Goal: Task Accomplishment & Management: Complete application form

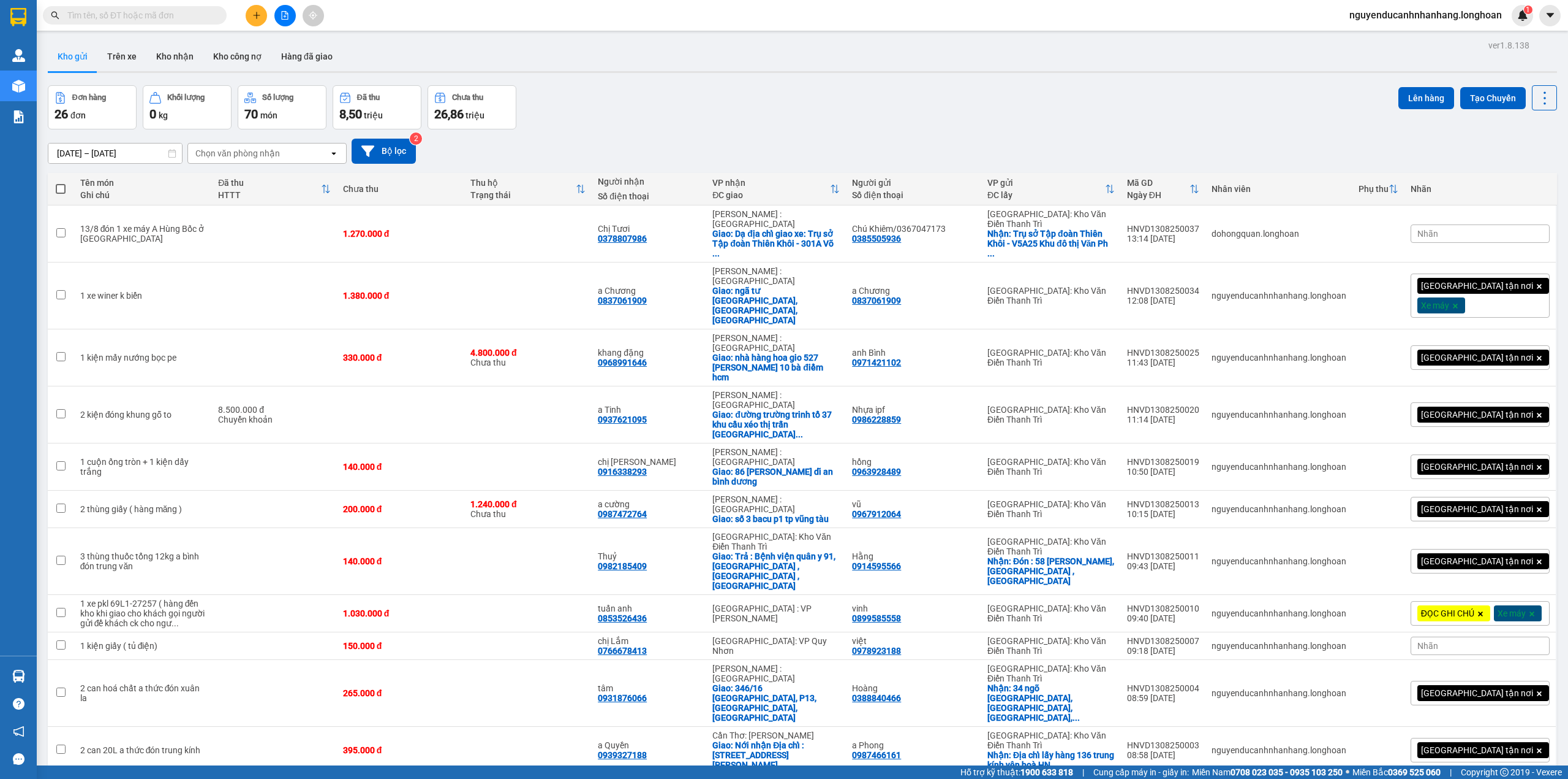
scroll to position [704, 0]
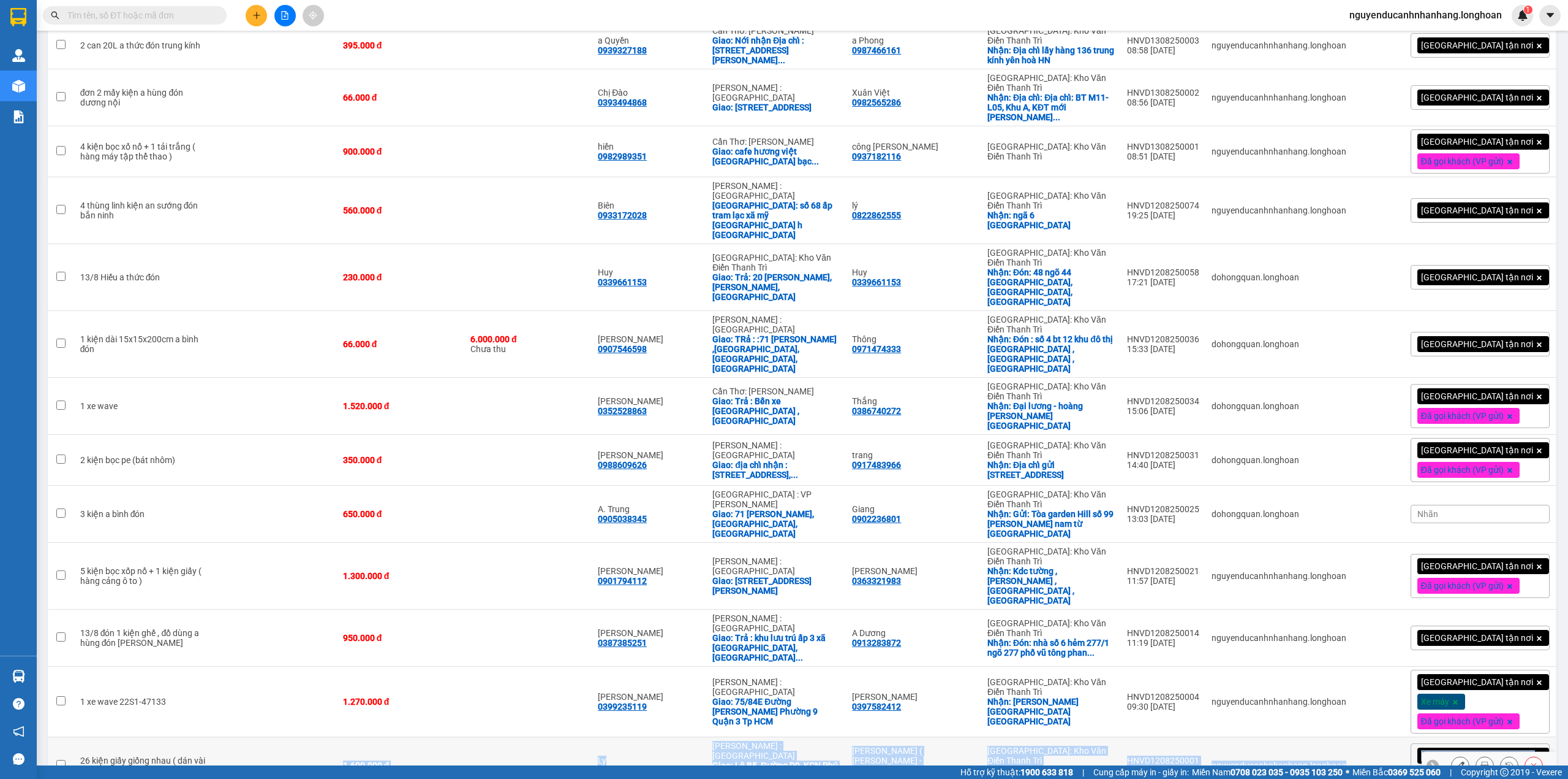
click at [556, 737] on td at bounding box center [528, 765] width 128 height 57
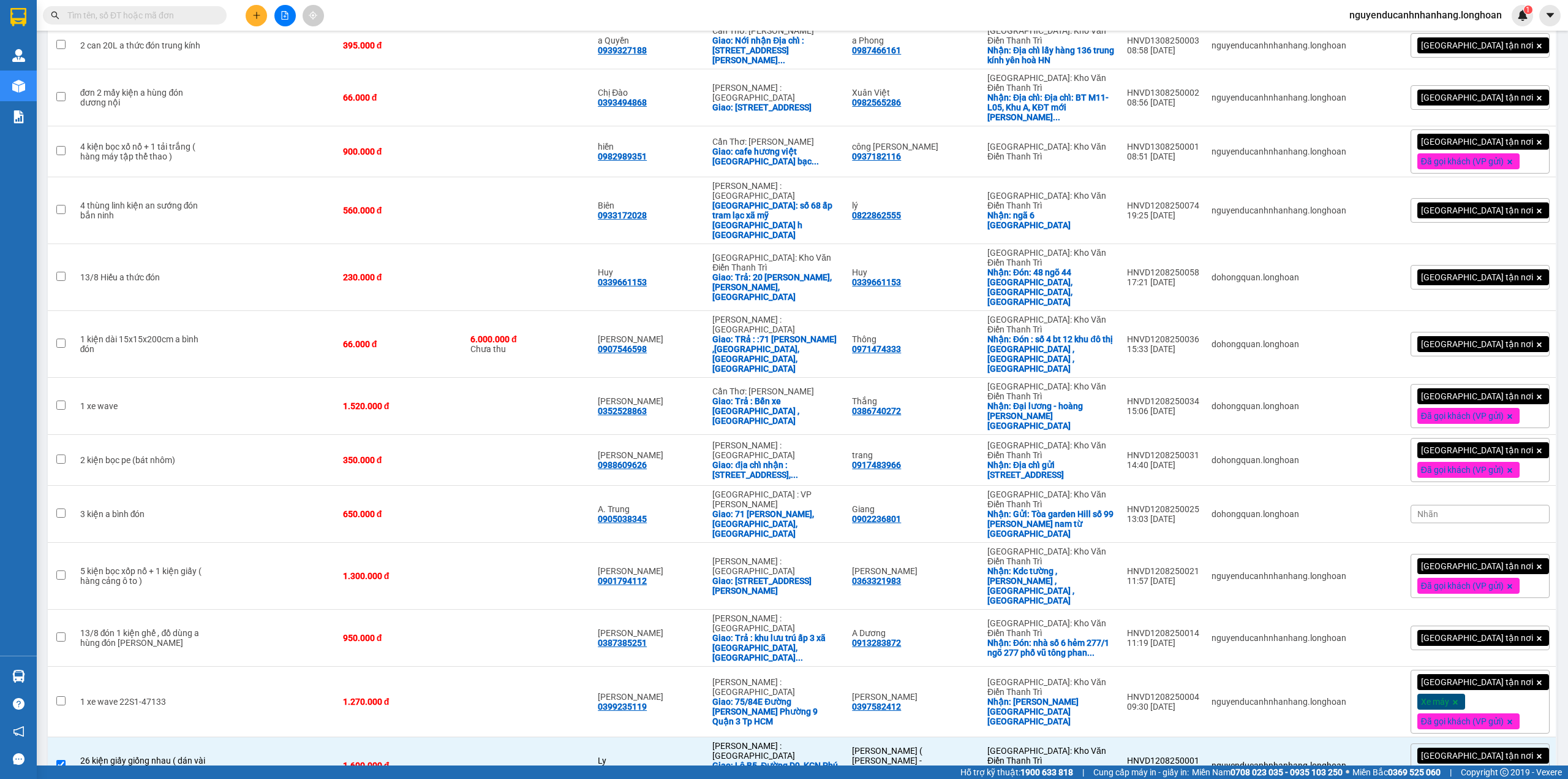
click at [231, 737] on td at bounding box center [273, 765] width 125 height 57
checkbox input "false"
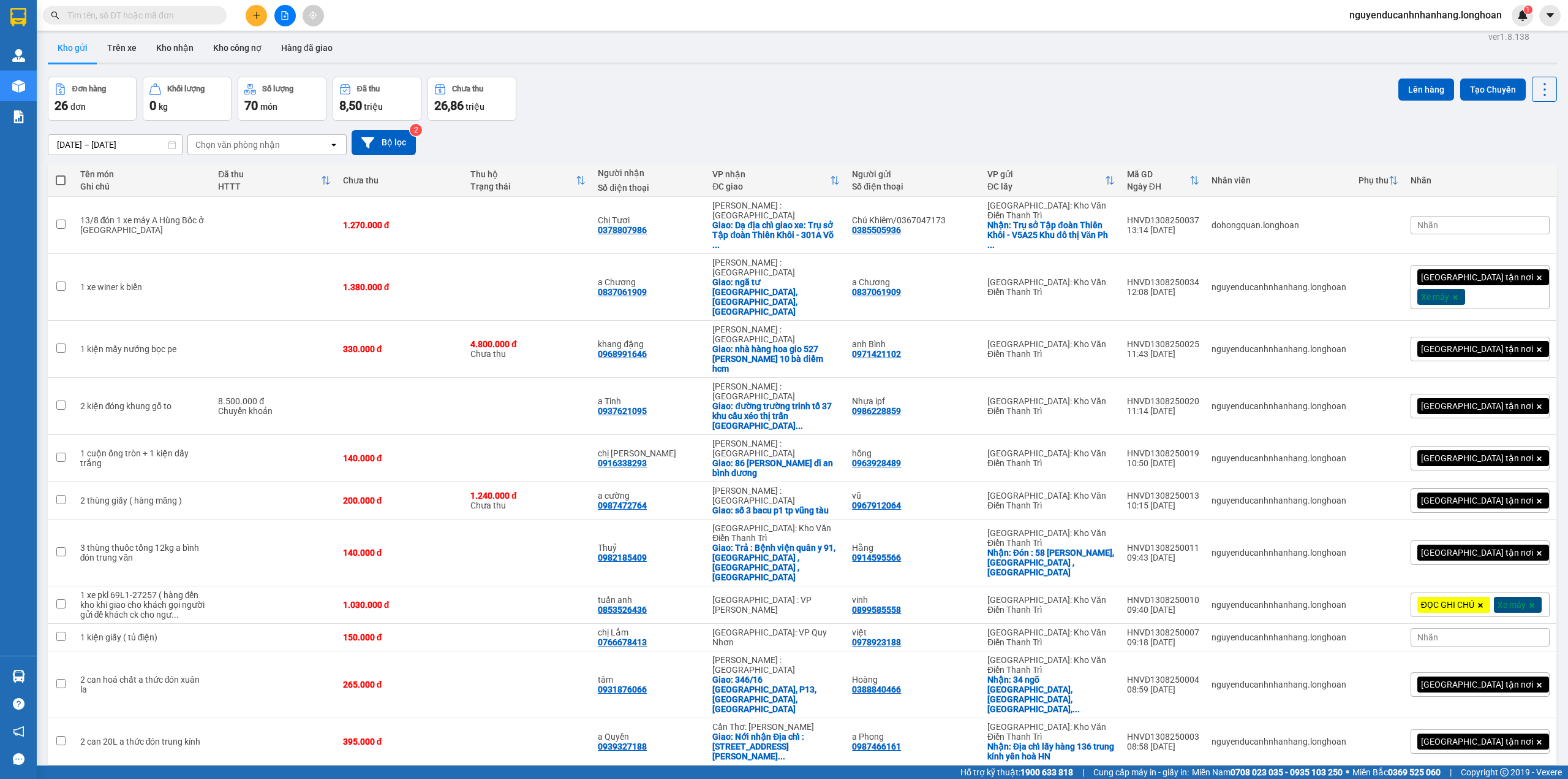
scroll to position [0, 0]
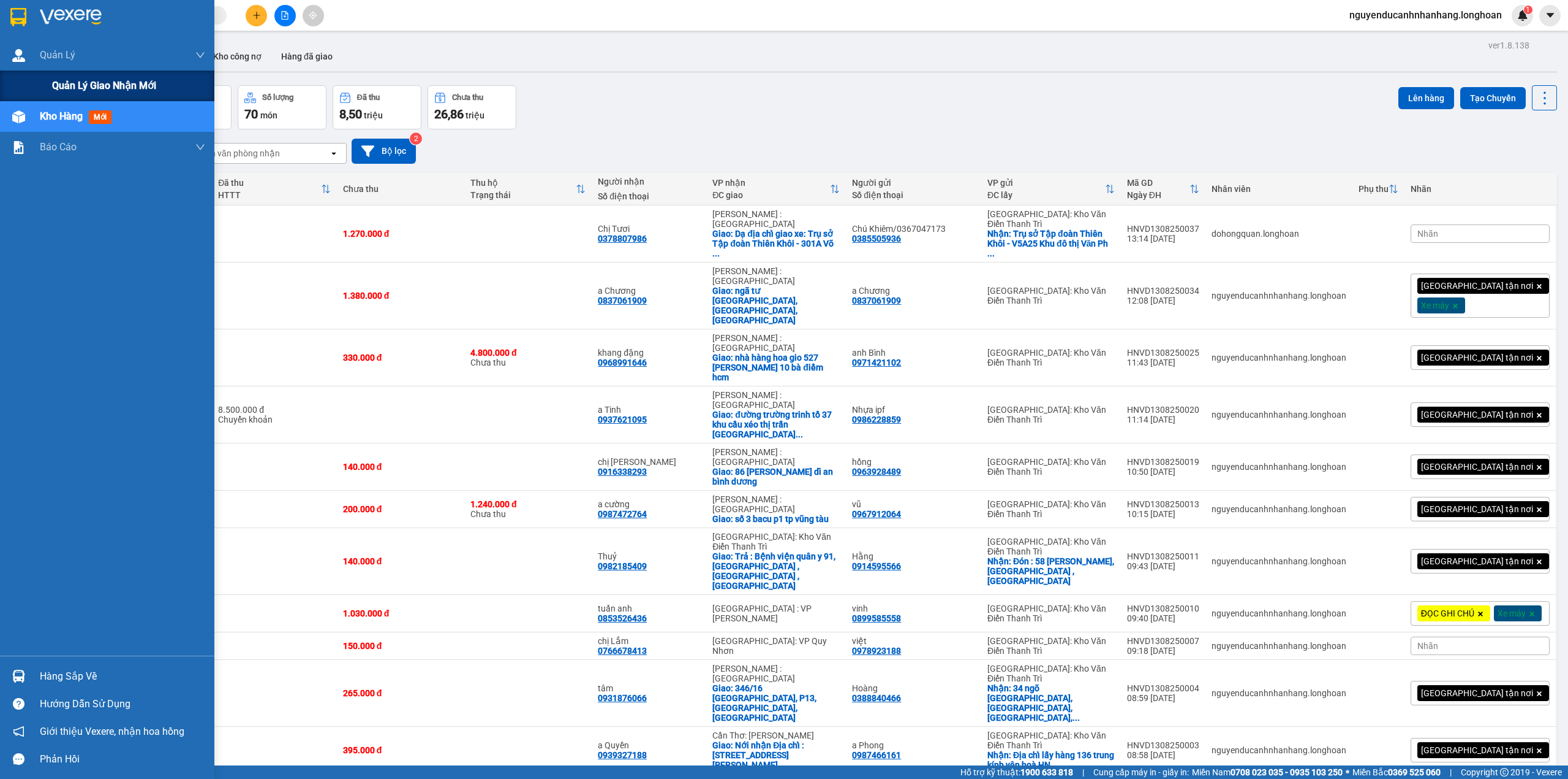
click at [60, 85] on span "Quản lý giao nhận mới" at bounding box center [104, 85] width 104 height 15
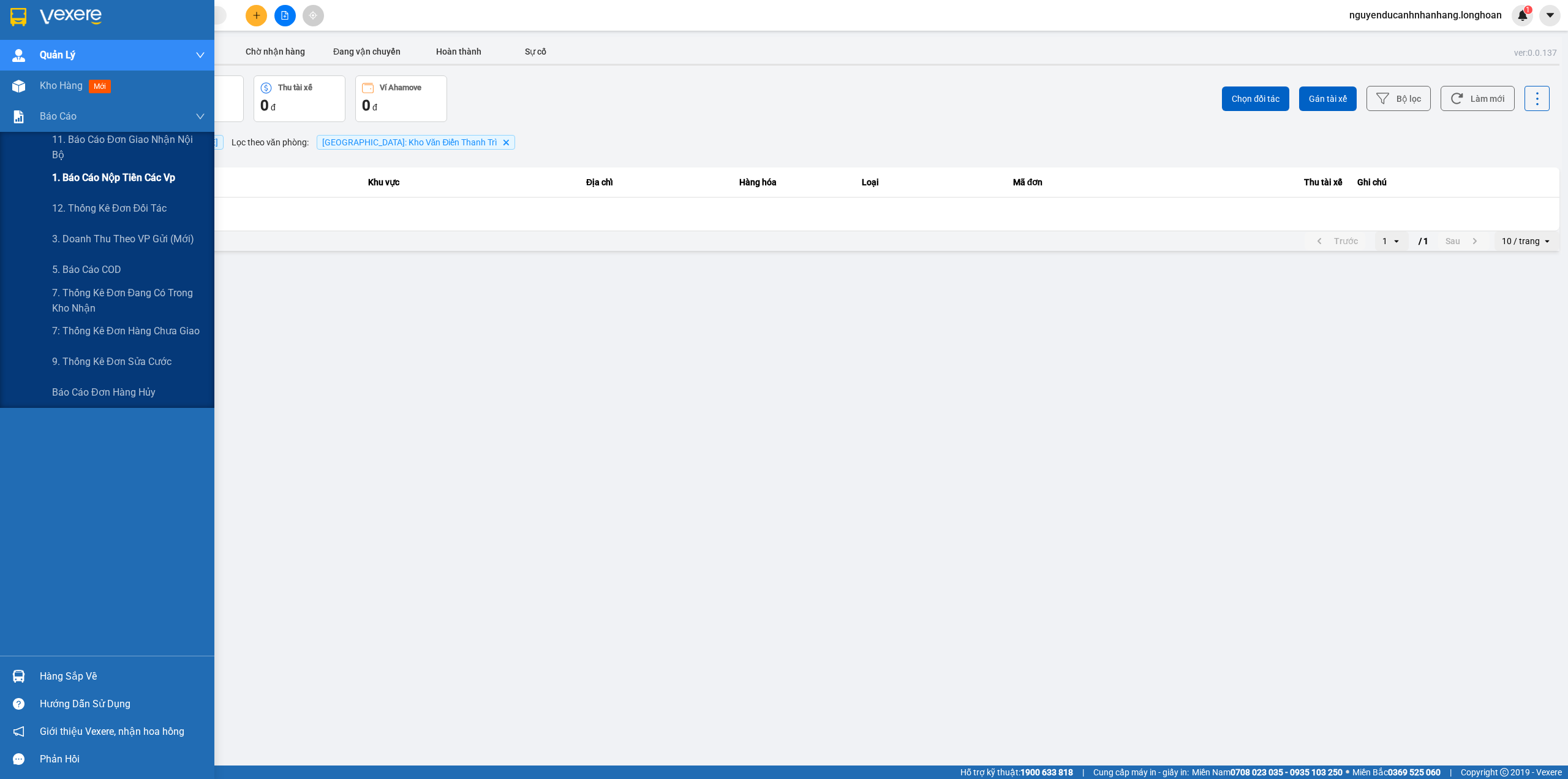
click at [102, 176] on span "1. Báo cáo nộp tiền các vp" at bounding box center [113, 177] width 123 height 15
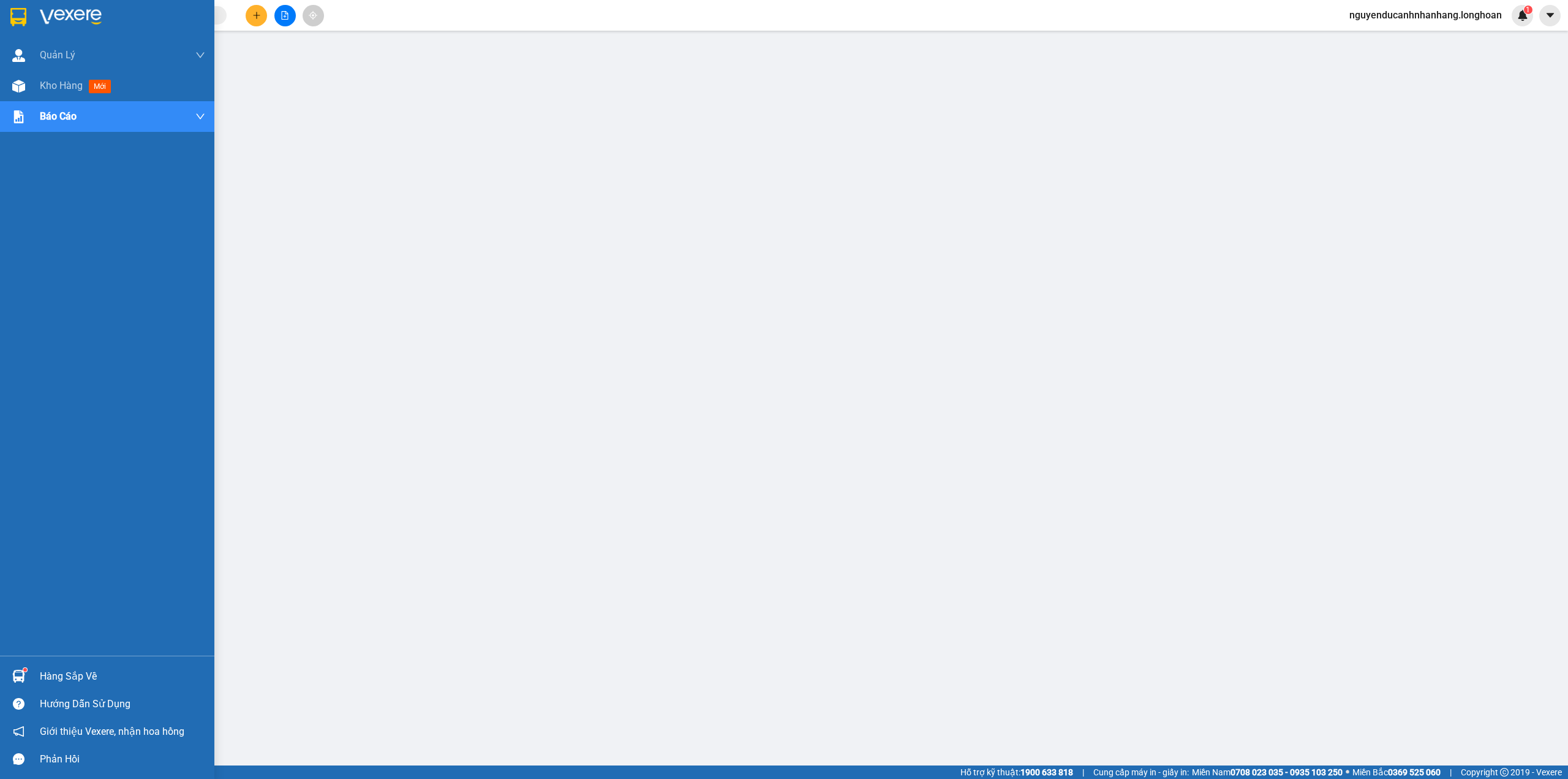
click at [6, 16] on div at bounding box center [107, 20] width 215 height 40
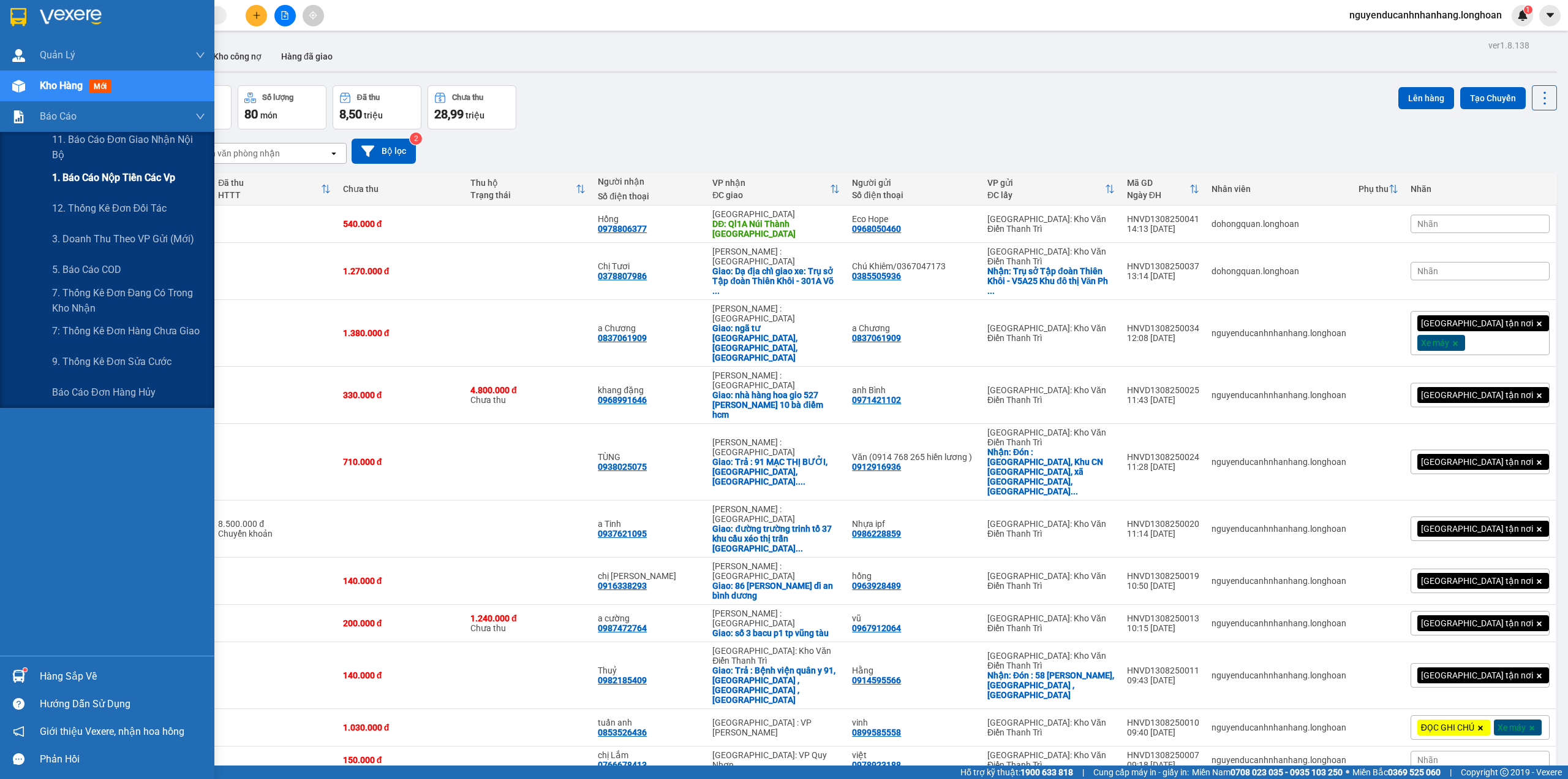
click at [110, 177] on span "1. Báo cáo nộp tiền các vp" at bounding box center [113, 177] width 123 height 15
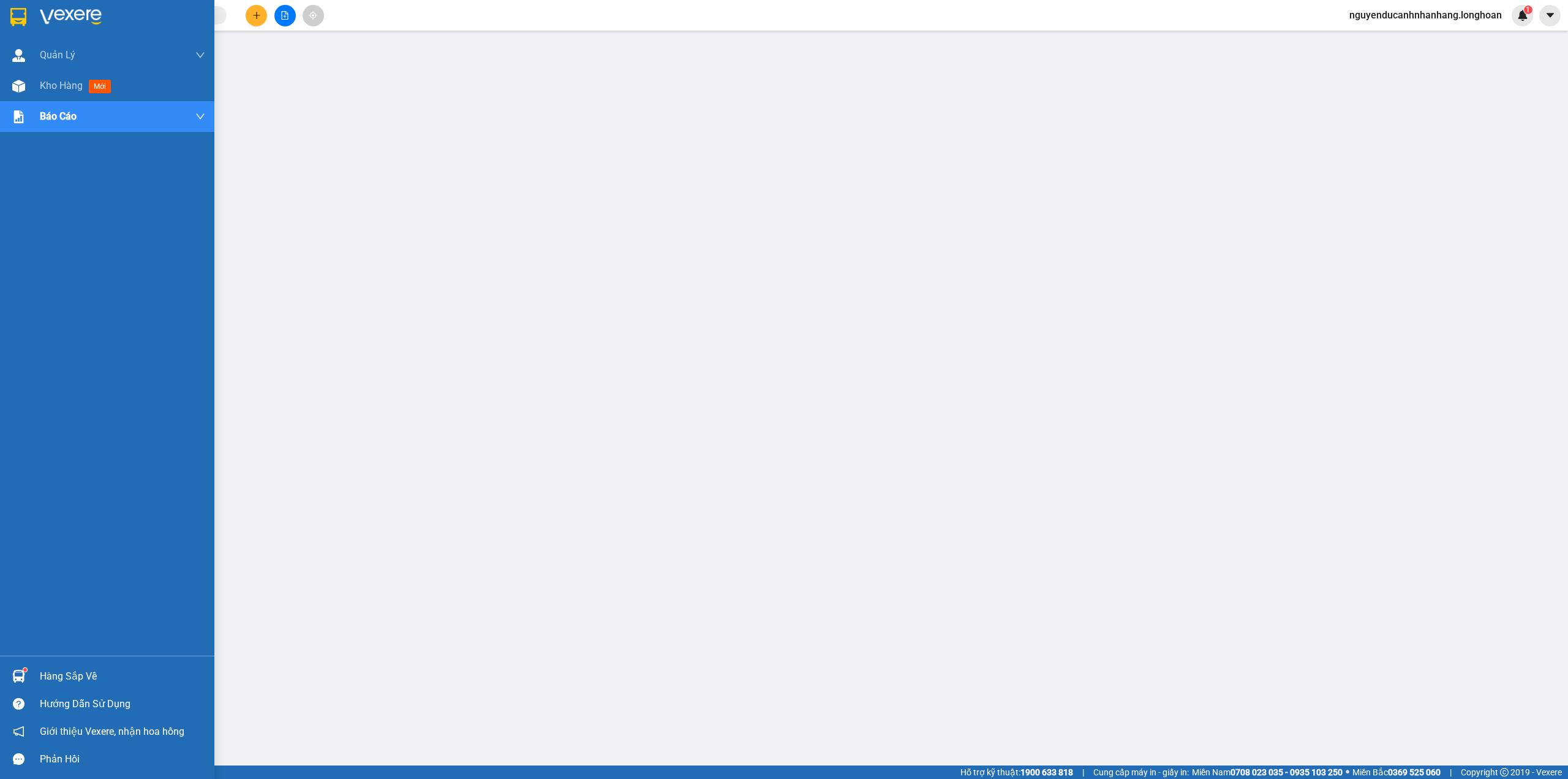
click at [41, 22] on img at bounding box center [71, 17] width 62 height 18
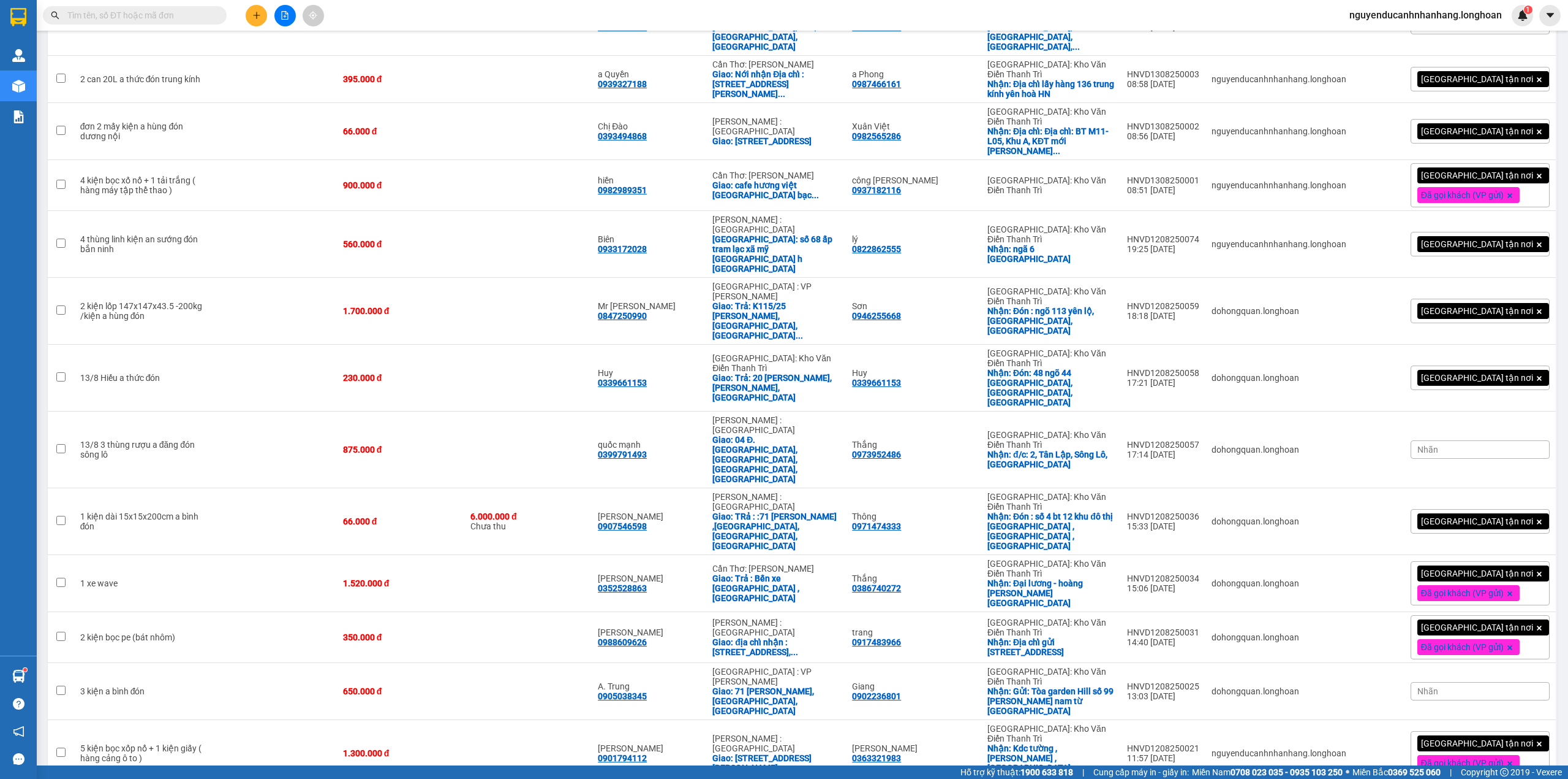
scroll to position [969, 0]
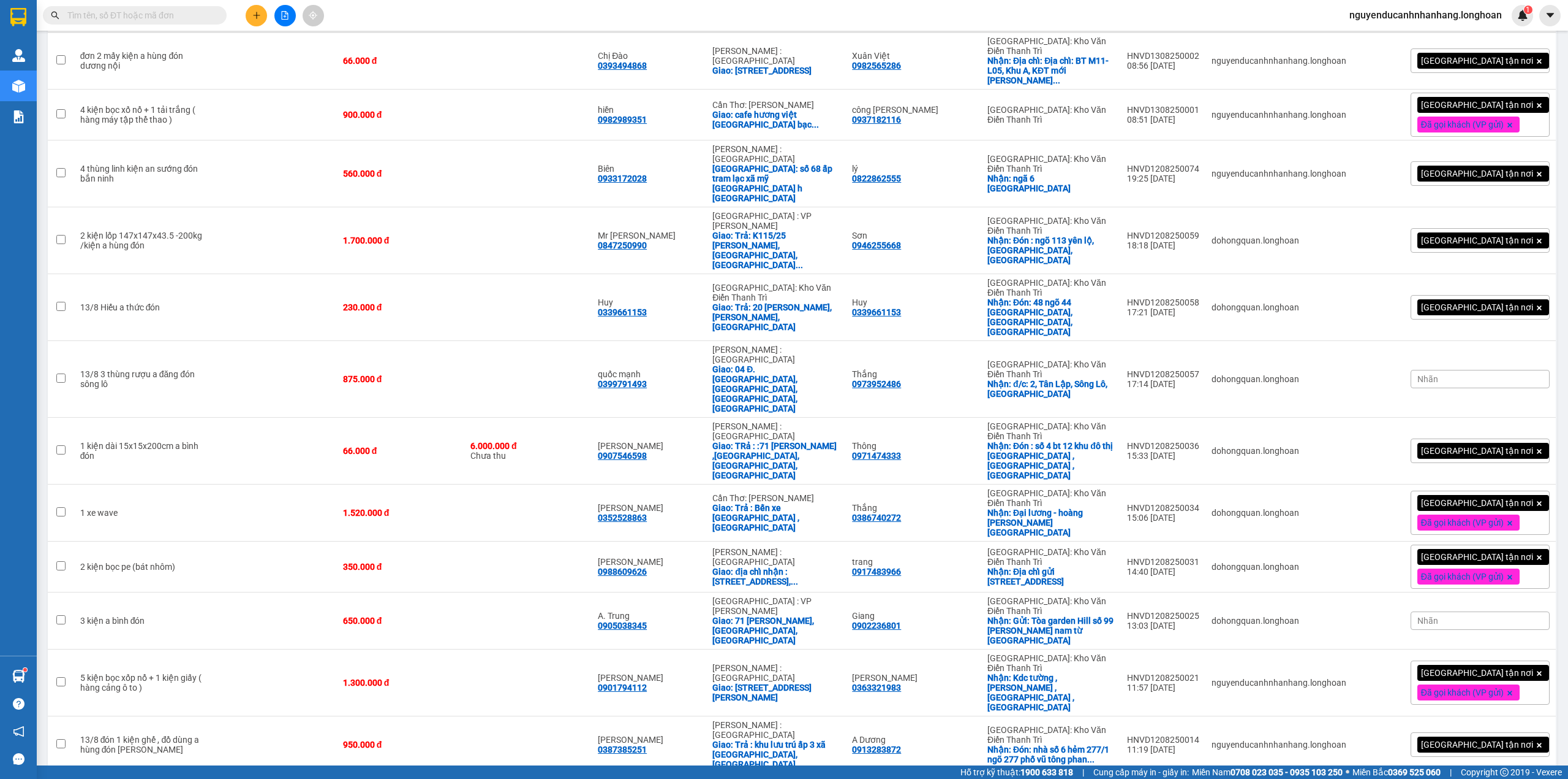
click at [197, 13] on input "text" at bounding box center [140, 16] width 145 height 14
click at [254, 23] on button at bounding box center [256, 15] width 21 height 21
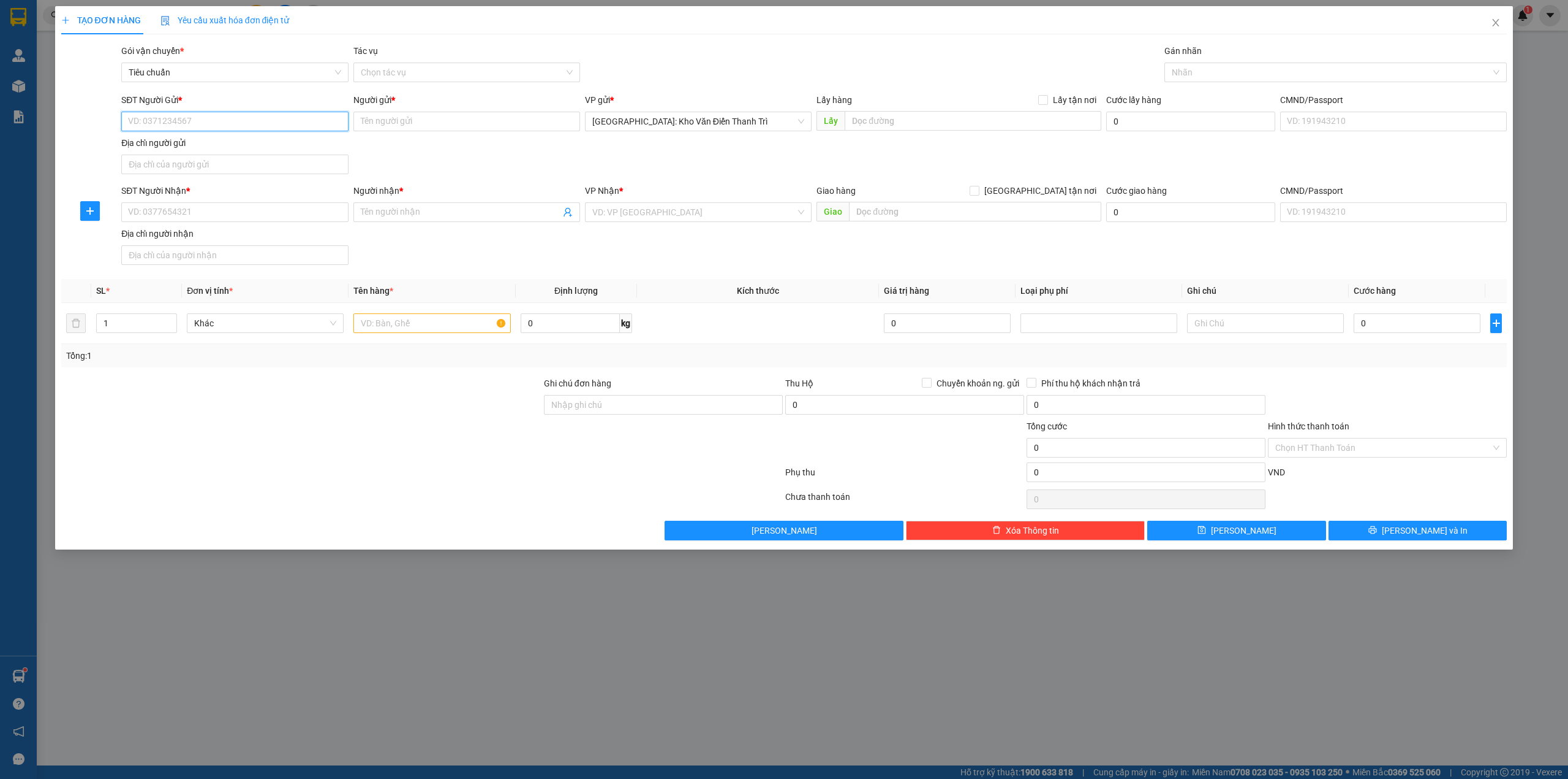
click at [294, 128] on input "SĐT Người Gửi *" at bounding box center [235, 122] width 227 height 20
click at [264, 207] on input "SĐT Người Nhận *" at bounding box center [235, 213] width 227 height 20
click at [1498, 20] on icon "close" at bounding box center [1496, 23] width 10 height 10
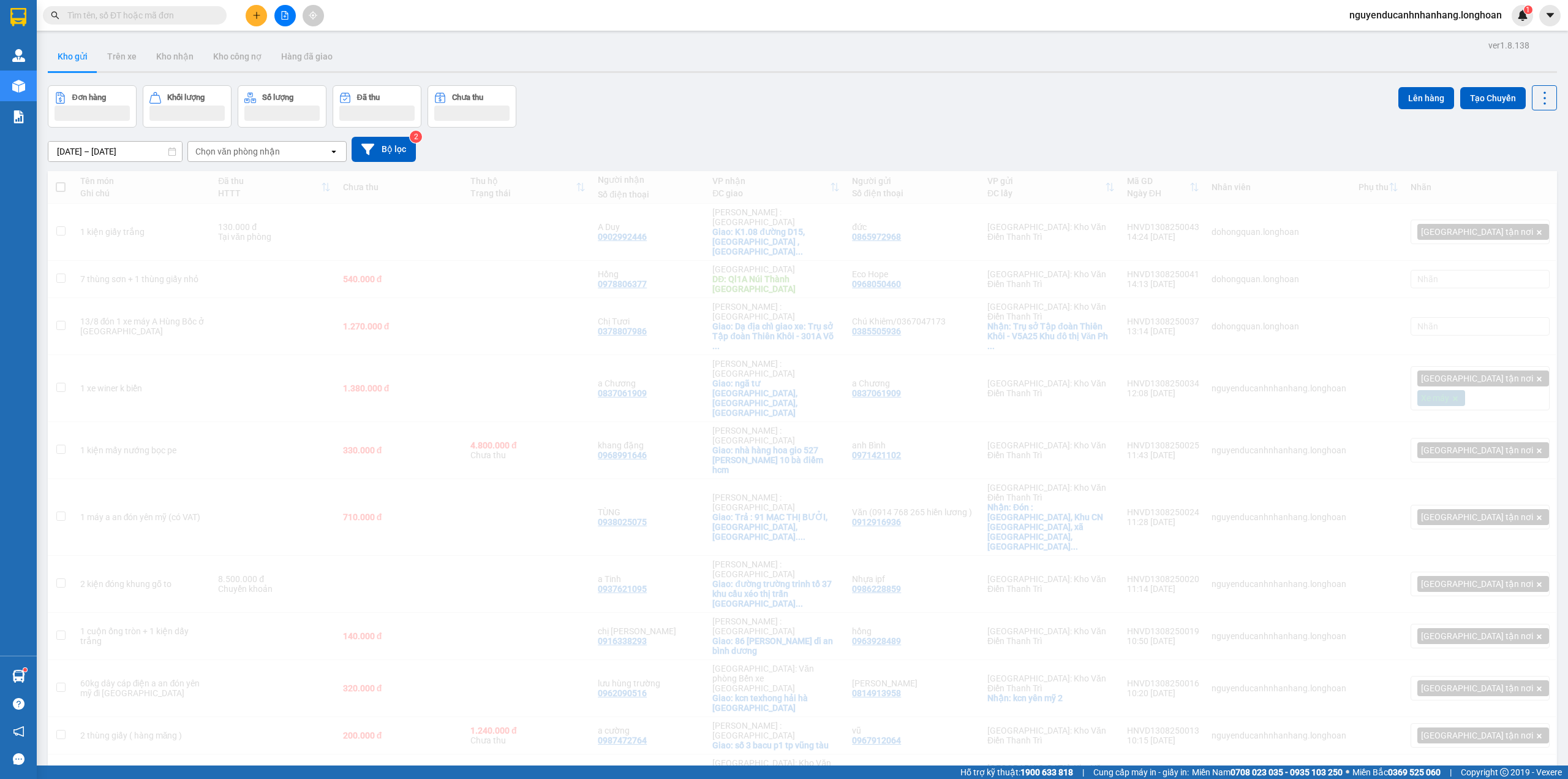
click at [147, 16] on input "text" at bounding box center [140, 16] width 145 height 14
paste input "0906012125"
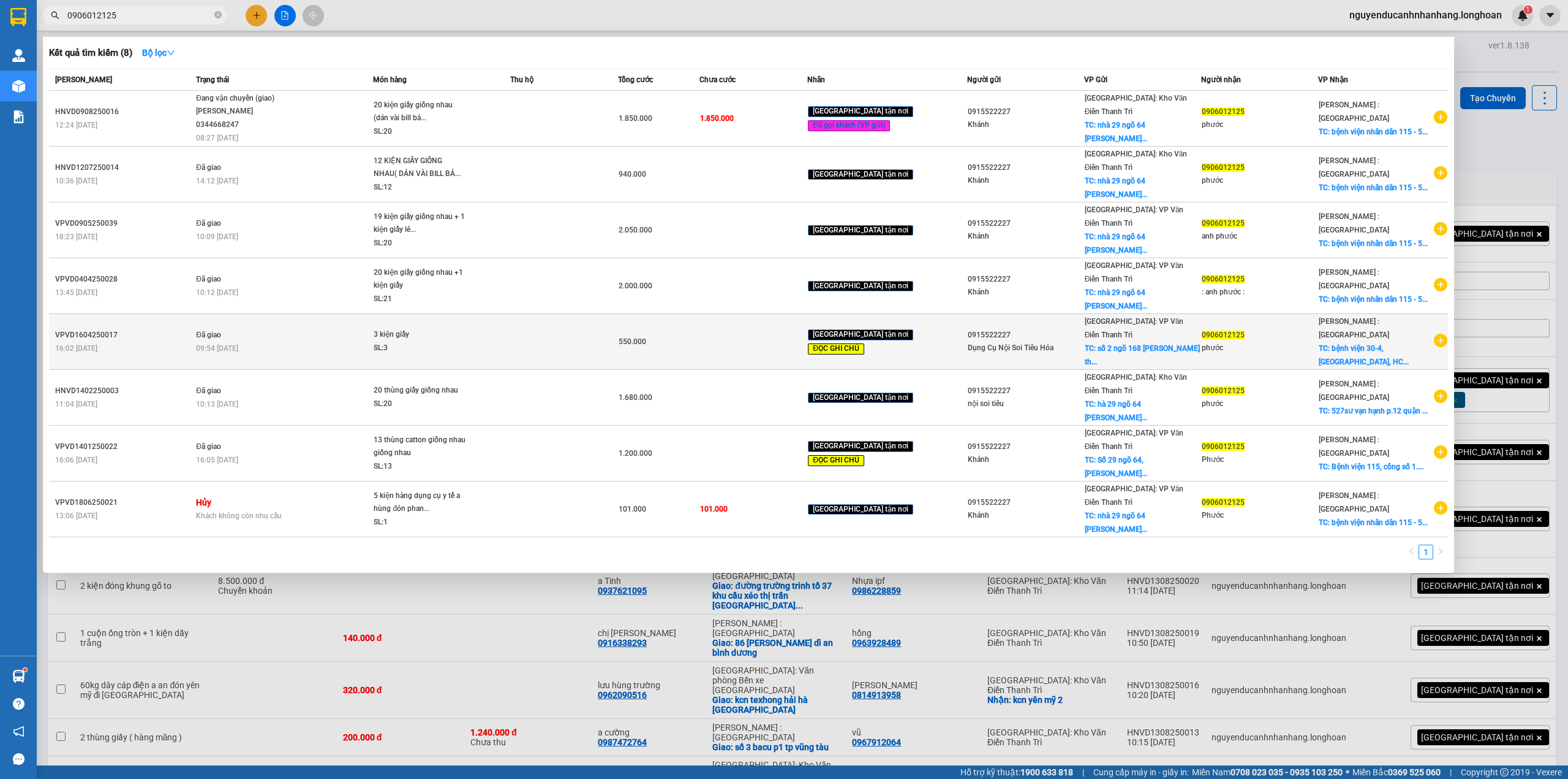
type input "0906012125"
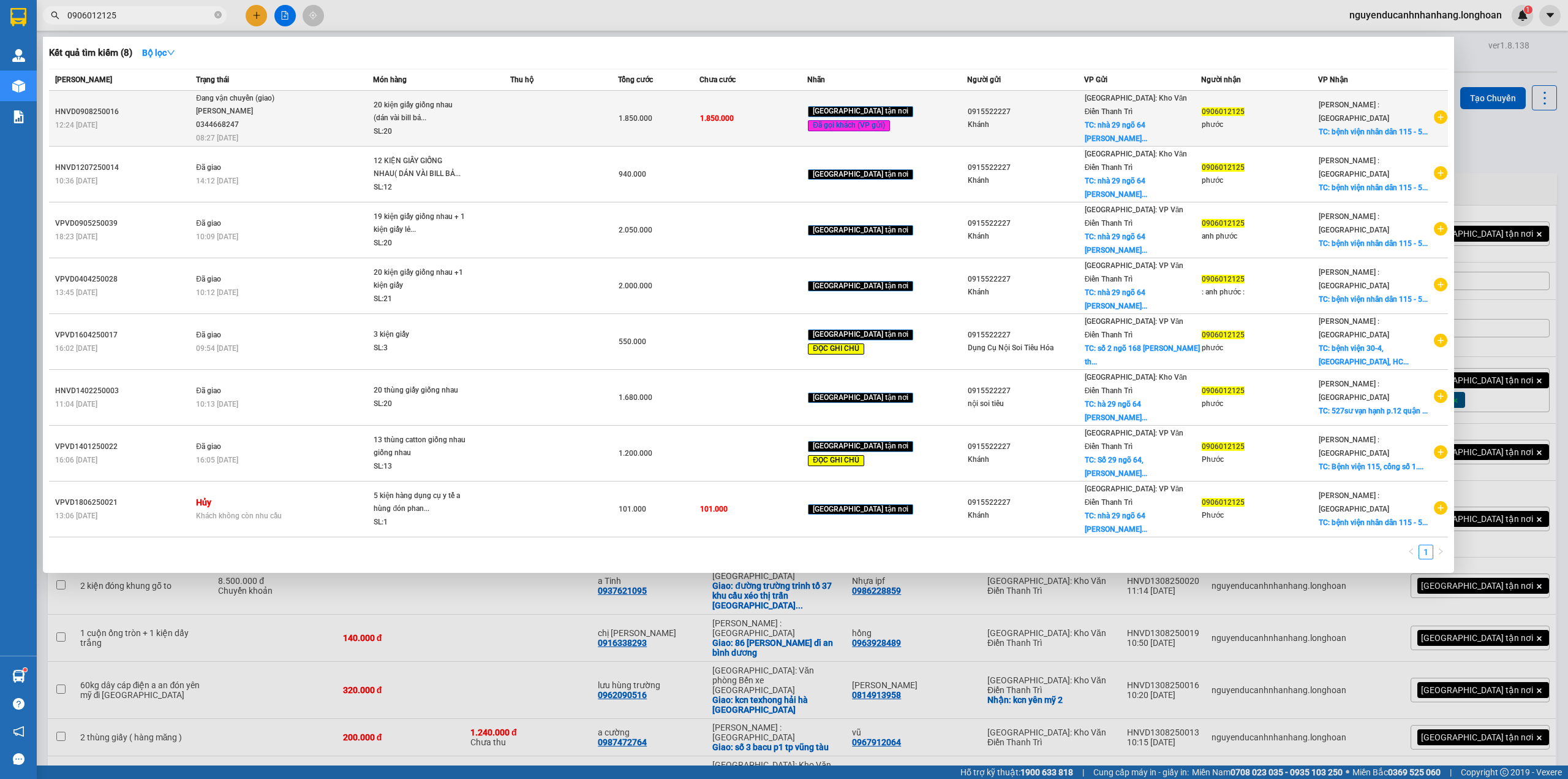
click at [356, 101] on span "Đang vận chuyển (giao) Lê Đình Nam 0344668247 08:27 - 13/08" at bounding box center [283, 117] width 177 height 51
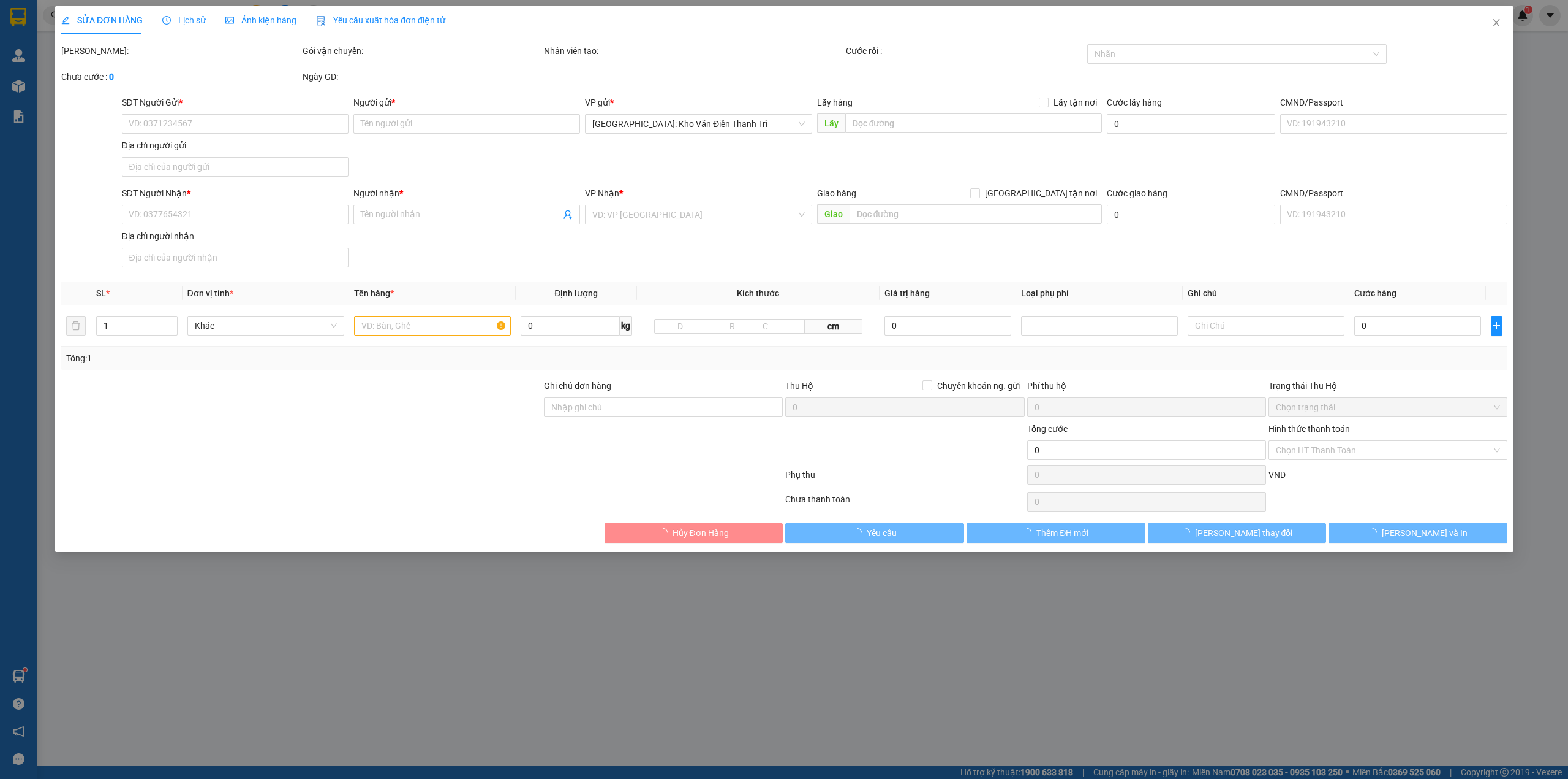
type input "0915522227"
type input "Khánh"
checkbox input "true"
type input "nhà 29 ngõ 64 Phan Đình Giót, Thanh Xuân Hà Nội"
type input "0906012125"
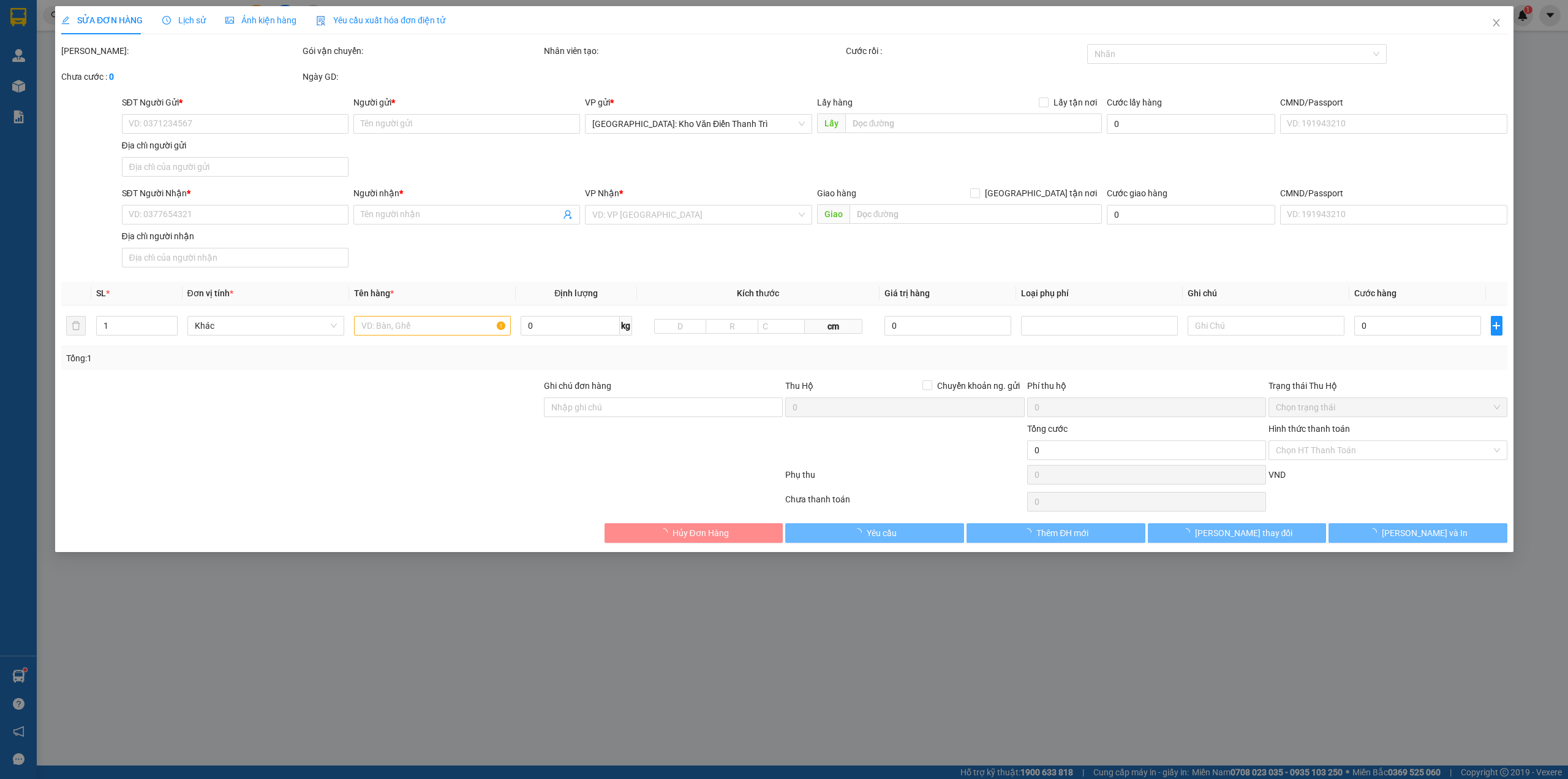
type input "phước"
checkbox input "true"
type input "bệnh viện nhân dân 115 - 527sư vạn hạnh p.12 quận 10"
type input "hàng giao nguyên kiện, hư vỡ ko đền"
type input "1.850.000"
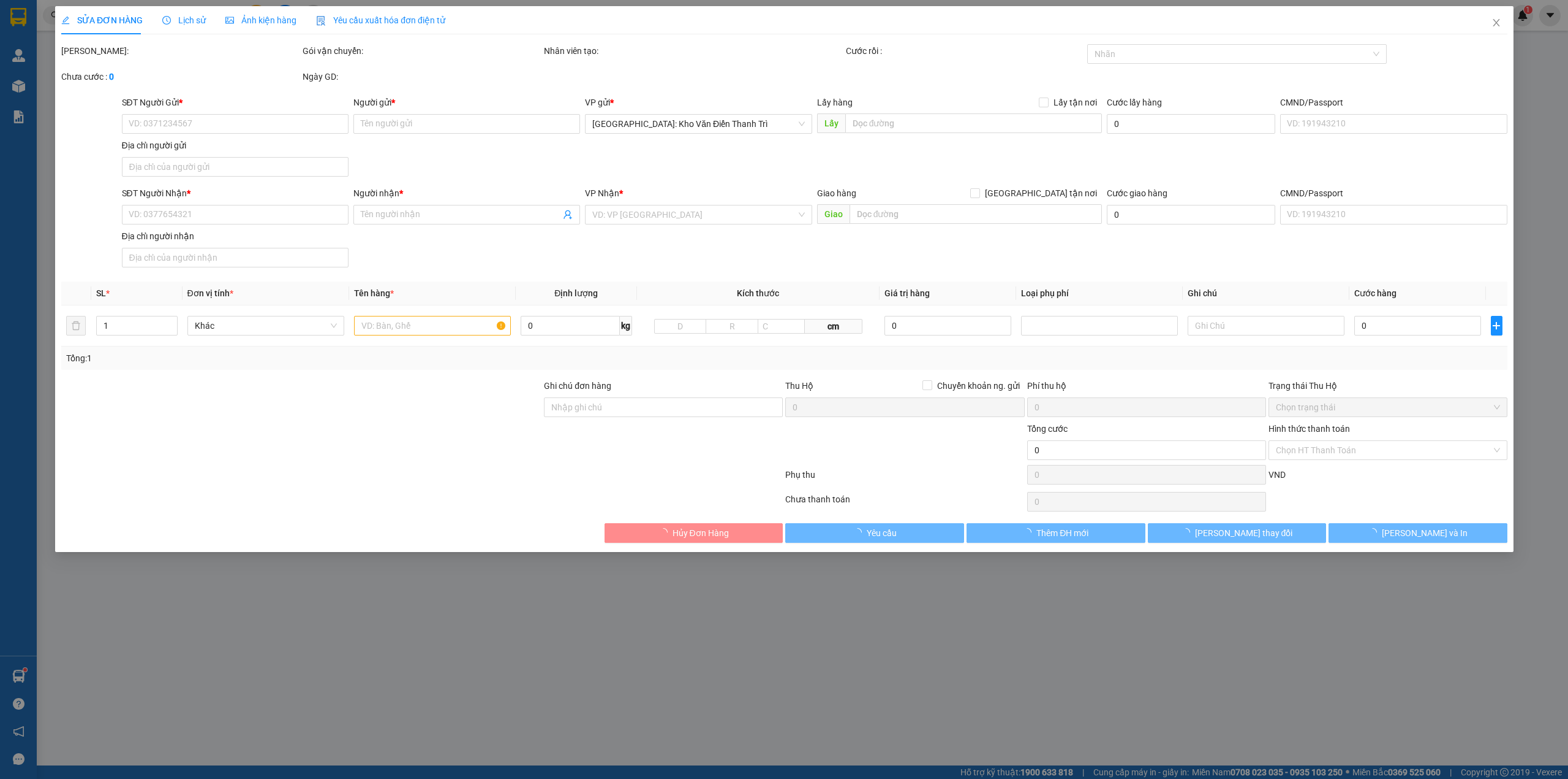
type input "1.850.000"
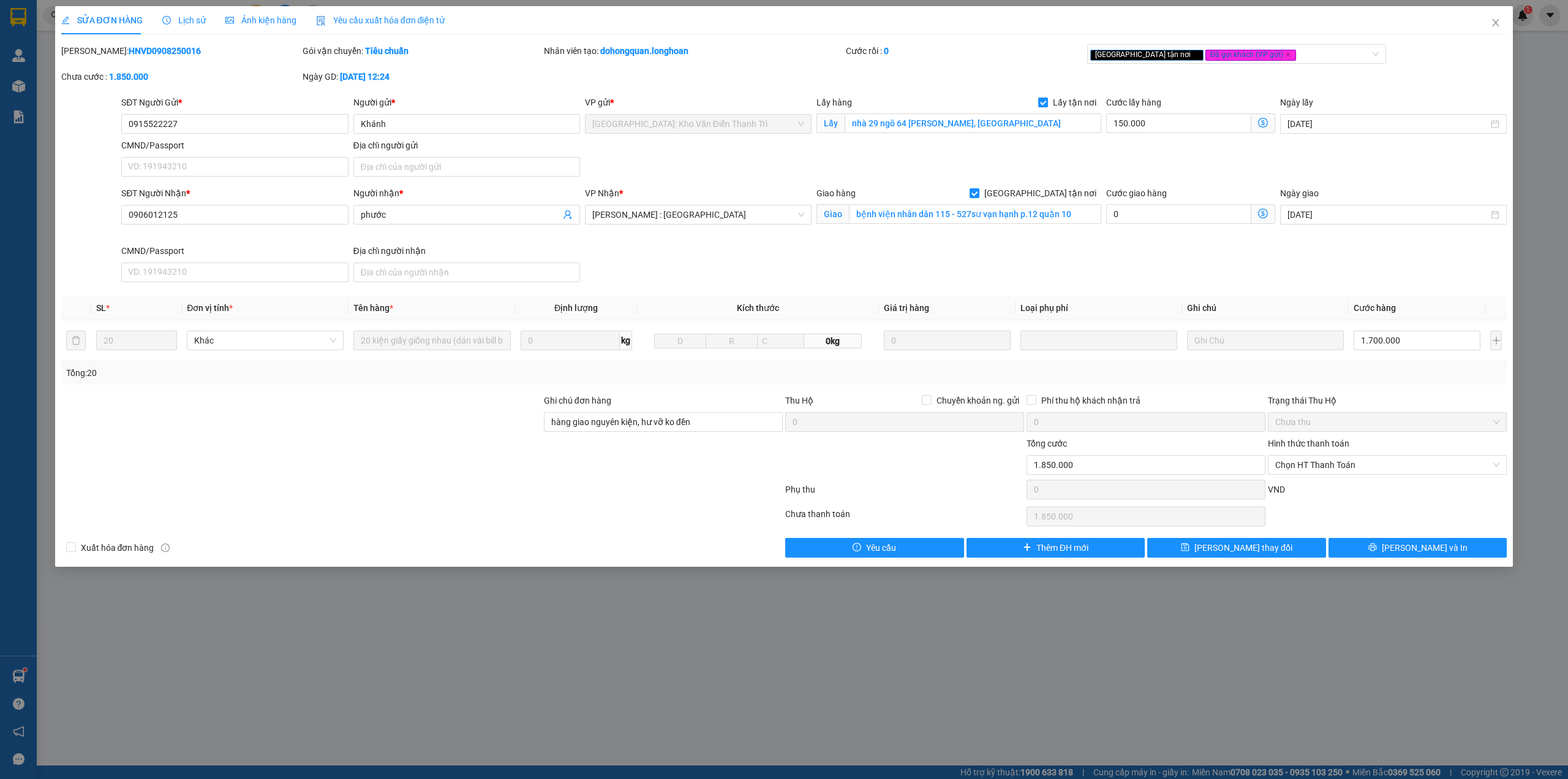
click at [136, 50] on b "HNVD0908250016" at bounding box center [165, 51] width 72 height 10
copy b "HNVD0908250016"
click at [1500, 25] on icon "close" at bounding box center [1496, 23] width 10 height 10
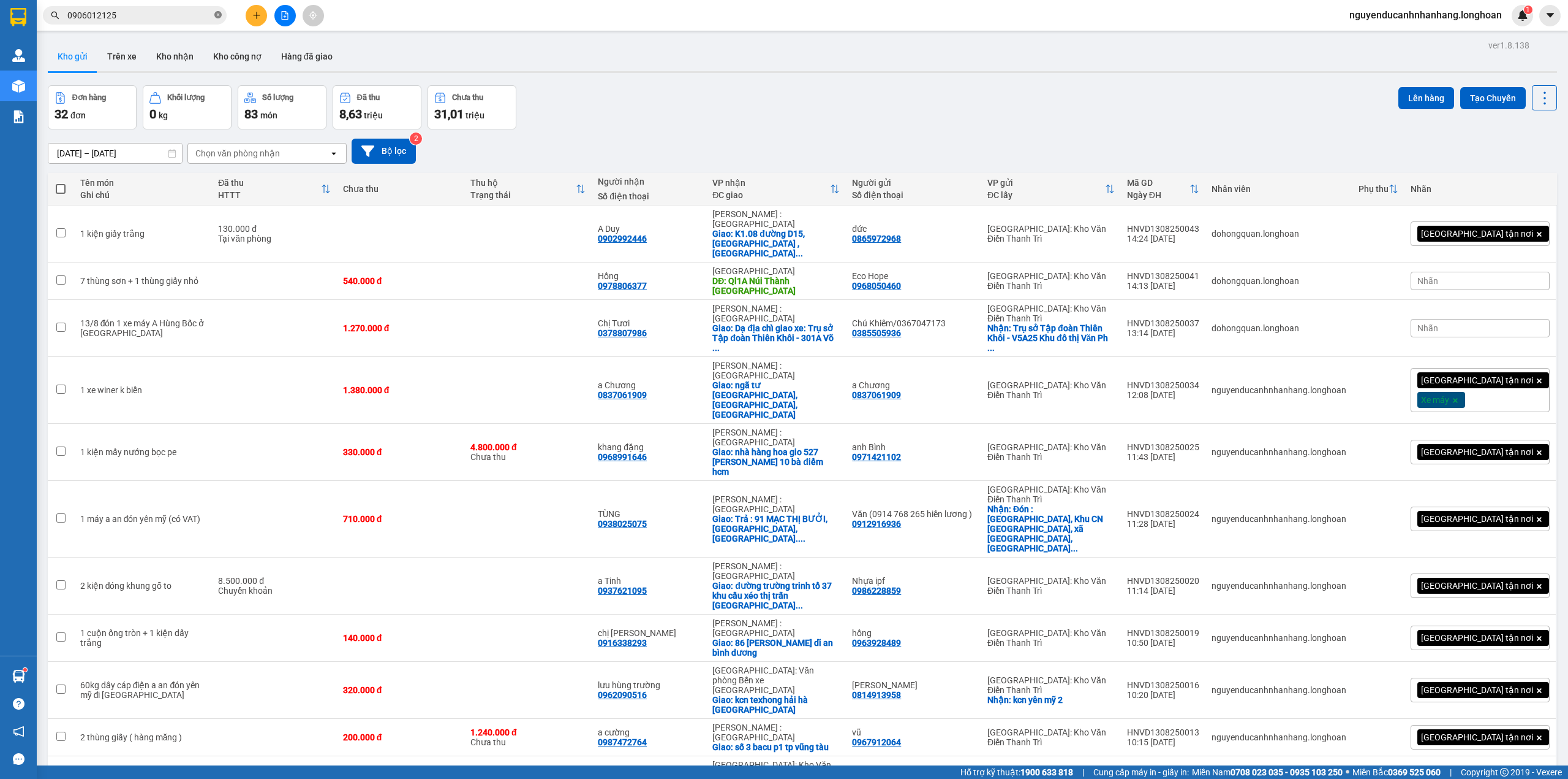
click at [216, 18] on icon "close-circle" at bounding box center [218, 14] width 7 height 7
click at [247, 18] on button at bounding box center [256, 15] width 21 height 21
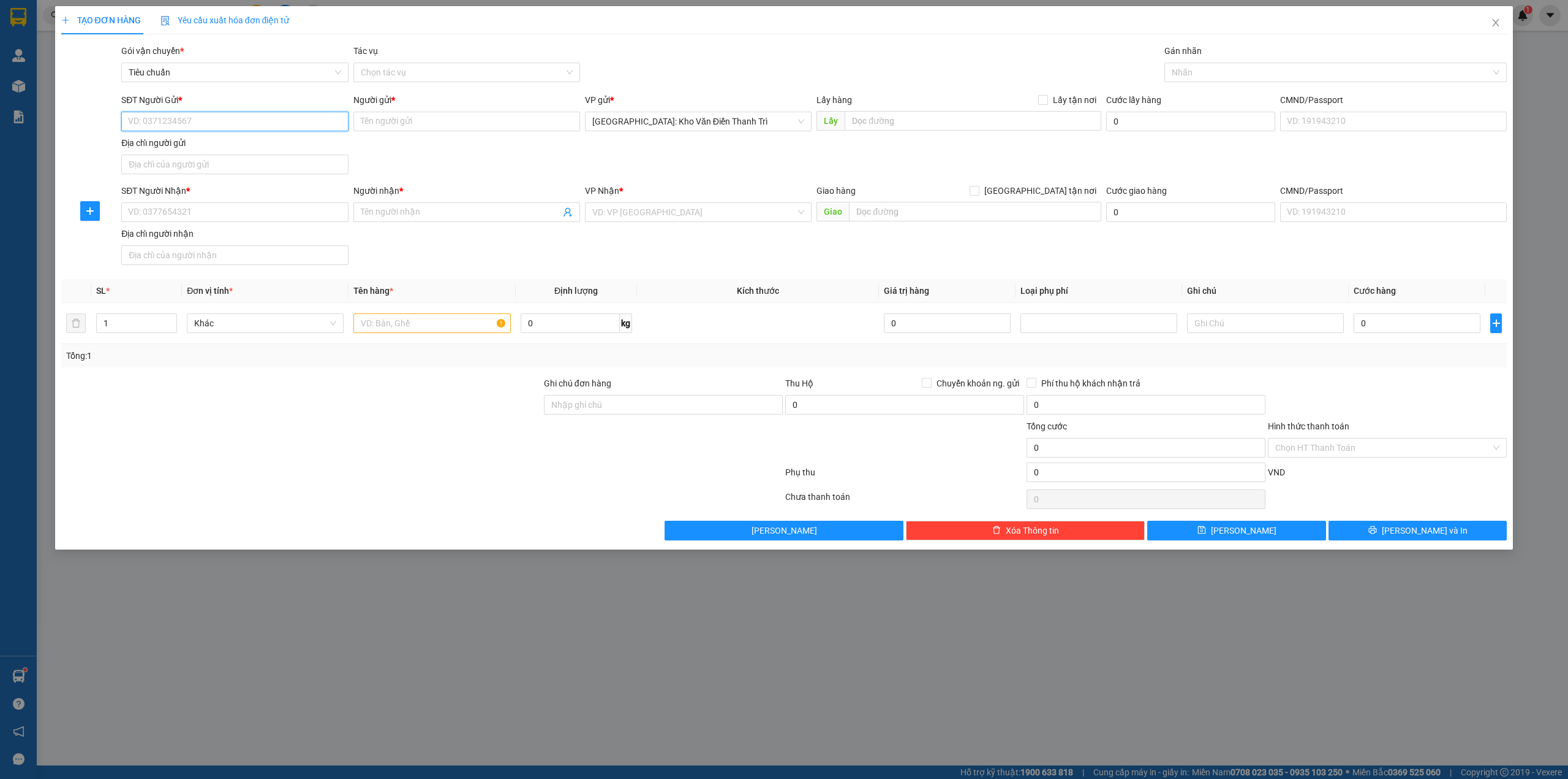
click at [225, 118] on input "SĐT Người Gửi *" at bounding box center [235, 122] width 227 height 20
click at [204, 147] on div "0982423233 - Huyền" at bounding box center [235, 147] width 212 height 14
type input "0982423233"
type input "Huyền"
type input "0982423233"
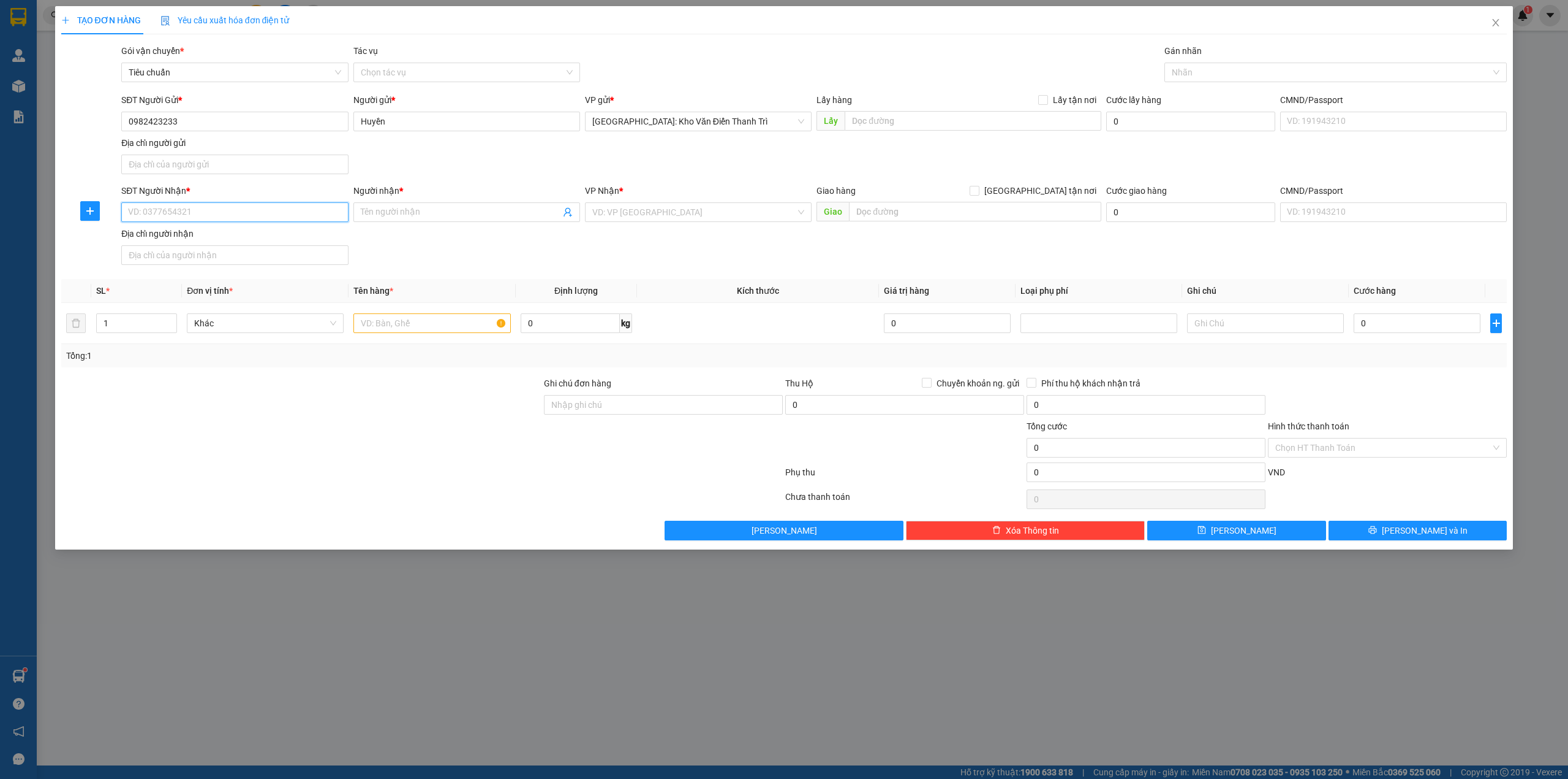
click at [227, 222] on input "SĐT Người Nhận *" at bounding box center [235, 213] width 227 height 20
type input "0908527328"
click at [282, 236] on div "0908527328 - Vượng" at bounding box center [235, 239] width 212 height 14
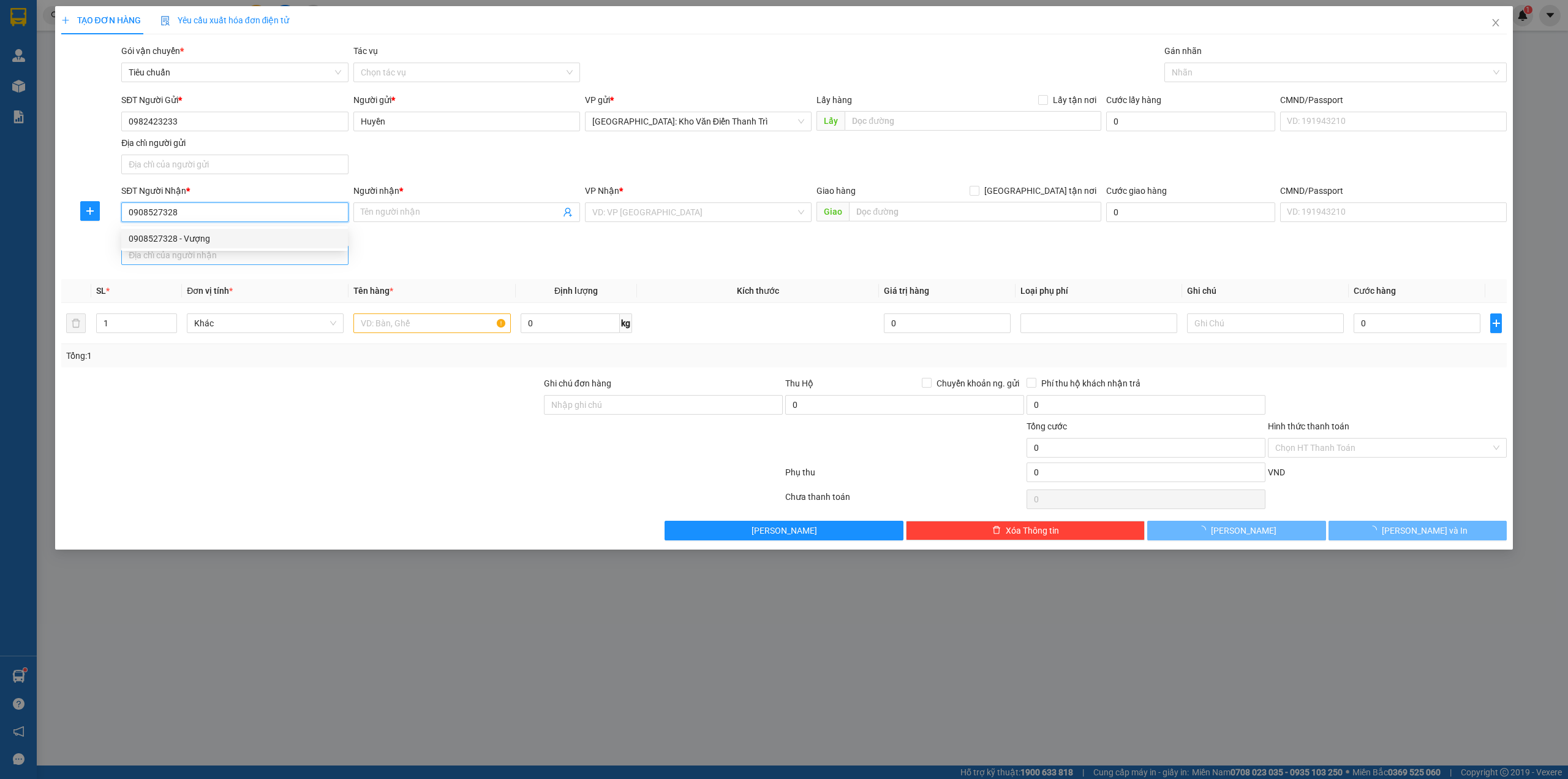
type input "Vượng"
checkbox input "true"
type input "49 hà huy tập di linh lâm đồng"
checkbox input "true"
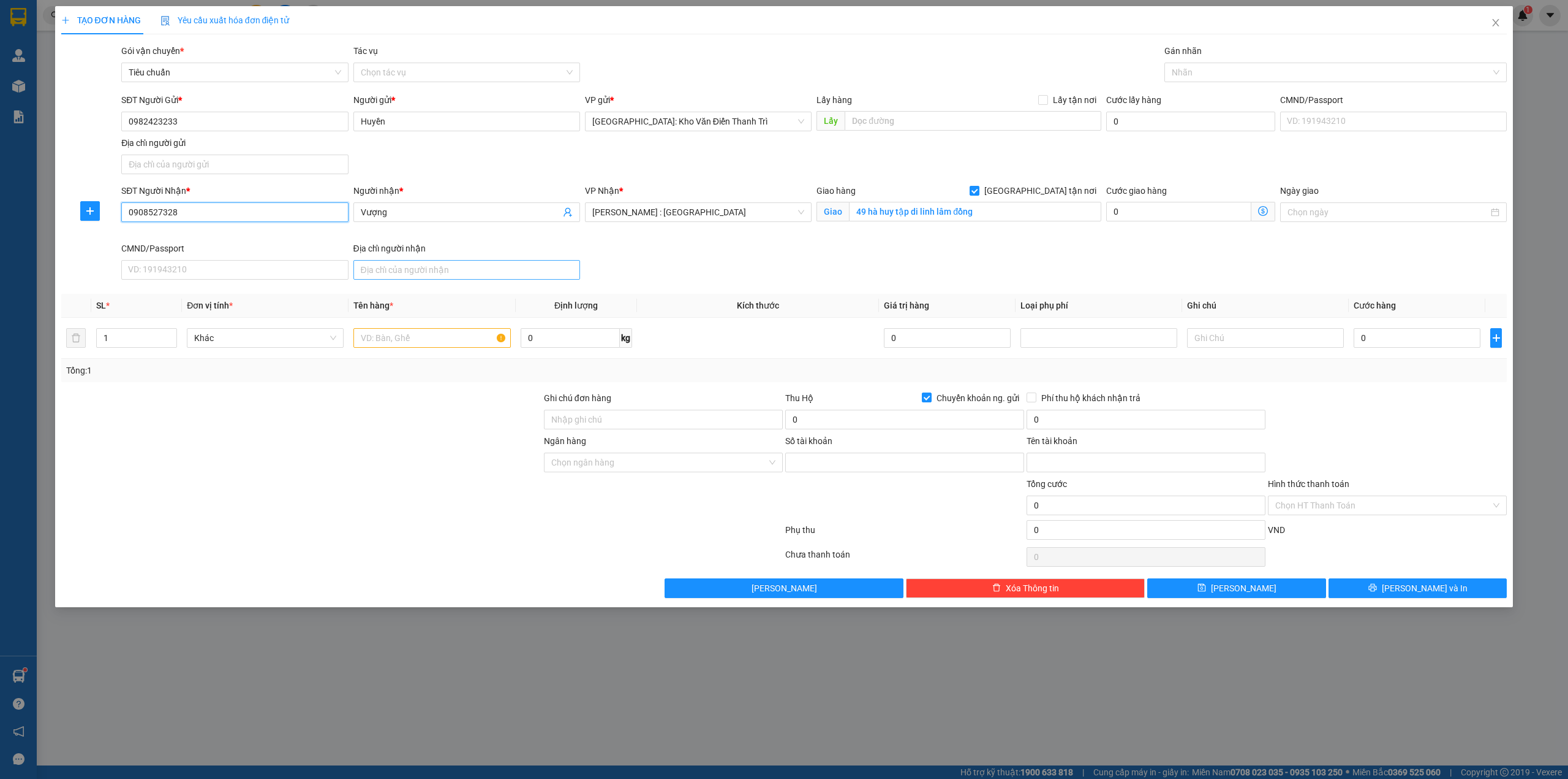
type input "34133047"
type input "Mai Thi Huyen"
click at [1190, 71] on div at bounding box center [1329, 72] width 324 height 15
type input "0908527328"
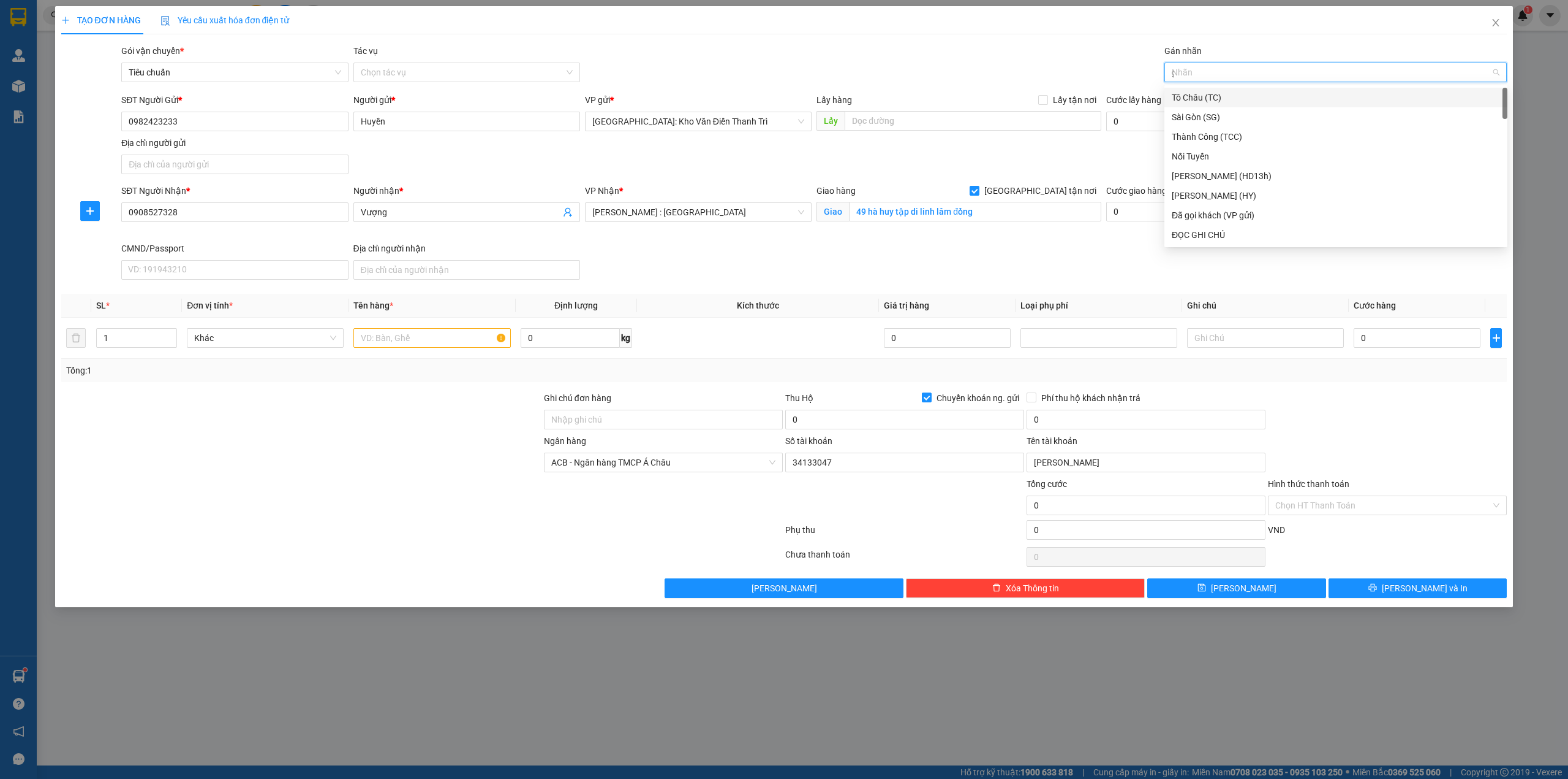
type input "gt"
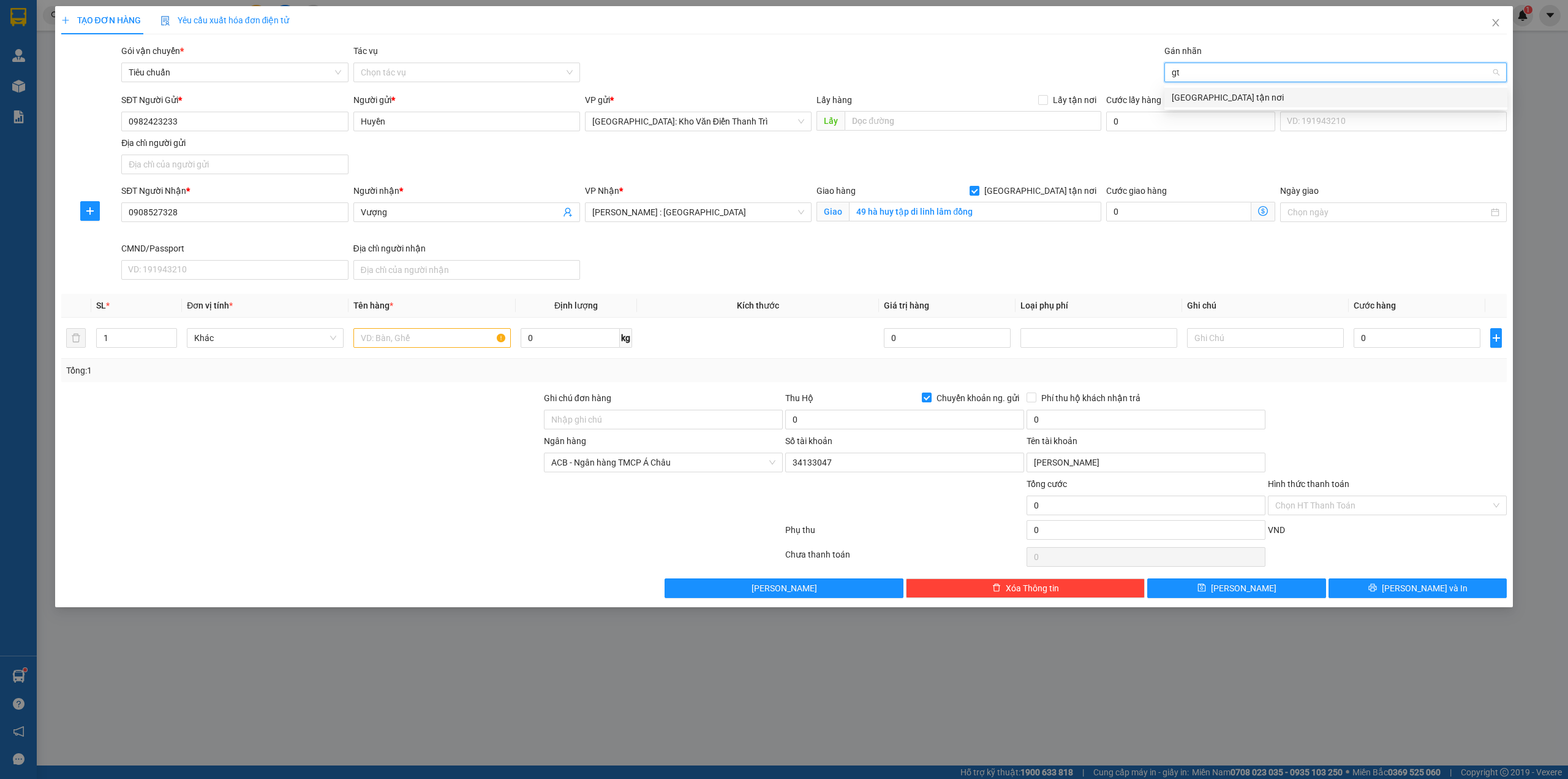
click at [1202, 96] on div "[GEOGRAPHIC_DATA] tận nơi" at bounding box center [1335, 98] width 328 height 14
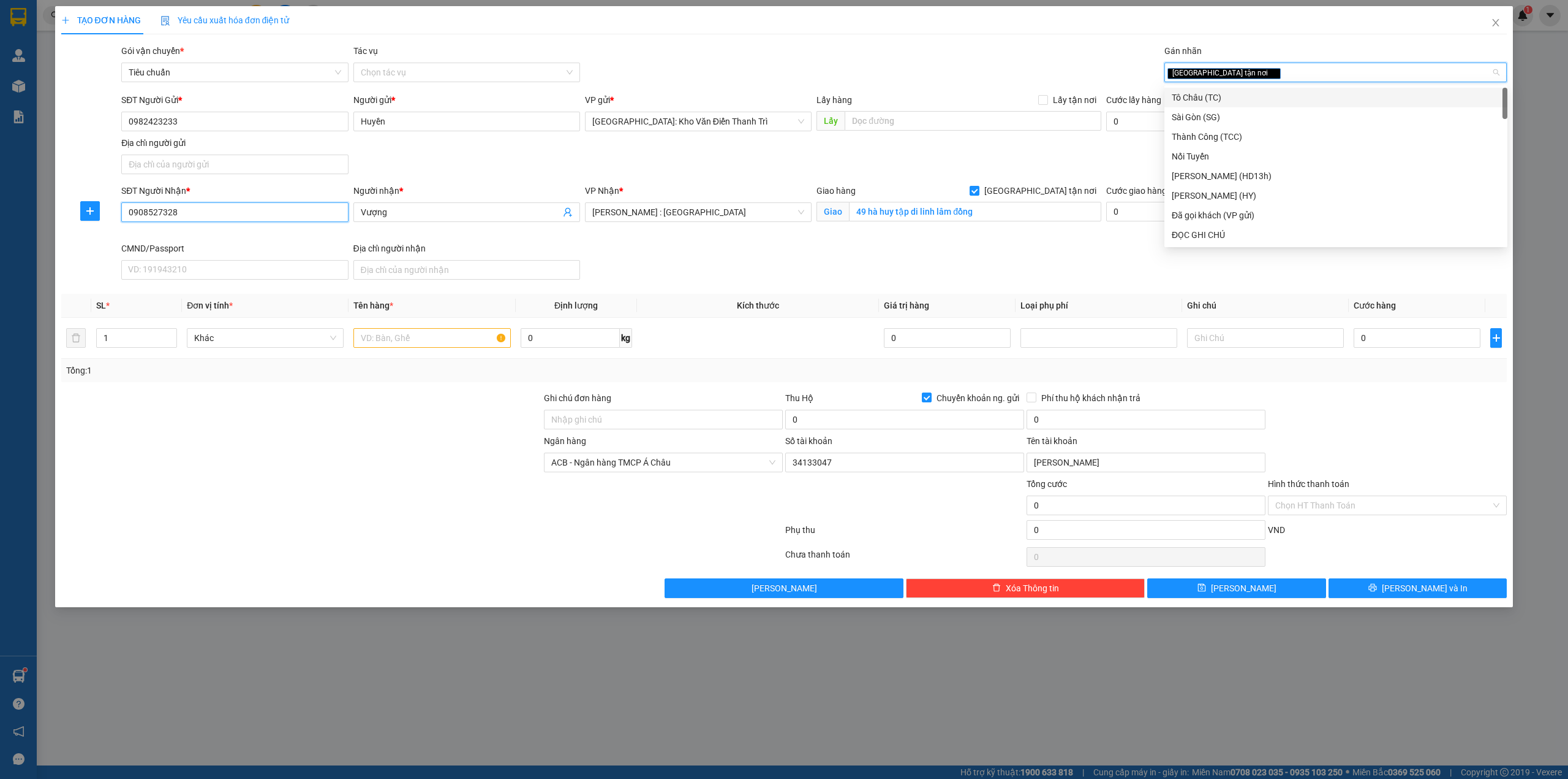
click at [200, 217] on input "0908527328" at bounding box center [235, 213] width 227 height 20
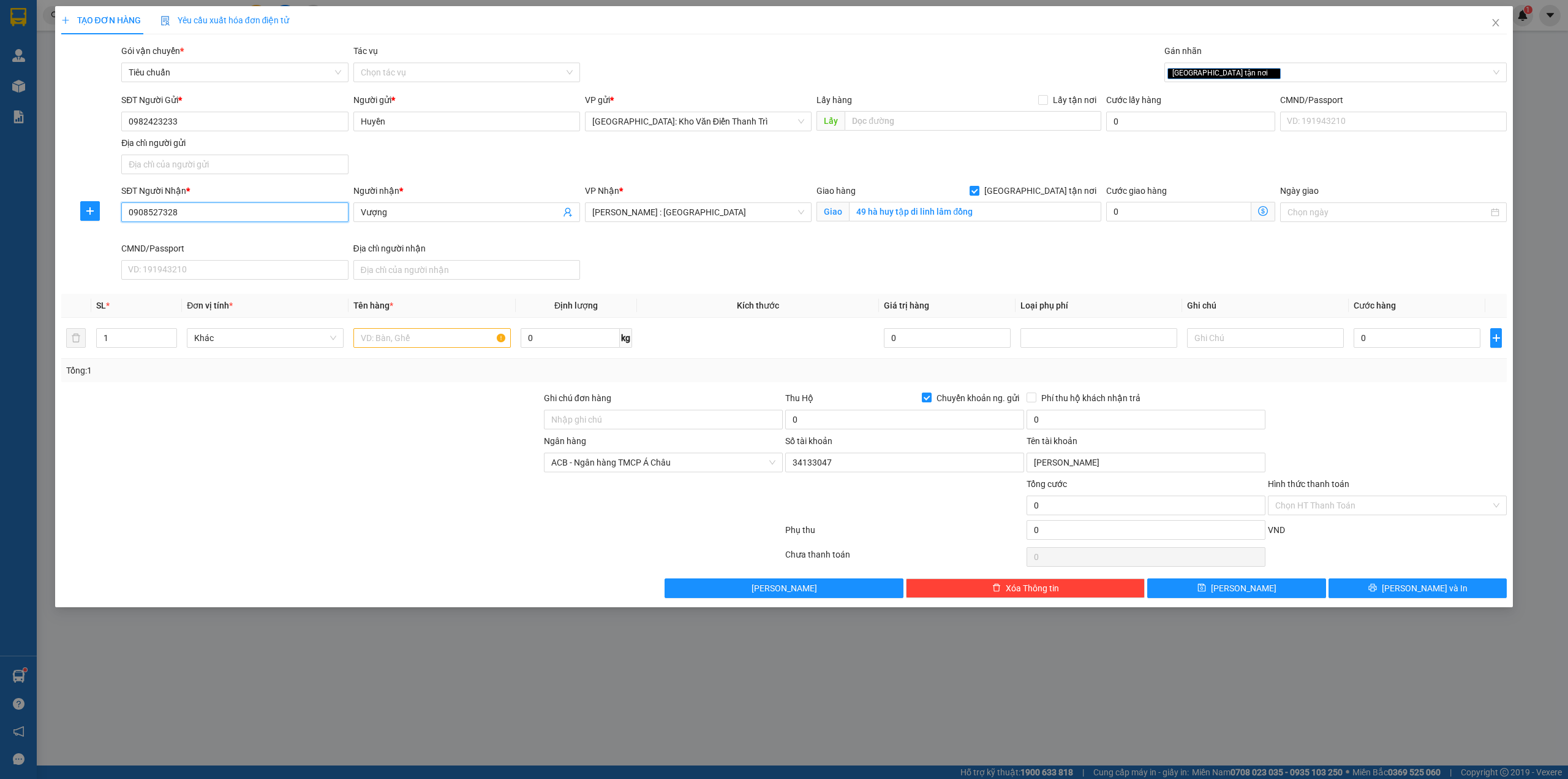
click at [200, 217] on input "0908527328" at bounding box center [235, 213] width 227 height 20
click at [391, 344] on input "text" at bounding box center [431, 338] width 157 height 20
type input "2"
type input "2 kiện giấy dài ( 1 thanh + 1 hộp)"
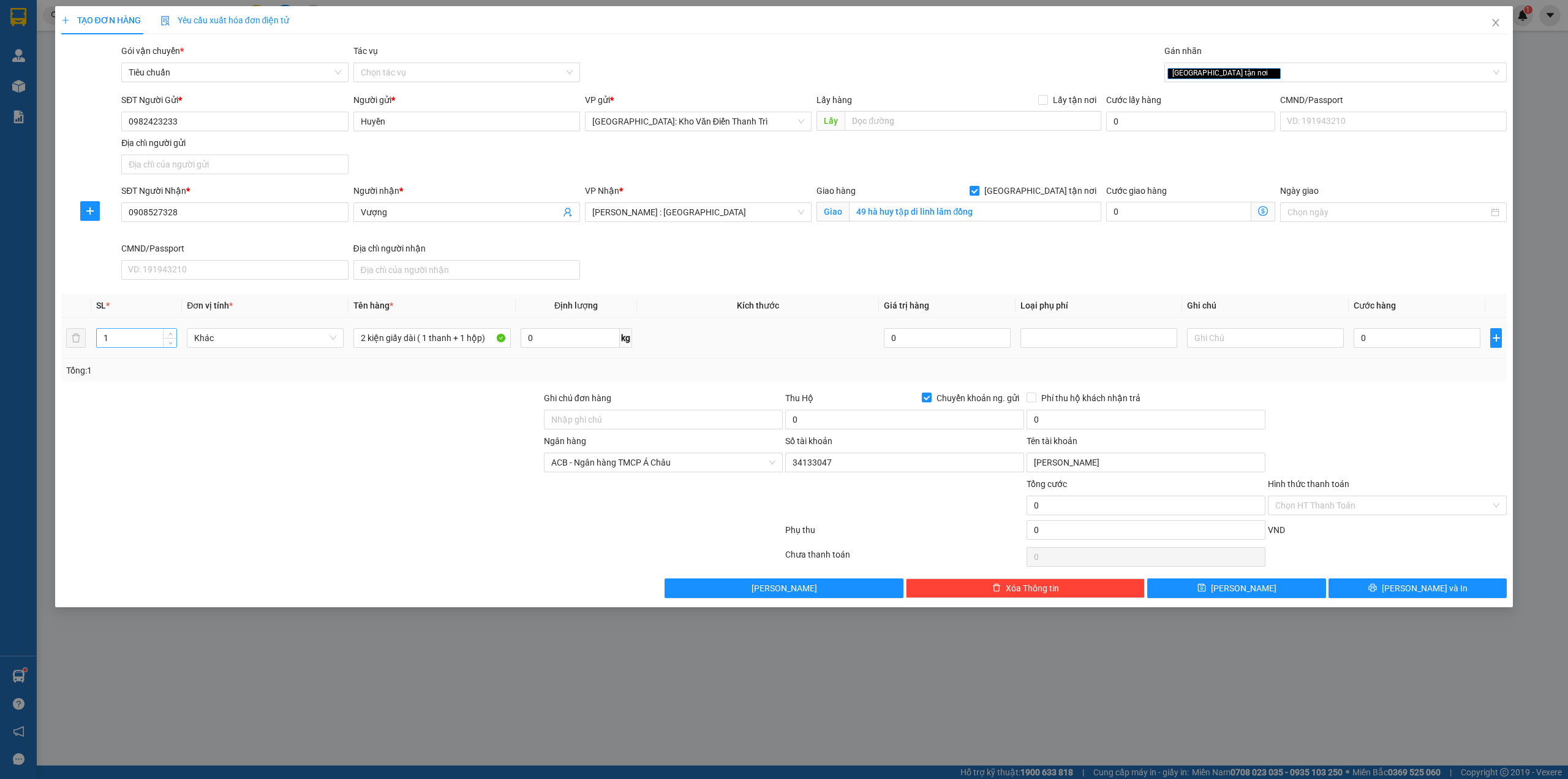
click at [120, 341] on input "1" at bounding box center [137, 338] width 80 height 18
type input "2"
click at [1470, 379] on div "Tổng: 2" at bounding box center [784, 370] width 1446 height 23
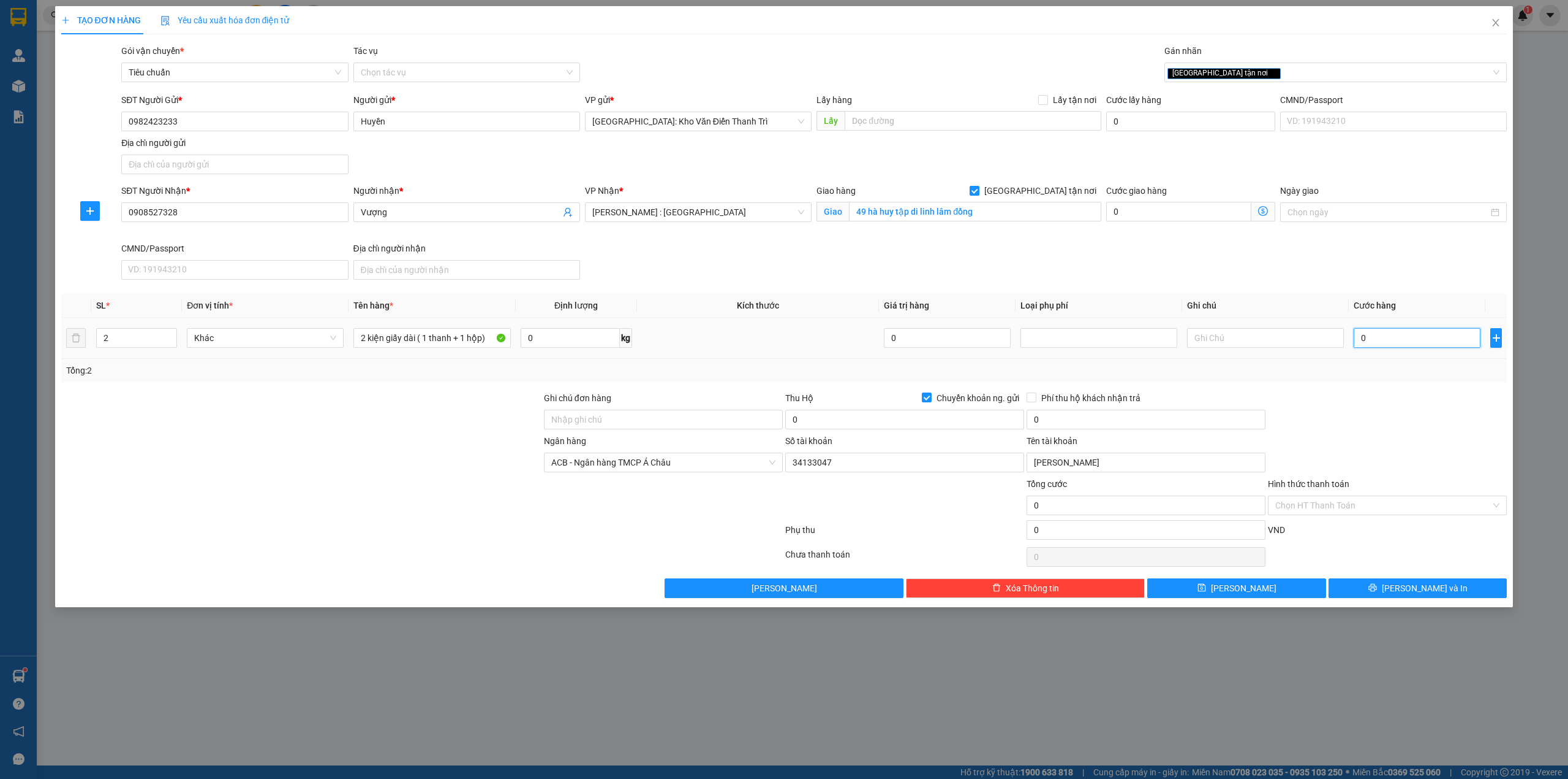
click at [1382, 343] on input "0" at bounding box center [1417, 338] width 127 height 20
type input "4"
type input "45"
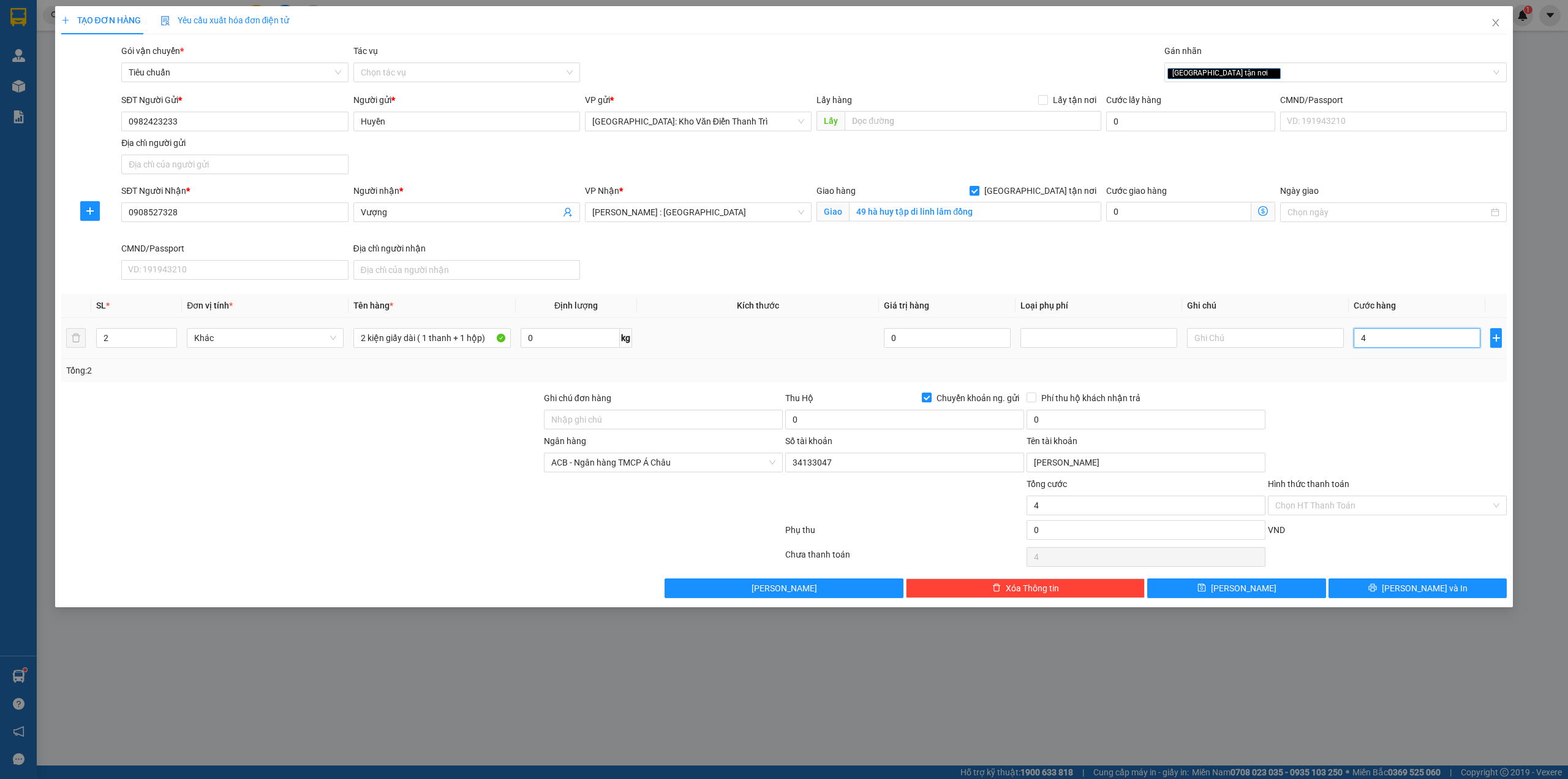
type input "45"
type input "450"
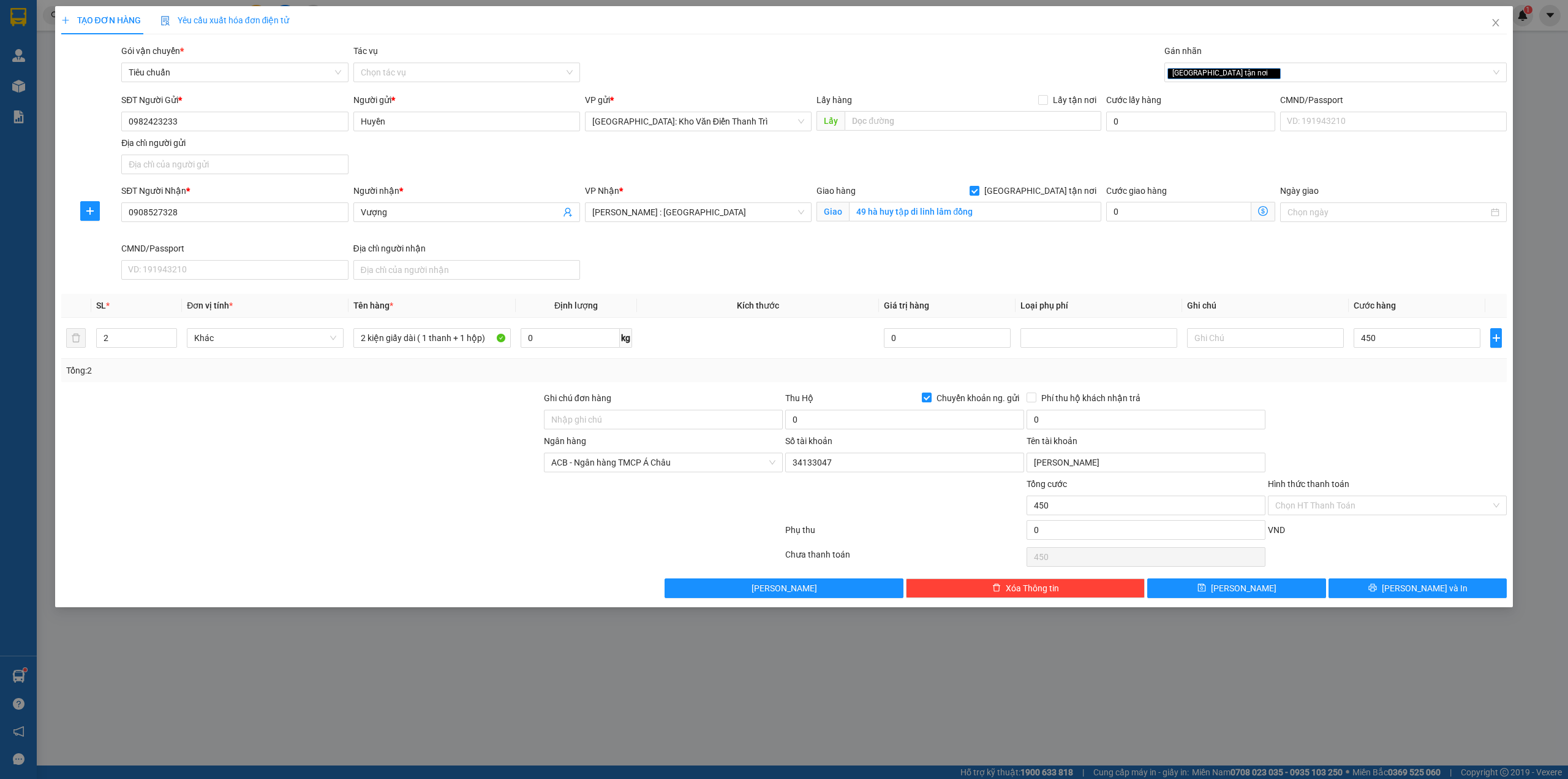
type input "450.000"
click at [1384, 390] on div "Transit Pickup Surcharge Ids Transit Deliver Surcharge Ids Transit Deliver Surc…" at bounding box center [784, 321] width 1446 height 553
click at [1388, 337] on input "450.000" at bounding box center [1417, 338] width 127 height 20
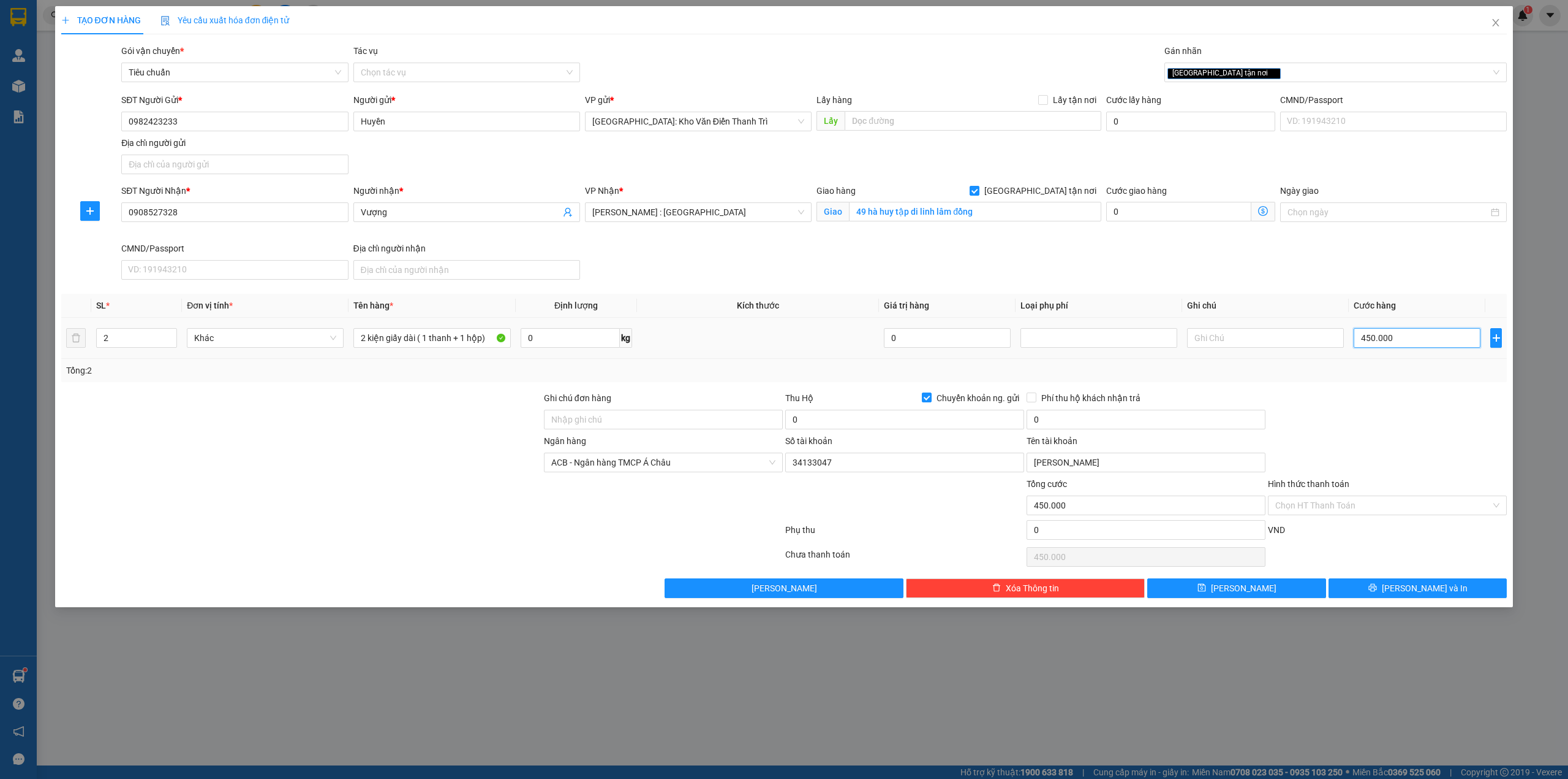
click at [1388, 337] on input "450.000" at bounding box center [1417, 338] width 127 height 20
type input "4"
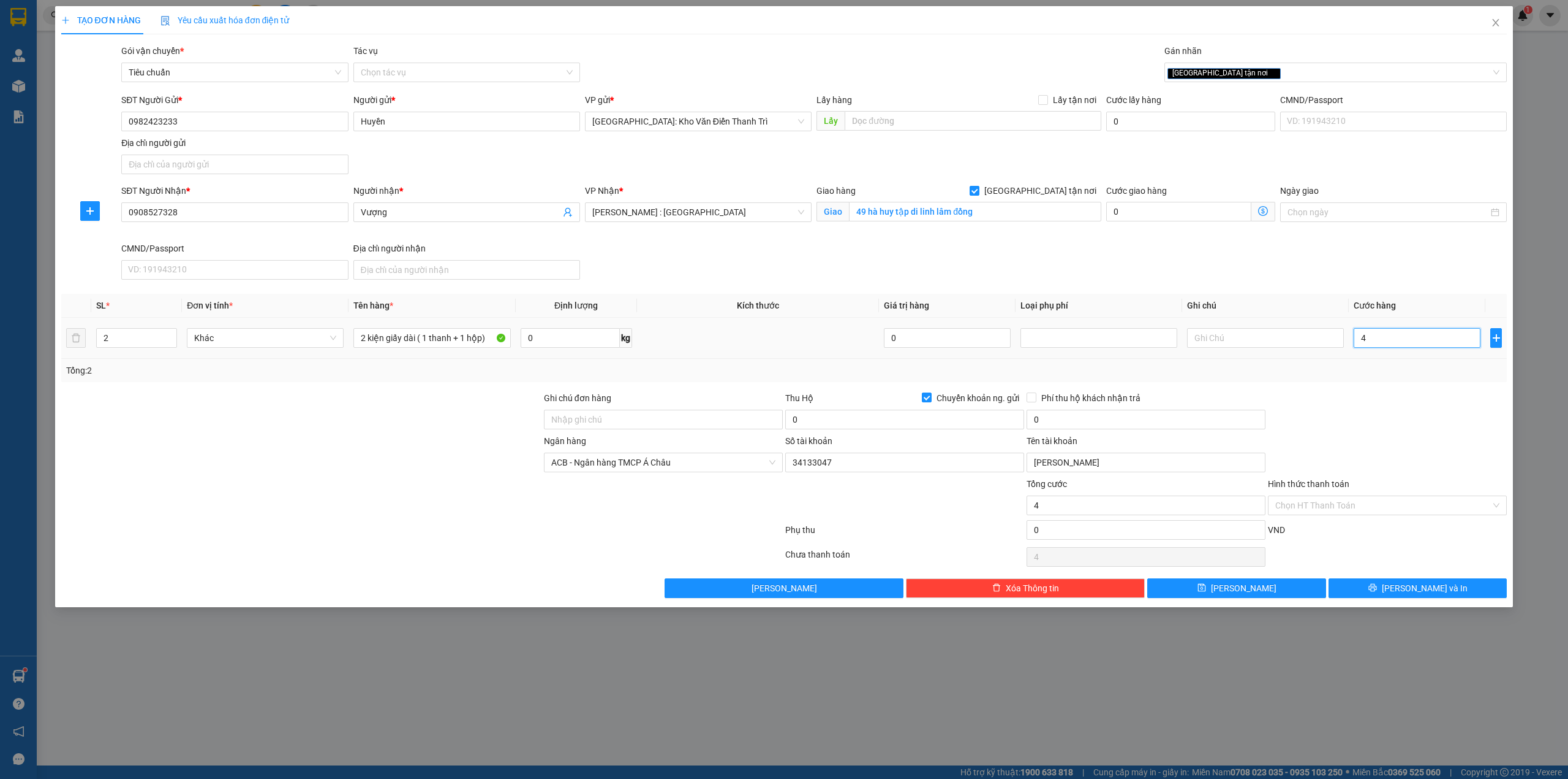
type input "48"
type input "480"
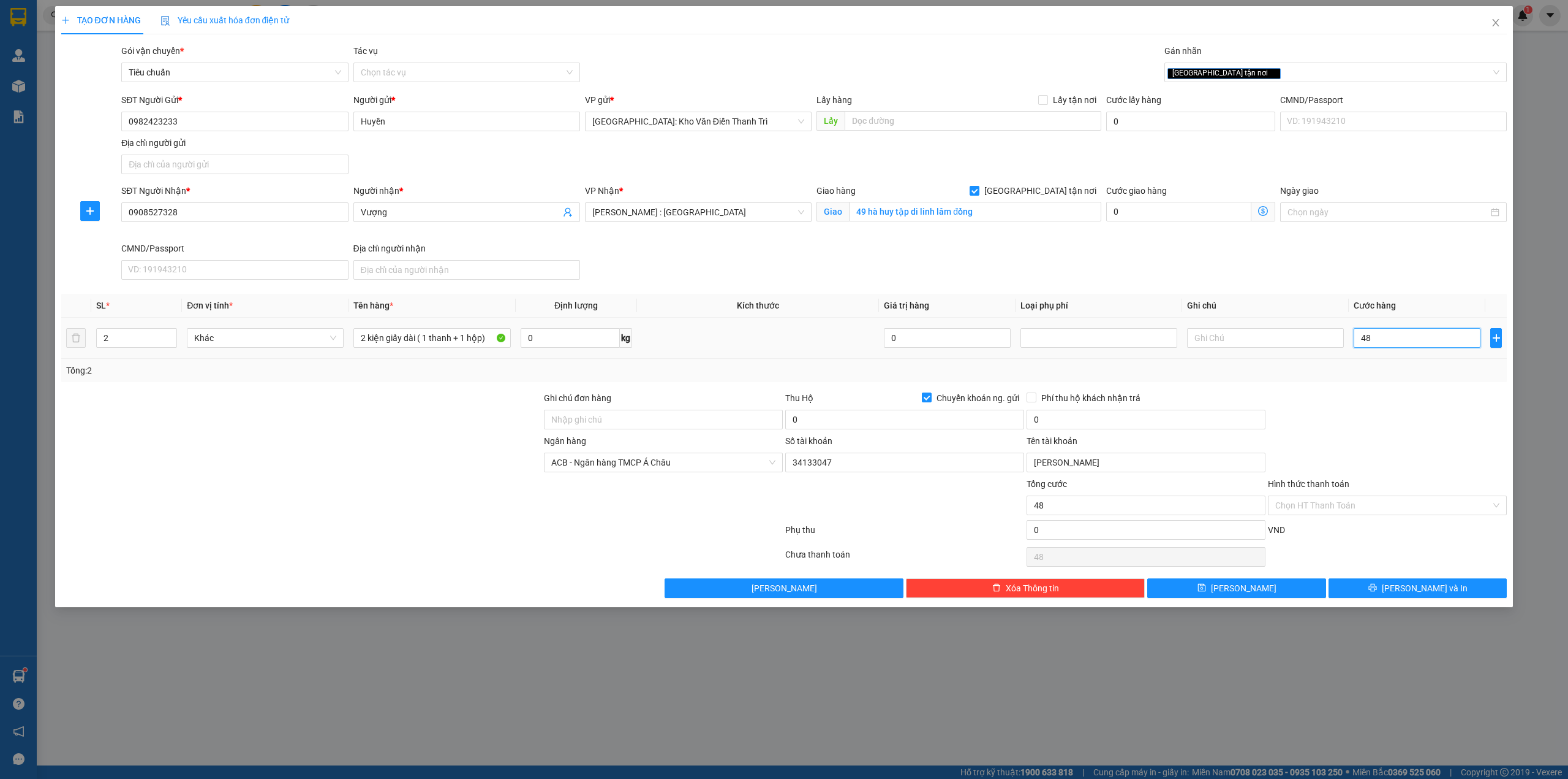
type input "480"
type input "4.800"
type input "480"
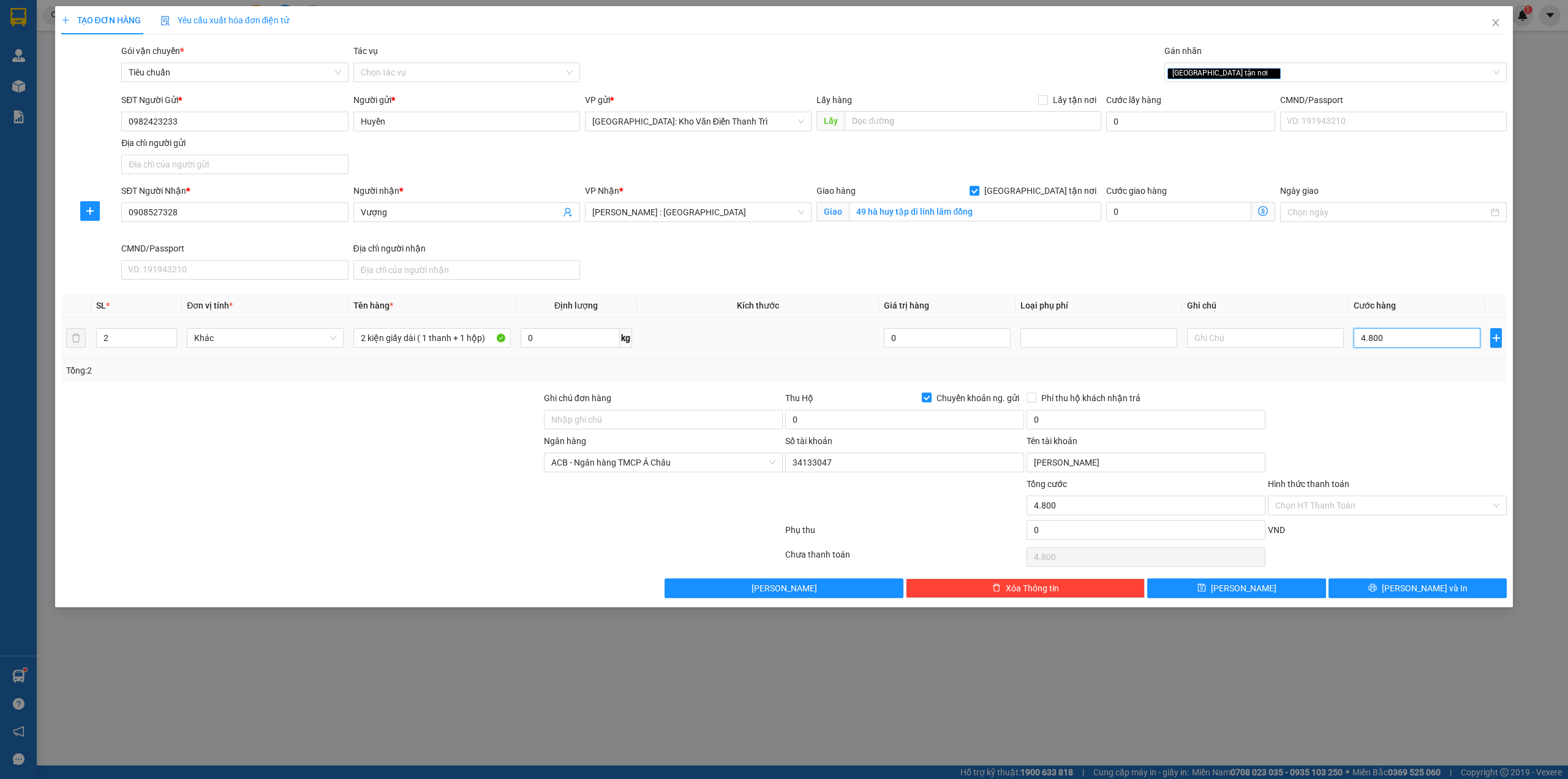
type input "480"
type input "48"
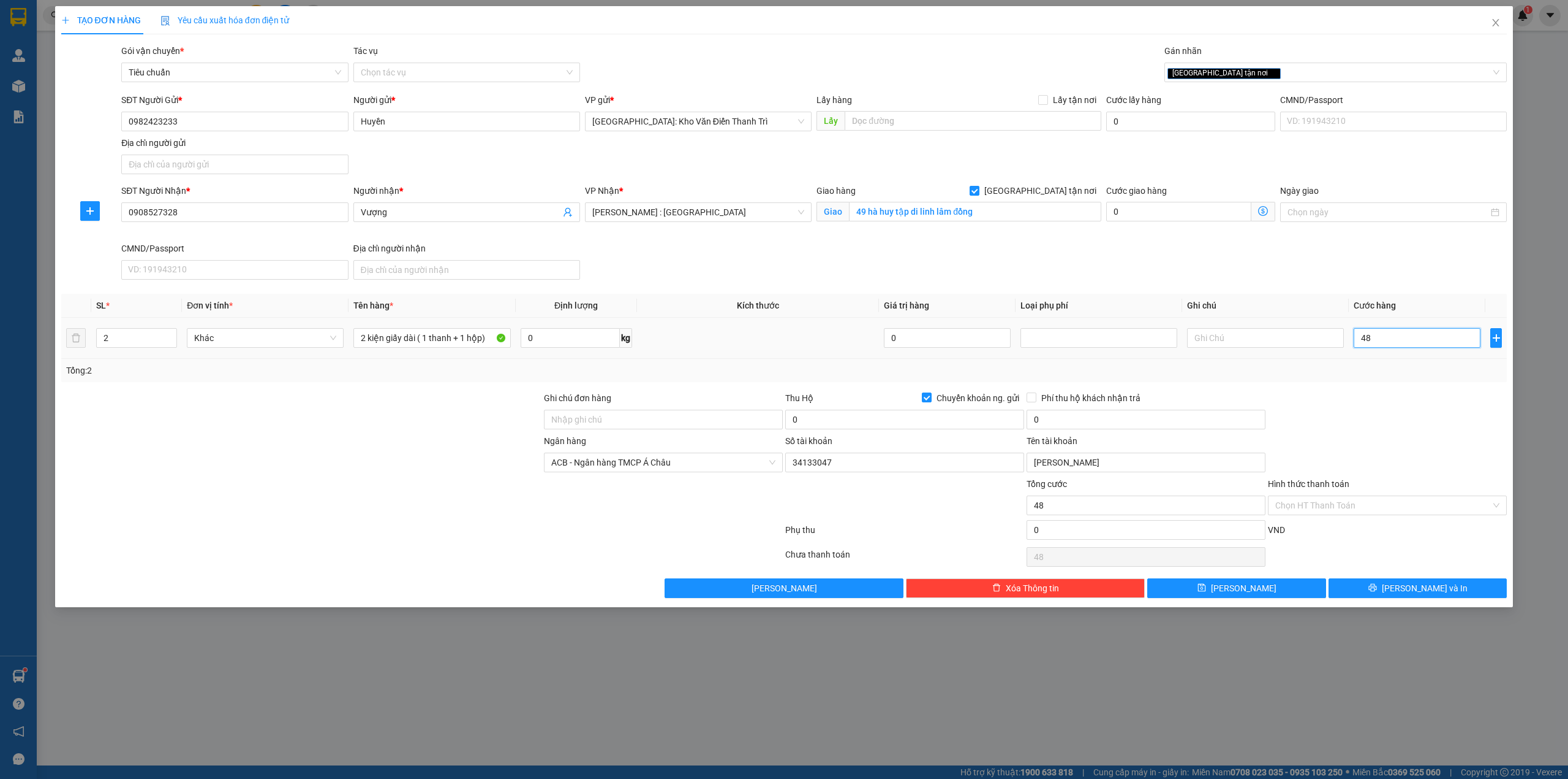
type input "4"
type input "0"
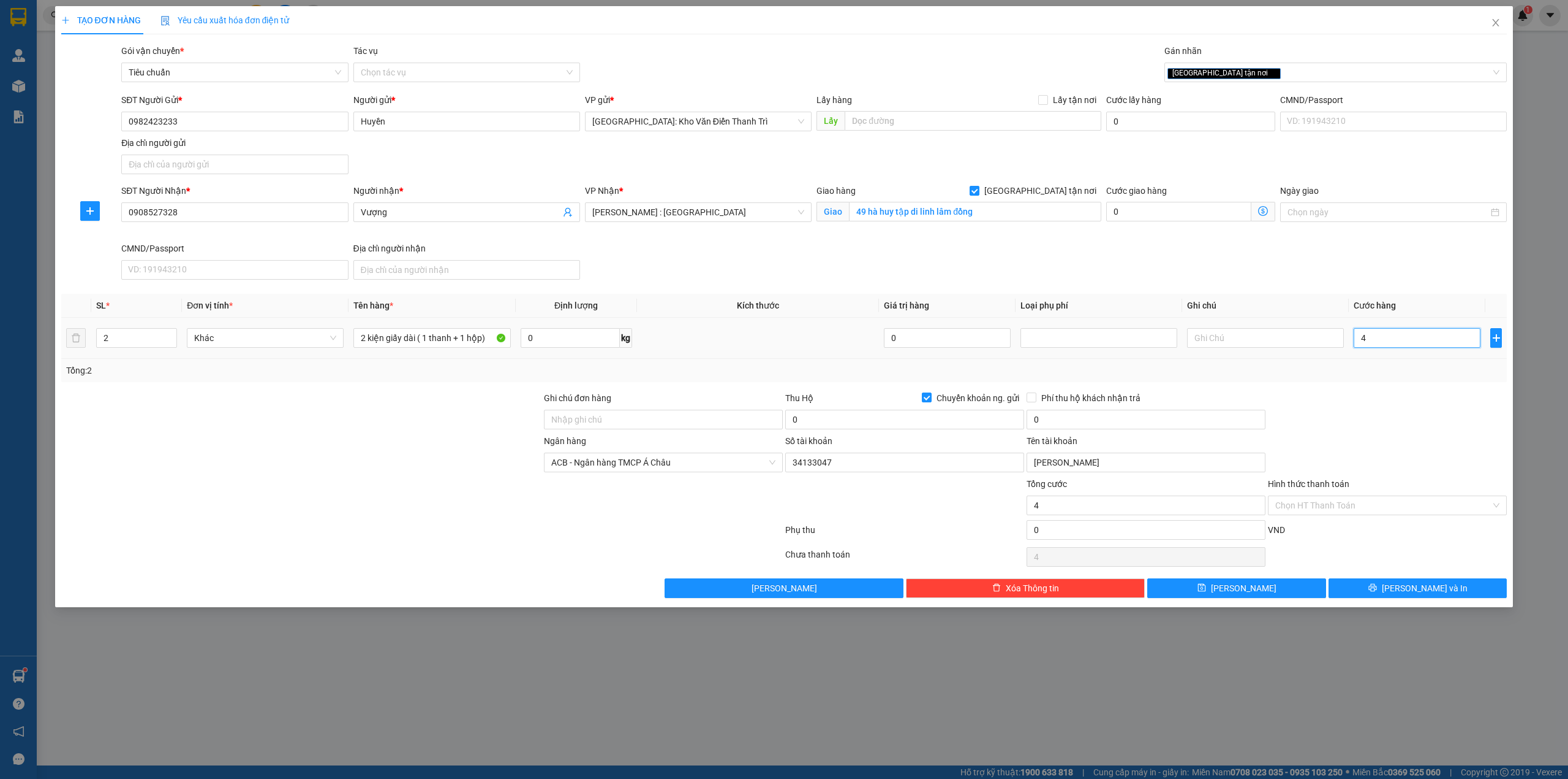
type input "0"
type input "05"
type input "5"
type input "050"
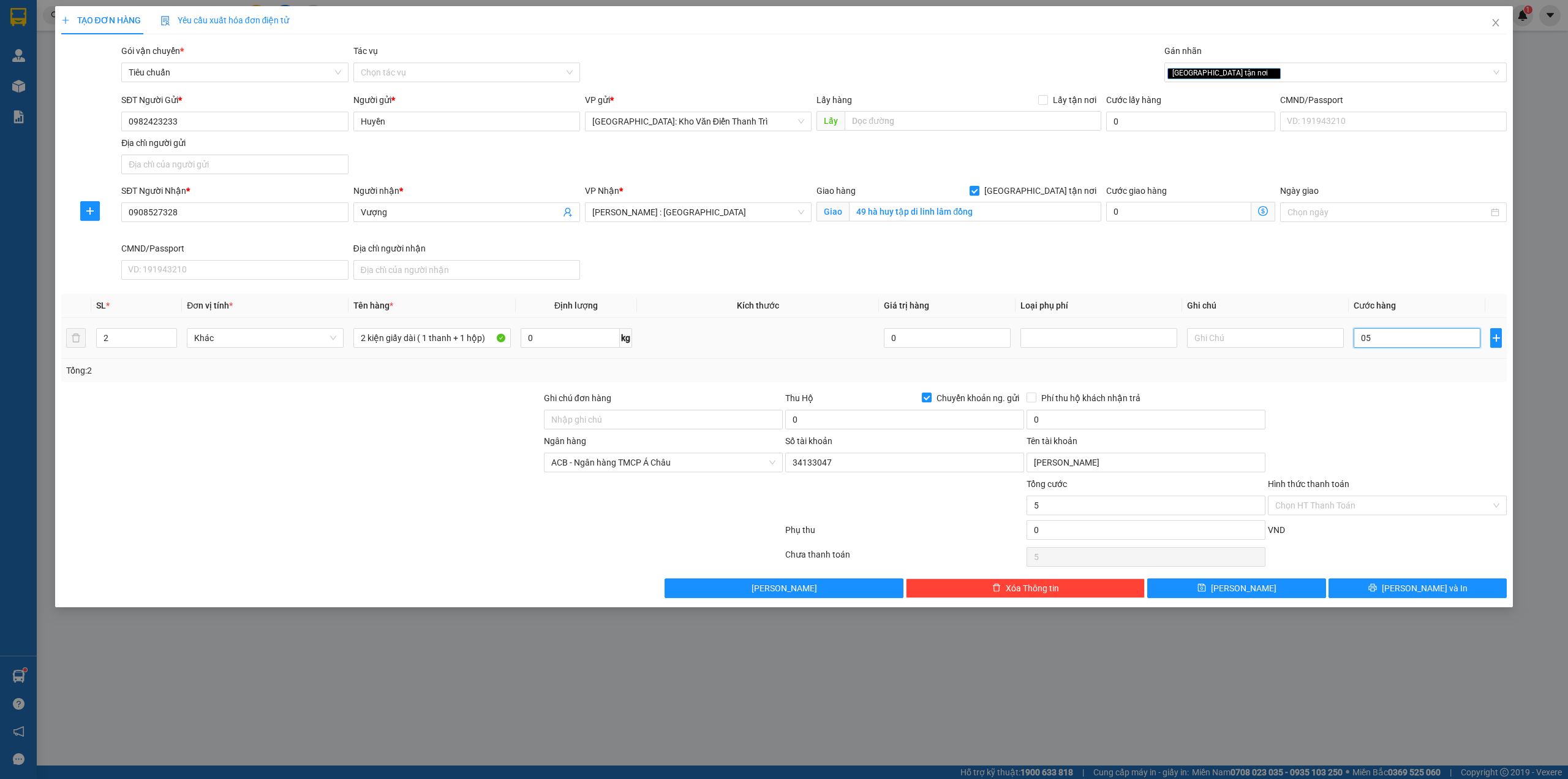
type input "50"
type input "0.500"
type input "500"
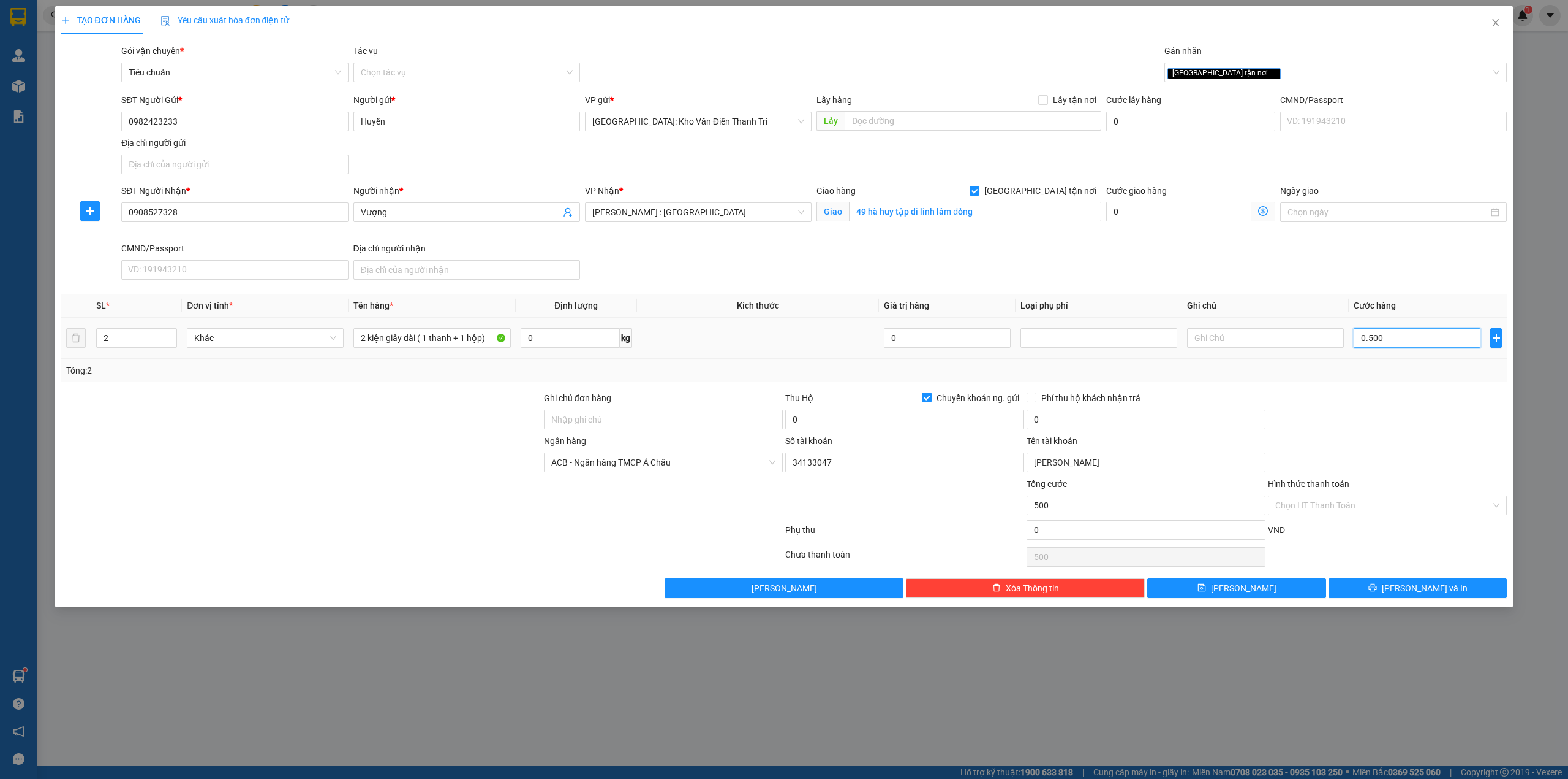
type input "05.000"
type input "5.000"
type input "050.000"
type input "50.000"
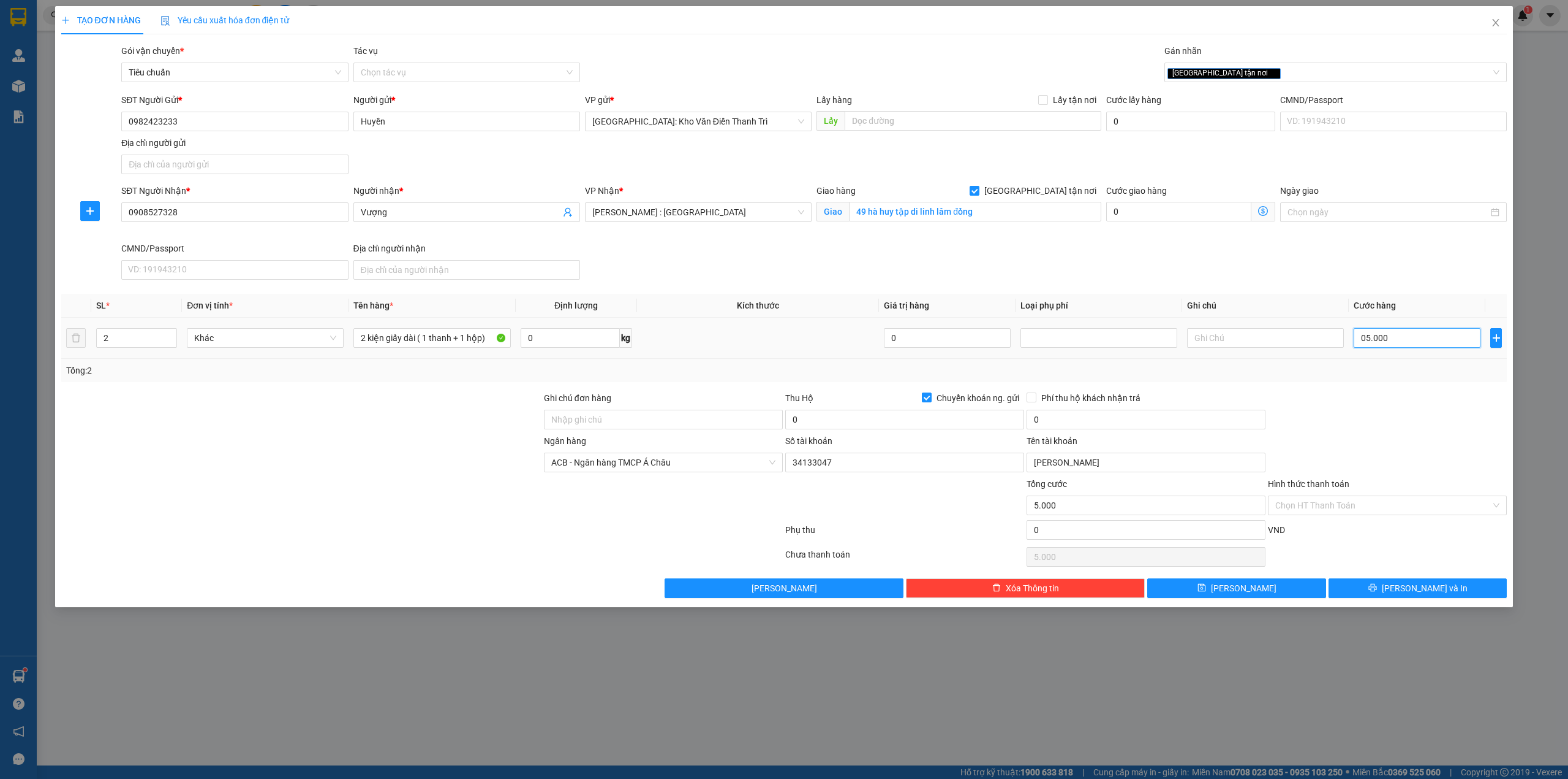
type input "50.000"
type input "0.500.000"
type input "500.000"
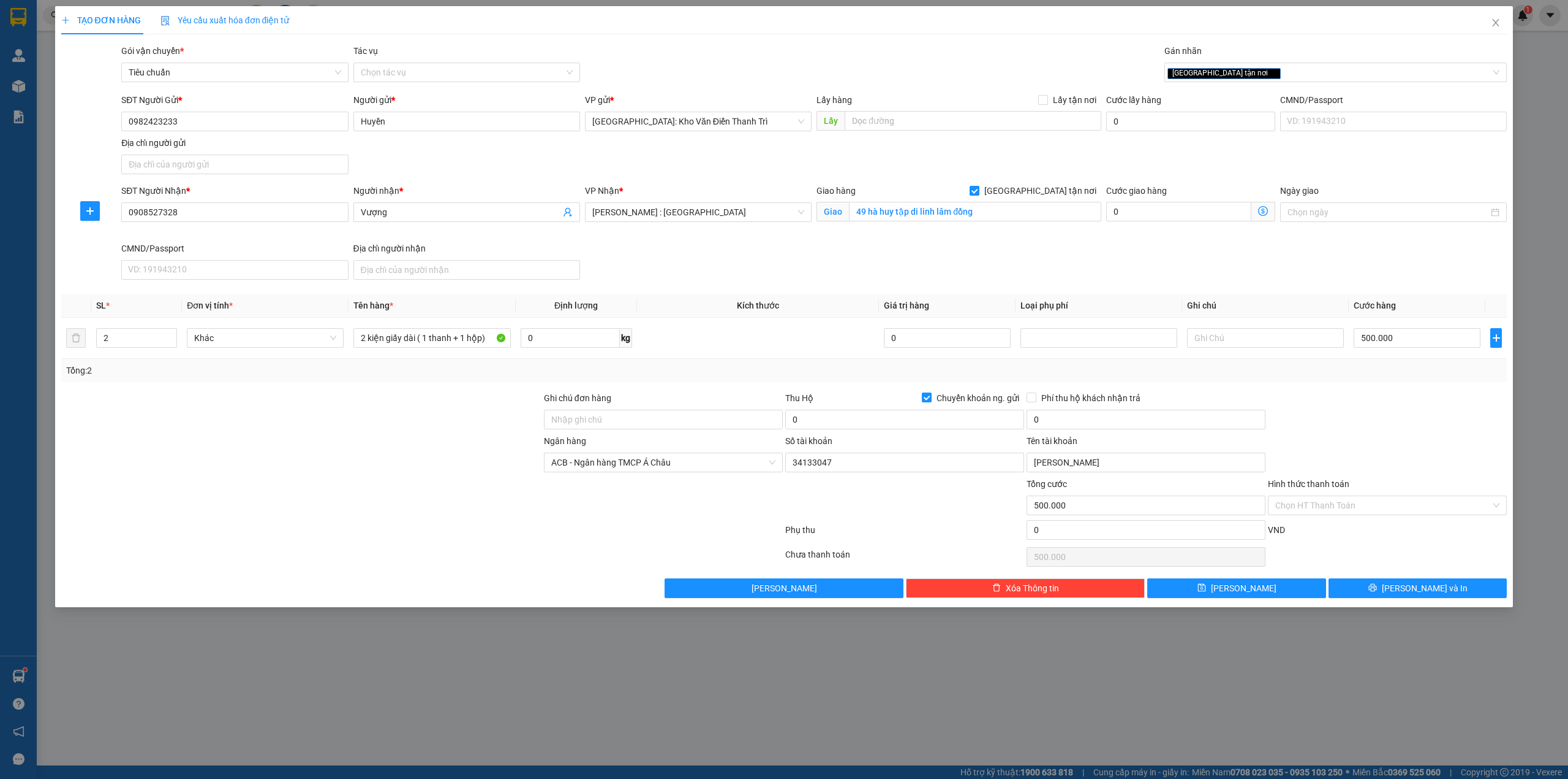
click at [1404, 403] on div at bounding box center [1387, 412] width 242 height 43
click at [972, 523] on div "Phụ thu 0 VND" at bounding box center [784, 532] width 1449 height 25
click at [959, 402] on span "Chuyển khoản ng. gửi" at bounding box center [978, 398] width 93 height 14
click at [930, 400] on input "Chuyển khoản ng. gửi" at bounding box center [926, 396] width 9 height 9
checkbox input "false"
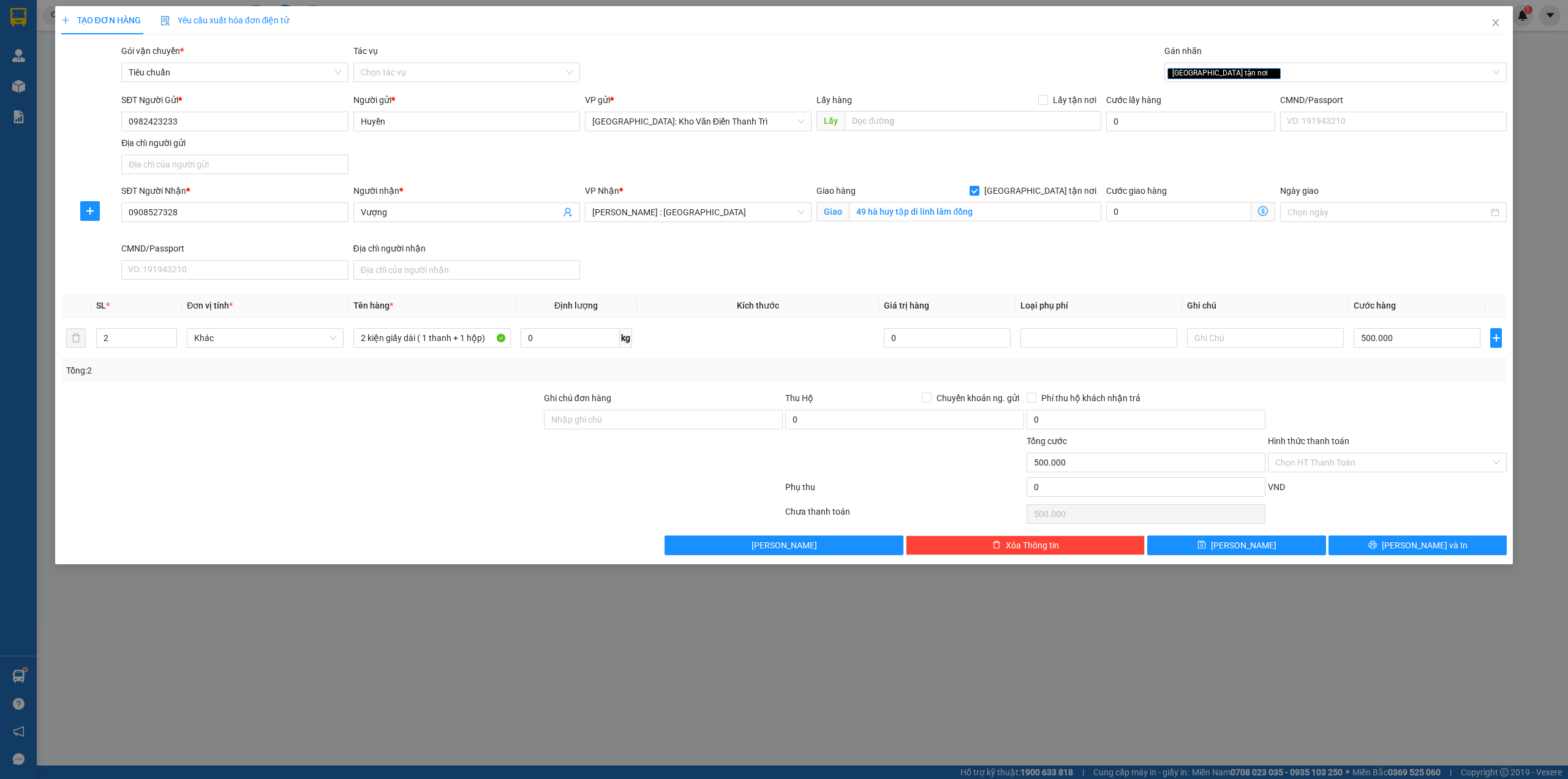
click at [868, 385] on div "Transit Pickup Surcharge Ids Transit Deliver Surcharge Ids Transit Deliver Surc…" at bounding box center [784, 299] width 1446 height 510
click at [655, 422] on input "Ghi chú đơn hàng" at bounding box center [663, 419] width 239 height 20
type input "hàng giao nguyên kiện, hư vỡ ko đền"
click at [647, 451] on div at bounding box center [664, 455] width 242 height 43
click at [1386, 551] on button "[PERSON_NAME] và In" at bounding box center [1417, 545] width 179 height 20
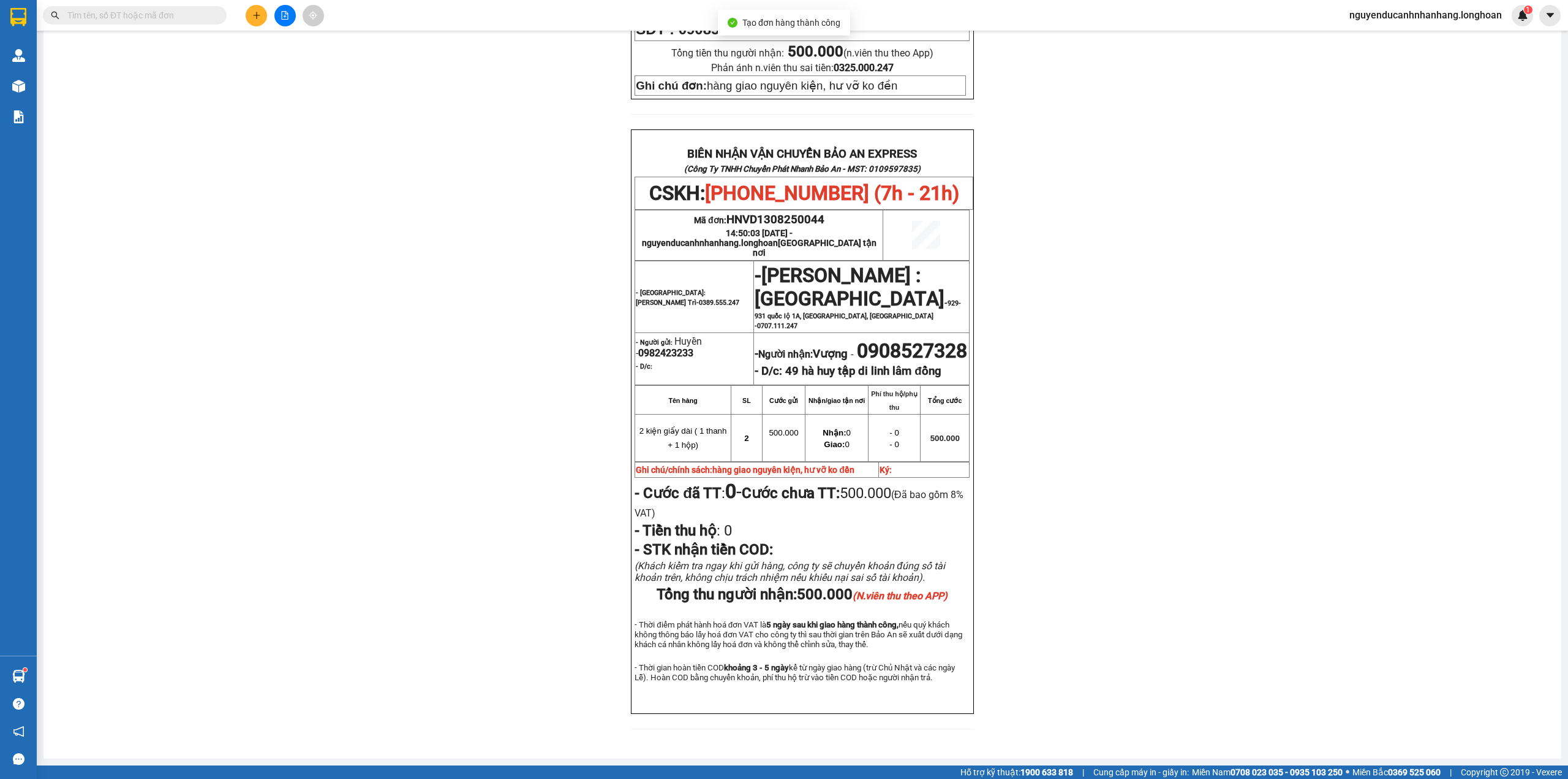
scroll to position [483, 0]
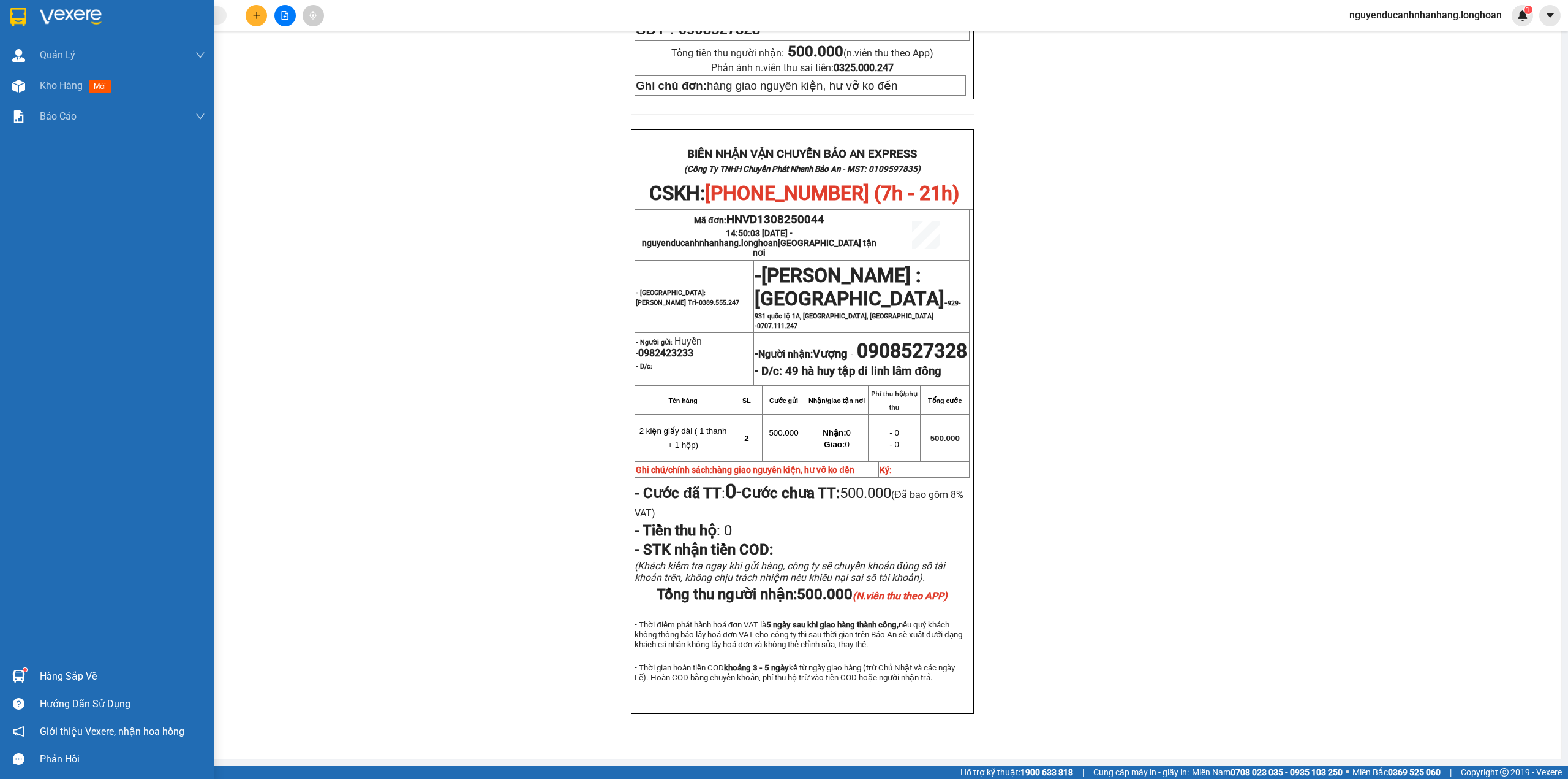
click at [22, 17] on img at bounding box center [18, 17] width 16 height 18
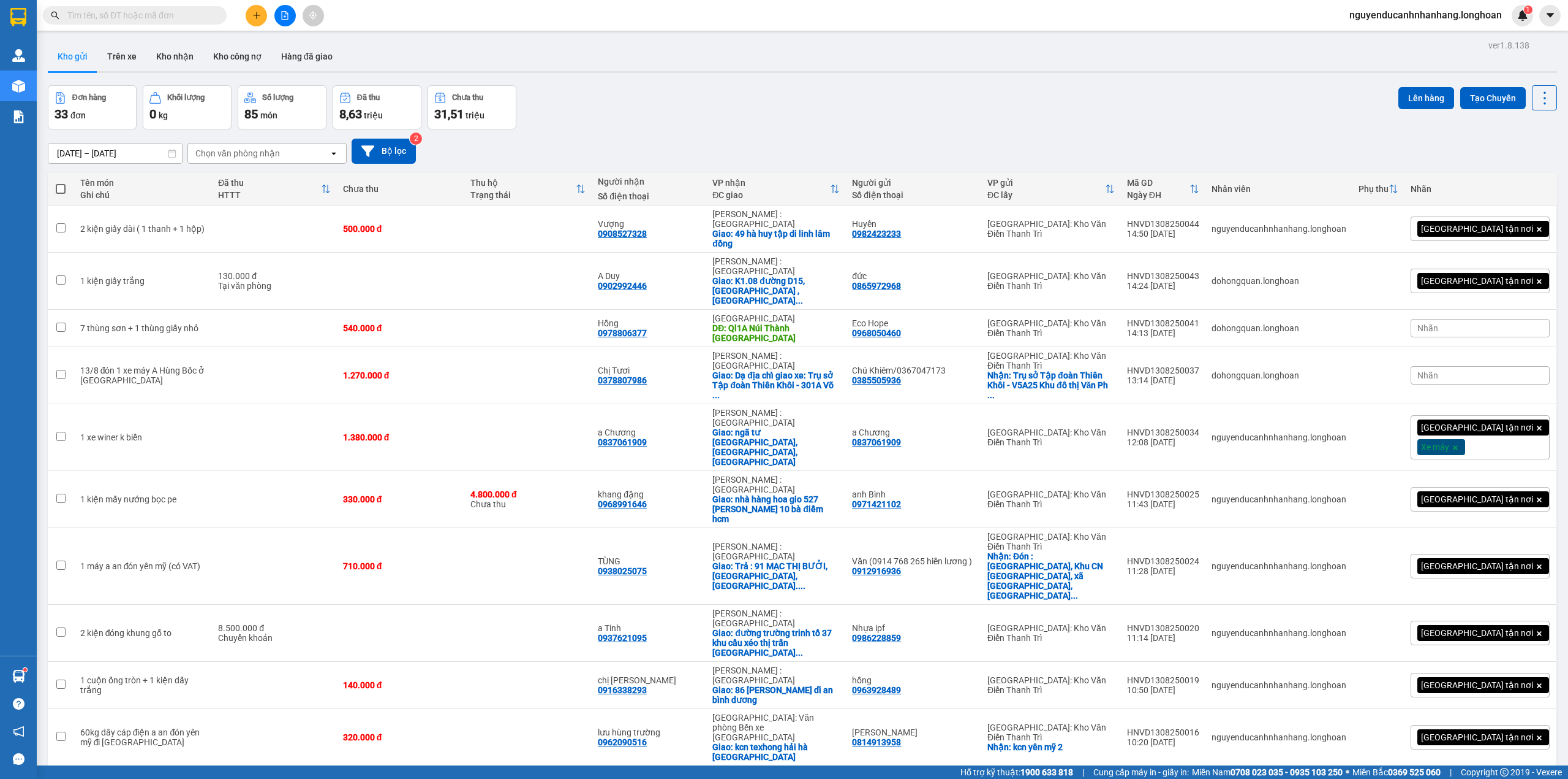
click at [257, 14] on icon "plus" at bounding box center [257, 15] width 1 height 7
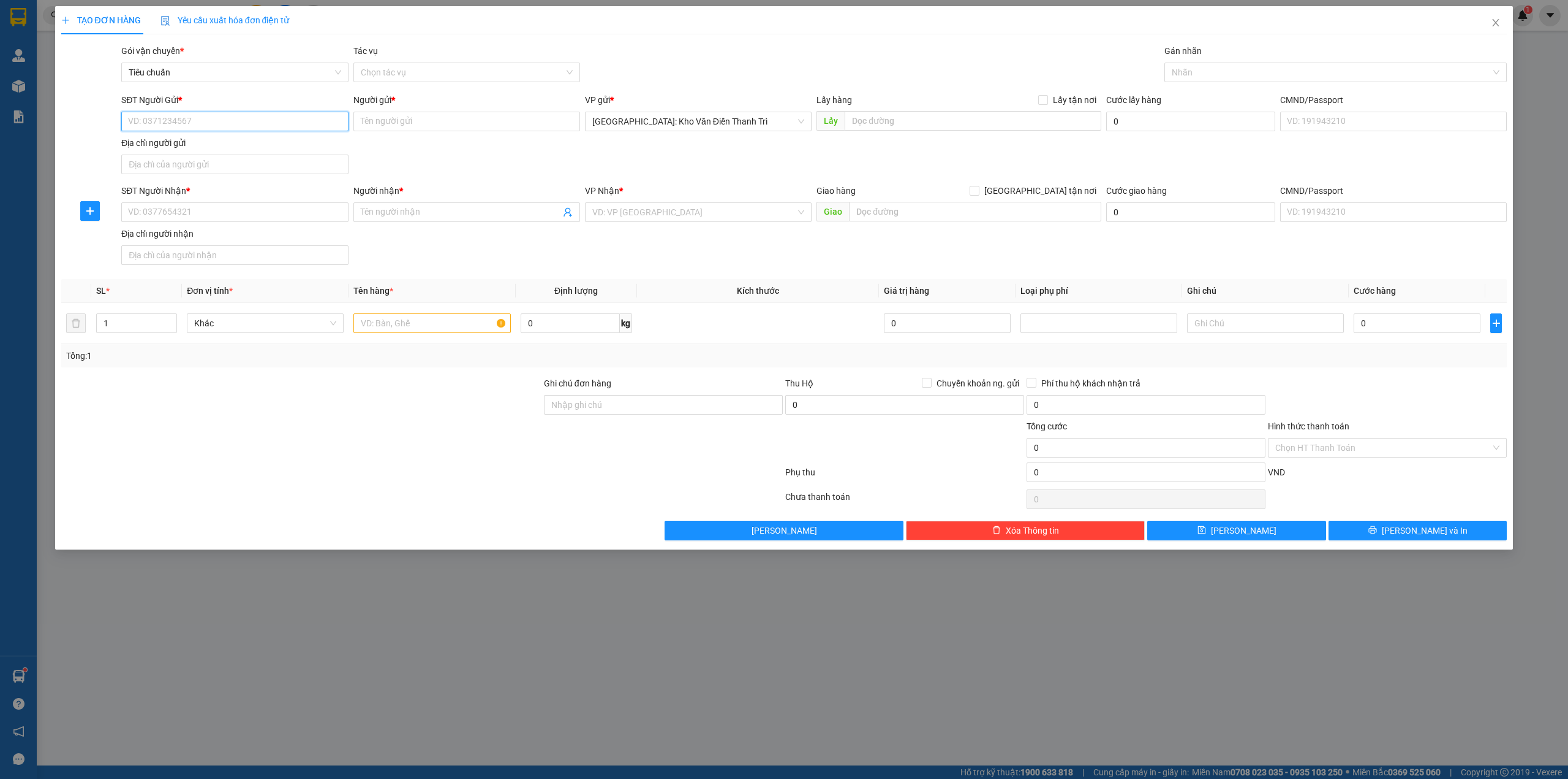
click at [227, 122] on input "SĐT Người Gửi *" at bounding box center [235, 122] width 227 height 20
type input "0866223066"
click at [279, 156] on div "0866223066 - kế toán vật tư việt thắng" at bounding box center [235, 147] width 227 height 20
type input "kế toán vật tư việt thắng"
checkbox input "true"
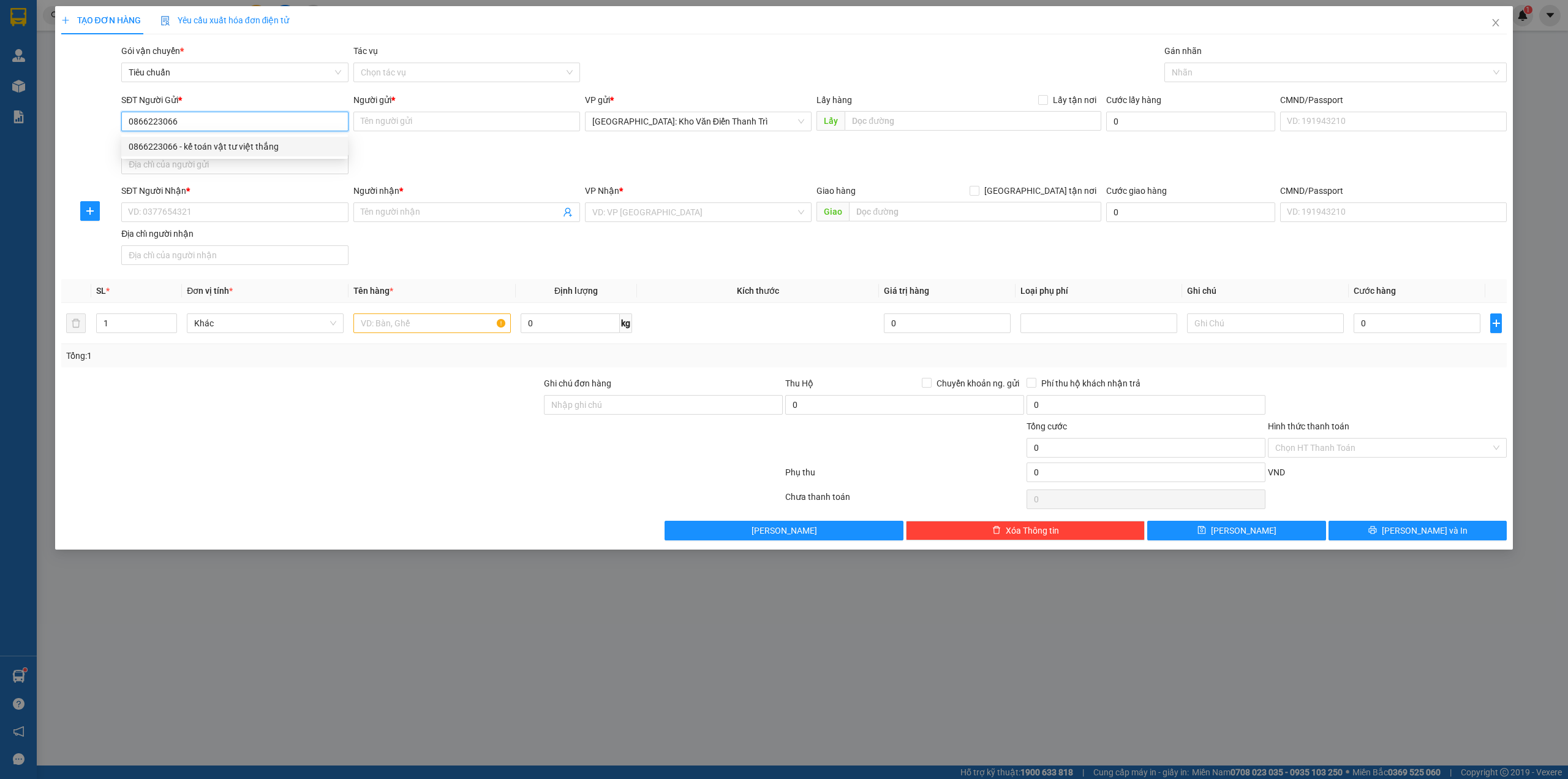
type input "Số 25, Khu đô thị [GEOGRAPHIC_DATA], [GEOGRAPHIC_DATA], [GEOGRAPHIC_DATA][PERSO…"
click at [273, 128] on input "0866223066" at bounding box center [235, 122] width 227 height 20
type input "0866223066"
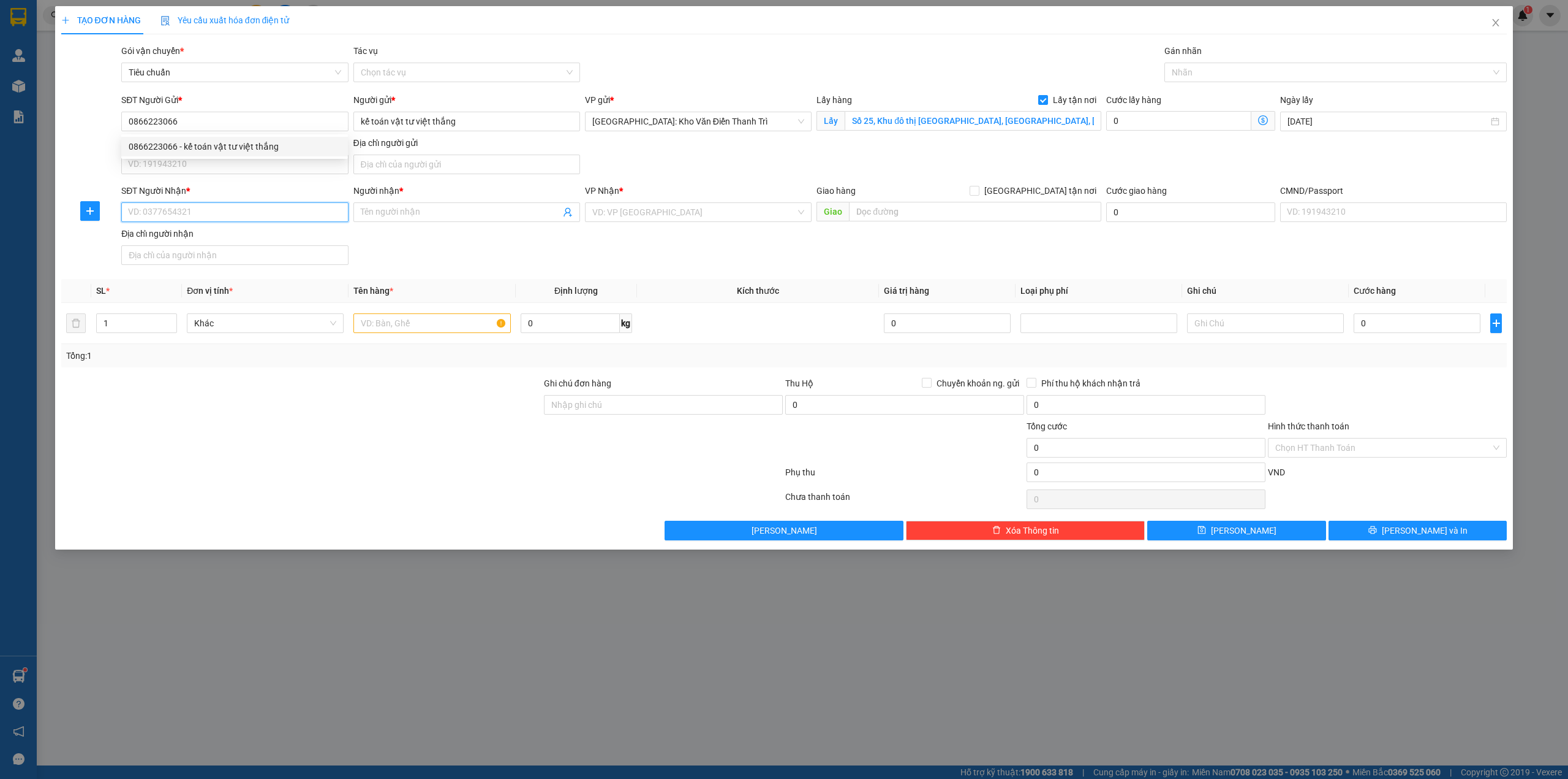
click at [229, 216] on input "SĐT Người Nhận *" at bounding box center [235, 213] width 227 height 20
paste input "0866223066"
type input "0866223066"
click at [505, 193] on div "Người nhận *" at bounding box center [466, 191] width 227 height 14
click at [505, 206] on input "Người nhận *" at bounding box center [461, 213] width 200 height 14
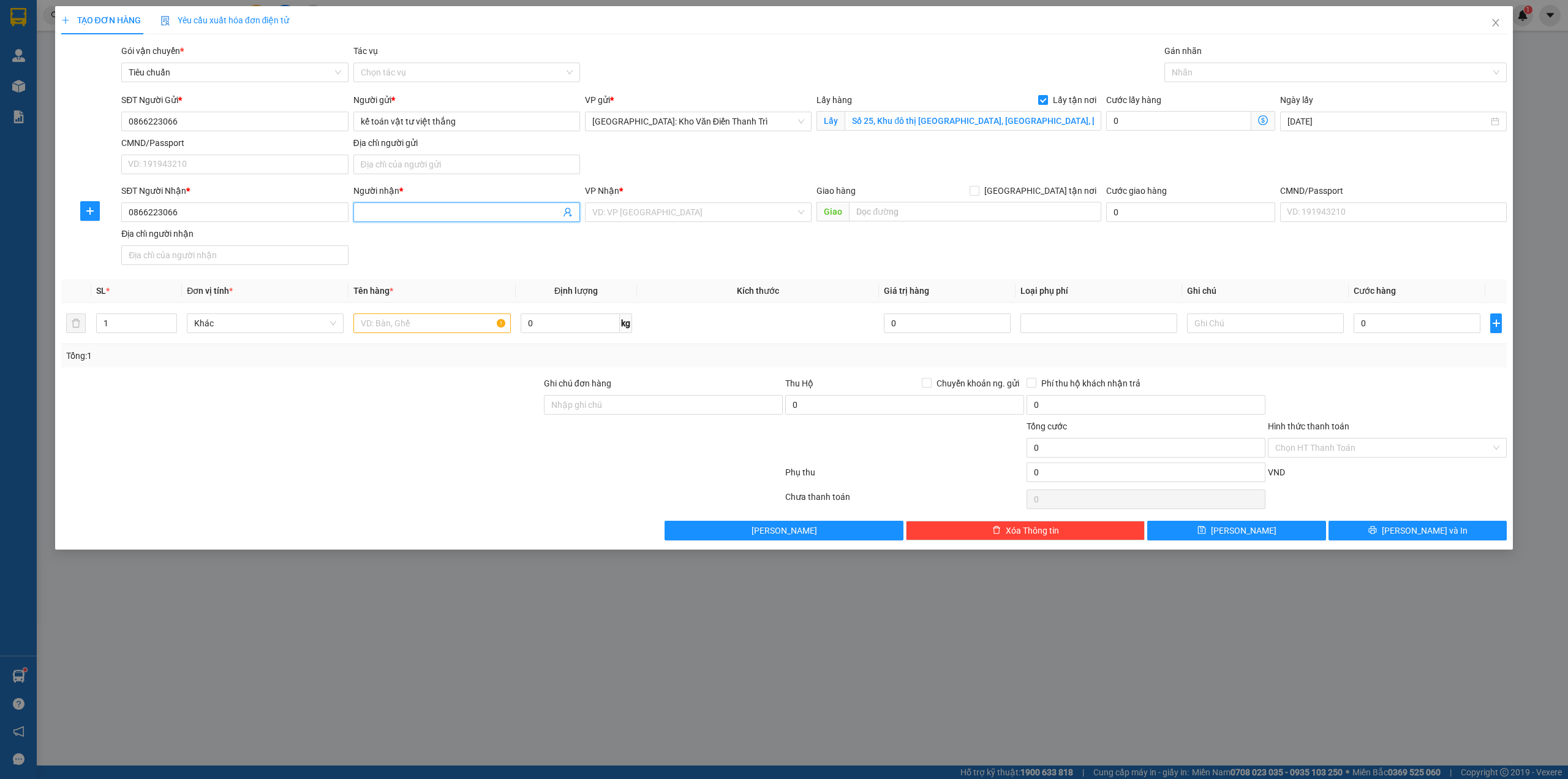
click at [422, 214] on input "Người nhận *" at bounding box center [461, 213] width 200 height 14
click at [474, 124] on input "kế toán vật tư việt thắng" at bounding box center [466, 122] width 227 height 20
drag, startPoint x: 451, startPoint y: 219, endPoint x: 553, endPoint y: 219, distance: 102.0
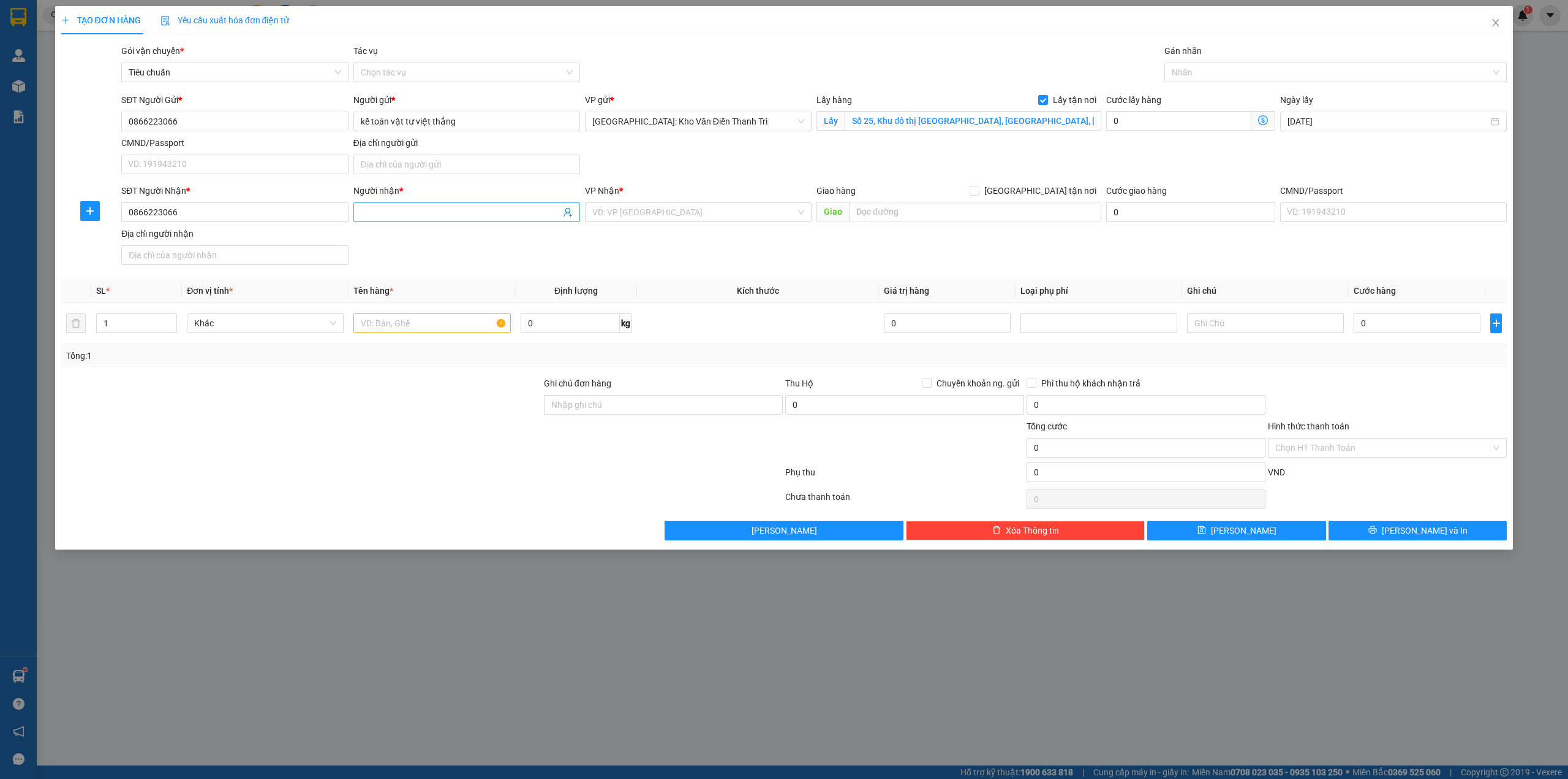
click at [451, 219] on input "Người nhận *" at bounding box center [461, 213] width 200 height 14
paste input "kế toán vật tư việt thắng"
drag, startPoint x: 707, startPoint y: 239, endPoint x: 924, endPoint y: 219, distance: 217.9
click at [731, 239] on div "SĐT Người Nhận * 0866223066 Người nhận * kế toán vật tư việt thắng kế toán vật …" at bounding box center [813, 227] width 1390 height 86
click at [924, 219] on input "text" at bounding box center [975, 212] width 253 height 20
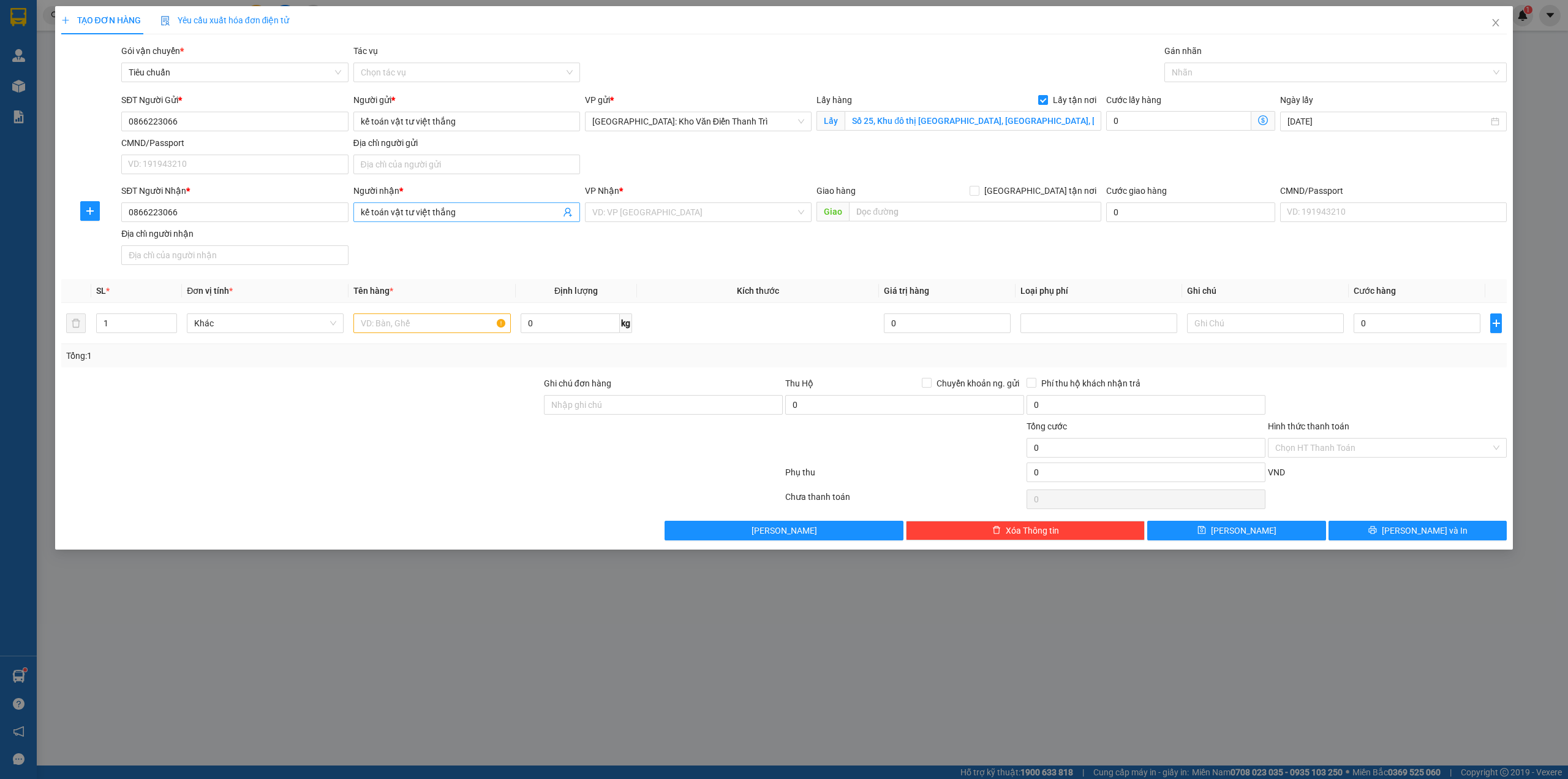
click at [503, 219] on input "kế toán vật tư việt thắng" at bounding box center [461, 213] width 200 height 14
type input "cgv đồng khởi"
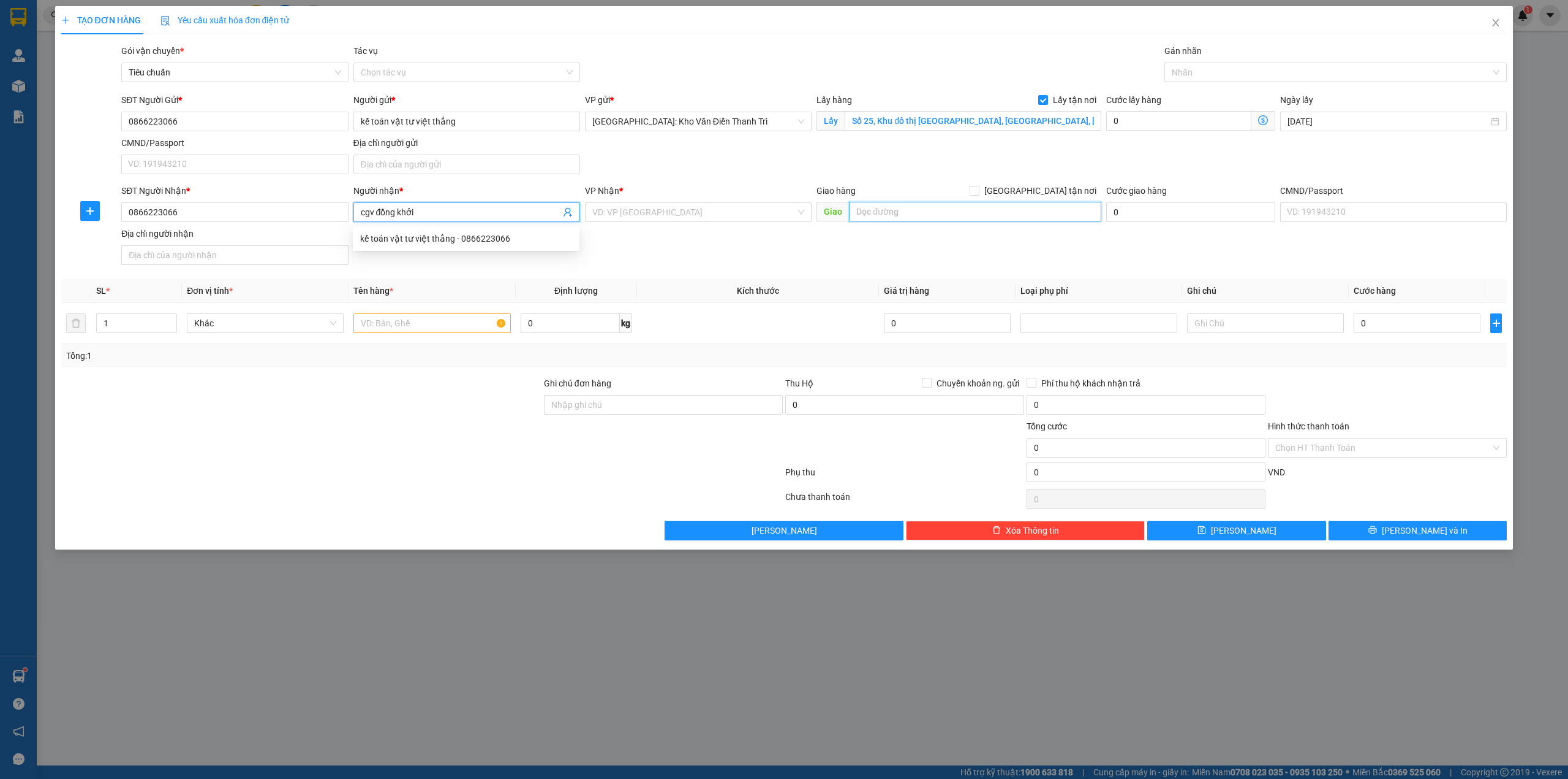
click at [927, 222] on input "text" at bounding box center [975, 212] width 253 height 20
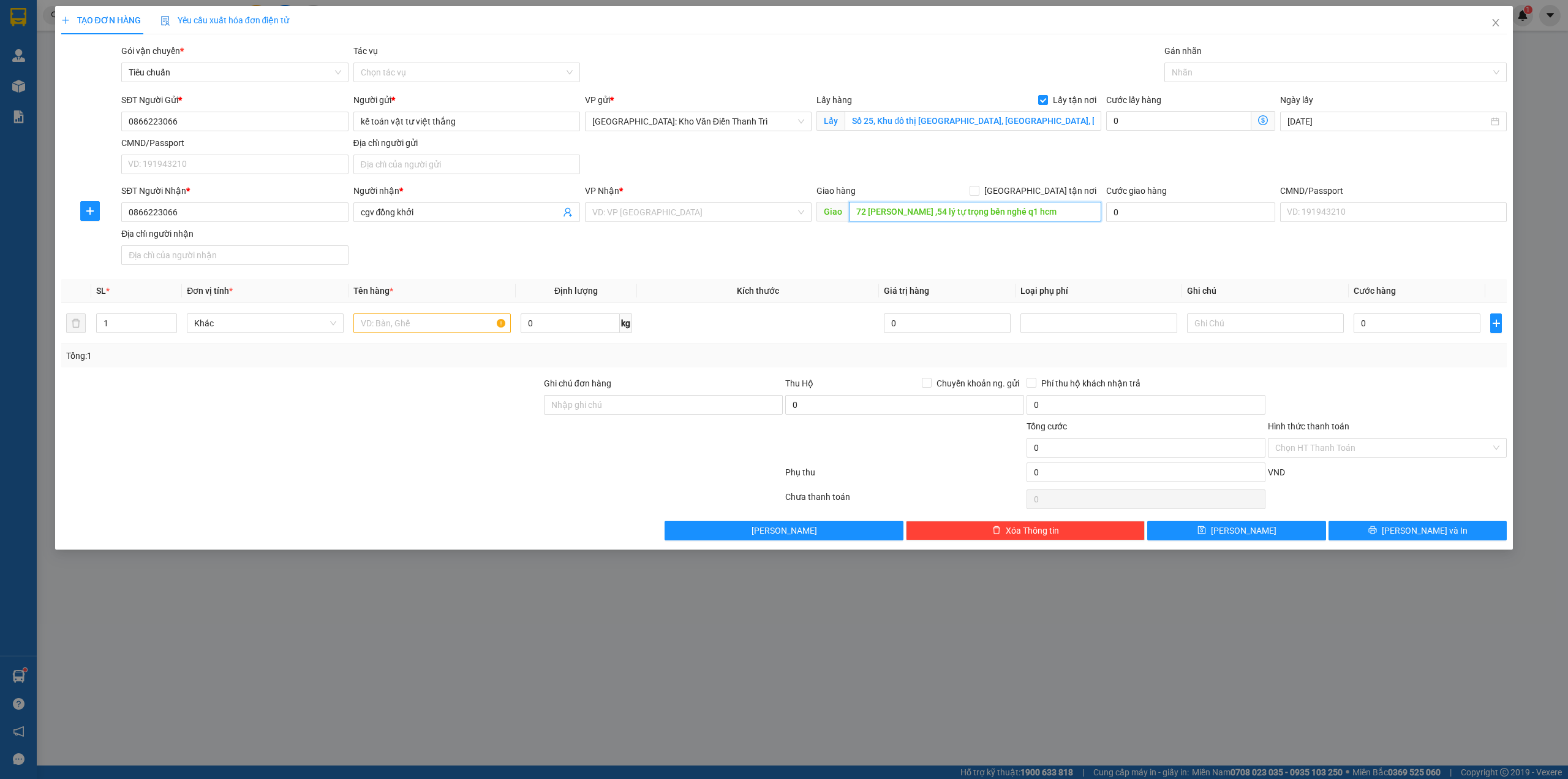
type input "72 lê thánh tôn ,54 lý tự trọng bến nghé q1 hcm"
click at [1060, 192] on span "[GEOGRAPHIC_DATA] tận nơi" at bounding box center [1041, 191] width 122 height 14
click at [978, 192] on input "[GEOGRAPHIC_DATA] tận nơi" at bounding box center [974, 190] width 9 height 9
checkbox input "true"
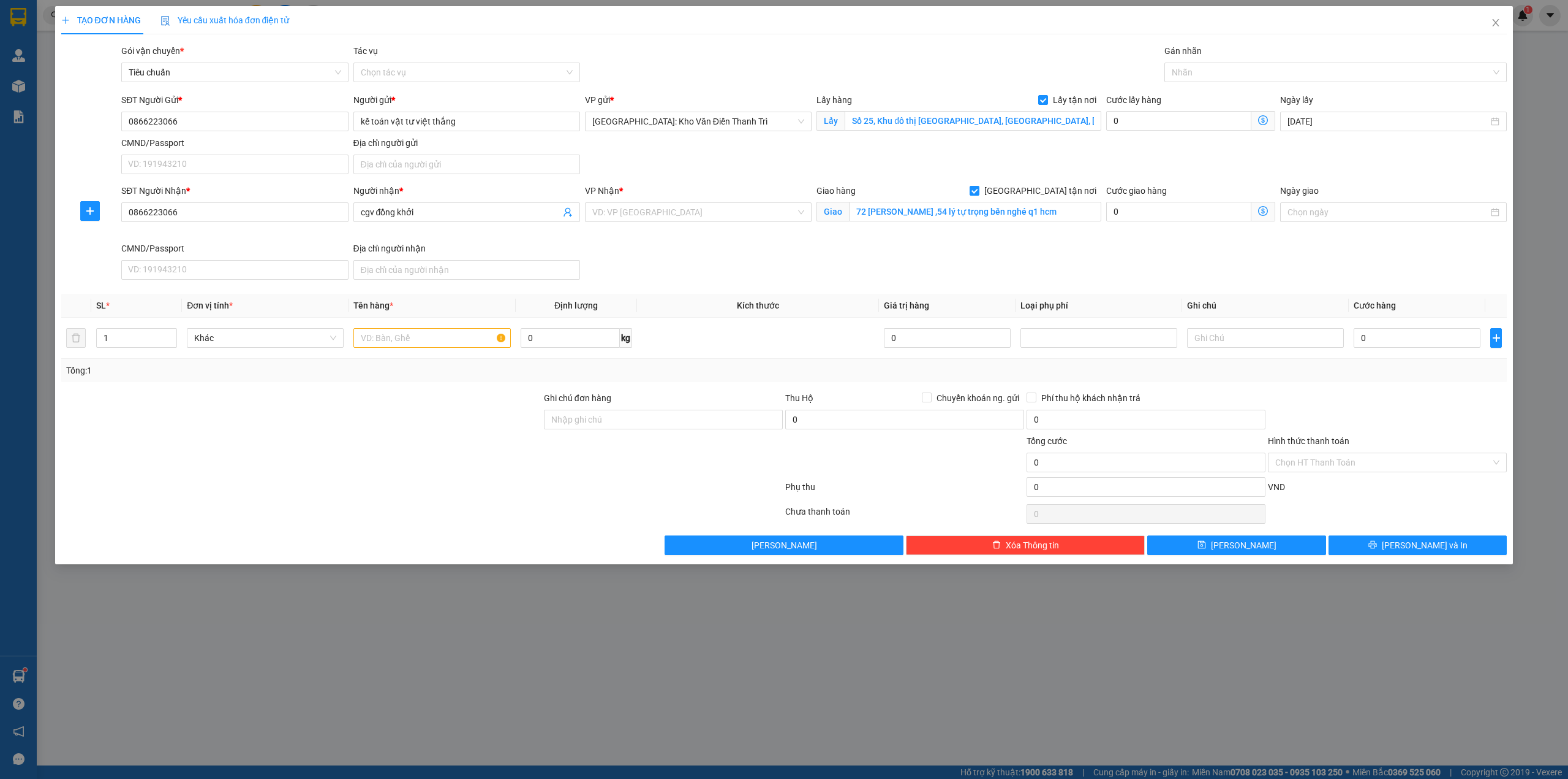
click at [1103, 167] on div "SĐT Người Gửi * 0866223066 Người gửi * kế toán vật tư việt thắng VP gửi * Hà Nộ…" at bounding box center [813, 136] width 1390 height 86
click at [731, 217] on input "search" at bounding box center [695, 212] width 204 height 18
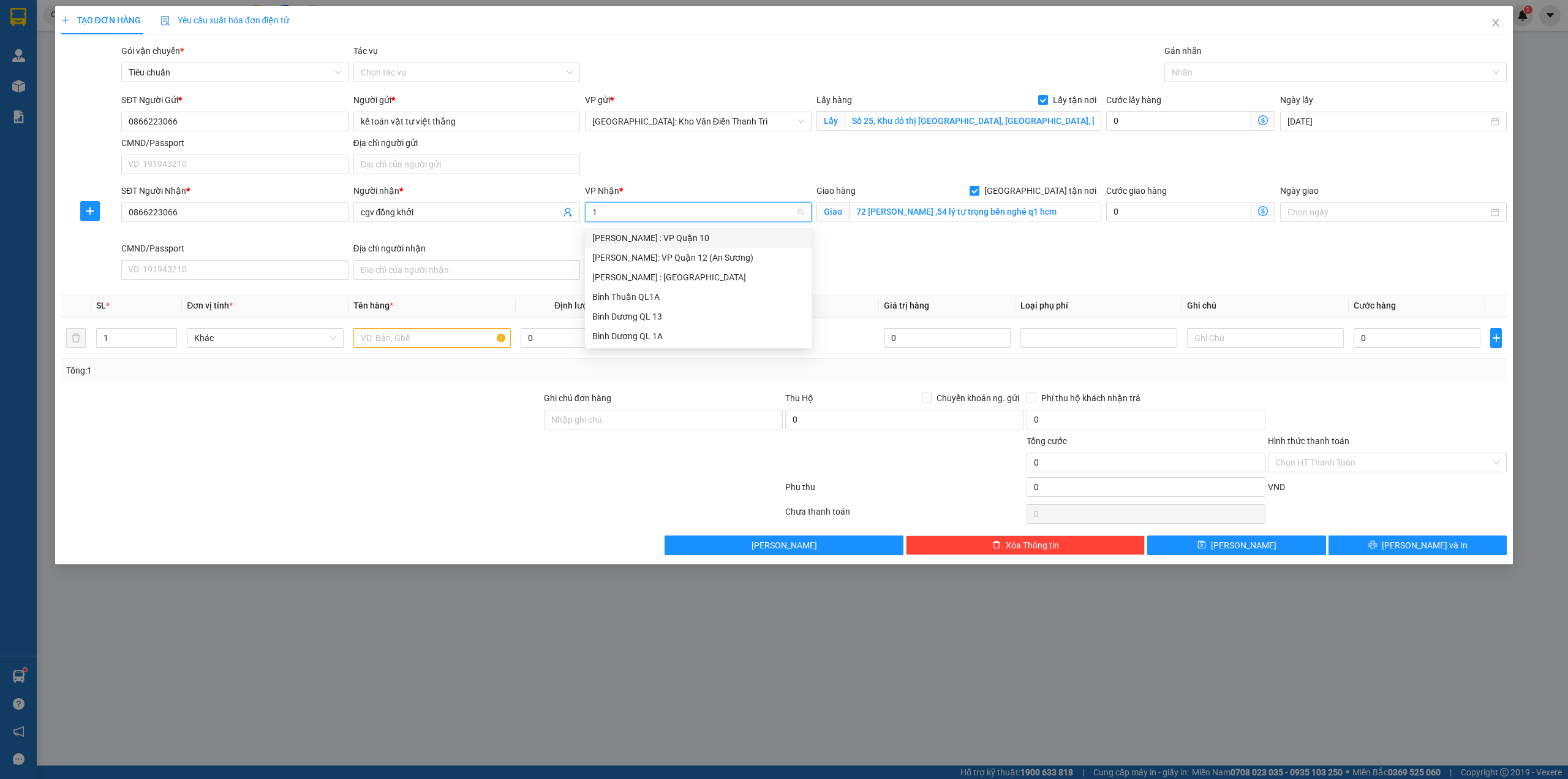
type input "12"
click at [711, 260] on div "[PERSON_NAME] : [GEOGRAPHIC_DATA]" at bounding box center [699, 258] width 212 height 14
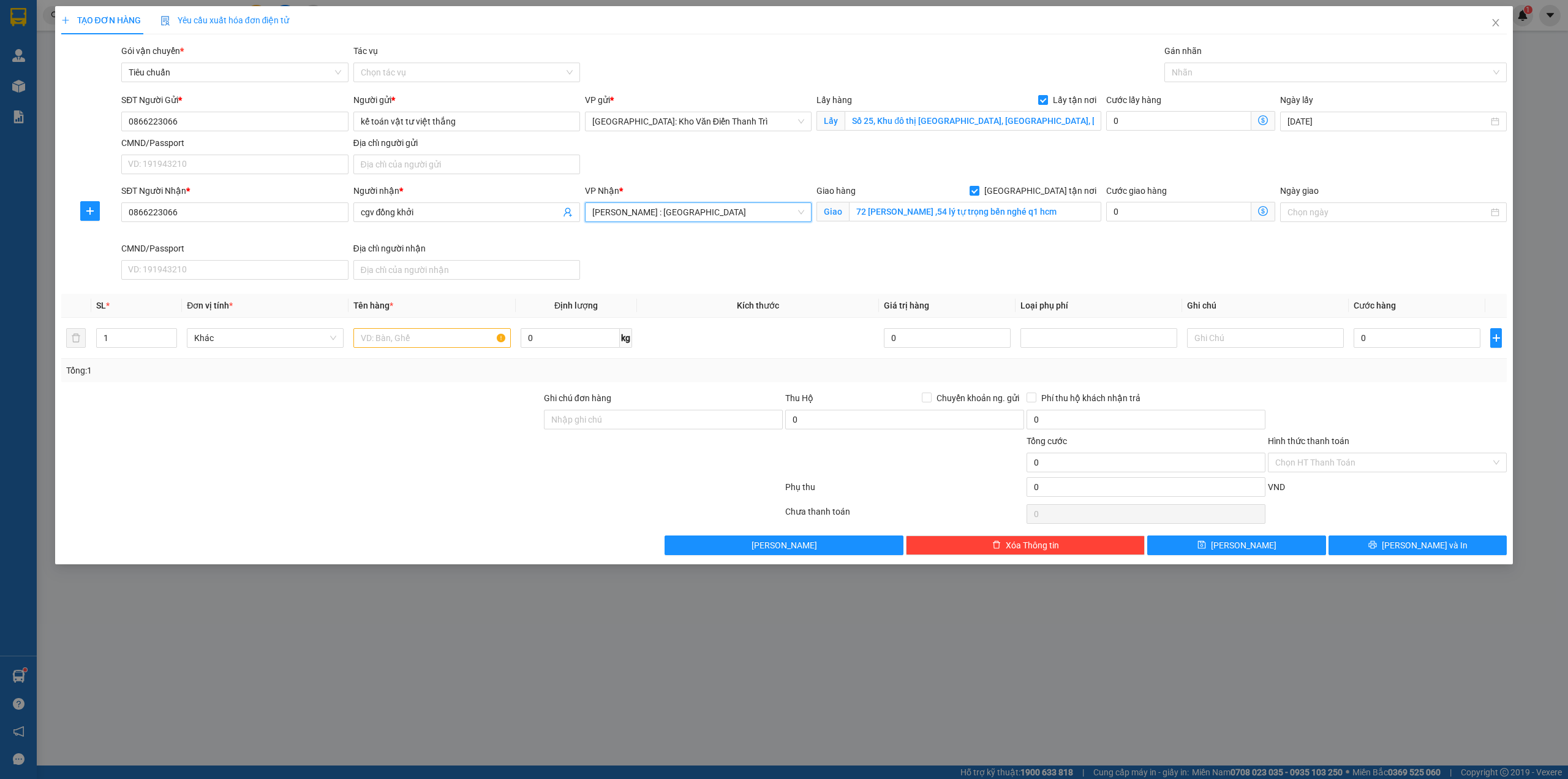
click at [883, 269] on div "SĐT Người Nhận * 0866223066 Người nhận * cgv đồng khởi VP Nhận * Hồ Chí Minh : …" at bounding box center [813, 234] width 1390 height 101
click at [1207, 71] on div at bounding box center [1329, 72] width 324 height 15
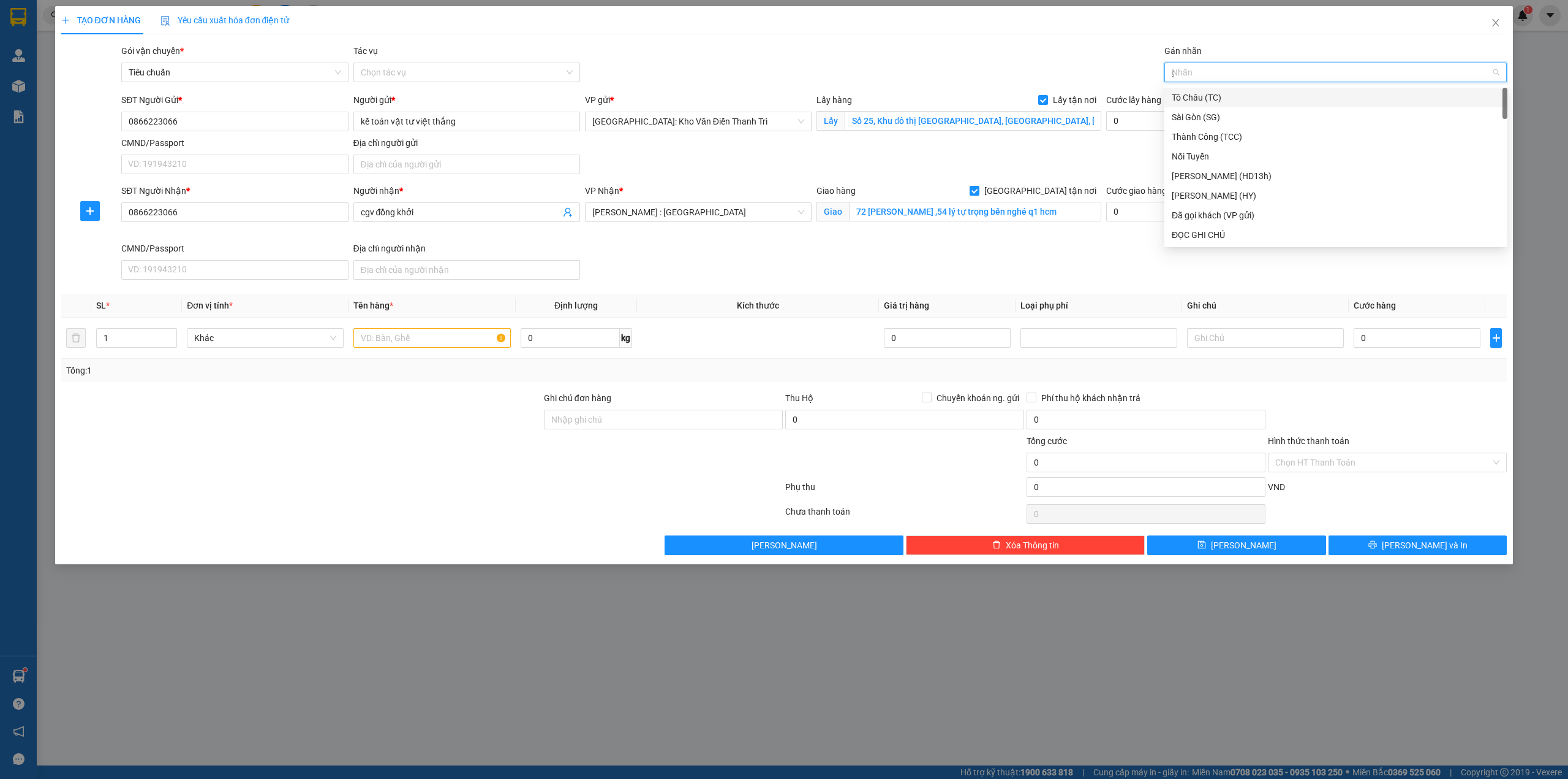
type input "gt"
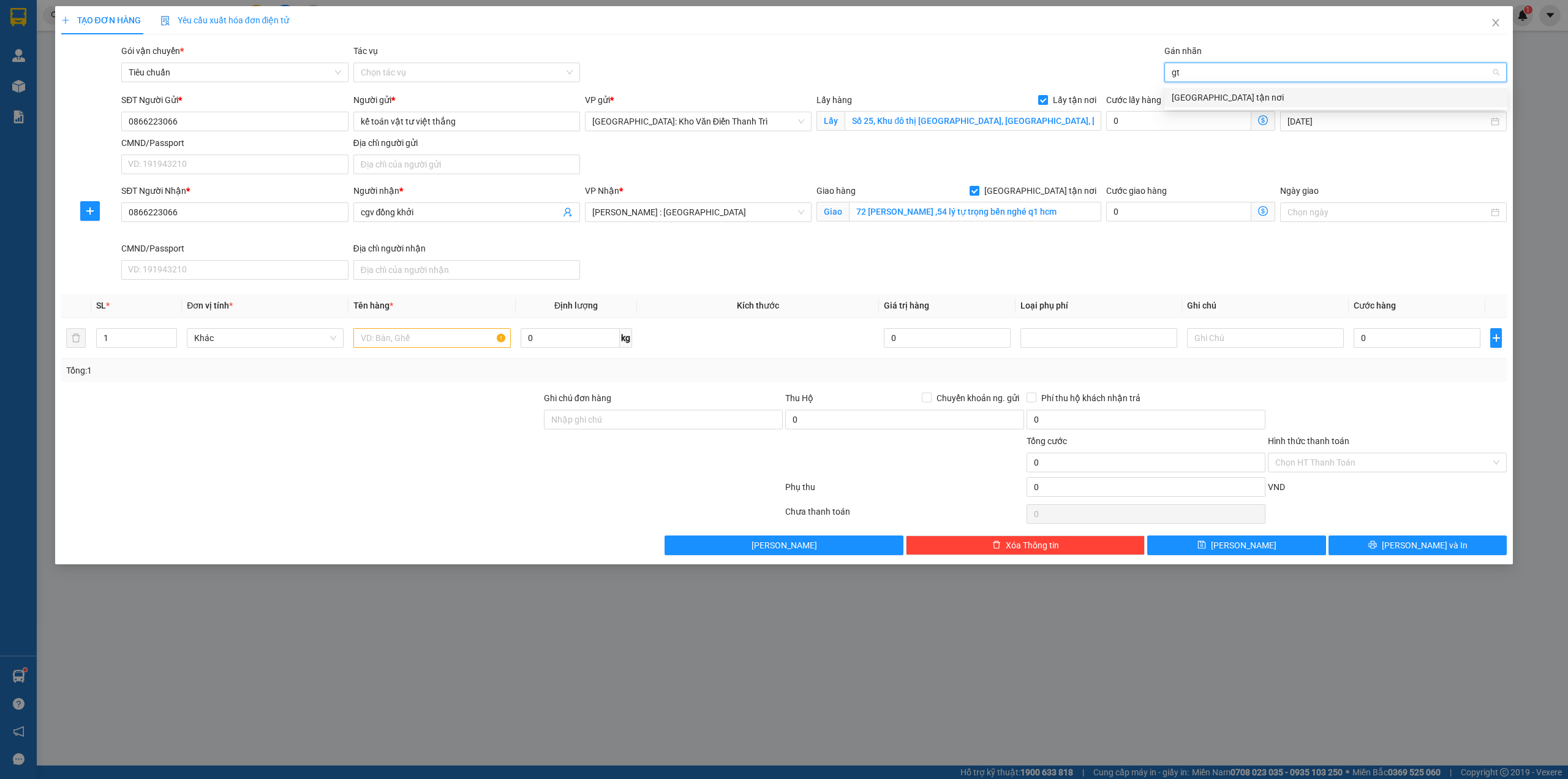
click at [1217, 94] on div "[GEOGRAPHIC_DATA] tận nơi" at bounding box center [1335, 98] width 328 height 14
click at [1219, 47] on div "Gán nhãn" at bounding box center [1336, 53] width 343 height 18
click at [392, 341] on input "text" at bounding box center [431, 338] width 157 height 20
type input "1"
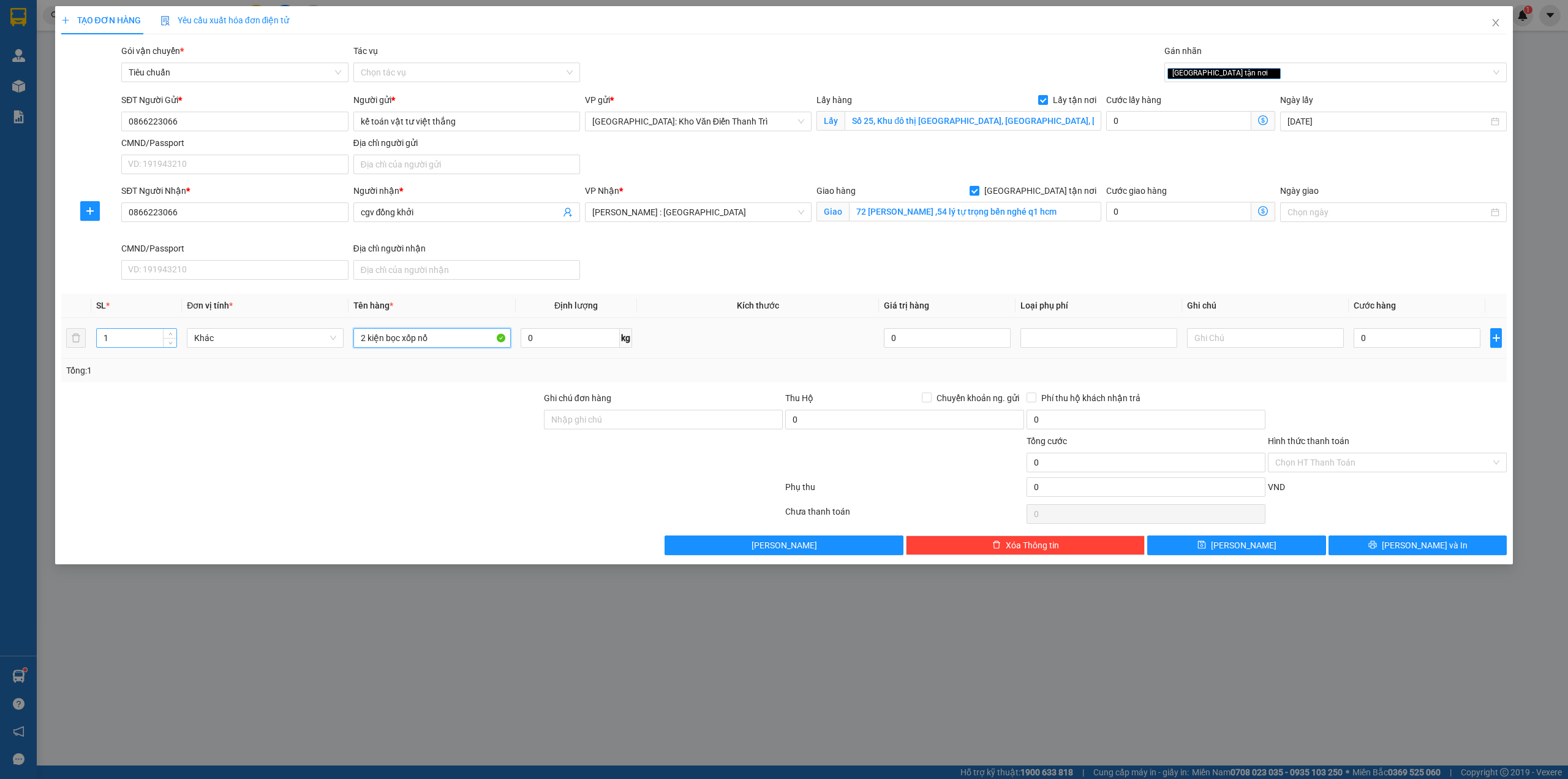
type input "2 kiện bọc xốp nổ"
click at [118, 344] on input "1" at bounding box center [137, 338] width 80 height 18
type input "2"
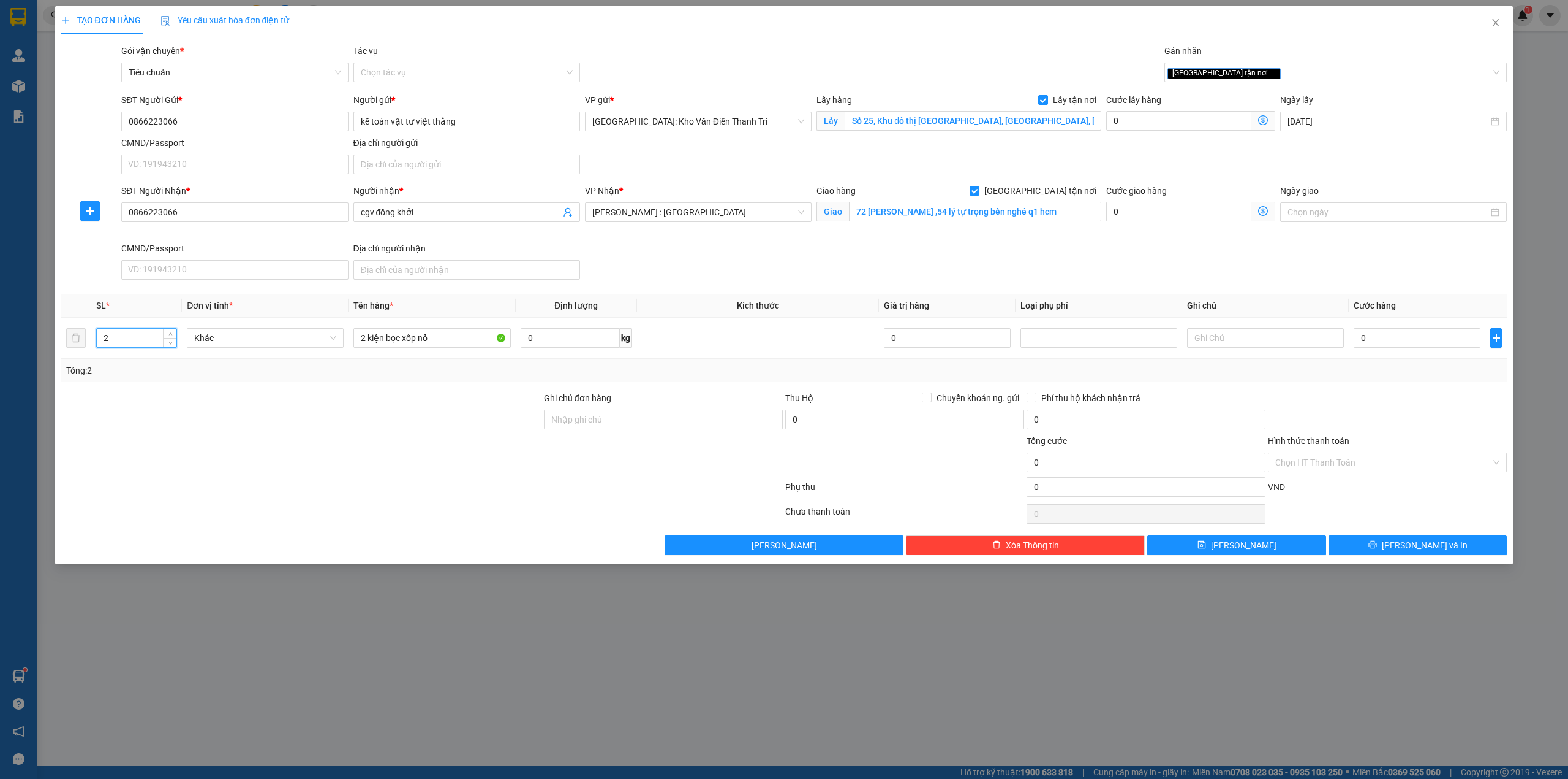
click at [421, 421] on div at bounding box center [301, 412] width 483 height 43
click at [1304, 365] on div "Tổng: 2" at bounding box center [784, 370] width 1446 height 23
click at [1416, 338] on input "0" at bounding box center [1417, 338] width 127 height 20
type input "2"
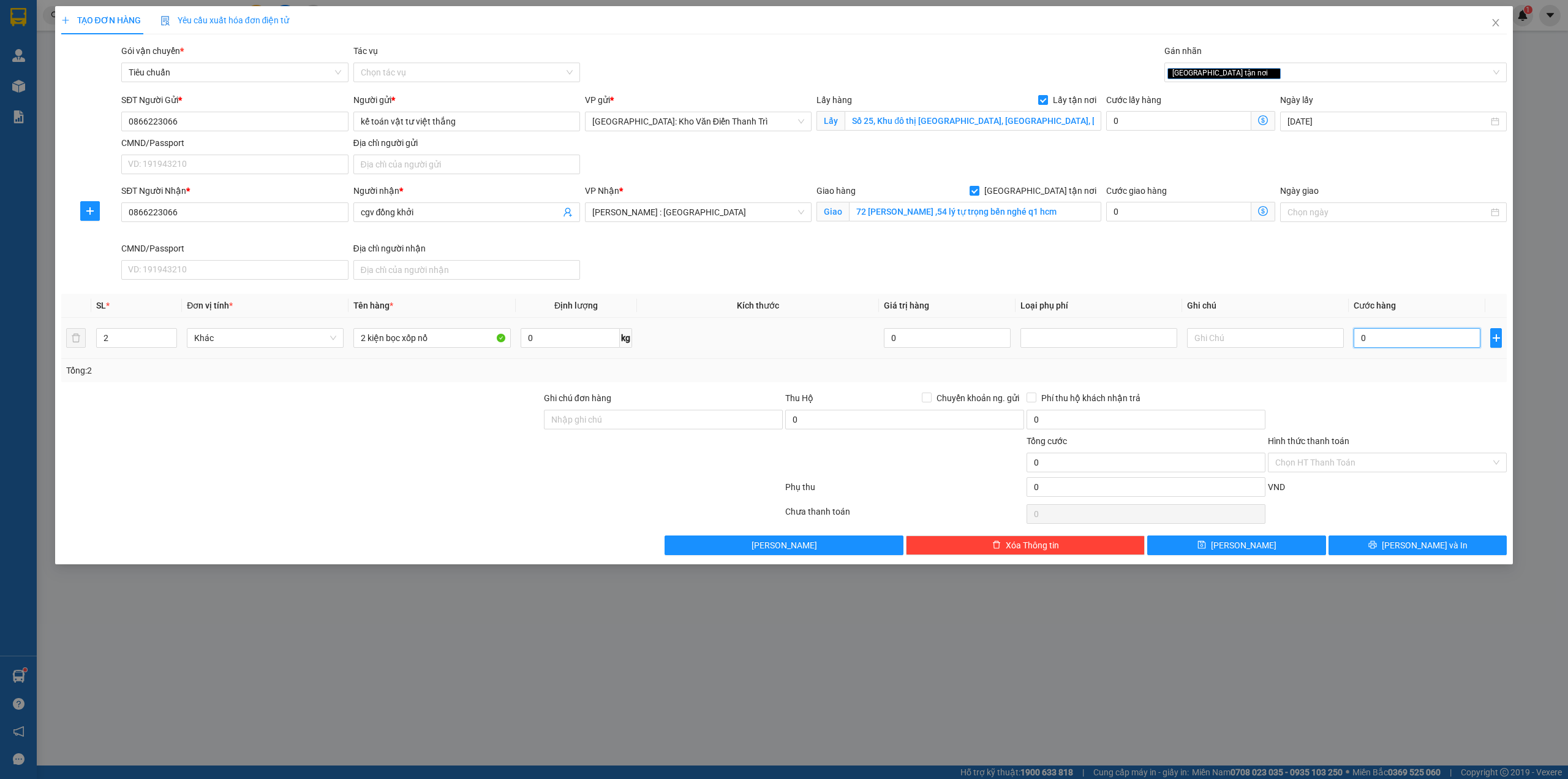
type input "2"
type input "25"
type input "250"
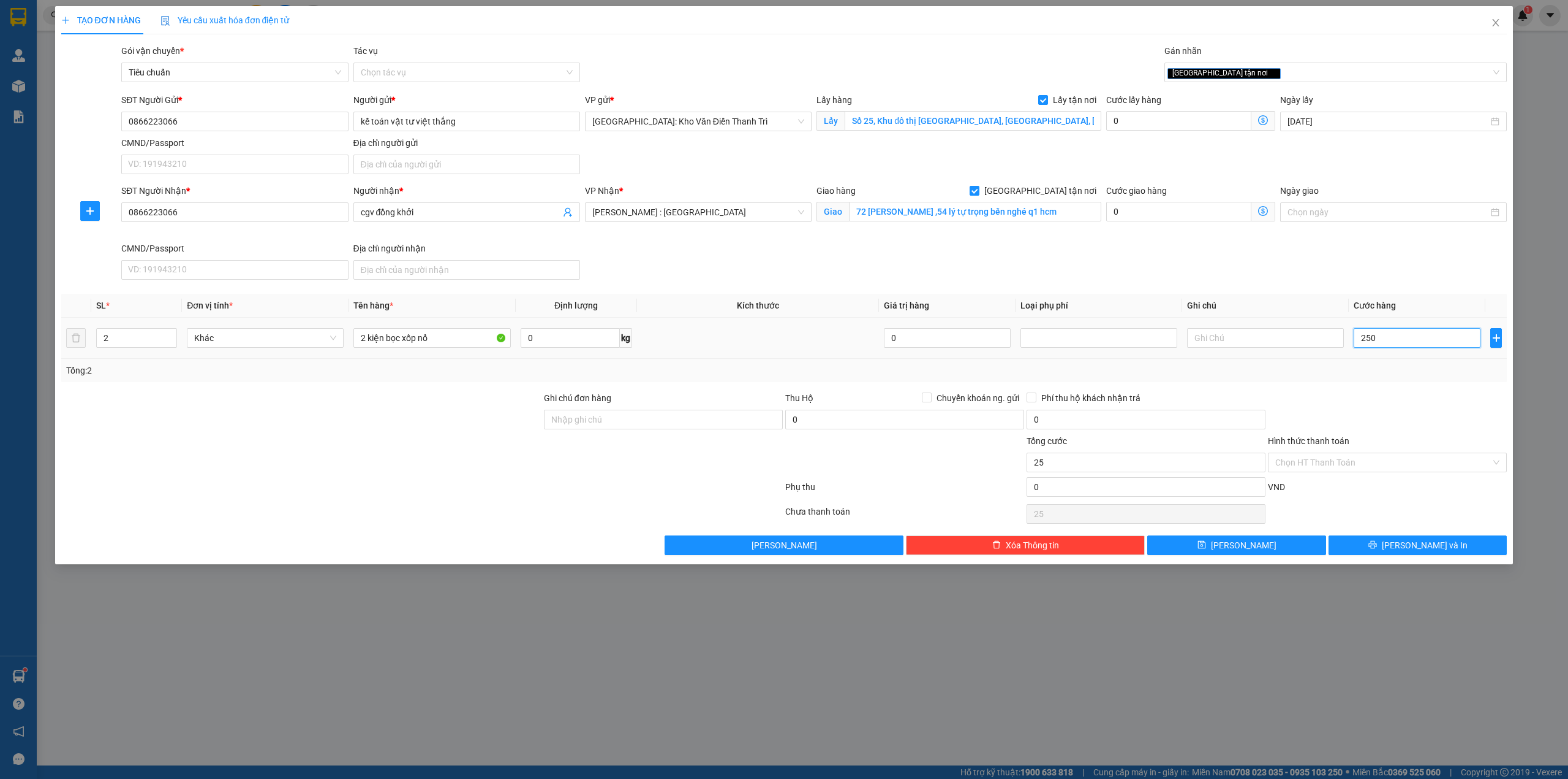
type input "250"
type input "250.000"
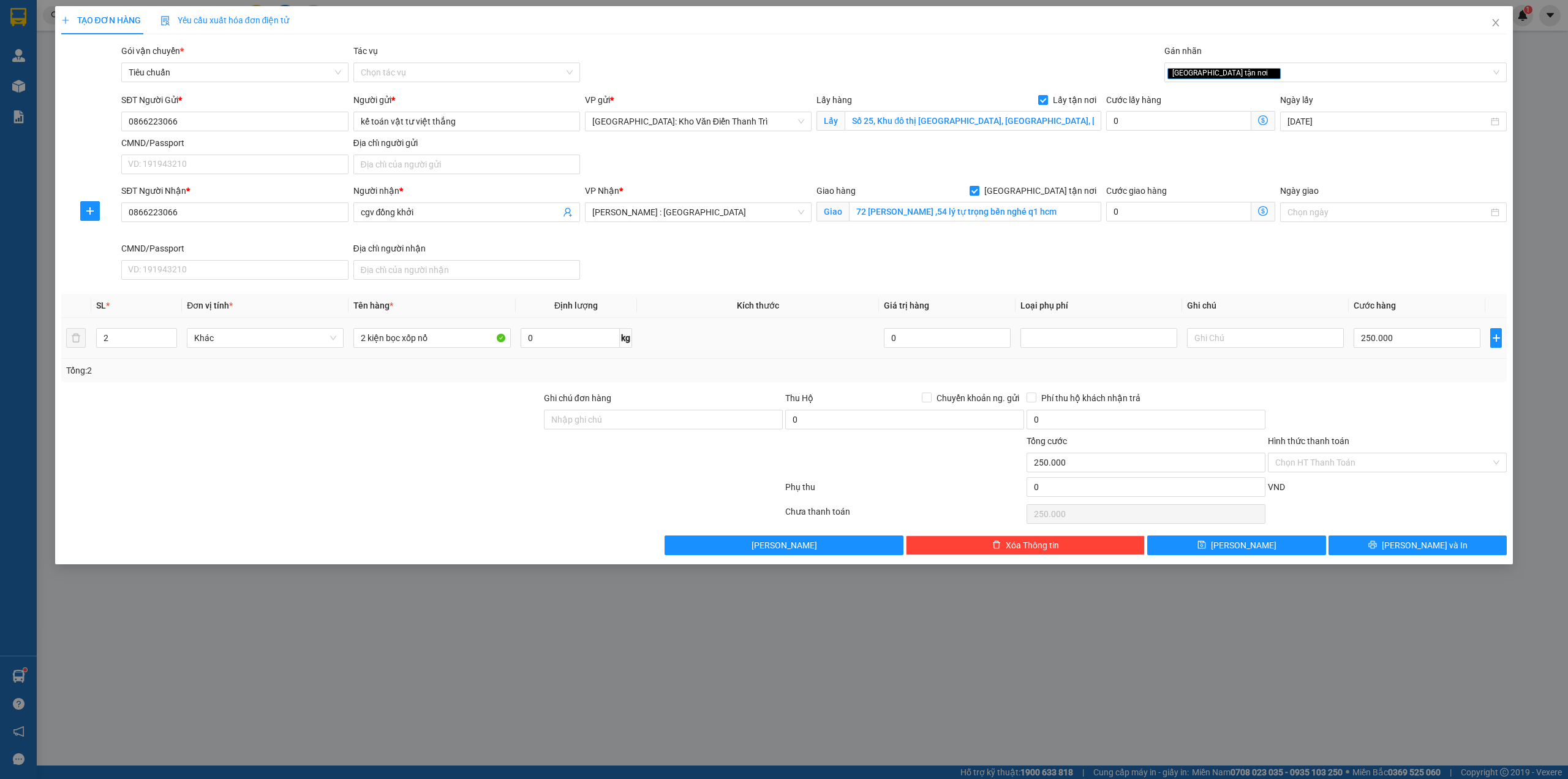
click at [1398, 370] on div "Tổng: 2" at bounding box center [784, 371] width 1436 height 14
drag, startPoint x: 652, startPoint y: 413, endPoint x: 656, endPoint y: 426, distance: 13.6
click at [652, 413] on input "Ghi chú đơn hàng" at bounding box center [663, 419] width 239 height 20
type input "hàng giao nguyên kiện, hư vỡ ko đền"
click at [597, 464] on div at bounding box center [664, 455] width 242 height 43
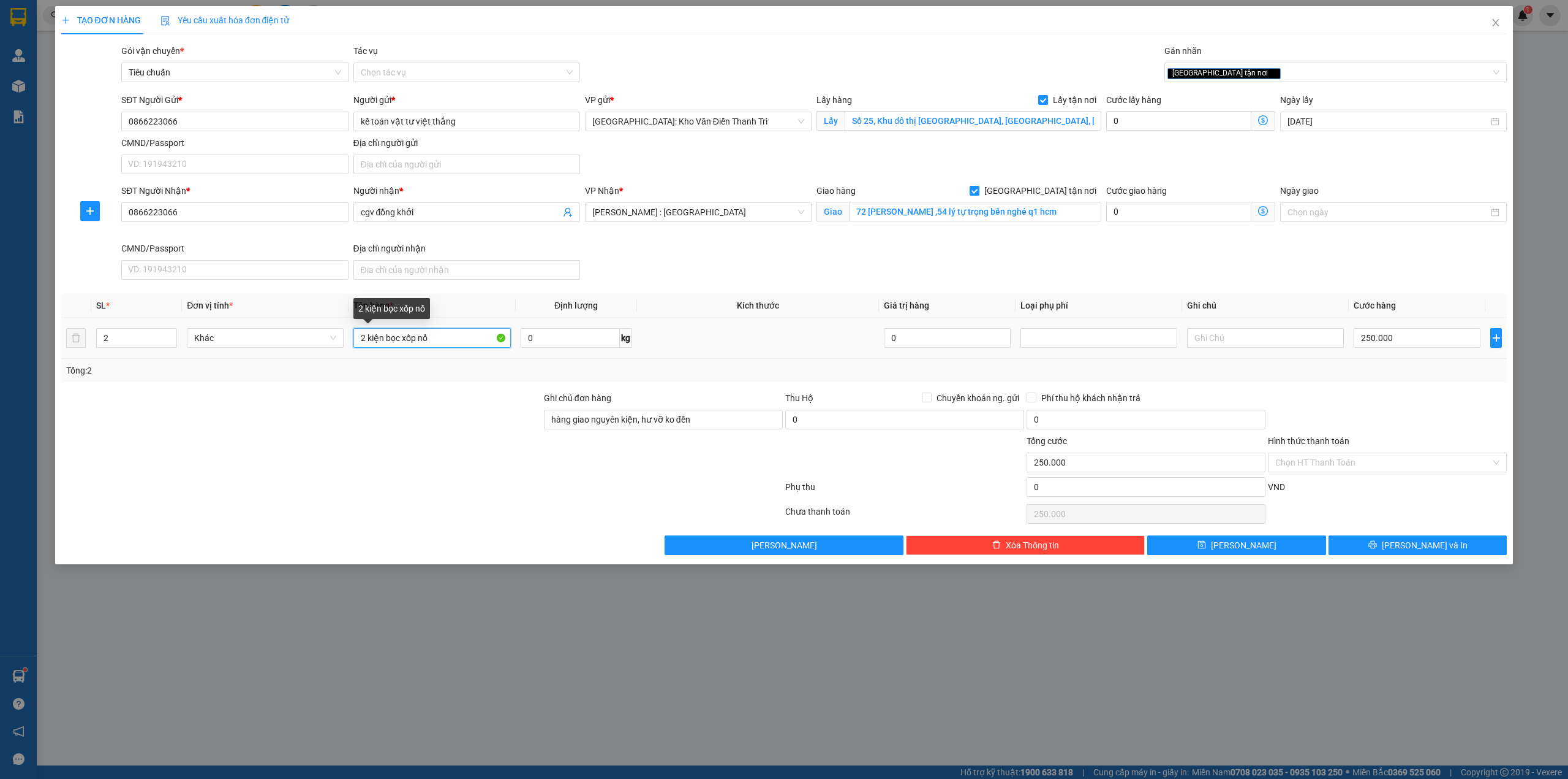
click at [451, 346] on input "2 kiện bọc xốp nổ" at bounding box center [431, 338] width 157 height 20
type input "2 kiện bọc xốp nổ ( máy hút bụi )"
click at [758, 371] on div "Tổng: 2" at bounding box center [784, 371] width 1436 height 14
click at [1398, 348] on input "250.000" at bounding box center [1417, 338] width 127 height 20
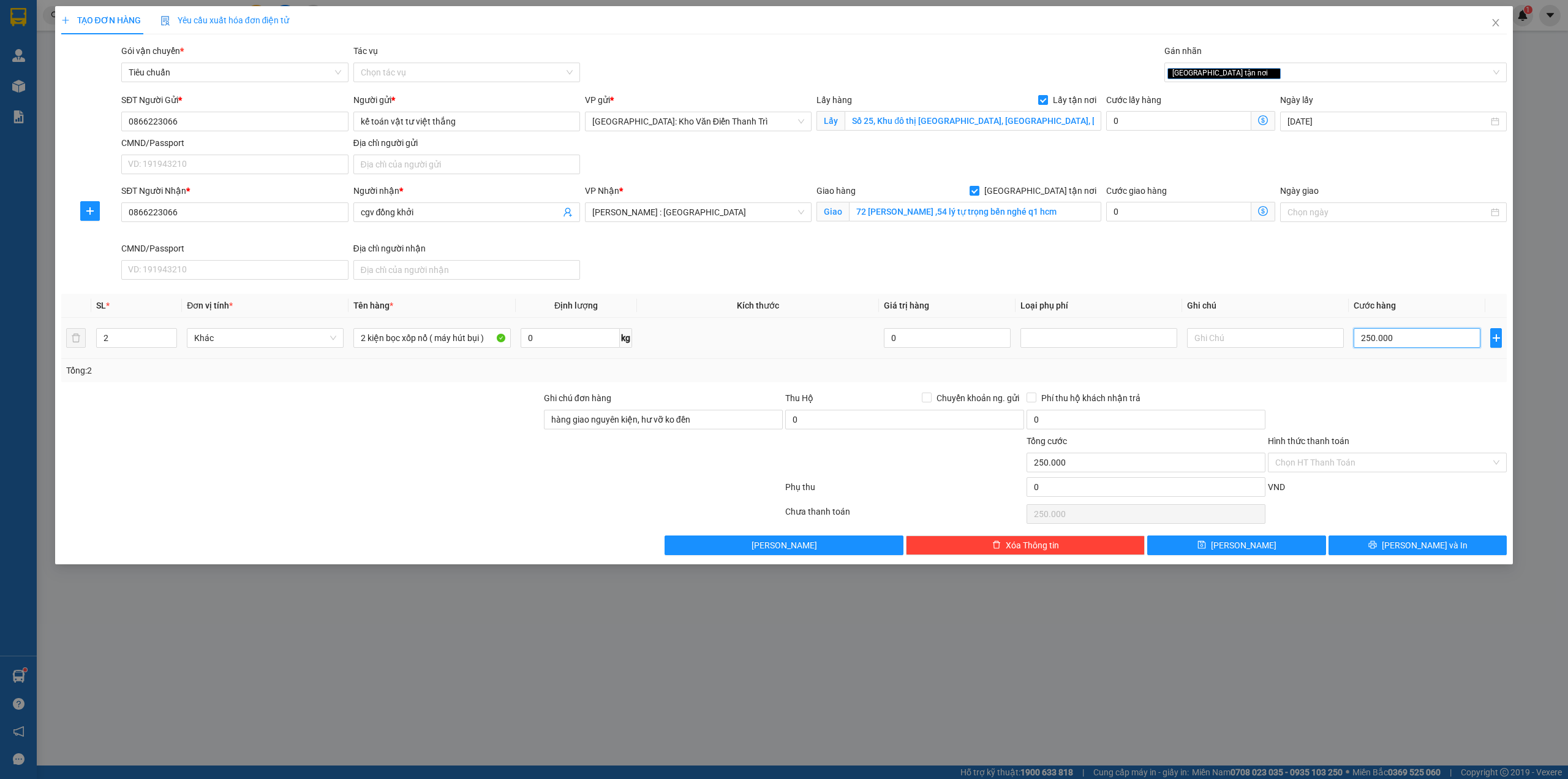
type input "2"
type input "28"
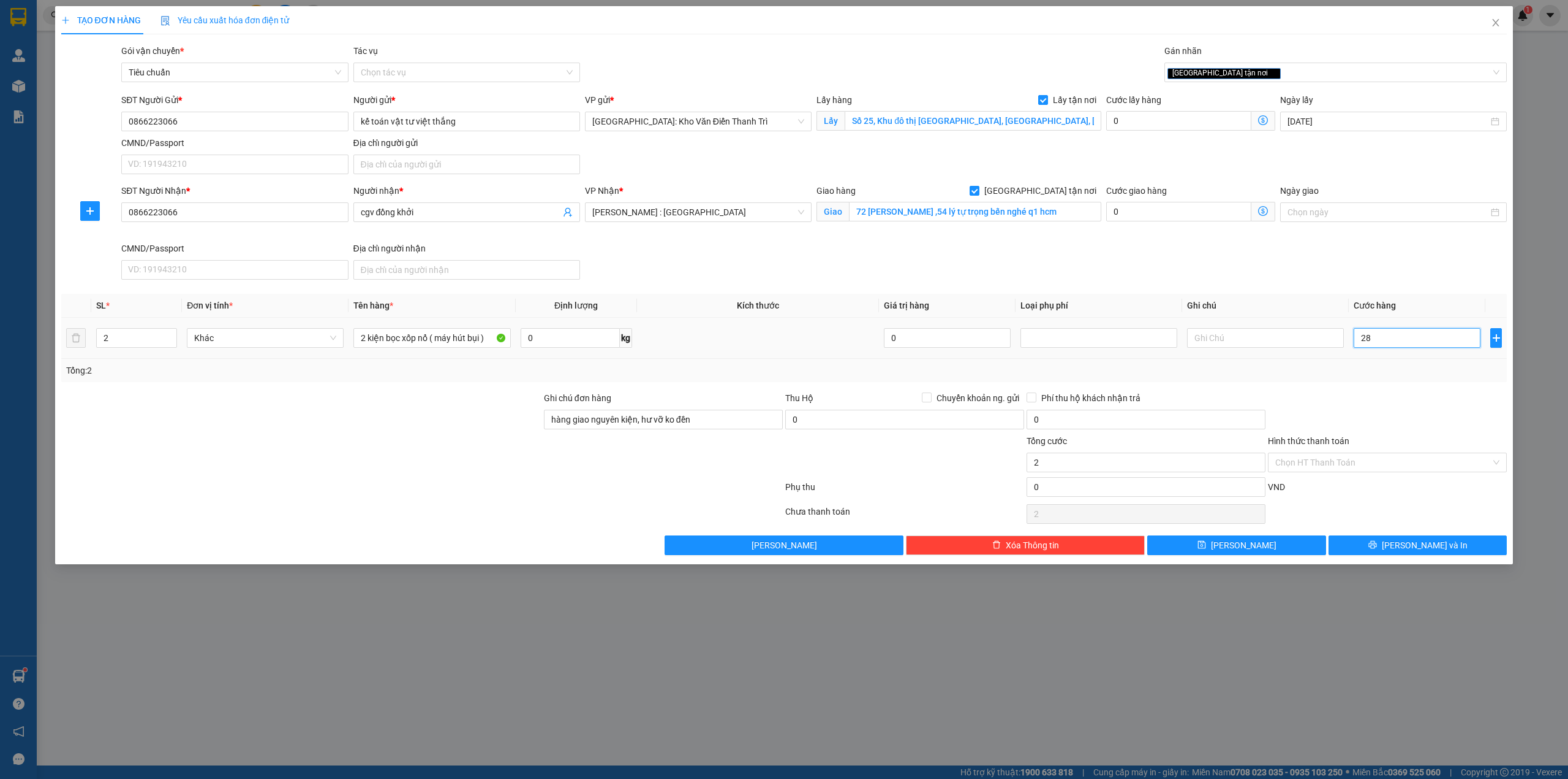
type input "28"
type input "280"
type input "280.000"
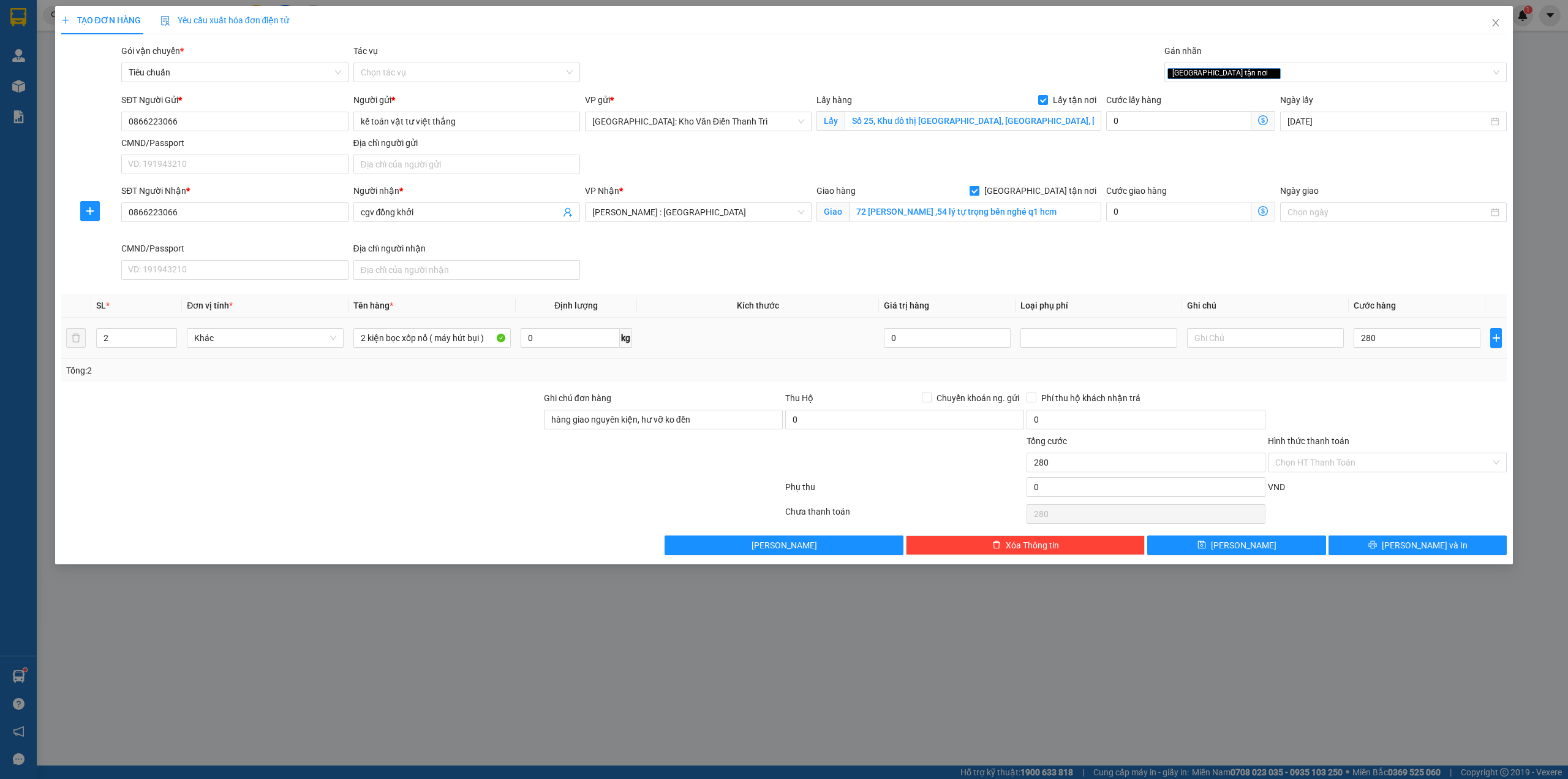
type input "280.000"
click at [1397, 366] on div "Tổng: 2" at bounding box center [784, 370] width 1446 height 23
click at [1373, 344] on input "280.000" at bounding box center [1417, 338] width 127 height 20
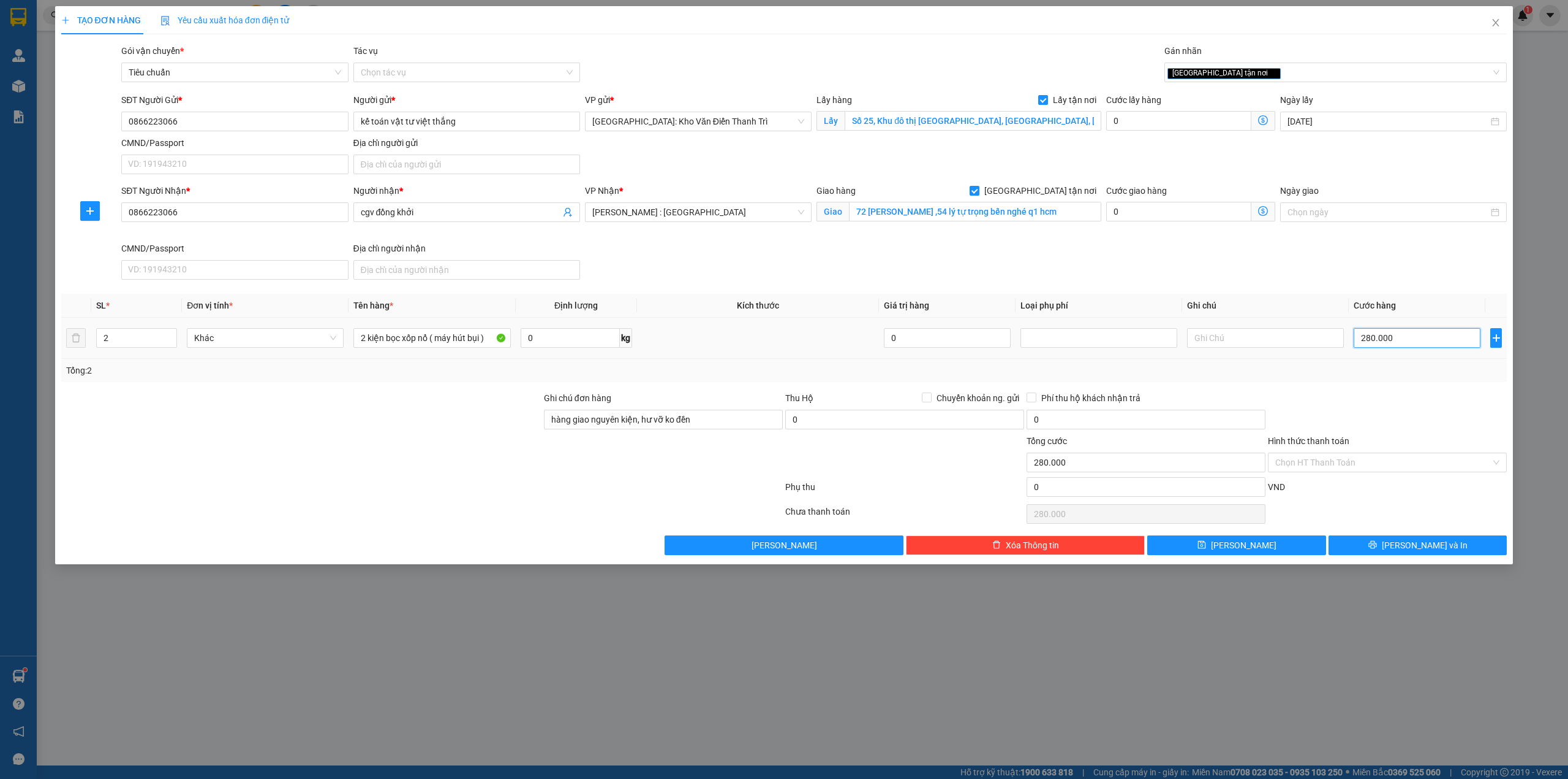
click at [1373, 344] on input "280.000" at bounding box center [1417, 338] width 127 height 20
type input "2"
type input "25"
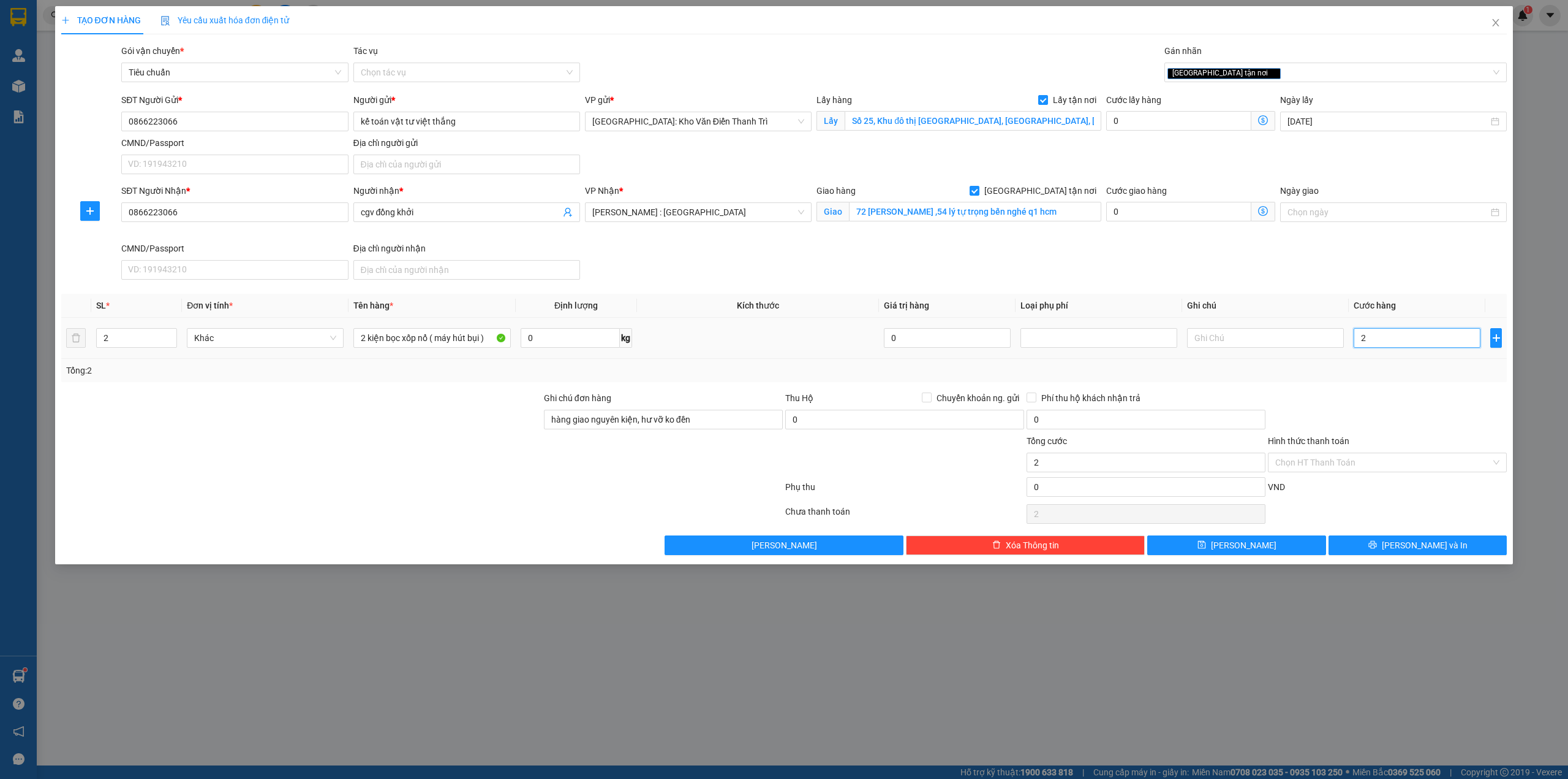
type input "25"
type input "250"
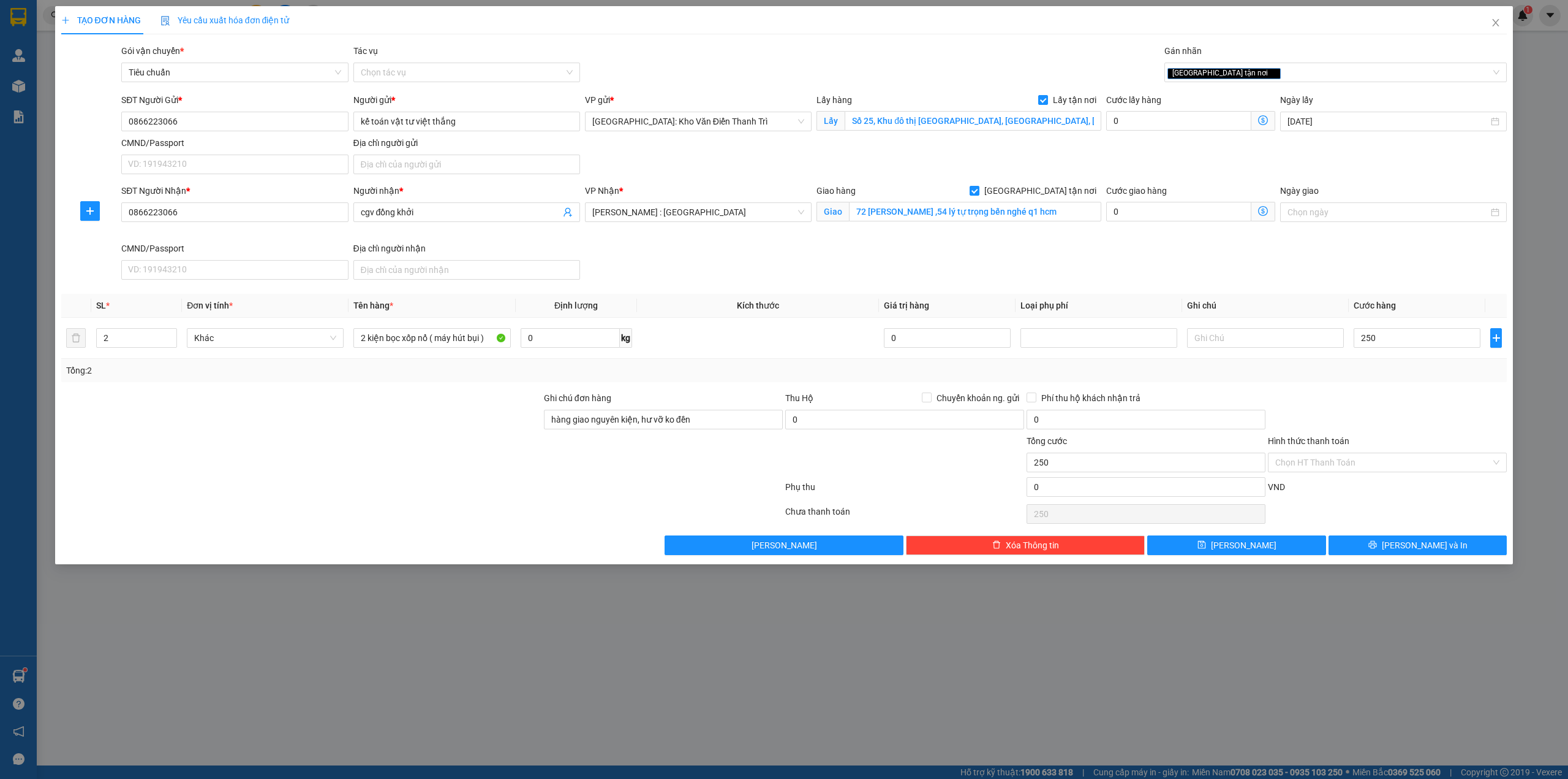
type input "250.000"
click at [1352, 421] on div at bounding box center [1387, 412] width 242 height 43
click at [454, 346] on input "2 kiện bọc xốp nổ ( máy hút bụi )" at bounding box center [431, 338] width 157 height 20
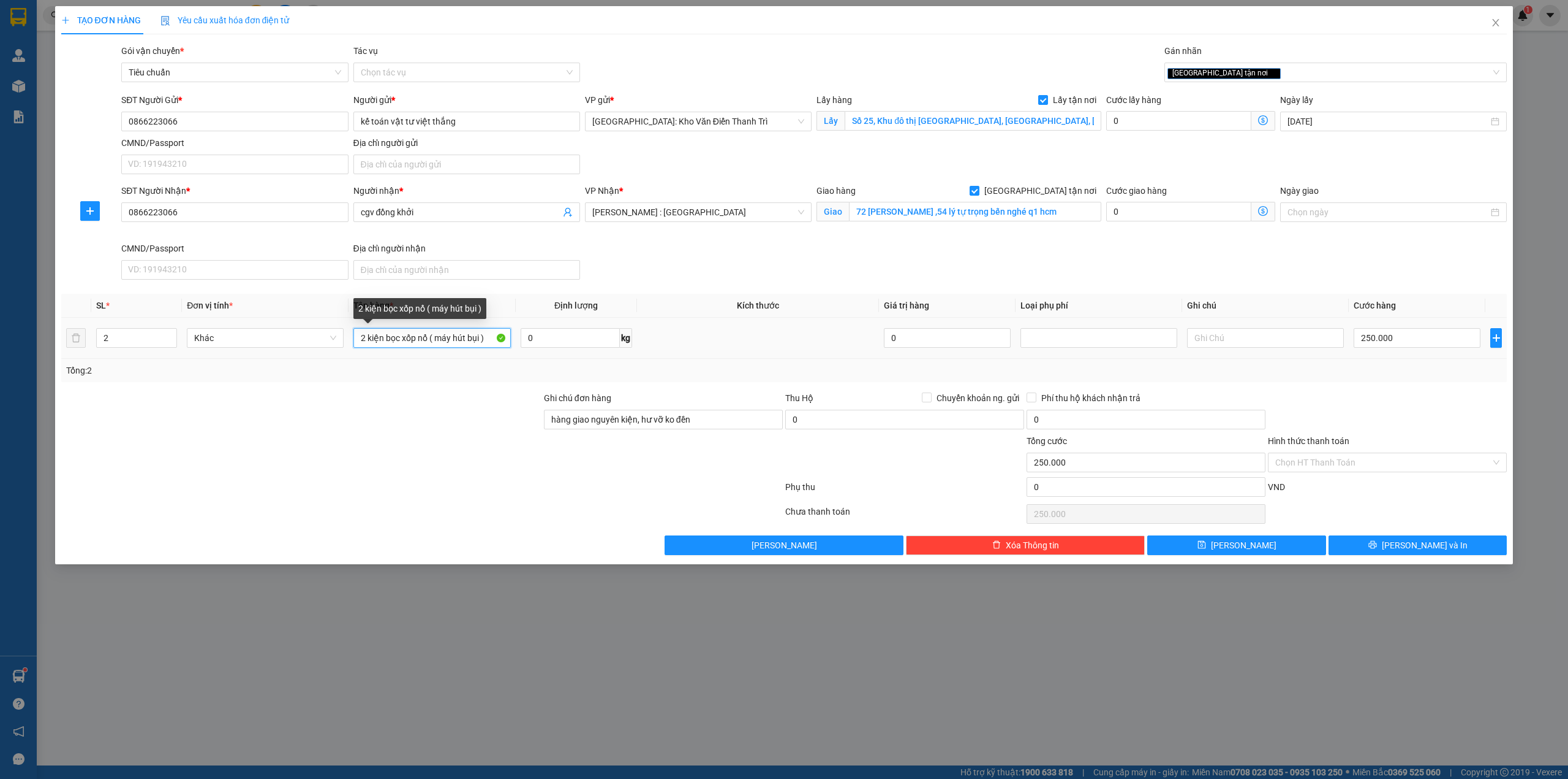
click at [454, 346] on input "2 kiện bọc xốp nổ ( máy hút bụi )" at bounding box center [431, 338] width 157 height 20
click at [771, 357] on td at bounding box center [758, 338] width 243 height 41
click at [1405, 542] on button "[PERSON_NAME] và In" at bounding box center [1417, 545] width 179 height 20
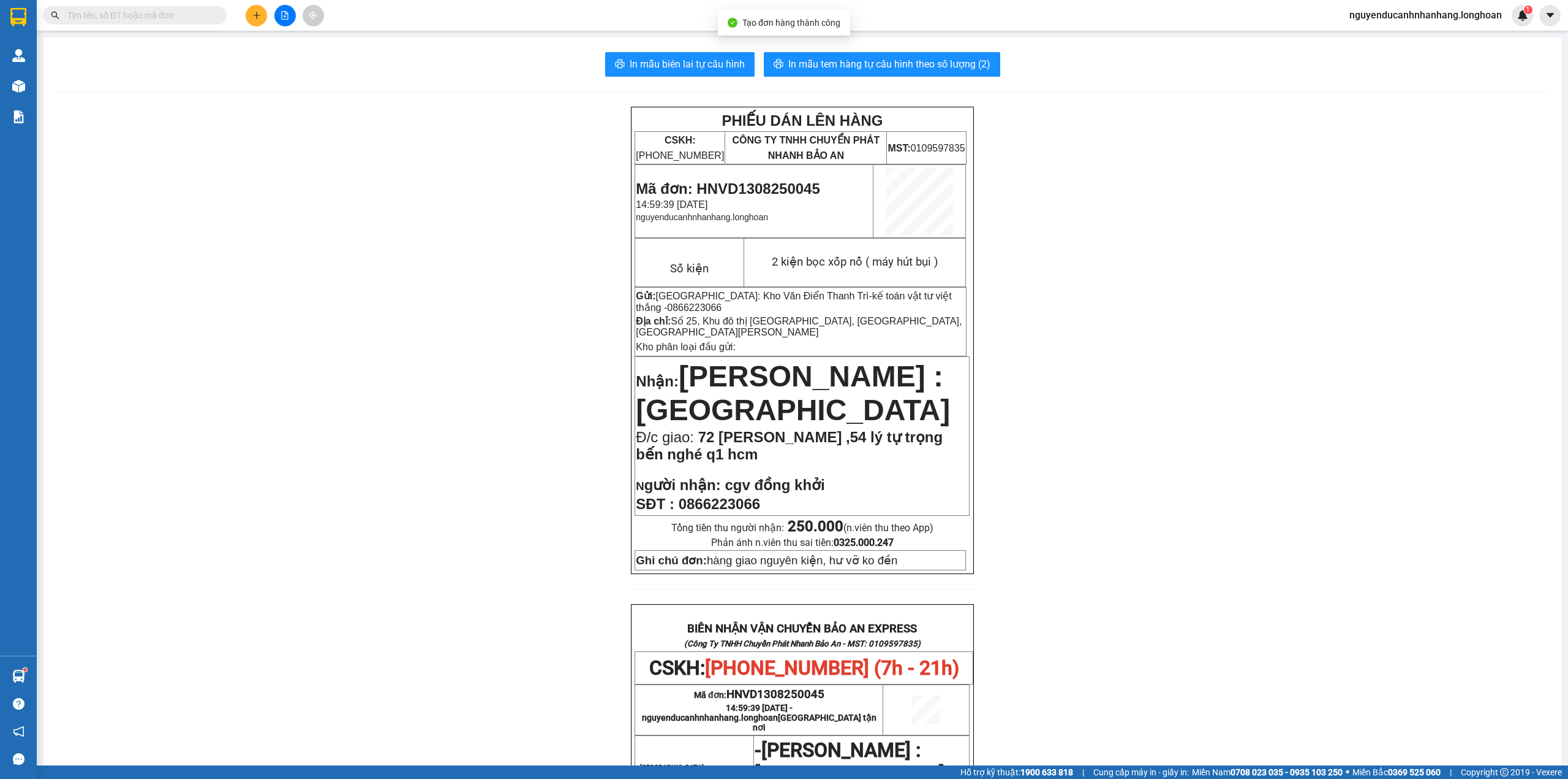
click at [839, 79] on div "In mẫu biên lai tự cấu hình In mẫu tem hàng tự cấu hình theo số lượng (2) PHIẾU…" at bounding box center [802, 649] width 1518 height 1224
click at [838, 69] on span "In mẫu tem hàng tự cấu hình theo số lượng (2)" at bounding box center [889, 63] width 203 height 15
click at [709, 495] on span "0866223066" at bounding box center [720, 503] width 82 height 17
copy span "0866223066"
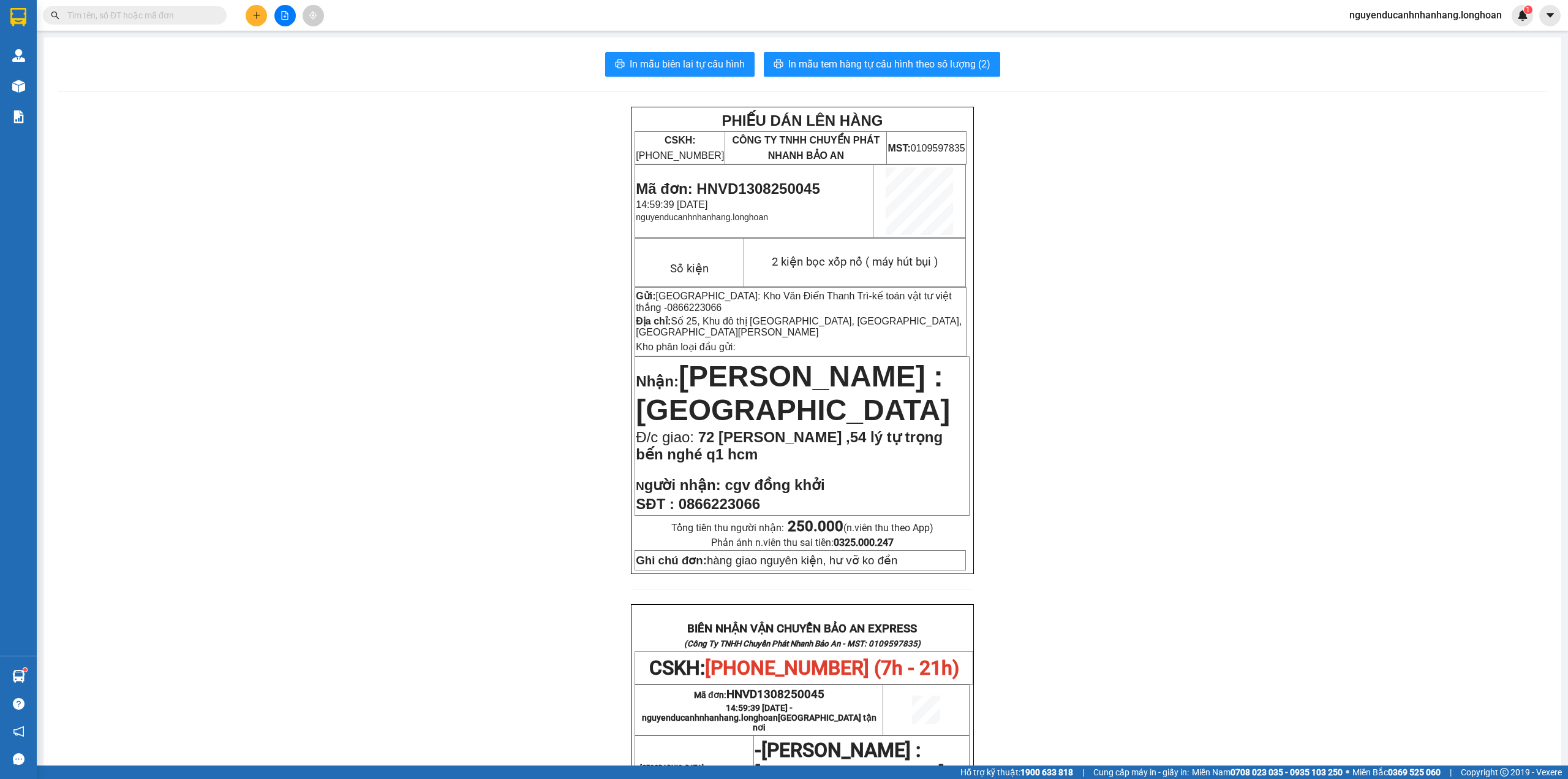
click at [667, 311] on span "0866223066" at bounding box center [694, 308] width 55 height 10
copy span "0866223066"
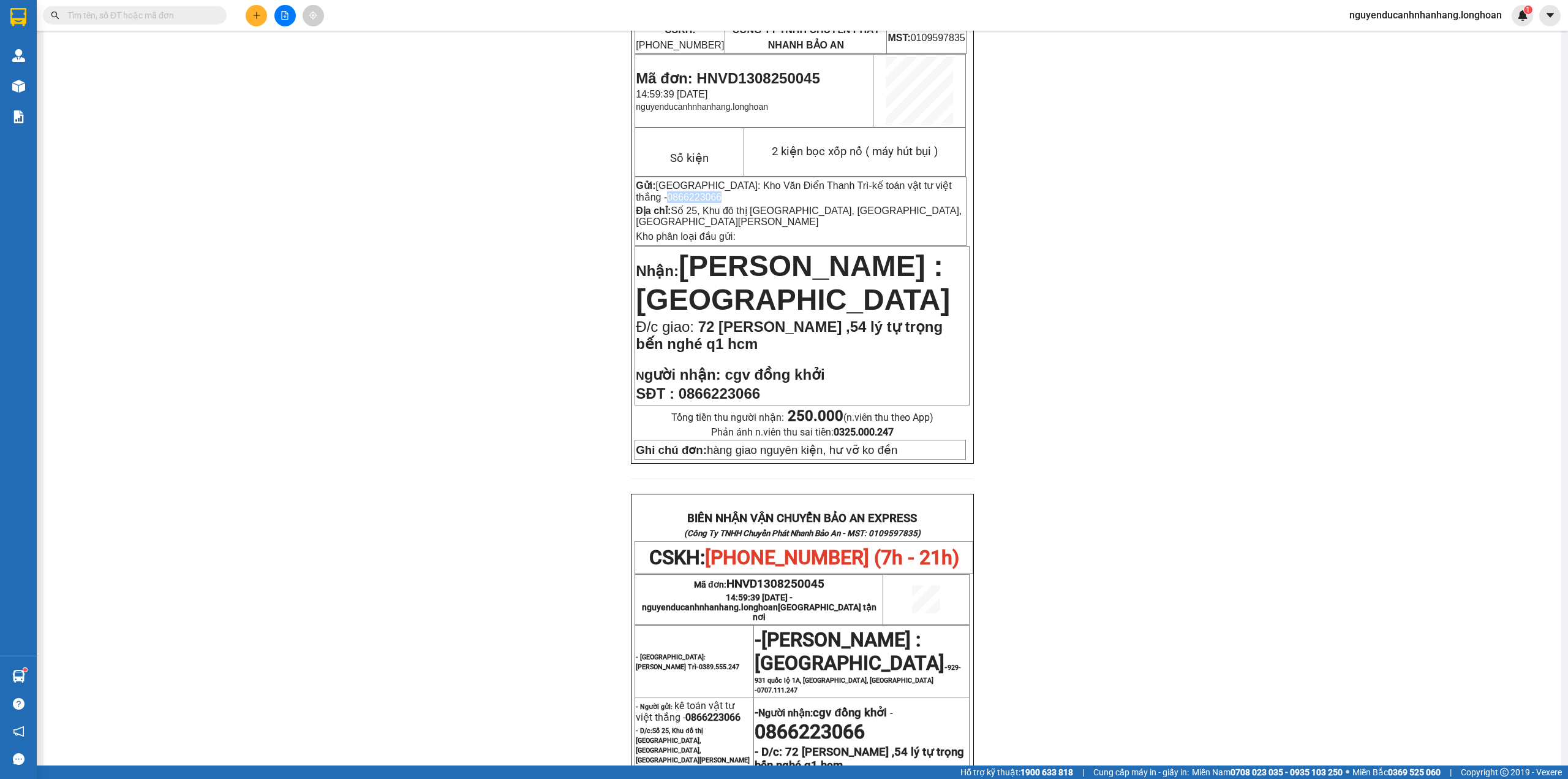
scroll to position [82, 0]
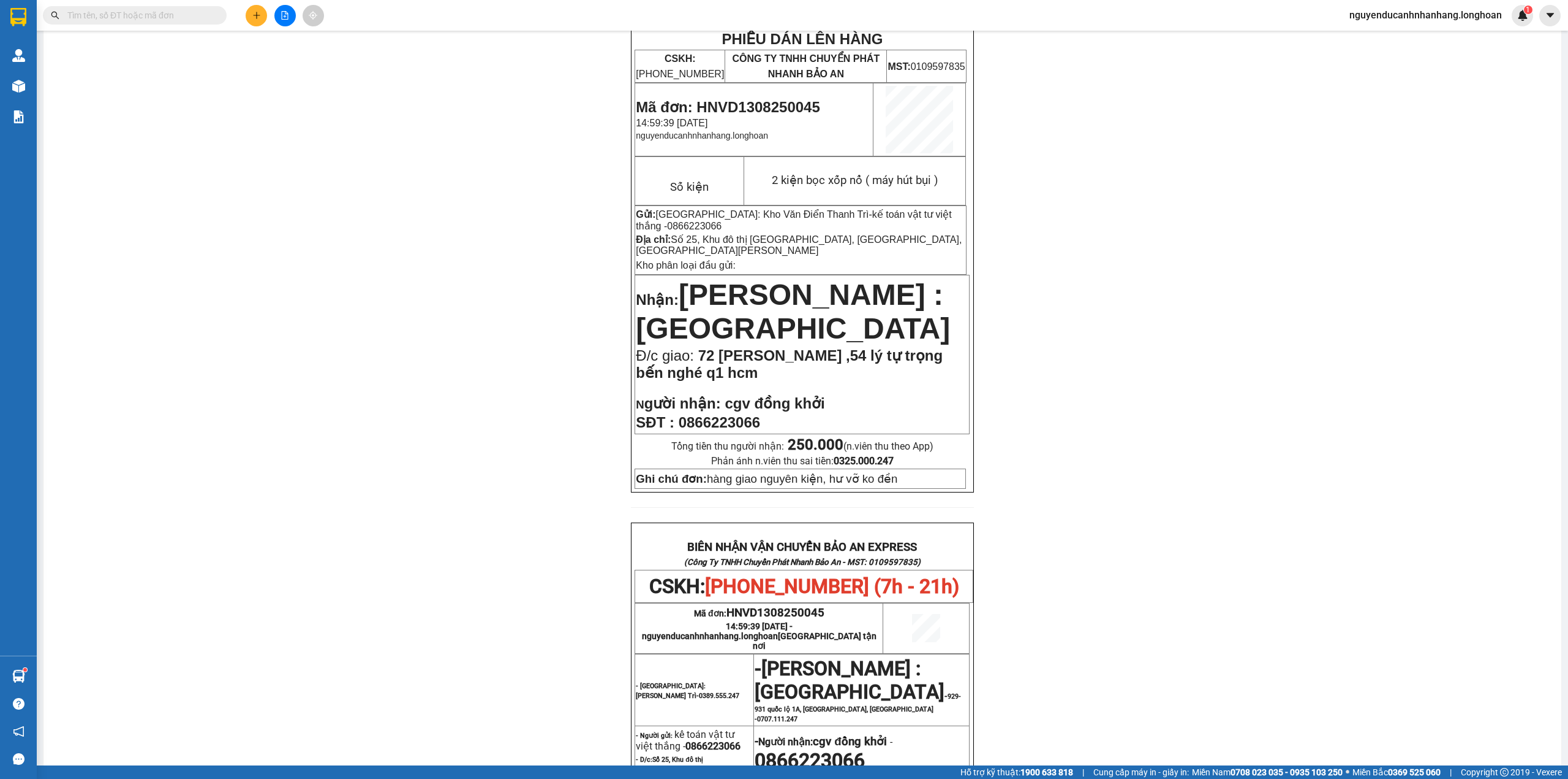
click at [834, 187] on span "2 kiện bọc xốp nổ ( máy hút bụi )" at bounding box center [854, 181] width 167 height 14
copy table "2 kiện bọc xốp nổ ( máy hút bụi )"
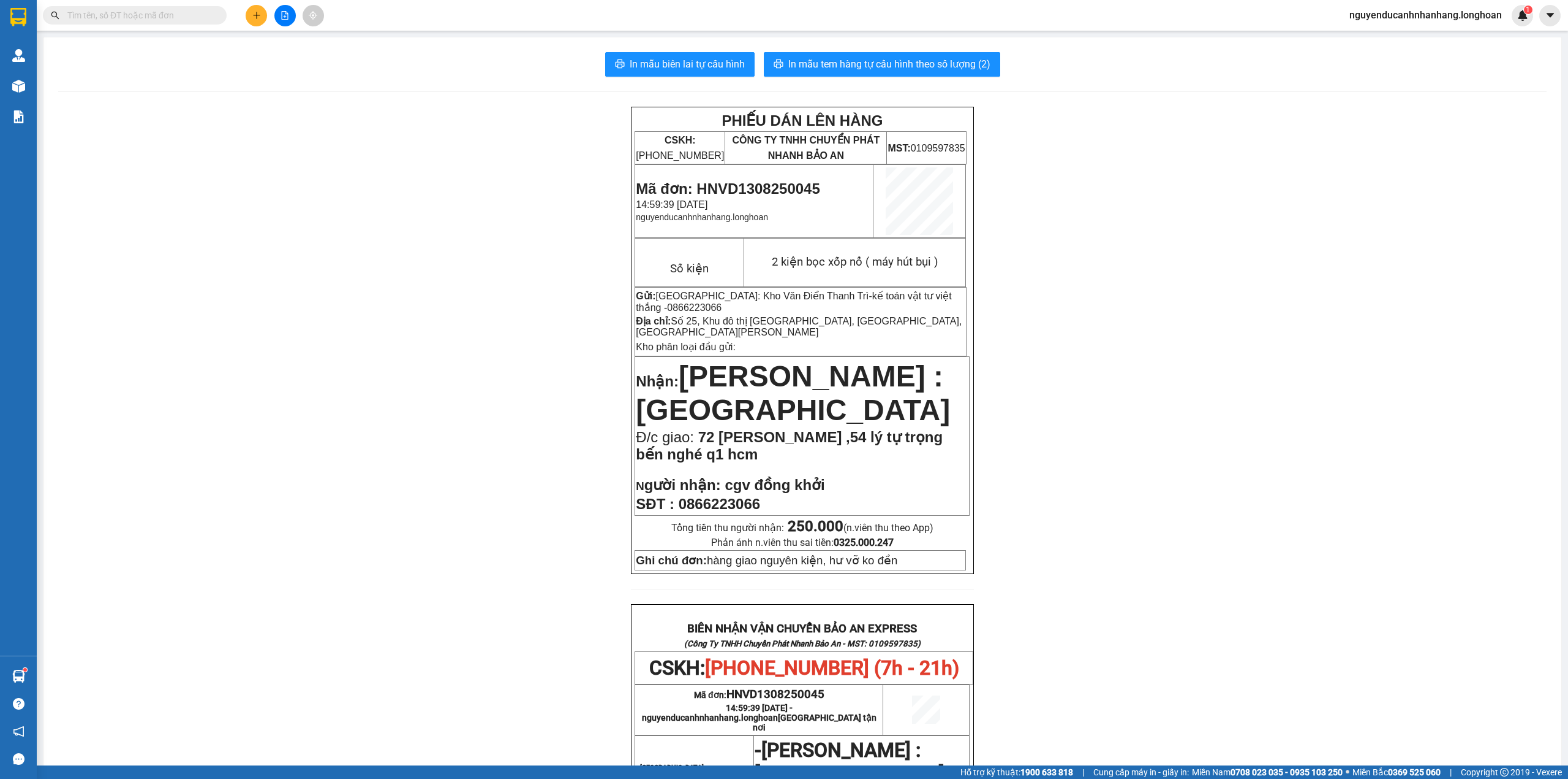
click at [667, 310] on span "0866223066" at bounding box center [694, 308] width 55 height 10
copy span "0866223066"
drag, startPoint x: 919, startPoint y: 297, endPoint x: 804, endPoint y: 300, distance: 115.0
click at [804, 300] on p "Gửi: Hà Nội: Kho Văn Điển Thanh Trì - kế toán vật tư việt thắng - 0866223066" at bounding box center [800, 301] width 329 height 23
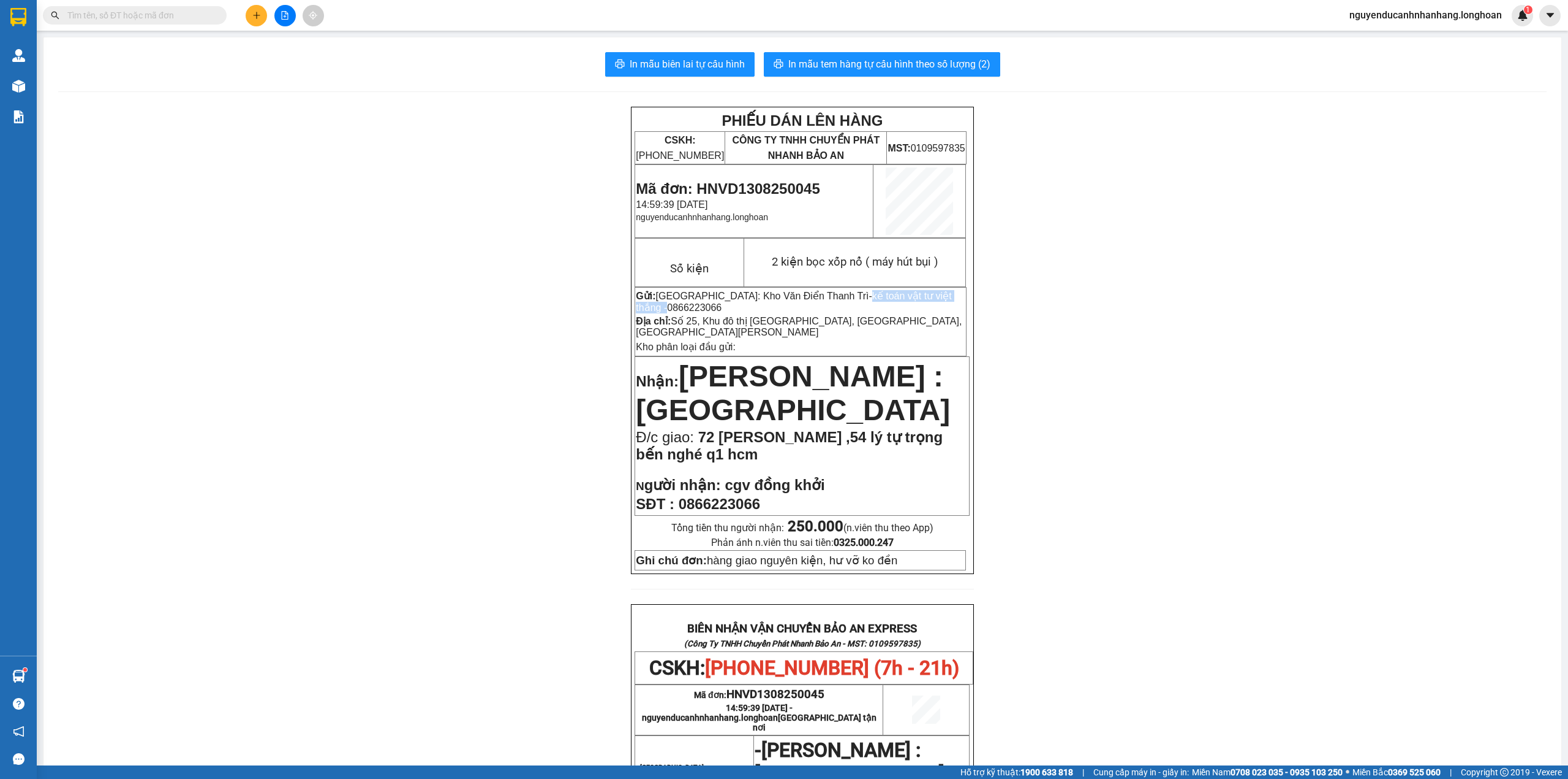
copy span "kế toán vật tư việt thắng -"
click at [811, 250] on td "2 kiện bọc xốp nổ ( máy hút bụi )" at bounding box center [854, 263] width 223 height 48
click at [811, 256] on span "2 kiện bọc xốp nổ ( máy hút bụi )" at bounding box center [854, 262] width 167 height 14
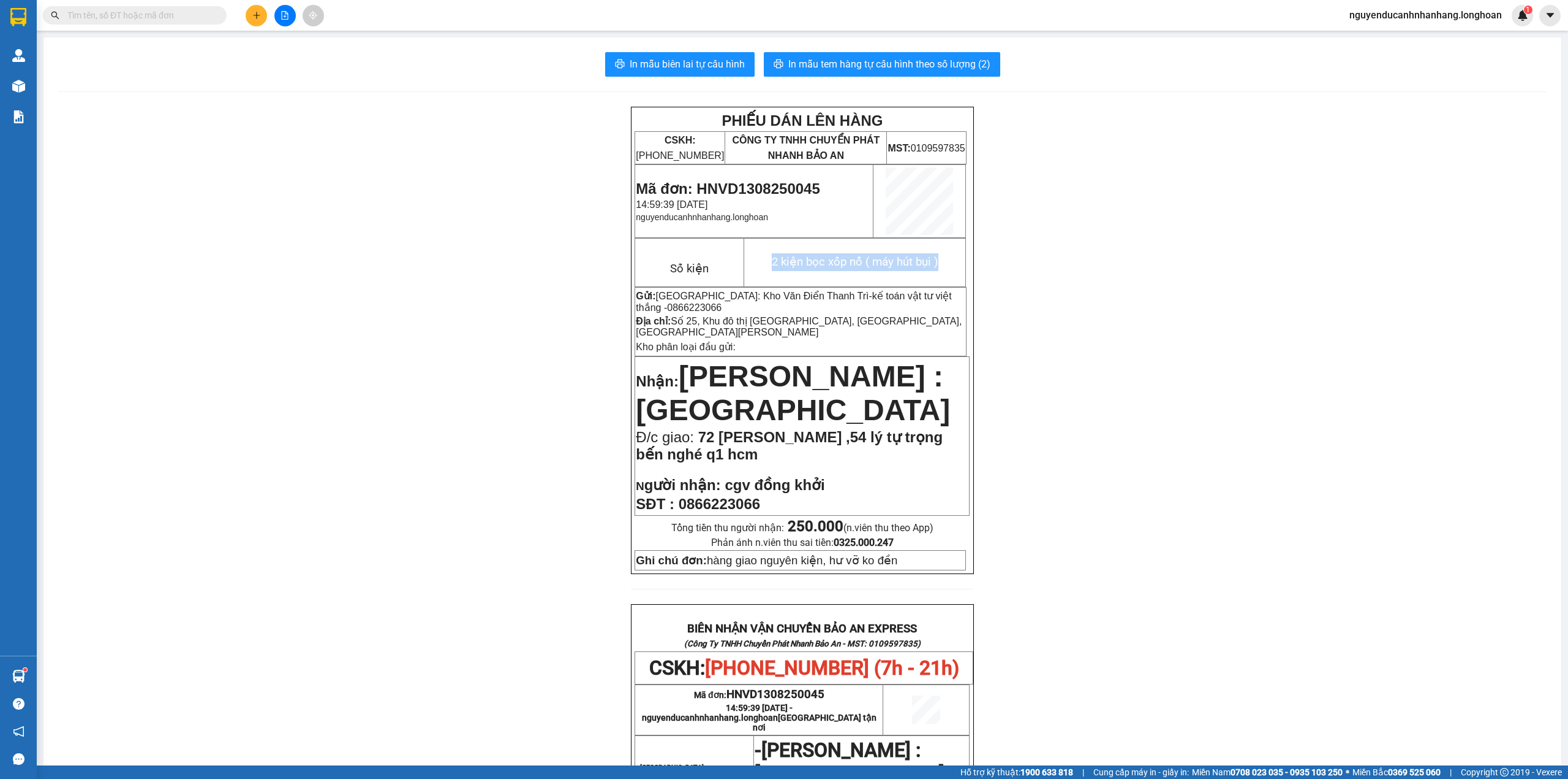
copy table "2 kiện bọc xốp nổ ( máy hút bụi )"
click at [737, 312] on p "Gửi: Hà Nội: Kho Văn Điển Thanh Trì - kế toán vật tư việt thắng - 0866223066" at bounding box center [800, 301] width 329 height 23
drag, startPoint x: 806, startPoint y: 303, endPoint x: 811, endPoint y: 307, distance: 6.4
click at [811, 307] on p "Gửi: Hà Nội: Kho Văn Điển Thanh Trì - kế toán vật tư việt thắng - 0866223066" at bounding box center [800, 301] width 329 height 23
copy span "kế toán vật tư việt thắng - 0866223066"
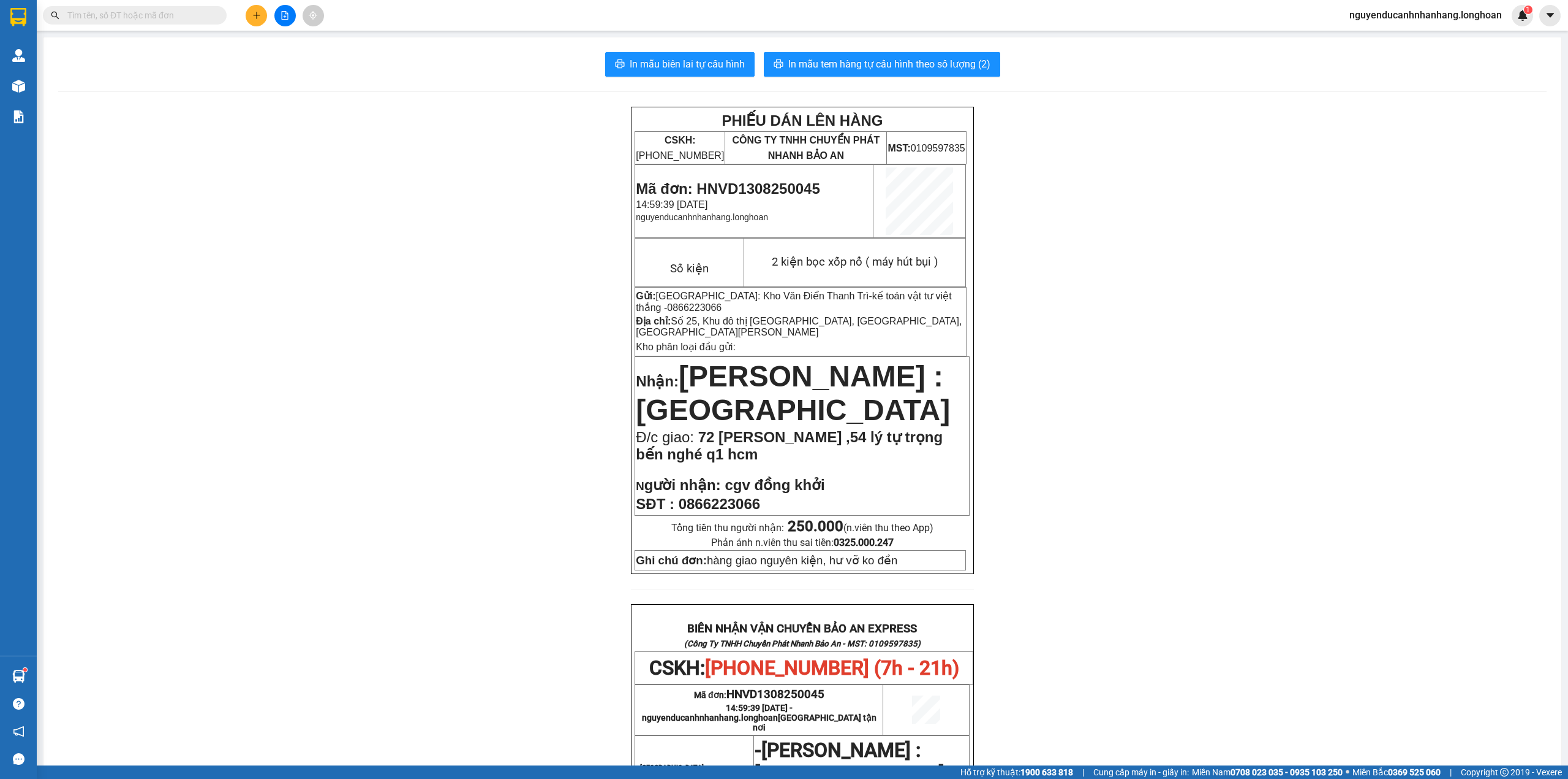
click at [857, 259] on span "2 kiện bọc xốp nổ ( máy hút bụi )" at bounding box center [854, 262] width 167 height 14
copy table "2 kiện bọc xốp nổ ( máy hút bụi )"
click at [860, 273] on td "2 kiện bọc xốp nổ ( máy hút bụi )" at bounding box center [854, 263] width 223 height 48
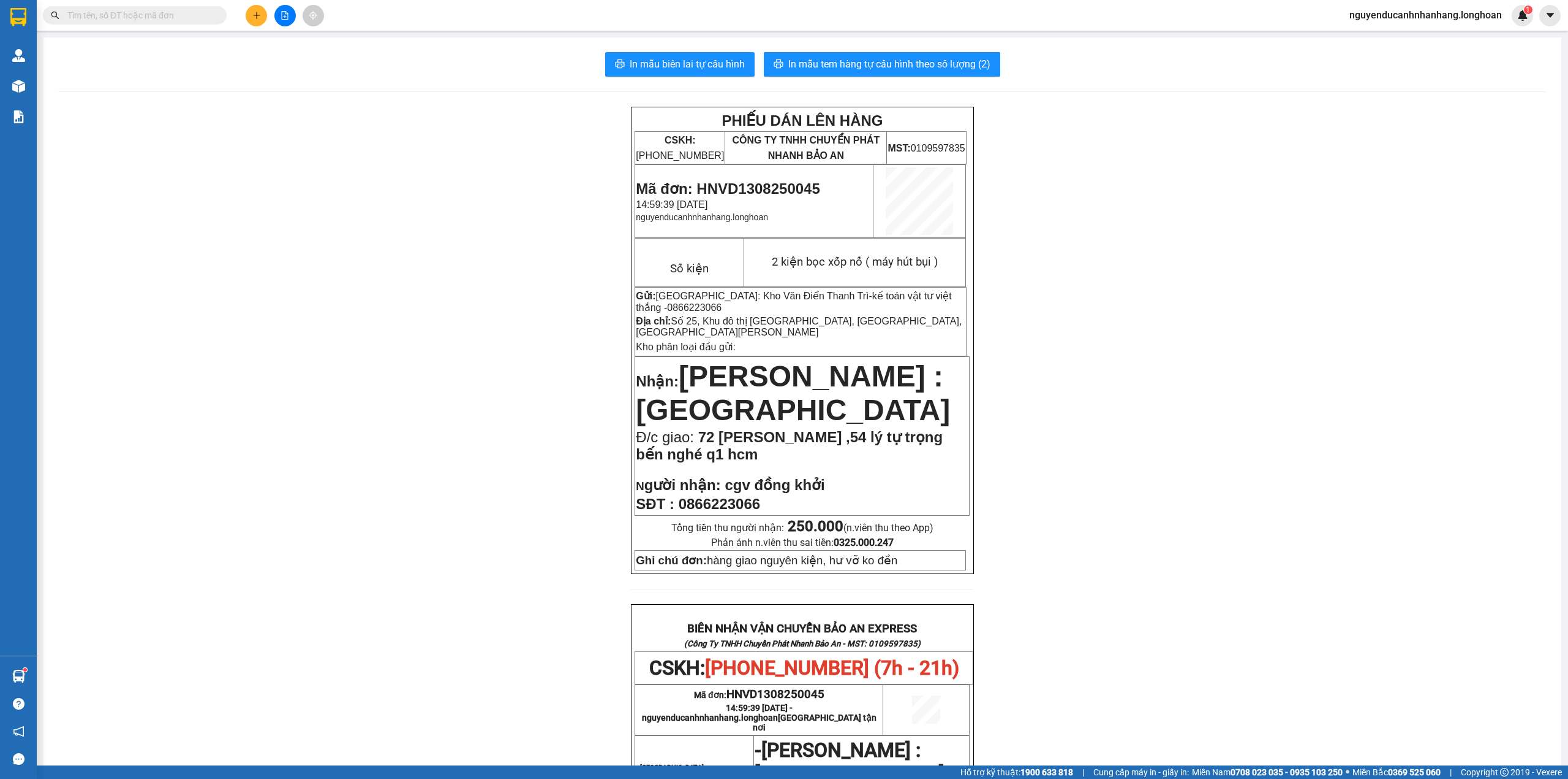
drag, startPoint x: 800, startPoint y: 297, endPoint x: 818, endPoint y: 312, distance: 23.4
click at [818, 312] on p "Gửi: Hà Nội: Kho Văn Điển Thanh Trì - kế toán vật tư việt thắng - 0866223066" at bounding box center [800, 301] width 329 height 23
copy span "kế toán vật tư việt thắng - 0866223066"
click at [850, 263] on span "2 kiện bọc xốp nổ ( máy hút bụi )" at bounding box center [854, 262] width 167 height 14
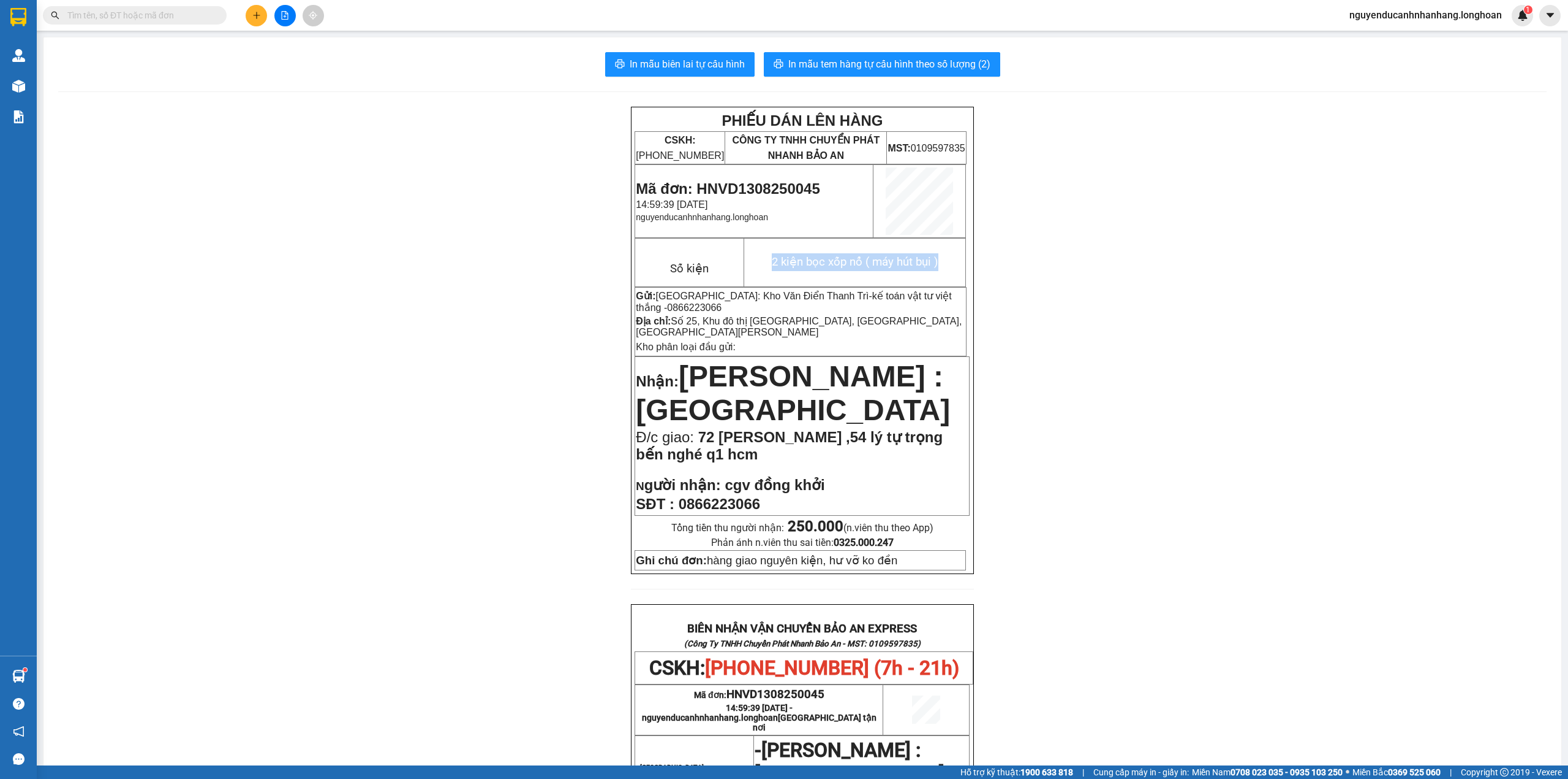
click at [850, 263] on span "2 kiện bọc xốp nổ ( máy hút bụi )" at bounding box center [854, 262] width 167 height 14
click at [761, 315] on td "Gửi: Hà Nội: Kho Văn Điển Thanh Trì - kế toán vật tư việt thắng - 0866223066 Đị…" at bounding box center [801, 321] width 331 height 69
drag, startPoint x: 801, startPoint y: 296, endPoint x: 811, endPoint y: 304, distance: 12.8
click at [811, 304] on p "Gửi: Hà Nội: Kho Văn Điển Thanh Trì - kế toán vật tư việt thắng - 0866223066" at bounding box center [800, 301] width 329 height 23
click at [845, 266] on span "2 kiện bọc xốp nổ ( máy hút bụi )" at bounding box center [854, 262] width 167 height 14
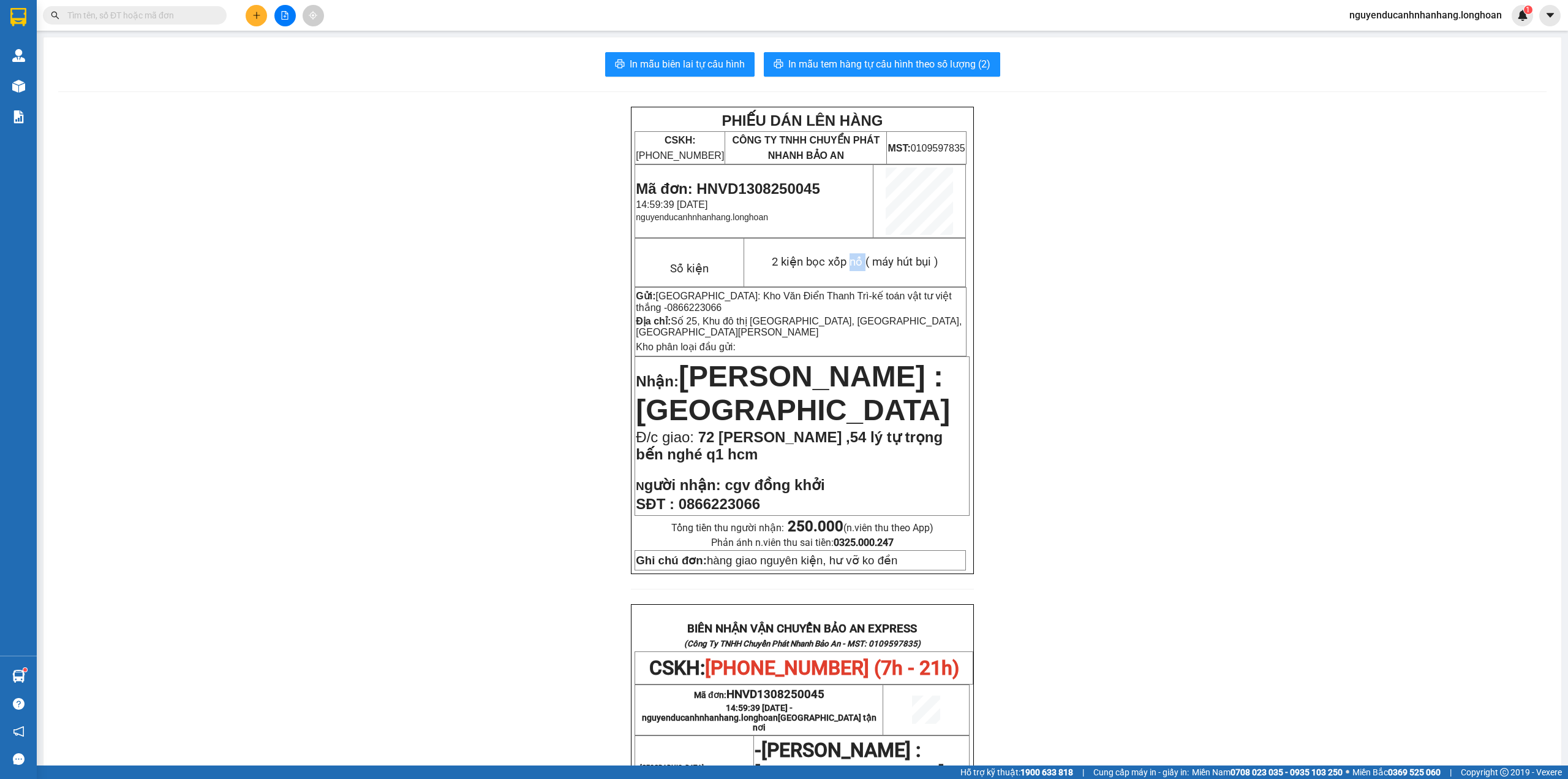
click at [845, 266] on span "2 kiện bọc xốp nổ ( máy hút bụi )" at bounding box center [854, 262] width 167 height 14
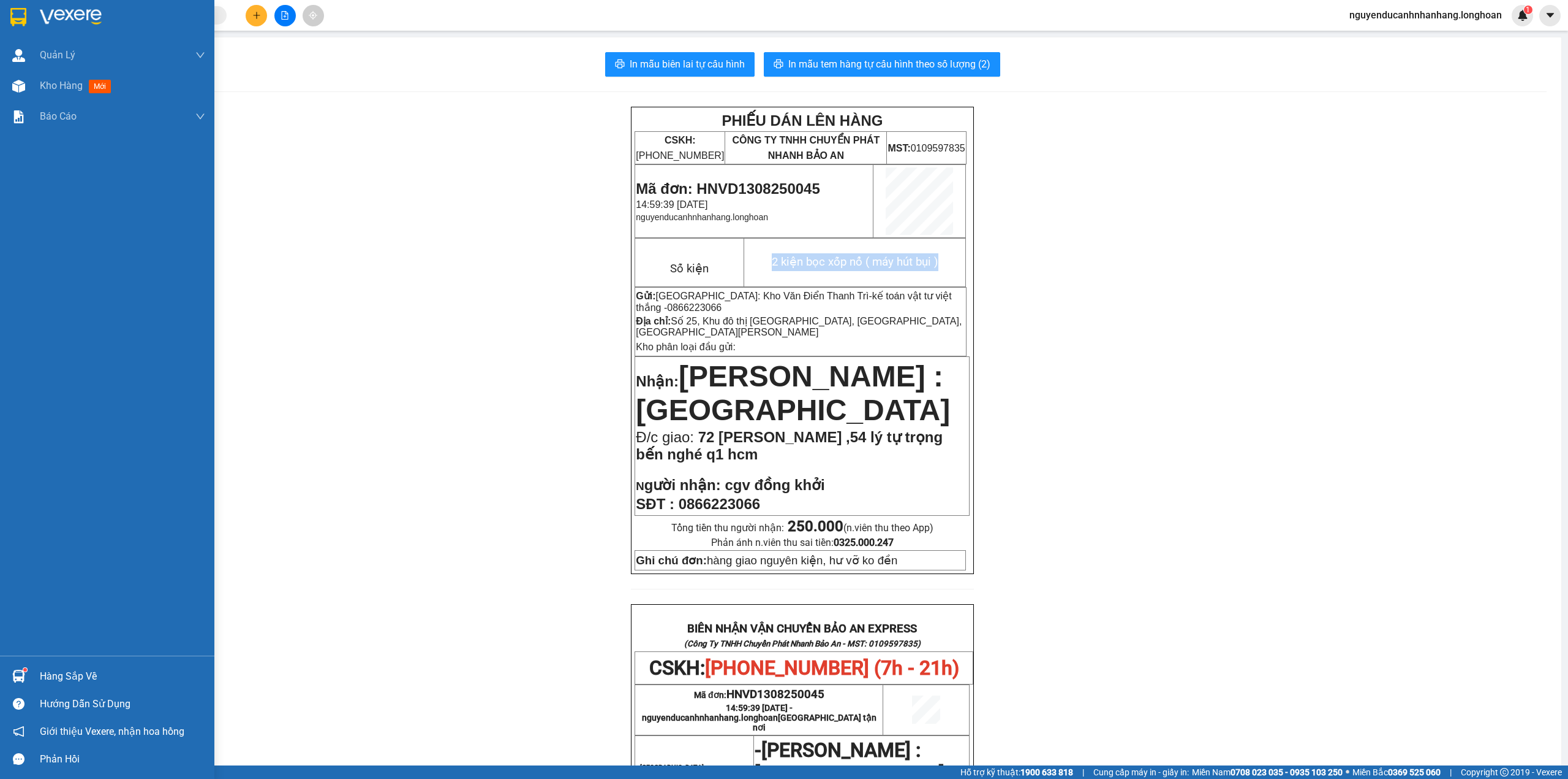
click at [20, 23] on img at bounding box center [18, 17] width 16 height 18
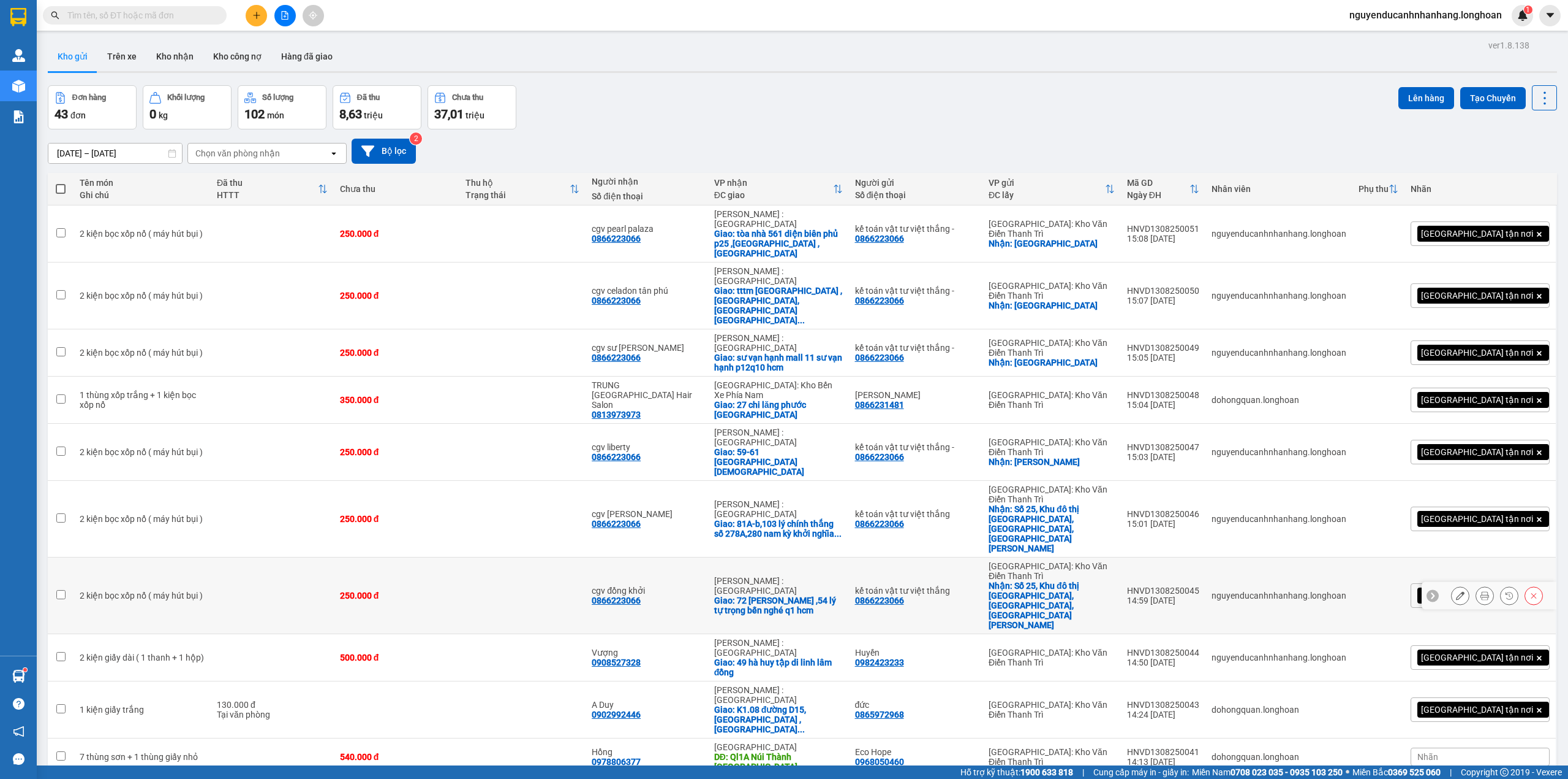
click at [316, 557] on td at bounding box center [271, 595] width 123 height 77
checkbox input "true"
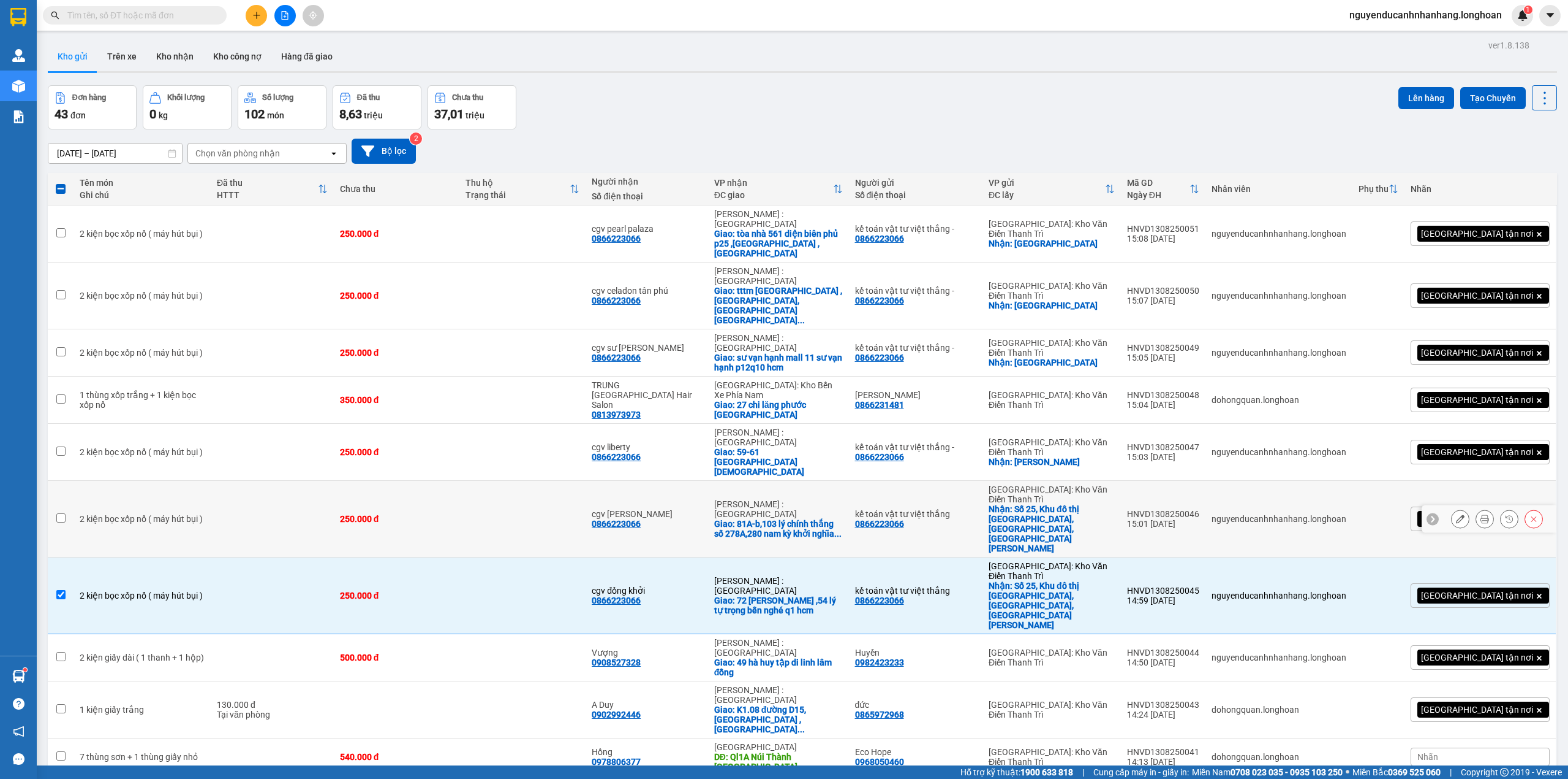
click at [579, 480] on td at bounding box center [522, 518] width 126 height 77
checkbox input "true"
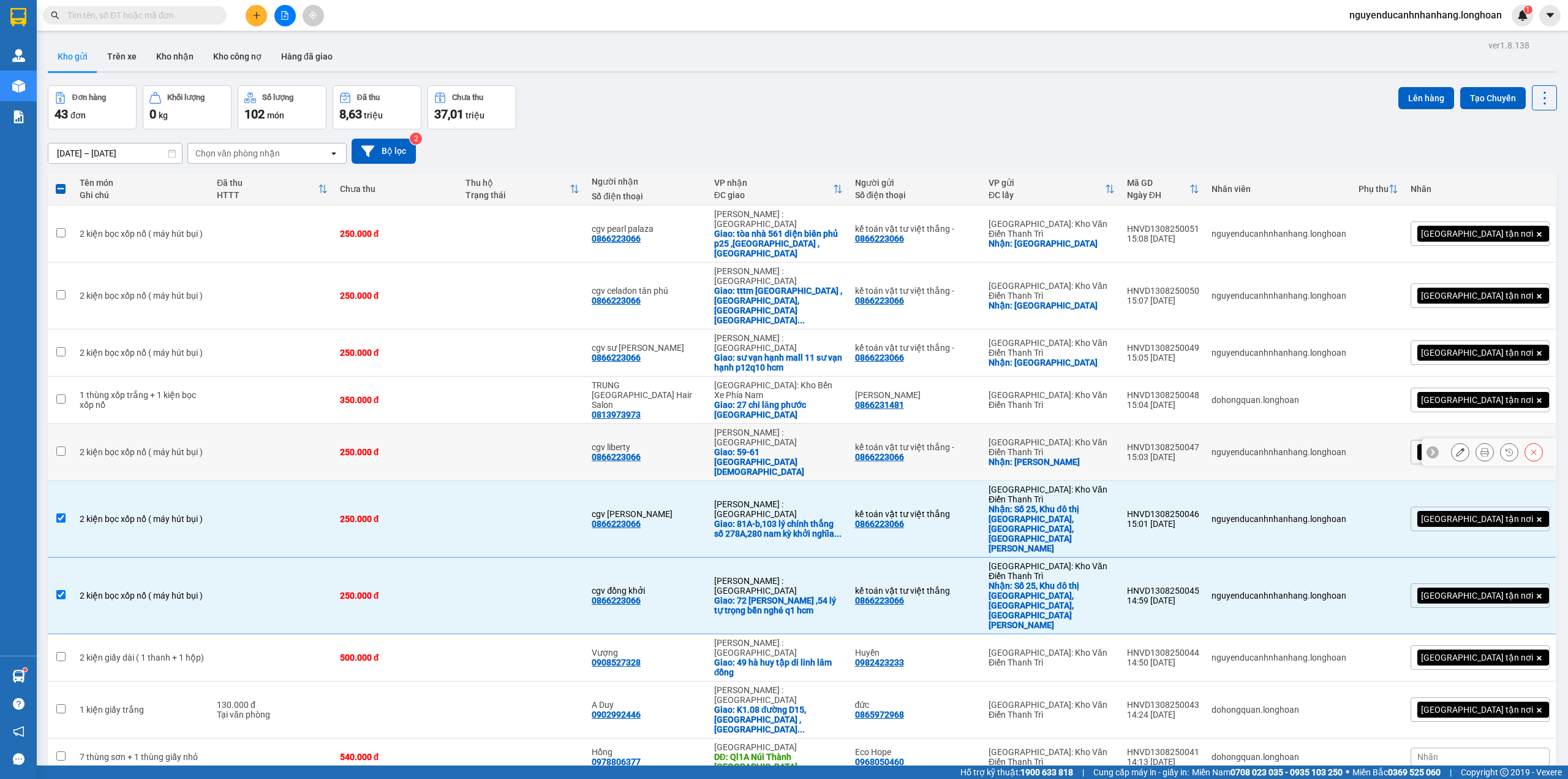
click at [547, 423] on td at bounding box center [522, 451] width 126 height 57
checkbox input "true"
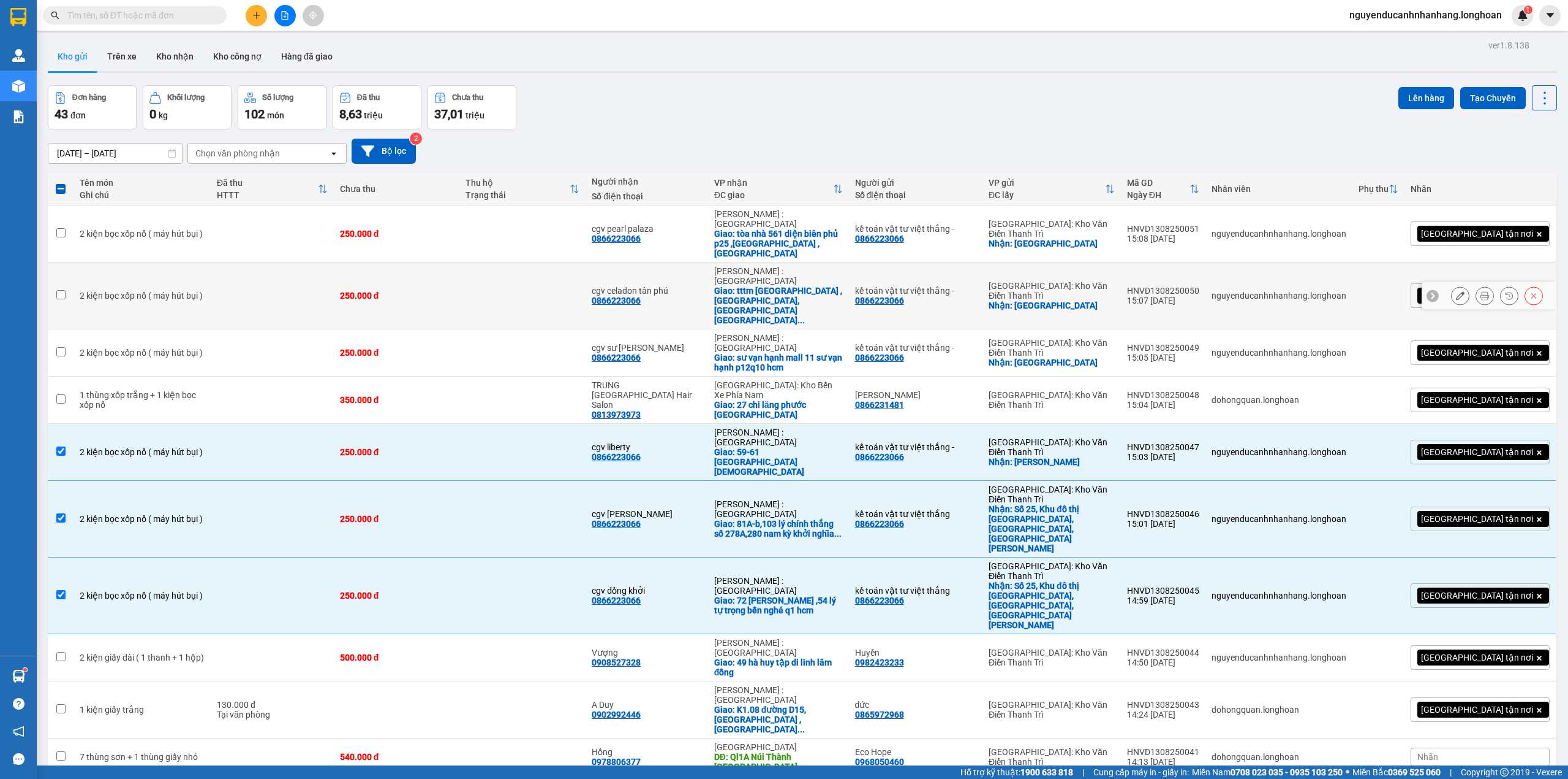
click at [678, 286] on div "cgv celadon tân phú 0866223066" at bounding box center [647, 296] width 110 height 20
checkbox input "true"
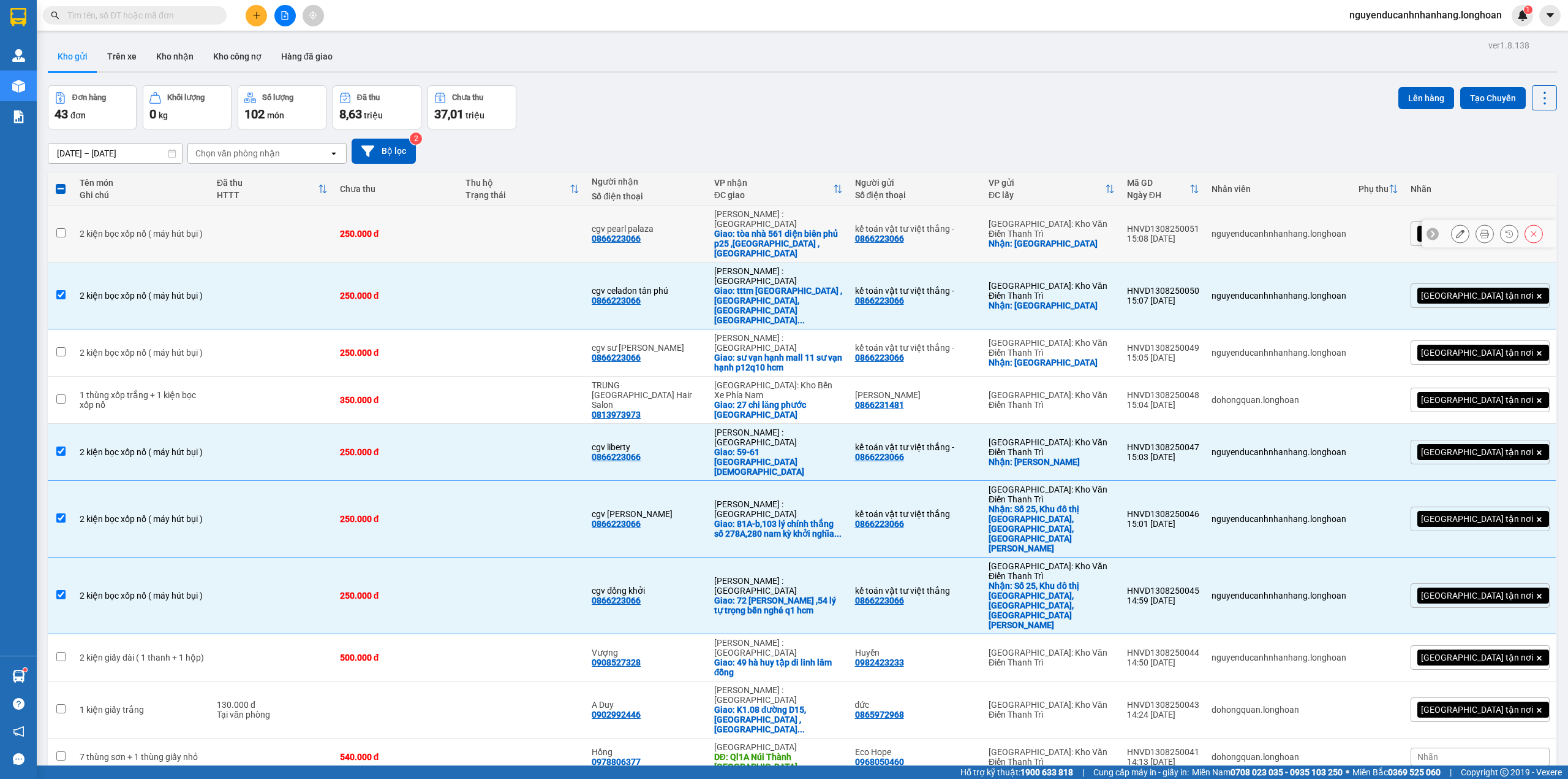
click at [667, 224] on div "cgv pearl palaza" at bounding box center [647, 229] width 110 height 10
checkbox input "true"
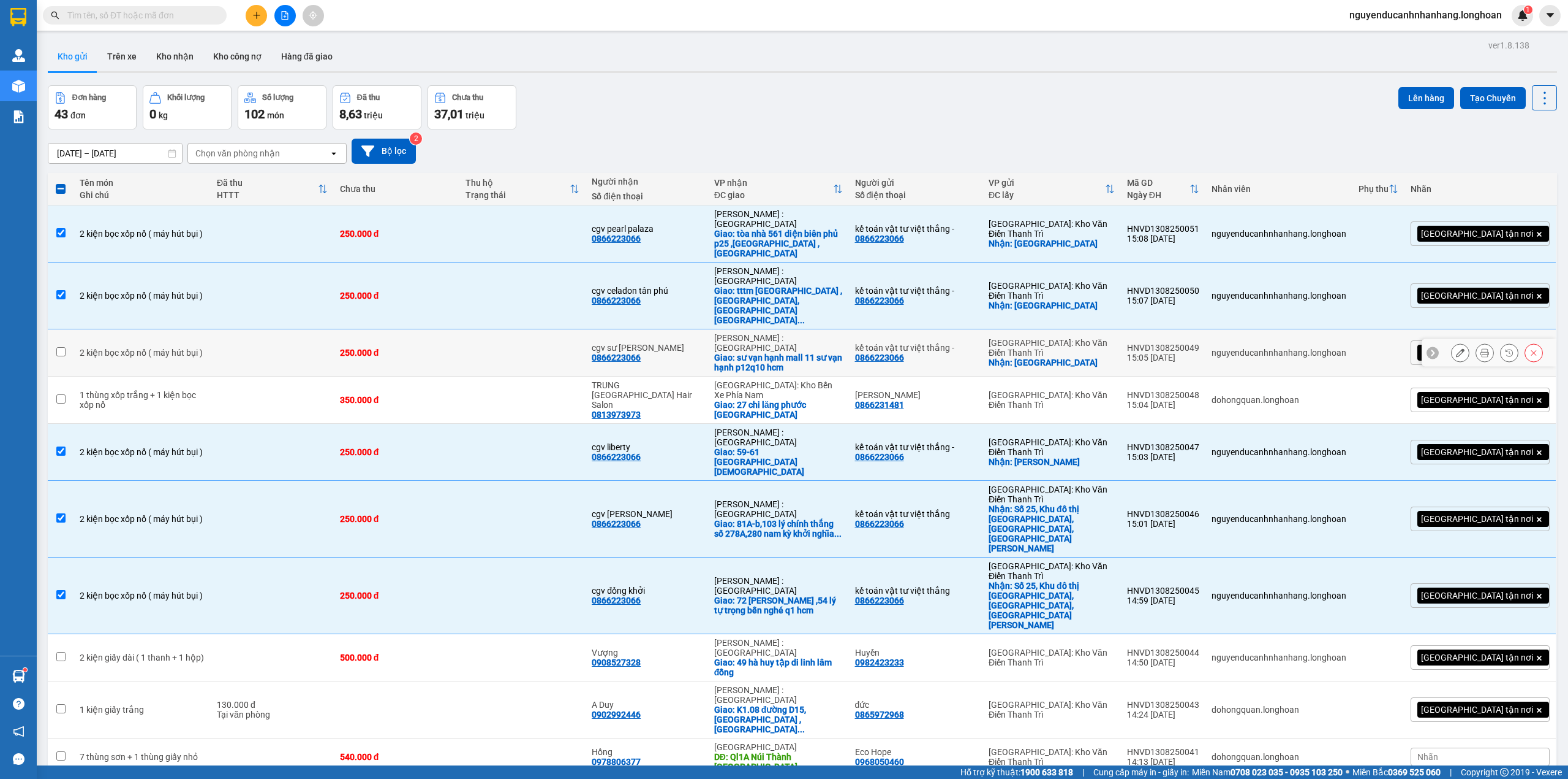
click at [1481, 349] on icon at bounding box center [1485, 353] width 9 height 9
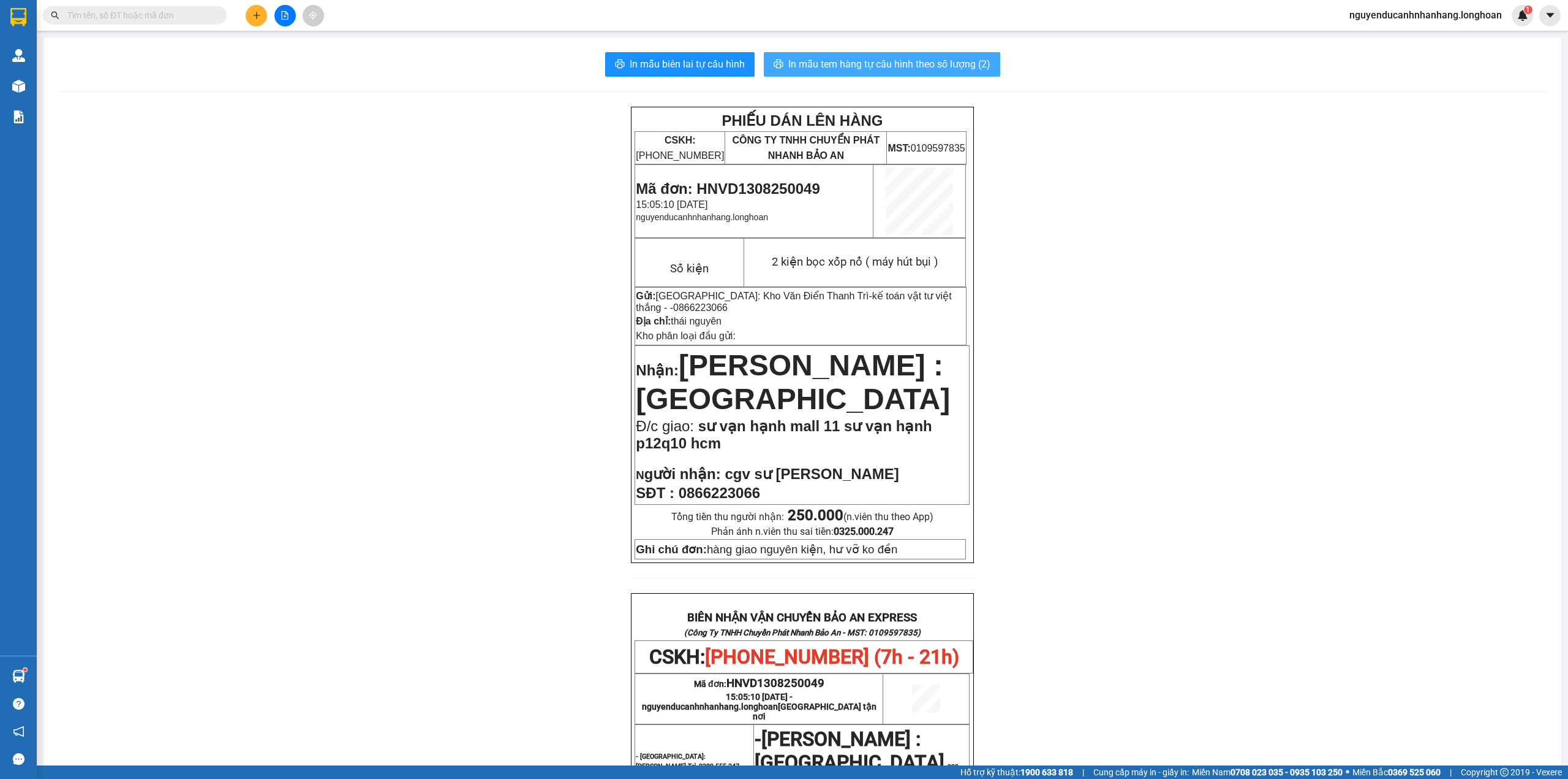
click at [875, 63] on span "In mẫu tem hàng tự cấu hình theo số lượng (2)" at bounding box center [889, 63] width 203 height 15
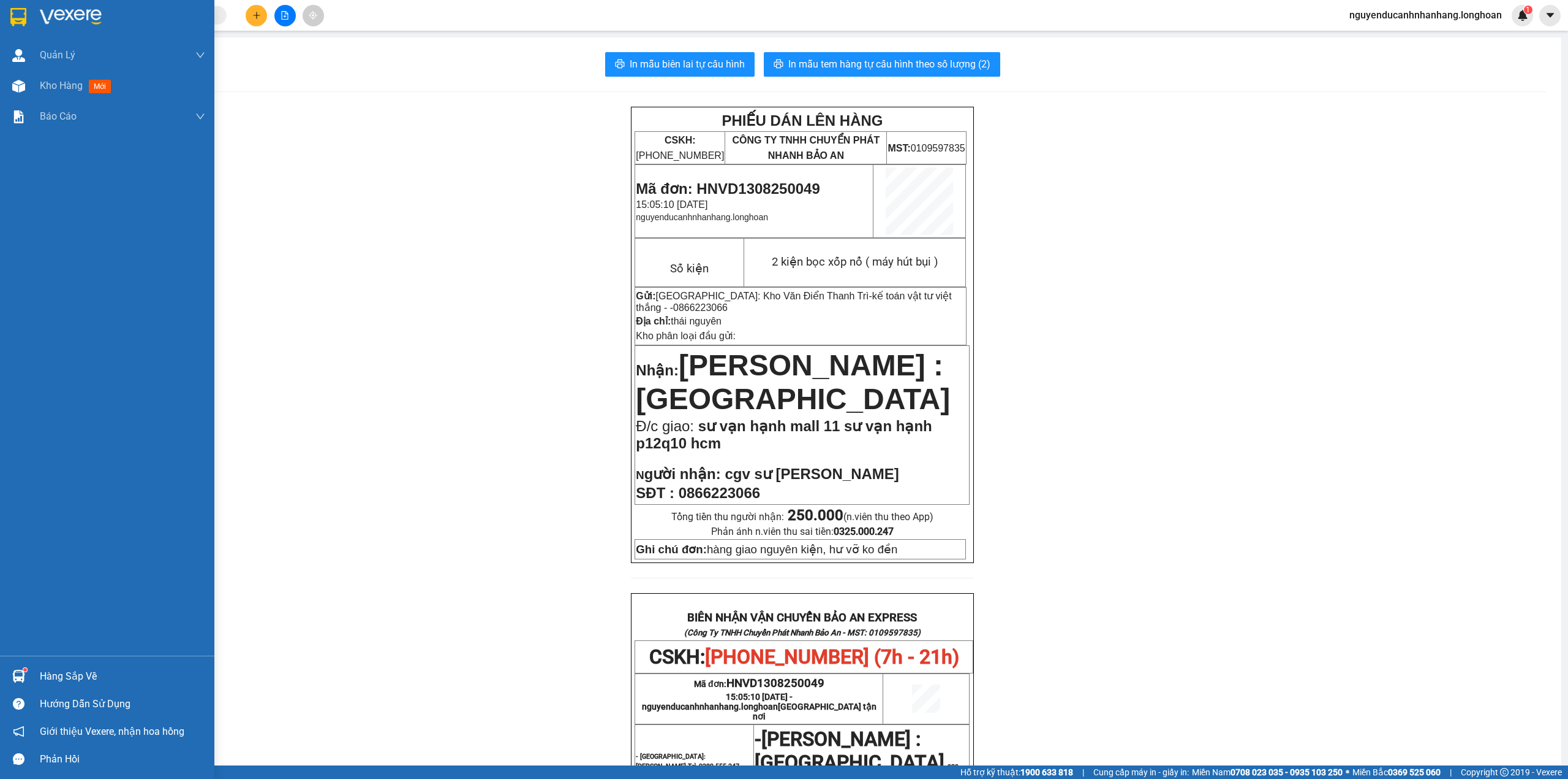
click at [9, 18] on div at bounding box center [18, 16] width 21 height 21
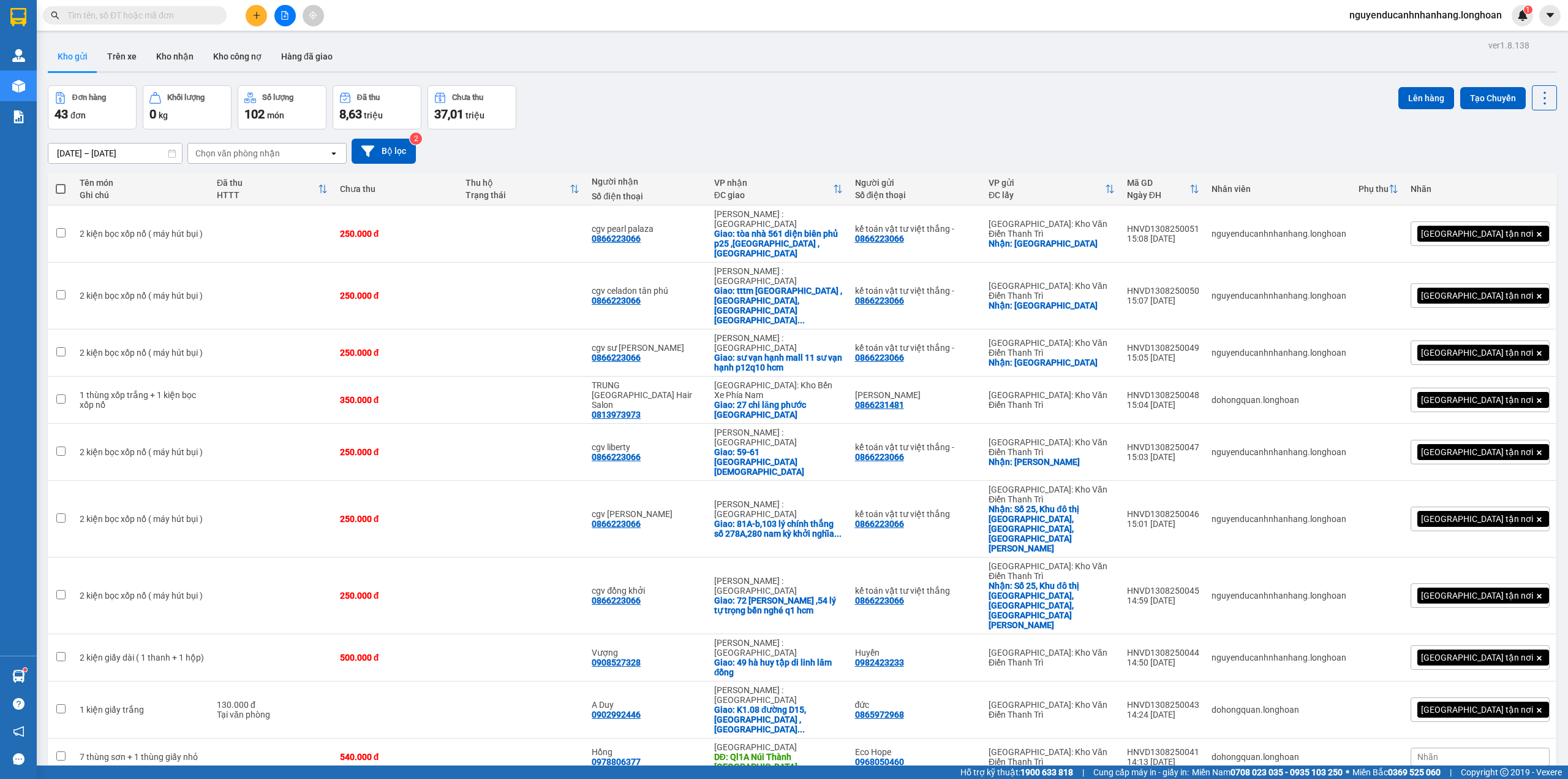
click at [1514, 228] on div "[GEOGRAPHIC_DATA] tận nơi" at bounding box center [1480, 234] width 139 height 25
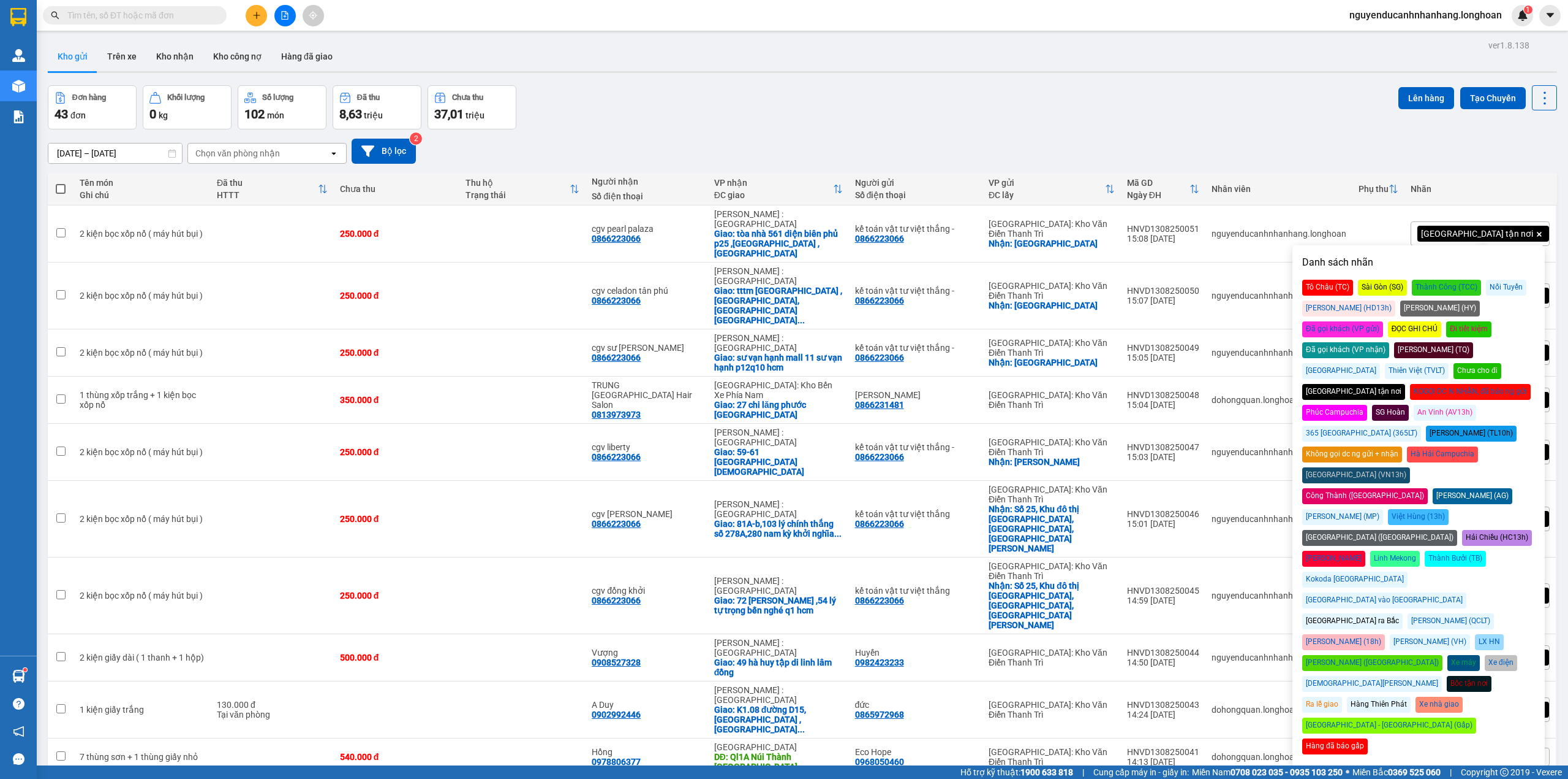
click at [1383, 322] on div "Đã gọi khách (VP gửi)" at bounding box center [1342, 330] width 81 height 16
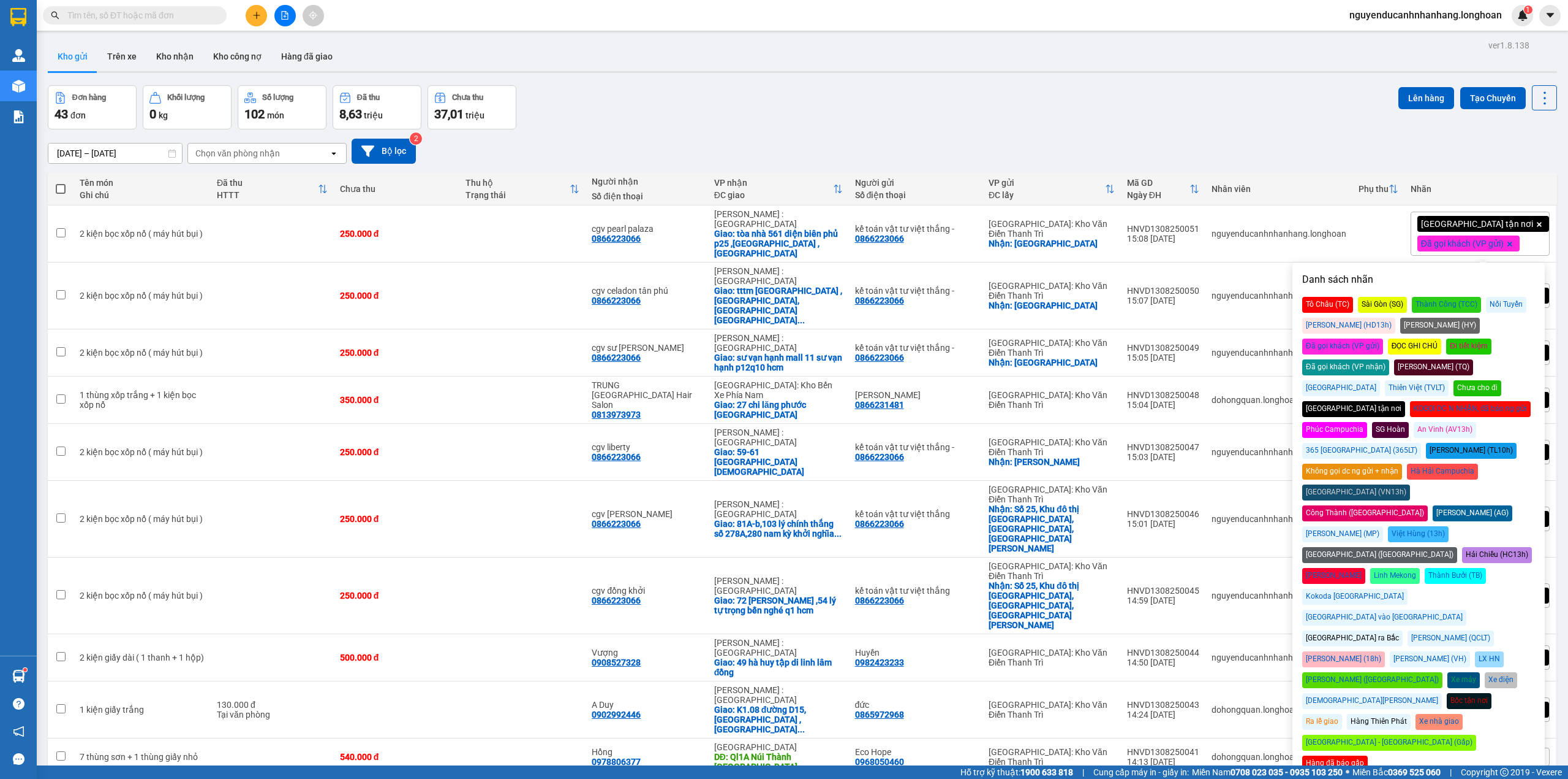
click at [1519, 188] on div "Nhãn" at bounding box center [1480, 189] width 139 height 10
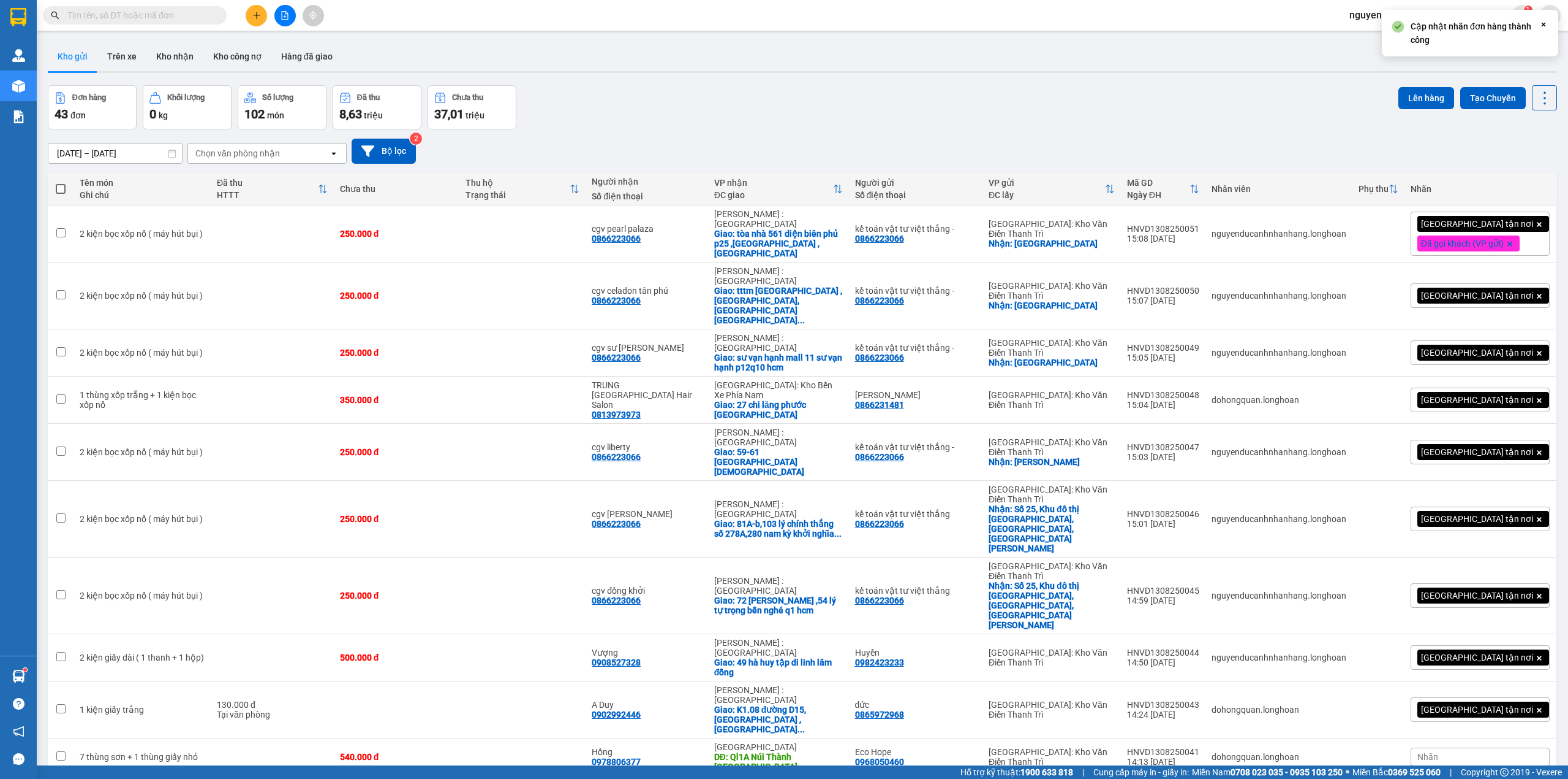
click at [1515, 284] on div "[GEOGRAPHIC_DATA] tận nơi" at bounding box center [1480, 296] width 139 height 25
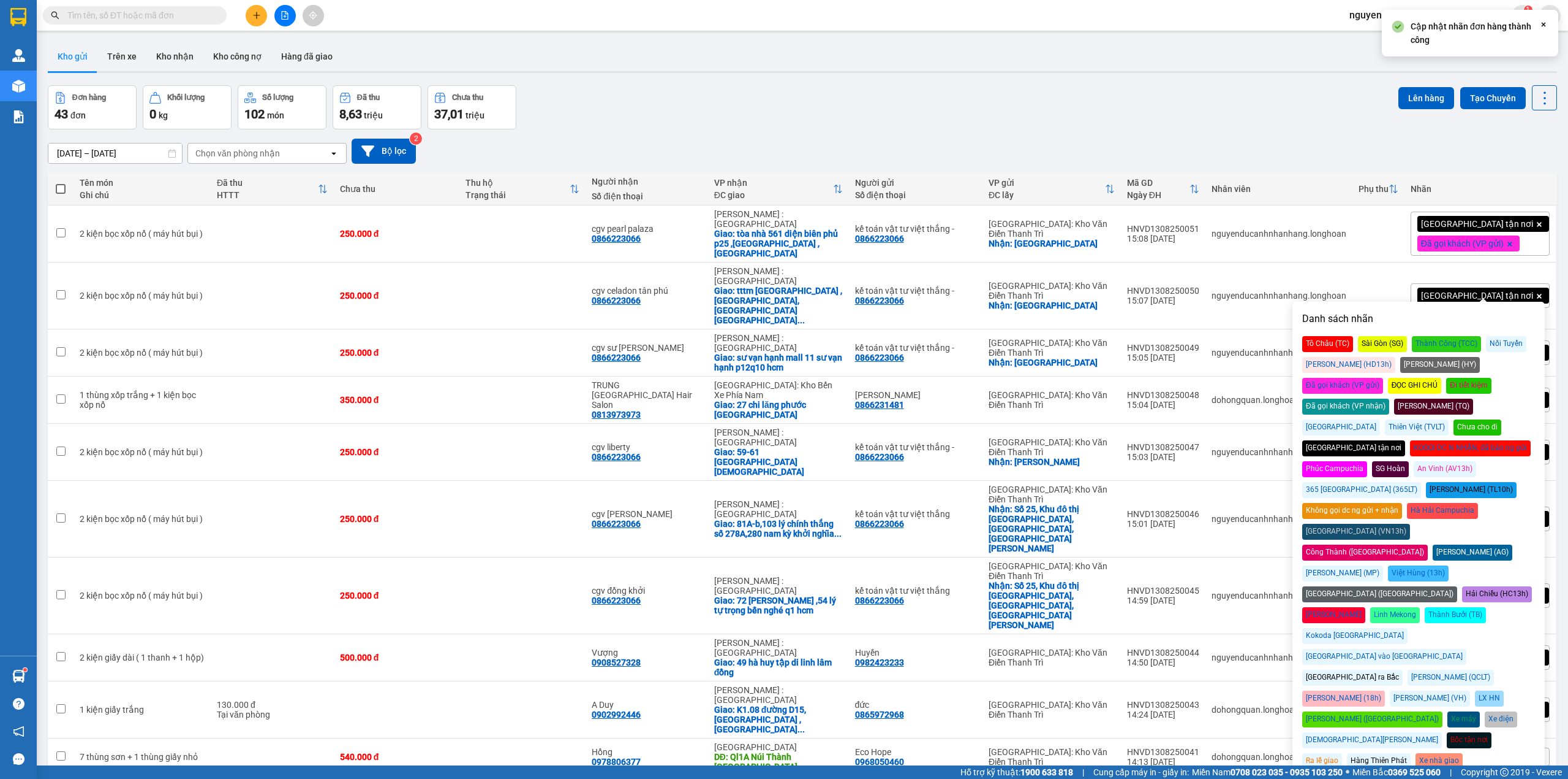
click at [1383, 378] on div "Đã gọi khách (VP gửi)" at bounding box center [1342, 386] width 81 height 16
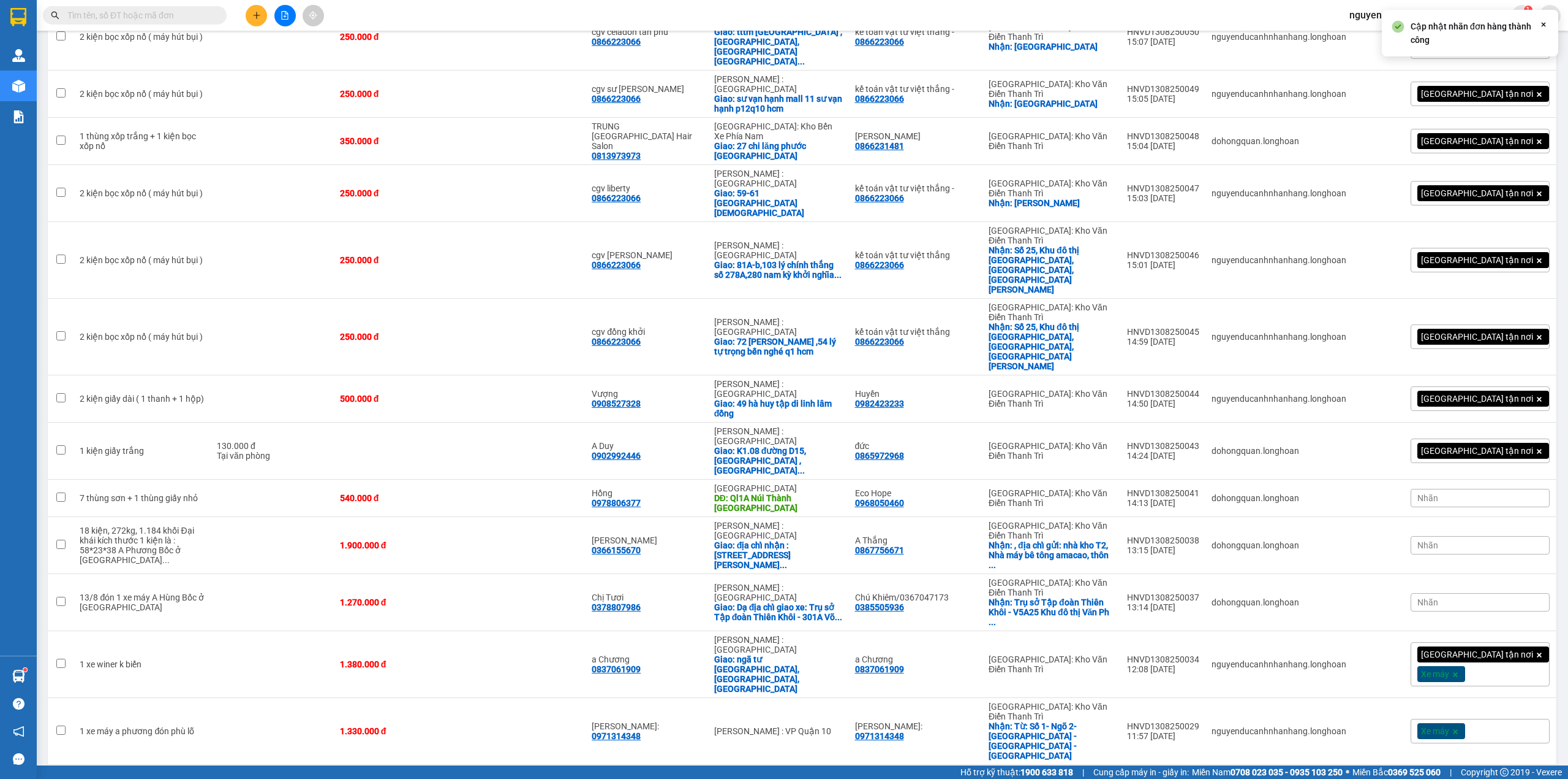
scroll to position [97, 0]
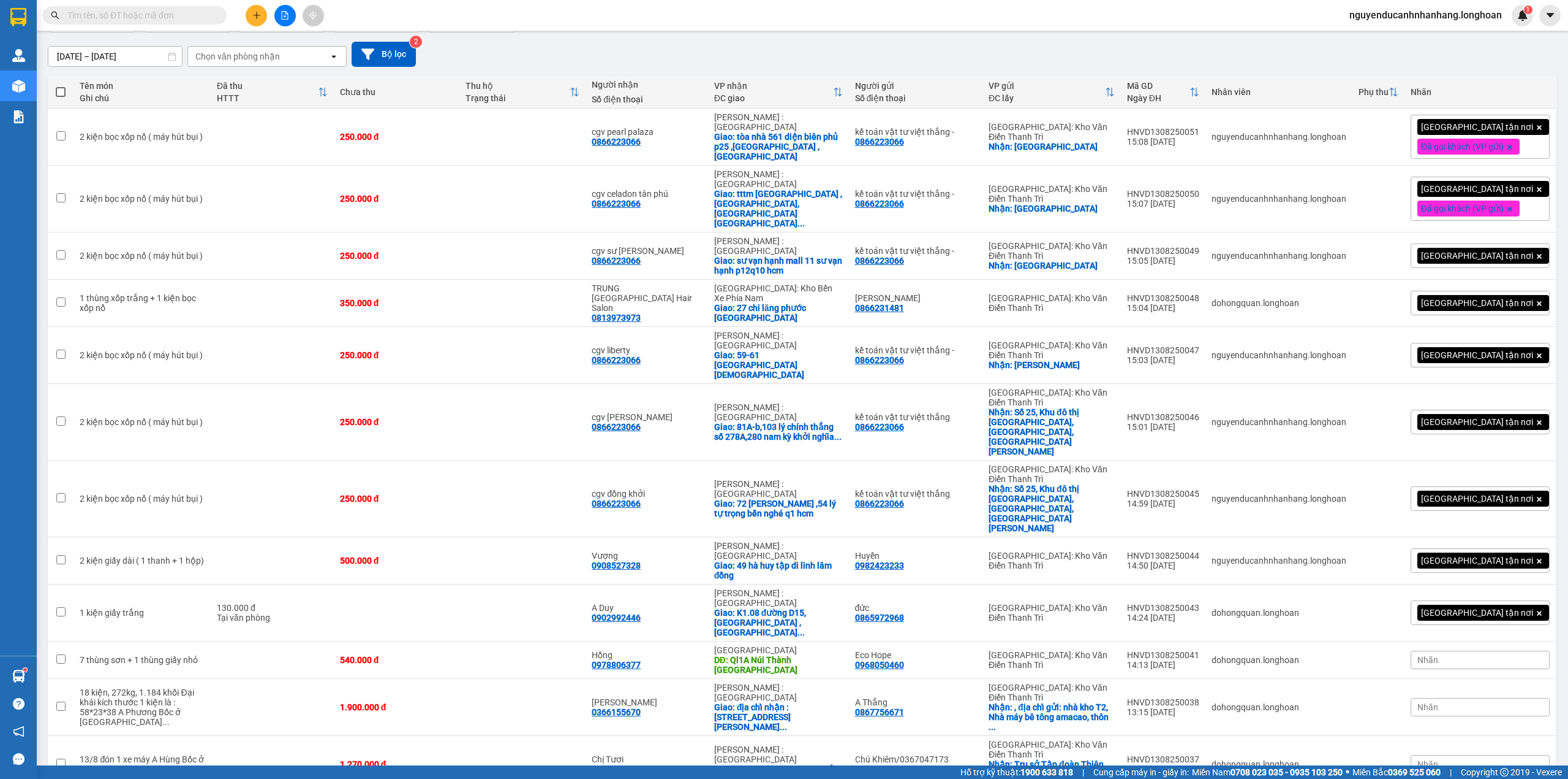
click at [1523, 244] on div "[GEOGRAPHIC_DATA] tận nơi" at bounding box center [1480, 256] width 139 height 25
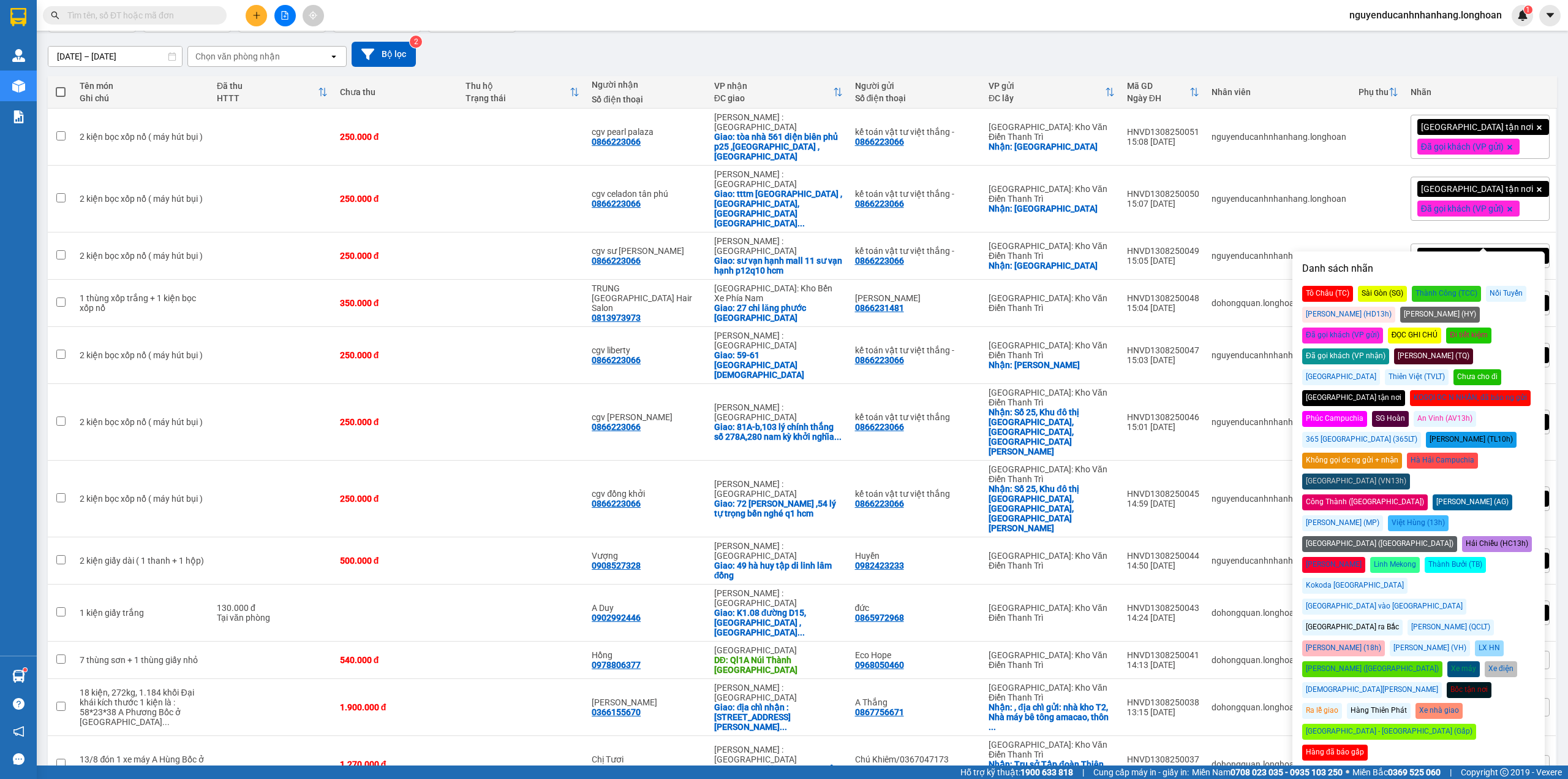
click at [1383, 328] on div "Đã gọi khách (VP gửi)" at bounding box center [1342, 336] width 81 height 16
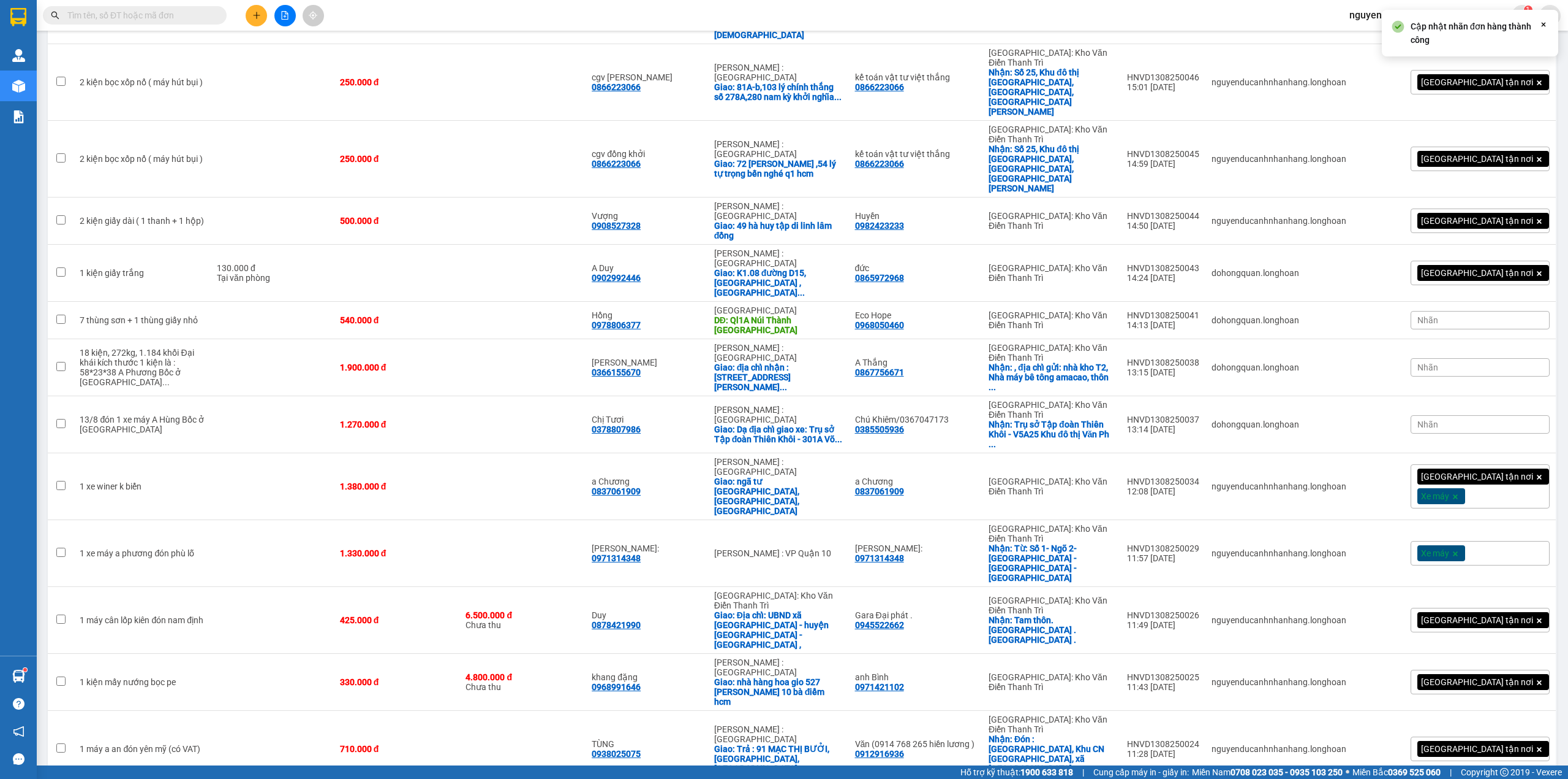
scroll to position [0, 0]
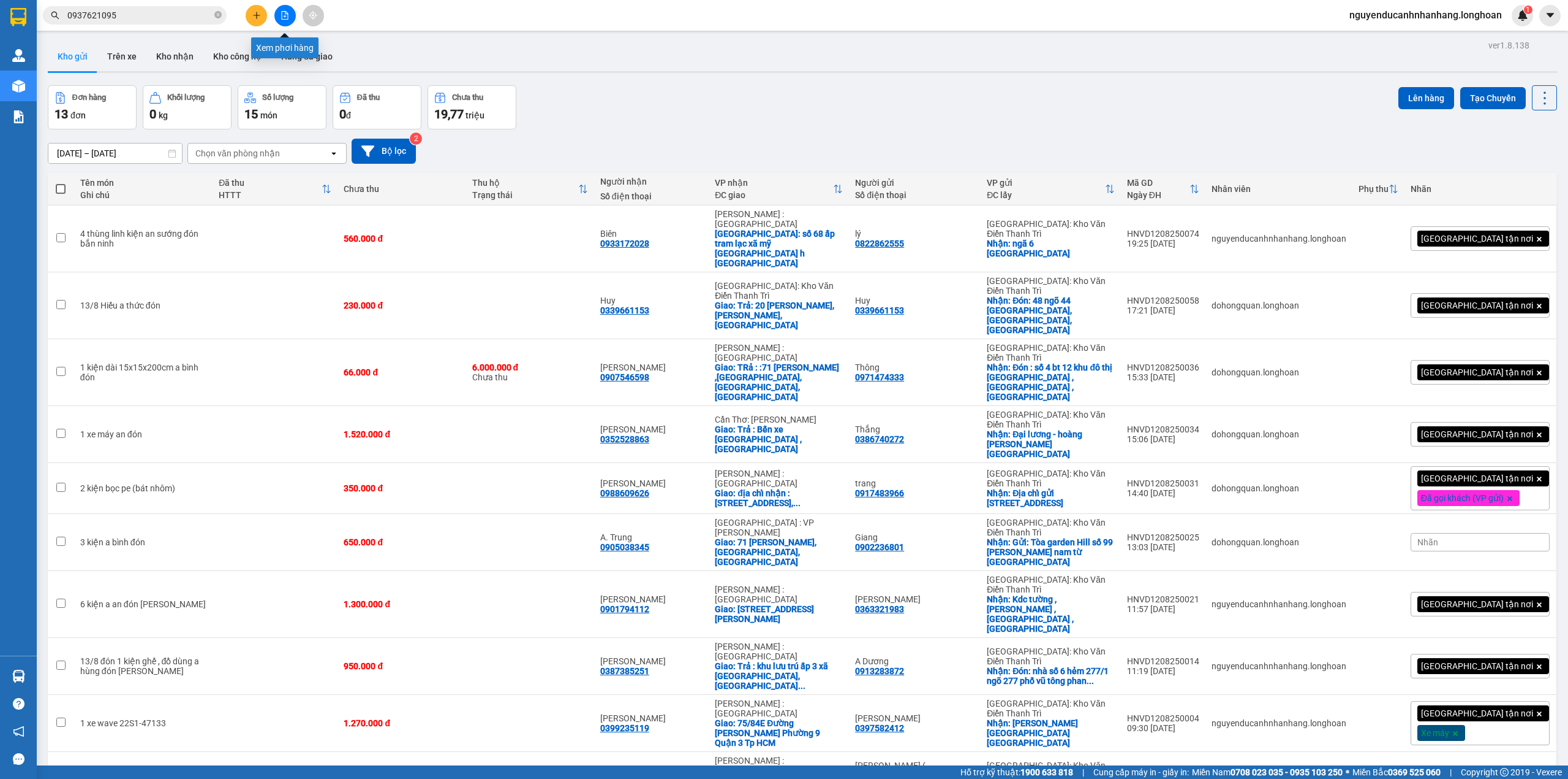
click at [282, 16] on icon "file-add" at bounding box center [284, 15] width 9 height 9
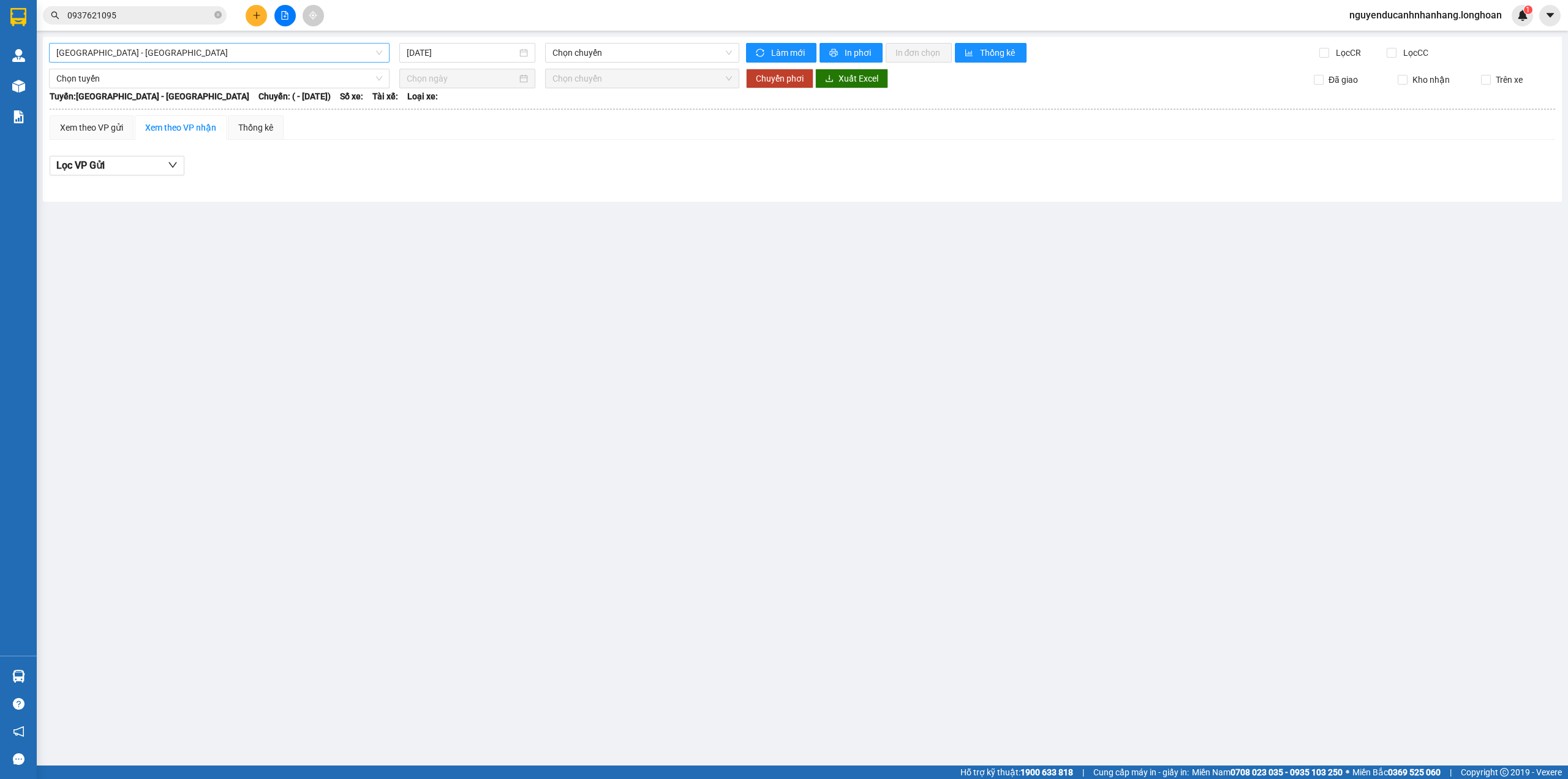
click at [290, 55] on span "Hải Phòng - Hà Nội" at bounding box center [219, 53] width 326 height 18
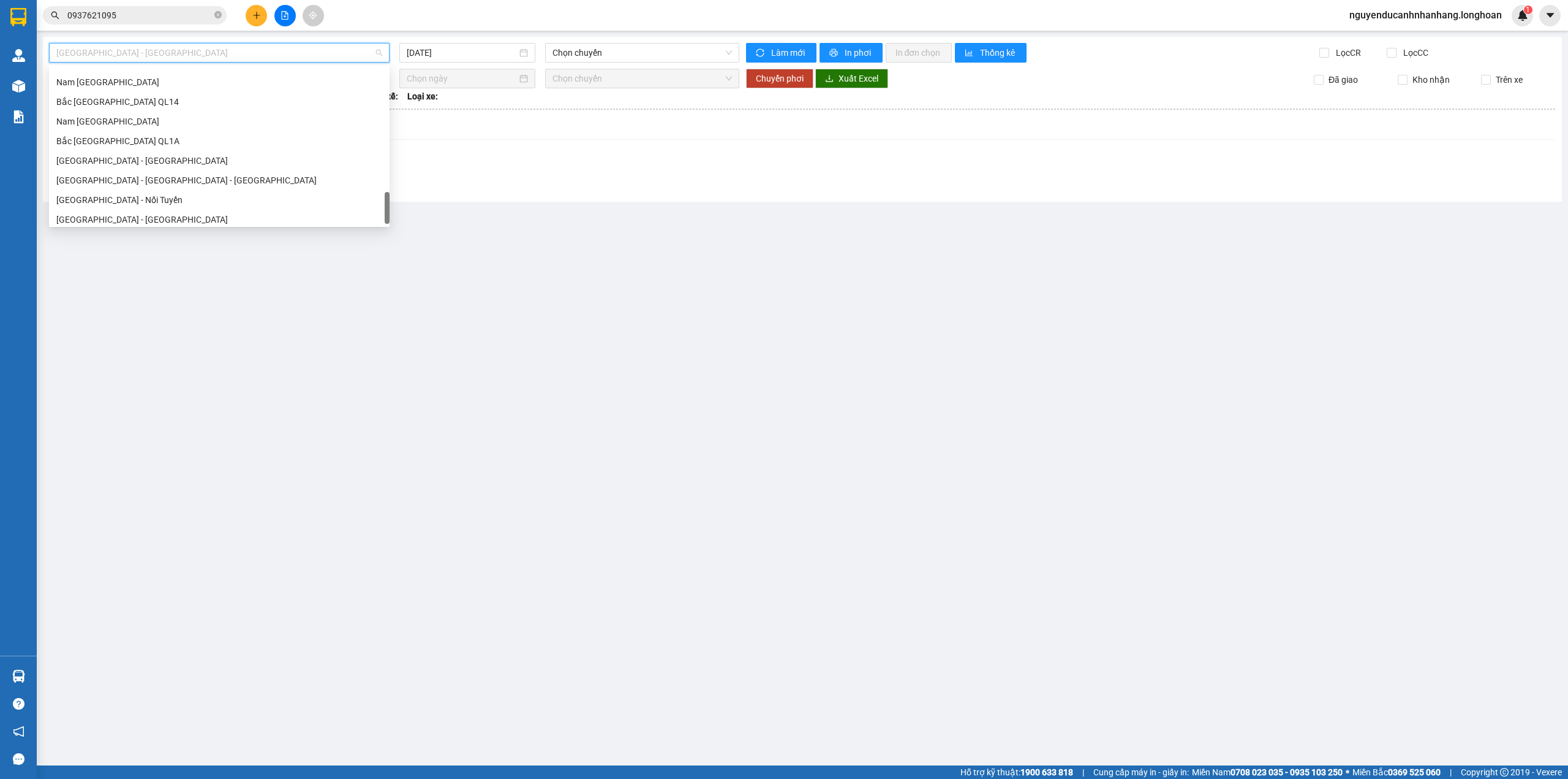
scroll to position [804, 0]
click at [109, 116] on div "Nam Trung Bắc QL1A" at bounding box center [219, 117] width 326 height 14
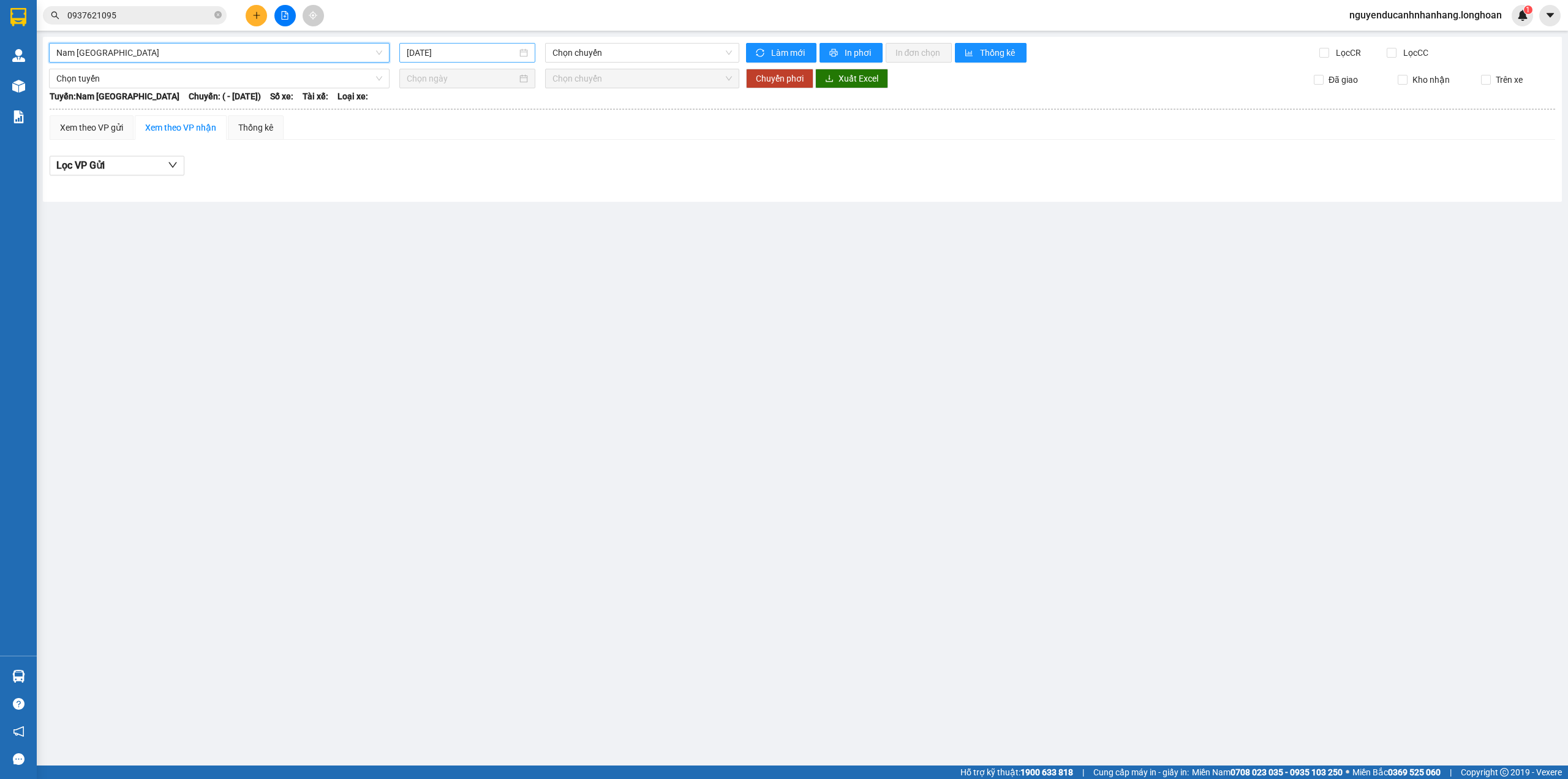
click at [477, 56] on input "[DATE]" at bounding box center [462, 53] width 110 height 14
click at [422, 162] on div "10" at bounding box center [417, 161] width 15 height 15
type input "10/08/2025"
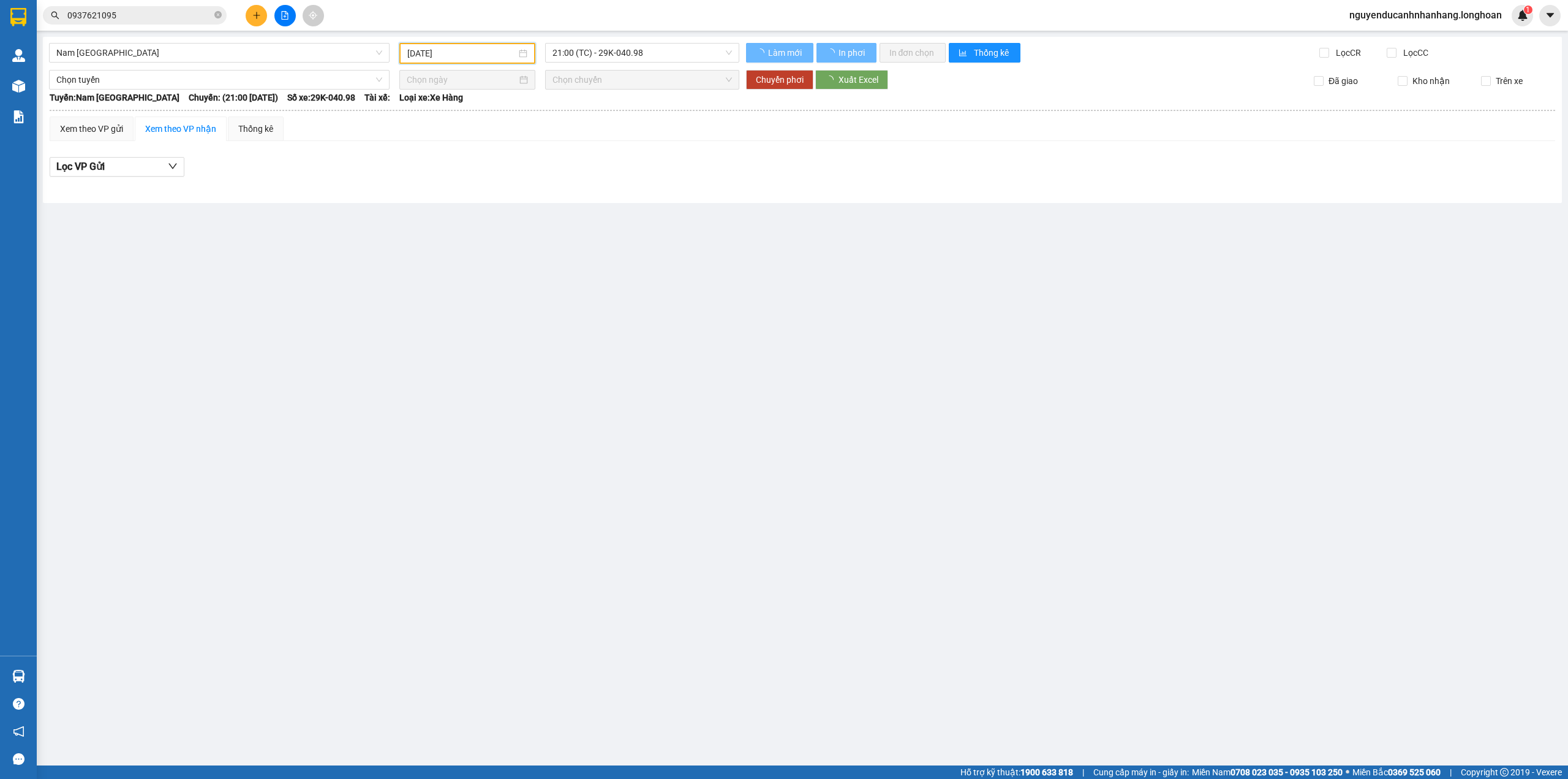
click at [636, 55] on span "21:00 (TC) - 29K-040.98" at bounding box center [643, 53] width 180 height 18
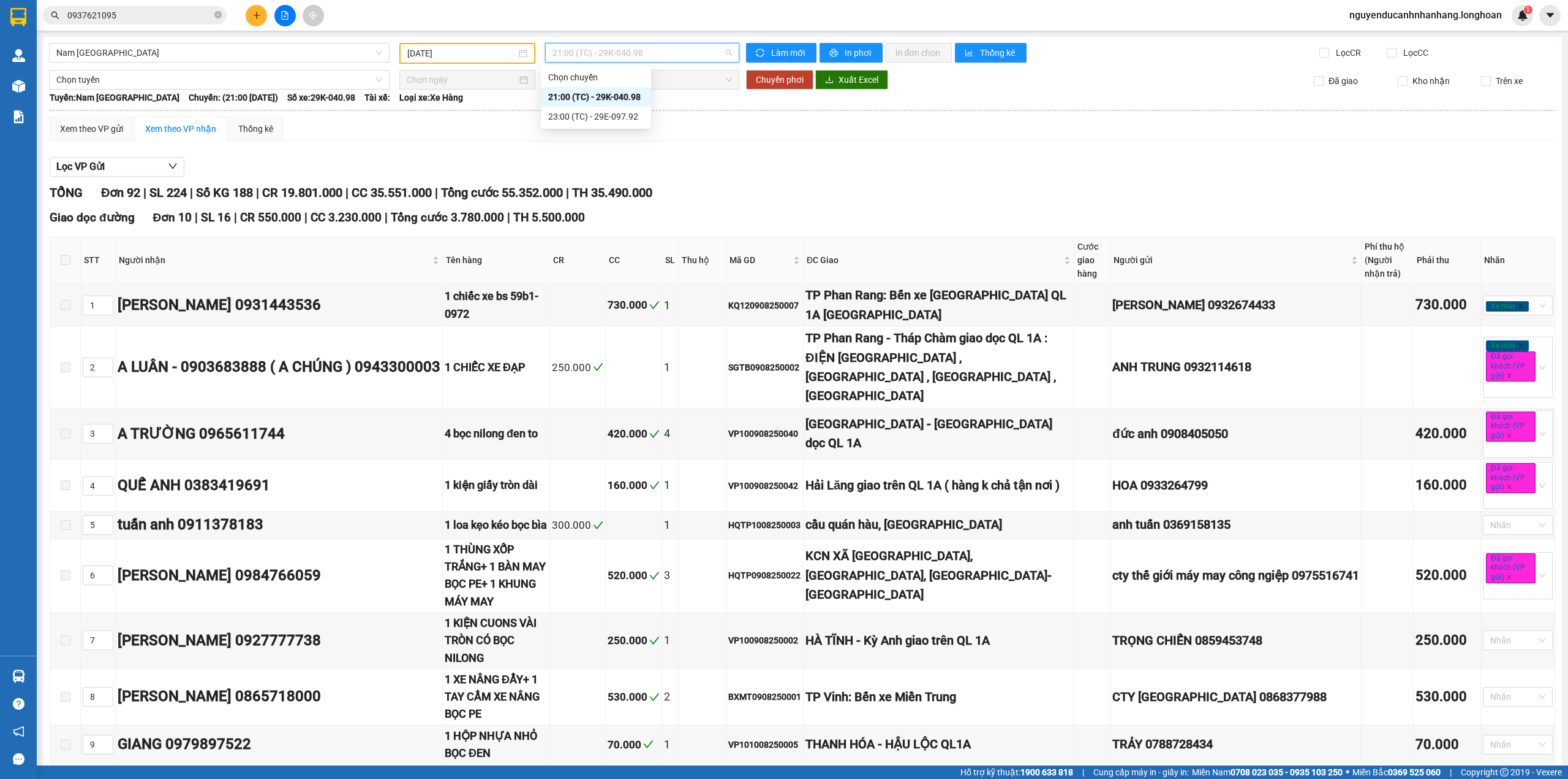
click at [783, 163] on div "Lọc VP Gửi" at bounding box center [802, 167] width 1506 height 20
click at [651, 60] on span "21:00 (TC) - 29K-040.98" at bounding box center [643, 53] width 180 height 18
click at [629, 112] on div "23:00 (TC) - 29E-097.92" at bounding box center [596, 117] width 96 height 14
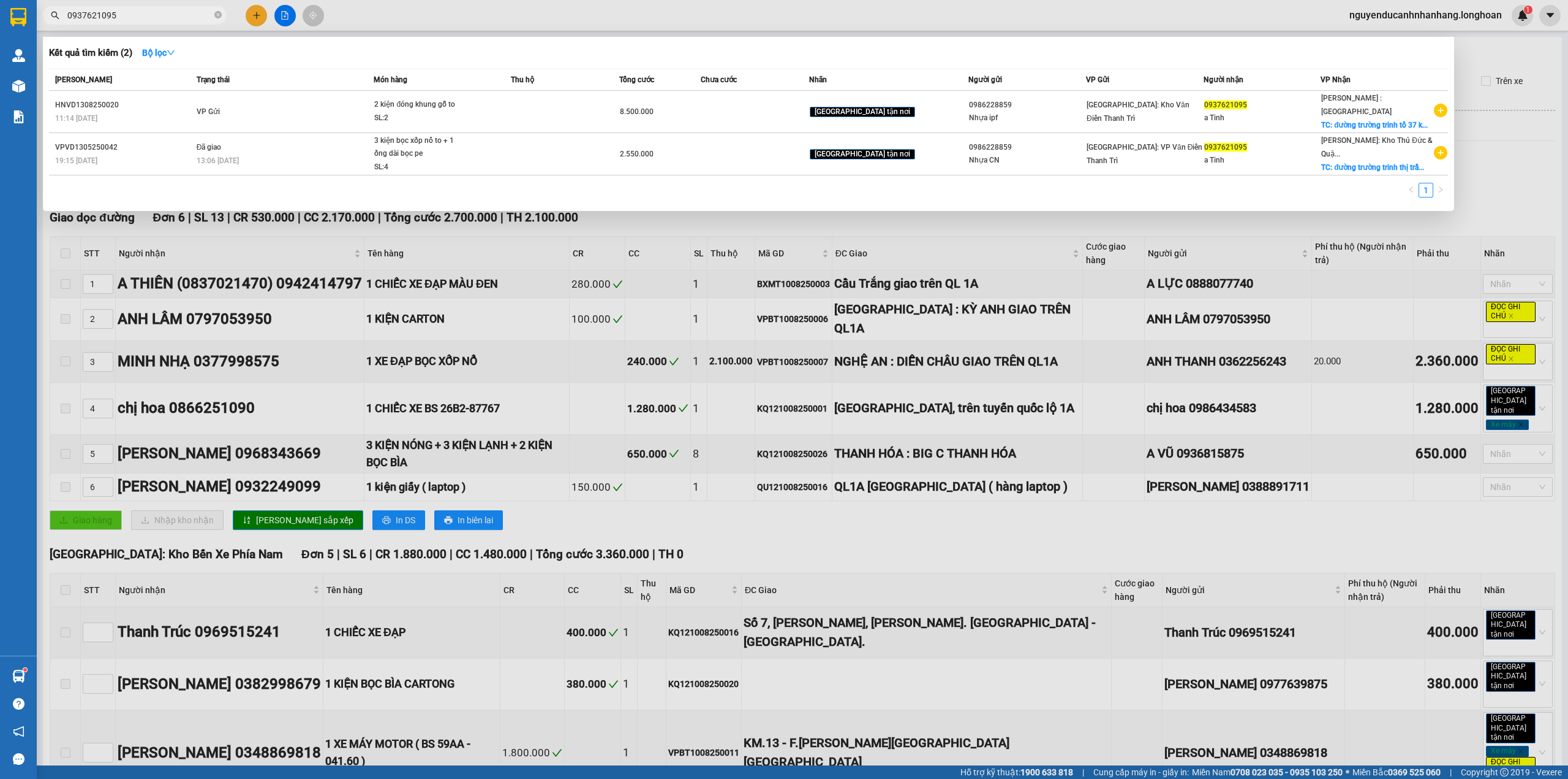
click at [222, 16] on span "0937621095" at bounding box center [135, 15] width 184 height 18
drag, startPoint x: 217, startPoint y: 16, endPoint x: 149, endPoint y: 15, distance: 68.0
click at [215, 16] on icon "close-circle" at bounding box center [218, 14] width 7 height 7
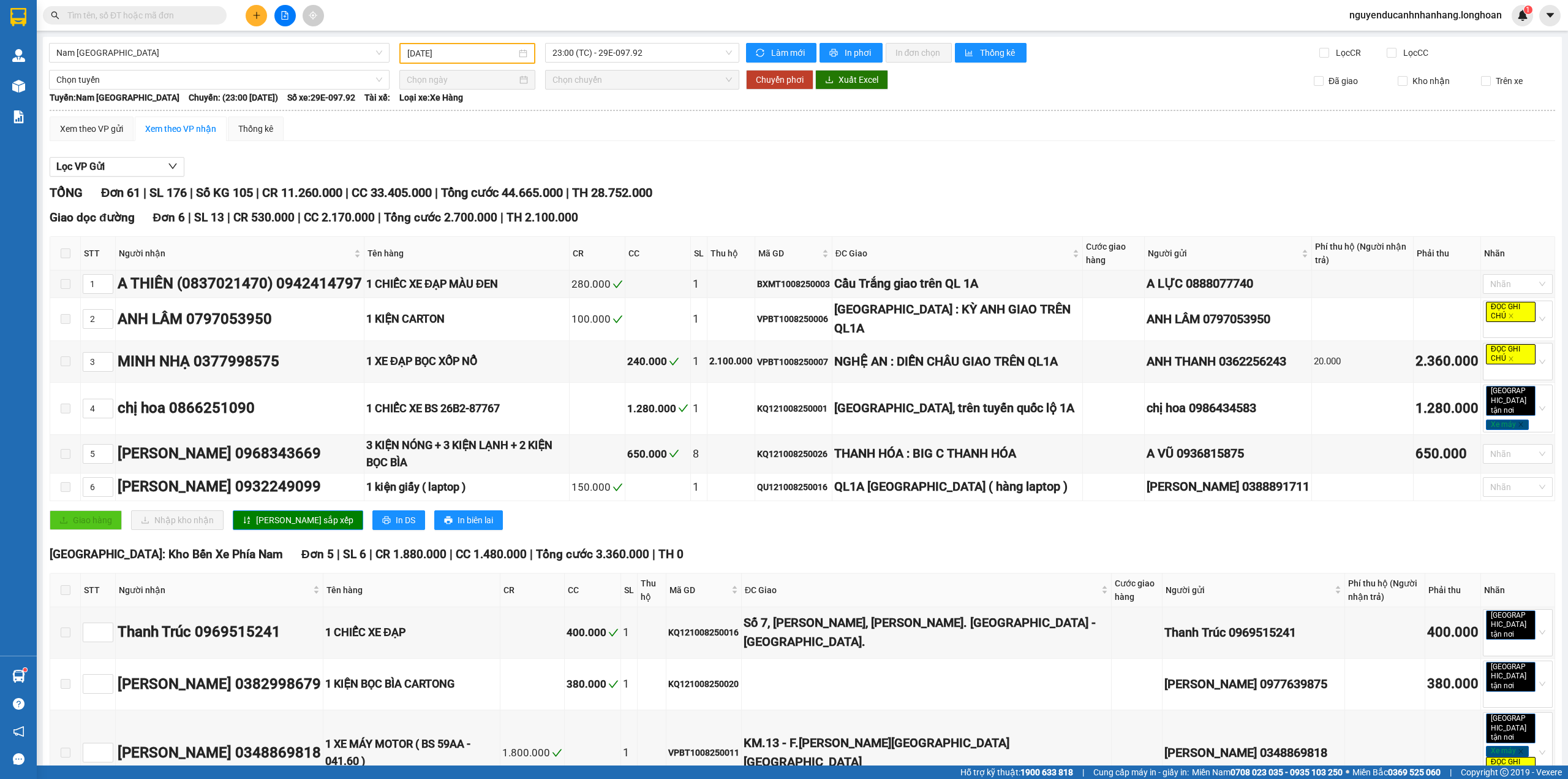
click at [149, 15] on input "text" at bounding box center [140, 16] width 145 height 14
paste input "HNVD1308250020"
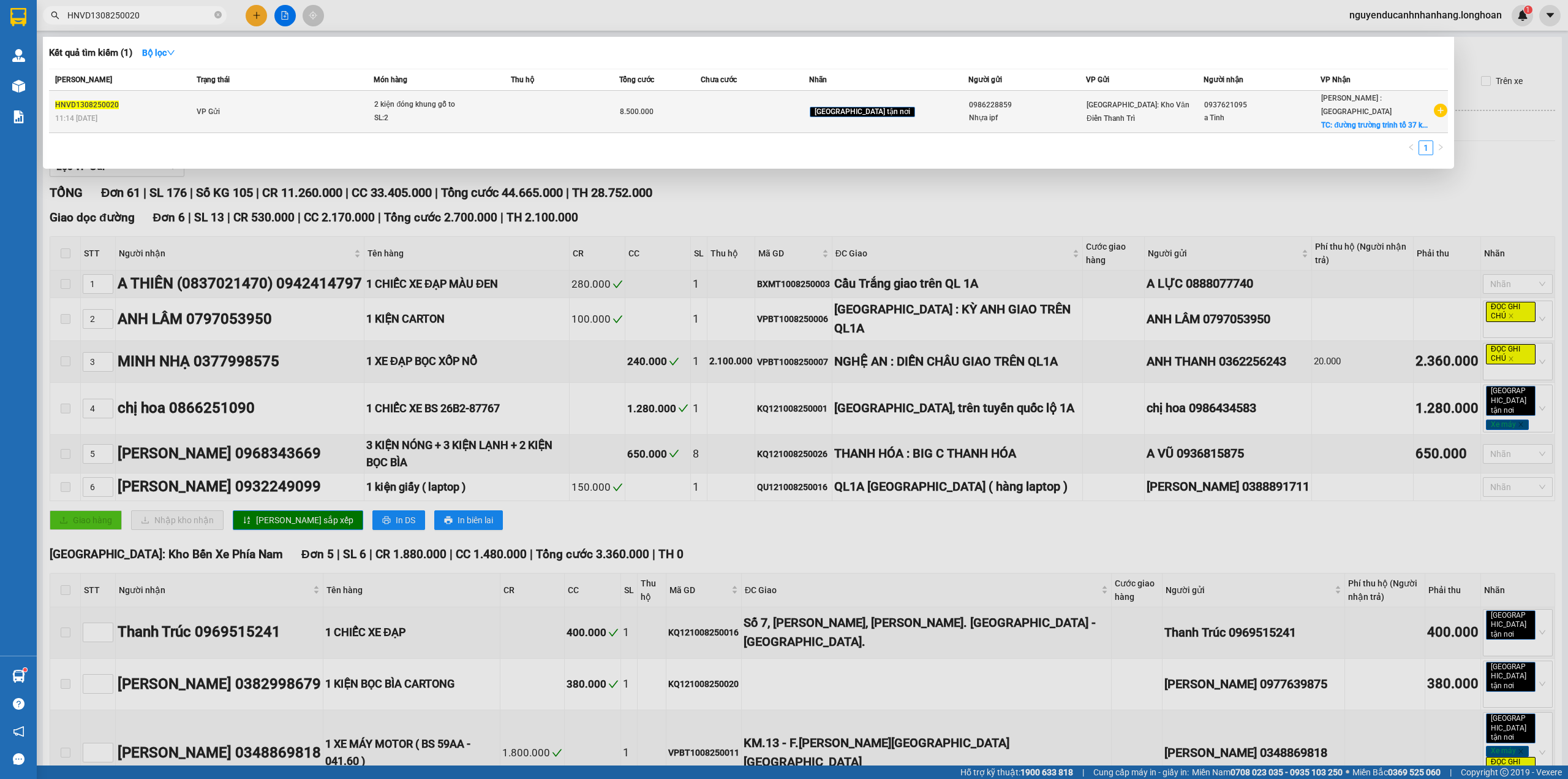
type input "HNVD1308250020"
click at [453, 114] on div "SL: 2" at bounding box center [420, 119] width 92 height 14
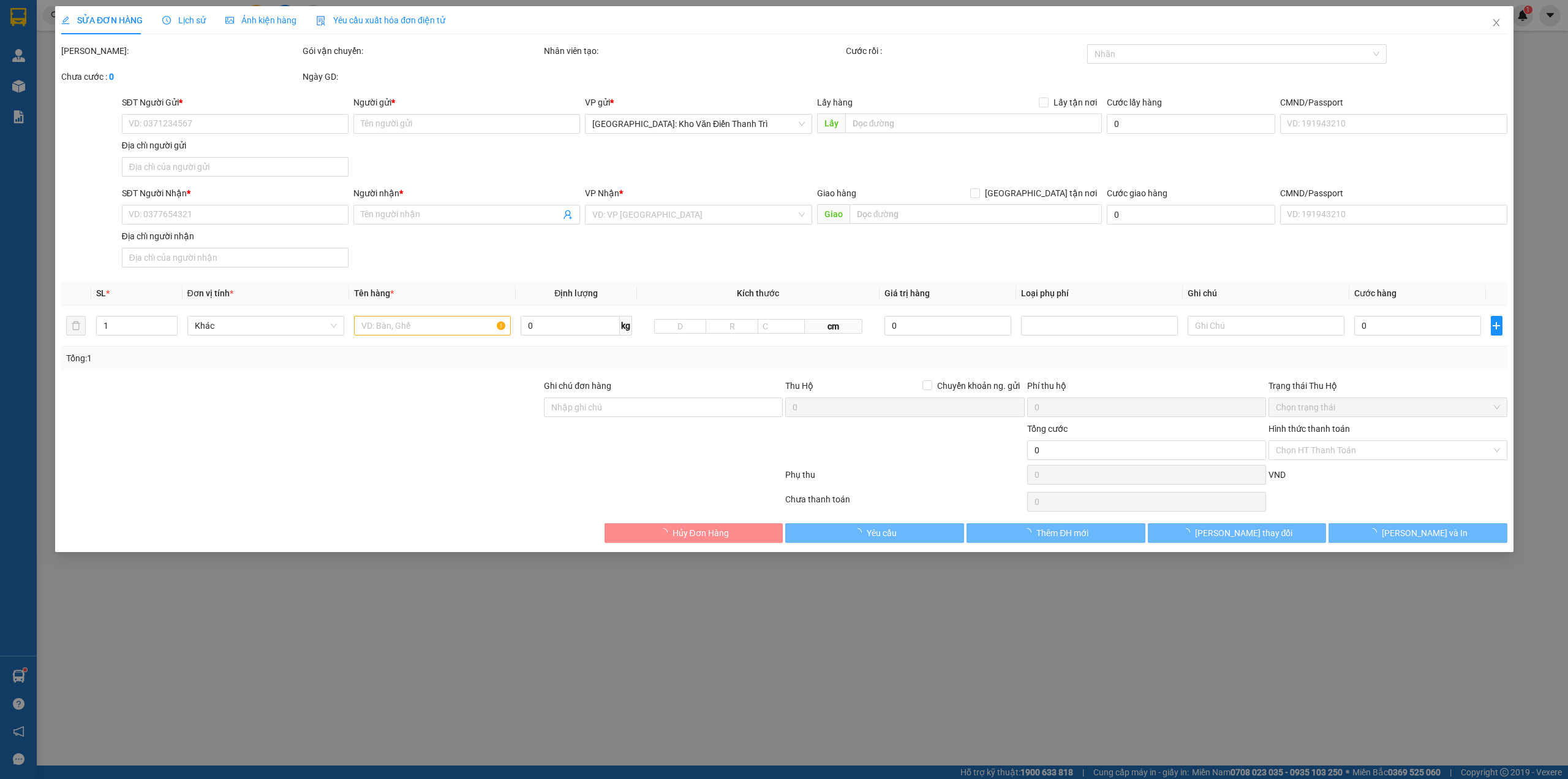
type input "0986228859"
type input "Nhựa ipf"
type input "0937621095"
type input "a Tinh"
checkbox input "true"
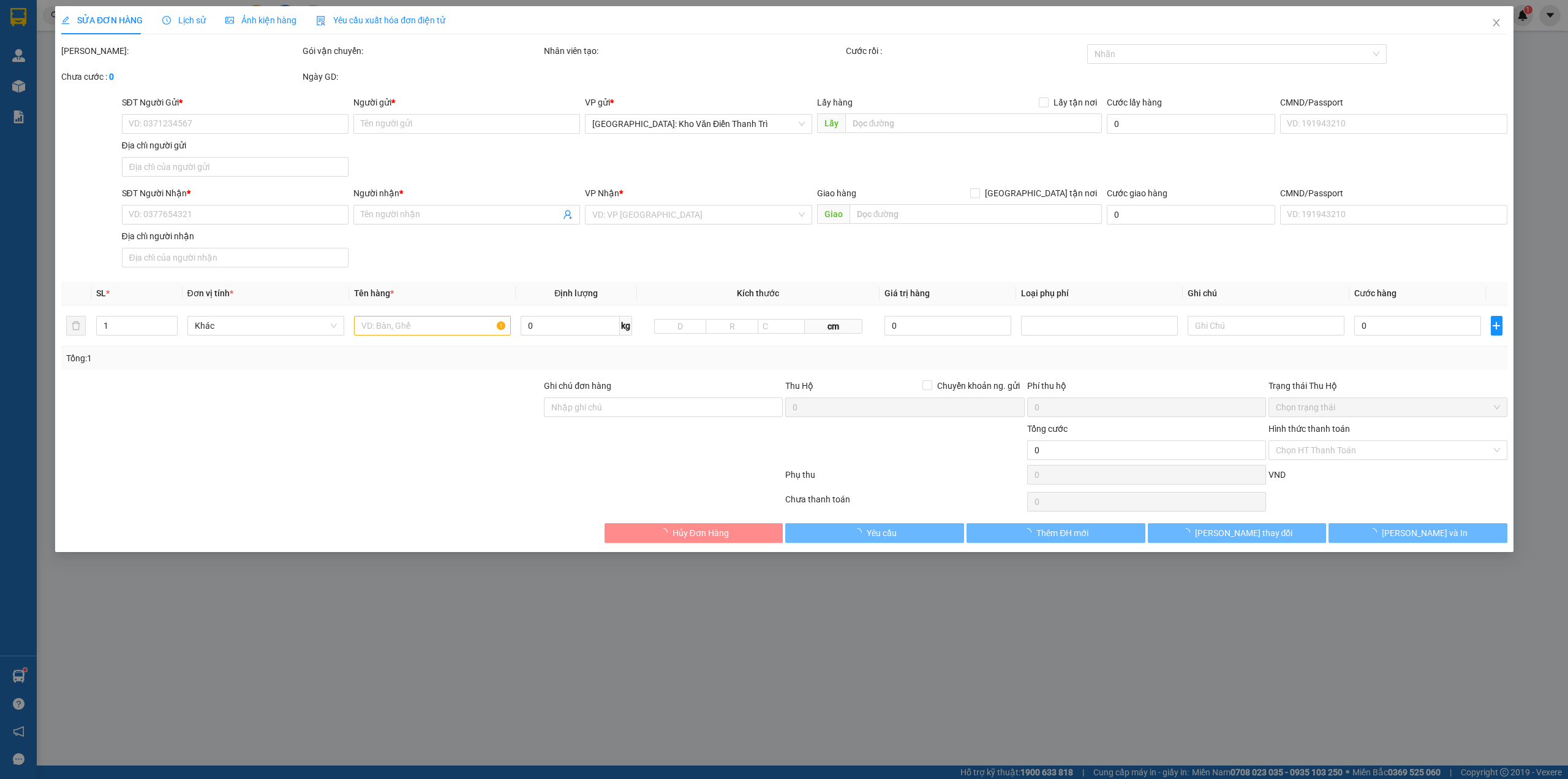
type input "đường trường trinh tổ 37 khu cầu xéo thị trấn long thành đồng nai"
type input "HÀNG DỄ MÓP MÉO CHÚ Ý BỐC XẾP CẨN THẬN KHÔNG ĐÈ HÀNG ( HƯ VỠ KHÔNG ĐỀN GIÁ TRỊ …"
type input "8.500.000"
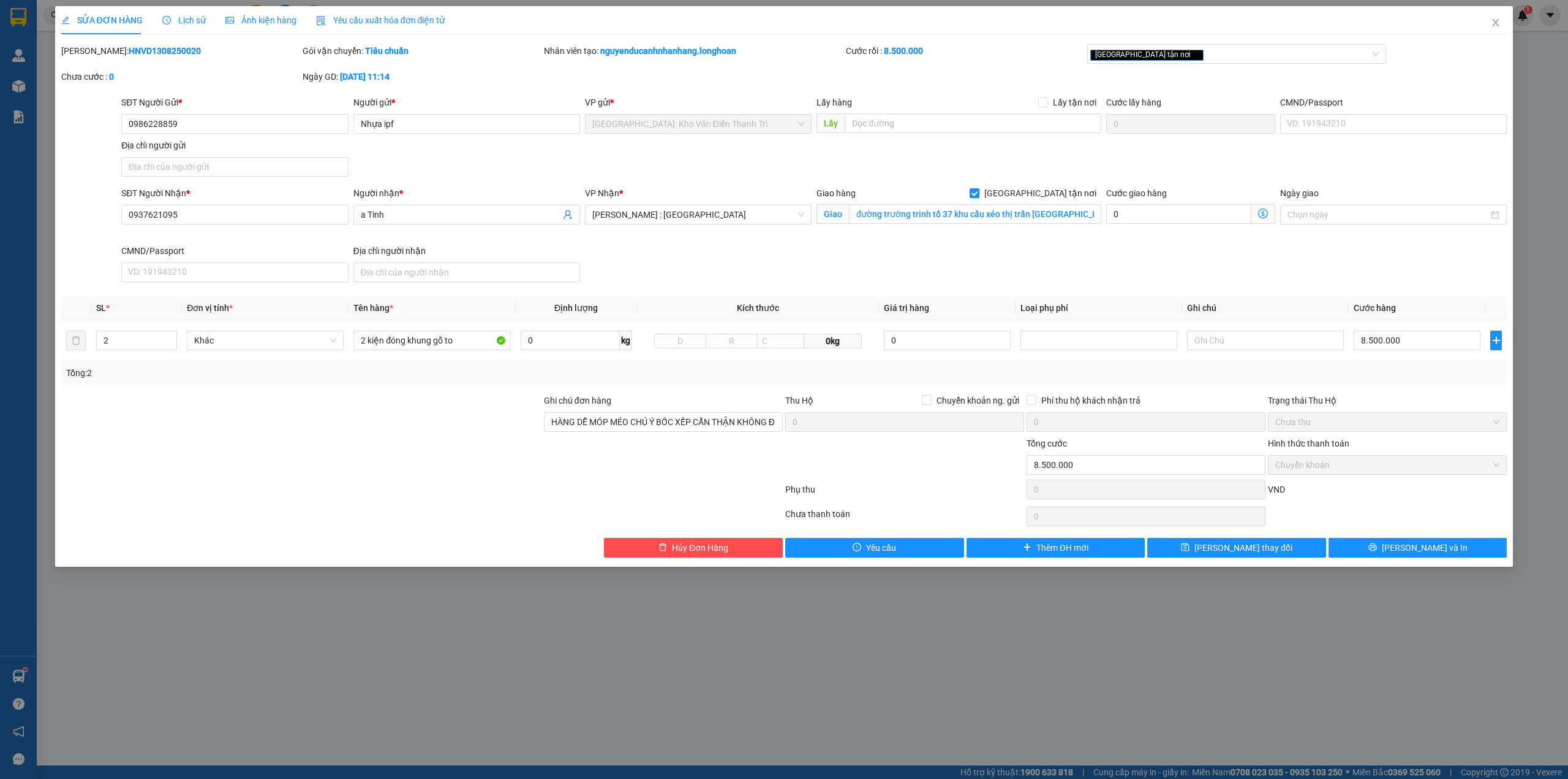
click at [143, 50] on b "HNVD1308250020" at bounding box center [165, 51] width 72 height 10
copy b "HNVD1308250020"
click at [1495, 25] on icon "close" at bounding box center [1496, 23] width 10 height 10
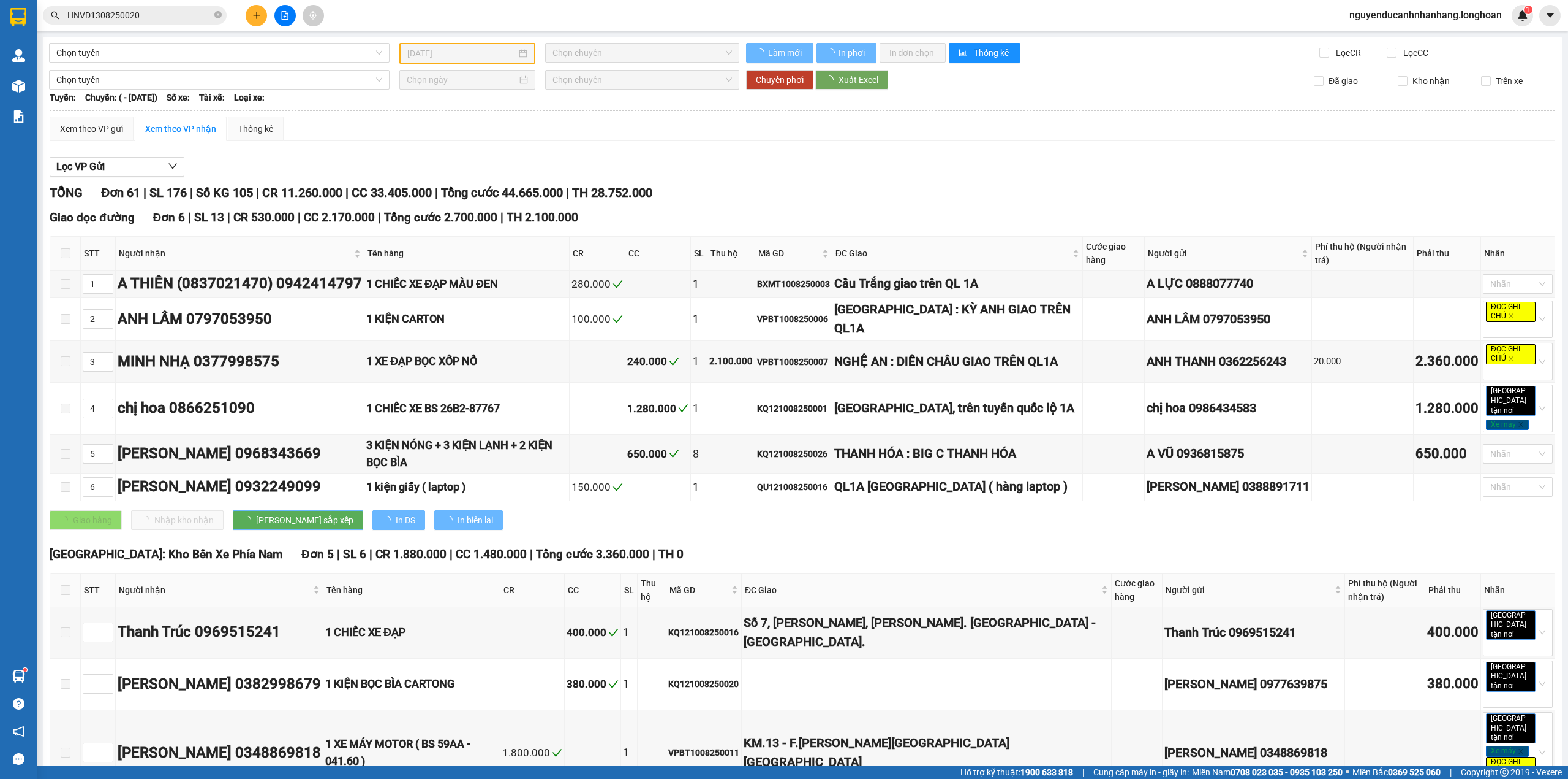
click at [178, 15] on input "HNVD1308250020" at bounding box center [140, 16] width 145 height 14
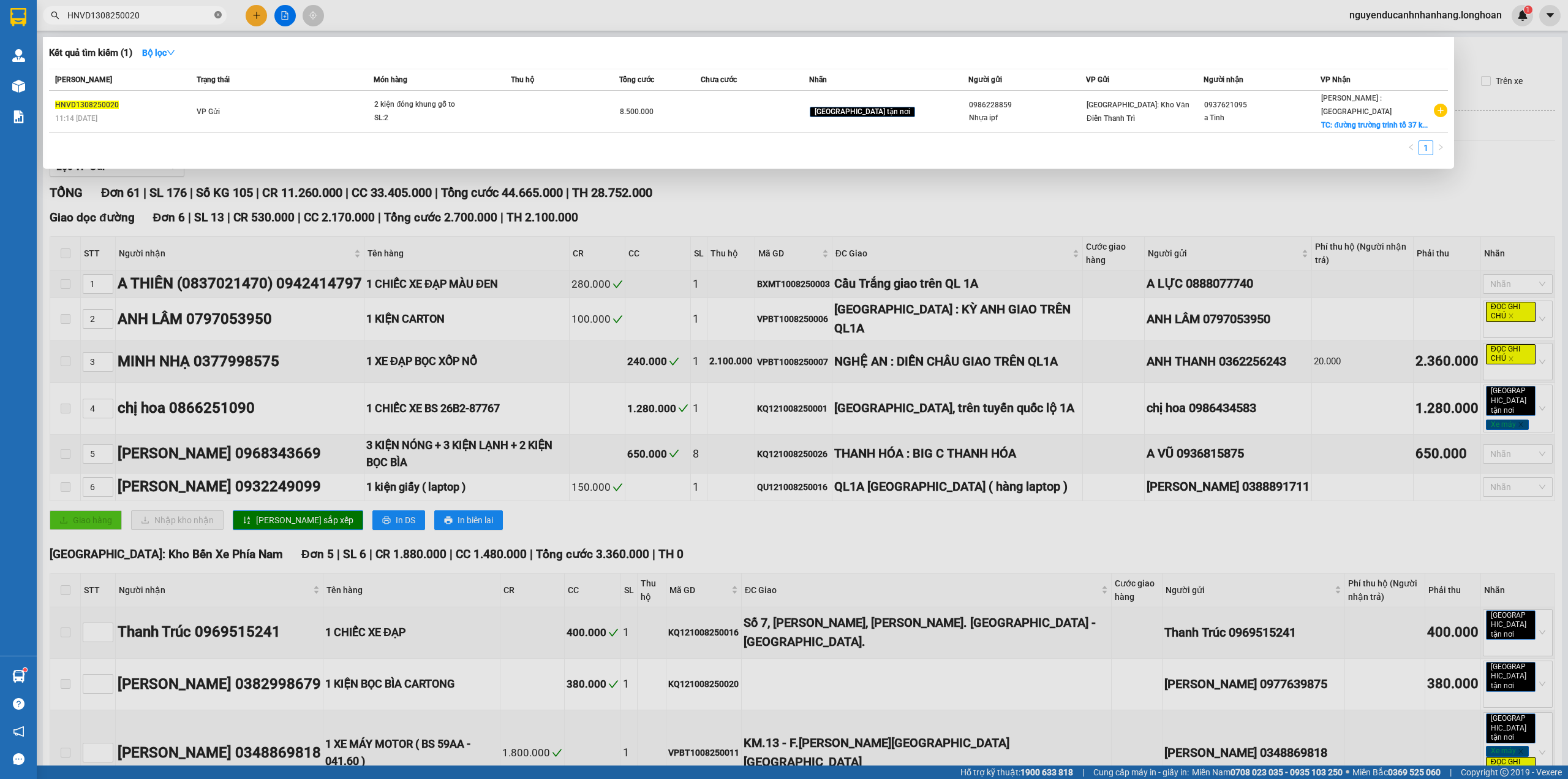
click at [219, 18] on icon "close-circle" at bounding box center [218, 14] width 7 height 7
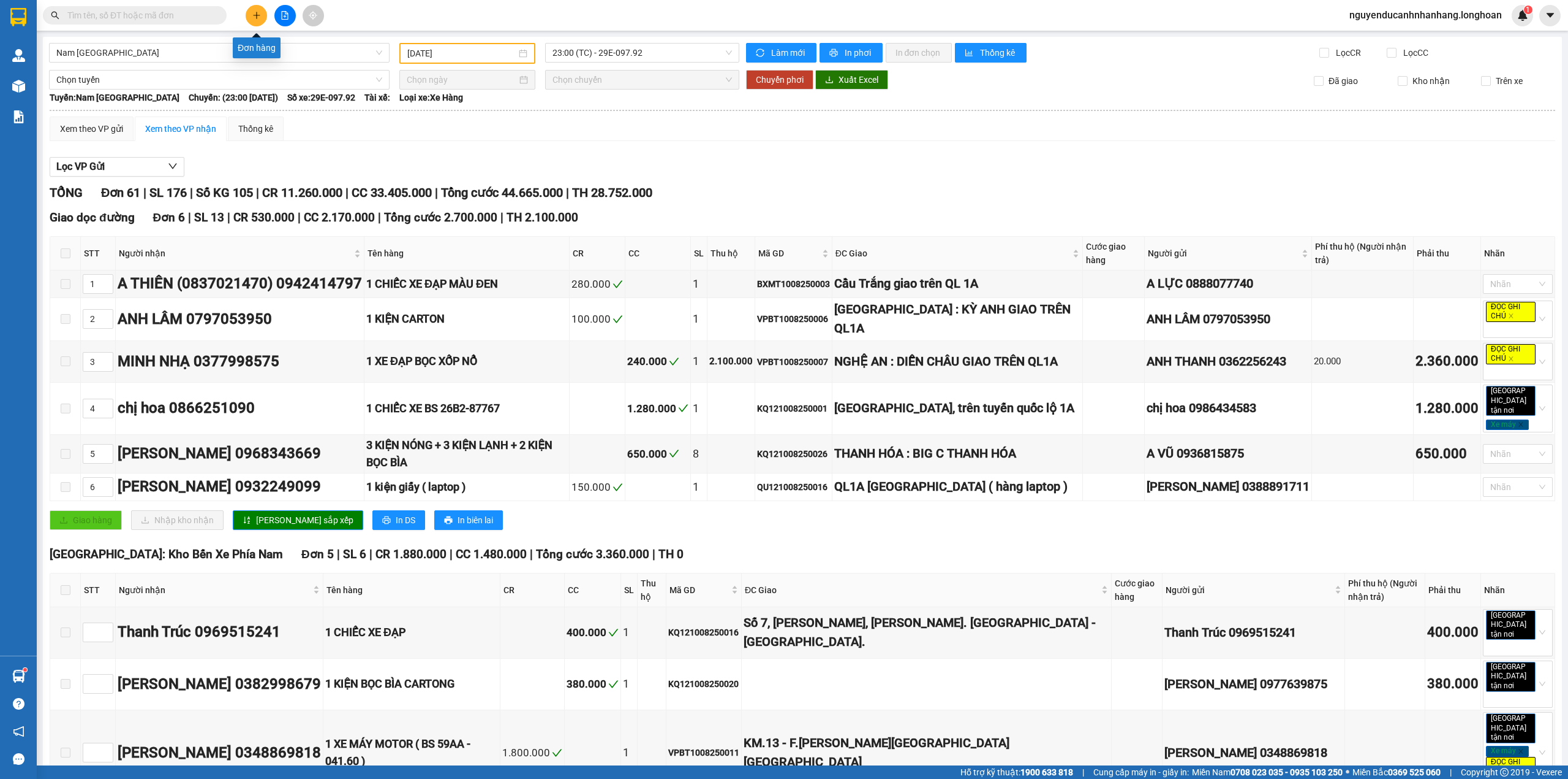
click at [246, 15] on button at bounding box center [256, 15] width 21 height 21
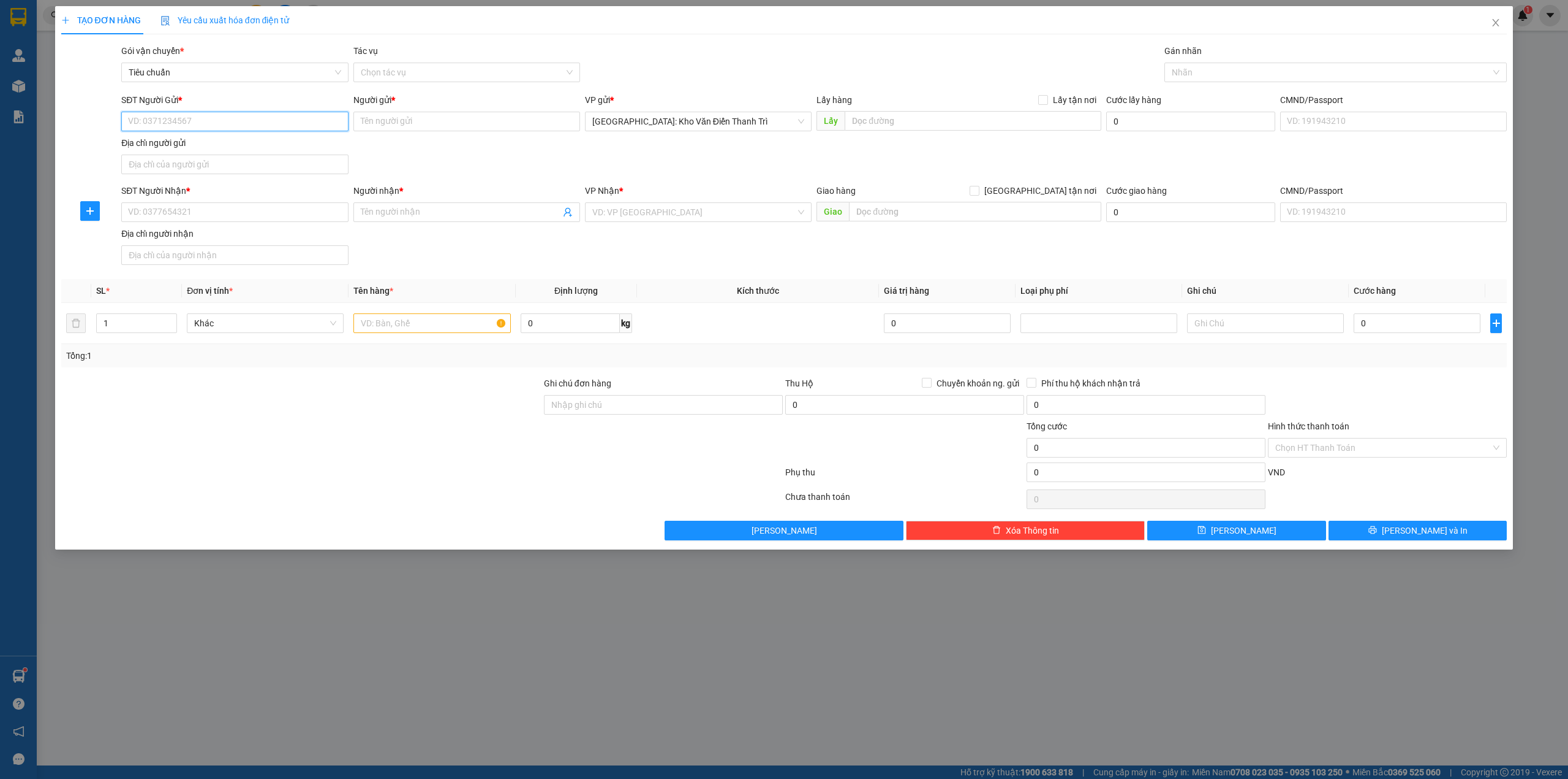
click at [241, 126] on input "SĐT Người Gửi *" at bounding box center [235, 122] width 227 height 20
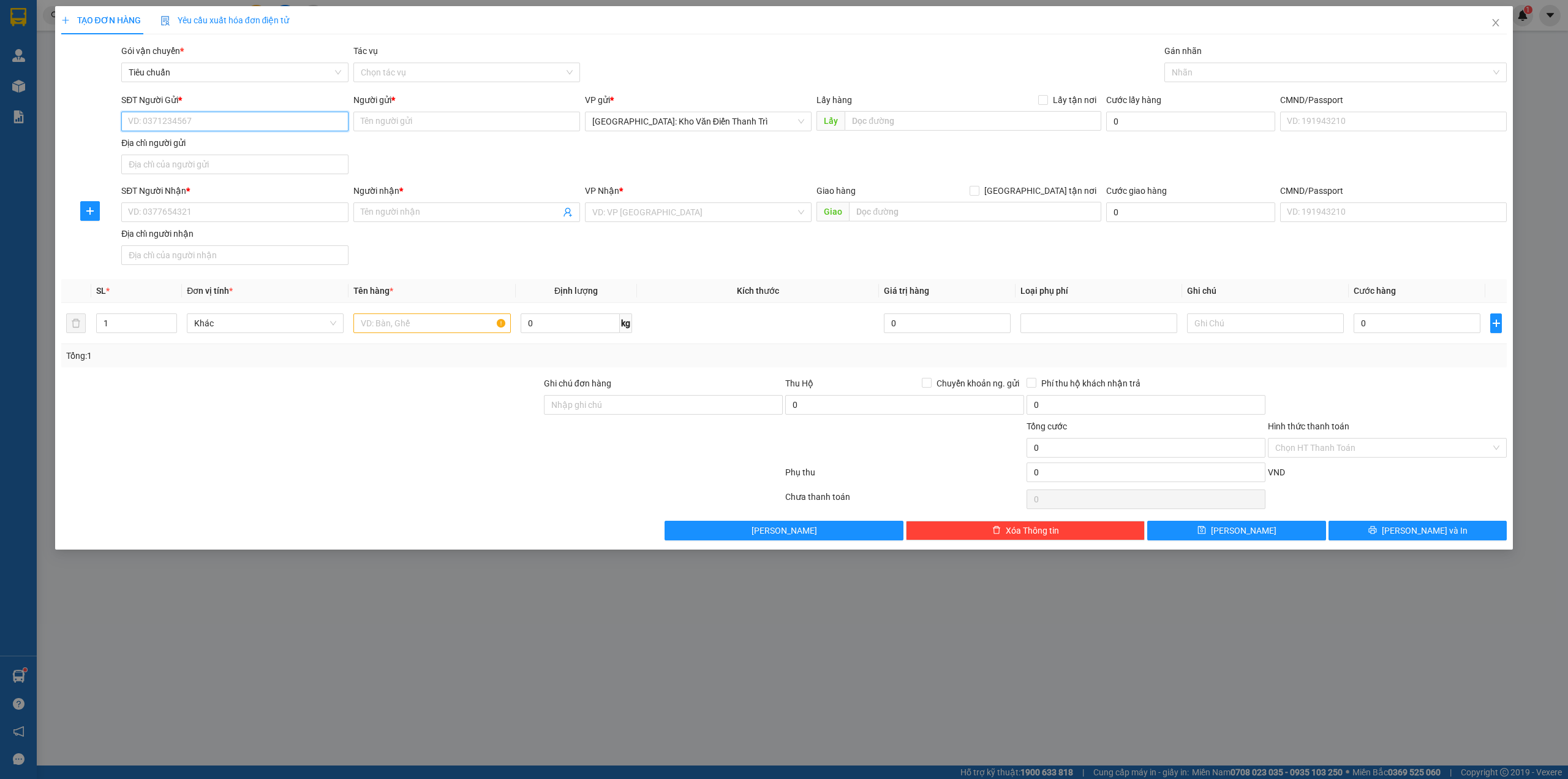
click at [241, 126] on input "SĐT Người Gửi *" at bounding box center [235, 122] width 227 height 20
click at [219, 119] on input "SĐT Người Gửi *" at bounding box center [235, 122] width 227 height 20
paste input "0866223066"
type input "0866223066"
click at [199, 143] on div "0866223066 - kế toán vật tư việt thắng" at bounding box center [235, 147] width 212 height 14
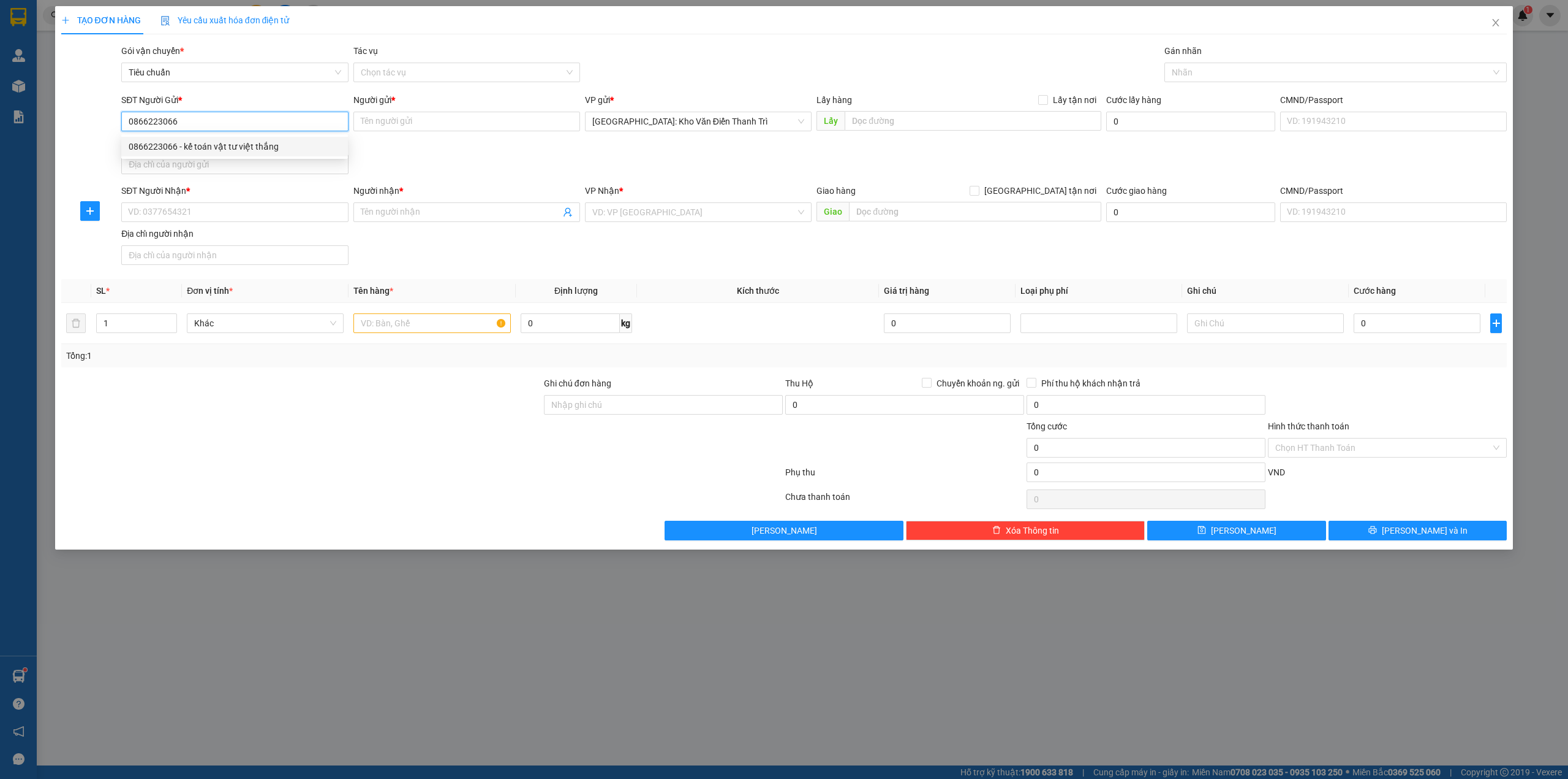
type input "kế toán vật tư việt thắng"
checkbox input "true"
type input "Số 25, Khu đô thị [GEOGRAPHIC_DATA], [GEOGRAPHIC_DATA], [GEOGRAPHIC_DATA][PERSO…"
click at [257, 125] on input "0866223066" at bounding box center [235, 122] width 227 height 20
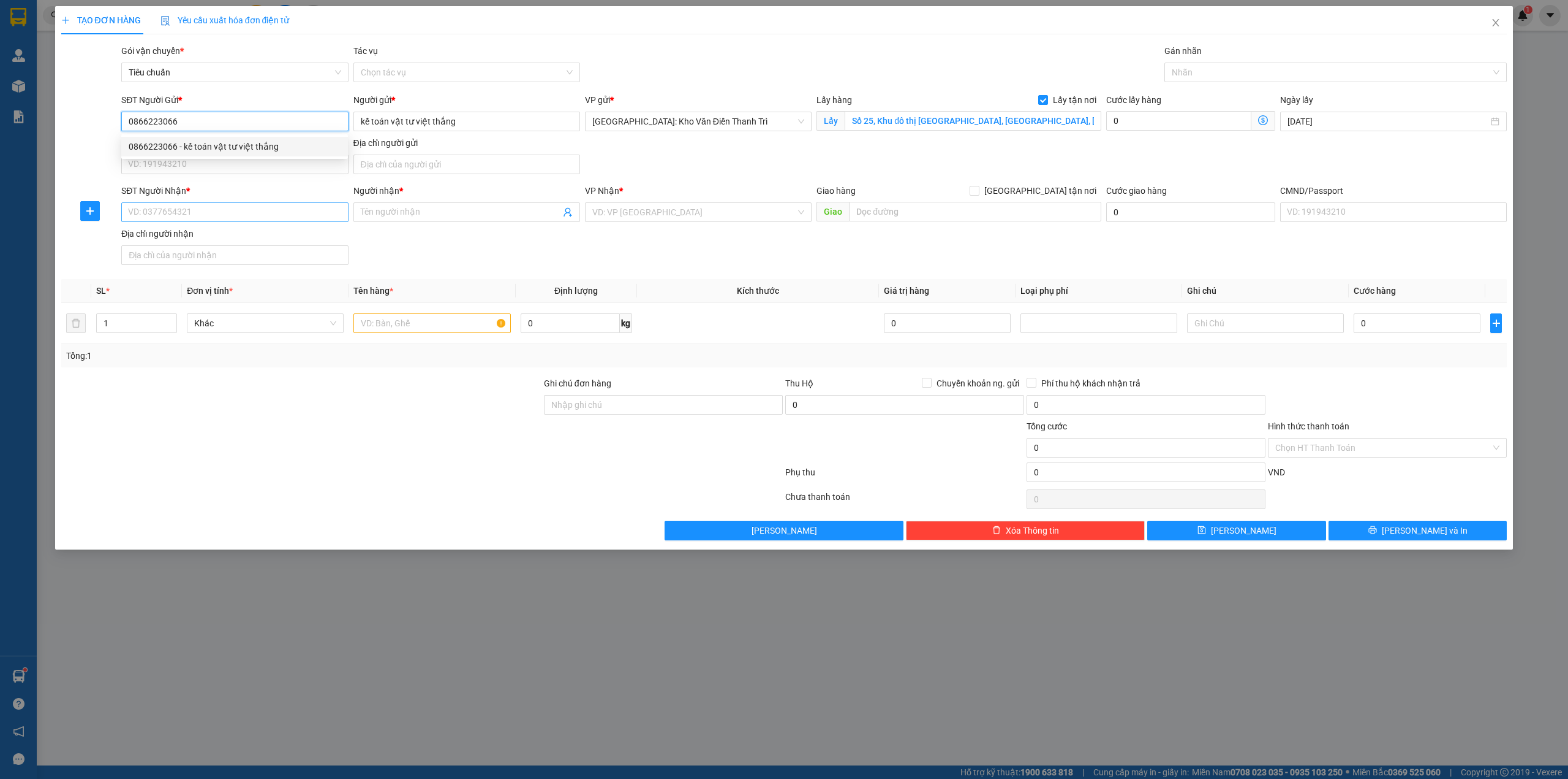
type input "0866223066"
click at [215, 209] on input "SĐT Người Nhận *" at bounding box center [235, 213] width 227 height 20
paste input "0866223066"
type input "0866223066"
click at [412, 217] on input "Người nhận *" at bounding box center [461, 213] width 200 height 14
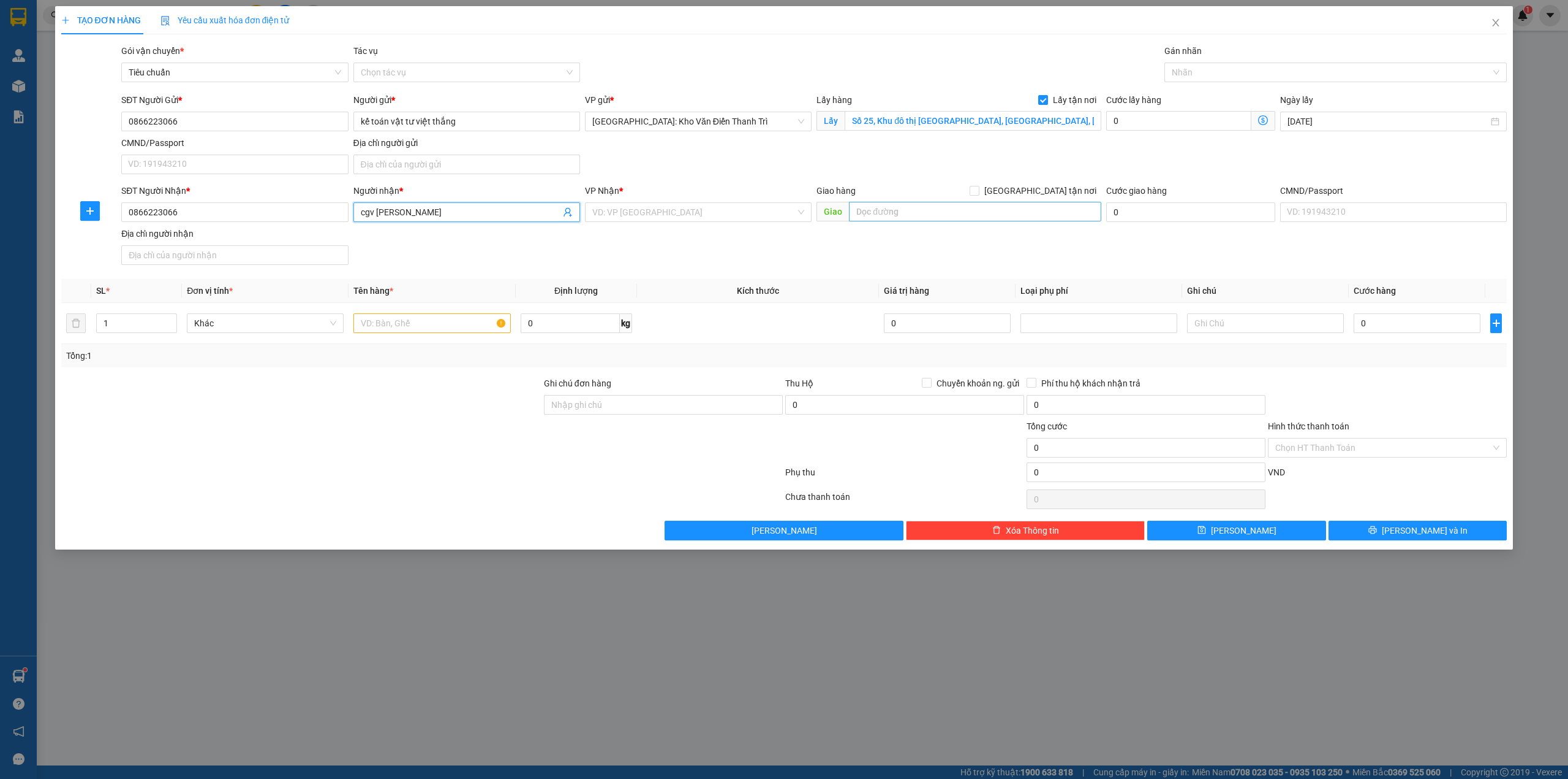
type input "cgv lý chính thắng"
click at [886, 210] on input "text" at bounding box center [975, 212] width 253 height 20
type input "81A-b,103 lý chính thắng số 278A,280 nam kỳ khởi nghĩa võ thị sáu q3,hcm"
click at [1054, 190] on span "[GEOGRAPHIC_DATA] tận nơi" at bounding box center [1041, 191] width 122 height 14
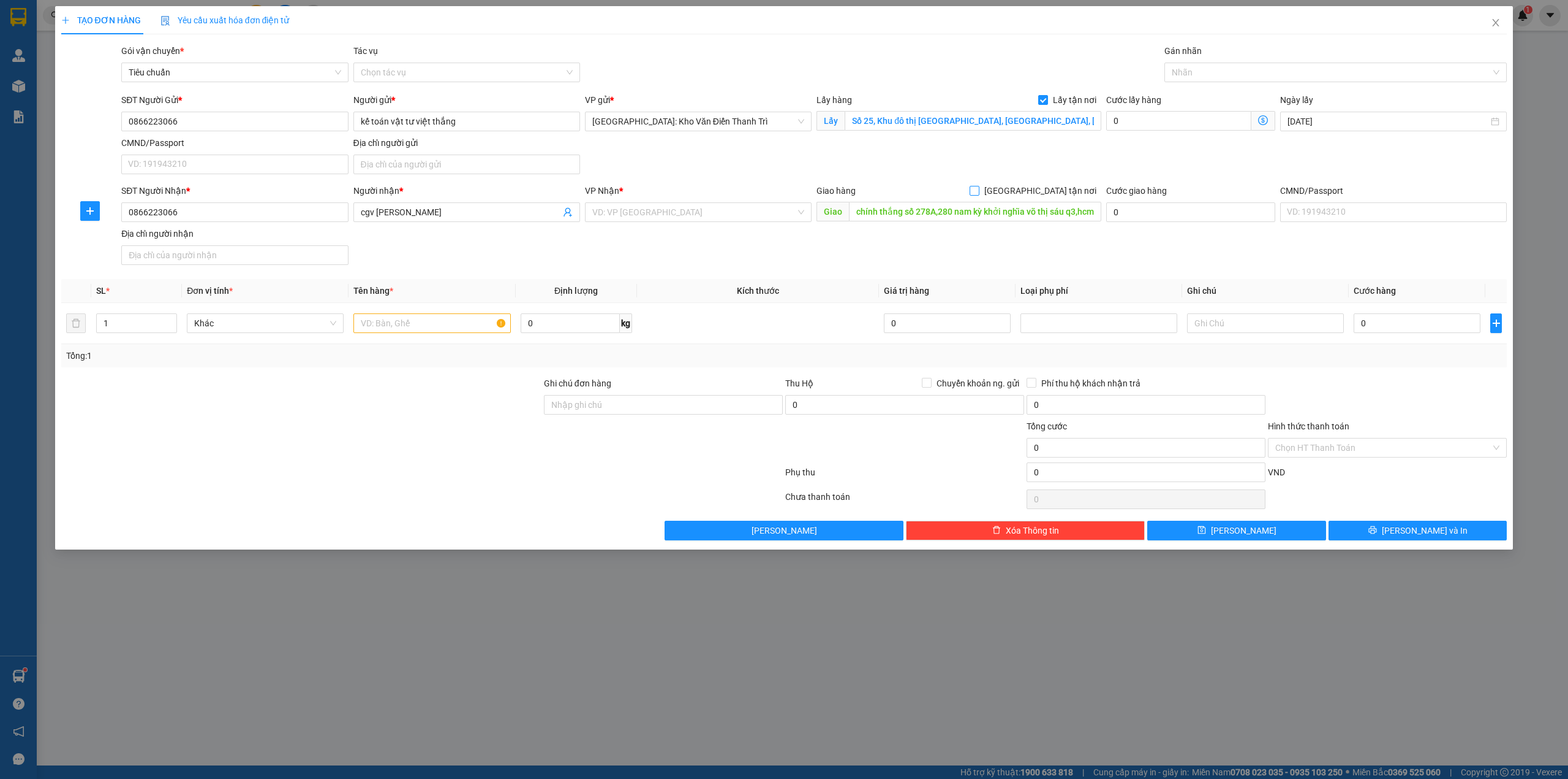
click at [978, 190] on input "[GEOGRAPHIC_DATA] tận nơi" at bounding box center [974, 190] width 9 height 9
checkbox input "true"
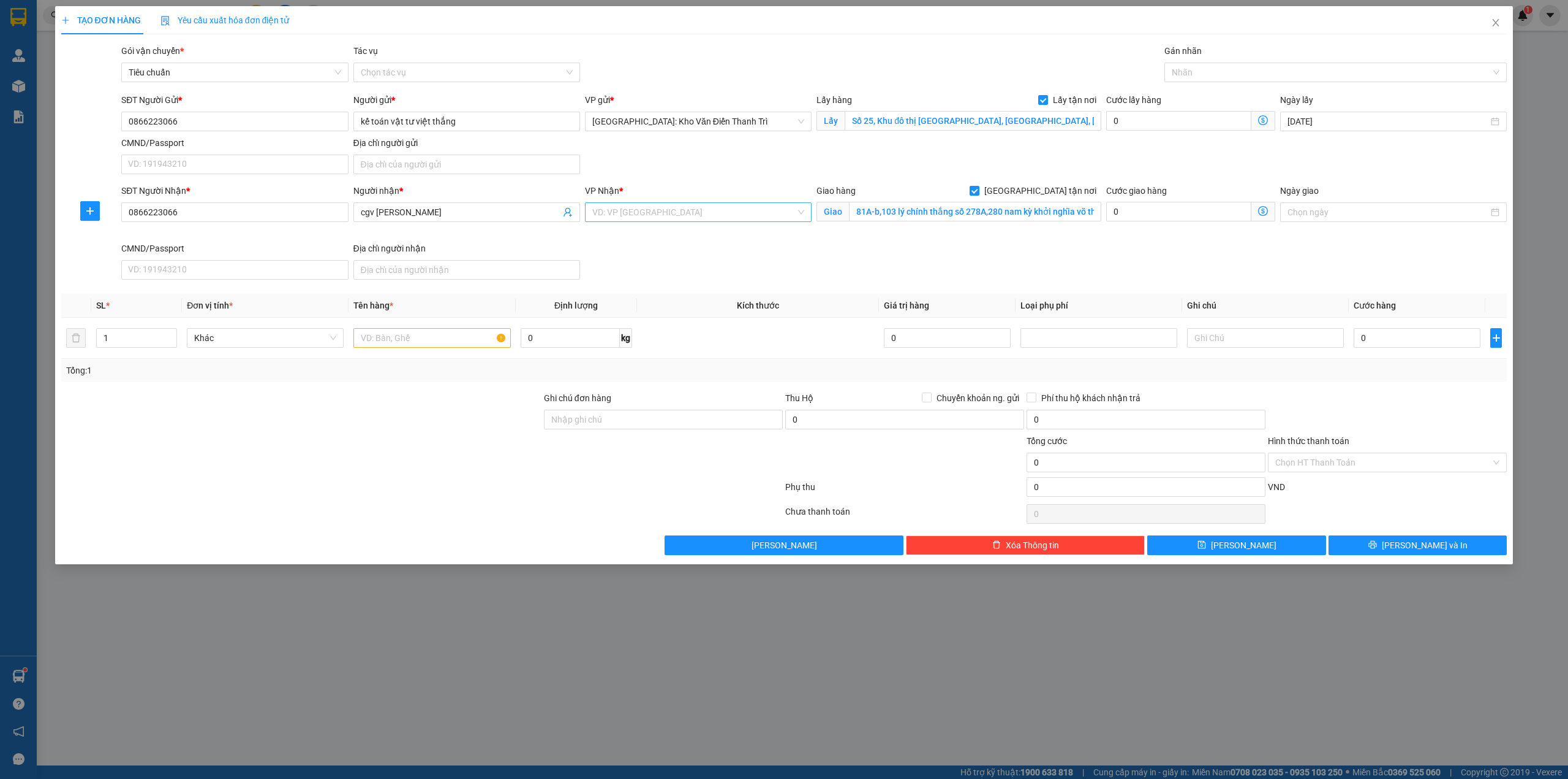
drag, startPoint x: 1113, startPoint y: 135, endPoint x: 732, endPoint y: 204, distance: 387.2
click at [1087, 134] on div "SĐT Người Gửi * 0866223066 Người gửi * kế toán vật tư việt thắng VP gửi * Hà Nộ…" at bounding box center [813, 136] width 1390 height 86
click at [628, 204] on input "search" at bounding box center [695, 212] width 204 height 18
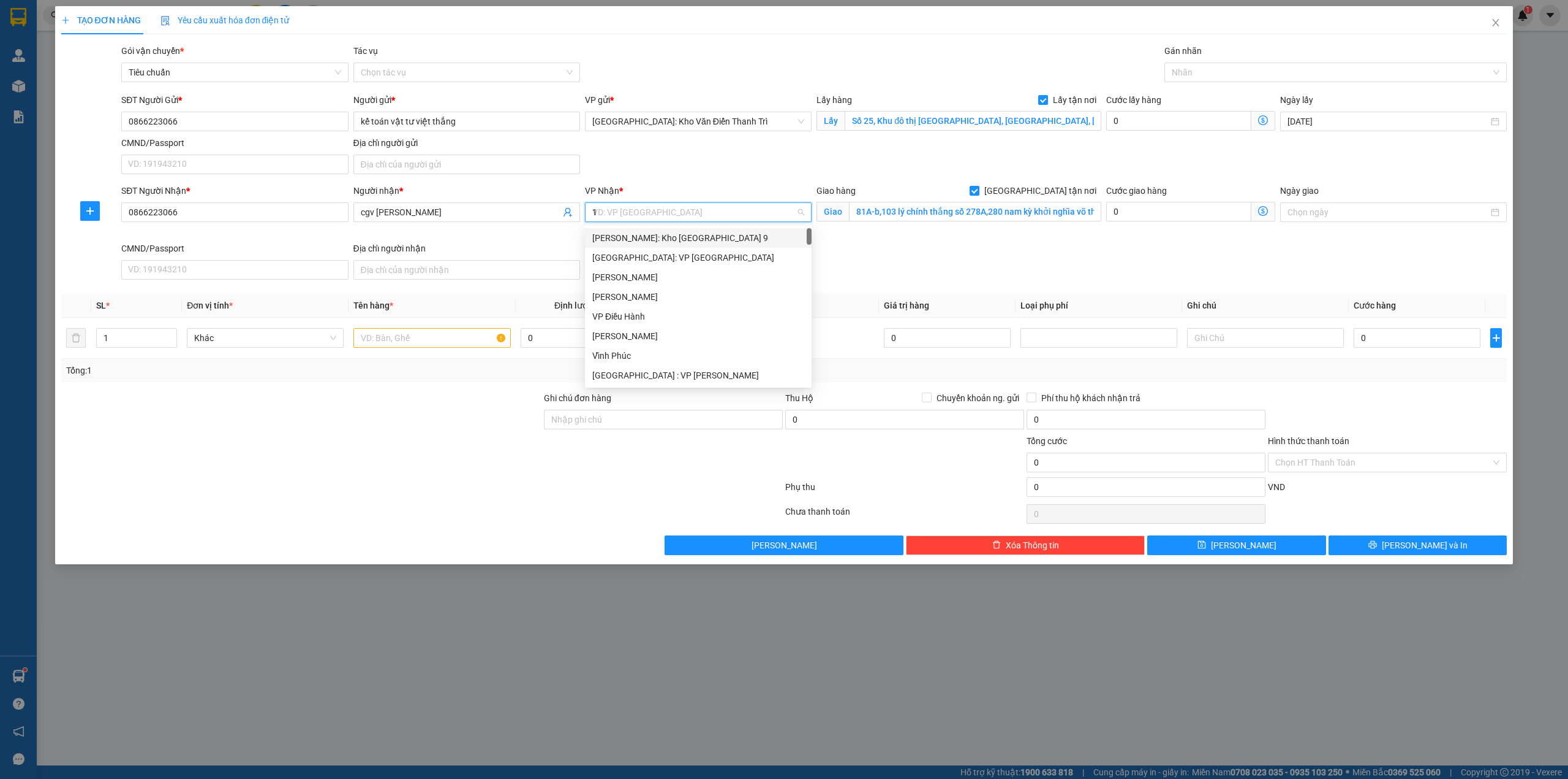
type input "12"
click at [693, 265] on div "[PERSON_NAME] : [GEOGRAPHIC_DATA]" at bounding box center [698, 258] width 227 height 20
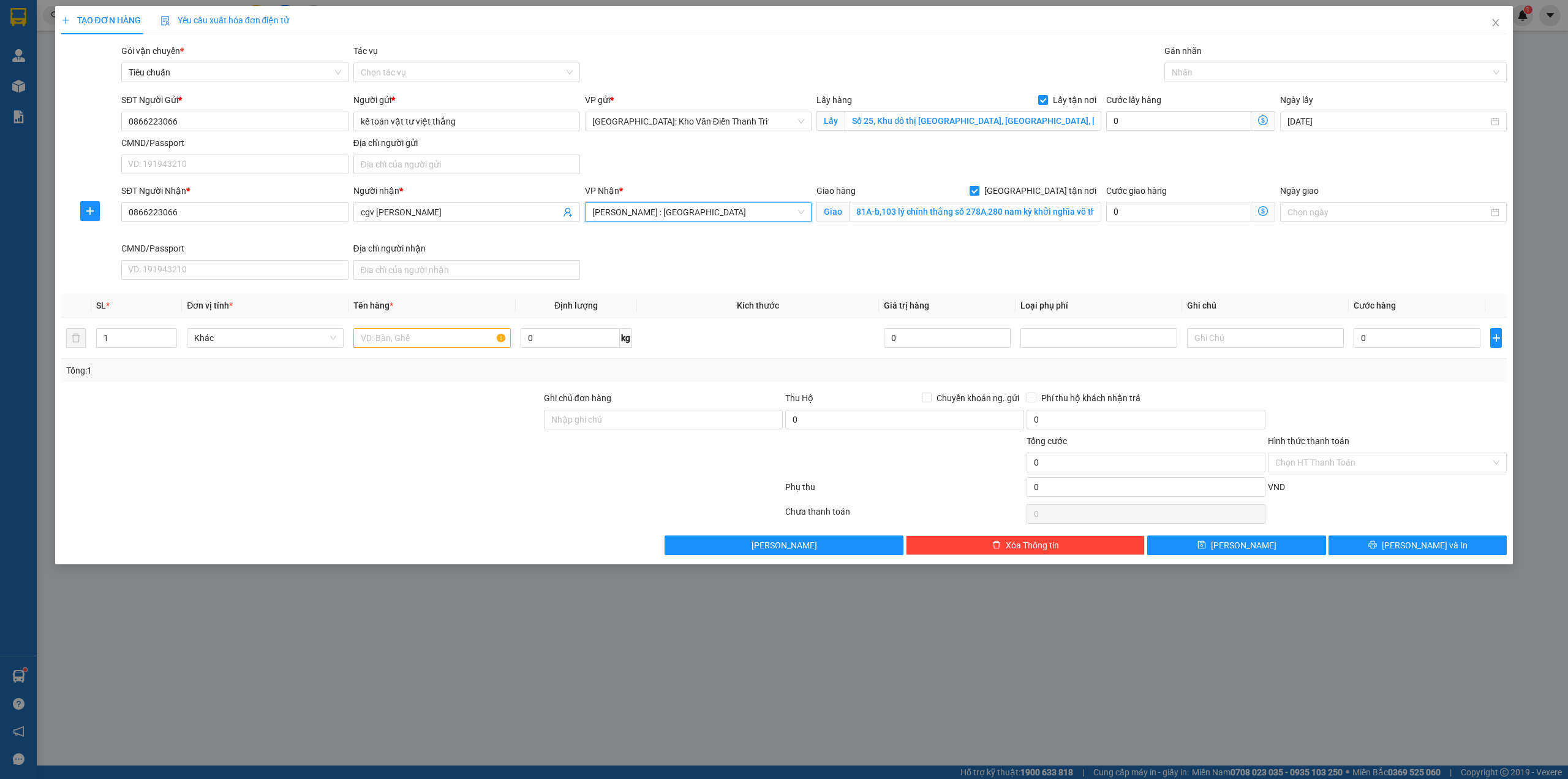
click at [954, 265] on div "SĐT Người Nhận * 0866223066 Người nhận * cgv lý chính thắng VP Nhận * Hồ Chí Mi…" at bounding box center [813, 234] width 1390 height 101
click at [1211, 77] on div at bounding box center [1329, 72] width 324 height 15
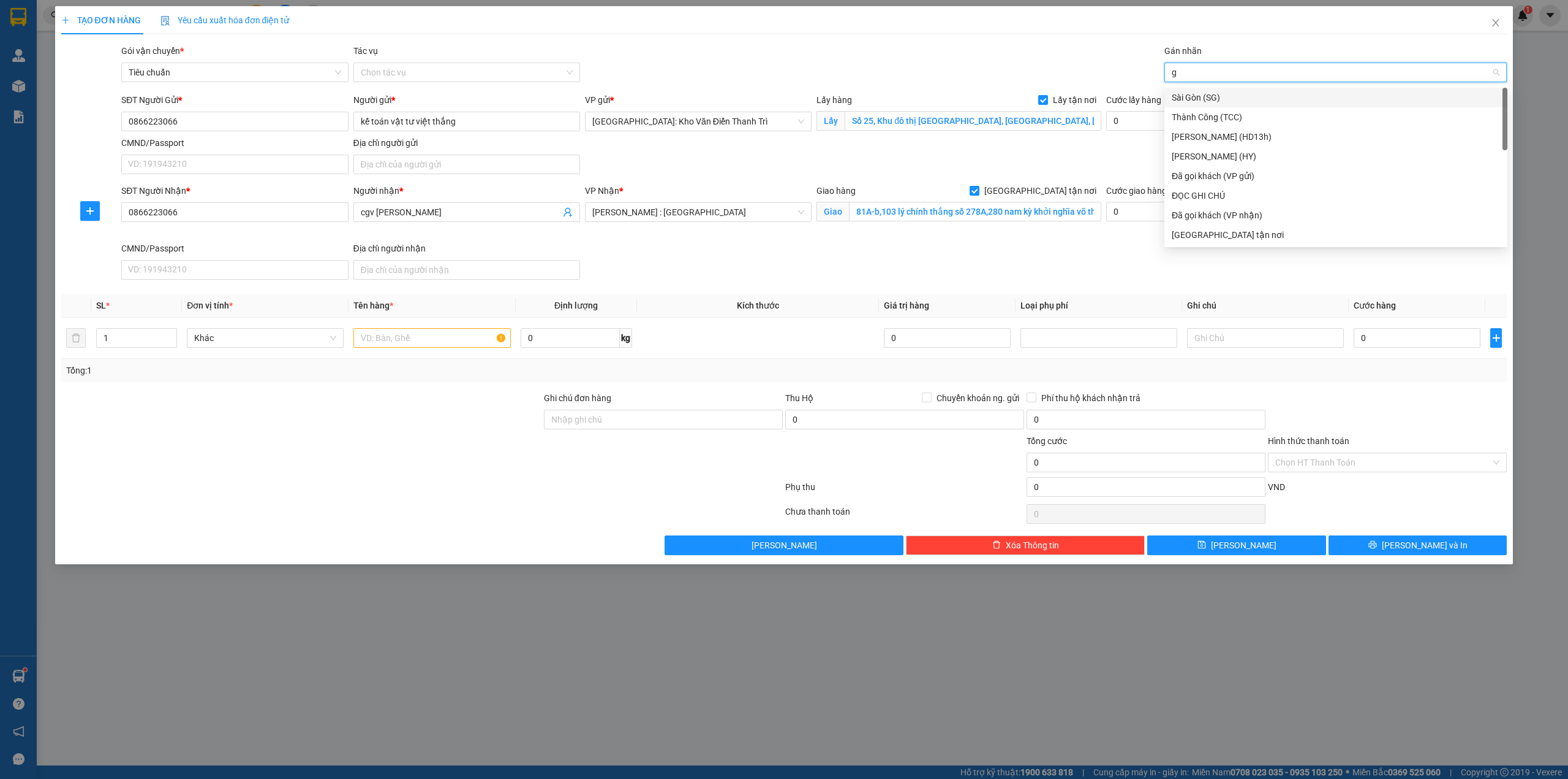
type input "gt"
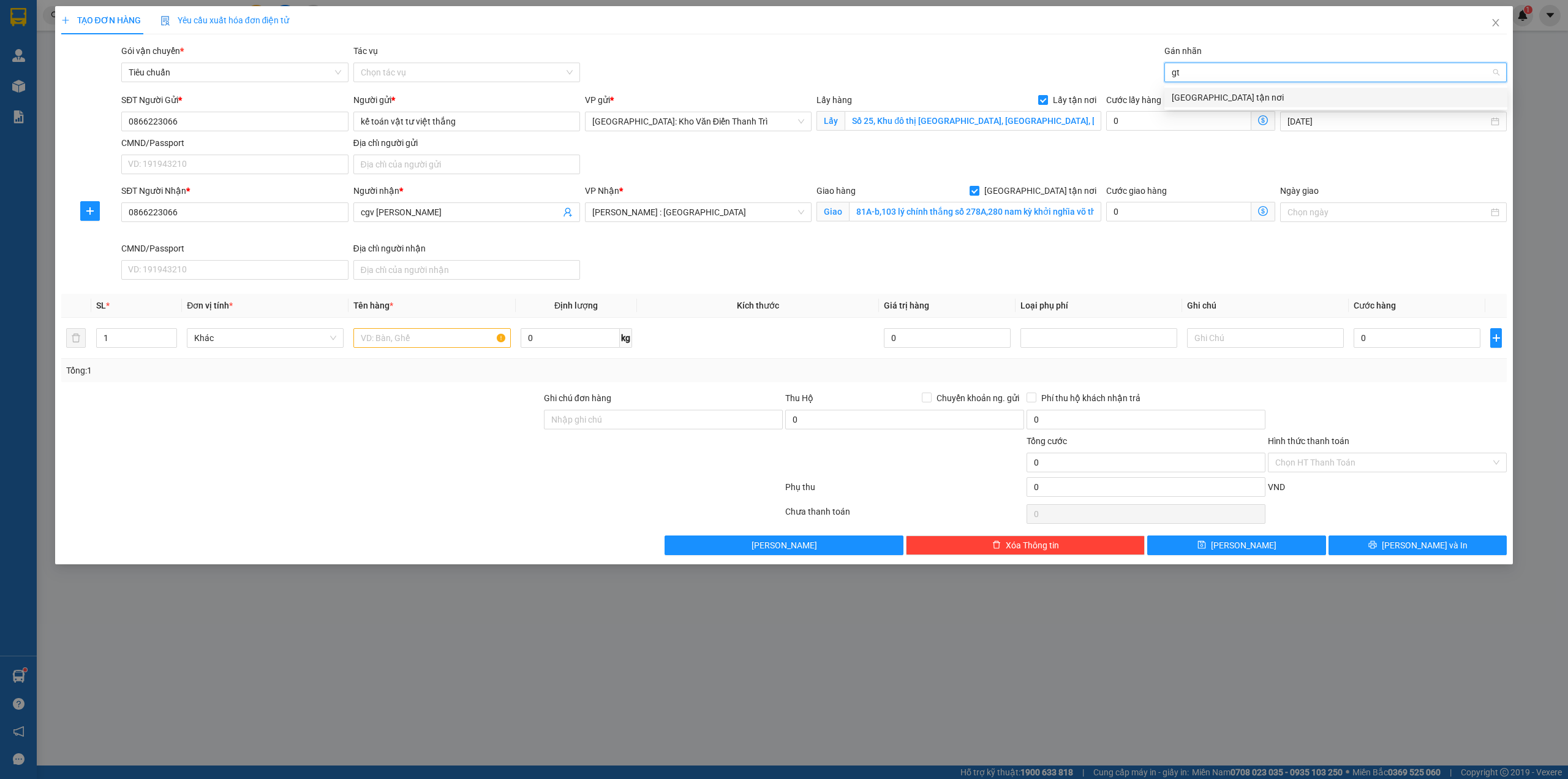
click at [1202, 104] on div "[GEOGRAPHIC_DATA] tận nơi" at bounding box center [1336, 98] width 343 height 20
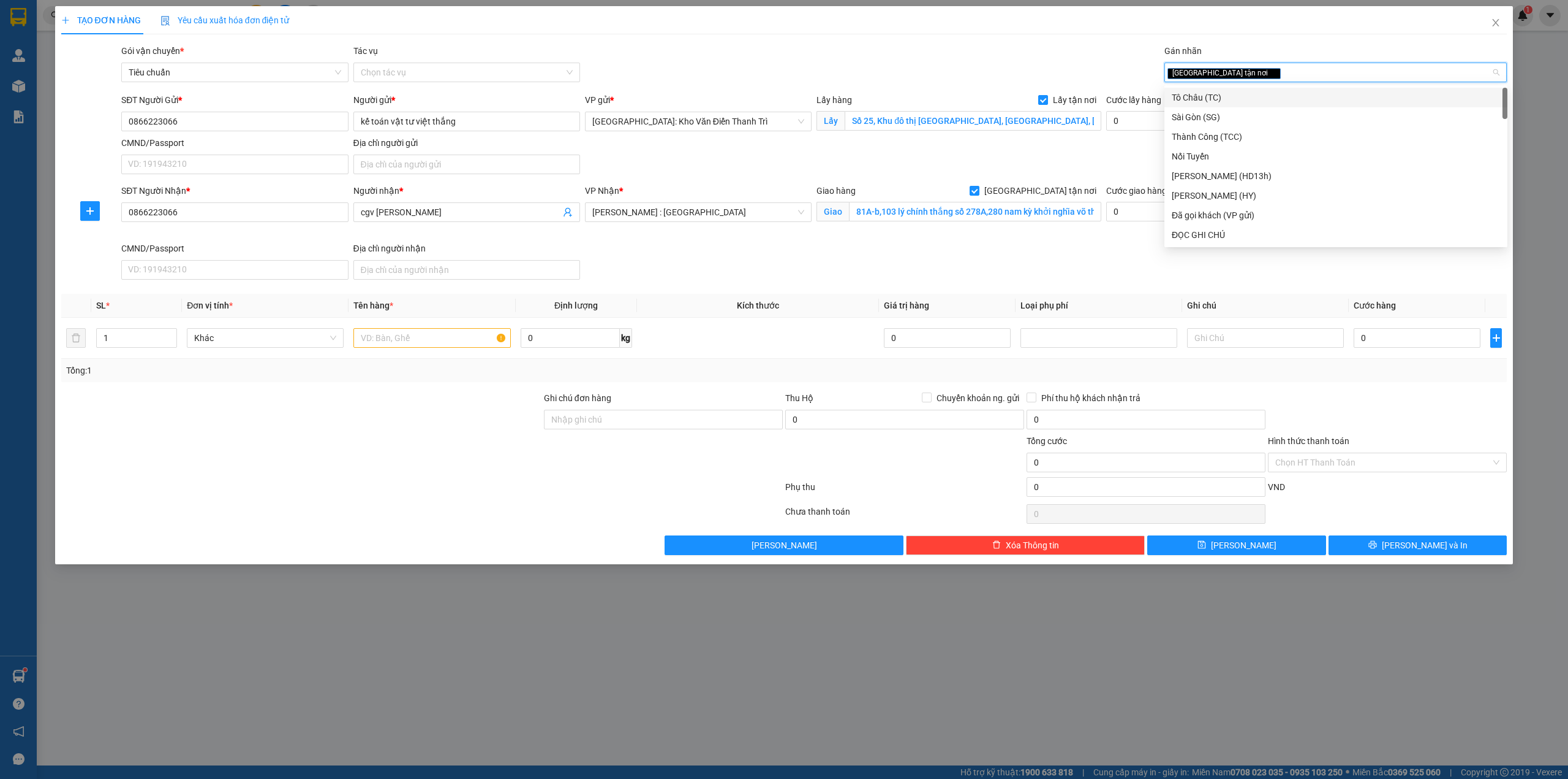
click at [1101, 66] on div "Gói vận chuyển * Tiêu chuẩn Tác vụ Chọn tác vụ Gán nhãn Giao tận nơi" at bounding box center [813, 65] width 1390 height 43
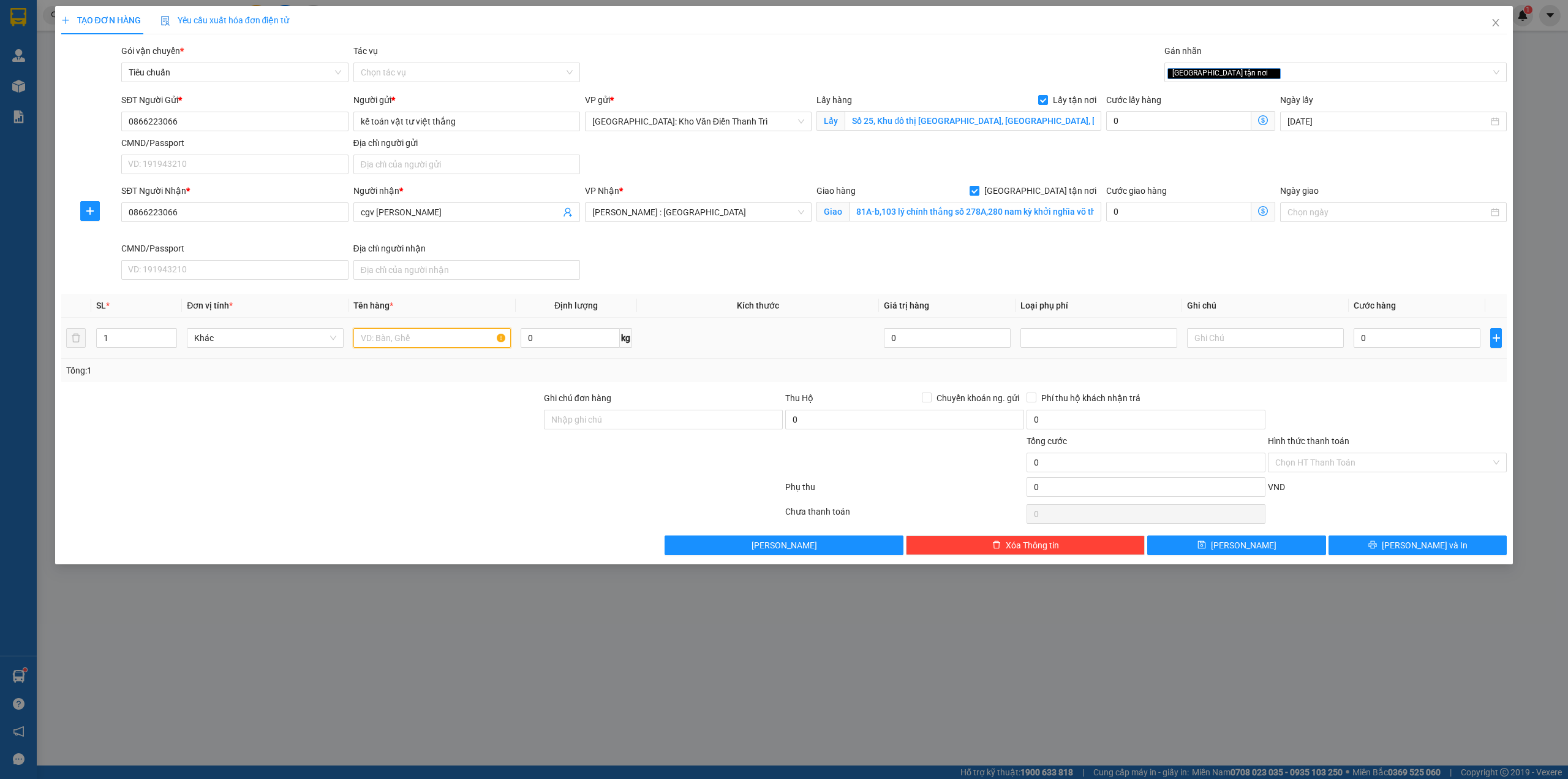
click at [419, 335] on input "text" at bounding box center [431, 338] width 157 height 20
click at [376, 341] on input "text" at bounding box center [431, 338] width 157 height 20
paste input "2 kiện bọc xốp nổ ( máy hút bụi )"
type input "2 kiện bọc xốp nổ ( máy hút bụi )"
click at [136, 335] on input "1" at bounding box center [137, 338] width 80 height 18
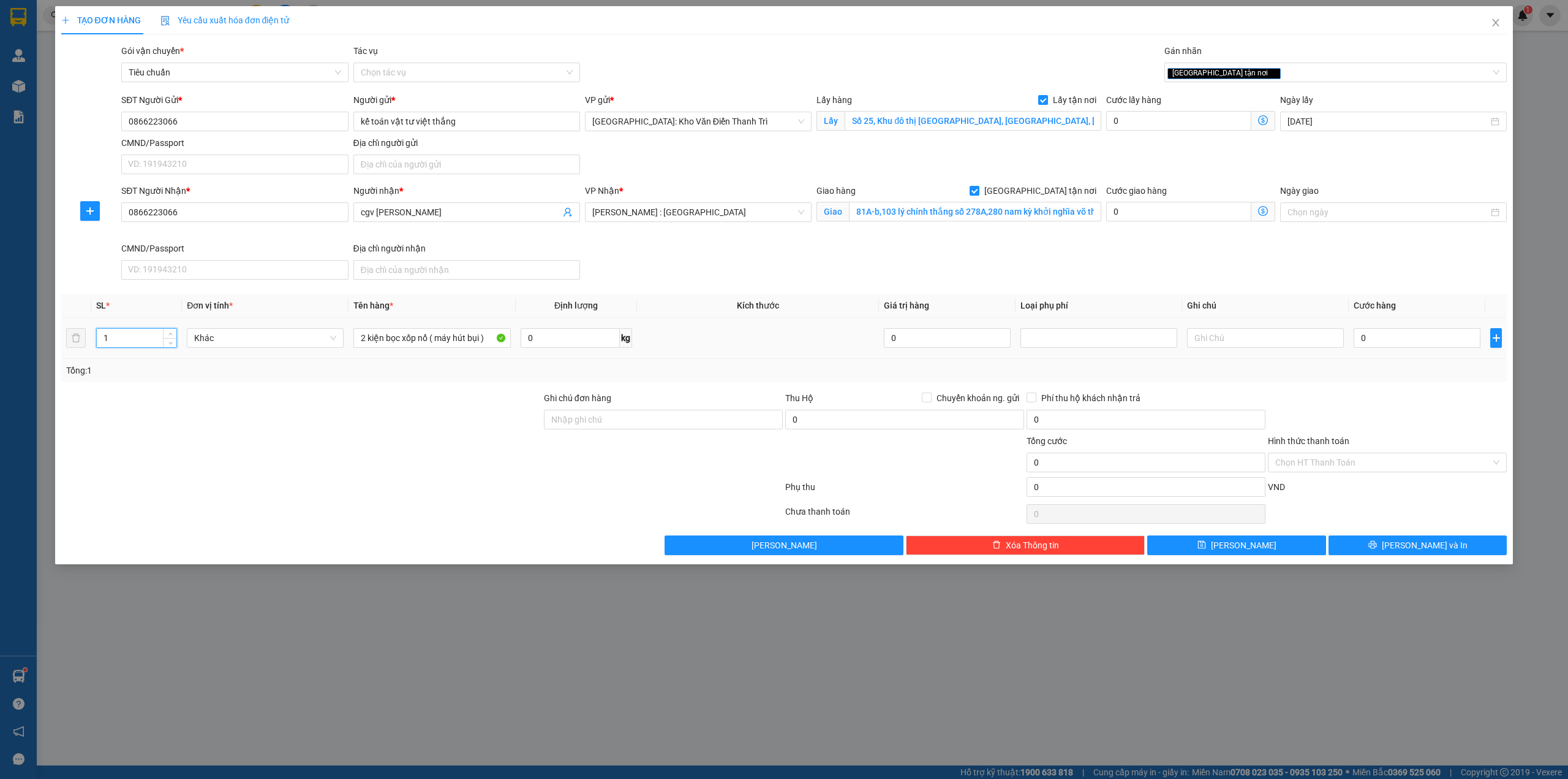
click at [136, 335] on input "1" at bounding box center [137, 338] width 80 height 18
type input "2"
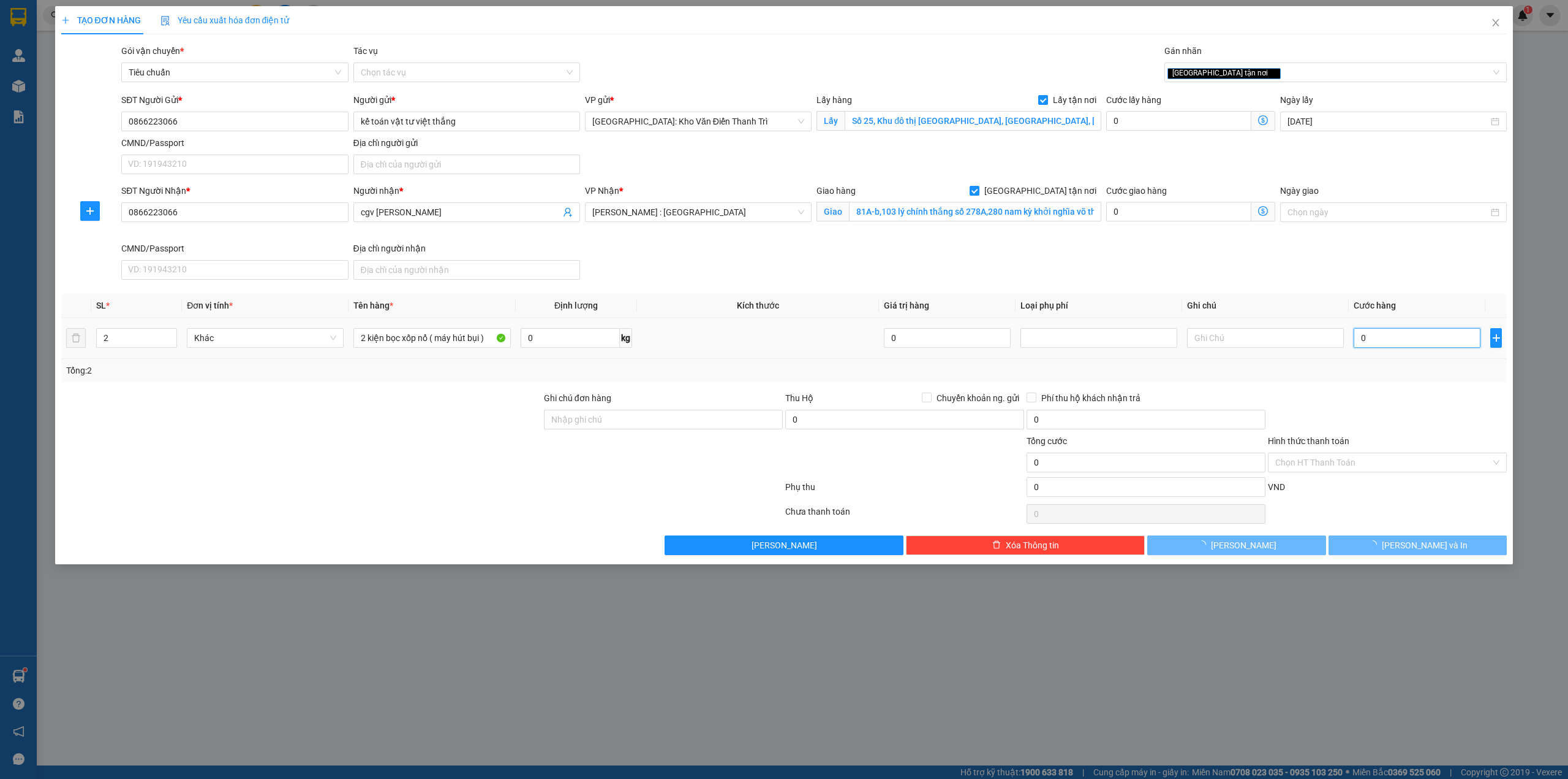
click at [1426, 344] on input "0" at bounding box center [1417, 338] width 127 height 20
type input "2"
type input "28"
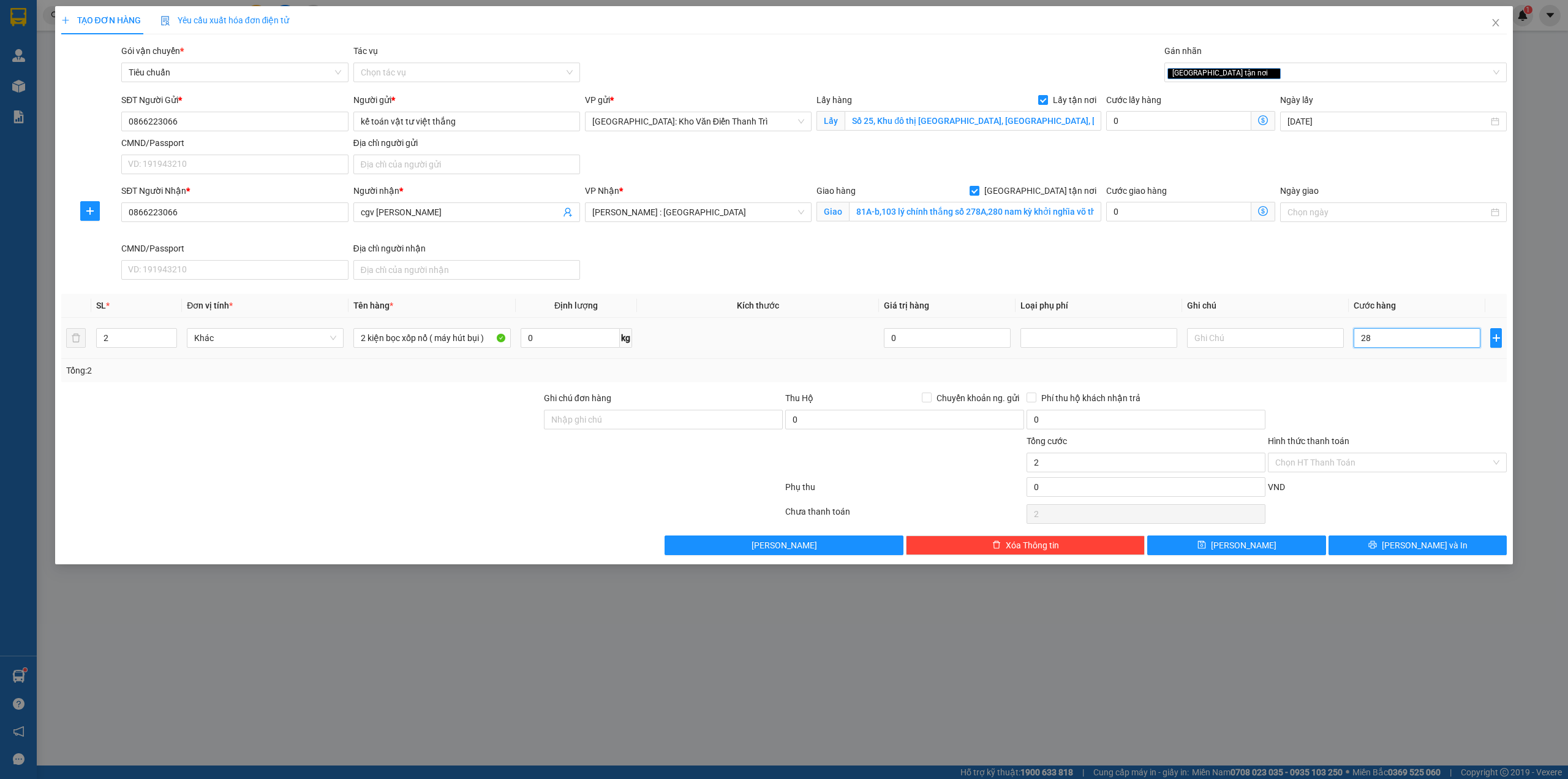
type input "28"
type input "280"
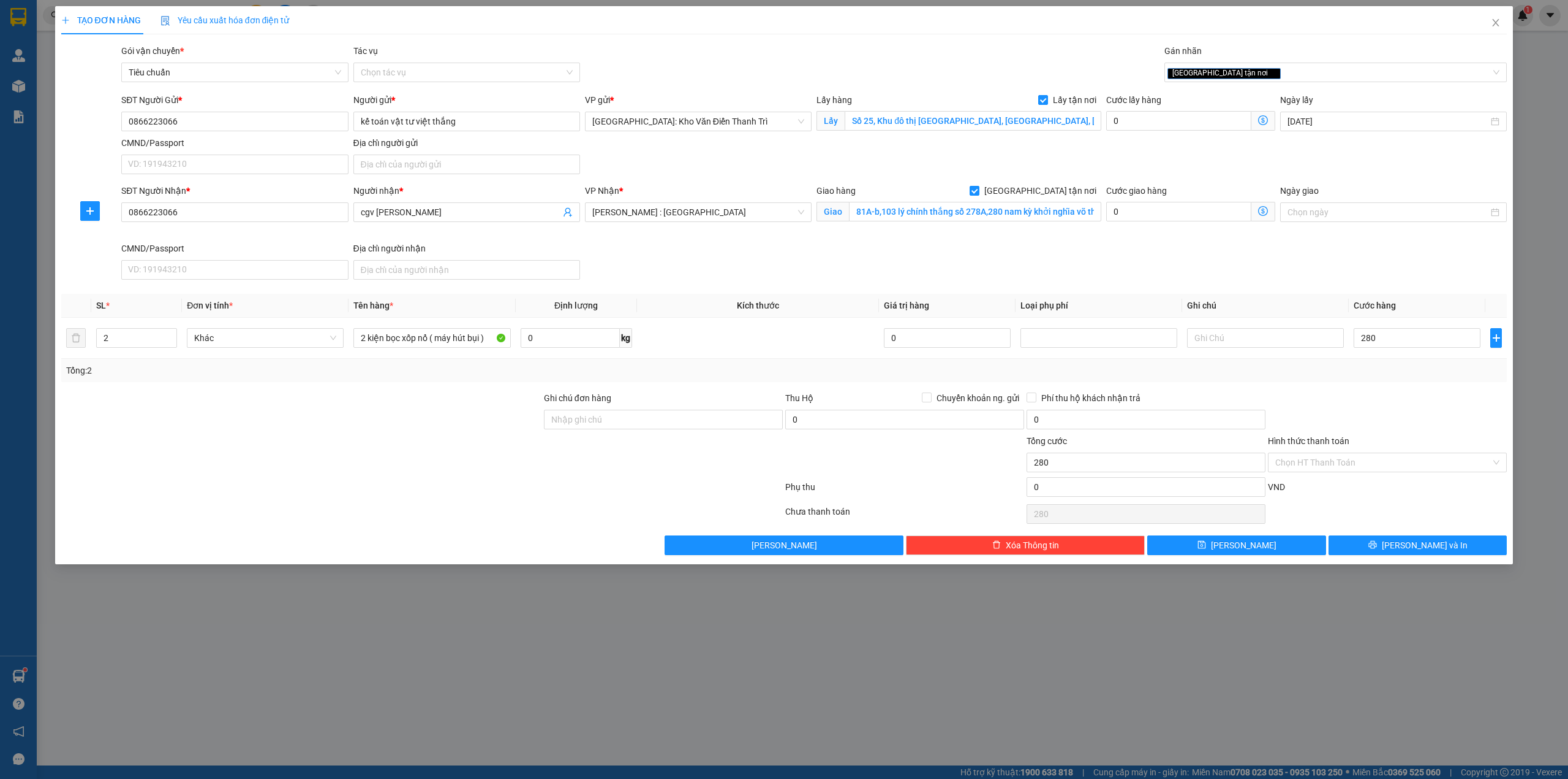
type input "280.000"
type input "2"
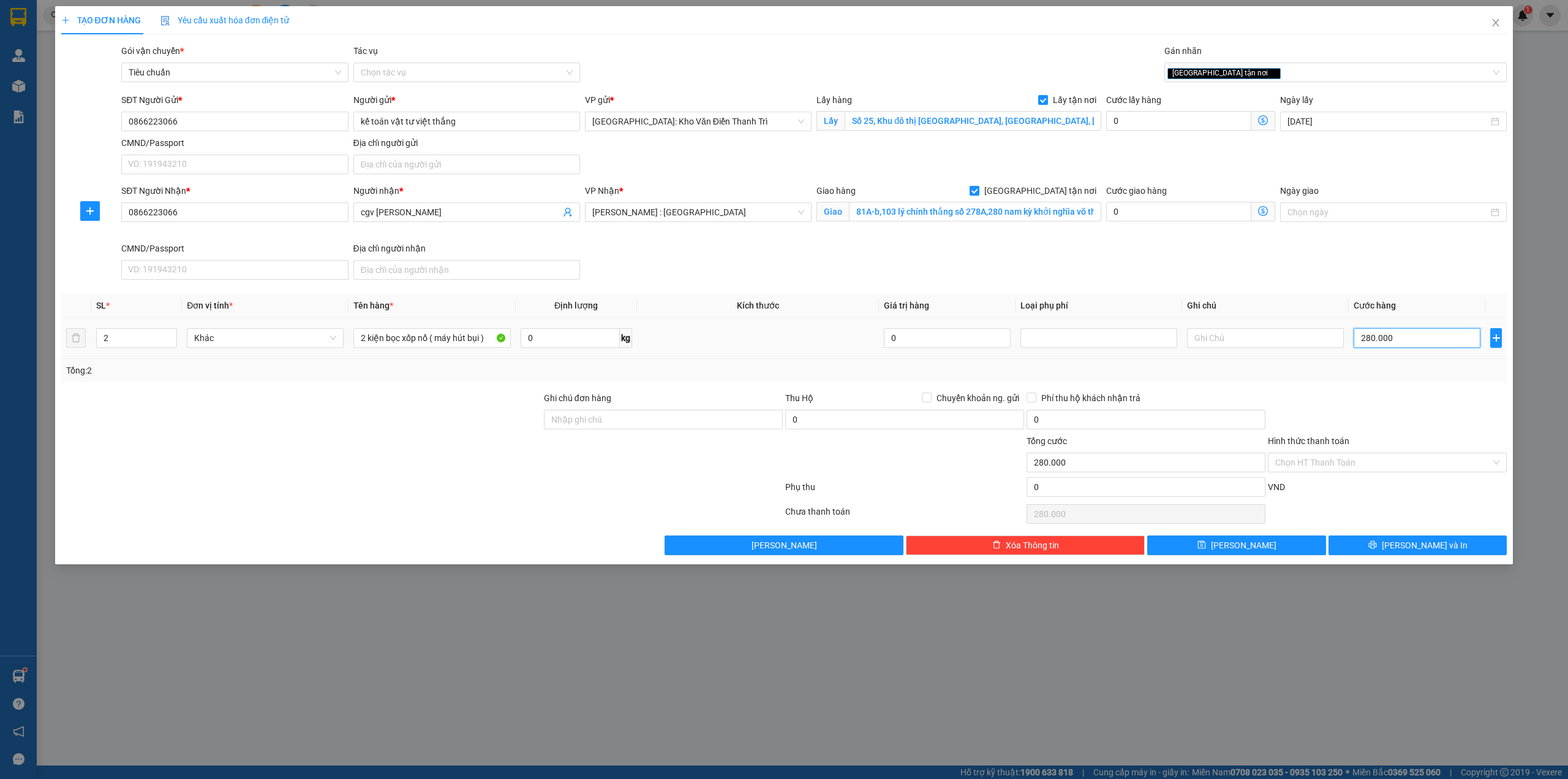
type input "2"
type input "25"
type input "250"
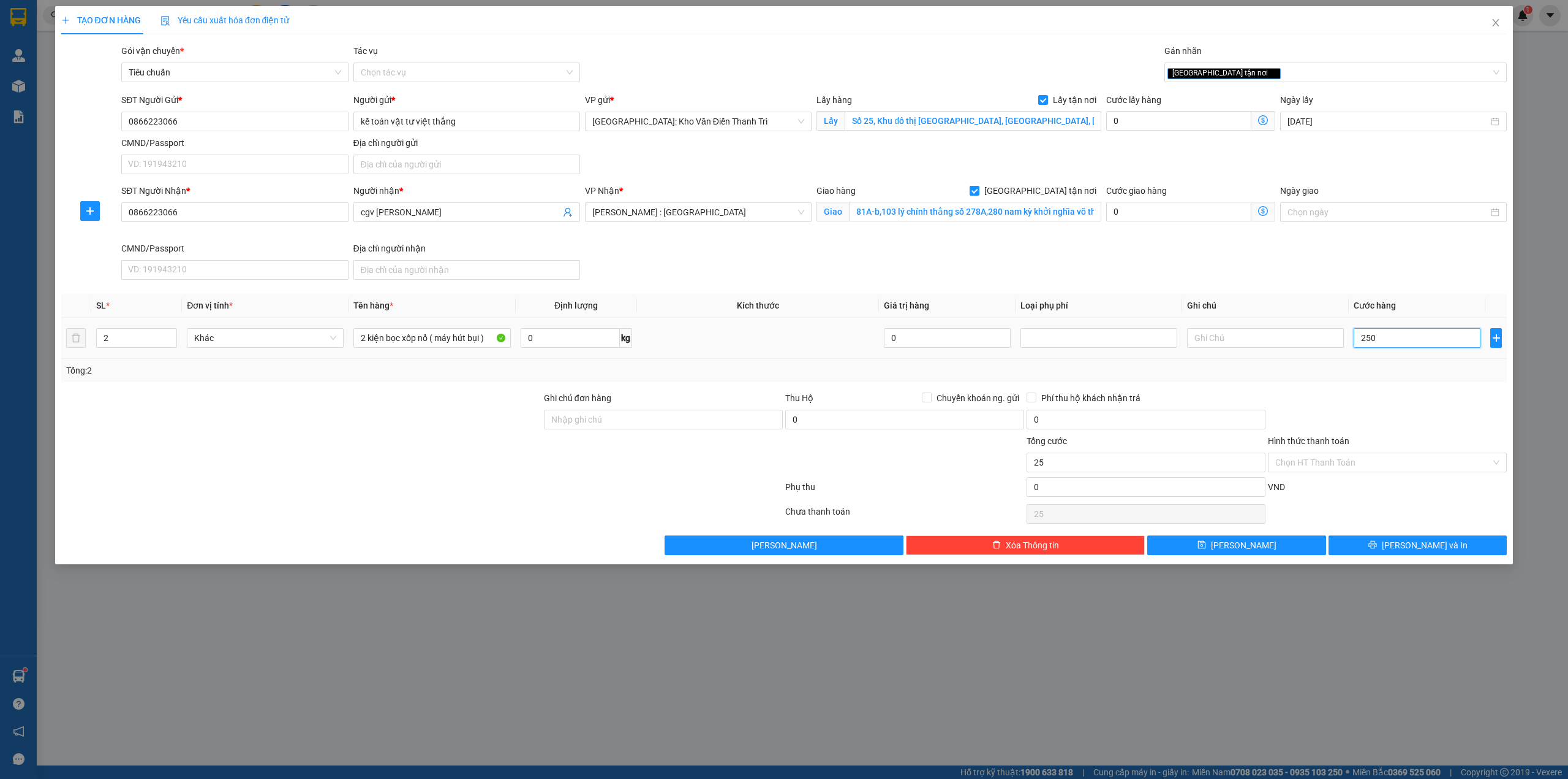
type input "250"
type input "250.000"
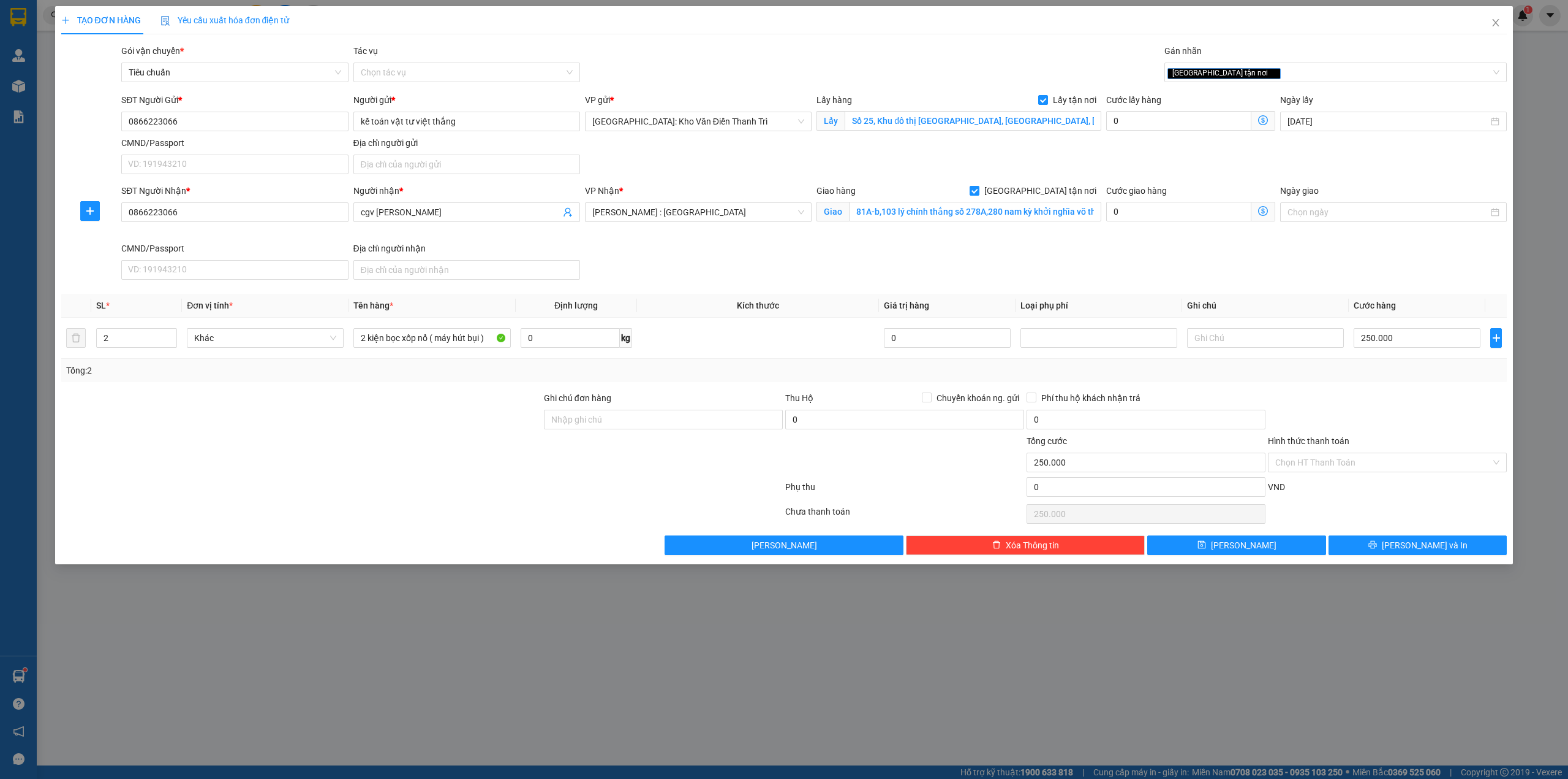
click at [1386, 421] on div at bounding box center [1387, 412] width 242 height 43
click at [754, 422] on input "Ghi chú đơn hàng" at bounding box center [663, 419] width 239 height 20
type input "hàng giao nguyên kiện, hư vỡ ko đền"
click at [637, 459] on div at bounding box center [664, 455] width 242 height 43
click at [1409, 544] on span "[PERSON_NAME] và In" at bounding box center [1425, 545] width 86 height 14
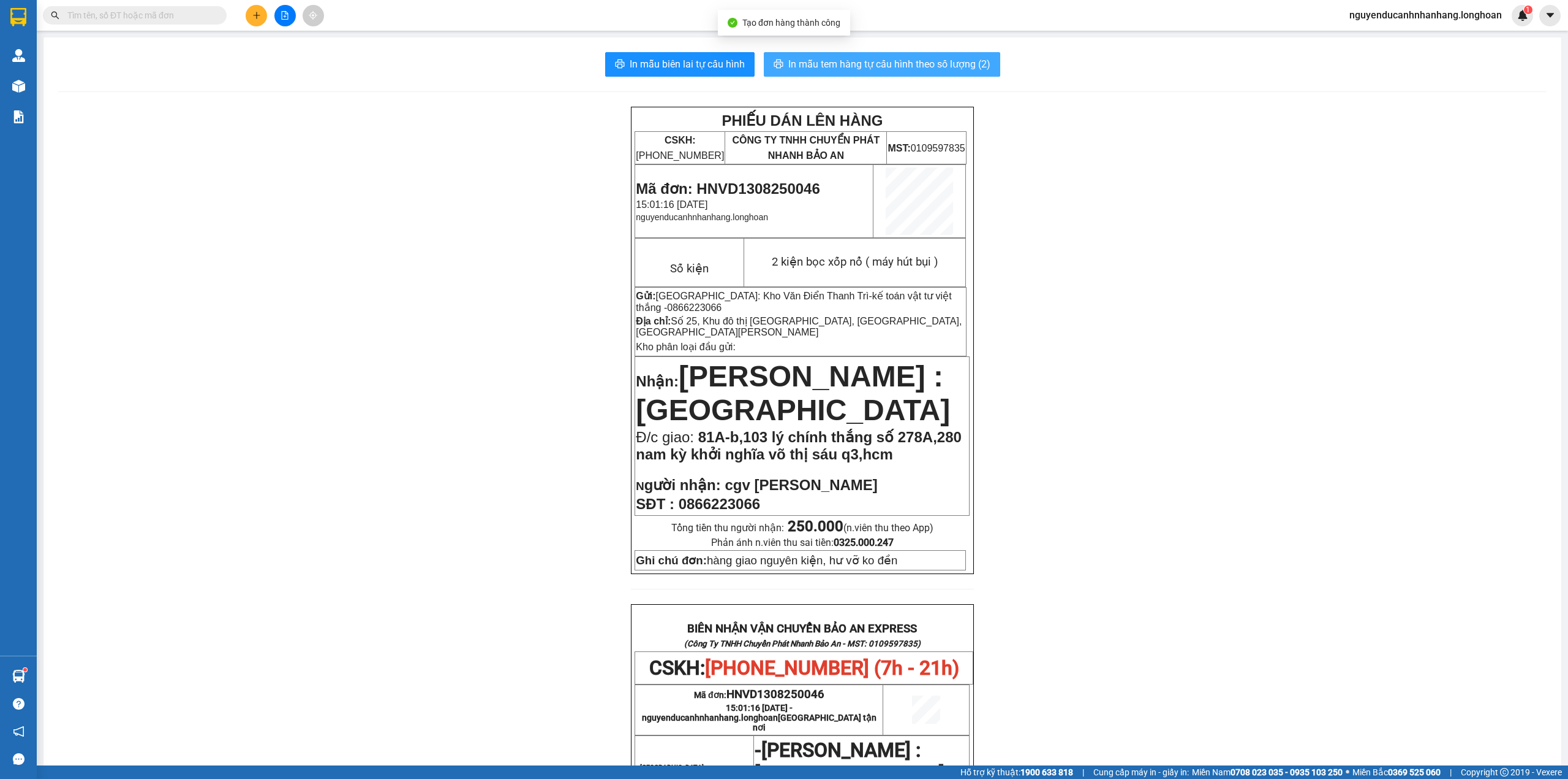
click at [835, 72] on span "In mẫu tem hàng tự cấu hình theo số lượng (2)" at bounding box center [889, 63] width 203 height 15
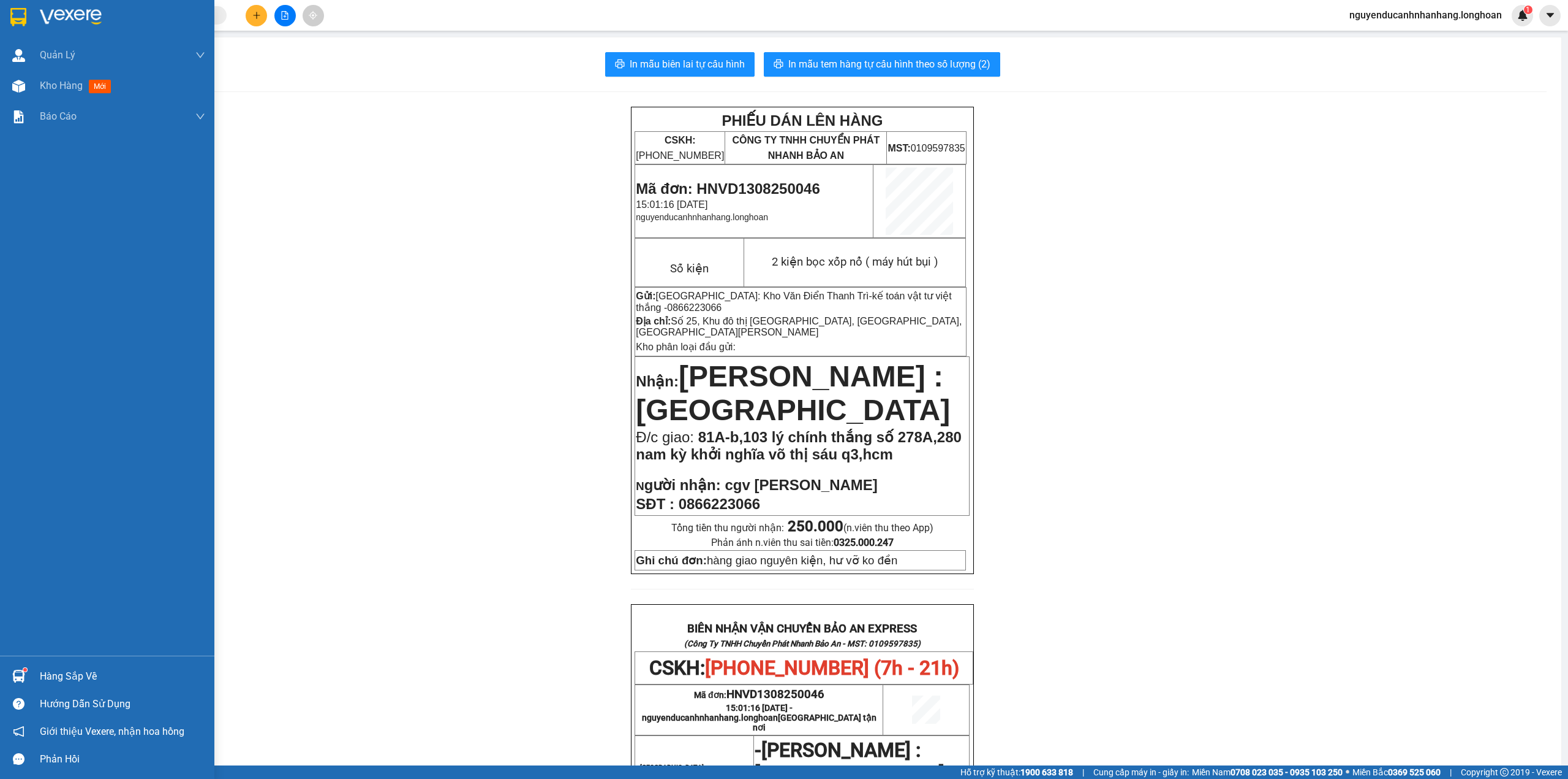
click at [25, 17] on img at bounding box center [18, 17] width 16 height 18
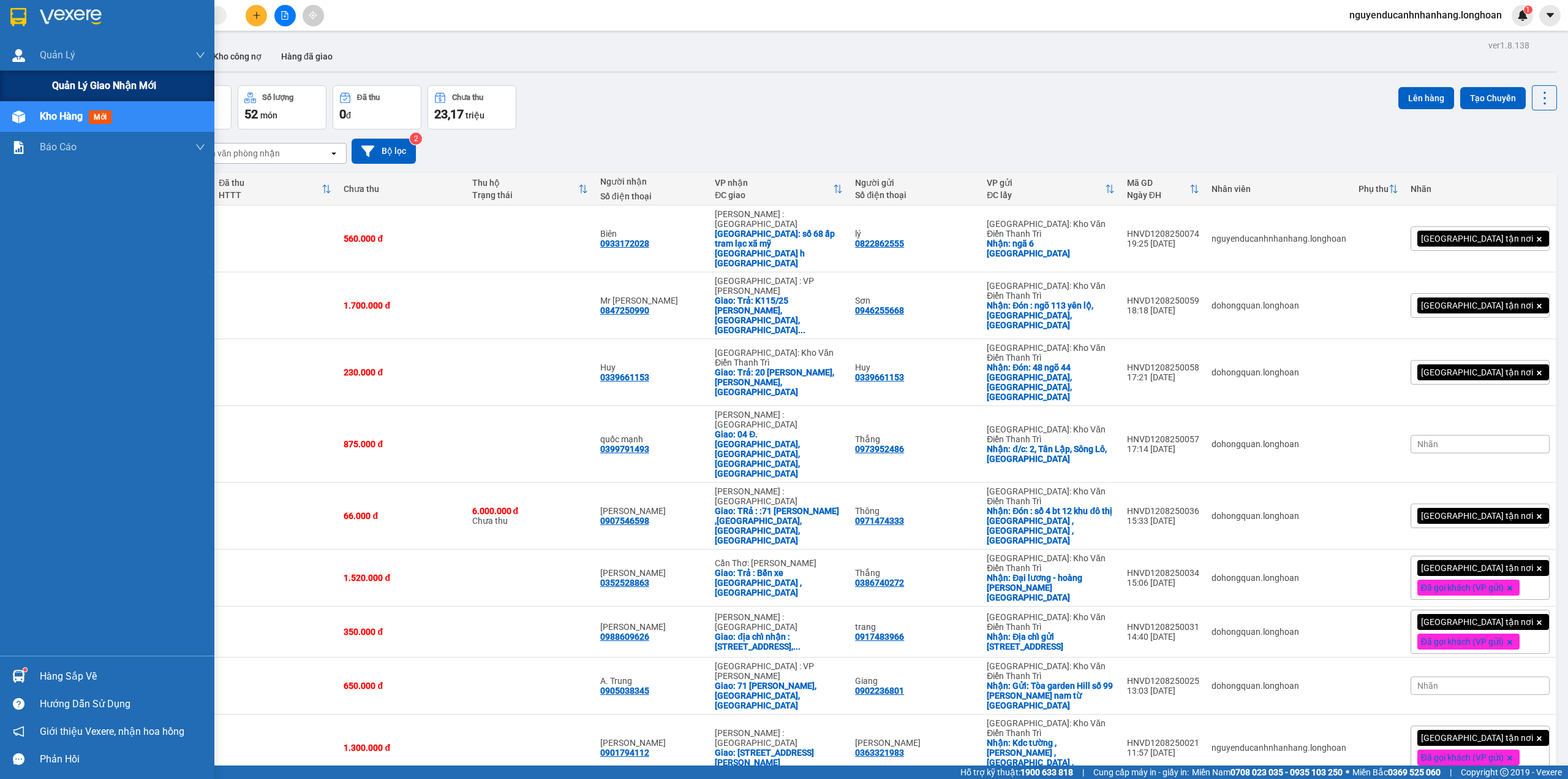
click at [69, 79] on span "Quản lý giao nhận mới" at bounding box center [104, 85] width 104 height 15
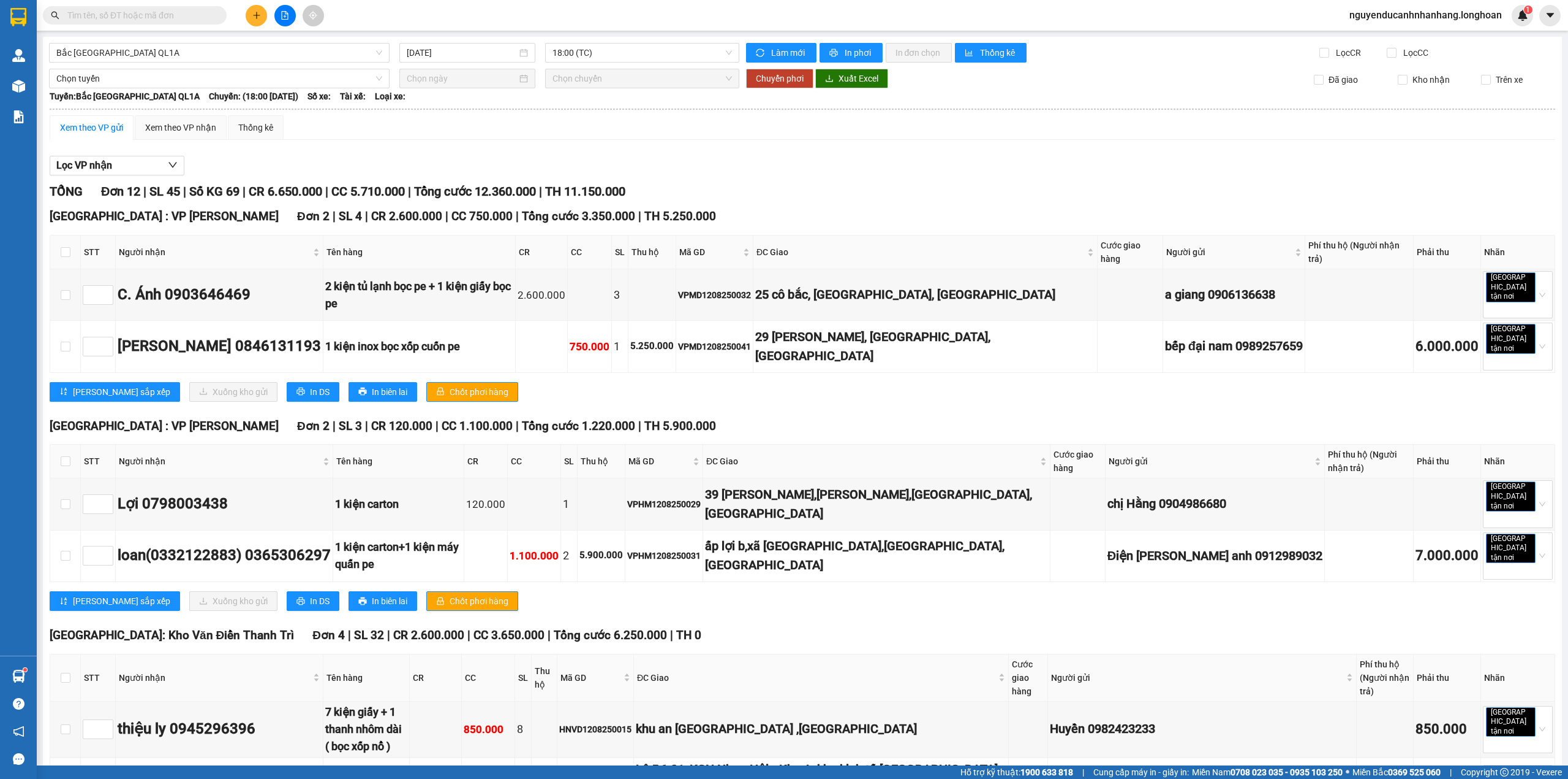
drag, startPoint x: 0, startPoint y: 0, endPoint x: 158, endPoint y: 13, distance: 158.5
click at [165, 21] on div "Kết quả tìm kiếm ( 0 ) Bộ lọc No Data" at bounding box center [119, 15] width 239 height 21
click at [158, 13] on input "text" at bounding box center [140, 16] width 145 height 14
paste input "0908527328"
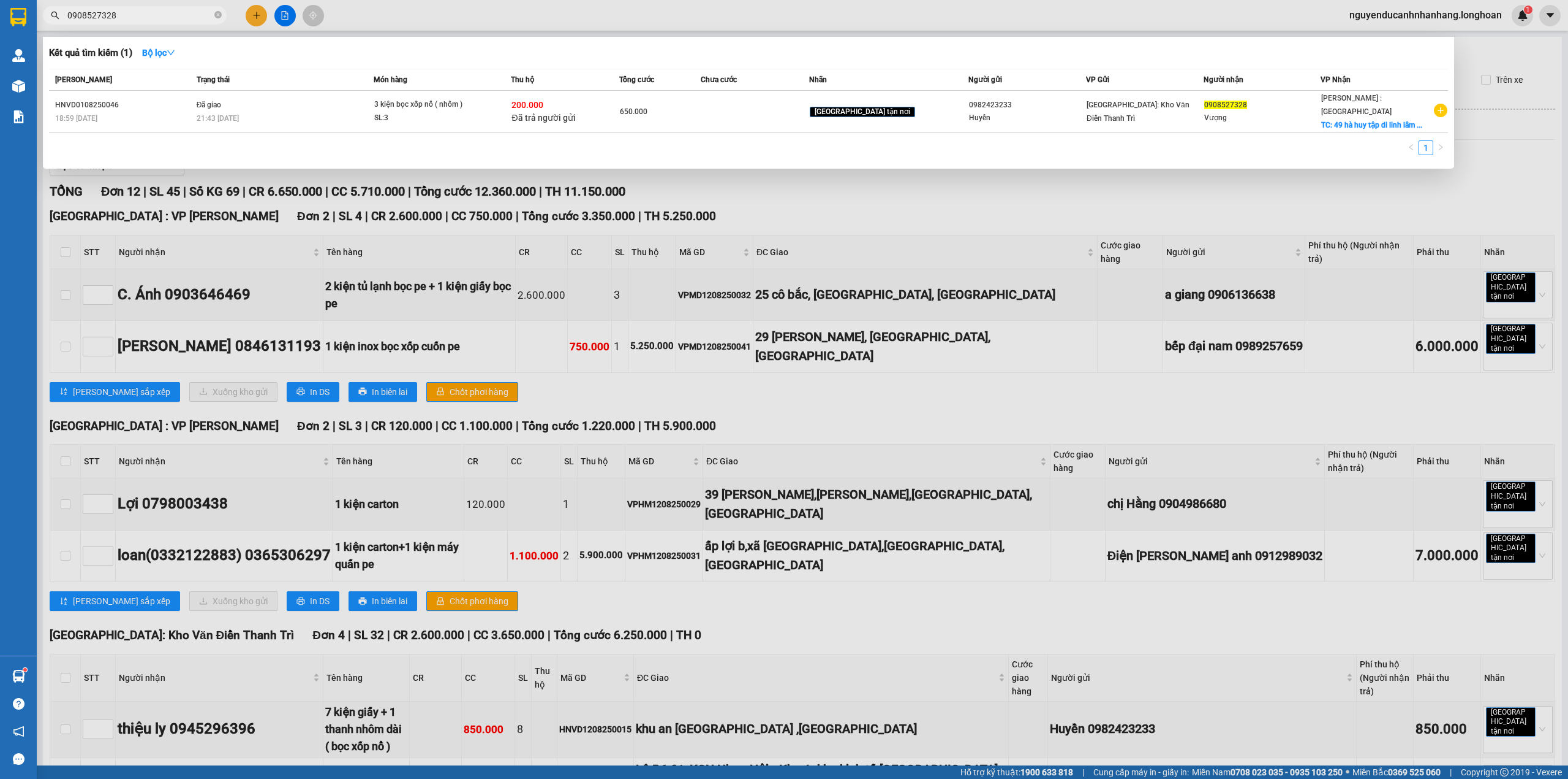
type input "0908527328"
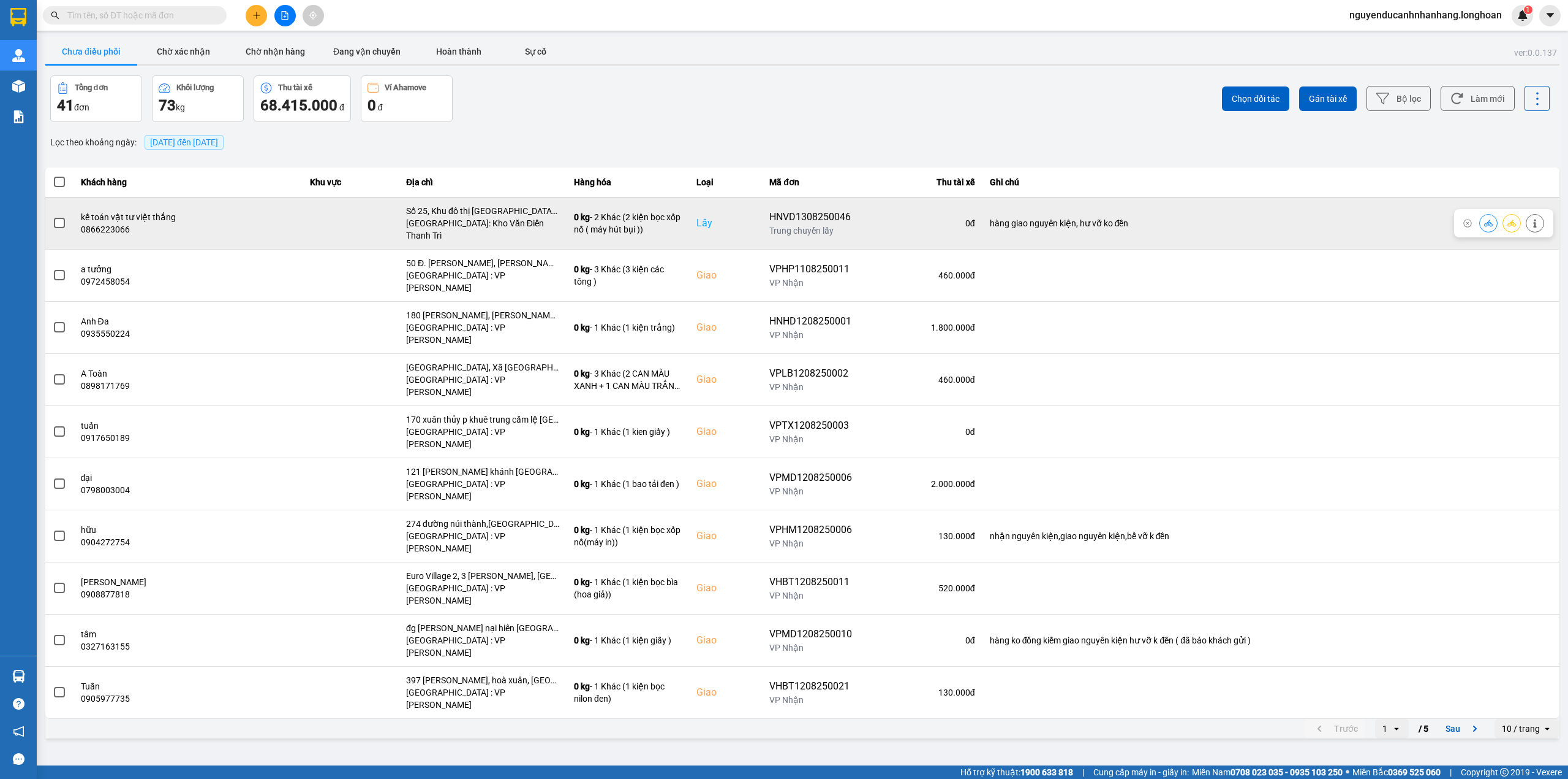
click at [101, 225] on div "0866223066" at bounding box center [188, 229] width 215 height 12
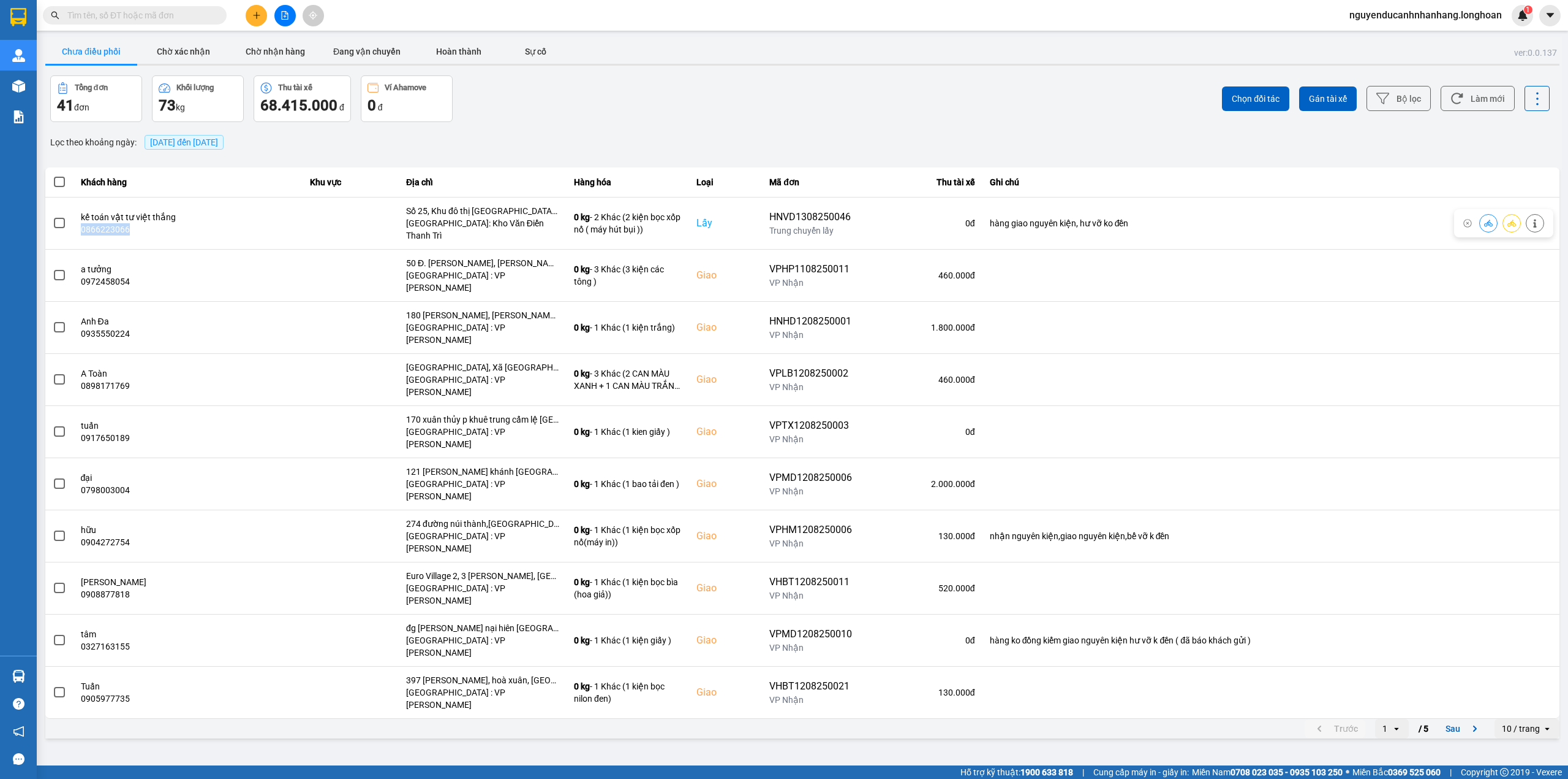
copy div "0866223066"
click at [114, 17] on input "text" at bounding box center [140, 16] width 145 height 14
paste input "0866223066"
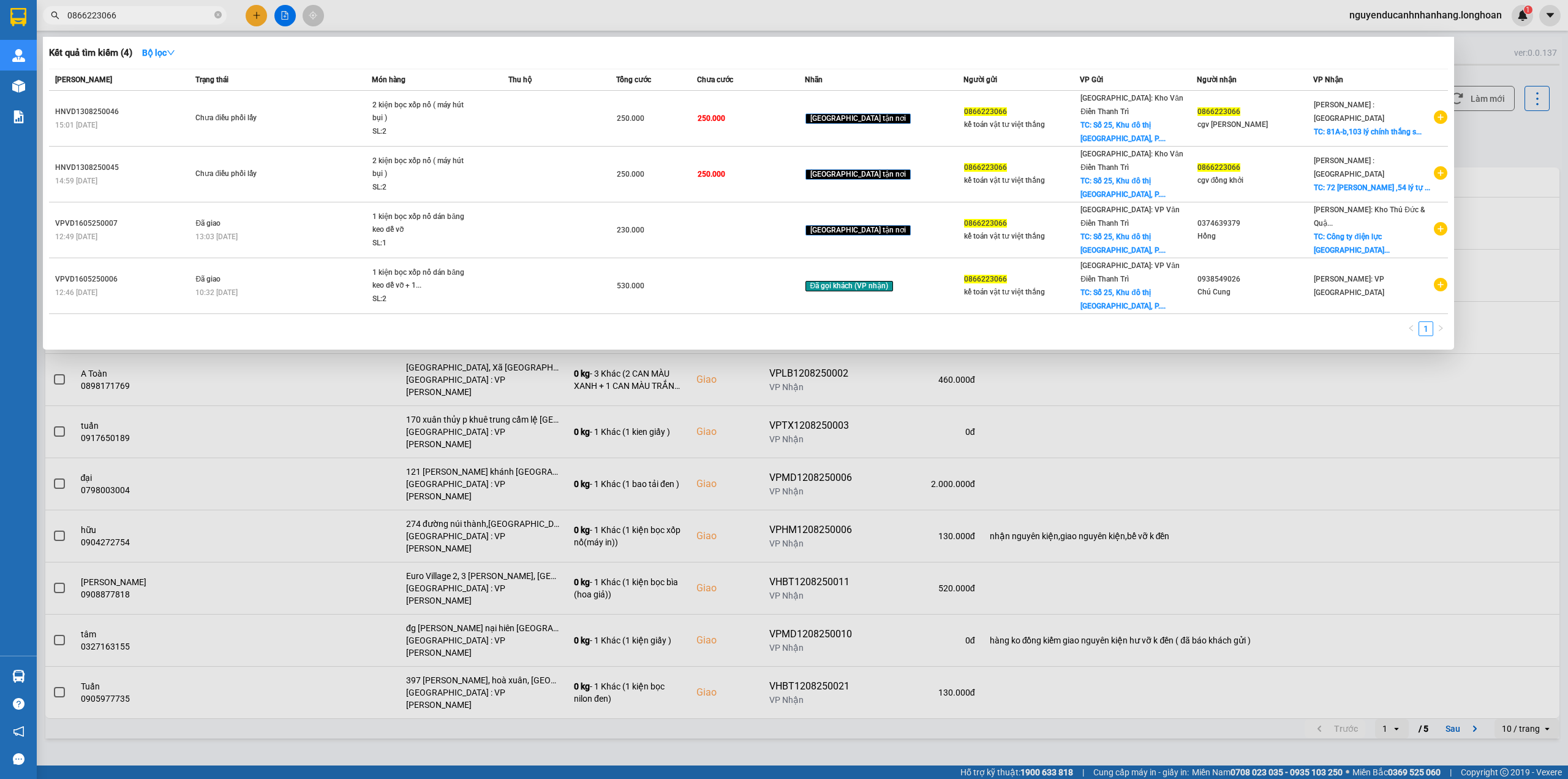
type input "0866223066"
click at [508, 488] on div at bounding box center [784, 390] width 1568 height 779
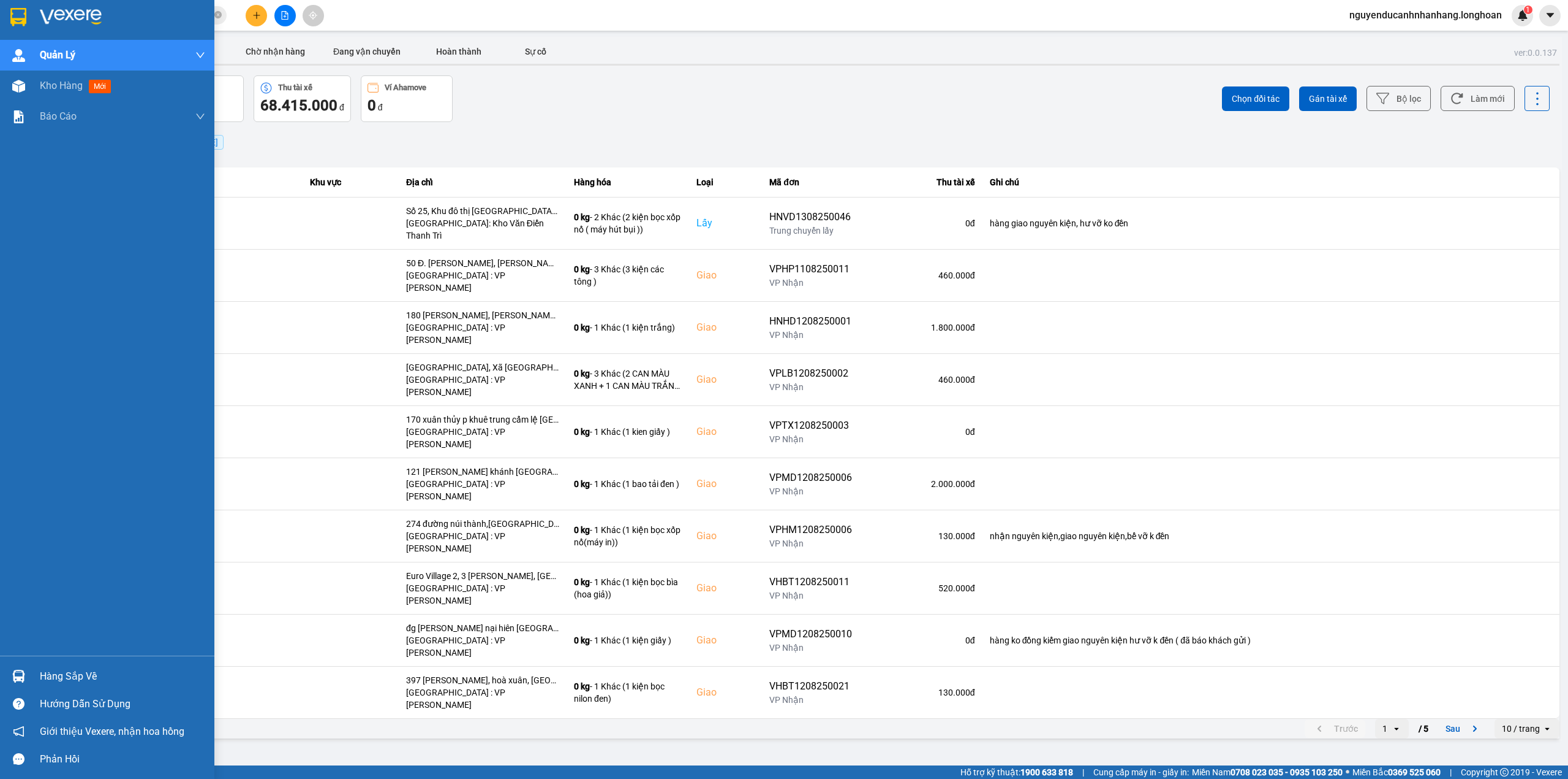
click at [65, 1] on div at bounding box center [107, 20] width 215 height 40
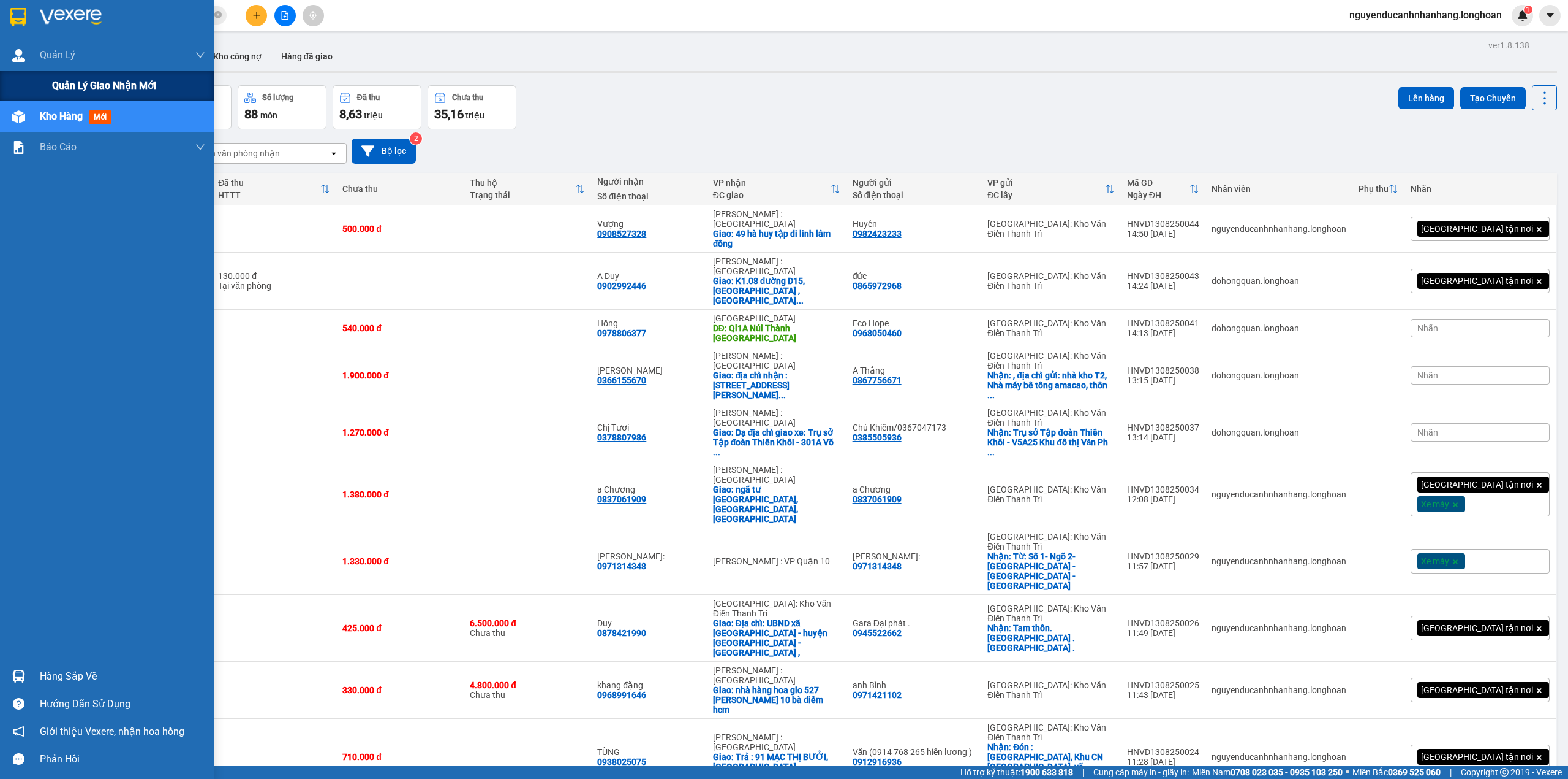
click at [66, 76] on div "Quản lý giao nhận mới" at bounding box center [128, 86] width 153 height 31
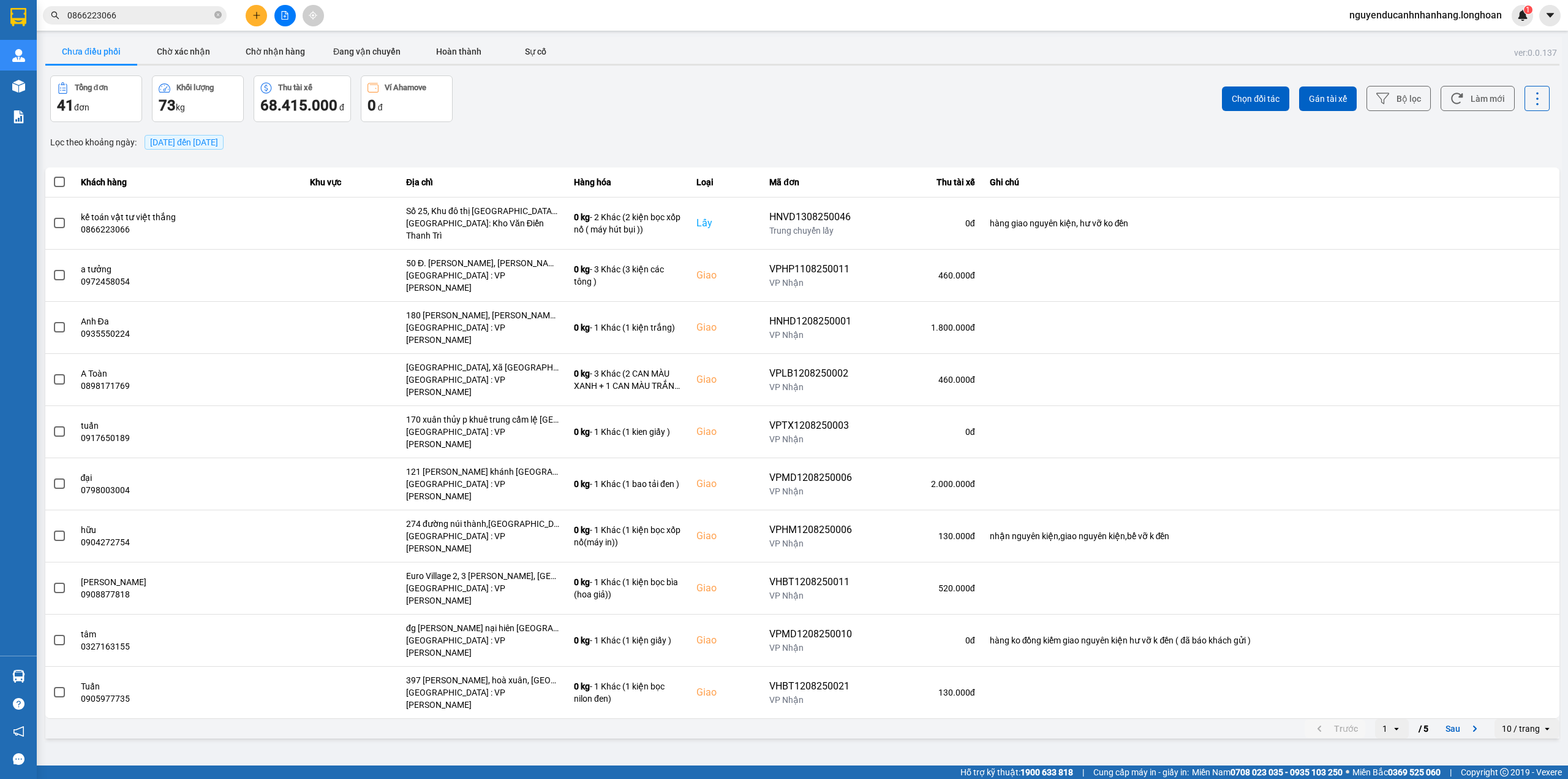
click at [214, 16] on span "0866223066" at bounding box center [135, 15] width 184 height 18
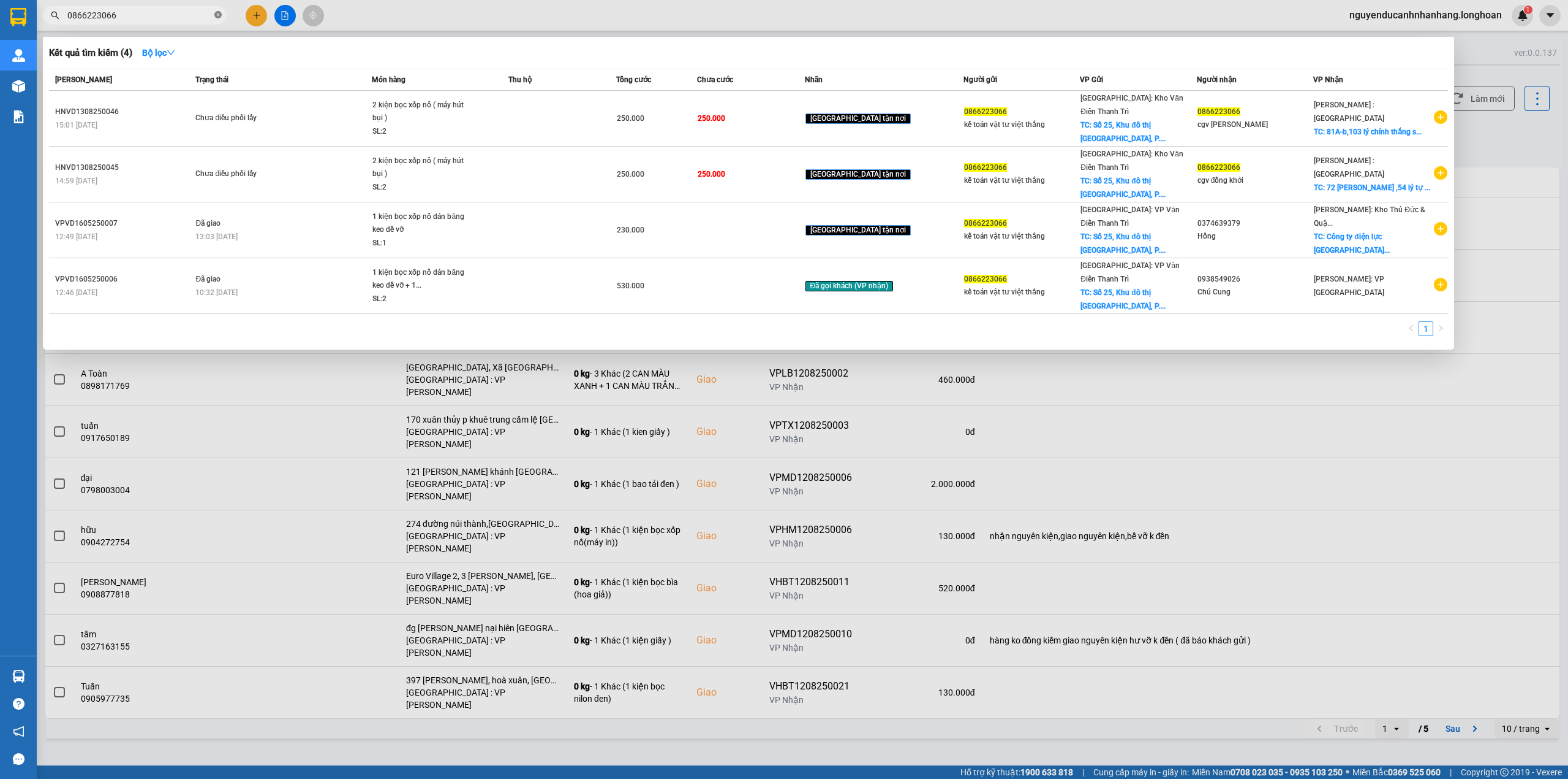
click at [215, 17] on icon "close-circle" at bounding box center [218, 14] width 7 height 7
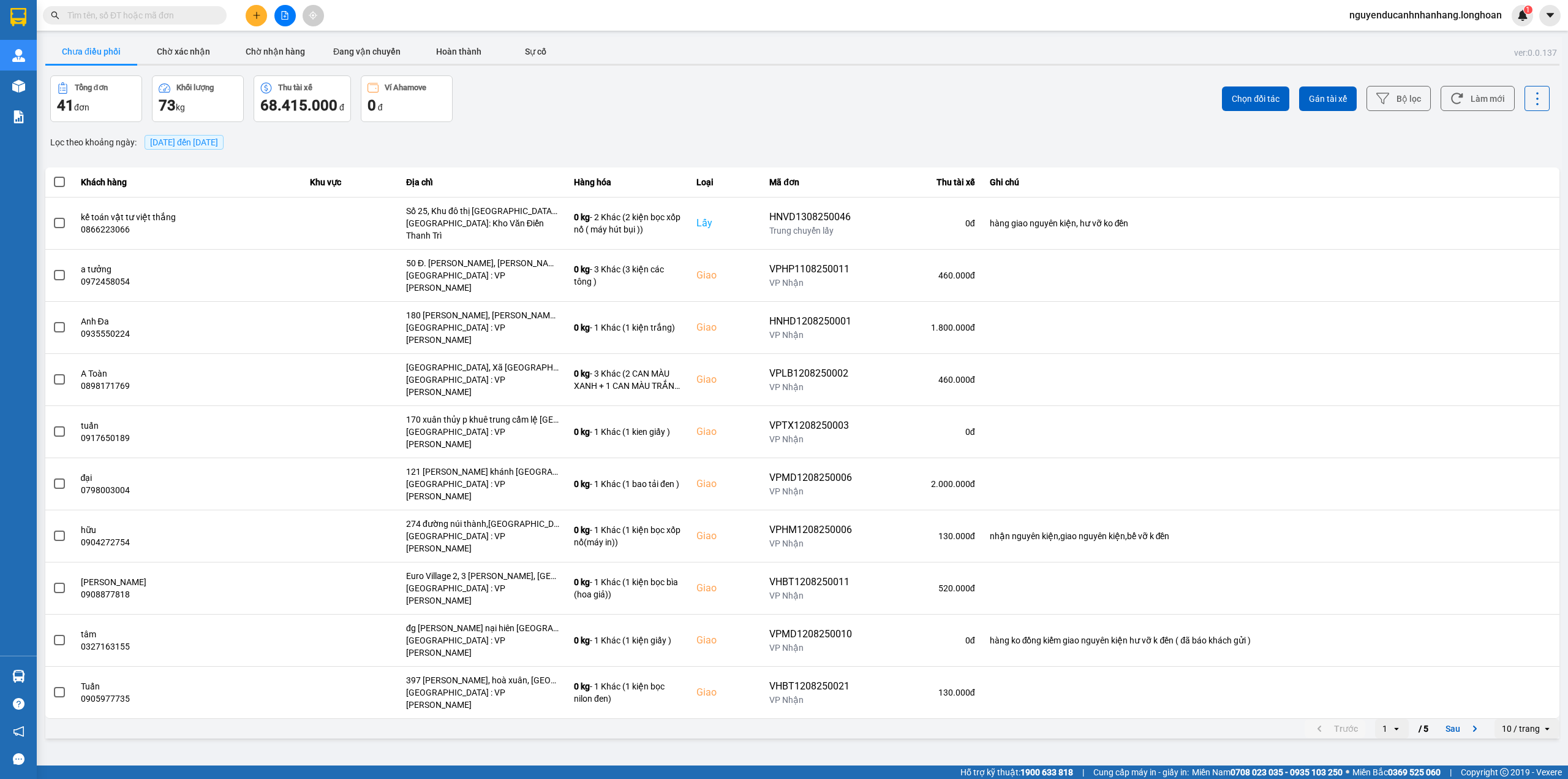
click at [207, 17] on input "text" at bounding box center [140, 16] width 145 height 14
click at [1389, 96] on icon at bounding box center [1382, 98] width 13 height 13
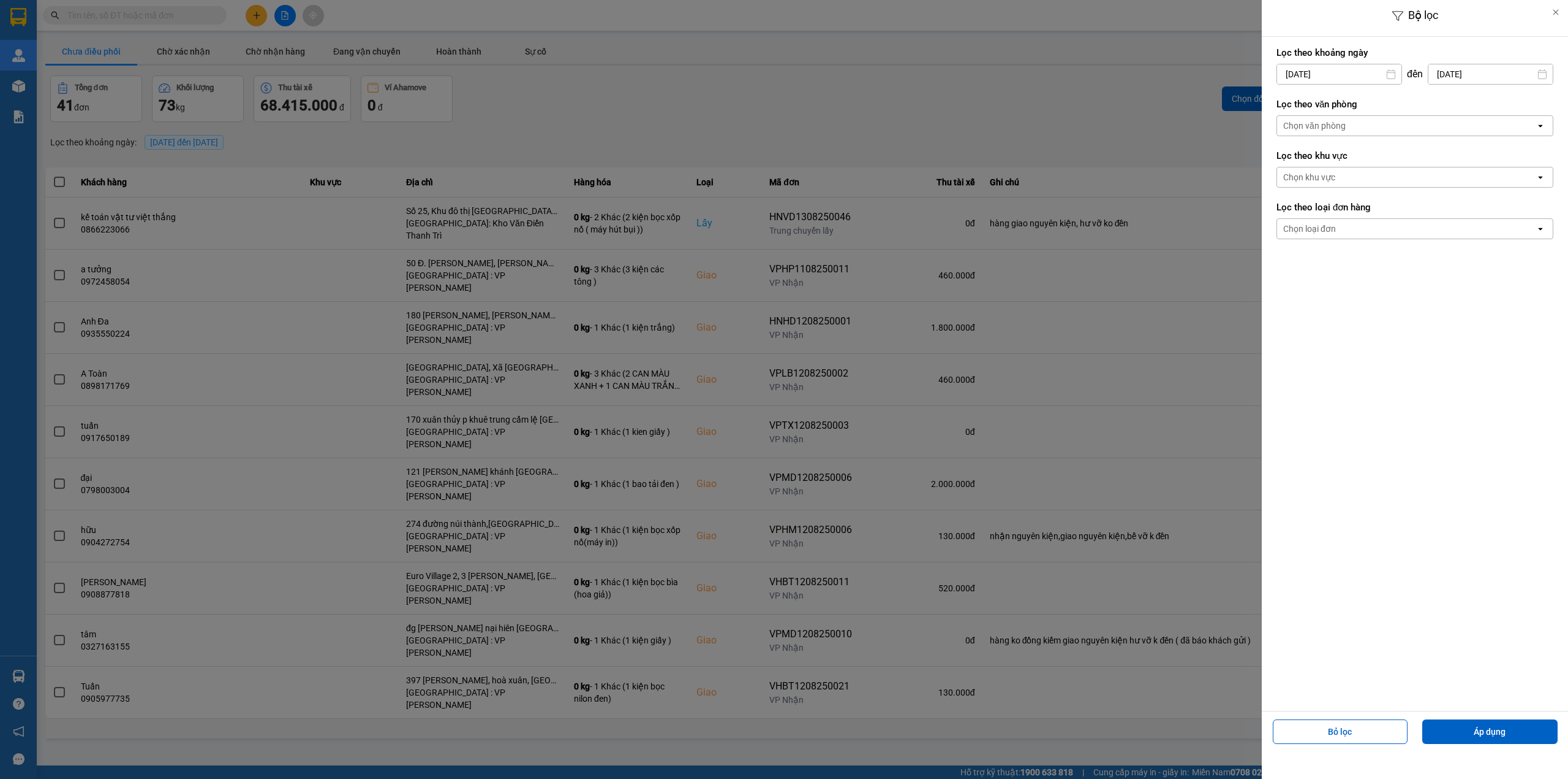
click at [1354, 135] on div "Chọn văn phòng" at bounding box center [1406, 126] width 259 height 20
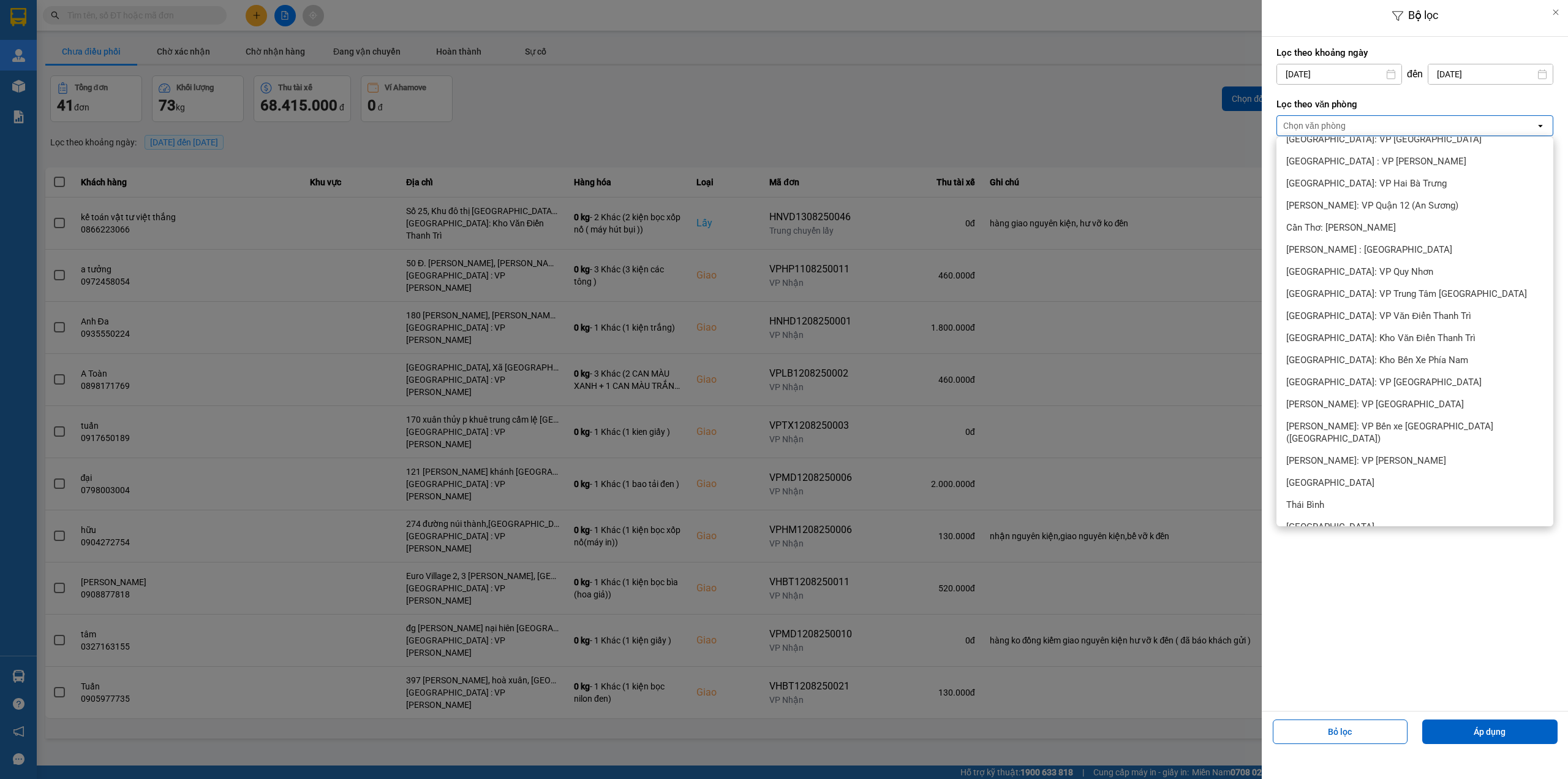
scroll to position [408, 0]
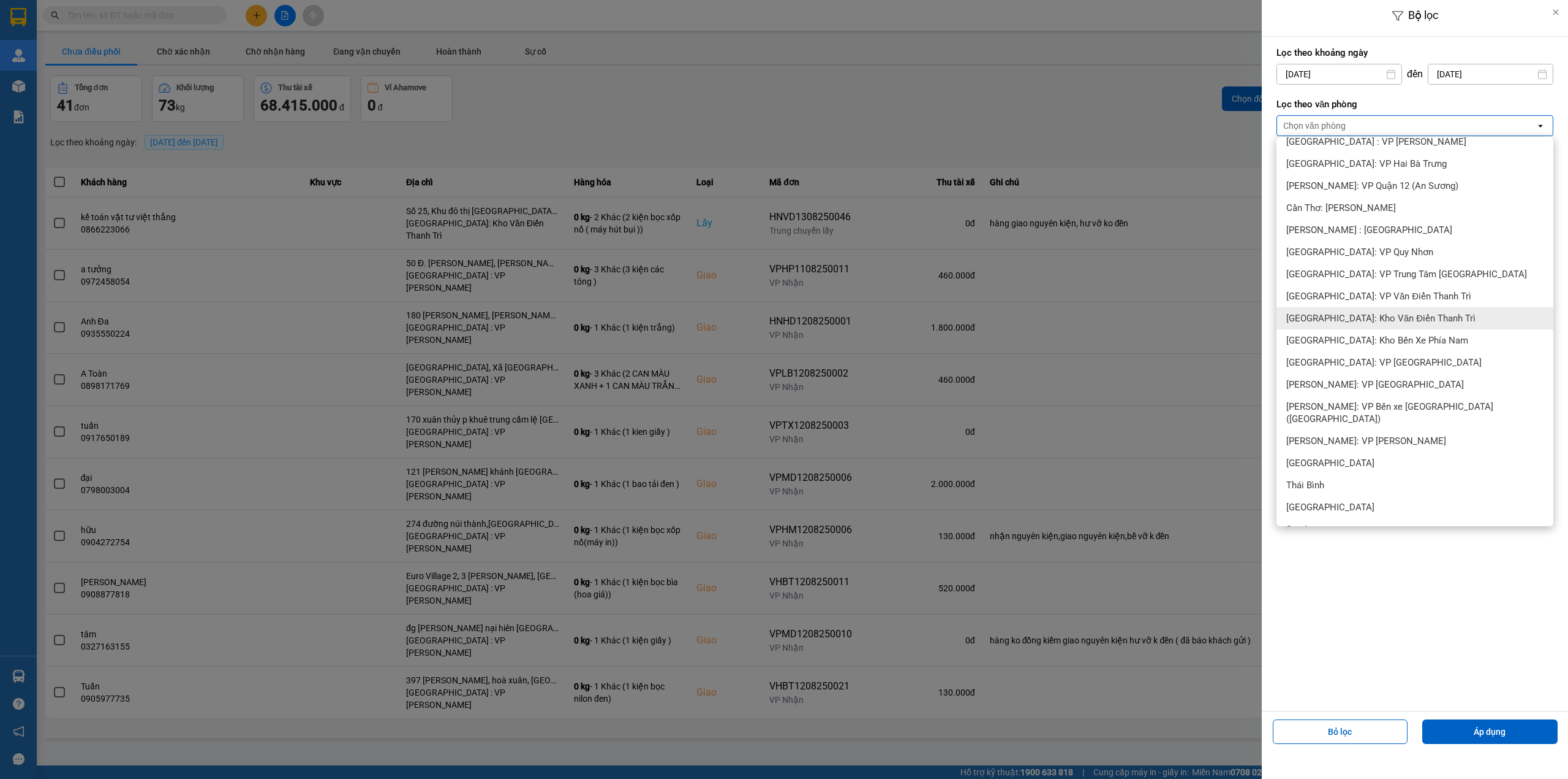
click at [1354, 313] on span "[GEOGRAPHIC_DATA]: Kho Văn Điển Thanh Trì" at bounding box center [1381, 318] width 190 height 12
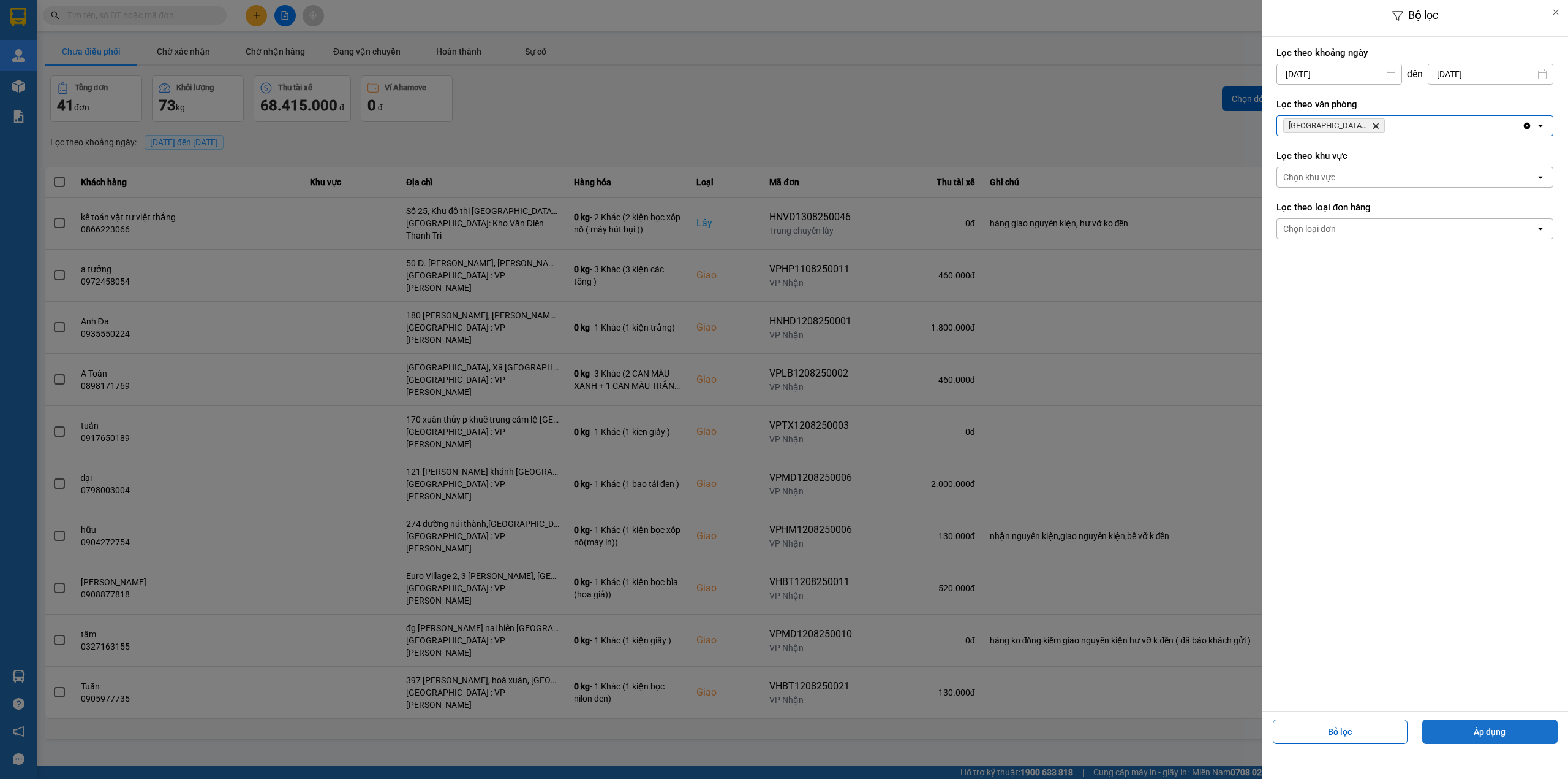
click at [1467, 728] on button "Áp dụng" at bounding box center [1490, 731] width 136 height 25
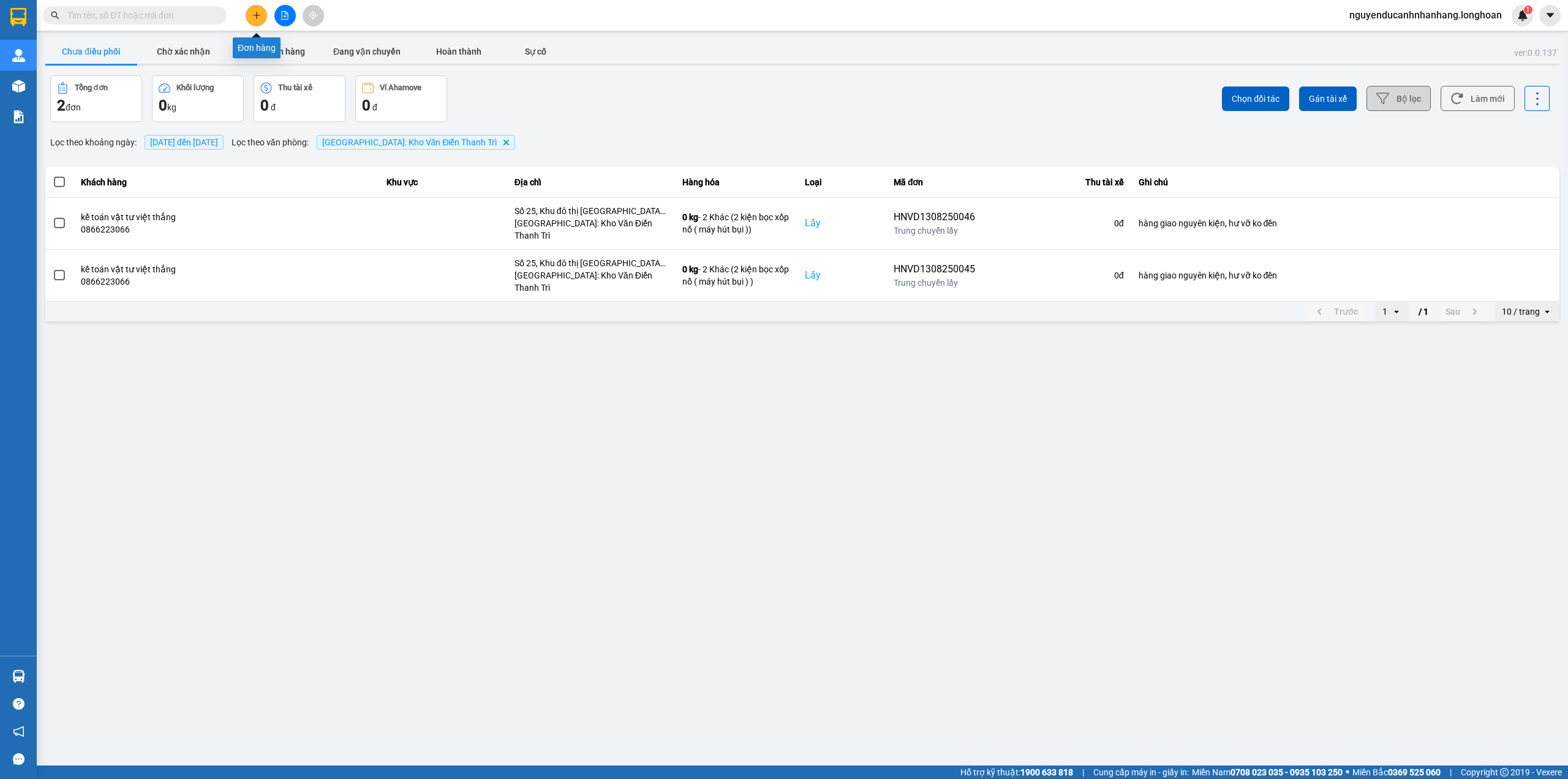
click at [259, 20] on button at bounding box center [256, 15] width 21 height 21
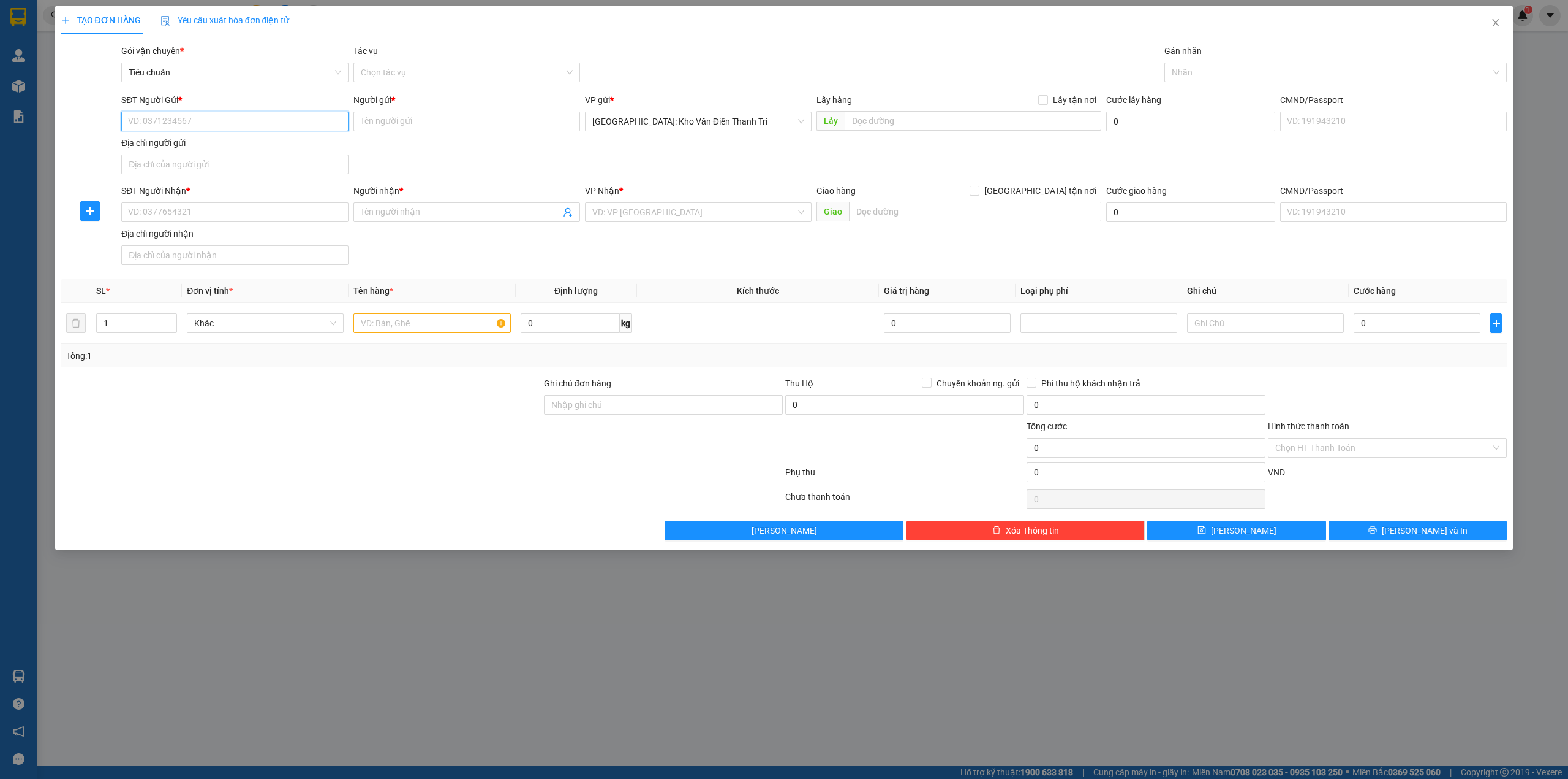
click at [214, 123] on input "SĐT Người Gửi *" at bounding box center [235, 122] width 227 height 20
paste input "0866223066"
type input "0866223066"
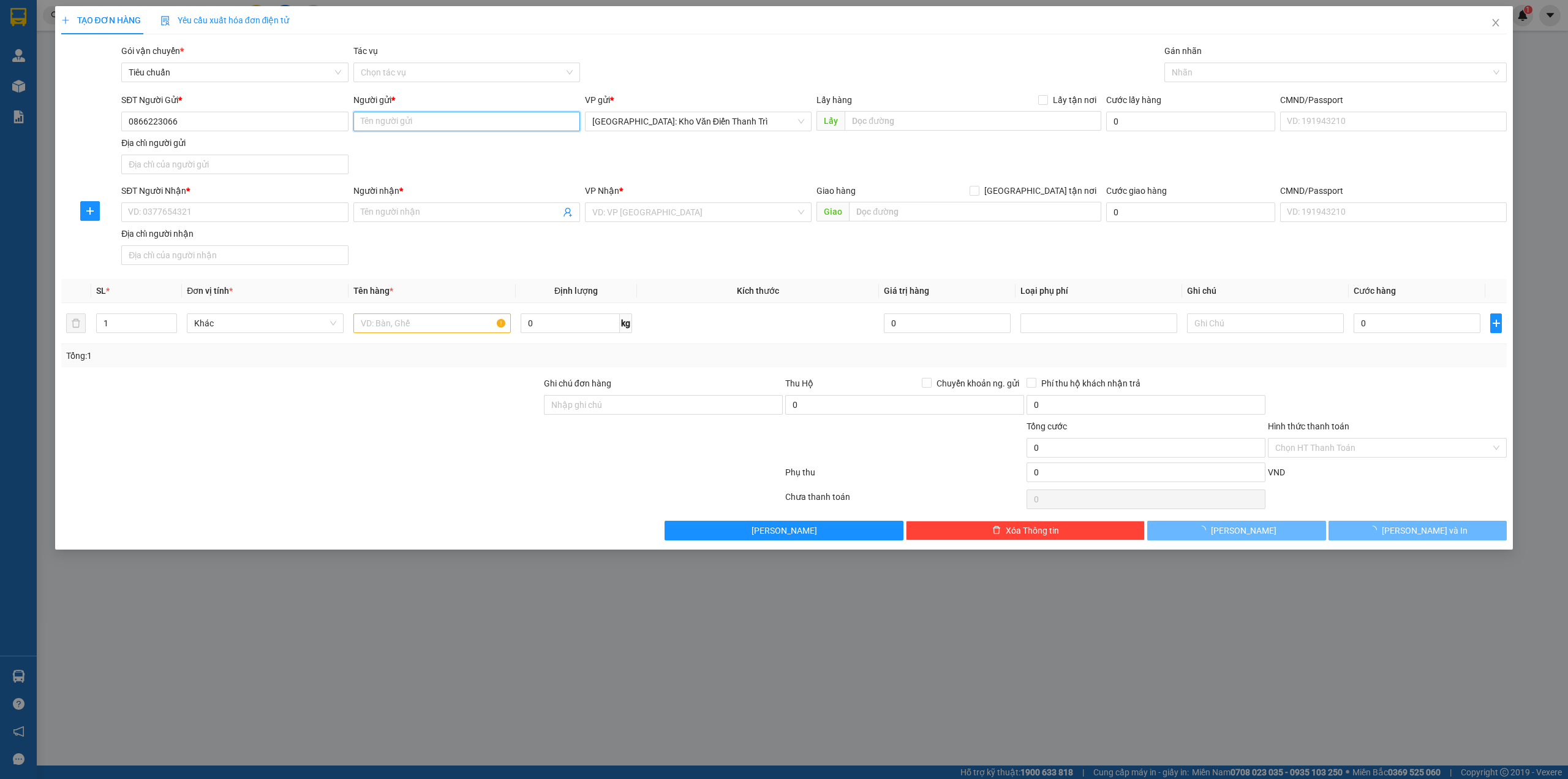
click at [417, 123] on input "Người gửi *" at bounding box center [466, 122] width 227 height 20
click at [247, 148] on div "Địa chỉ người gửi" at bounding box center [235, 143] width 227 height 14
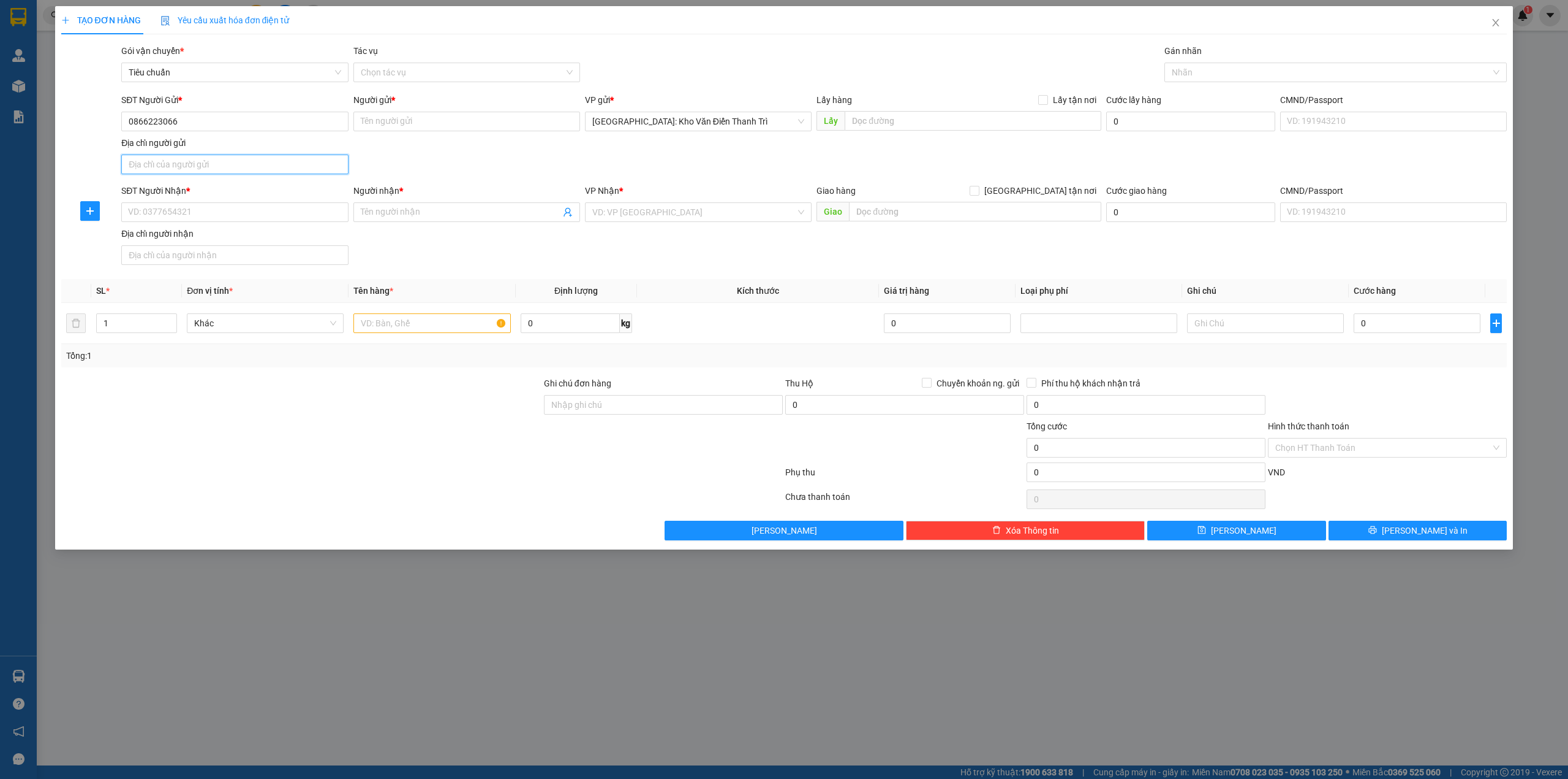
click at [247, 155] on input "Địa chỉ người gửi" at bounding box center [235, 165] width 227 height 20
click at [231, 130] on input "0866223066" at bounding box center [235, 122] width 227 height 20
click at [405, 123] on input "Người gửi *" at bounding box center [466, 122] width 227 height 20
click at [404, 131] on input "Người gửi *" at bounding box center [466, 122] width 227 height 20
paste input "kế toán vật tư việt thắng -"
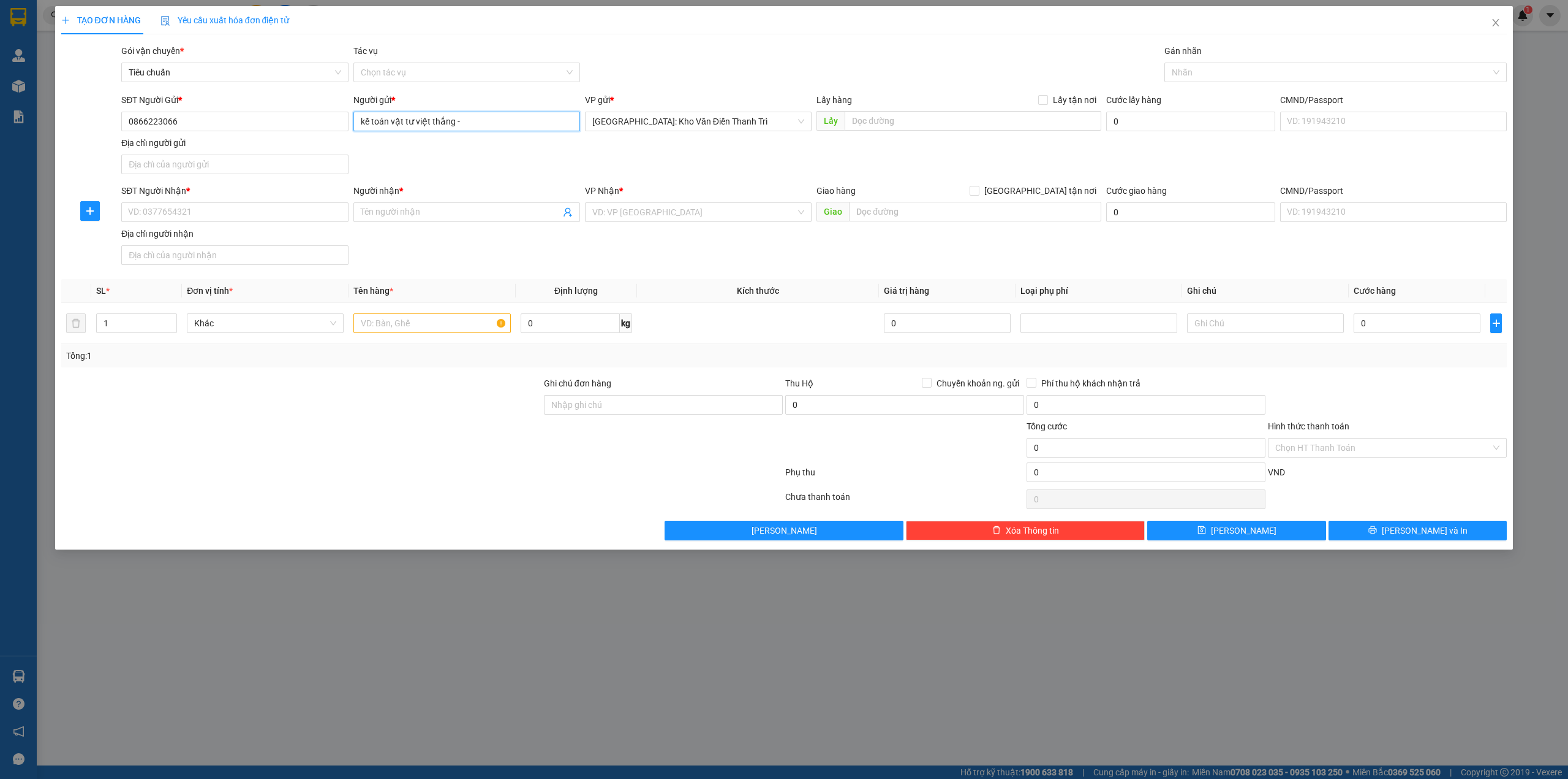
type input "kế toán vật tư việt thắng -"
click at [776, 143] on div "SĐT Người Gửi * 0866223066 Người gửi * kế toán vật tư việt thắng - kế toán vật …" at bounding box center [813, 136] width 1390 height 86
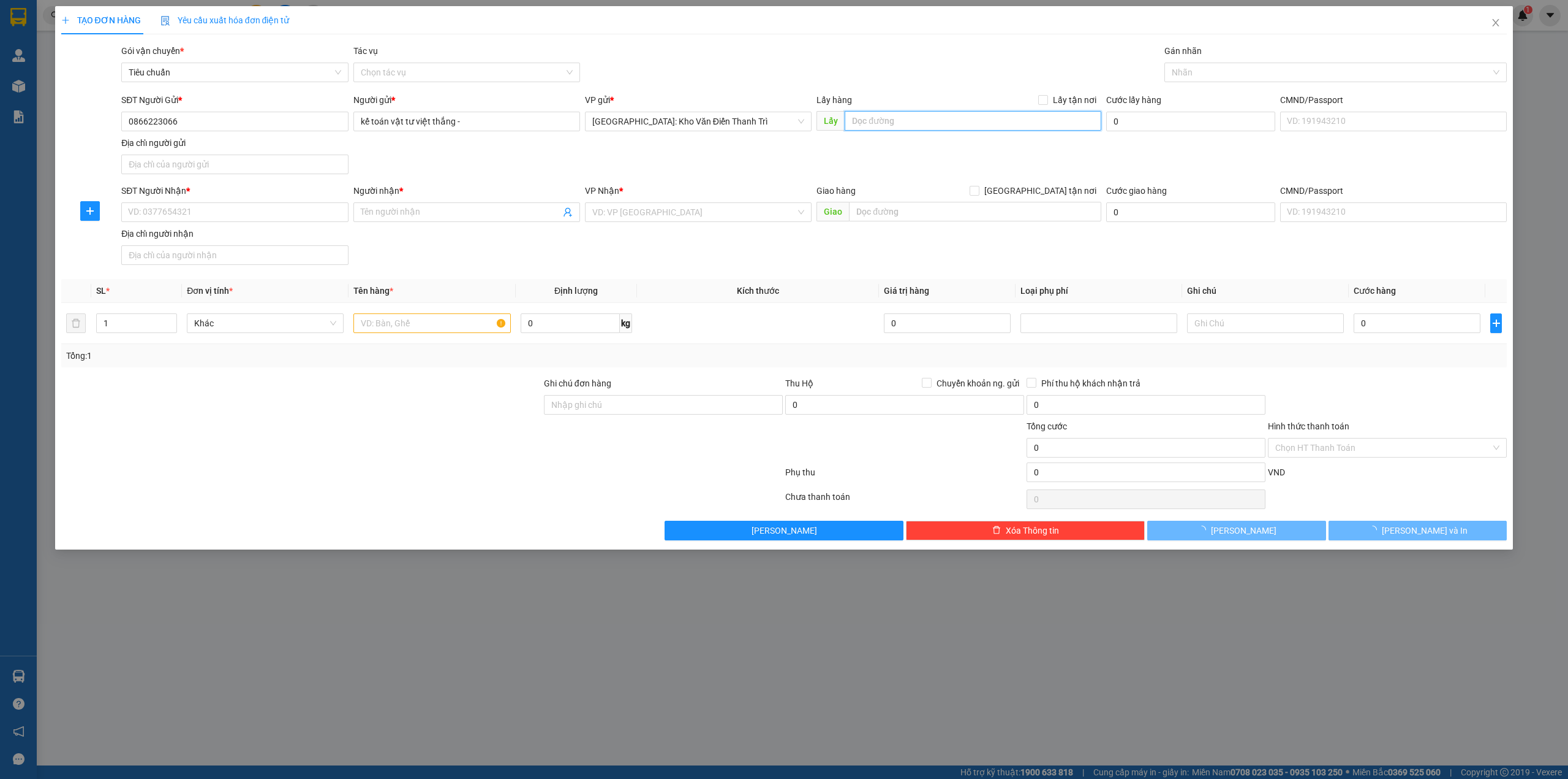
click at [900, 126] on input "text" at bounding box center [972, 121] width 257 height 20
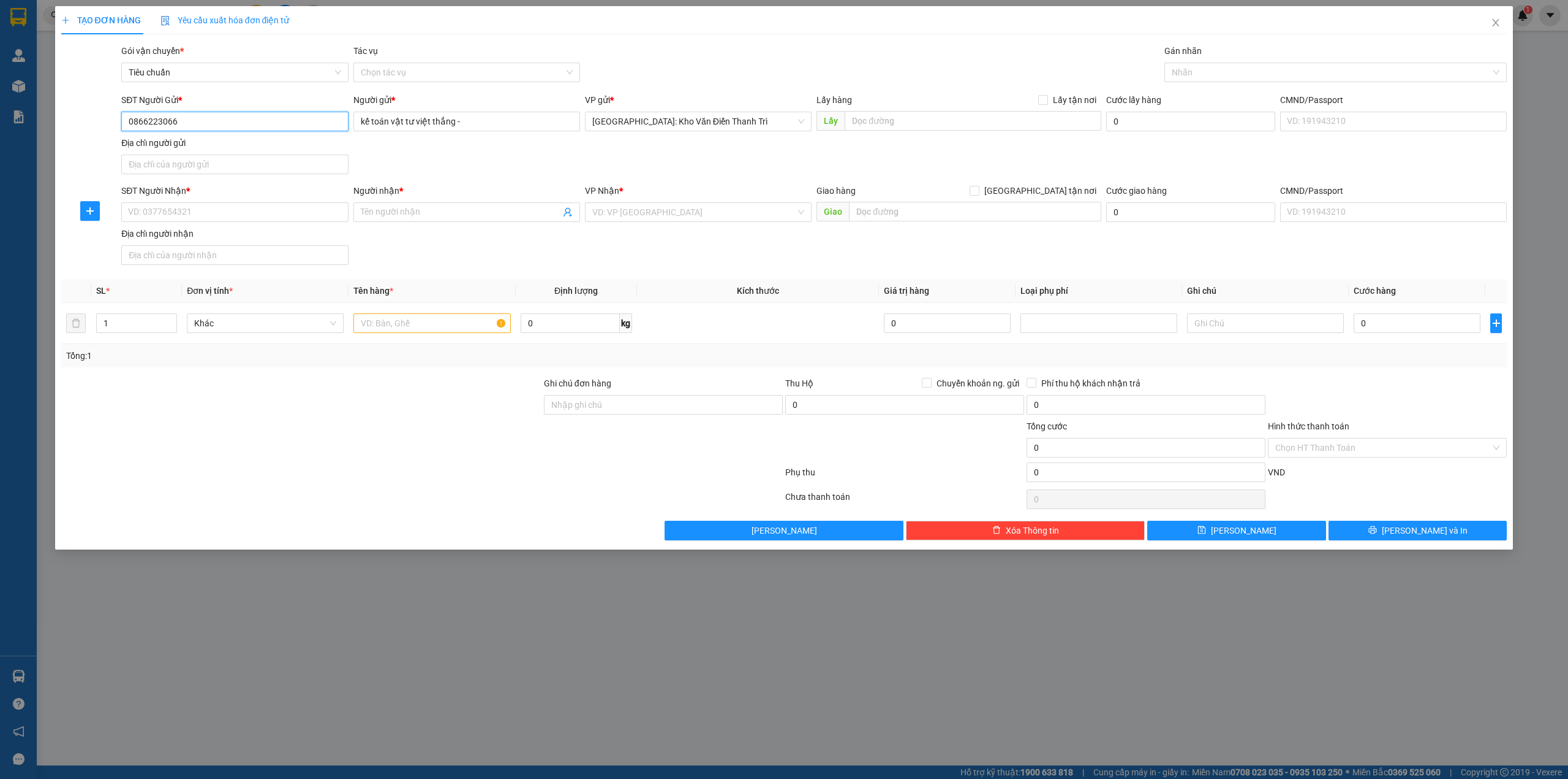
click at [291, 125] on input "0866223066" at bounding box center [235, 122] width 227 height 20
click at [897, 118] on input "text" at bounding box center [972, 121] width 257 height 20
type input "thái guyên"
click at [949, 175] on div "SĐT Người Gửi * 0866223066 Người gửi * kế toán vật tư việt thắng - VP gửi * [GE…" at bounding box center [813, 136] width 1390 height 86
click at [1056, 96] on span "Lấy tận nơi" at bounding box center [1074, 100] width 53 height 14
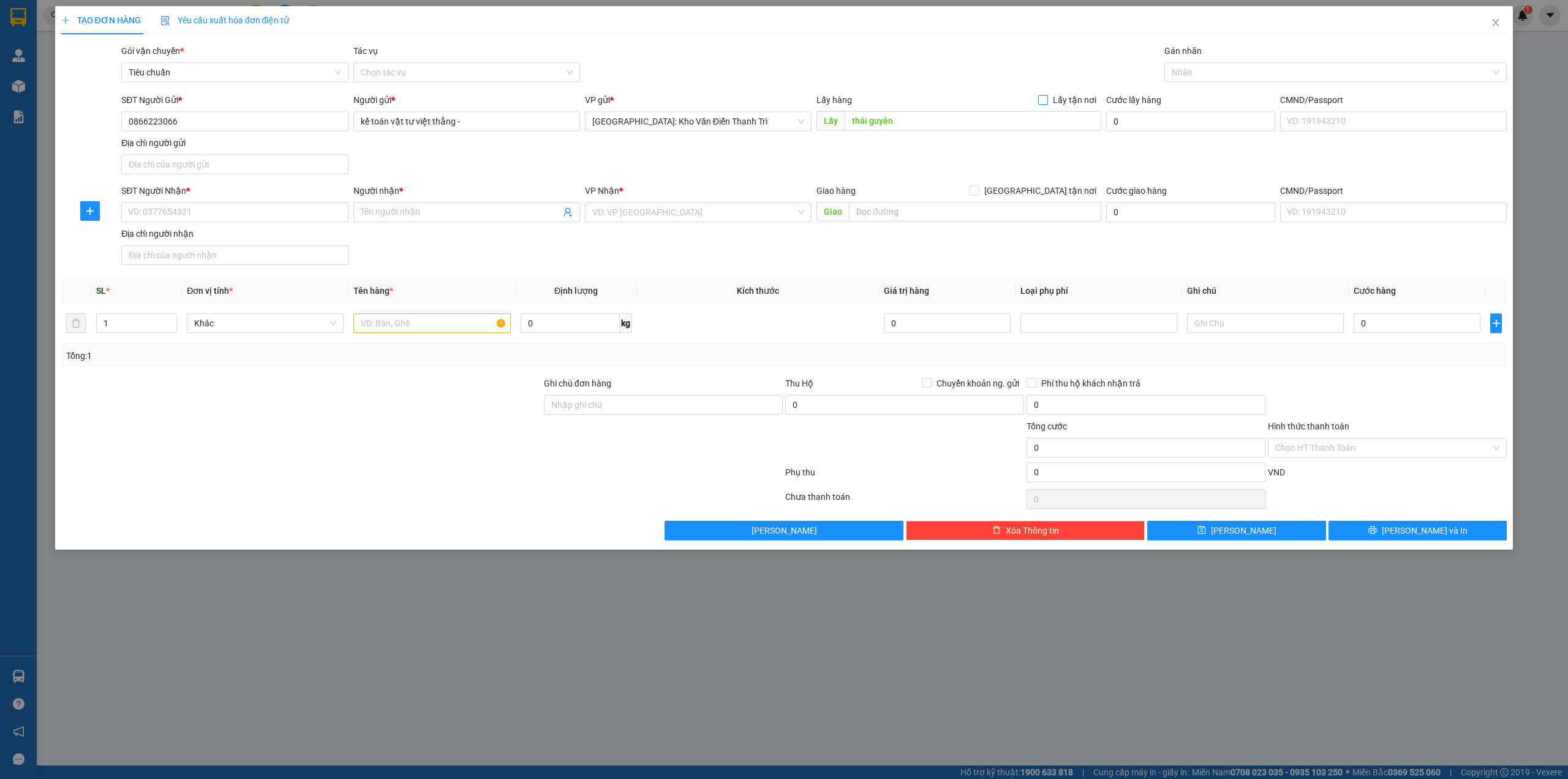
click at [1047, 96] on input "Lấy tận nơi" at bounding box center [1042, 99] width 9 height 9
checkbox input "true"
click at [1100, 72] on div "Gói vận chuyển * Tiêu chuẩn Tác vụ Chọn tác vụ Gán nhãn Nhãn" at bounding box center [813, 65] width 1390 height 43
click at [1212, 72] on div at bounding box center [1329, 72] width 324 height 15
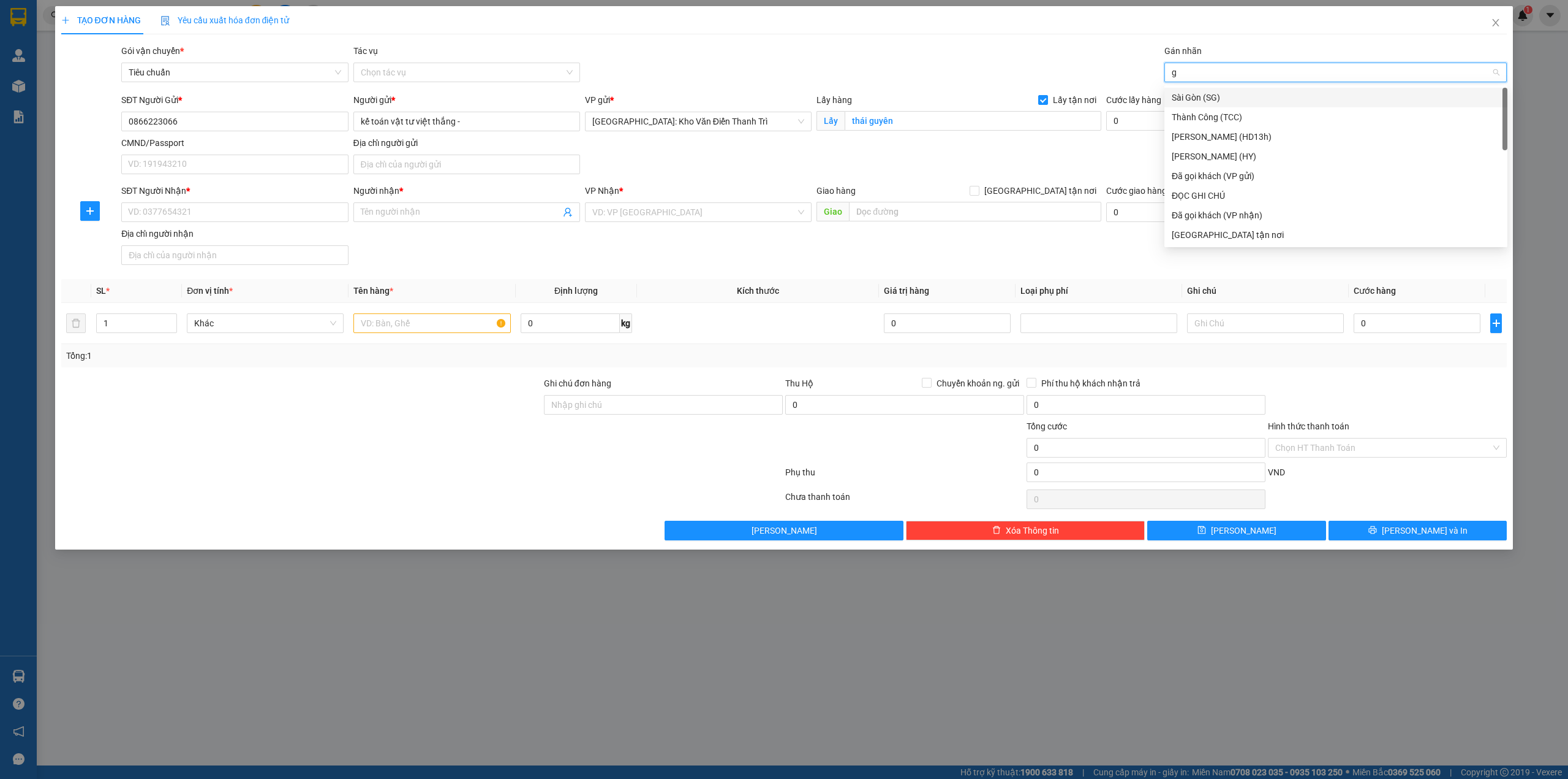
type input "gt"
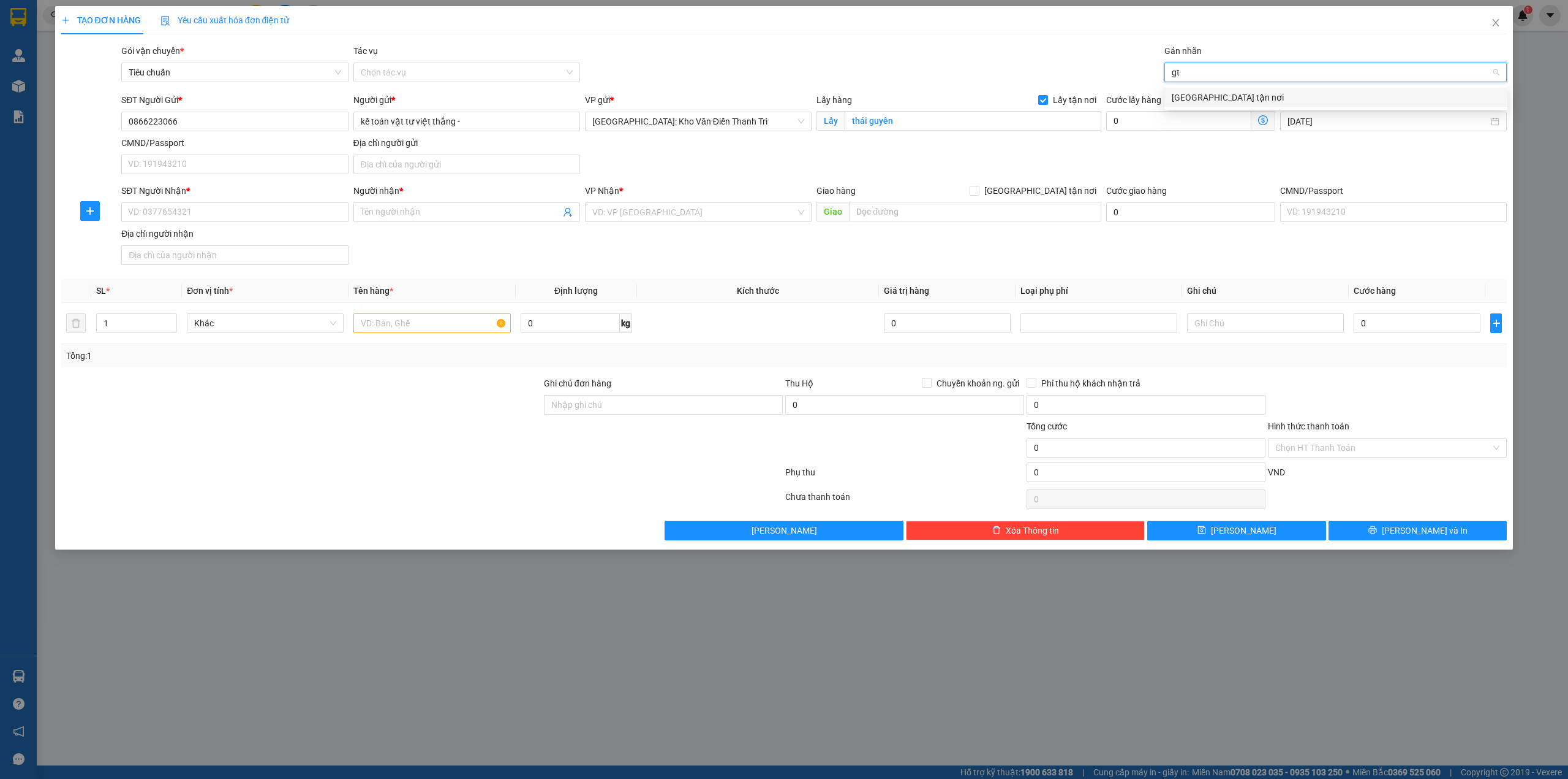
click at [1216, 93] on div "[GEOGRAPHIC_DATA] tận nơi" at bounding box center [1335, 98] width 328 height 14
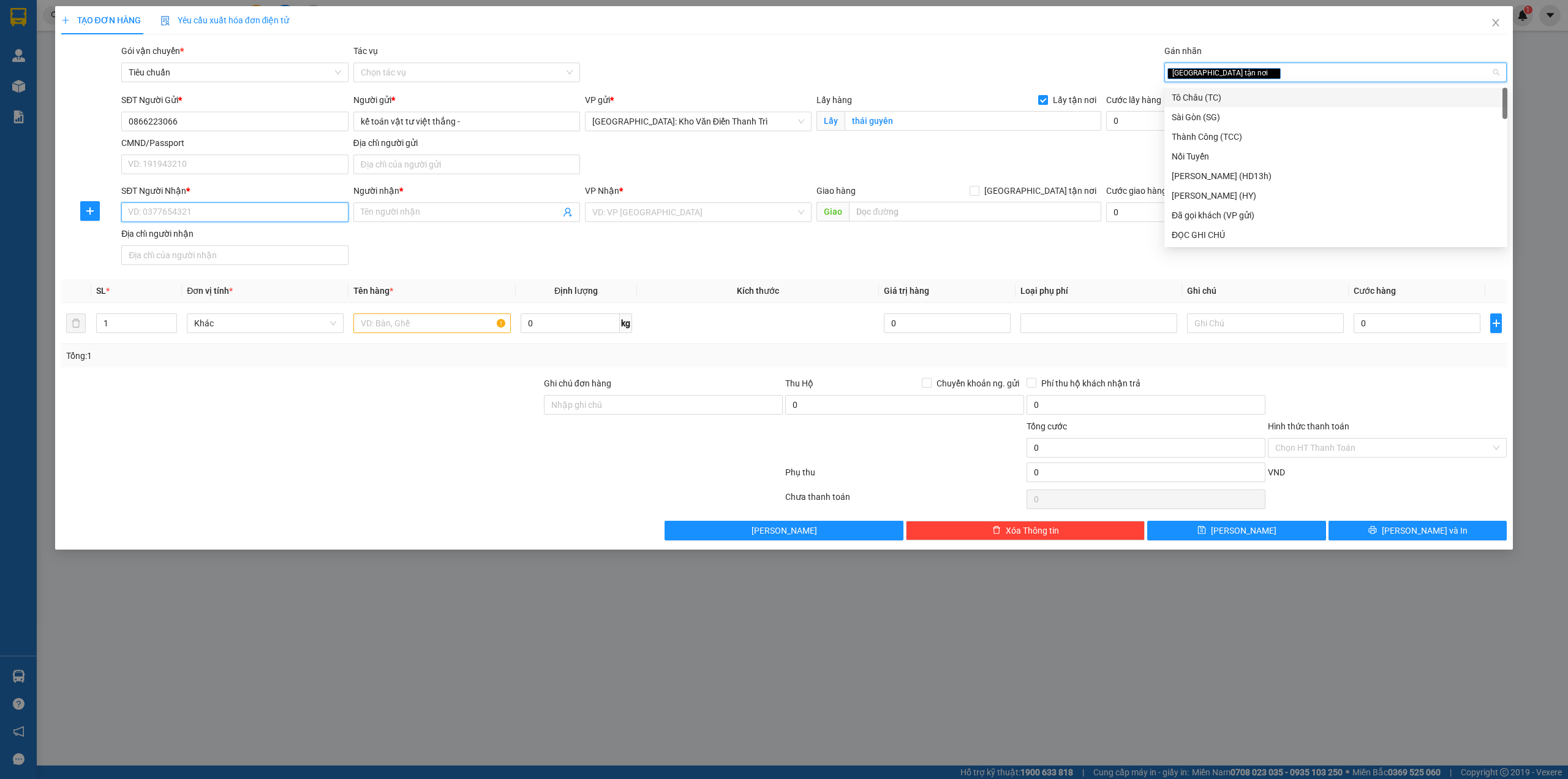
click at [211, 222] on input "SĐT Người Nhận *" at bounding box center [235, 213] width 227 height 20
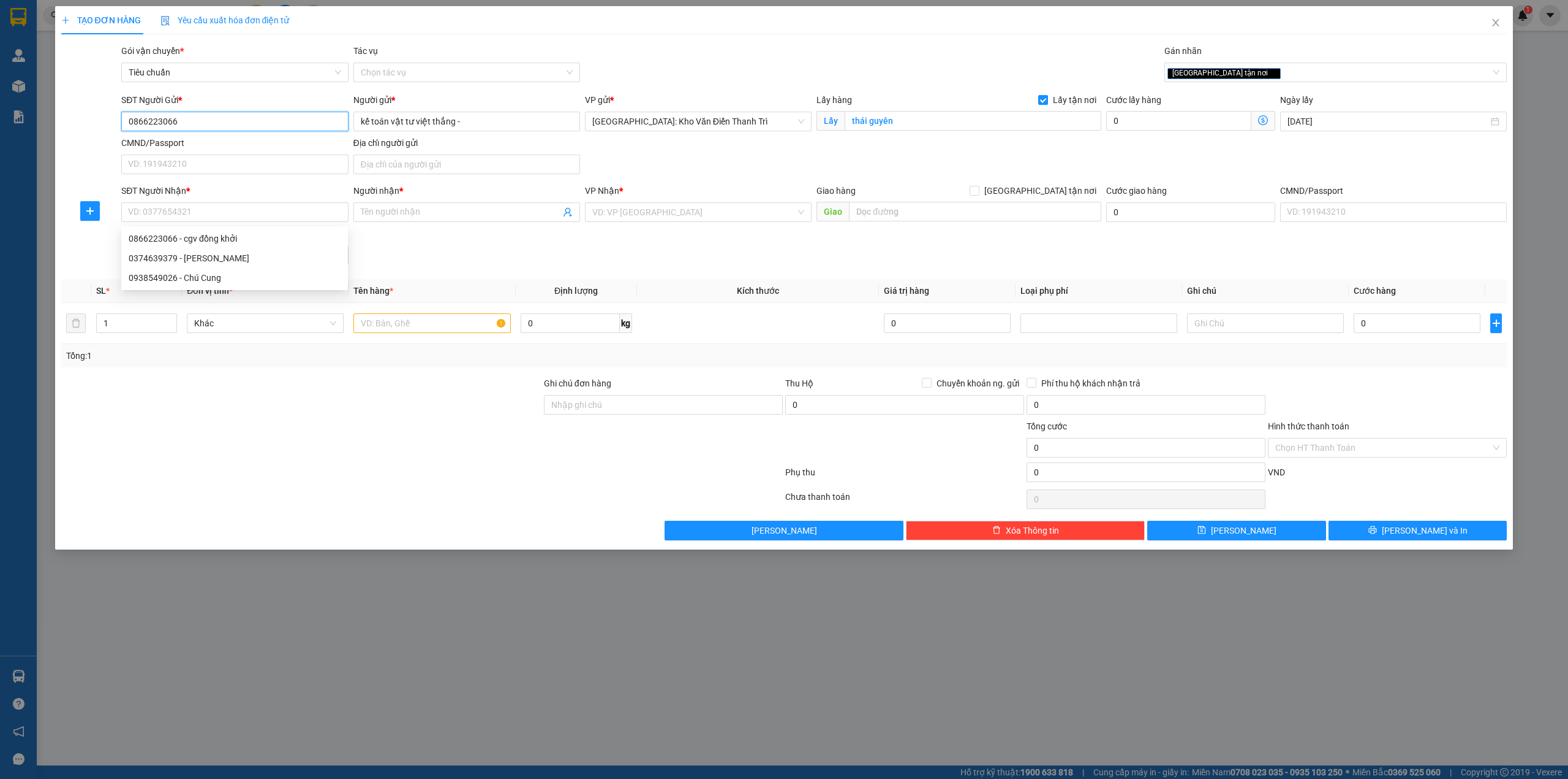
click at [203, 126] on input "0866223066" at bounding box center [235, 122] width 227 height 20
click at [215, 222] on input "SĐT Người Nhận *" at bounding box center [235, 213] width 227 height 20
paste input "0866223066"
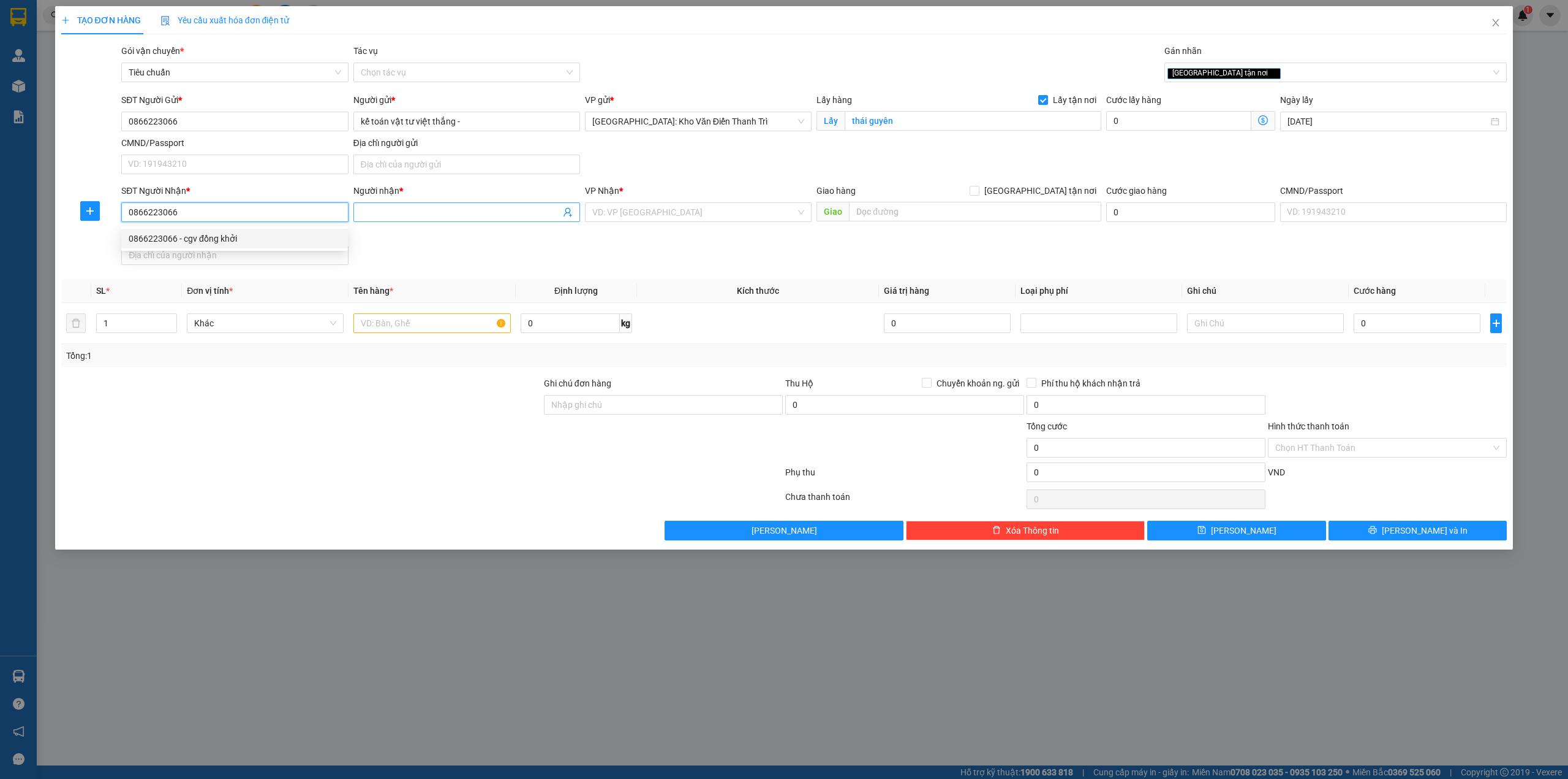
type input "0866223066"
click at [404, 222] on span at bounding box center [466, 213] width 227 height 20
click at [423, 217] on input "Người nhận *" at bounding box center [461, 213] width 200 height 14
type input "cgv liberty"
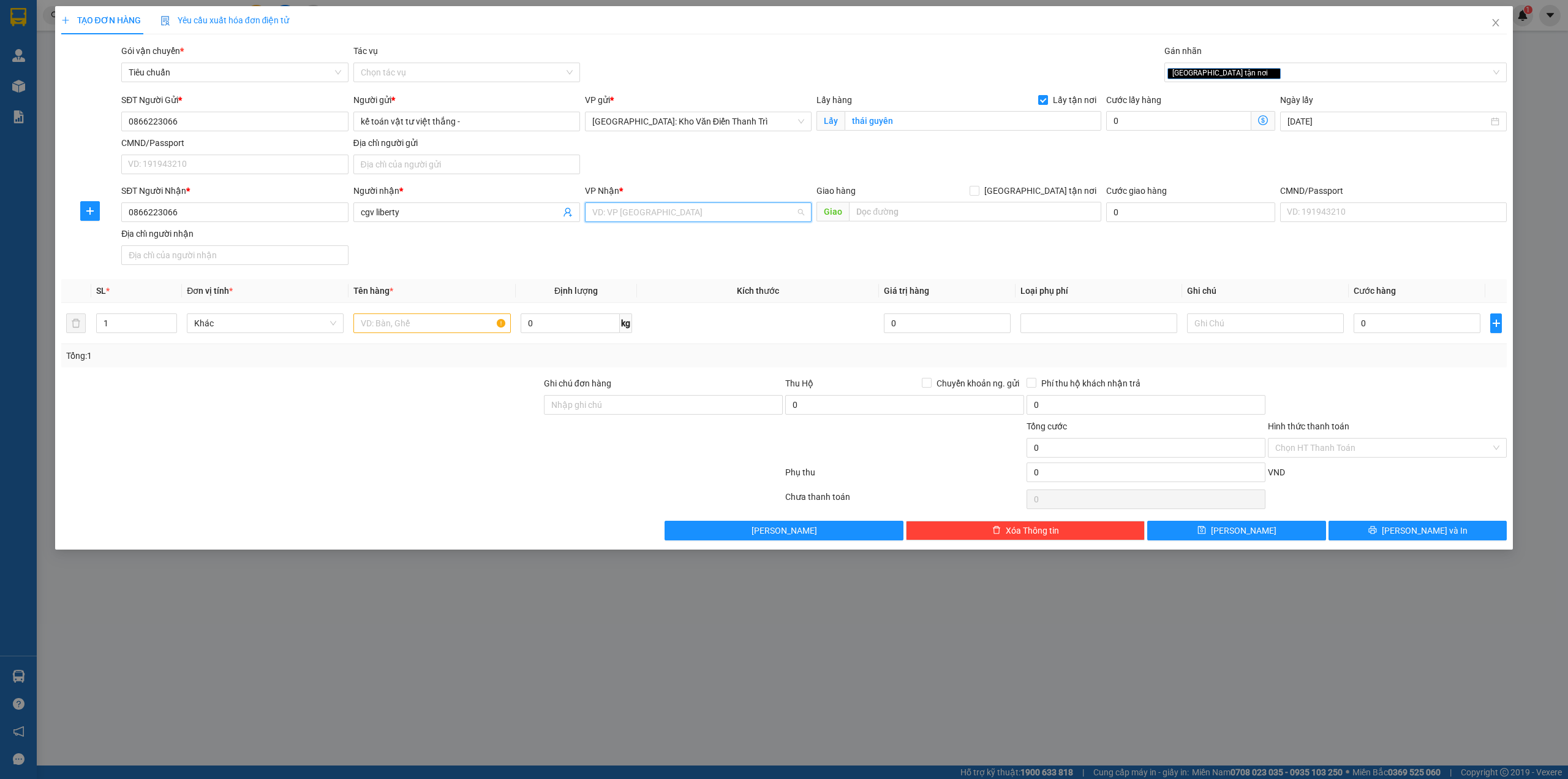
click at [704, 214] on input "search" at bounding box center [695, 212] width 204 height 18
type input "12"
click at [690, 261] on div "[PERSON_NAME] : [GEOGRAPHIC_DATA]" at bounding box center [699, 258] width 212 height 14
click at [978, 263] on div "SĐT Người Nhận * 0866223066 Người nhận * cgv liberty VP Nhận * [GEOGRAPHIC_DATA…" at bounding box center [813, 227] width 1390 height 86
click at [956, 219] on input "text" at bounding box center [975, 212] width 253 height 20
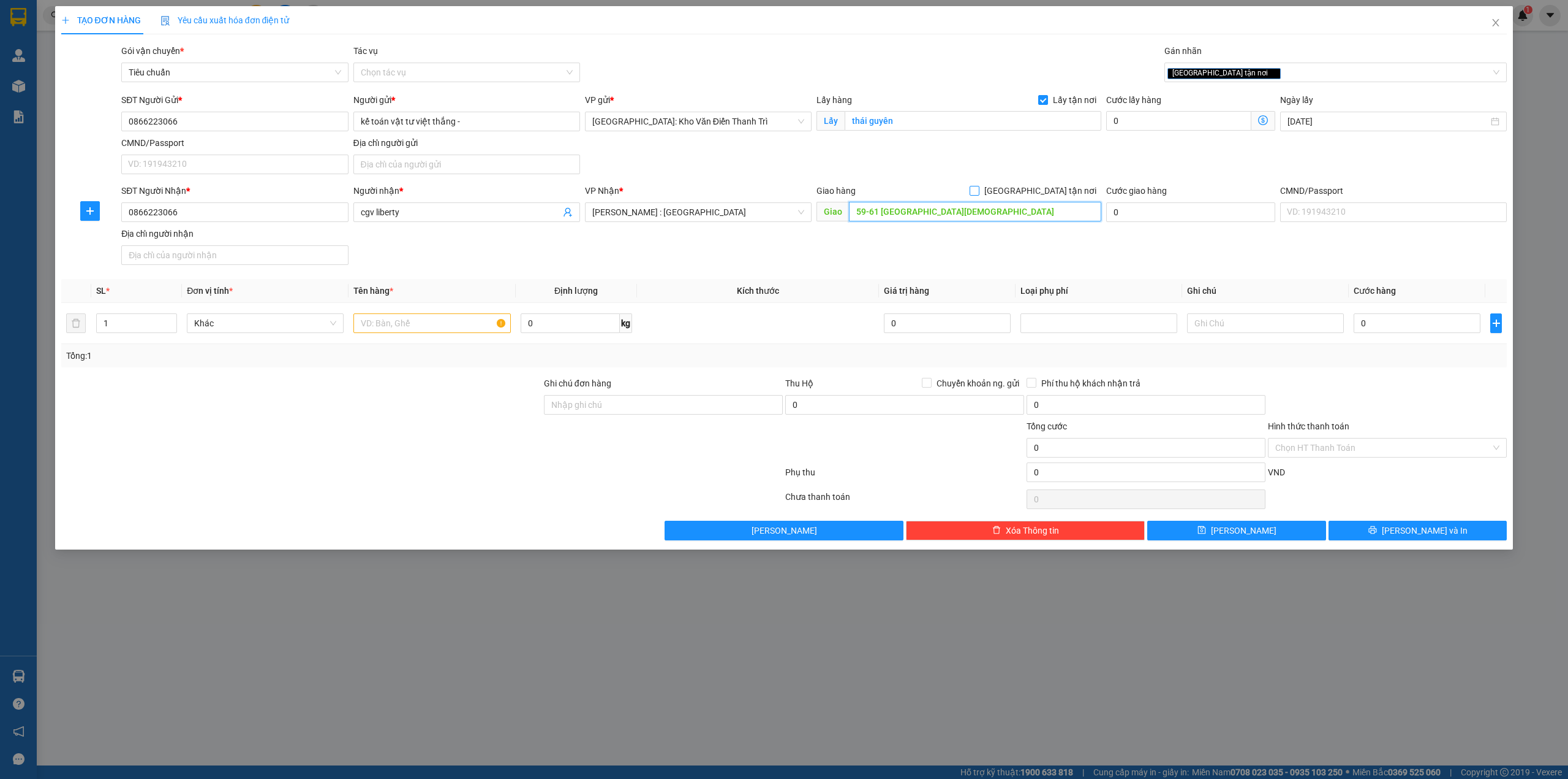
type input "59-61 [GEOGRAPHIC_DATA][DEMOGRAPHIC_DATA]"
click at [1062, 187] on span "[GEOGRAPHIC_DATA] tận nơi" at bounding box center [1041, 191] width 122 height 14
click at [978, 187] on input "[GEOGRAPHIC_DATA] tận nơi" at bounding box center [974, 190] width 9 height 9
checkbox input "true"
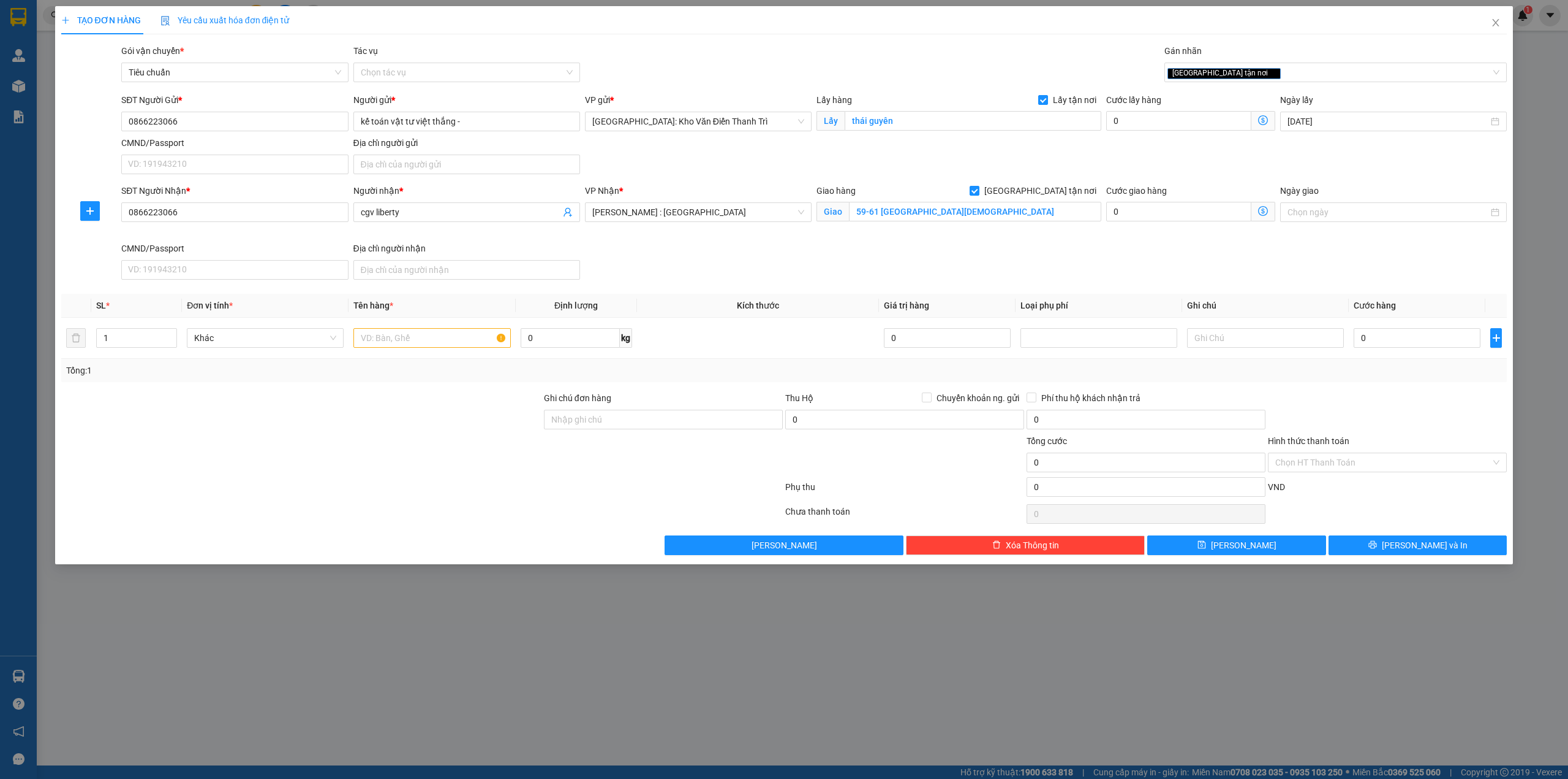
click at [1170, 153] on div "SĐT Người Gửi * 0866223066 Người gửi * kế toán vật tư việt thắng - VP gửi * [GE…" at bounding box center [813, 136] width 1390 height 86
click at [473, 342] on input "text" at bounding box center [431, 338] width 157 height 20
paste input "2 kiện bọc xốp nổ ( máy hút bụi )"
type input "2 kiện bọc xốp nổ ( máy hút bụi )"
click at [129, 339] on input "1" at bounding box center [137, 338] width 80 height 18
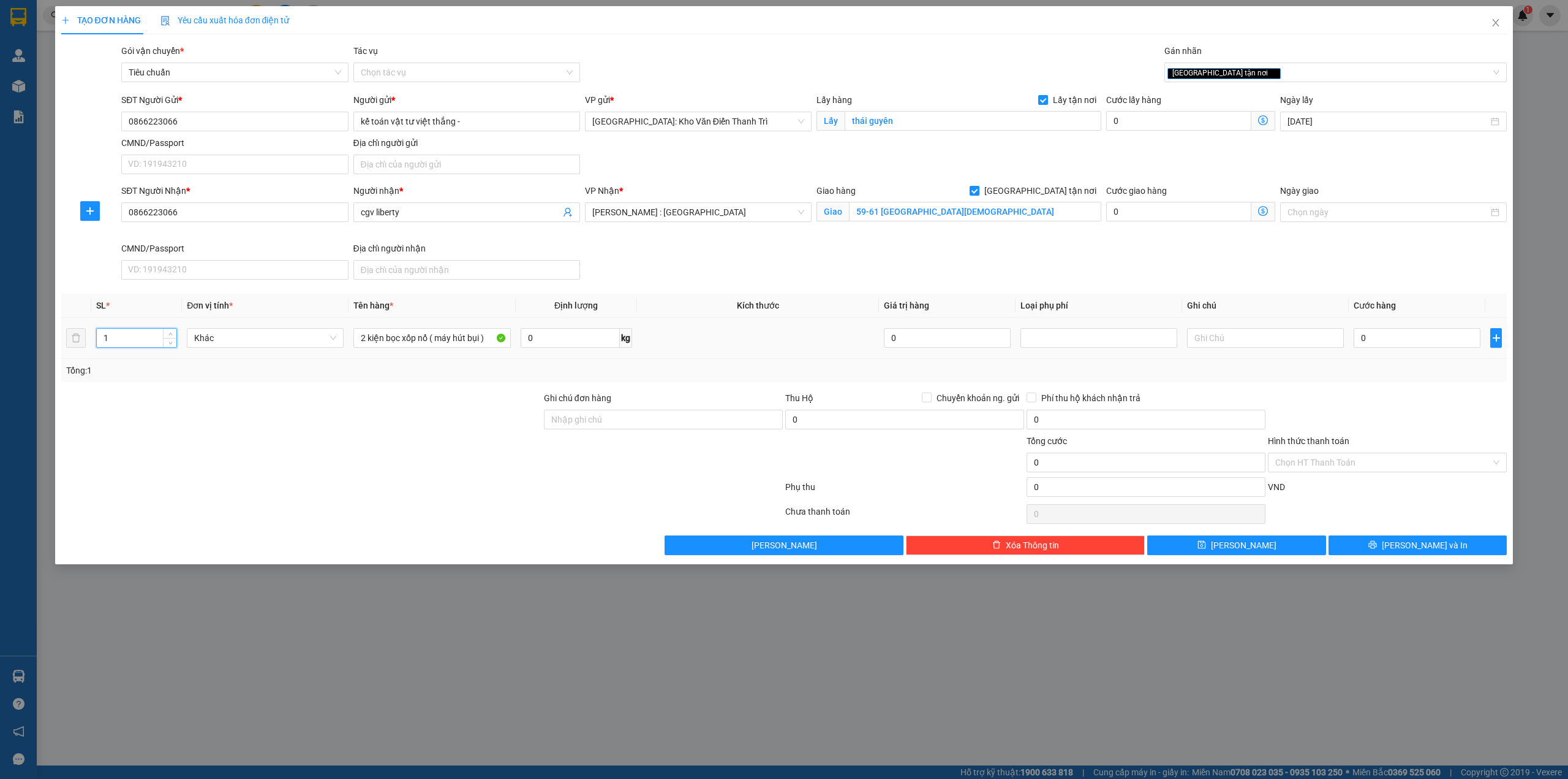
click at [129, 339] on input "1" at bounding box center [137, 338] width 80 height 18
type input "2"
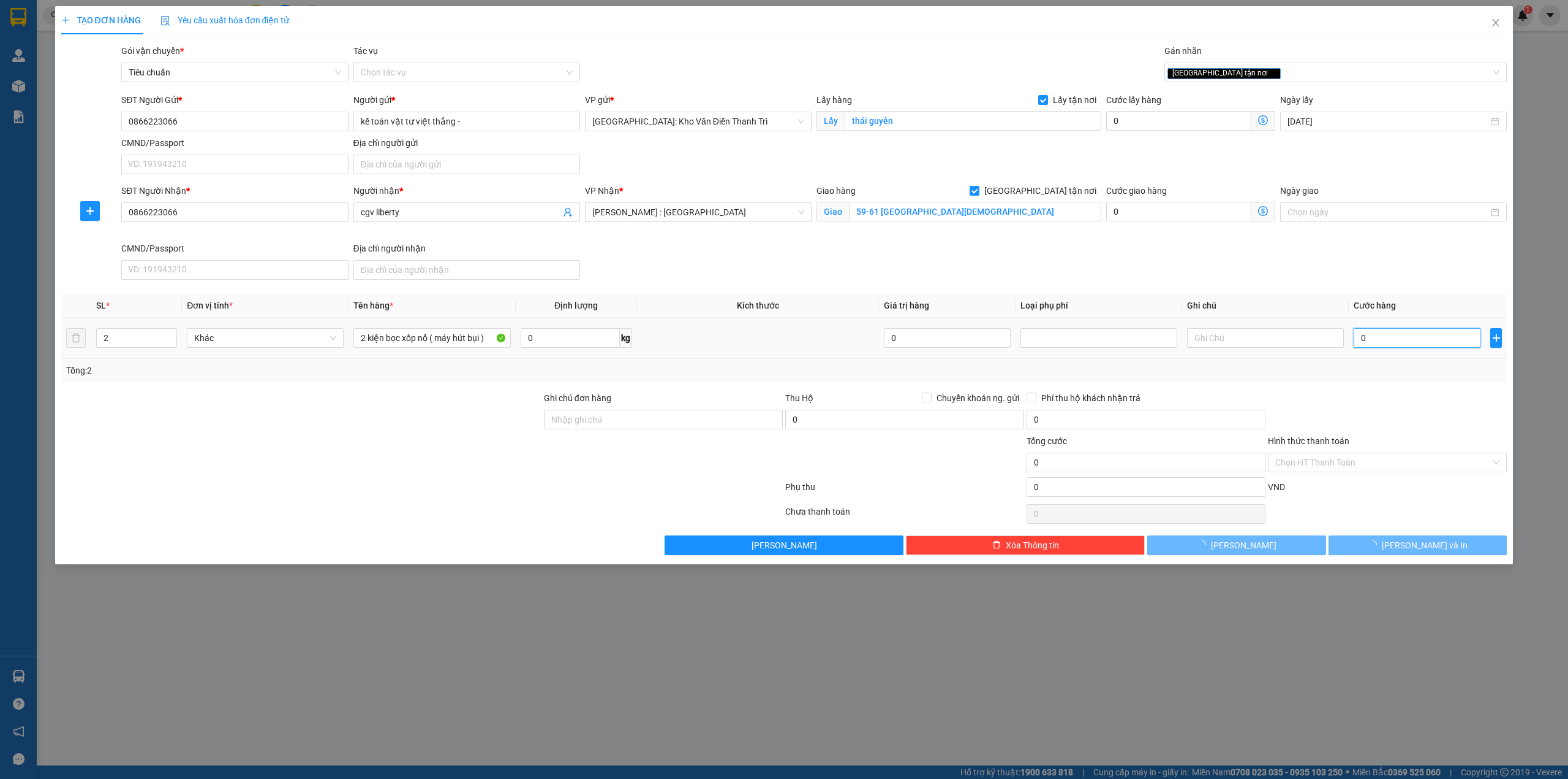
click at [1407, 346] on input "0" at bounding box center [1417, 338] width 127 height 20
type input "2"
type input "25"
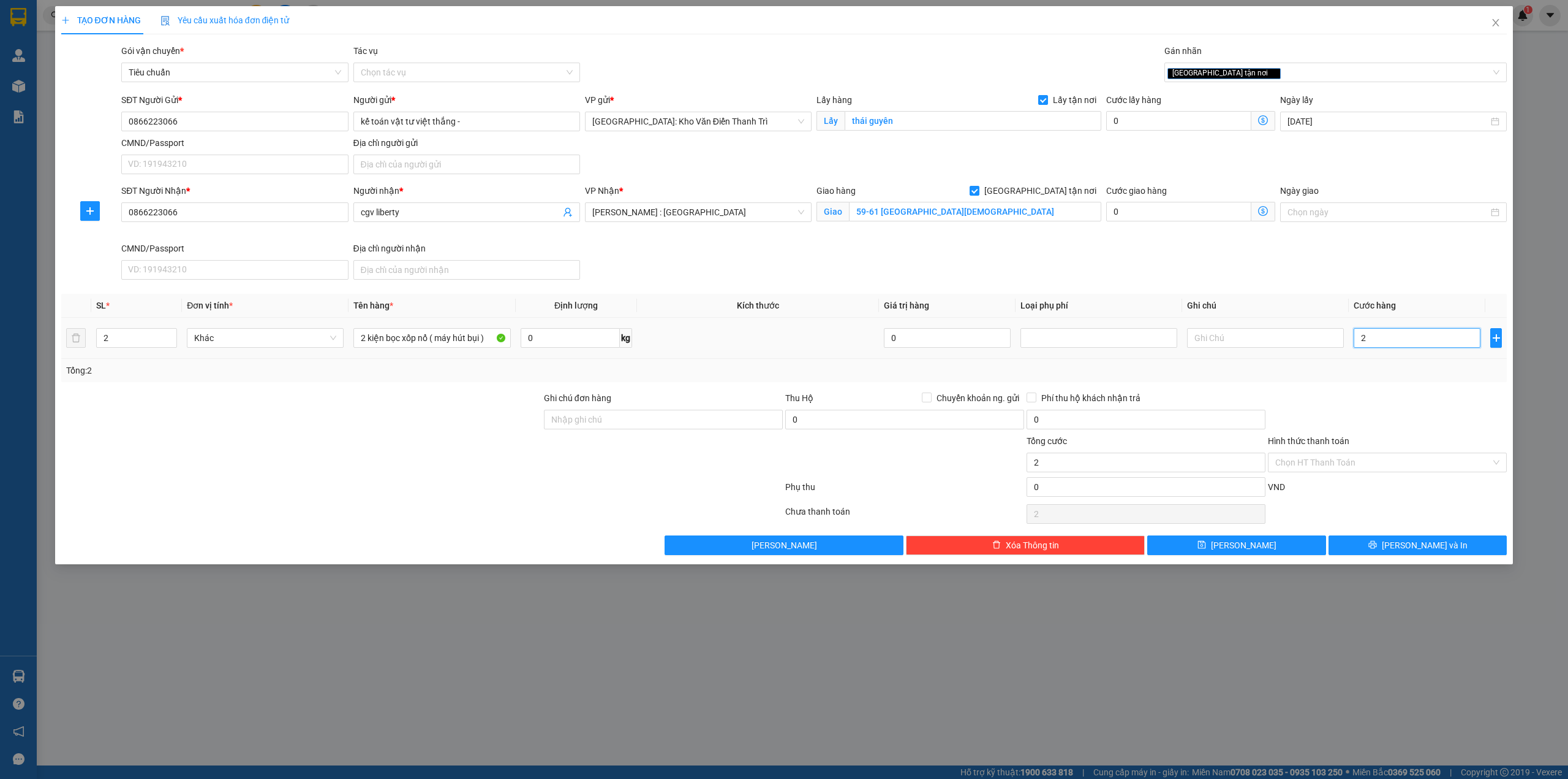
type input "25"
type input "250"
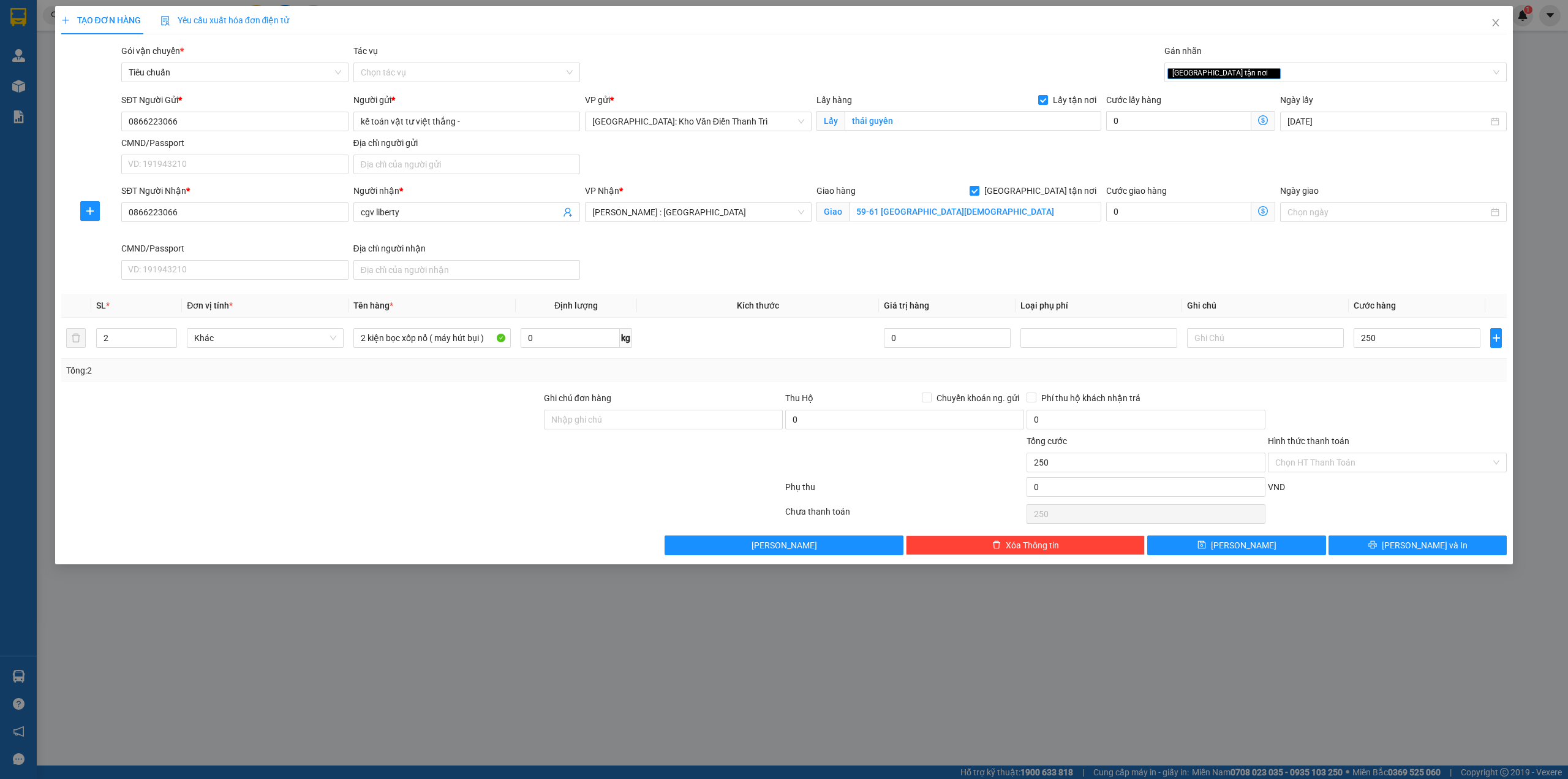
type input "250.000"
click at [1365, 404] on div at bounding box center [1387, 412] width 242 height 43
click at [586, 429] on input "Ghi chú đơn hàng" at bounding box center [663, 419] width 239 height 20
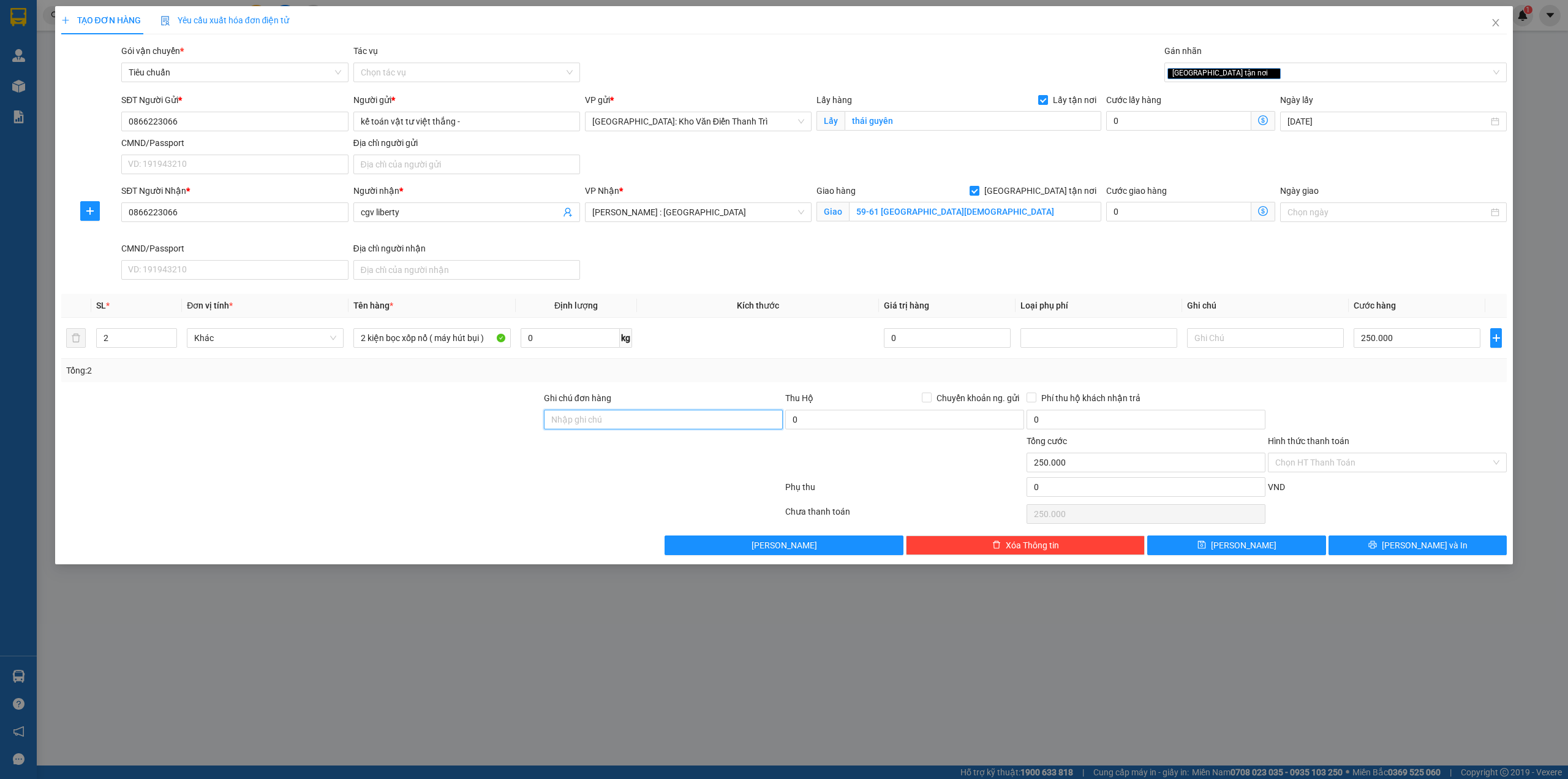
type input "hàng giao nguyên kiện, hư vỡ ko đền"
click at [1377, 547] on icon "printer" at bounding box center [1372, 544] width 9 height 9
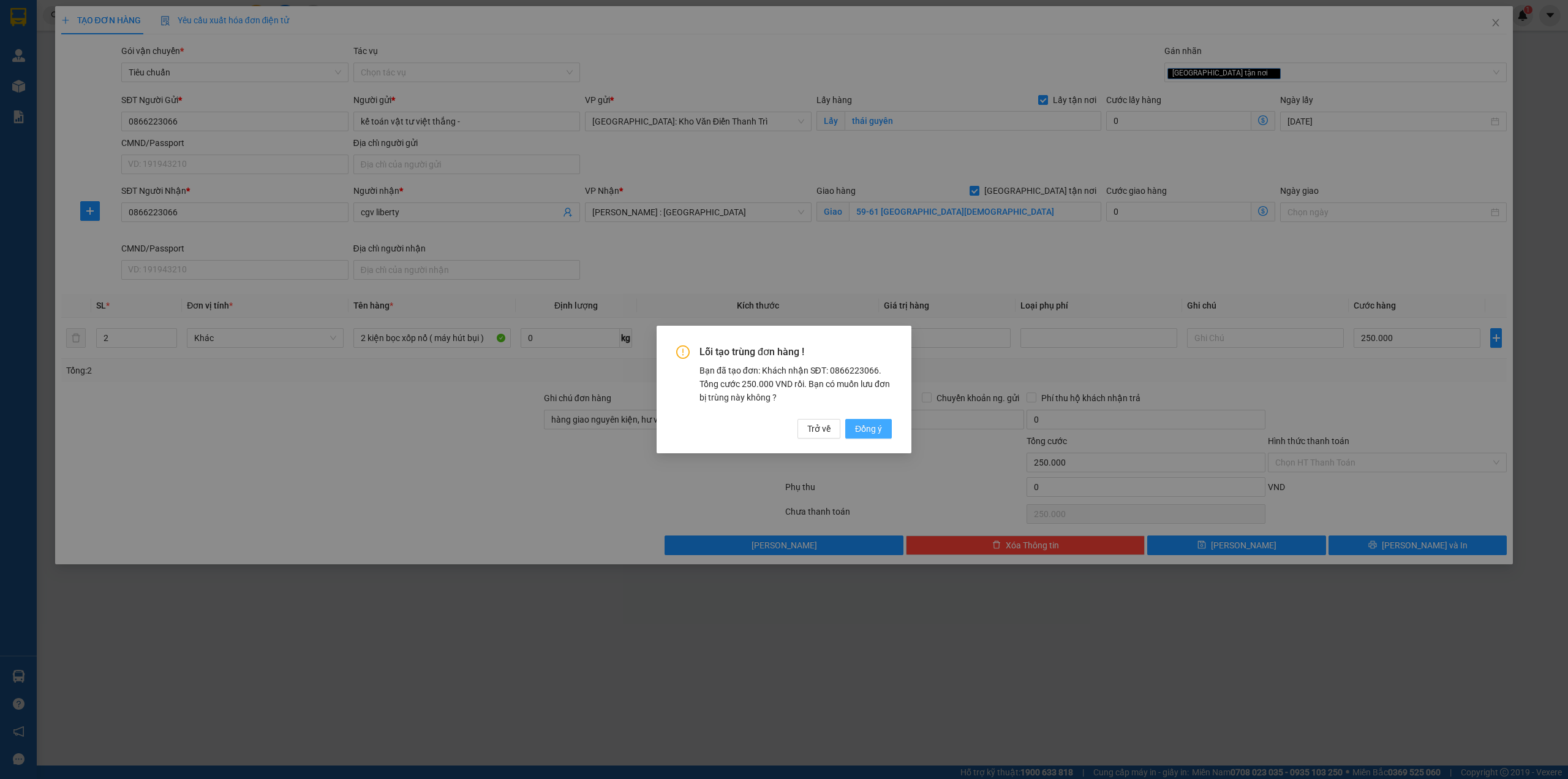
click at [873, 430] on span "Đồng ý" at bounding box center [868, 428] width 27 height 14
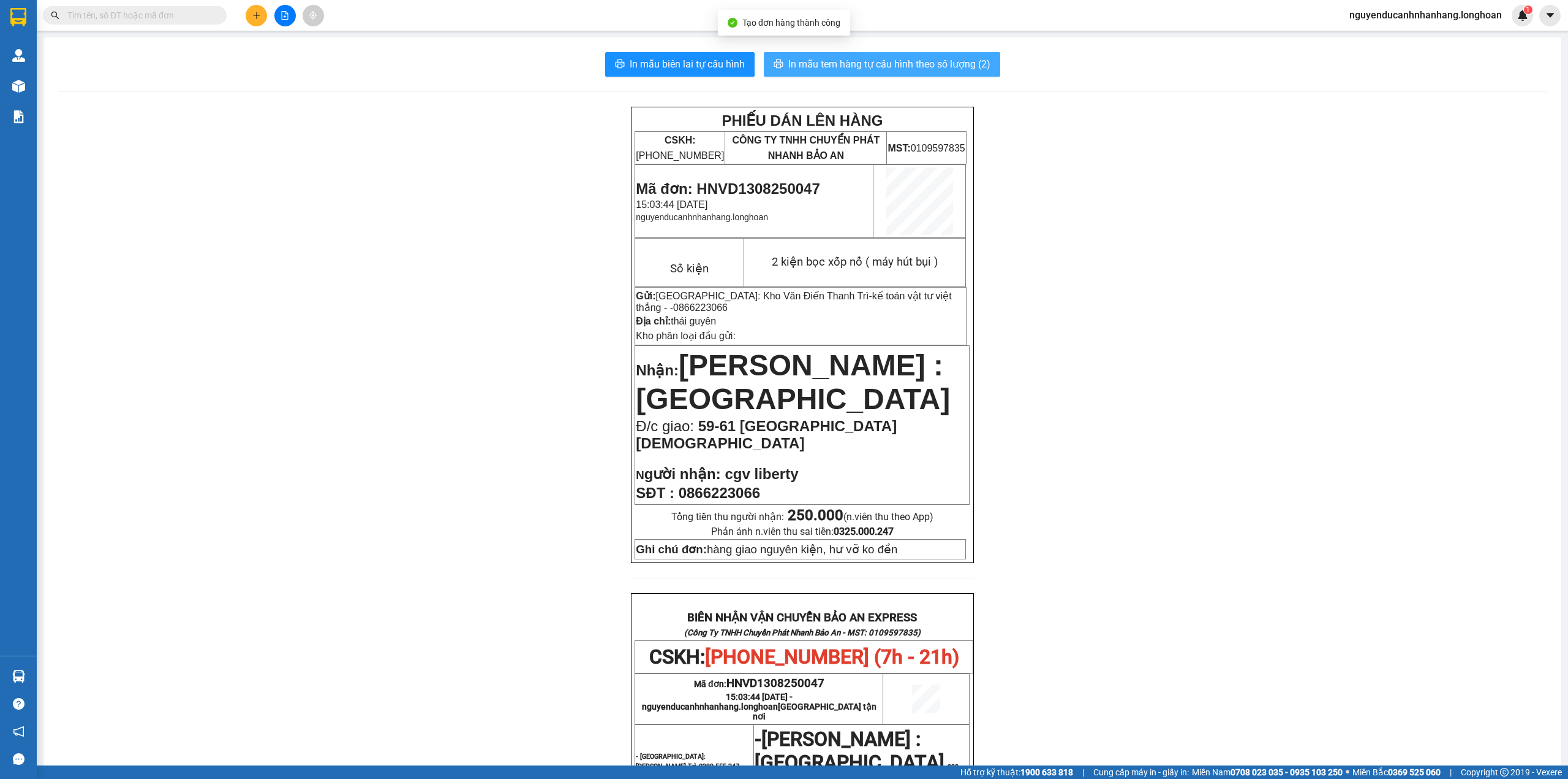
click at [850, 69] on span "In mẫu tem hàng tự cấu hình theo số lượng (2)" at bounding box center [889, 63] width 203 height 15
click at [247, 15] on button at bounding box center [256, 15] width 21 height 21
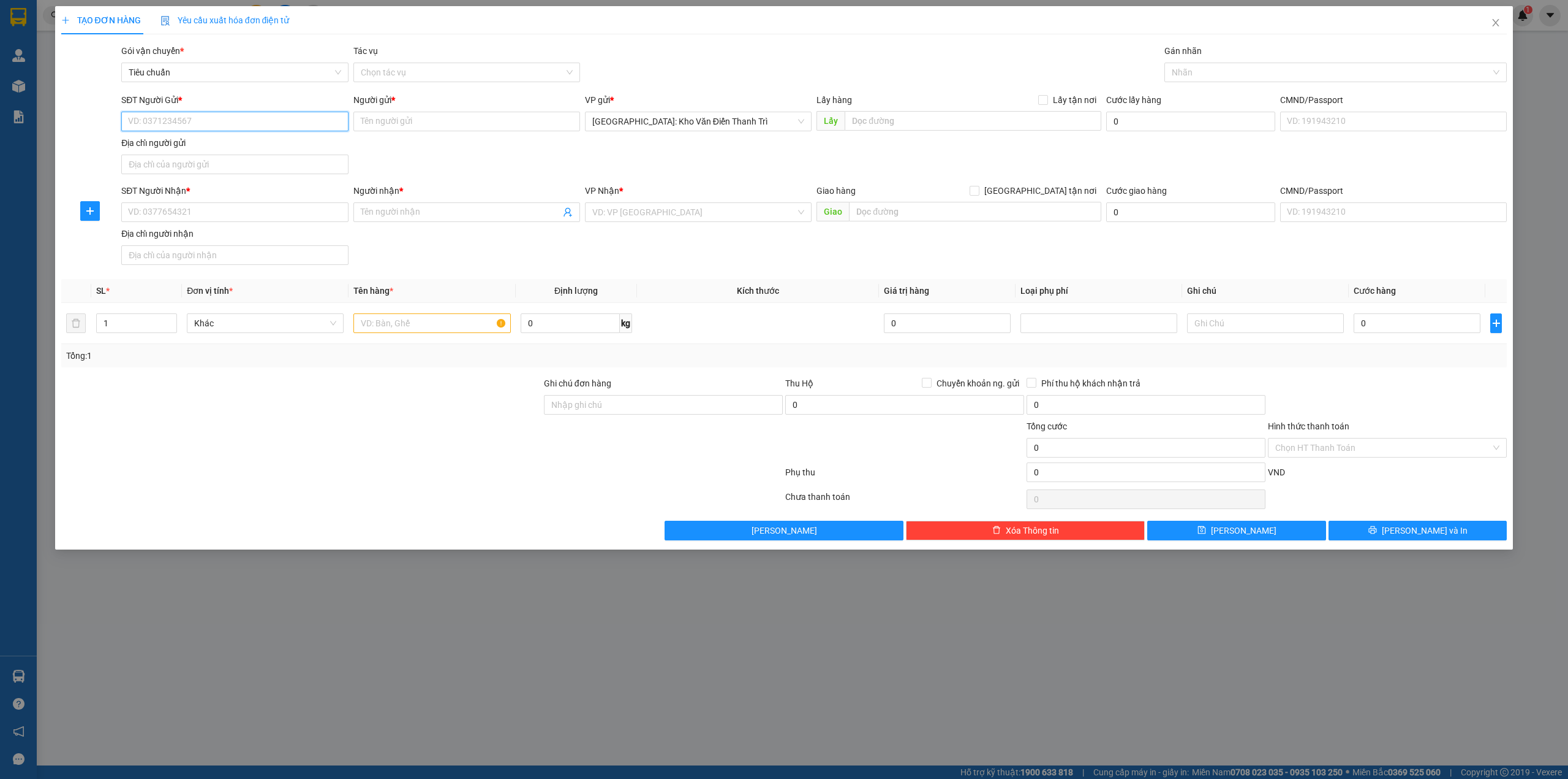
click at [261, 130] on input "SĐT Người Gửi *" at bounding box center [235, 122] width 227 height 20
click at [414, 115] on input "Người gửi *" at bounding box center [466, 122] width 227 height 20
paste input "kế toán vật tư việt thắng - 0866223066"
drag, startPoint x: 527, startPoint y: 120, endPoint x: 464, endPoint y: 125, distance: 63.2
click at [464, 125] on input "kế toán vật tư việt thắng - 0866223066" at bounding box center [466, 122] width 227 height 20
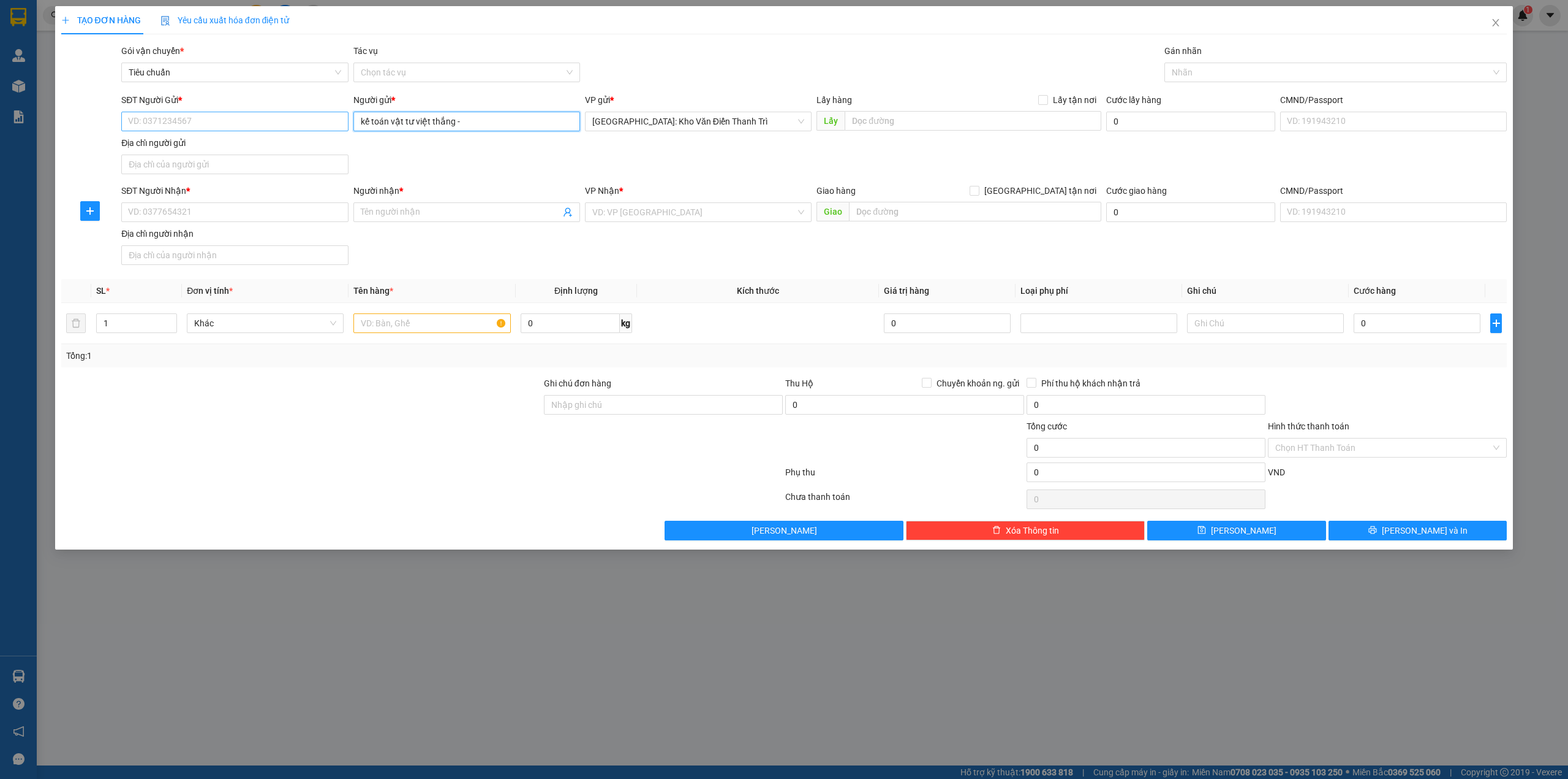
type input "kế toán vật tư việt thắng -"
click at [265, 125] on input "SĐT Người Gửi *" at bounding box center [235, 122] width 227 height 20
paste input "0866223066"
type input "0866223066"
click at [652, 158] on div "SĐT Người Gửi * 0866223066 0866223066 Người gửi * kế toán vật tư việt thắng - V…" at bounding box center [813, 136] width 1390 height 86
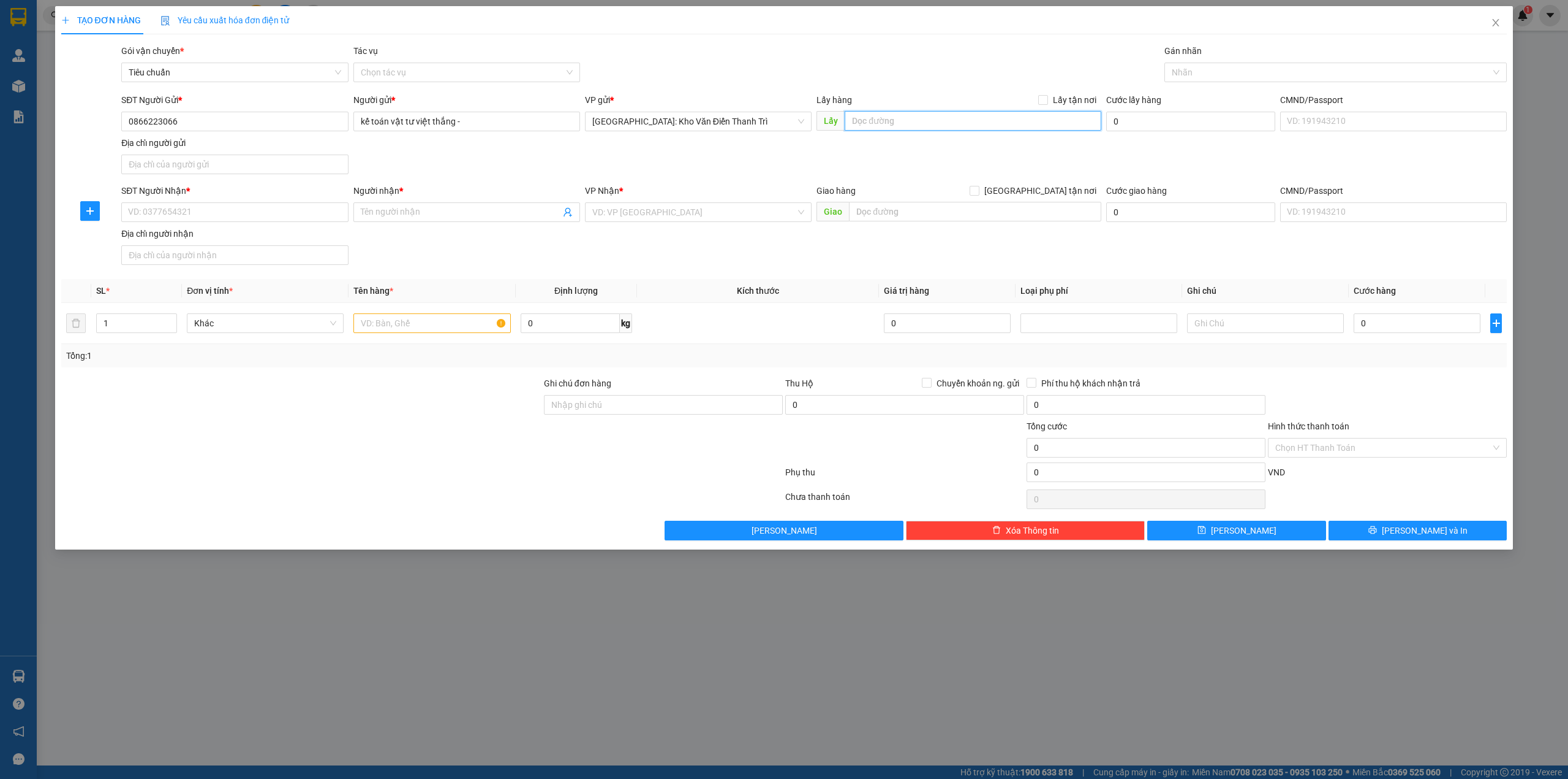
click at [881, 120] on input "text" at bounding box center [972, 121] width 257 height 20
type input "thái nguyên"
drag, startPoint x: 1013, startPoint y: 172, endPoint x: 1059, endPoint y: 118, distance: 70.9
click at [1013, 172] on div "SĐT Người Gửi * 0866223066 Người gửi * kế toán vật tư việt thắng - VP gửi * [GE…" at bounding box center [813, 136] width 1390 height 86
drag, startPoint x: 1059, startPoint y: 114, endPoint x: 1058, endPoint y: 107, distance: 7.1
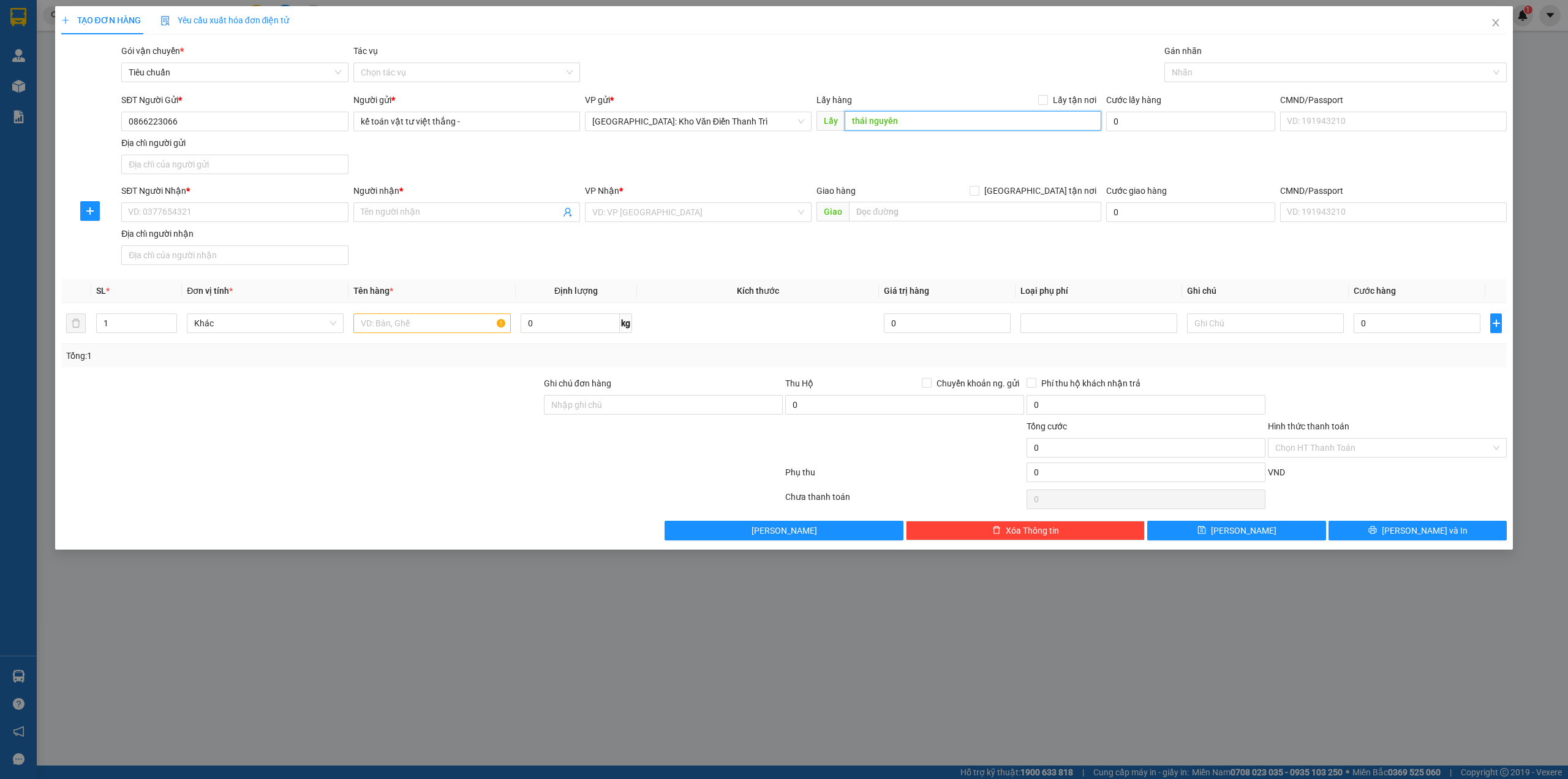
click at [1059, 113] on input "thái nguyên" at bounding box center [972, 121] width 257 height 20
click at [1058, 106] on span "Lấy tận nơi" at bounding box center [1074, 100] width 53 height 14
click at [1047, 104] on input "Lấy tận nơi" at bounding box center [1042, 99] width 9 height 9
checkbox input "true"
click at [1100, 74] on div "Gói vận chuyển * Tiêu chuẩn Tác vụ Chọn tác vụ Gán nhãn Nhãn" at bounding box center [813, 65] width 1390 height 43
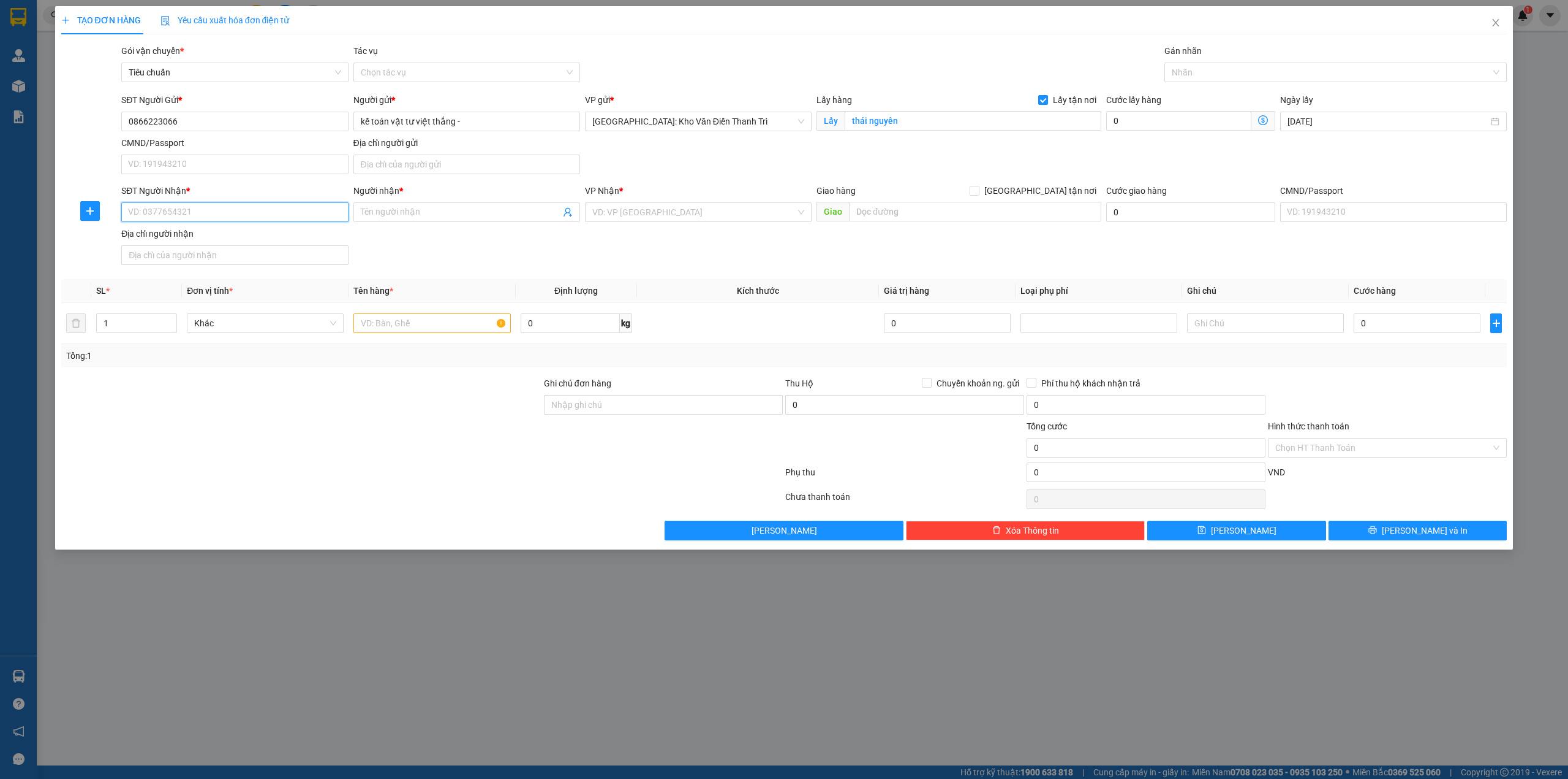
click at [285, 214] on input "SĐT Người Nhận *" at bounding box center [235, 213] width 227 height 20
click at [375, 217] on input "Người nhận *" at bounding box center [461, 213] width 200 height 14
type input "cgv sư [PERSON_NAME]"
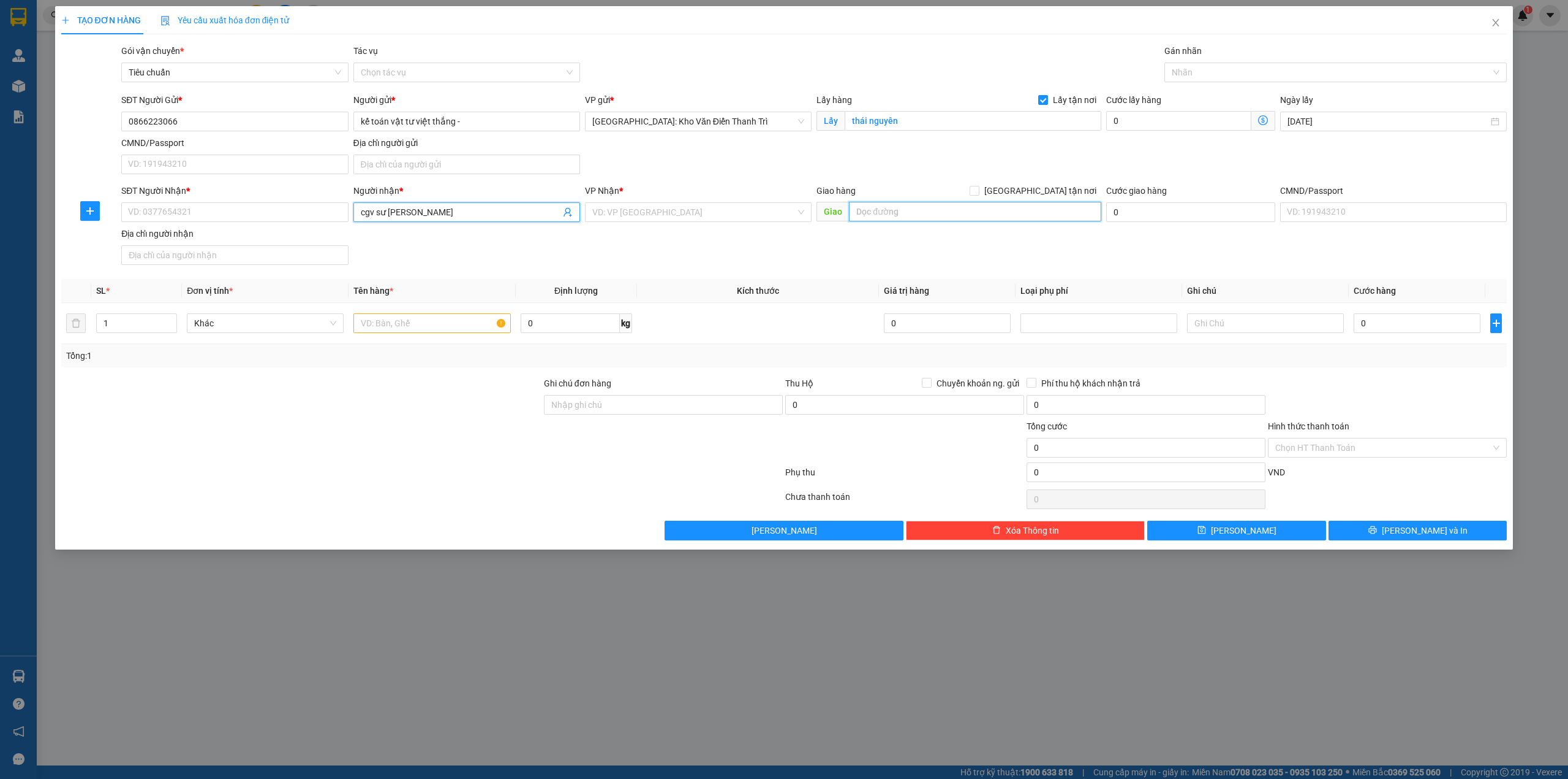
click at [921, 212] on input "text" at bounding box center [975, 212] width 253 height 20
type input "sư vạn hạnh mall 11 sư vạn hạnh p12q10 hcm"
click at [1039, 179] on div "SĐT Người Gửi * 0866223066 Người gửi * kế toán vật tư việt thắng - VP gửi * [GE…" at bounding box center [813, 136] width 1390 height 86
click at [1043, 197] on label "[GEOGRAPHIC_DATA] tận nơi" at bounding box center [1036, 191] width 132 height 14
click at [978, 195] on input "[GEOGRAPHIC_DATA] tận nơi" at bounding box center [974, 190] width 9 height 9
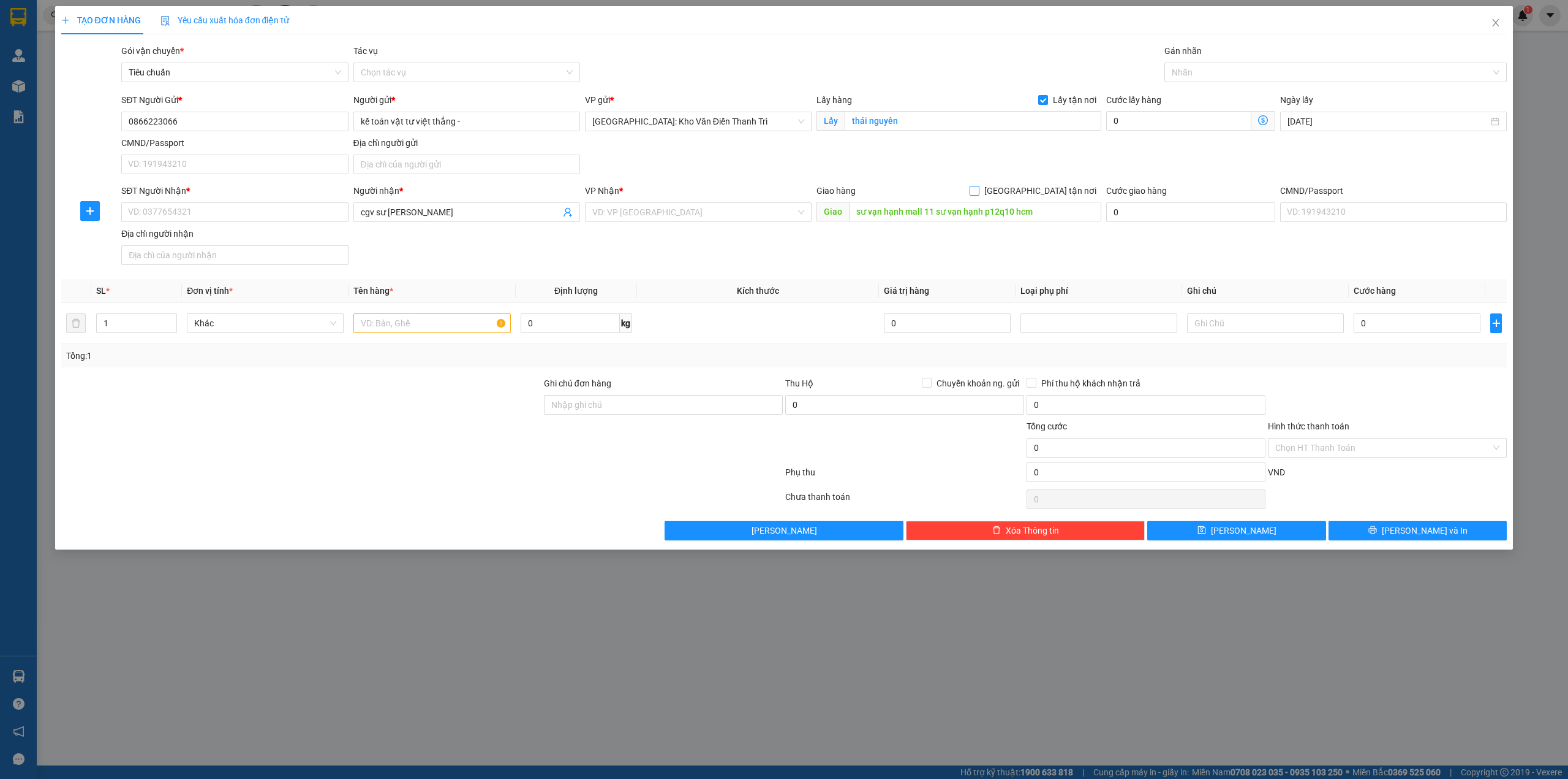
checkbox input "true"
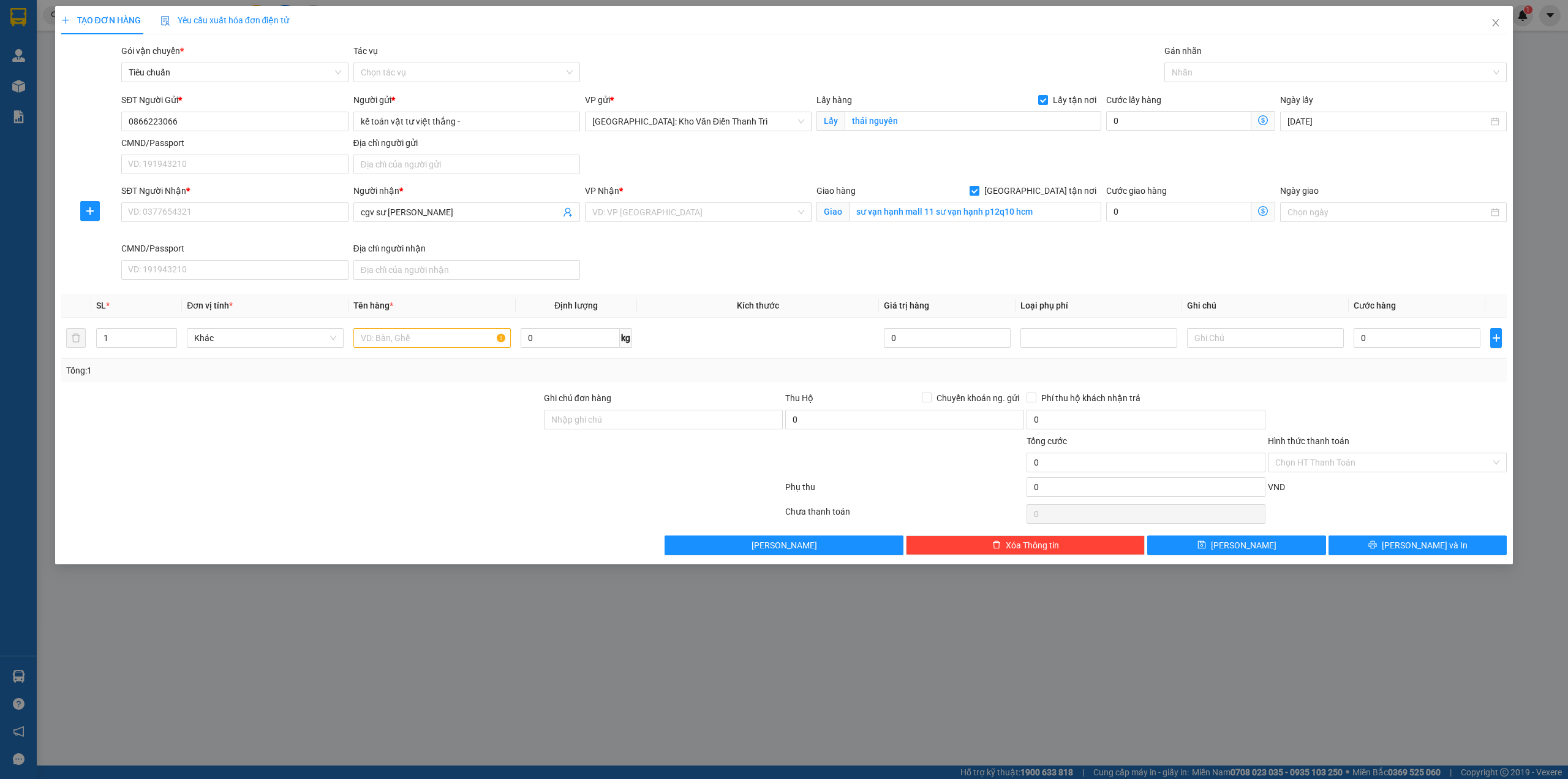
drag, startPoint x: 1135, startPoint y: 171, endPoint x: 927, endPoint y: 172, distance: 208.0
click at [1111, 165] on div "SĐT Người Gửi * 0866223066 Người gửi * kế toán vật tư việt thắng - VP gửi * [GE…" at bounding box center [813, 136] width 1390 height 86
click at [699, 215] on input "search" at bounding box center [695, 212] width 204 height 18
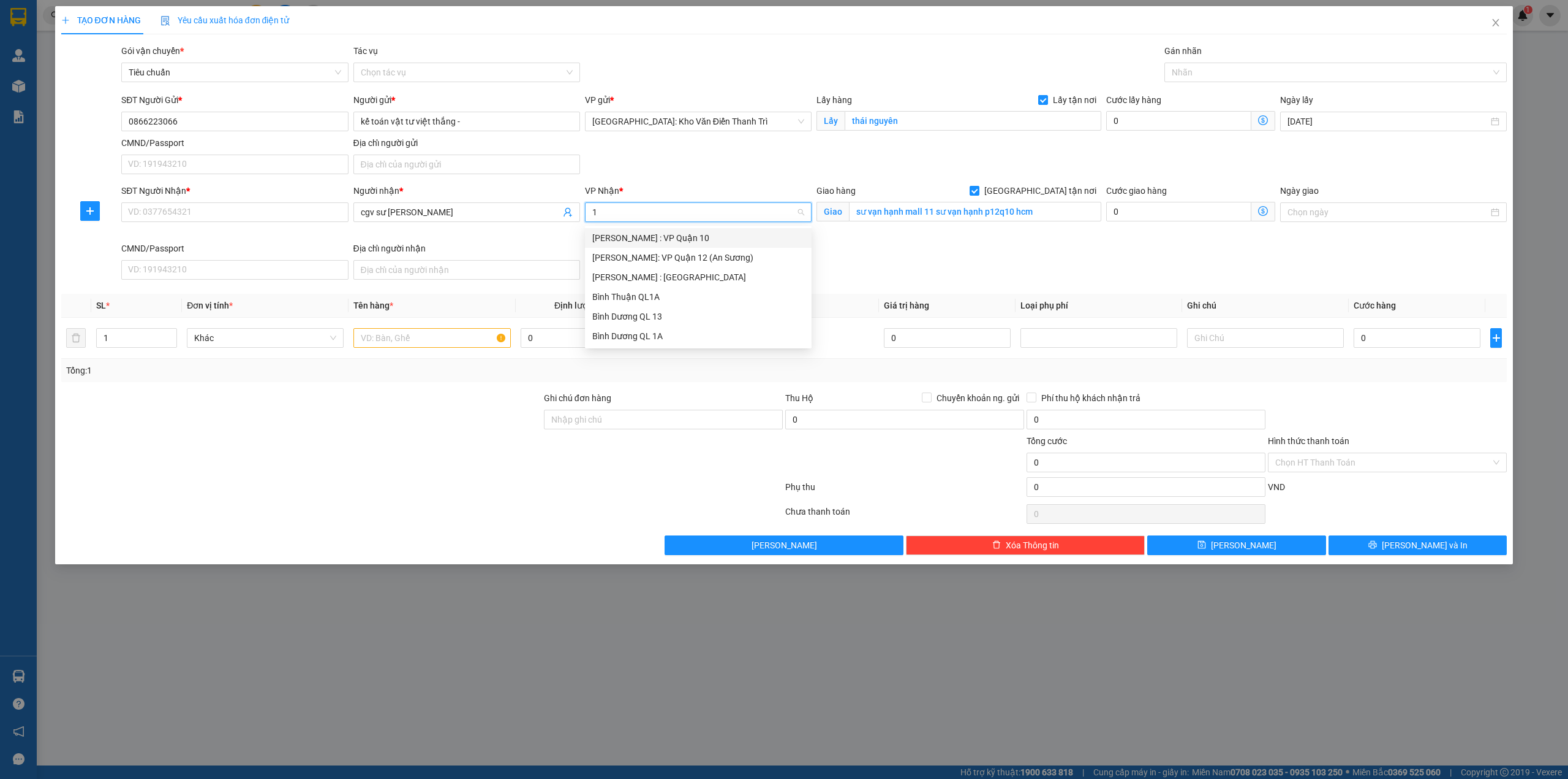
type input "12"
click at [683, 258] on div "[PERSON_NAME] : [GEOGRAPHIC_DATA]" at bounding box center [699, 258] width 212 height 14
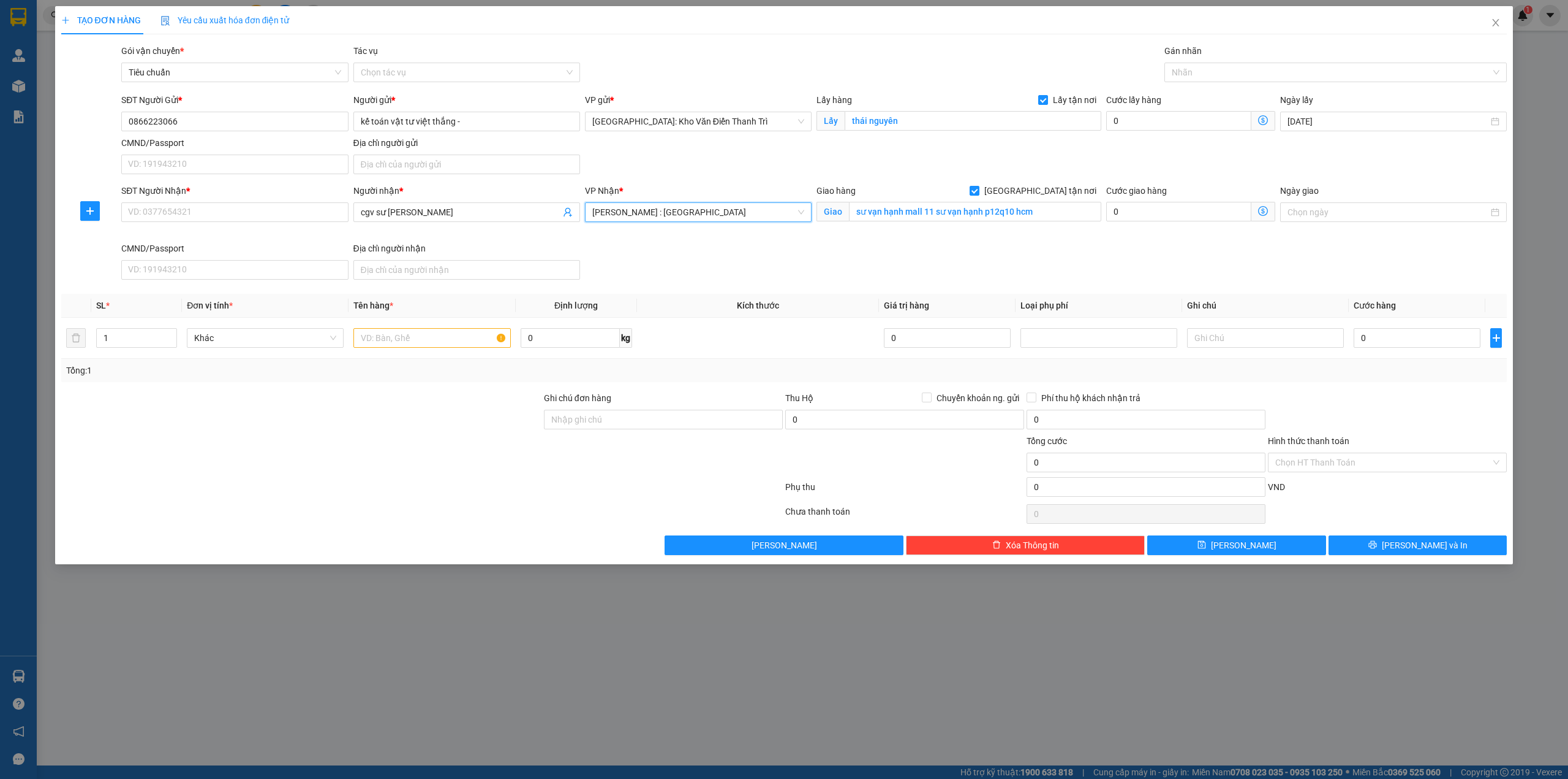
click at [1083, 225] on div "Giao hàng Giao tận nơi Giao sư vạn hạnh mall 11 sư vạn hạnh p12q10 hcm" at bounding box center [958, 205] width 284 height 43
click at [1207, 74] on div at bounding box center [1329, 72] width 324 height 15
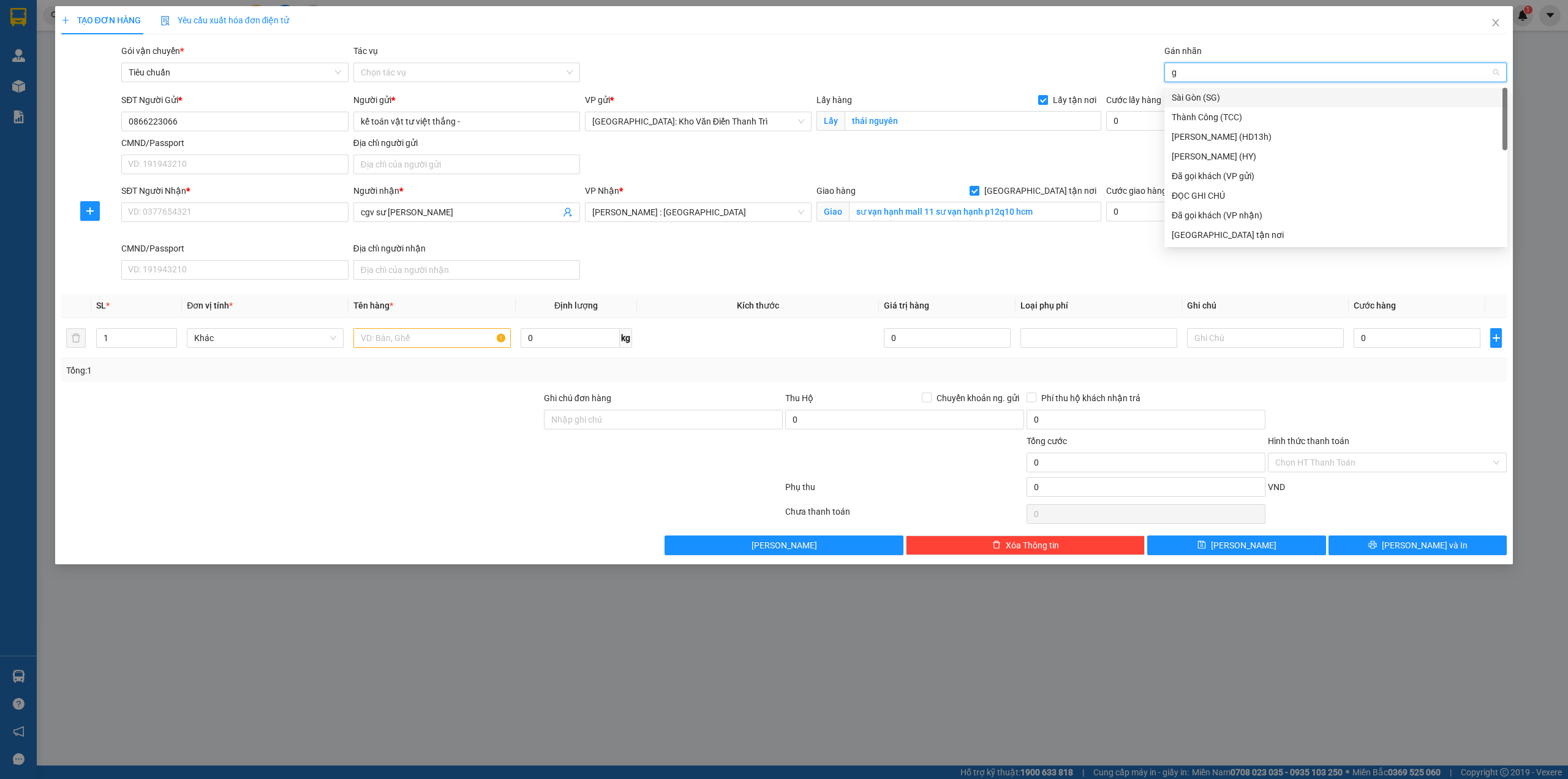
type input "gt"
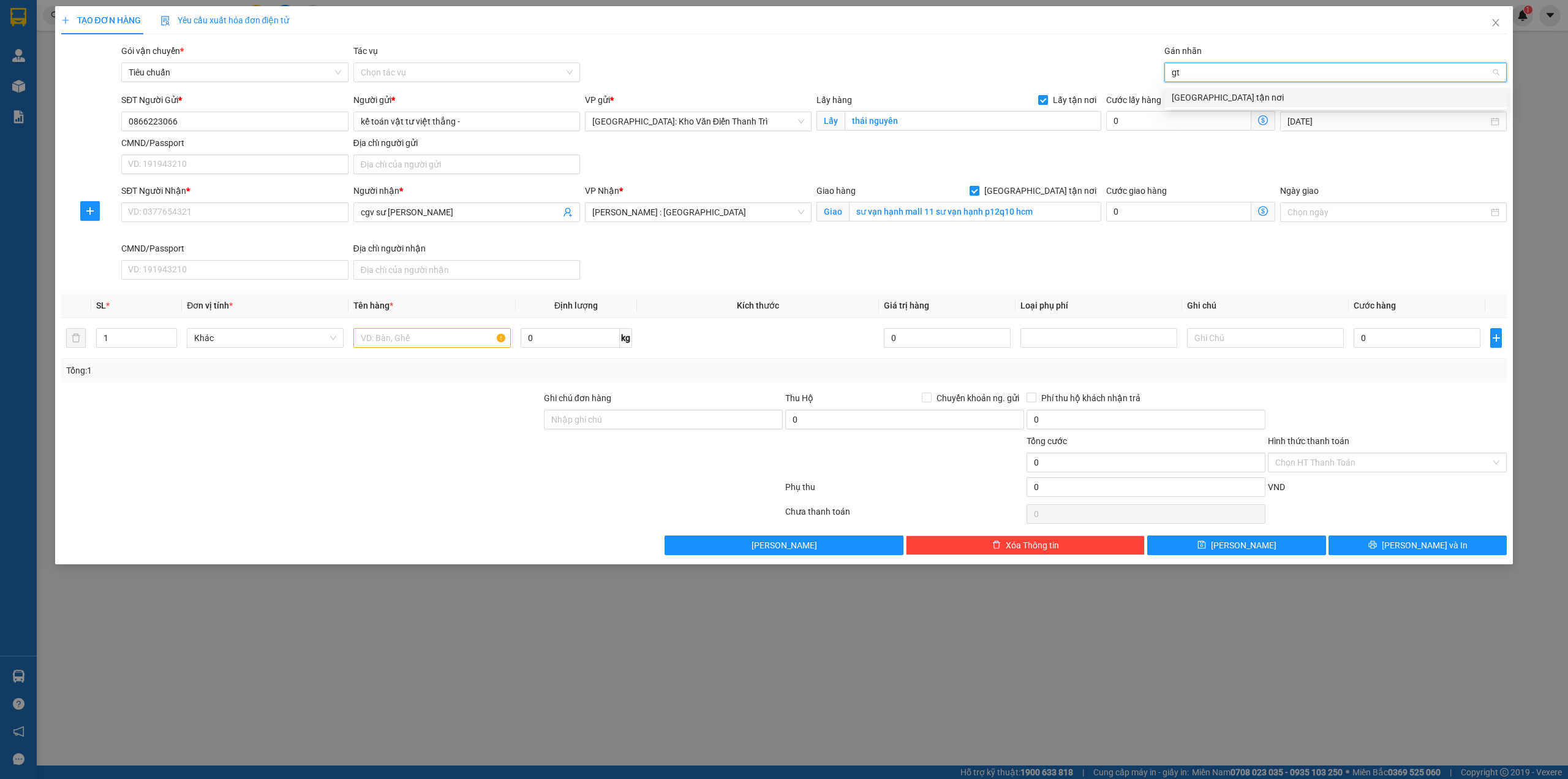
click at [1211, 91] on div "[GEOGRAPHIC_DATA] tận nơi" at bounding box center [1335, 98] width 328 height 14
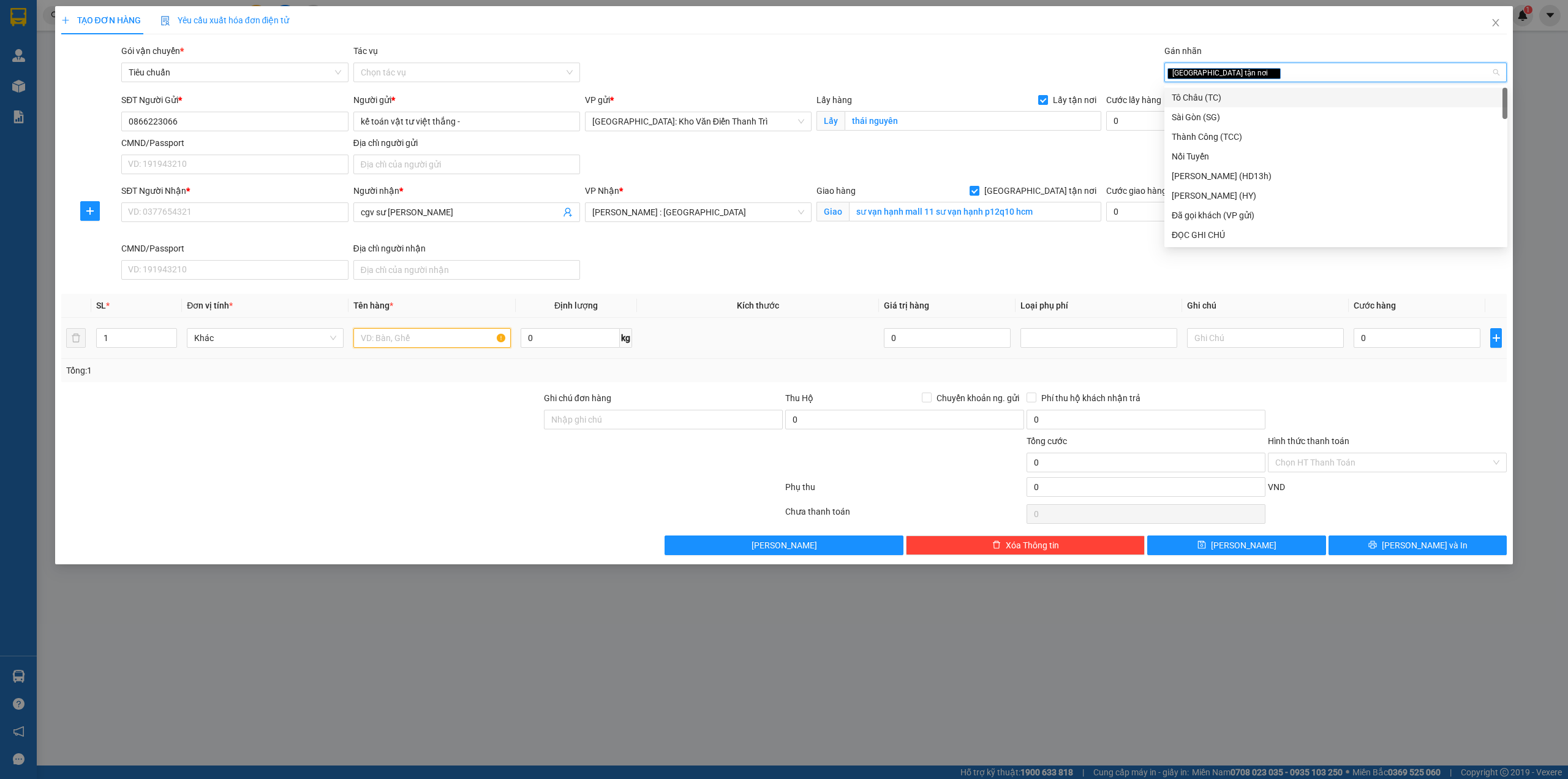
click at [416, 330] on input "text" at bounding box center [431, 338] width 157 height 20
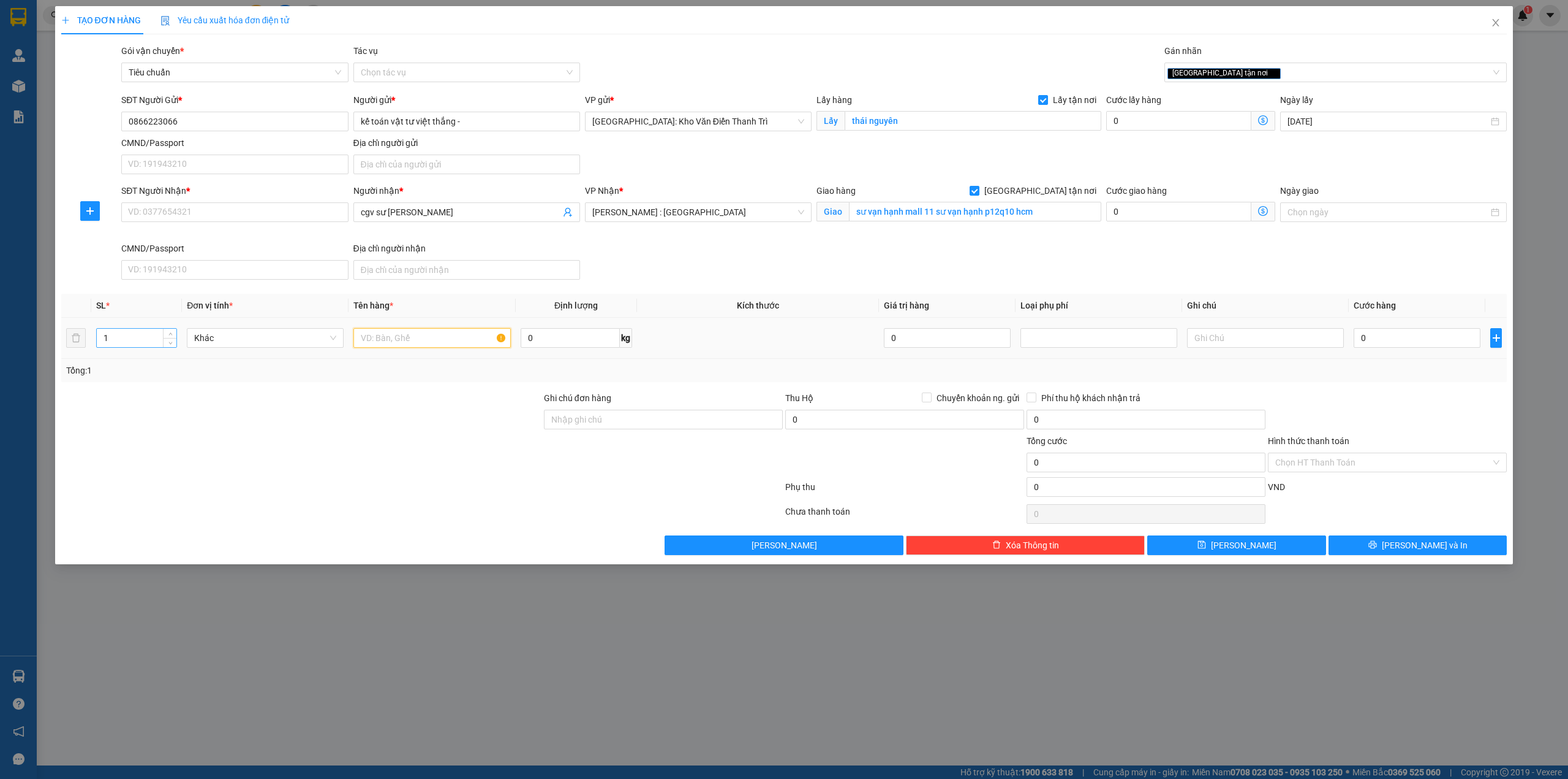
paste input "2 kiện bọc xốp nổ ( máy hút bụi )"
type input "2 kiện bọc xốp nổ ( máy hút bụi )"
click at [118, 342] on input "1" at bounding box center [137, 338] width 80 height 18
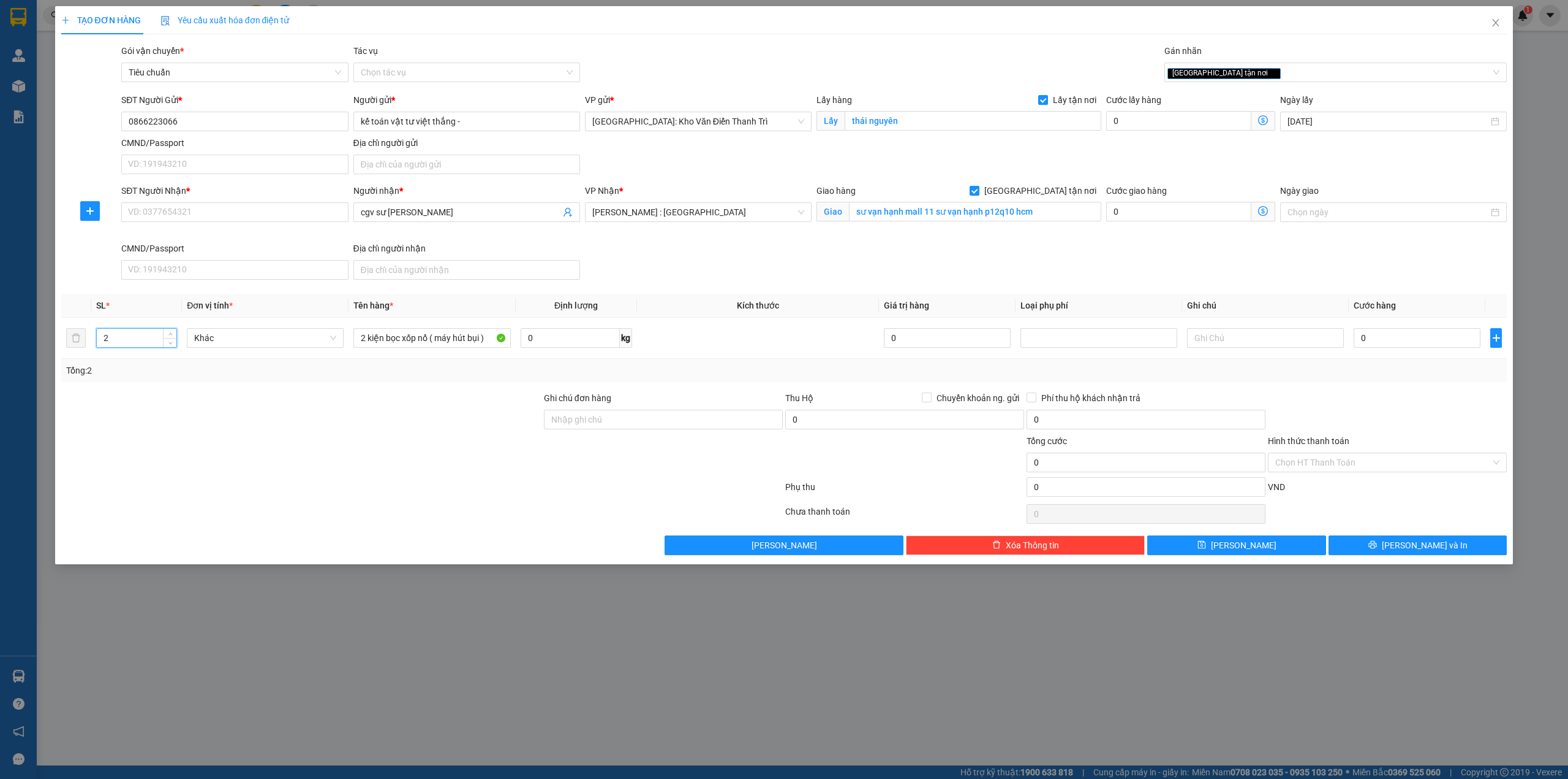
type input "2"
drag, startPoint x: 209, startPoint y: 374, endPoint x: 1343, endPoint y: 381, distance: 1134.0
click at [219, 377] on div "Tổng: 2" at bounding box center [335, 371] width 539 height 14
click at [1390, 343] on input "0" at bounding box center [1417, 338] width 127 height 20
type input "2"
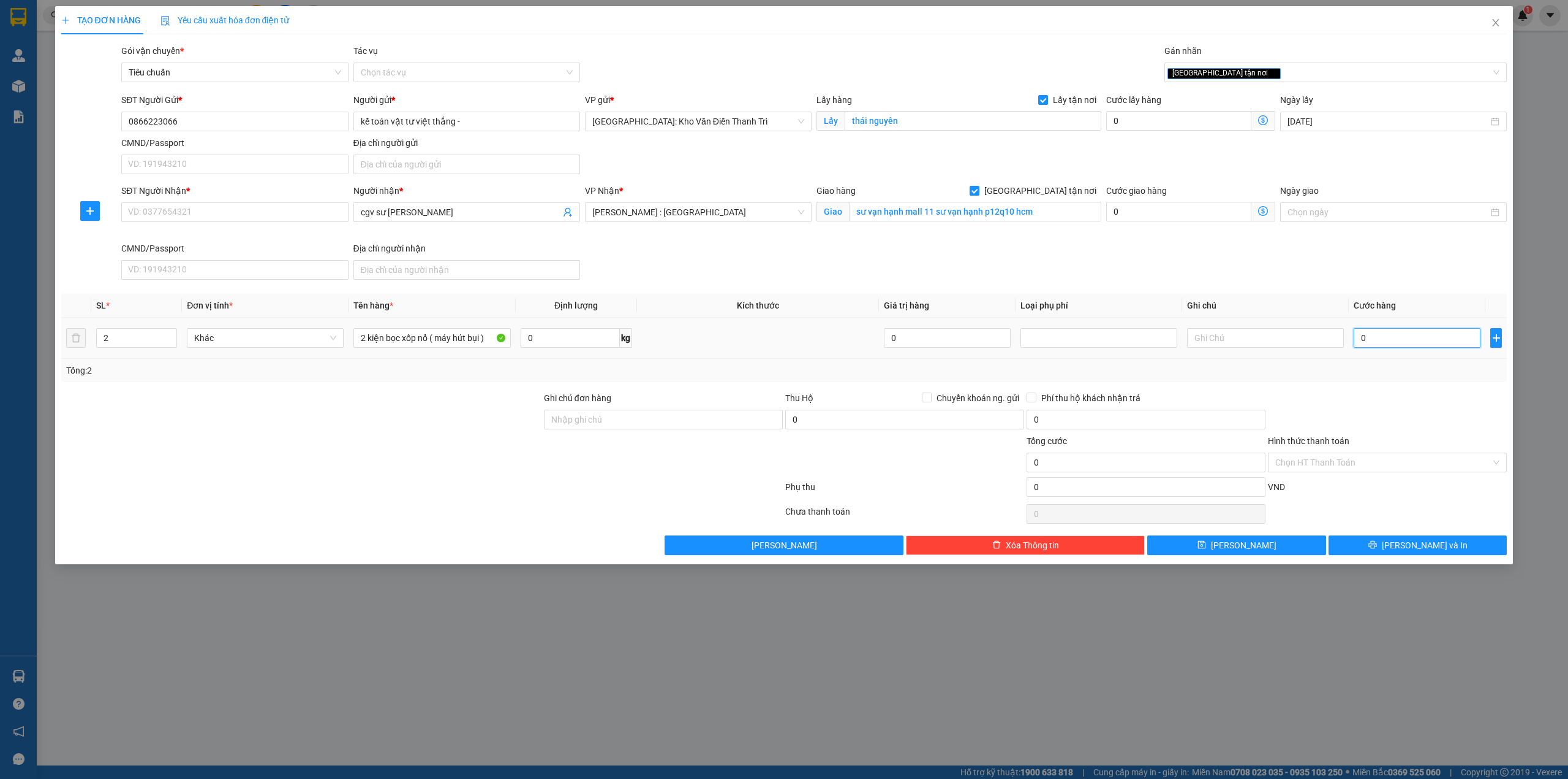
type input "2"
type input "205"
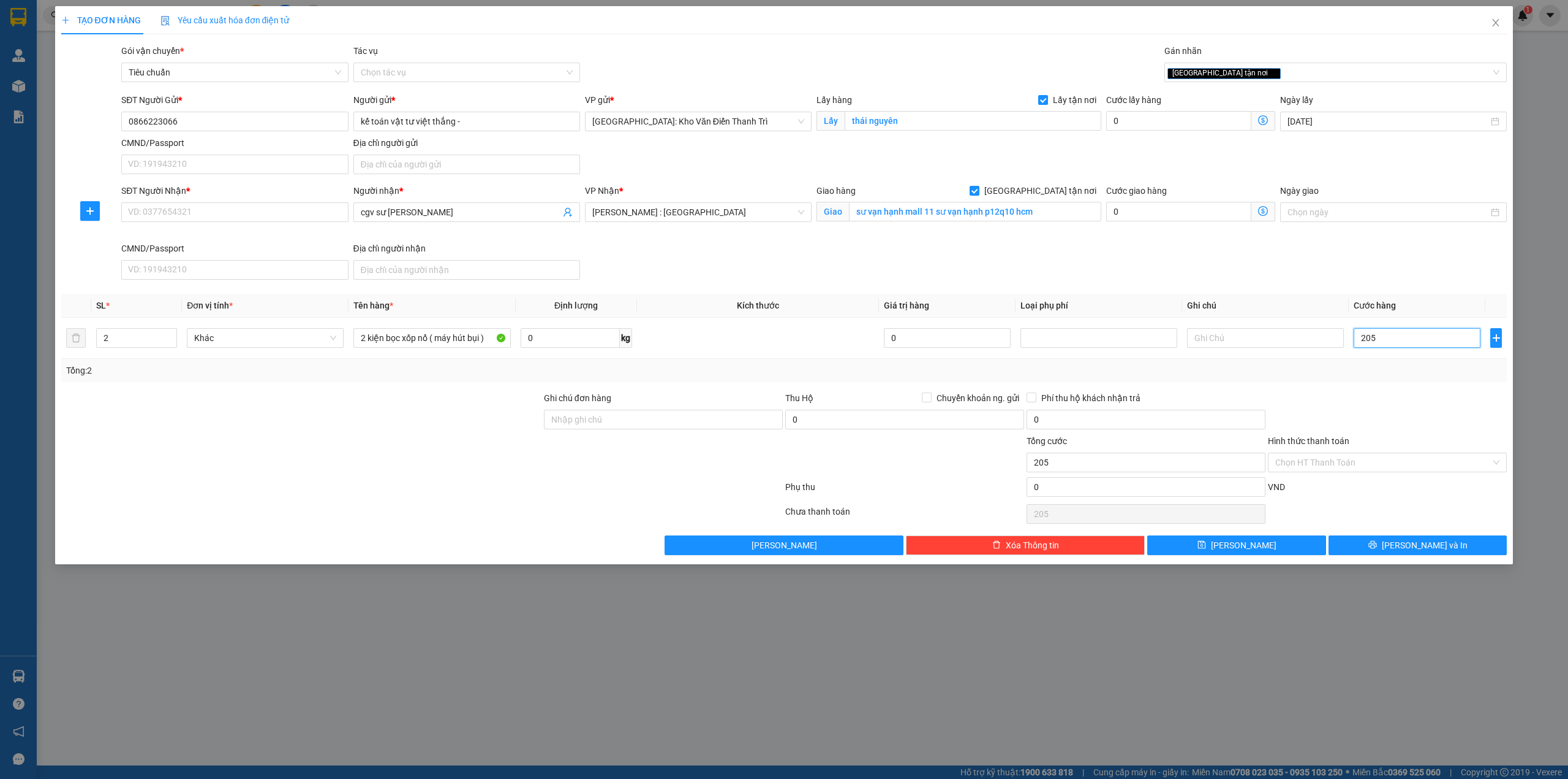
type input "20"
type input "2"
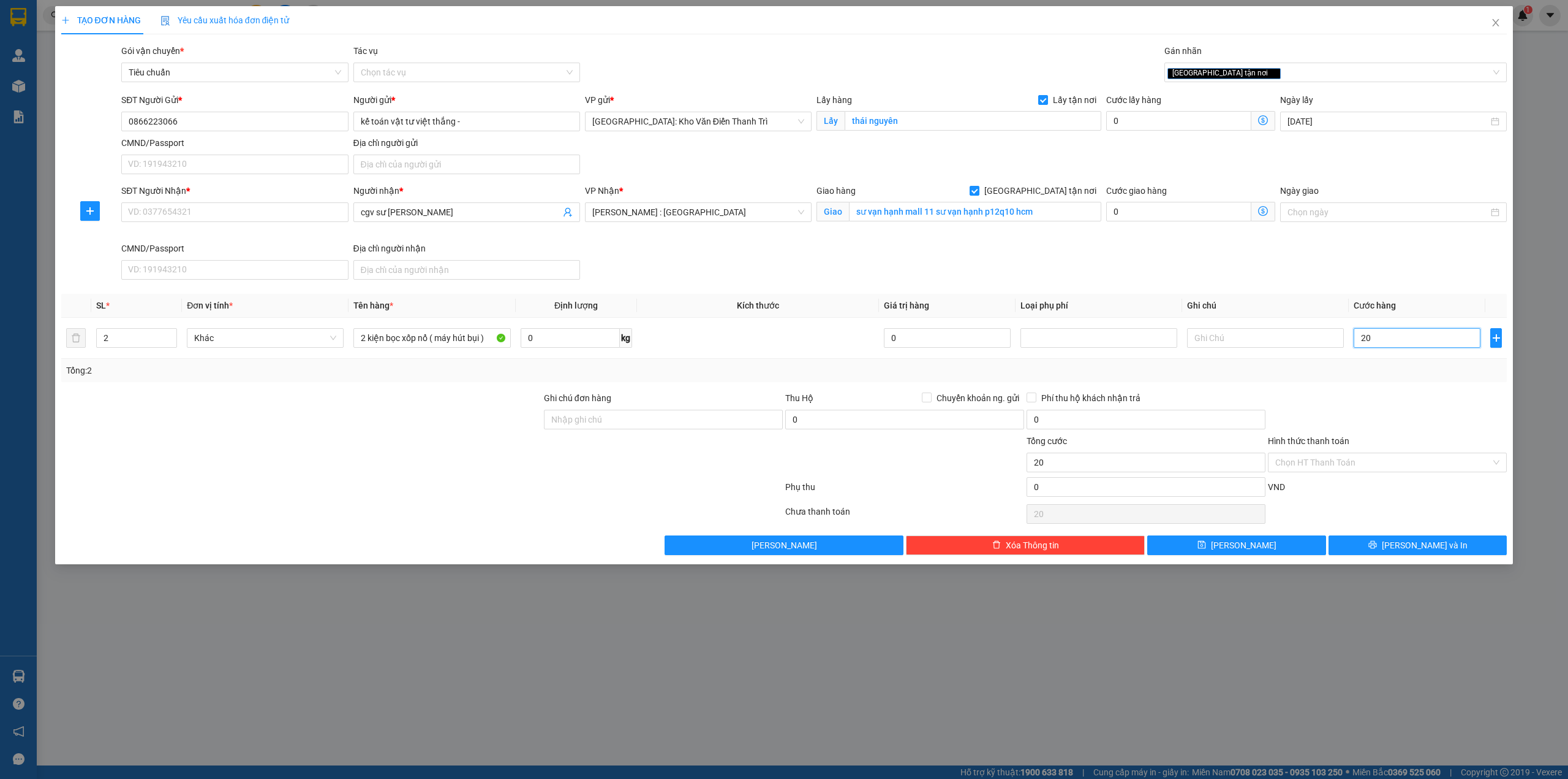
type input "2"
type input "22"
type input "225"
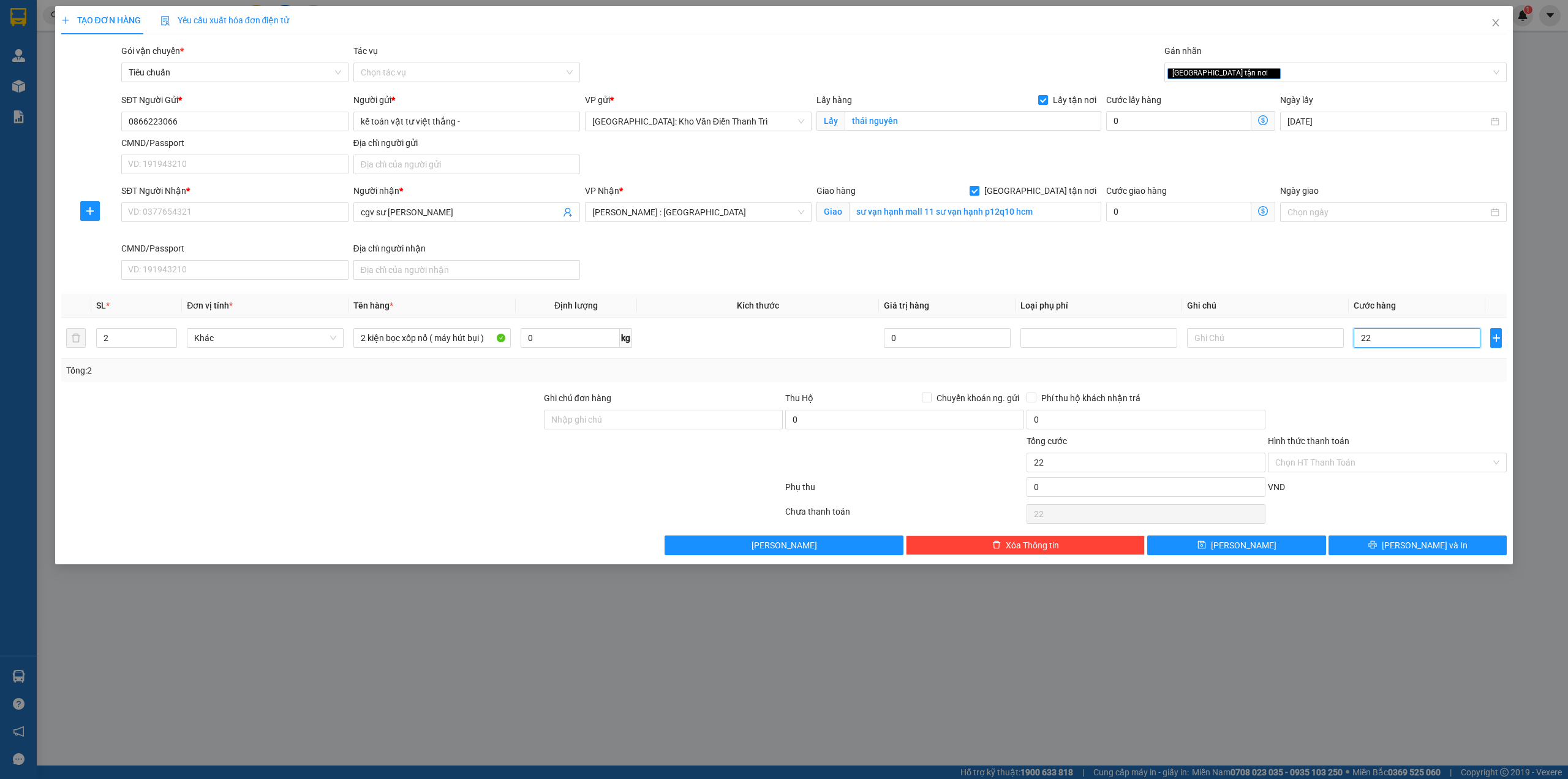
type input "225"
type input "22"
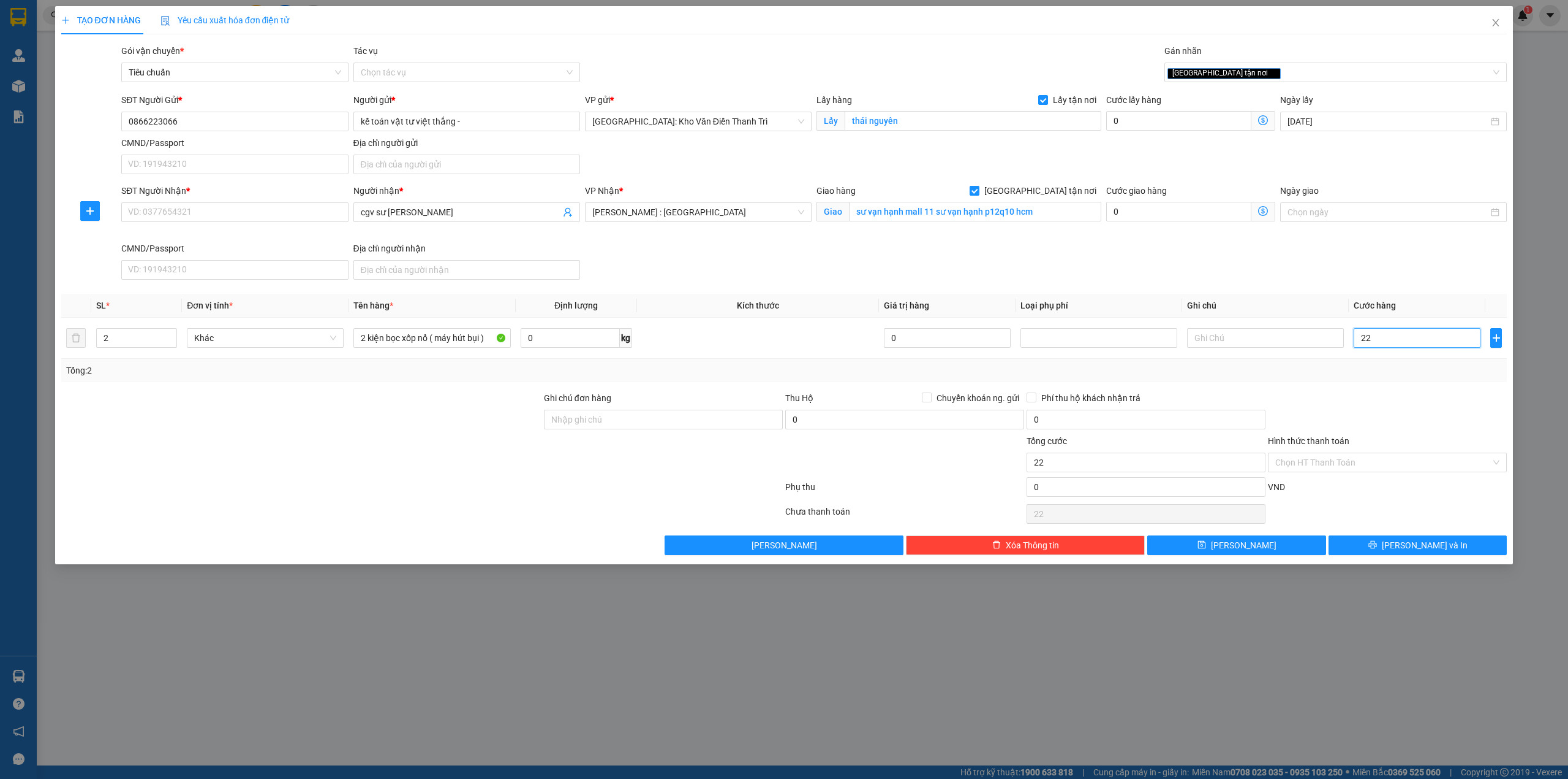
type input "2"
type input "25"
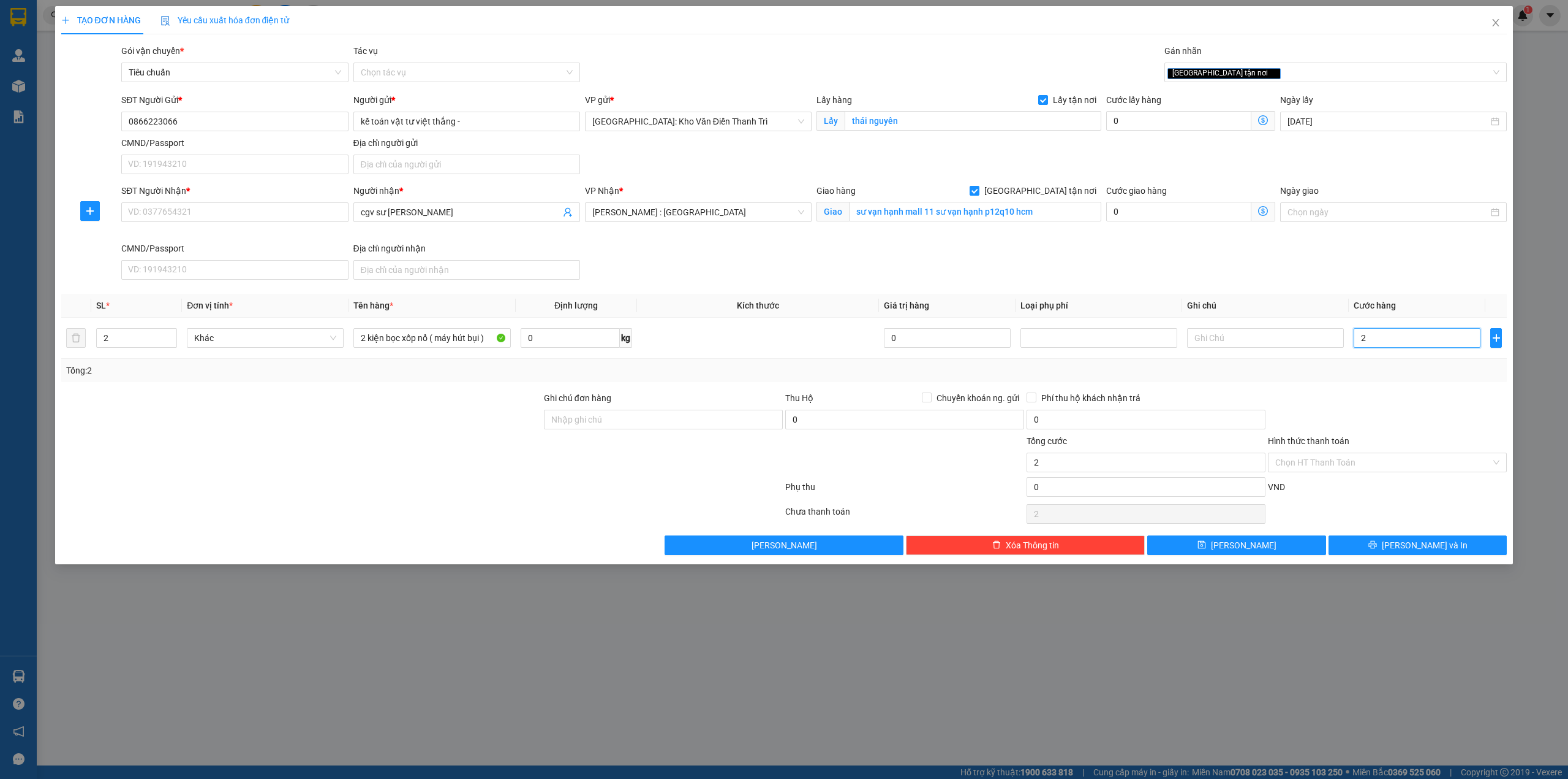
type input "25"
type input "250"
type input "250.000"
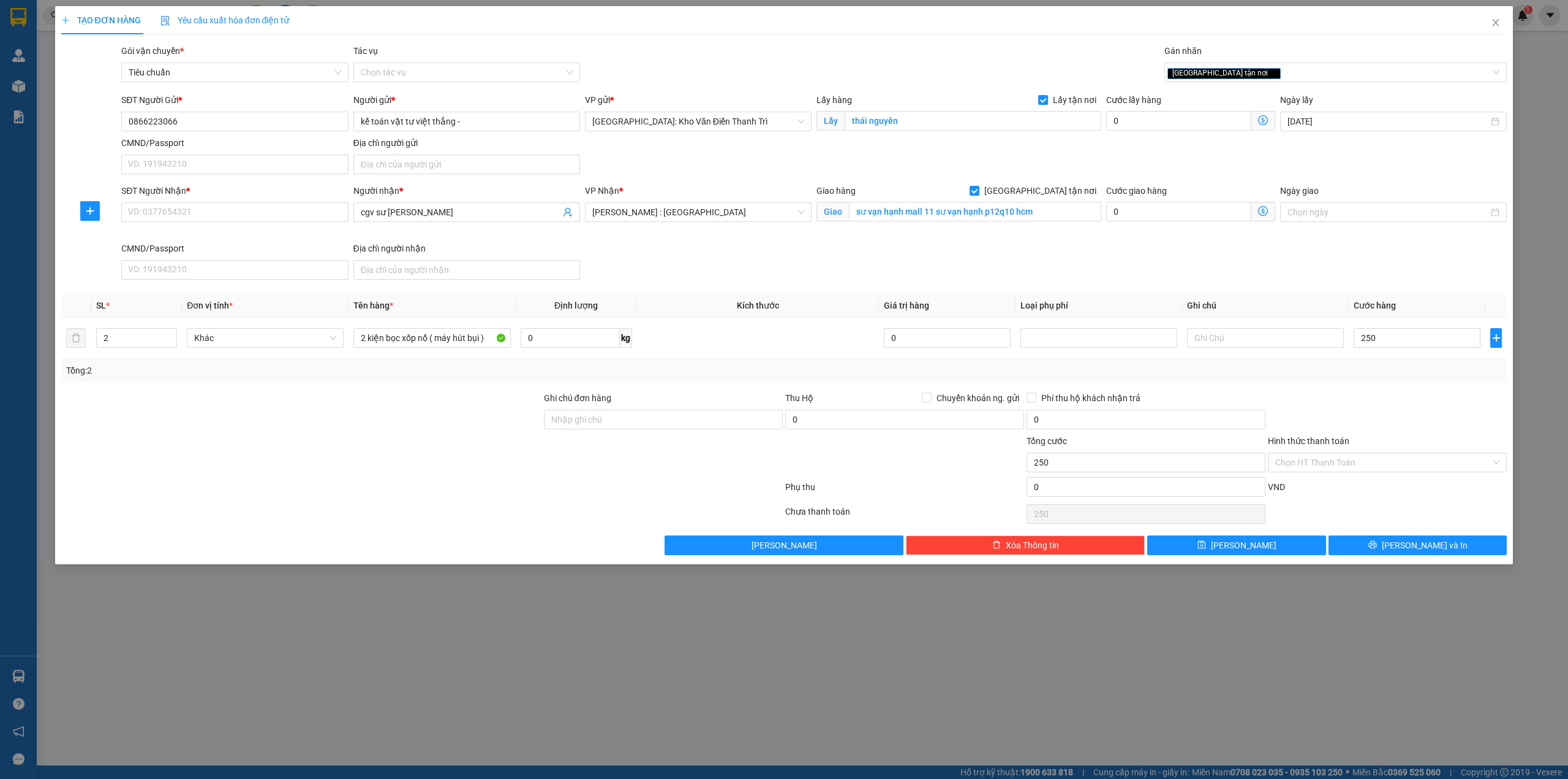
type input "250.000"
click at [1382, 376] on div "Tổng: 2" at bounding box center [784, 371] width 1436 height 14
click at [666, 421] on input "Ghi chú đơn hàng" at bounding box center [663, 419] width 239 height 20
type input "hàng giao nguyên kiện, hư vỡ ko đền"
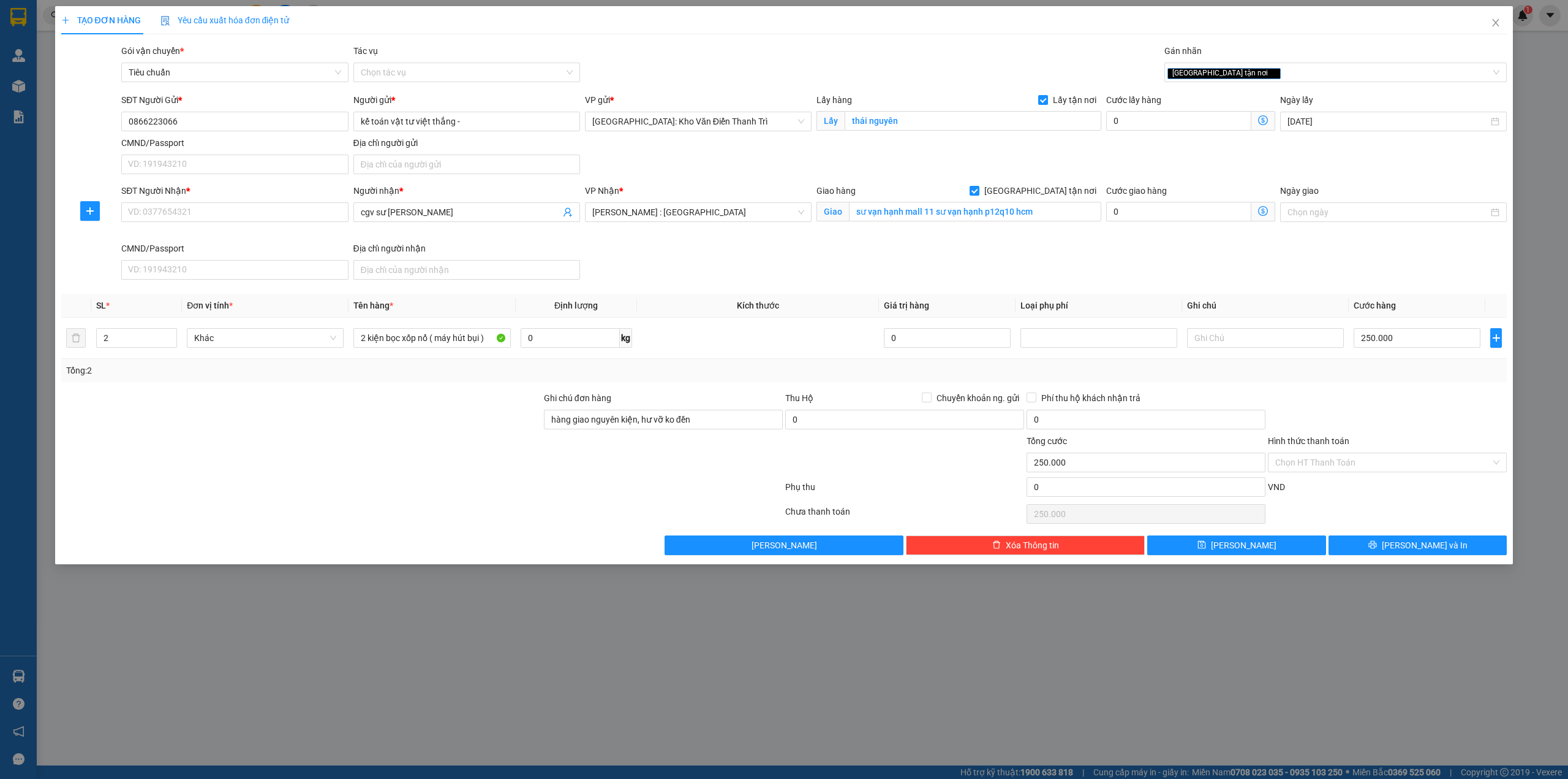
drag, startPoint x: 891, startPoint y: 459, endPoint x: 1299, endPoint y: 481, distance: 408.6
click at [892, 459] on div at bounding box center [905, 455] width 242 height 43
click at [1368, 543] on button "[PERSON_NAME] và In" at bounding box center [1417, 545] width 179 height 20
click at [193, 128] on input "0866223066" at bounding box center [235, 122] width 227 height 20
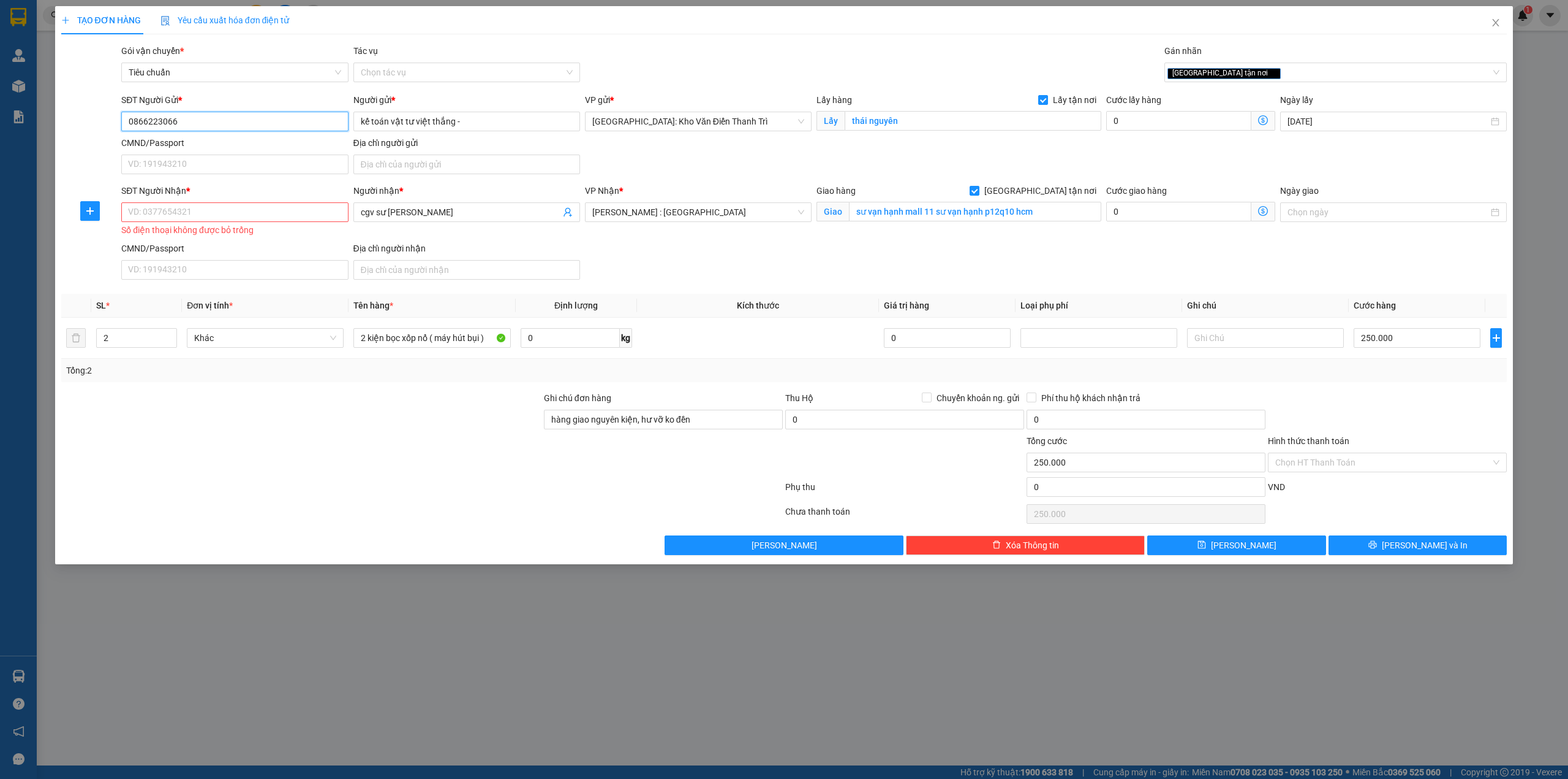
click at [193, 128] on input "0866223066" at bounding box center [235, 122] width 227 height 20
click at [187, 216] on input "SĐT Người Nhận *" at bounding box center [235, 213] width 227 height 20
paste input "0866223066"
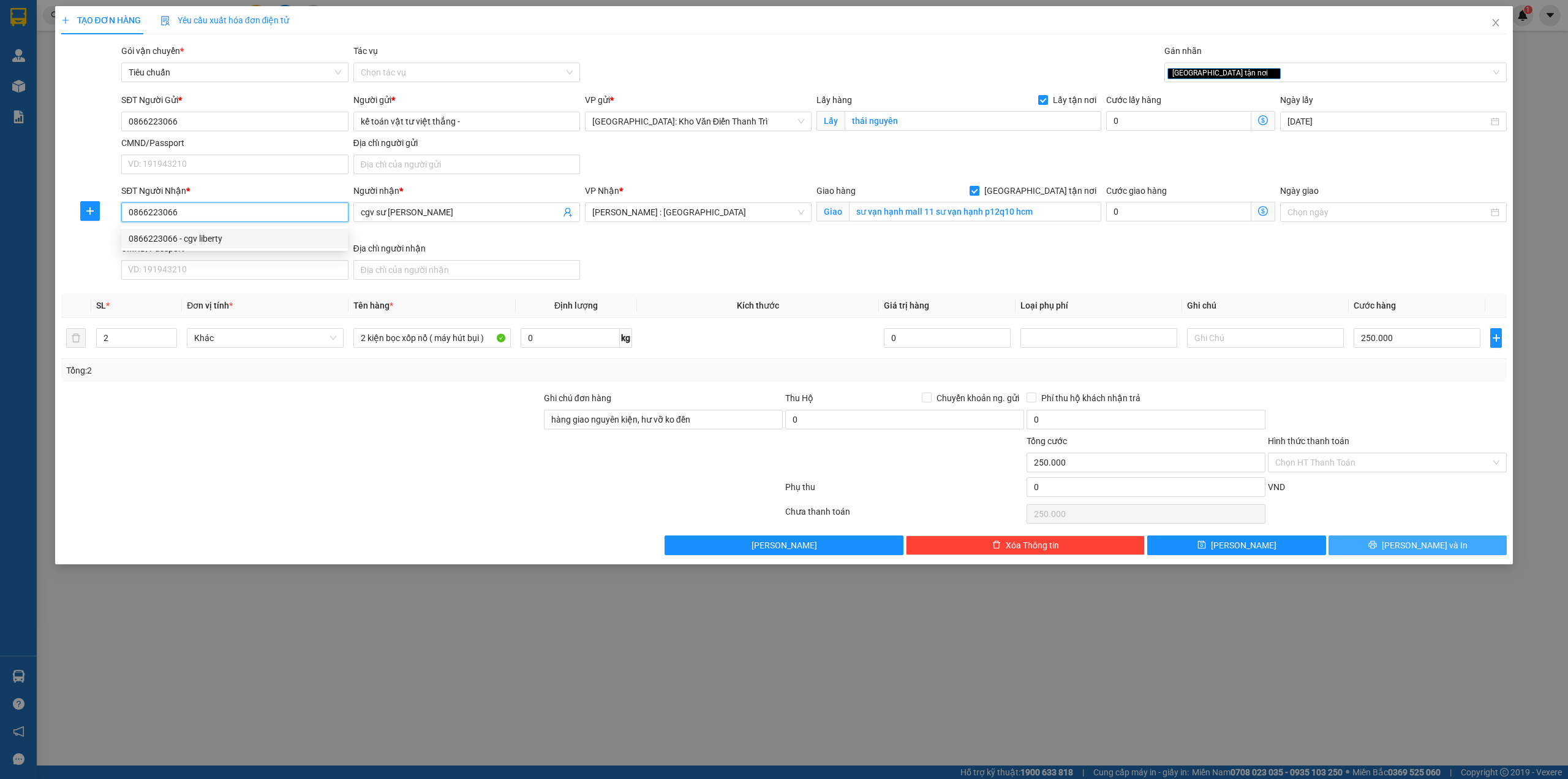
type input "0866223066"
click at [1376, 548] on icon "printer" at bounding box center [1372, 544] width 8 height 8
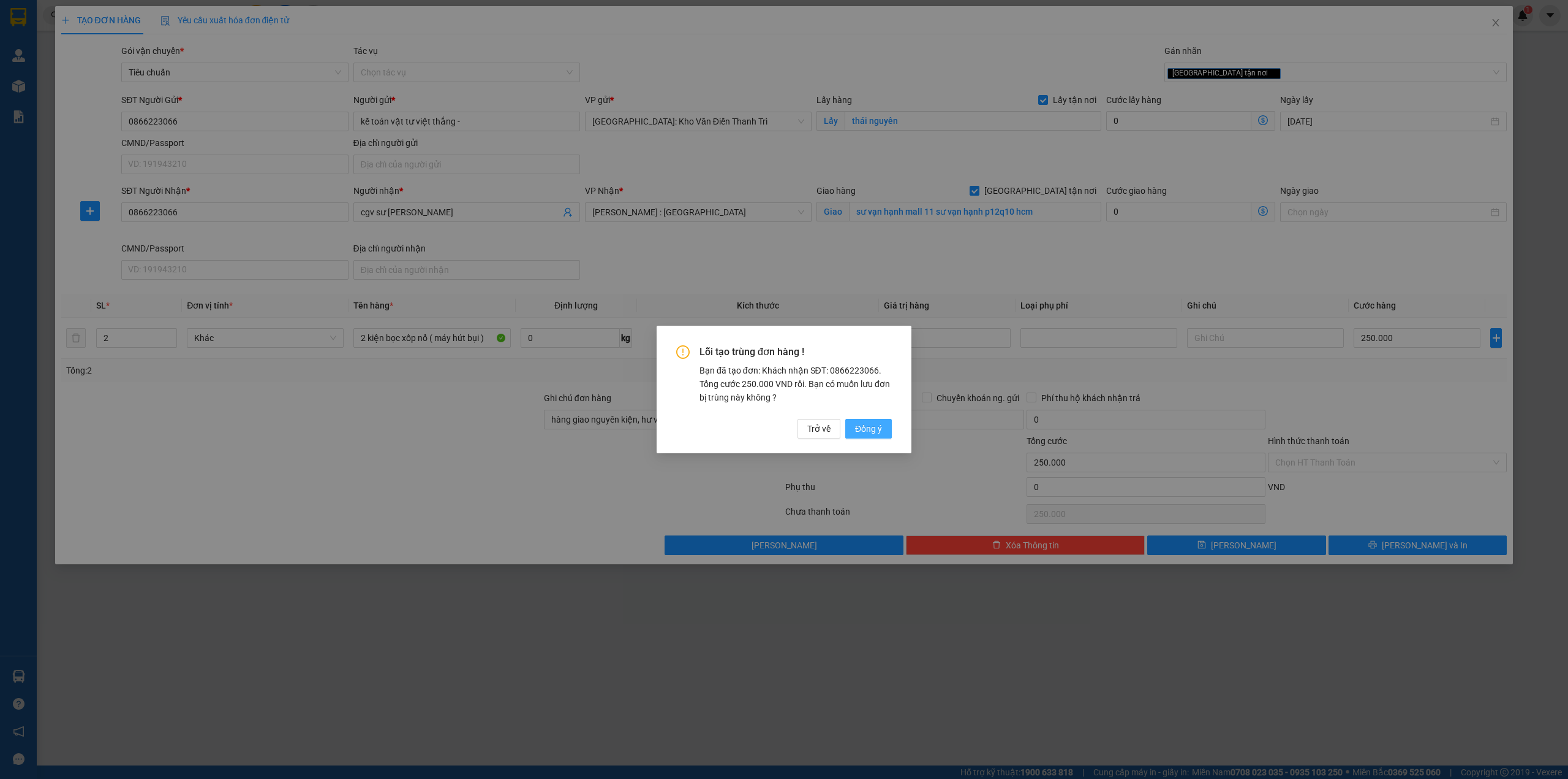
click at [876, 425] on span "Đồng ý" at bounding box center [868, 428] width 27 height 14
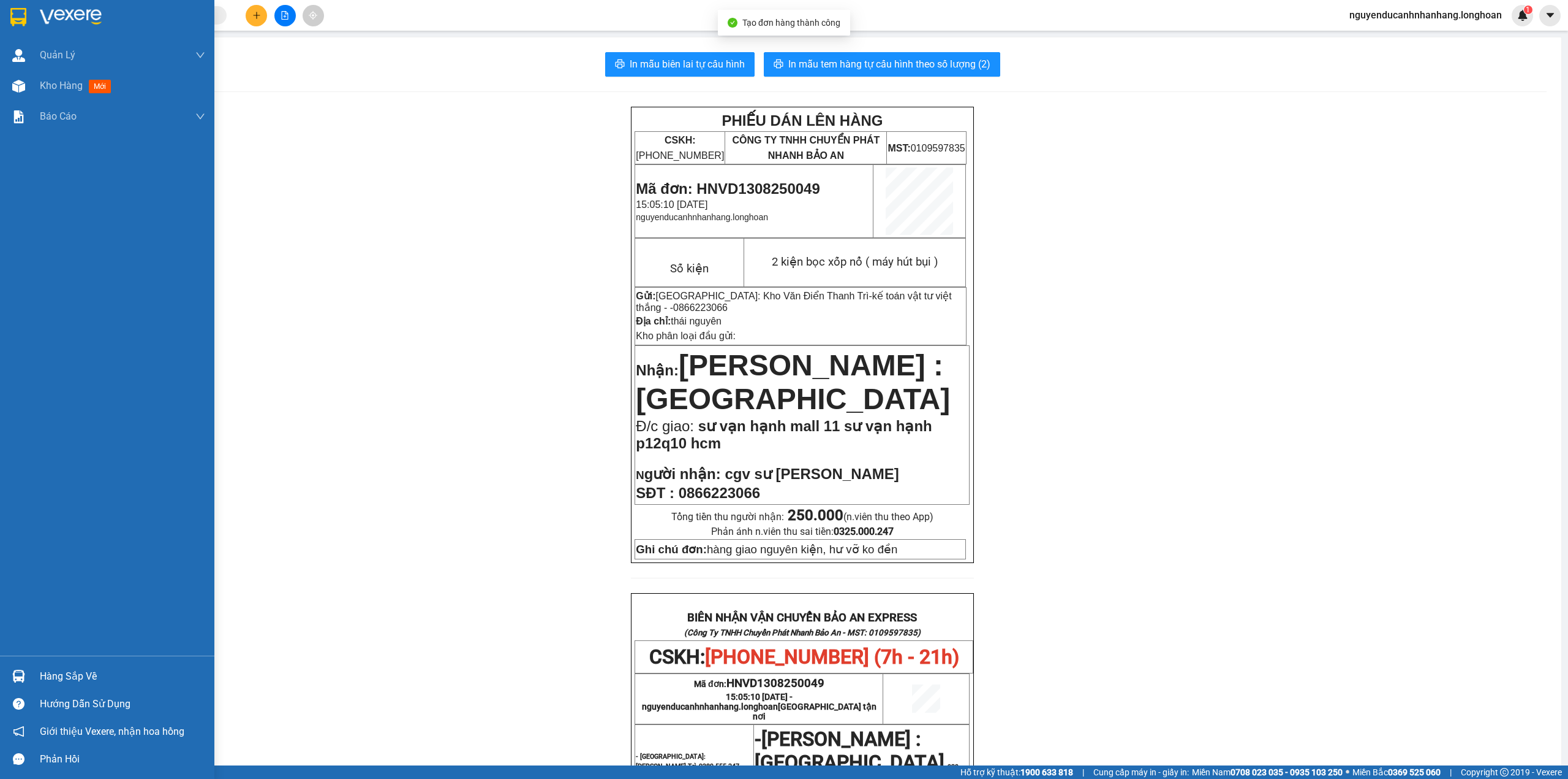
click at [31, 11] on div at bounding box center [107, 20] width 215 height 40
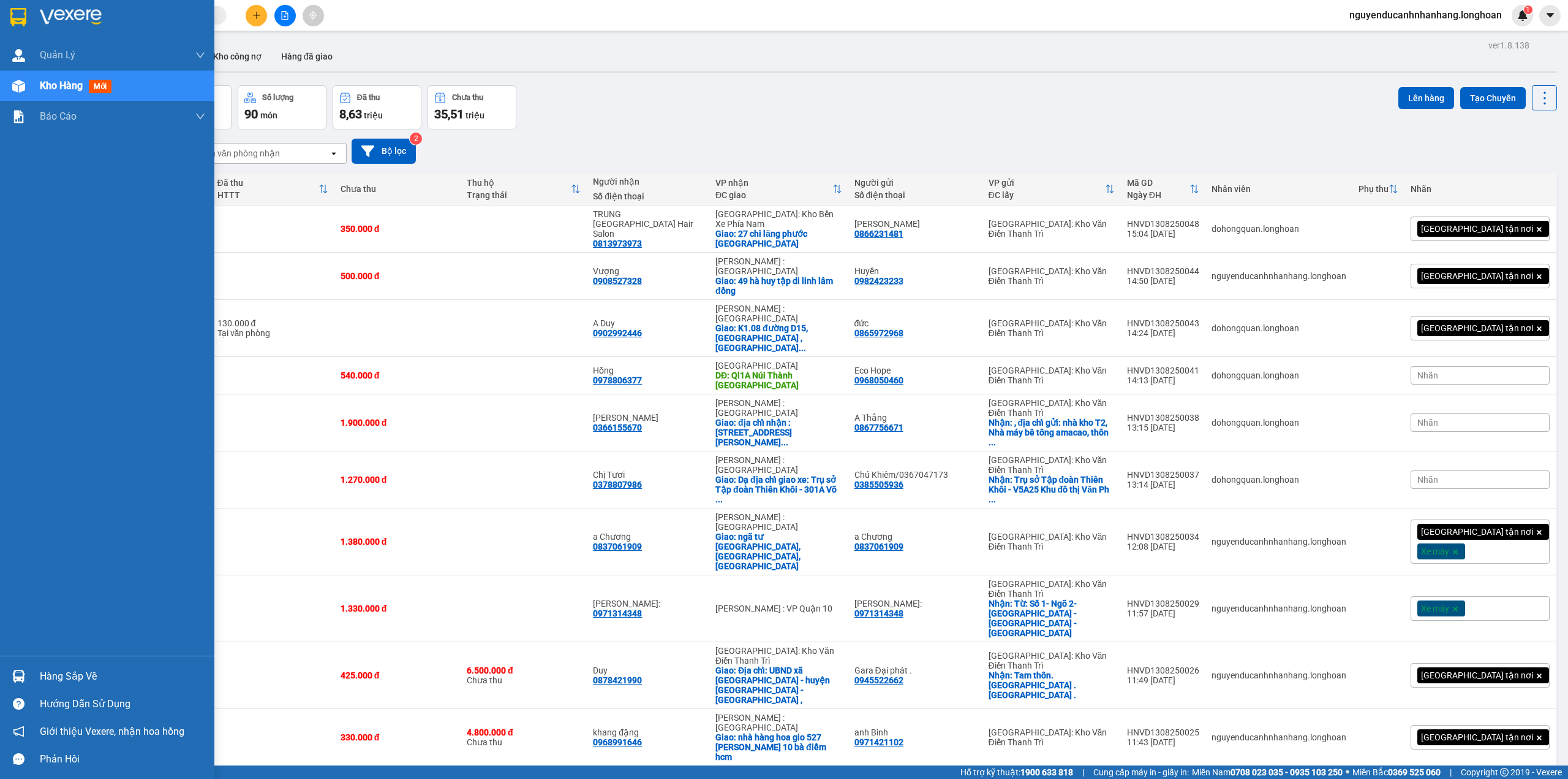
click at [106, 92] on span "mới" at bounding box center [100, 87] width 23 height 14
click at [104, 85] on span "Quản lý giao nhận mới" at bounding box center [104, 85] width 104 height 15
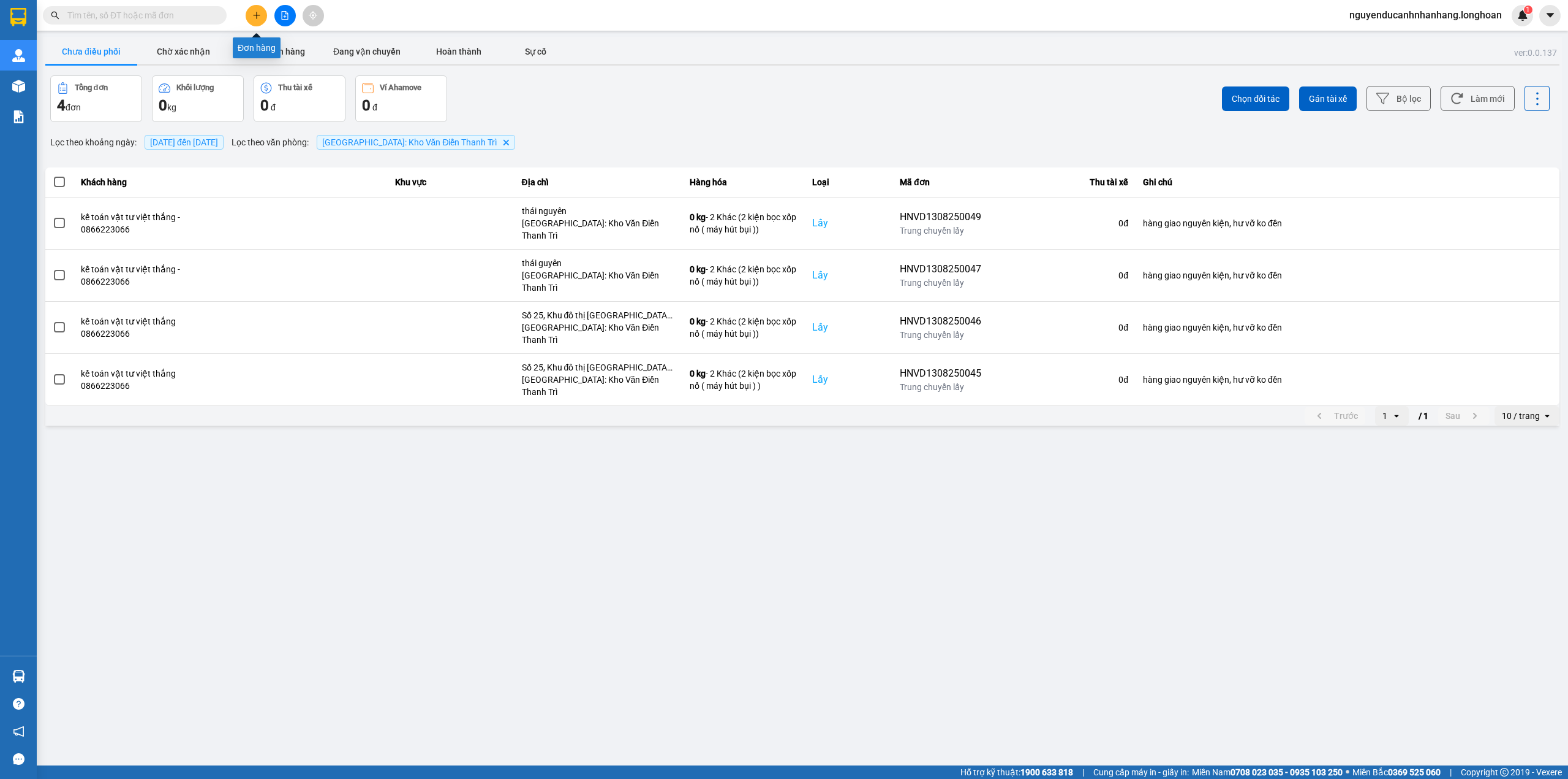
click at [261, 20] on button at bounding box center [256, 15] width 21 height 21
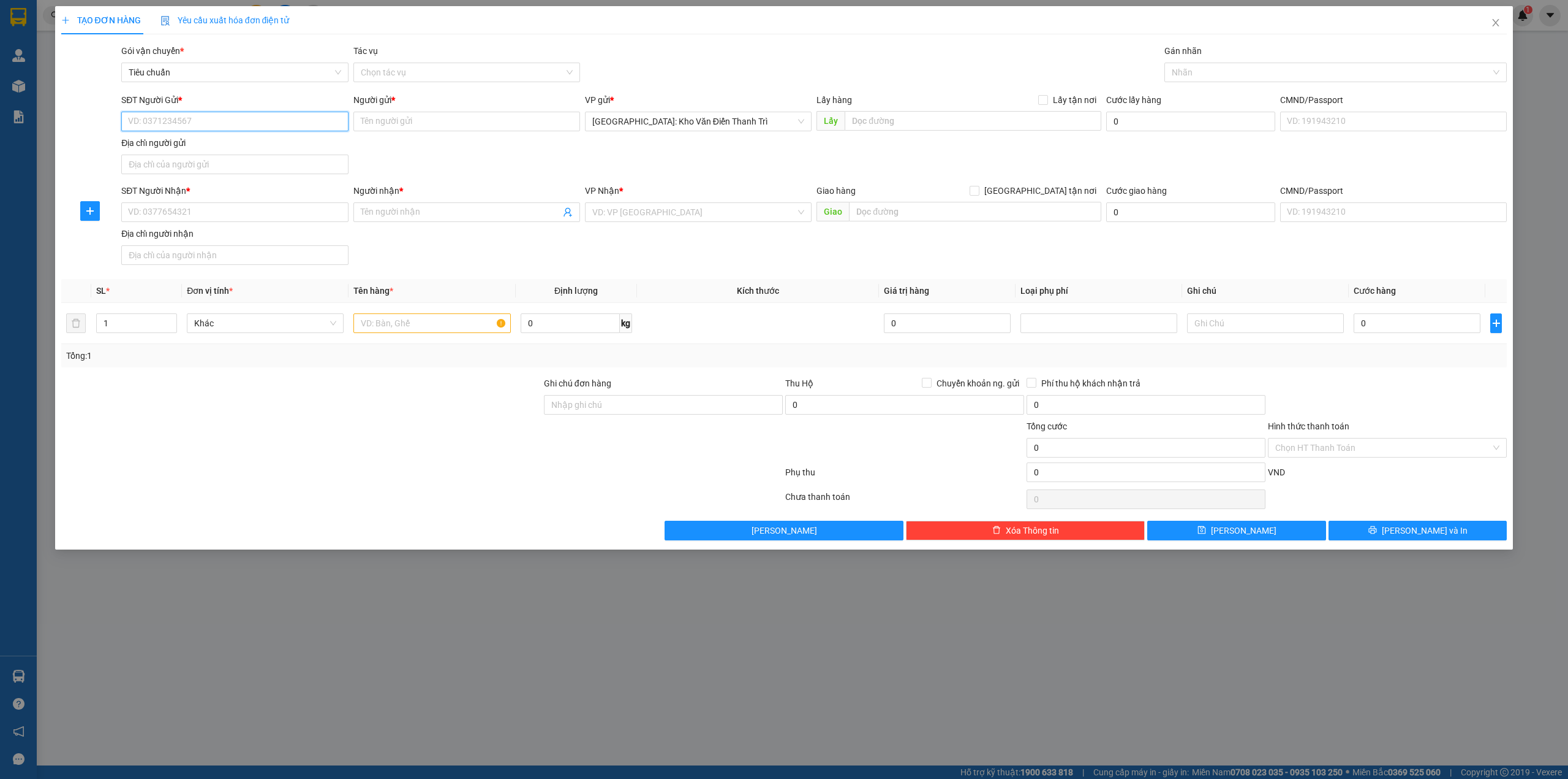
click at [199, 119] on input "SĐT Người Gửi *" at bounding box center [235, 122] width 227 height 20
click at [393, 119] on input "Người gửi *" at bounding box center [466, 122] width 227 height 20
paste input "kế toán vật tư việt thắng - 0866223066"
drag, startPoint x: 525, startPoint y: 121, endPoint x: 464, endPoint y: 119, distance: 61.0
click at [464, 119] on input "kế toán vật tư việt thắng - 0866223066" at bounding box center [466, 122] width 227 height 20
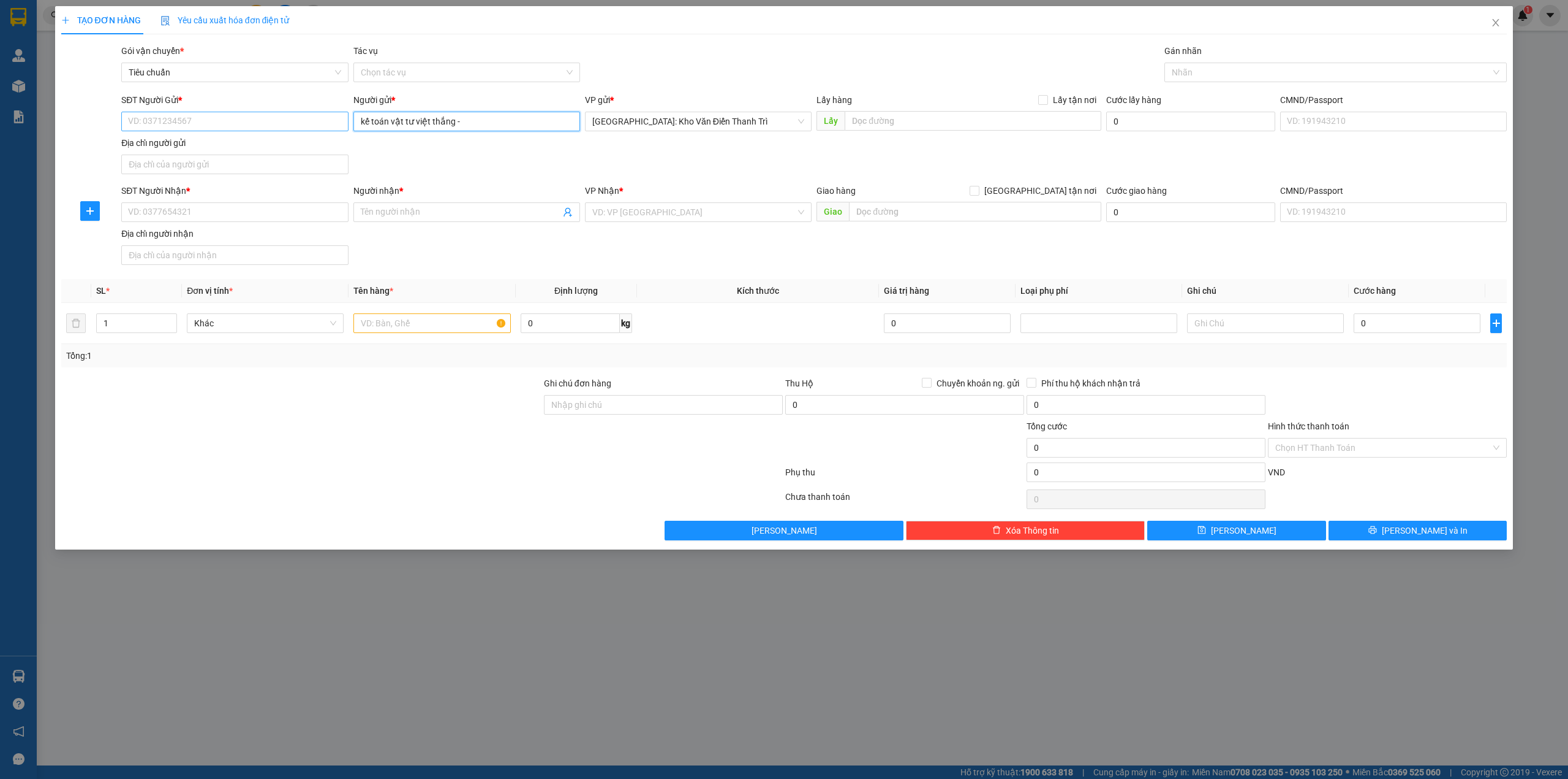
type input "kế toán vật tư việt thắng -"
click at [289, 119] on input "SĐT Người Gửi *" at bounding box center [235, 122] width 227 height 20
paste input "0866223066"
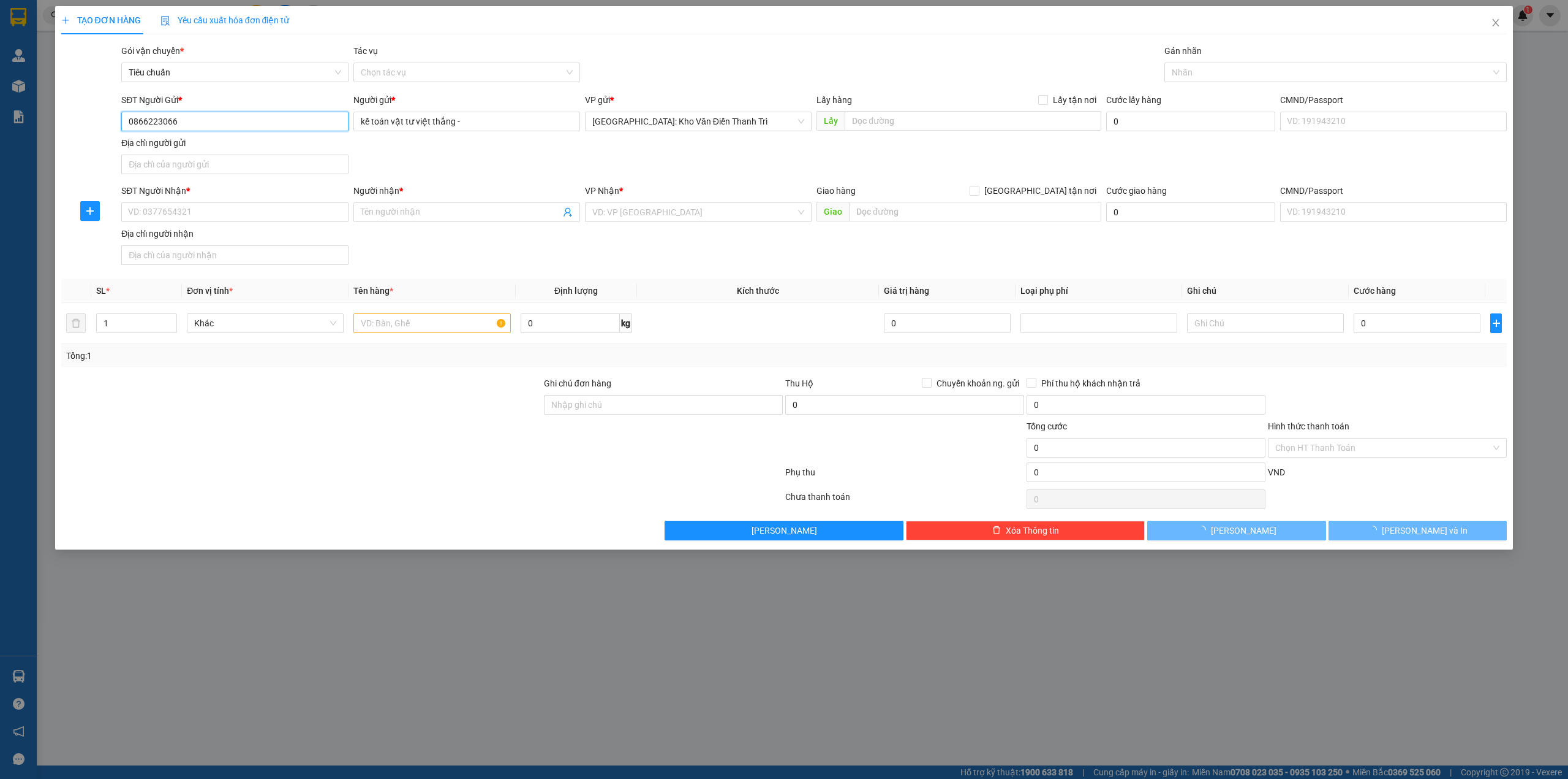
type input "0866223066"
drag, startPoint x: 631, startPoint y: 177, endPoint x: 780, endPoint y: 136, distance: 154.5
click at [632, 177] on div "SĐT Người Gửi * 0866223066 Người gửi * kế toán vật tư việt thắng - VP gửi * [GE…" at bounding box center [813, 136] width 1390 height 86
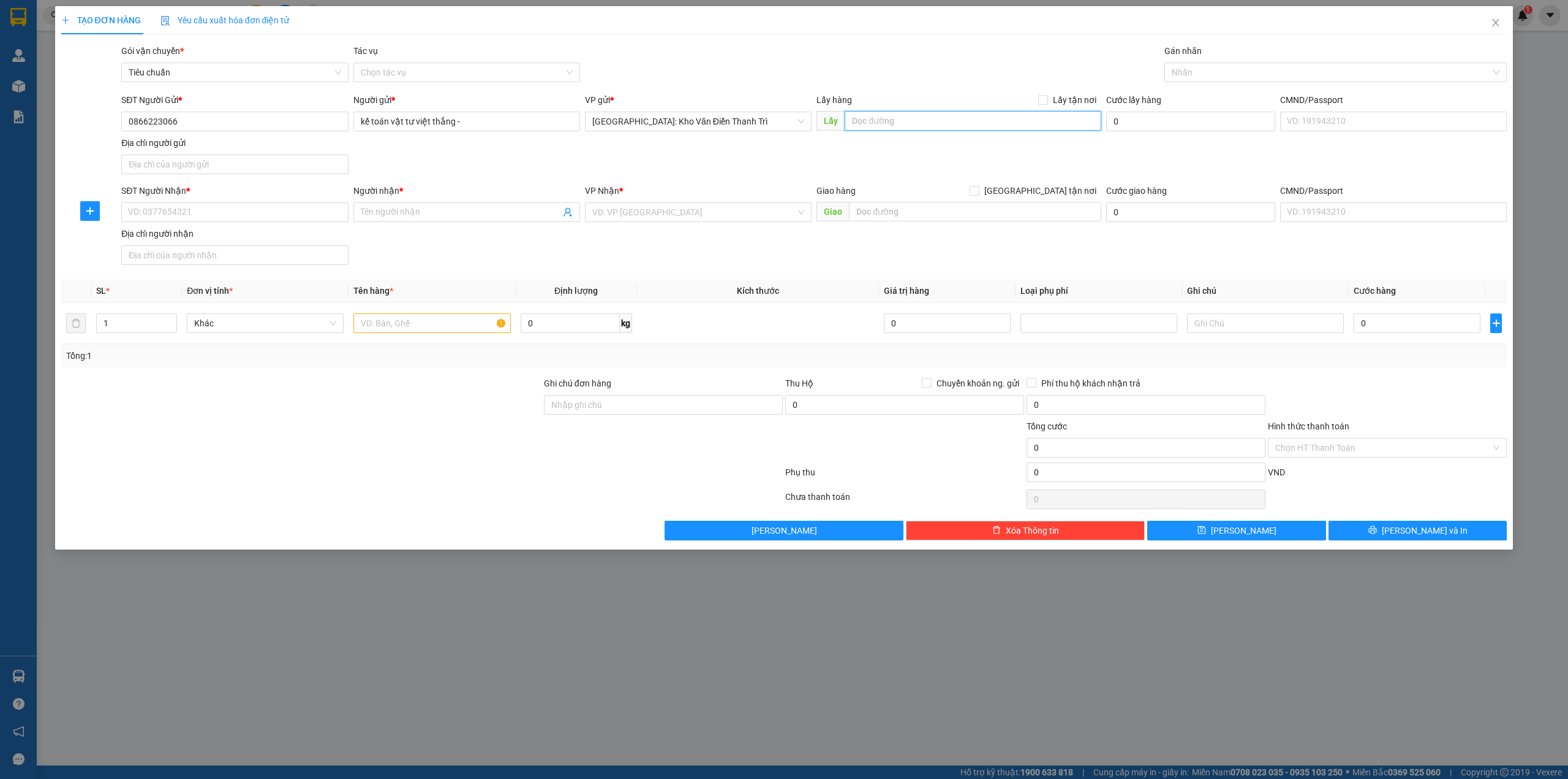
click at [919, 123] on input "text" at bounding box center [972, 121] width 257 height 20
type input "thái nguyên"
click at [1060, 96] on span "Lấy tận nơi" at bounding box center [1074, 100] width 53 height 14
click at [1047, 96] on input "Lấy tận nơi" at bounding box center [1042, 99] width 9 height 9
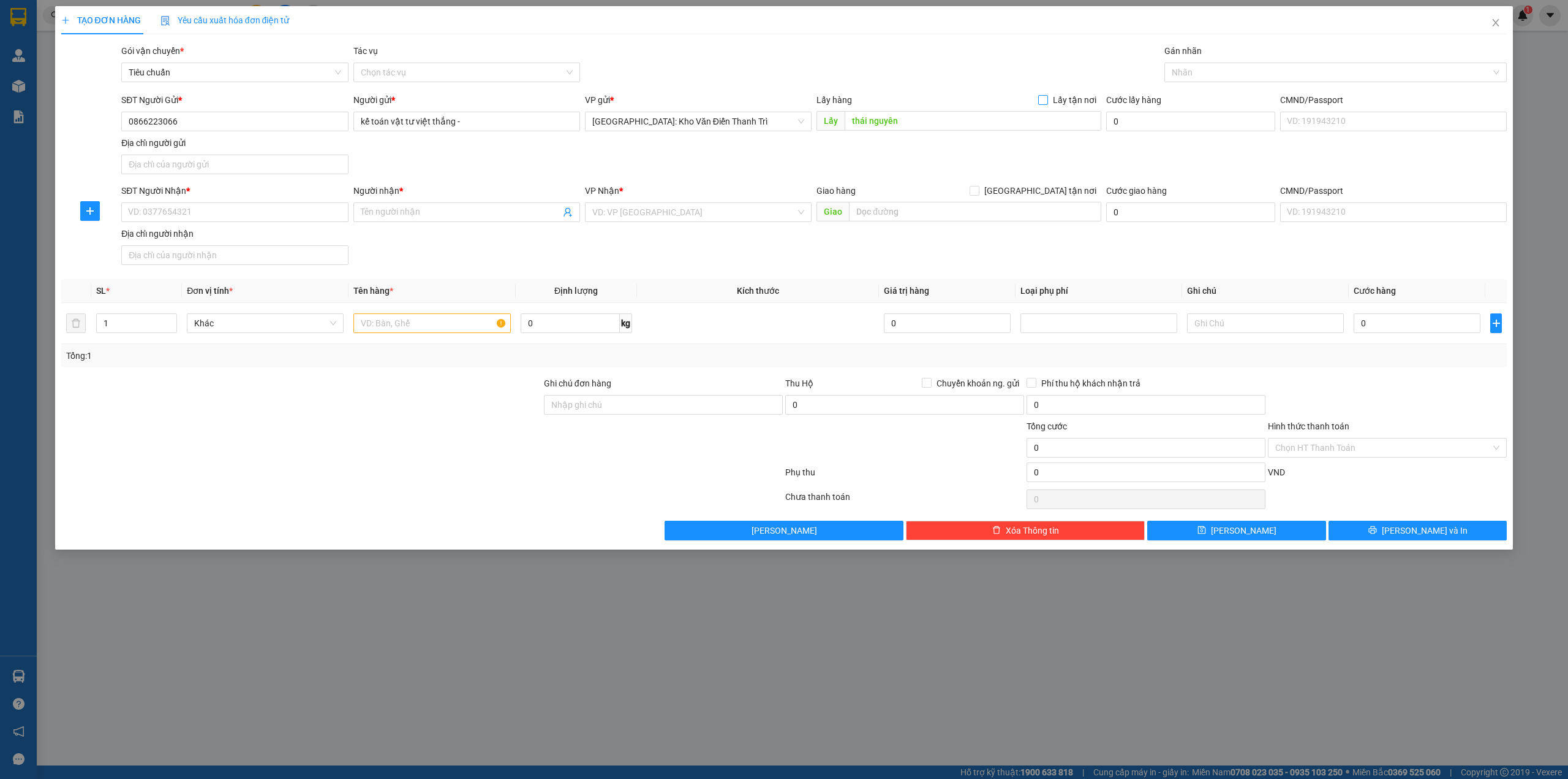
checkbox input "true"
drag, startPoint x: 1108, startPoint y: 82, endPoint x: 1121, endPoint y: 82, distance: 13.0
click at [1109, 82] on div "Gói vận chuyển * Tiêu chuẩn Tác vụ Chọn tác vụ Gán nhãn Nhãn" at bounding box center [813, 65] width 1390 height 43
click at [1227, 79] on div at bounding box center [1329, 72] width 324 height 15
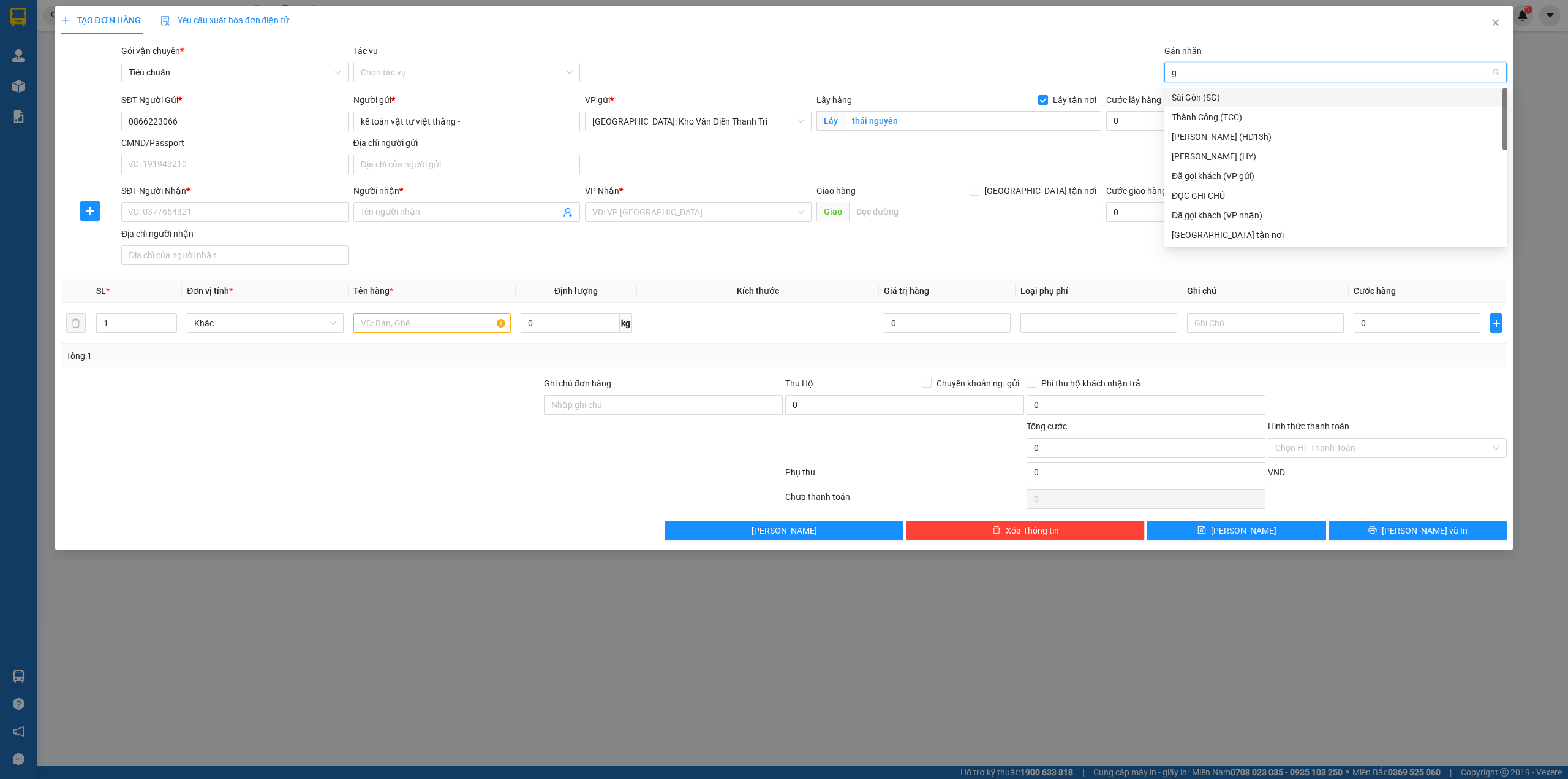
type input "gt"
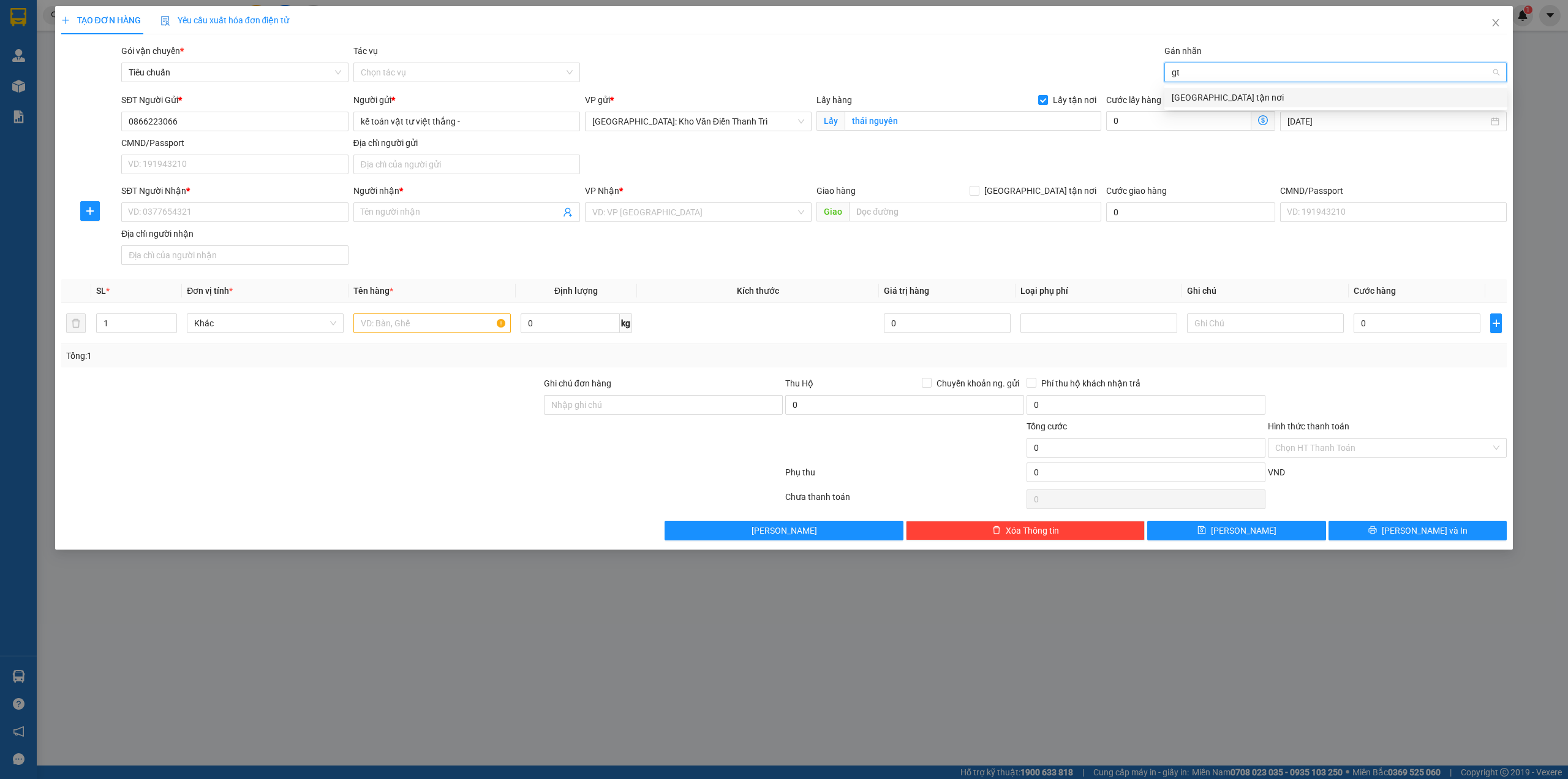
click at [1233, 92] on div "[GEOGRAPHIC_DATA] tận nơi" at bounding box center [1335, 98] width 328 height 14
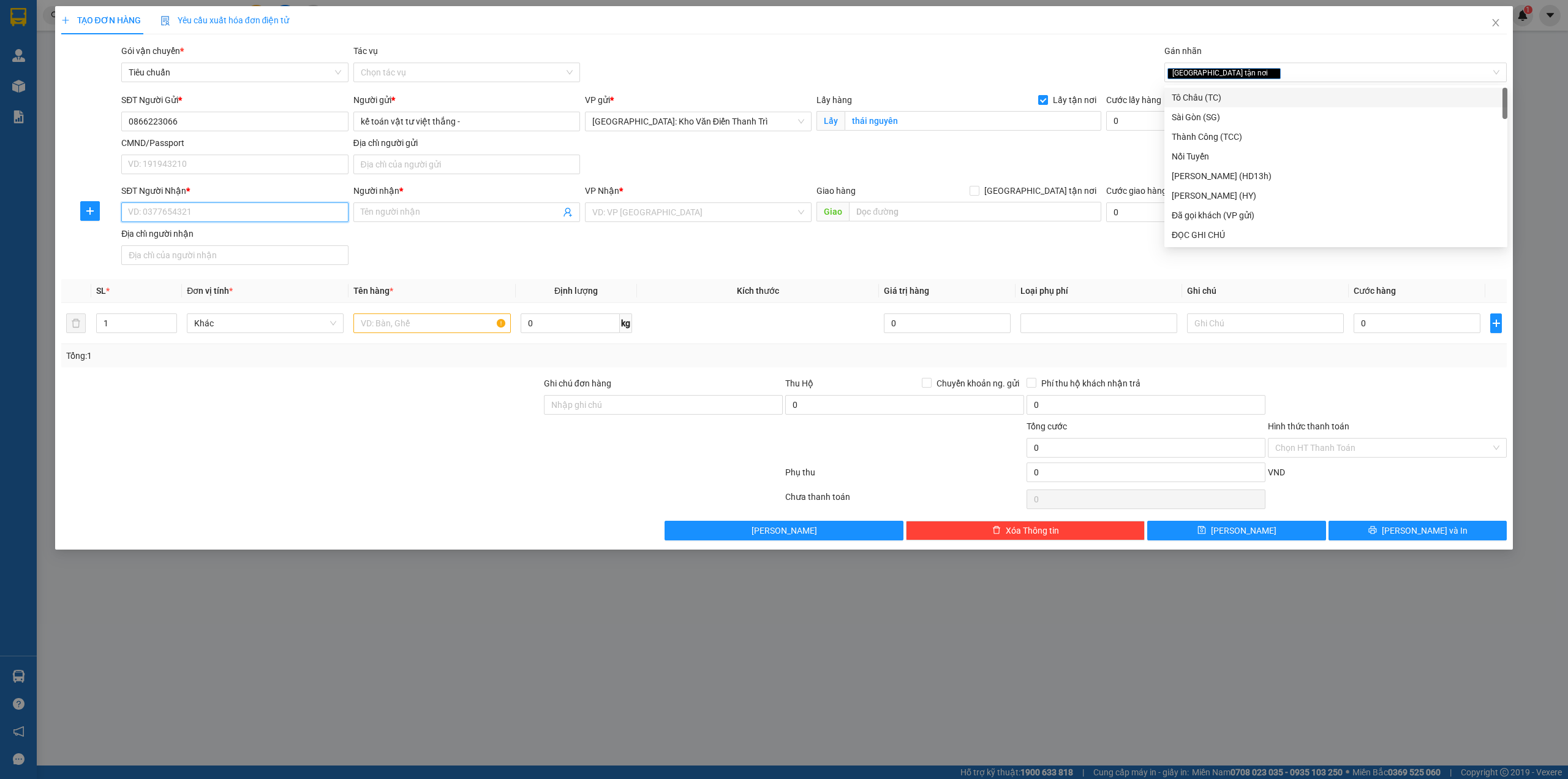
click at [275, 209] on input "SĐT Người Nhận *" at bounding box center [235, 213] width 227 height 20
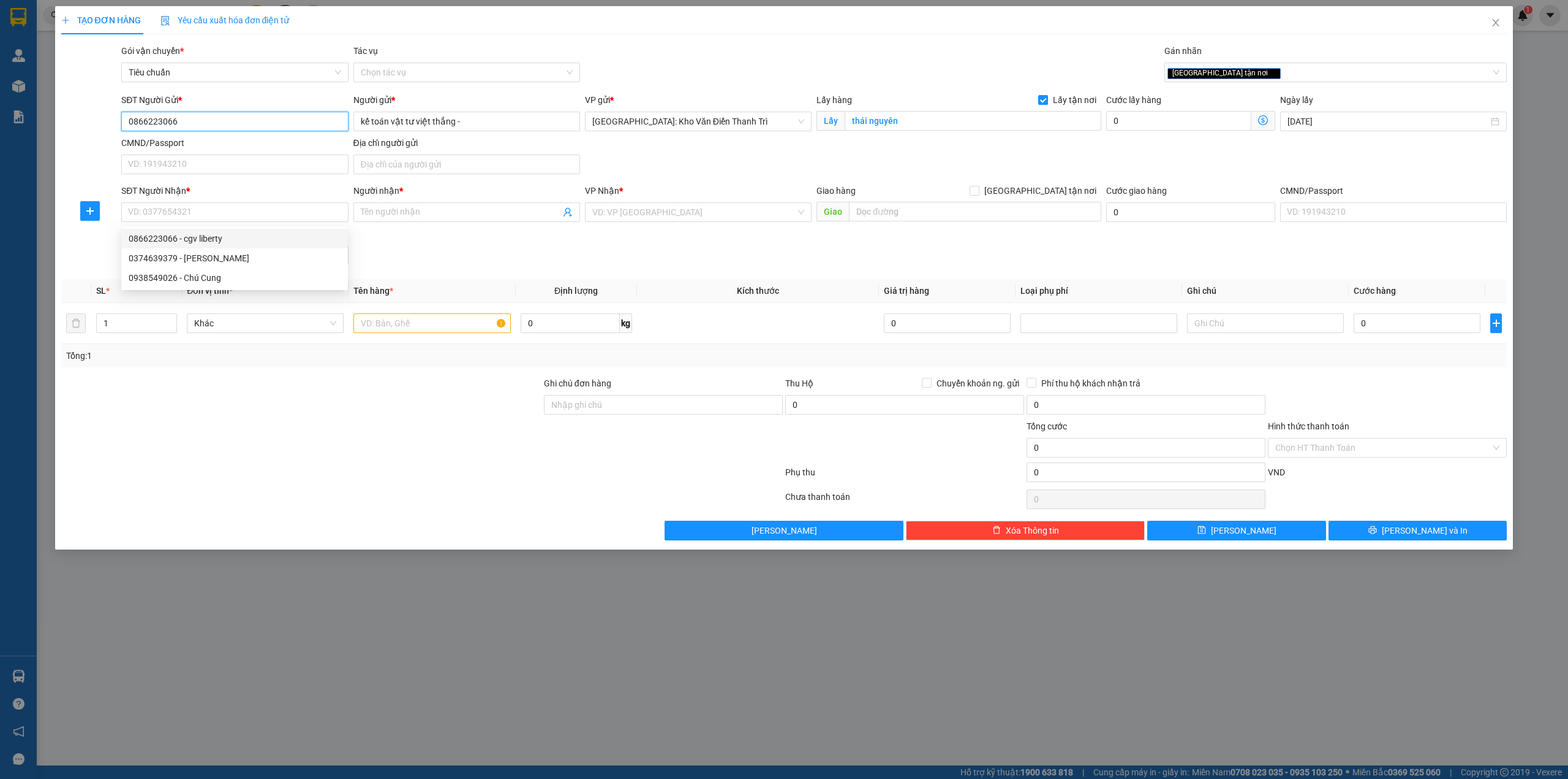
click at [198, 128] on input "0866223066" at bounding box center [235, 122] width 227 height 20
click at [207, 217] on input "SĐT Người Nhận *" at bounding box center [235, 213] width 227 height 20
paste input "0866223066"
type input "0866223066"
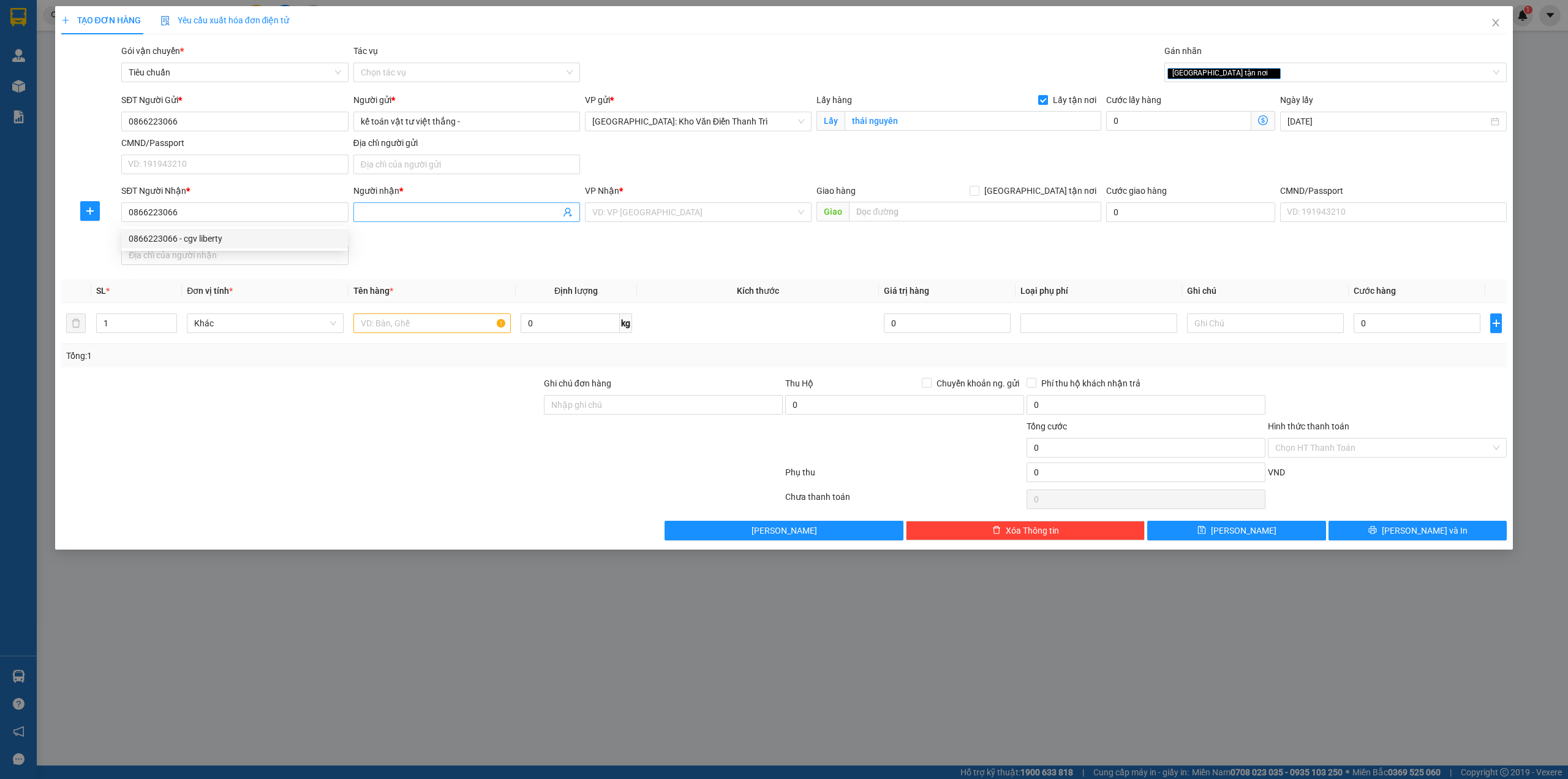
click at [450, 214] on input "Người nhận *" at bounding box center [461, 213] width 200 height 14
type input "cgv celadon tân phú"
click at [882, 212] on input "text" at bounding box center [975, 212] width 253 height 20
type input "tttm [GEOGRAPHIC_DATA] ,[GEOGRAPHIC_DATA],[GEOGRAPHIC_DATA] [GEOGRAPHIC_DATA] k…"
click at [1047, 192] on span "[GEOGRAPHIC_DATA] tận nơi" at bounding box center [1041, 191] width 122 height 14
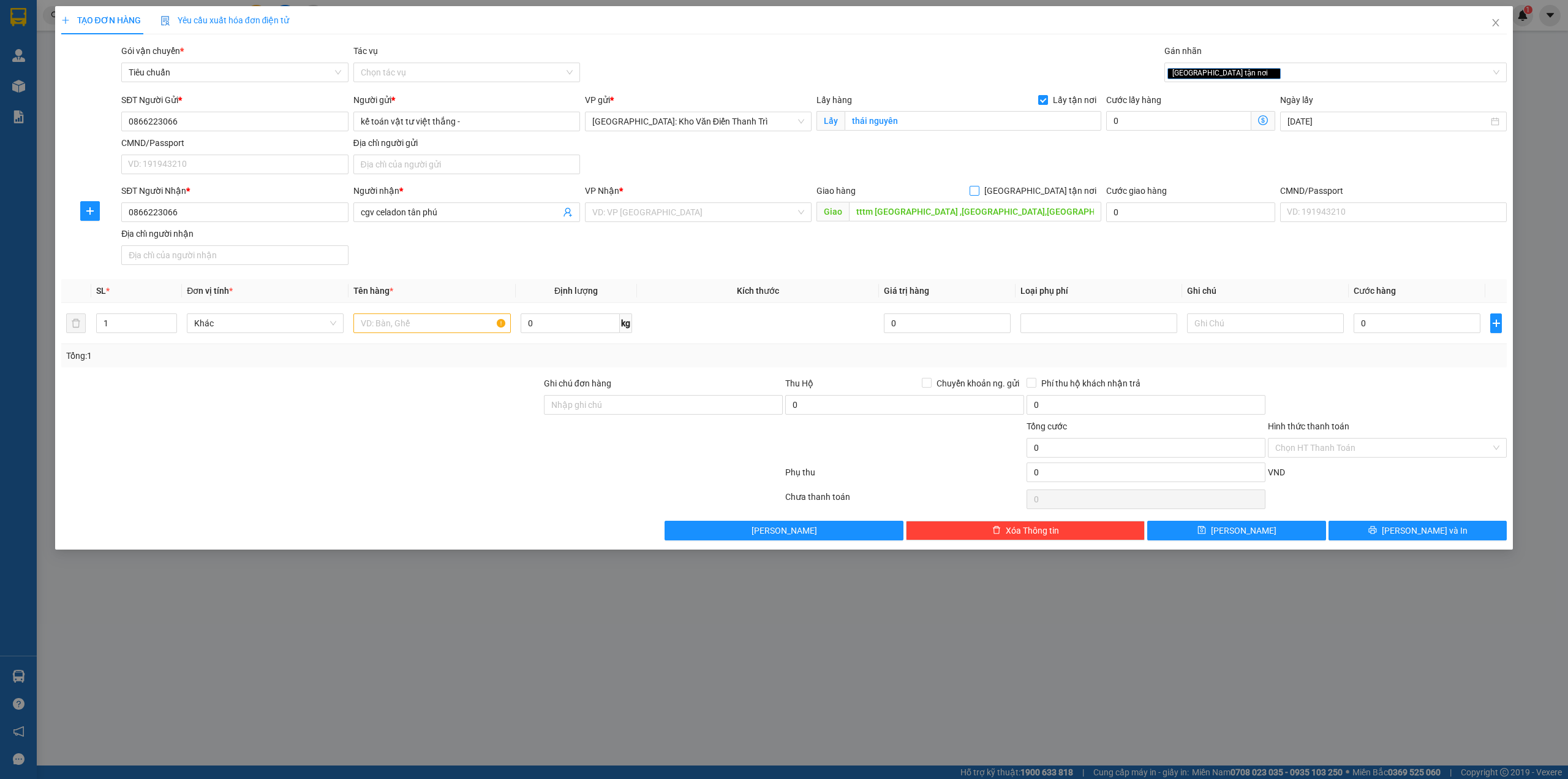
click at [978, 192] on input "[GEOGRAPHIC_DATA] tận nơi" at bounding box center [974, 190] width 9 height 9
checkbox input "true"
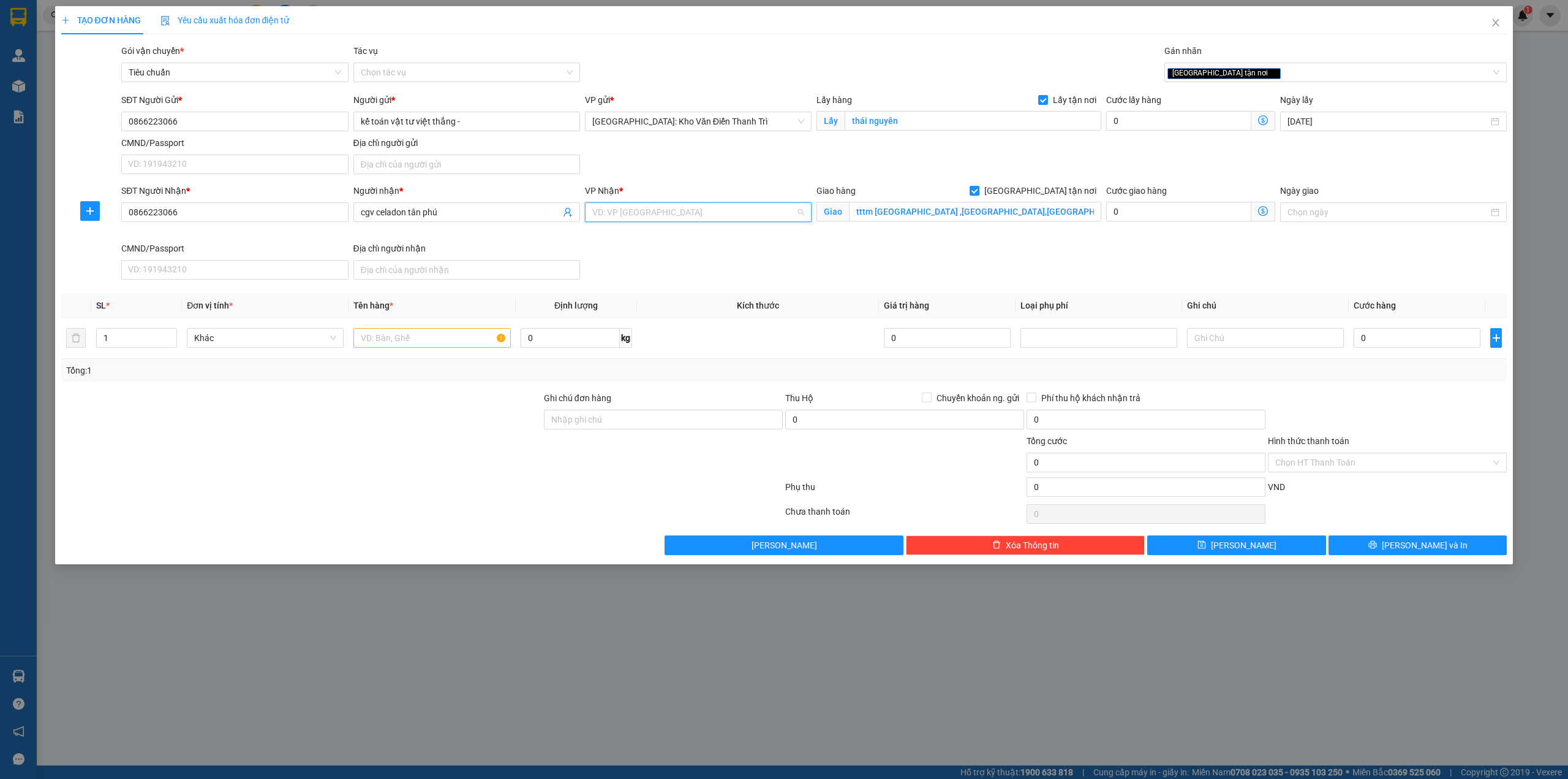
click at [663, 215] on input "search" at bounding box center [695, 212] width 204 height 18
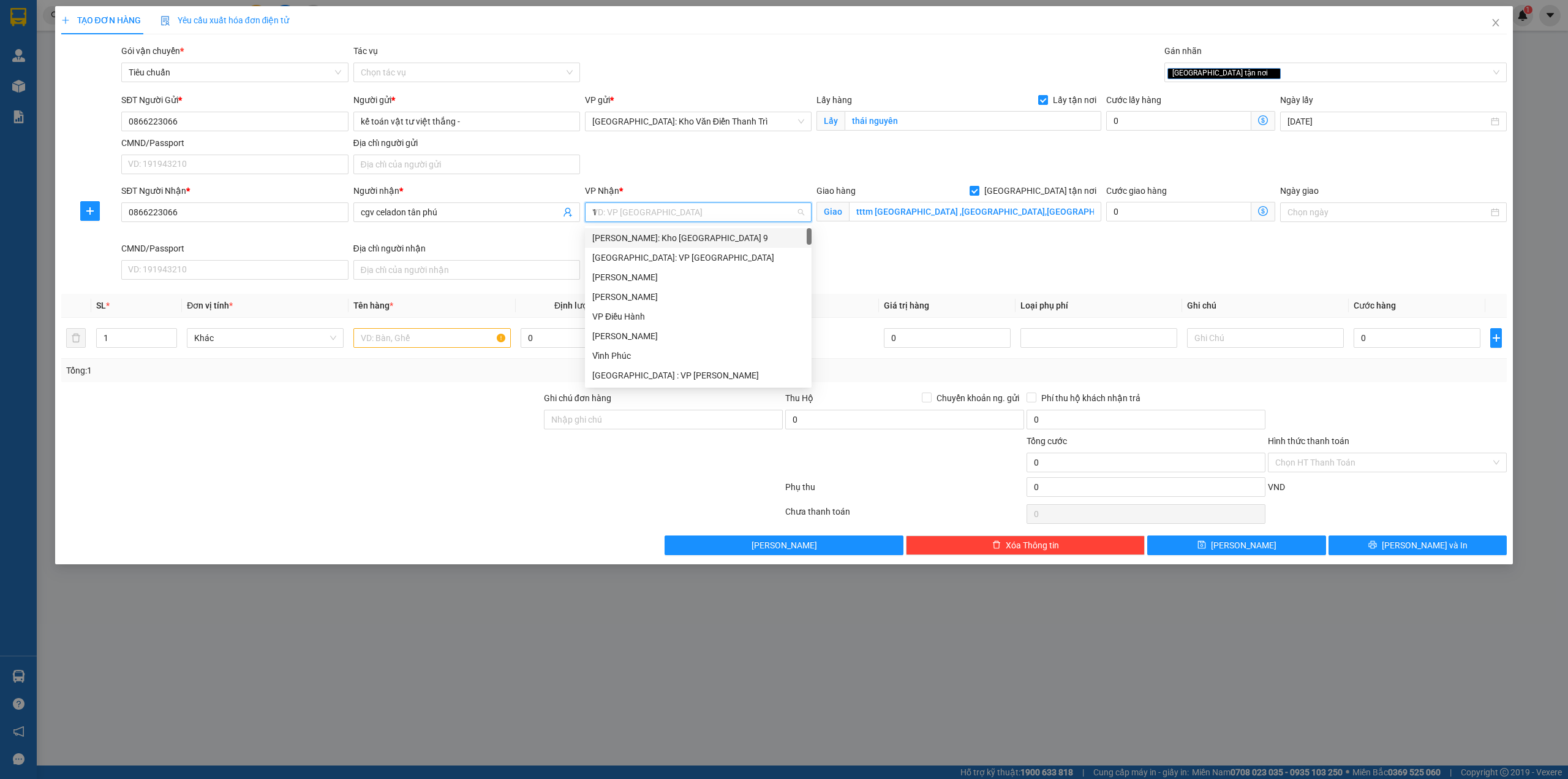
type input "12"
click at [693, 258] on div "[PERSON_NAME] : [GEOGRAPHIC_DATA]" at bounding box center [699, 258] width 212 height 14
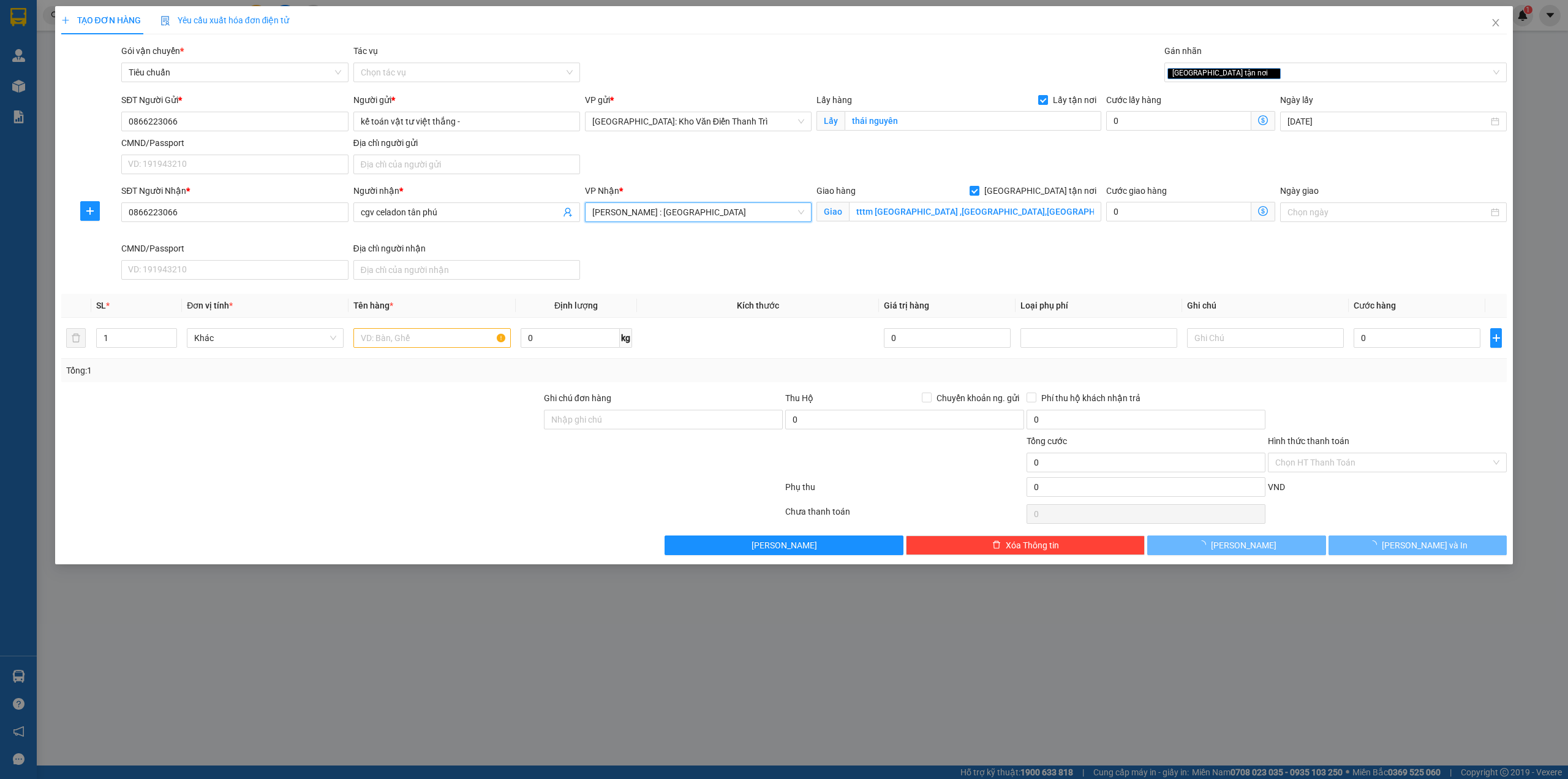
click at [1008, 244] on div "SĐT Người Nhận * 0866223066 Người nhận * cgv celadon tân phú VP Nhận * [GEOGRAP…" at bounding box center [813, 234] width 1390 height 101
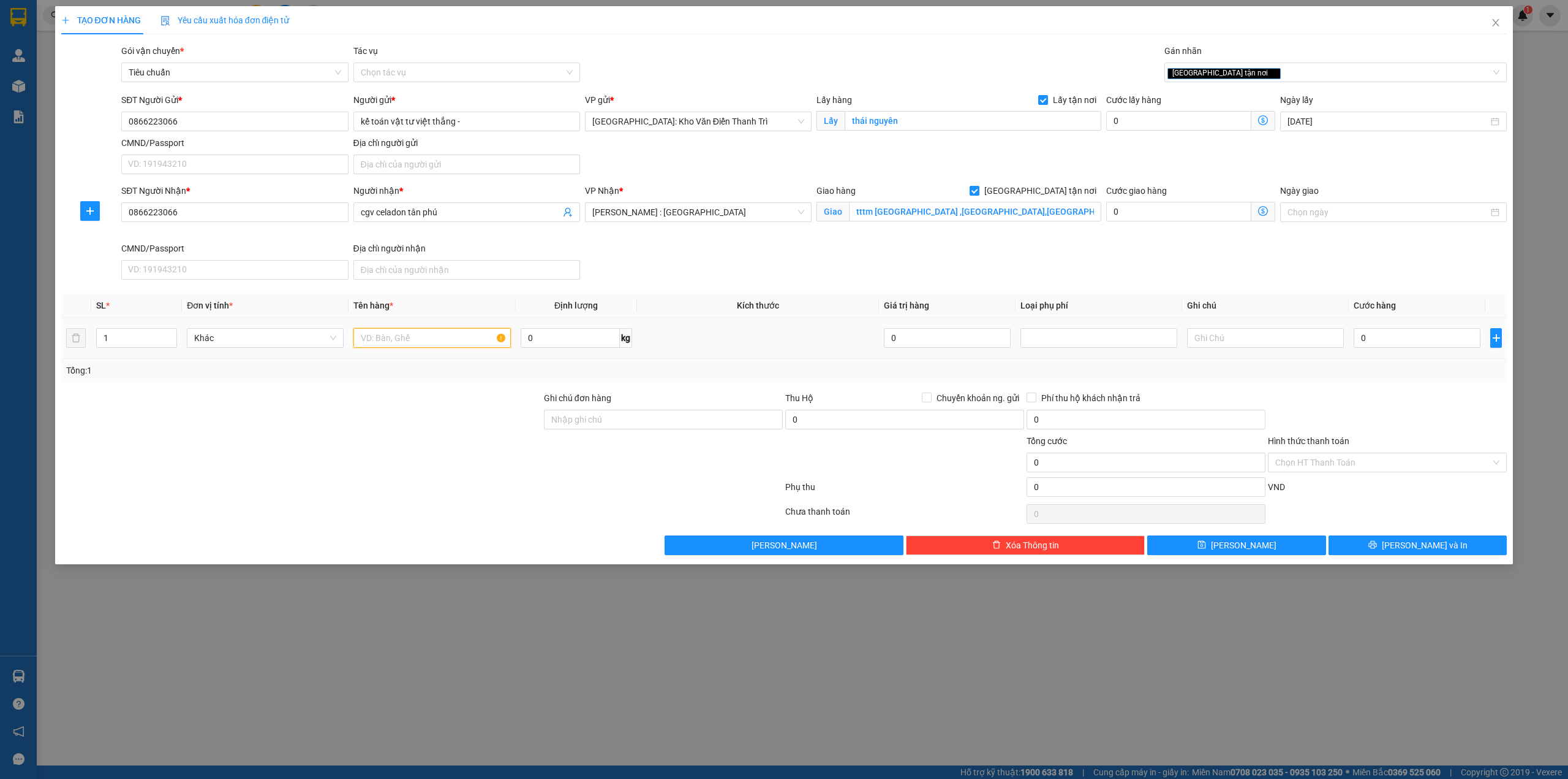
click at [437, 339] on input "text" at bounding box center [431, 338] width 157 height 20
click at [407, 337] on input "text" at bounding box center [431, 338] width 157 height 20
paste input "2 kiện bọc xốp nổ ( máy hút bụi )"
type input "2 kiện bọc xốp nổ ( máy hút bụi )"
click at [152, 347] on input "1" at bounding box center [137, 338] width 80 height 18
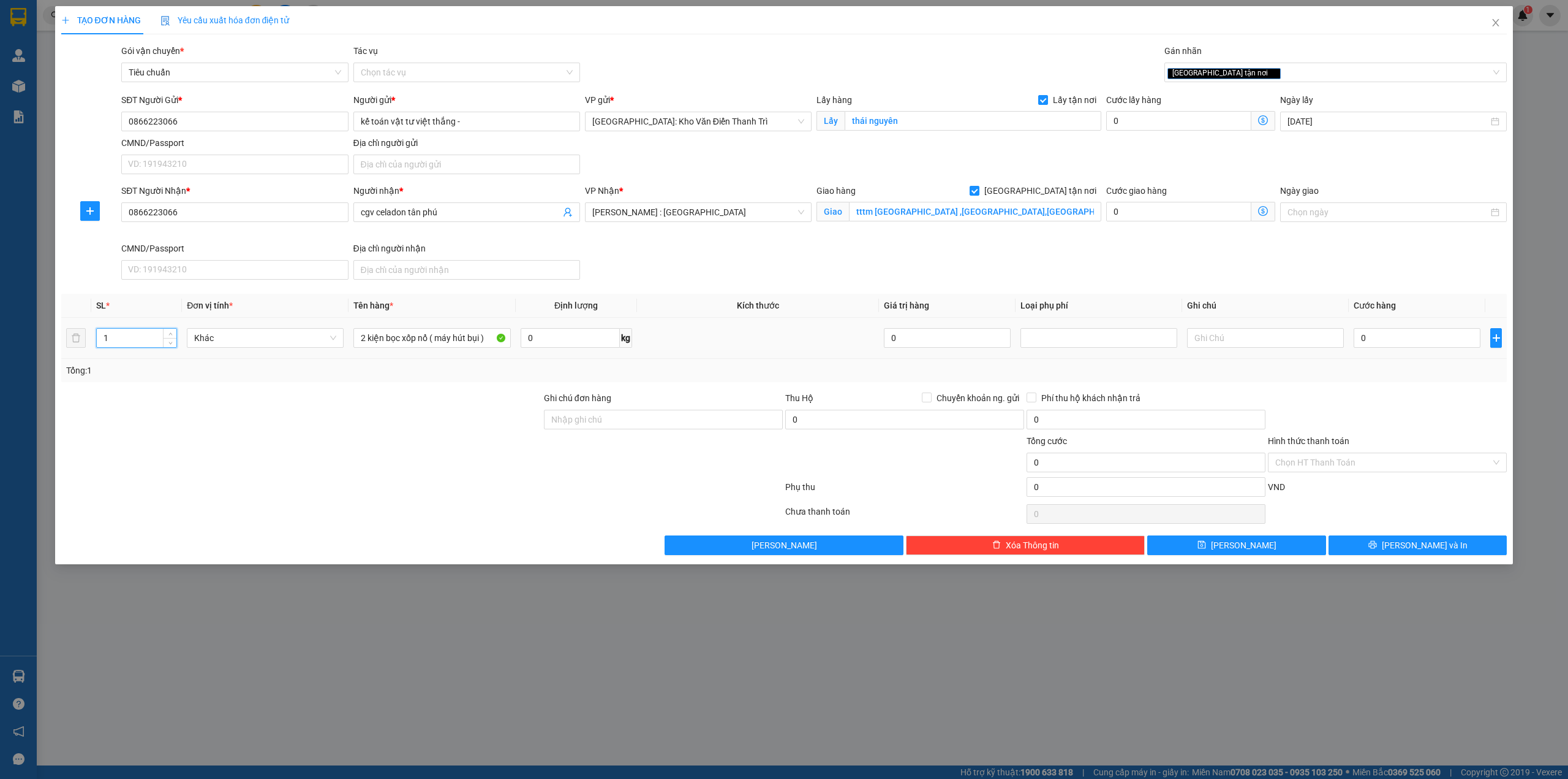
click at [152, 347] on input "1" at bounding box center [137, 338] width 80 height 18
click at [172, 347] on span "Decrease Value" at bounding box center [170, 341] width 14 height 11
click at [151, 345] on input "11" at bounding box center [137, 338] width 80 height 18
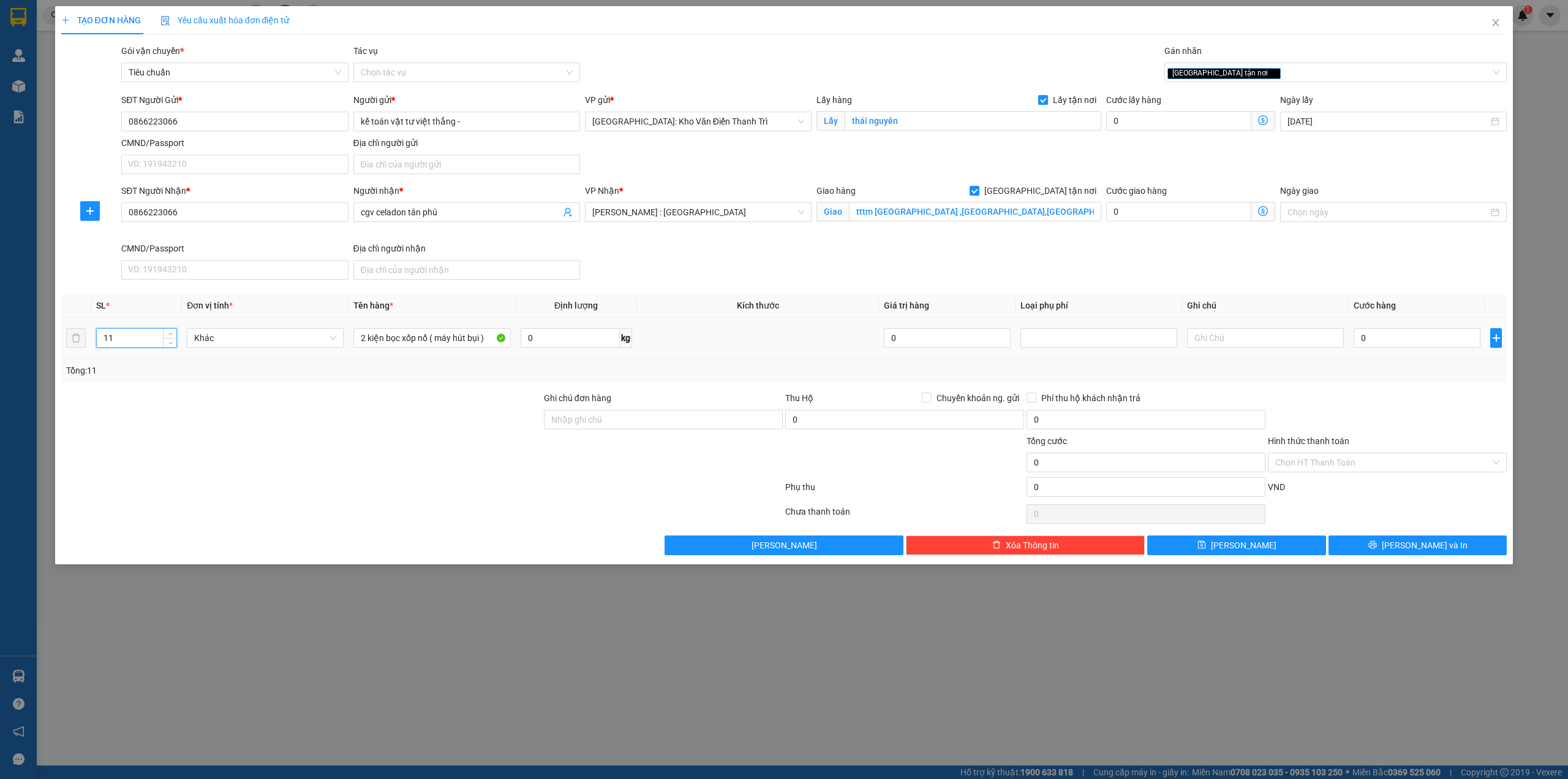
click at [151, 345] on input "11" at bounding box center [137, 338] width 80 height 18
type input "2"
click at [1421, 339] on input "0" at bounding box center [1417, 338] width 127 height 20
type input "2"
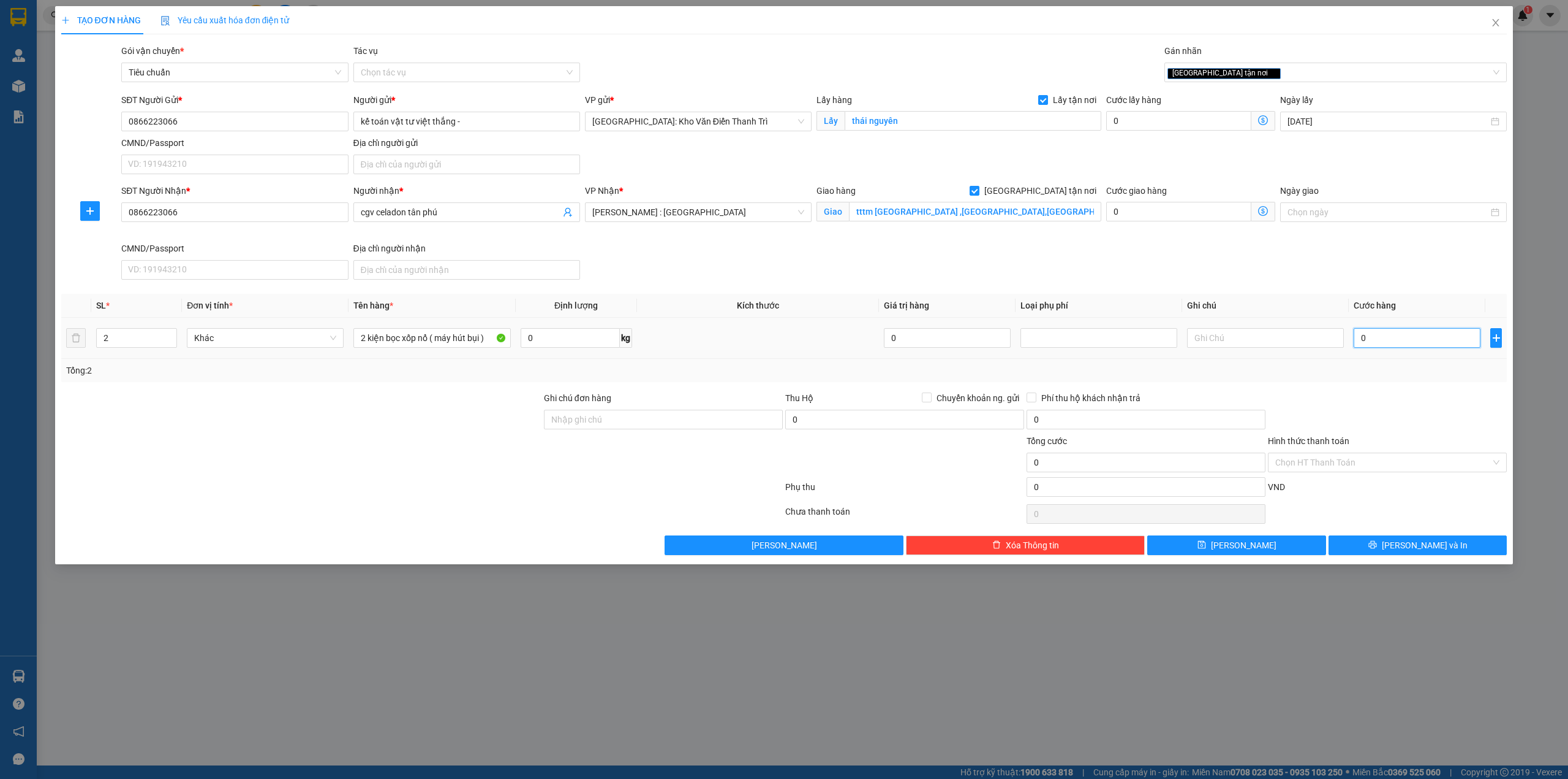
type input "2"
type input "25"
type input "250"
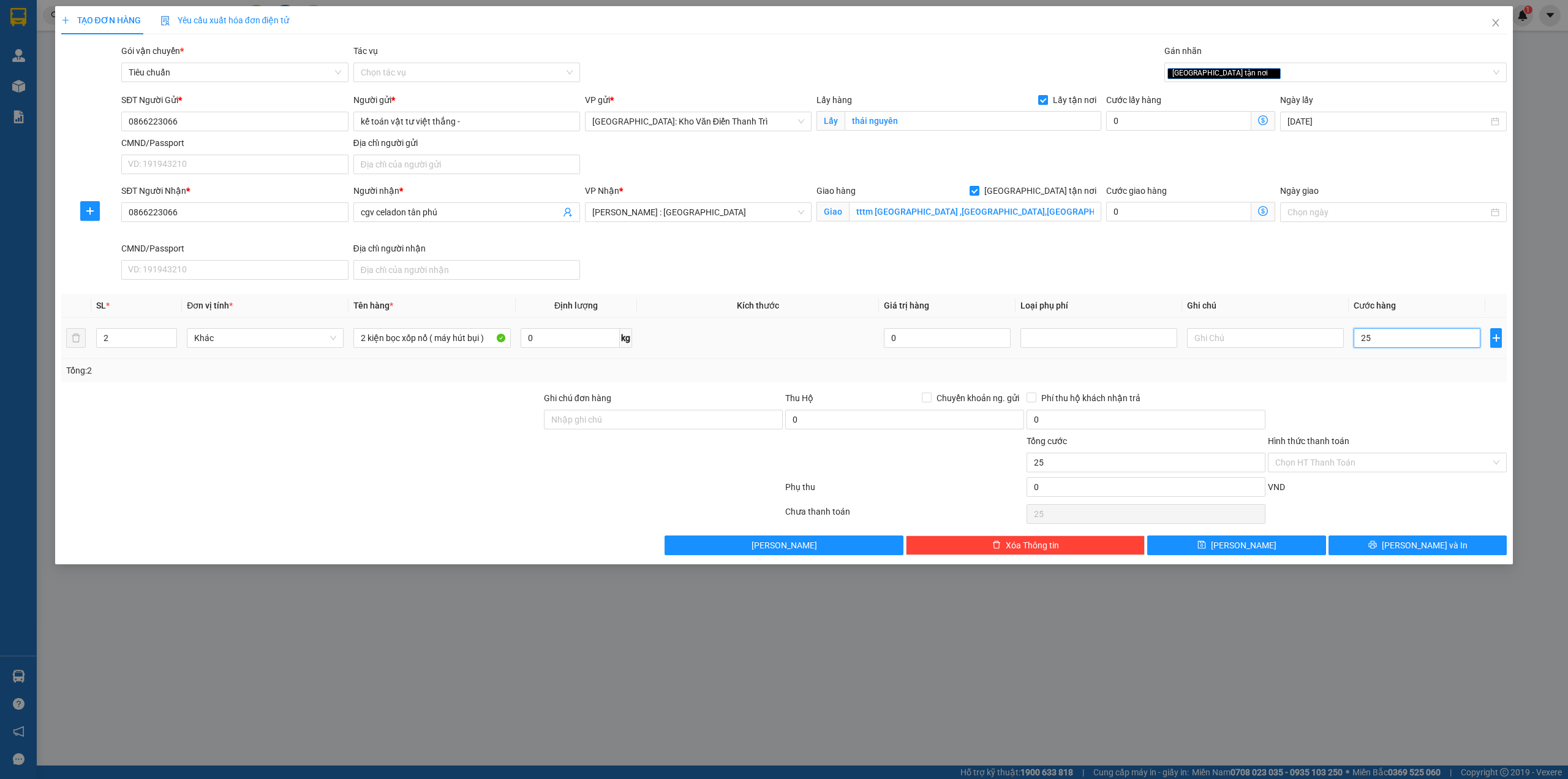
type input "250"
type input "250.000"
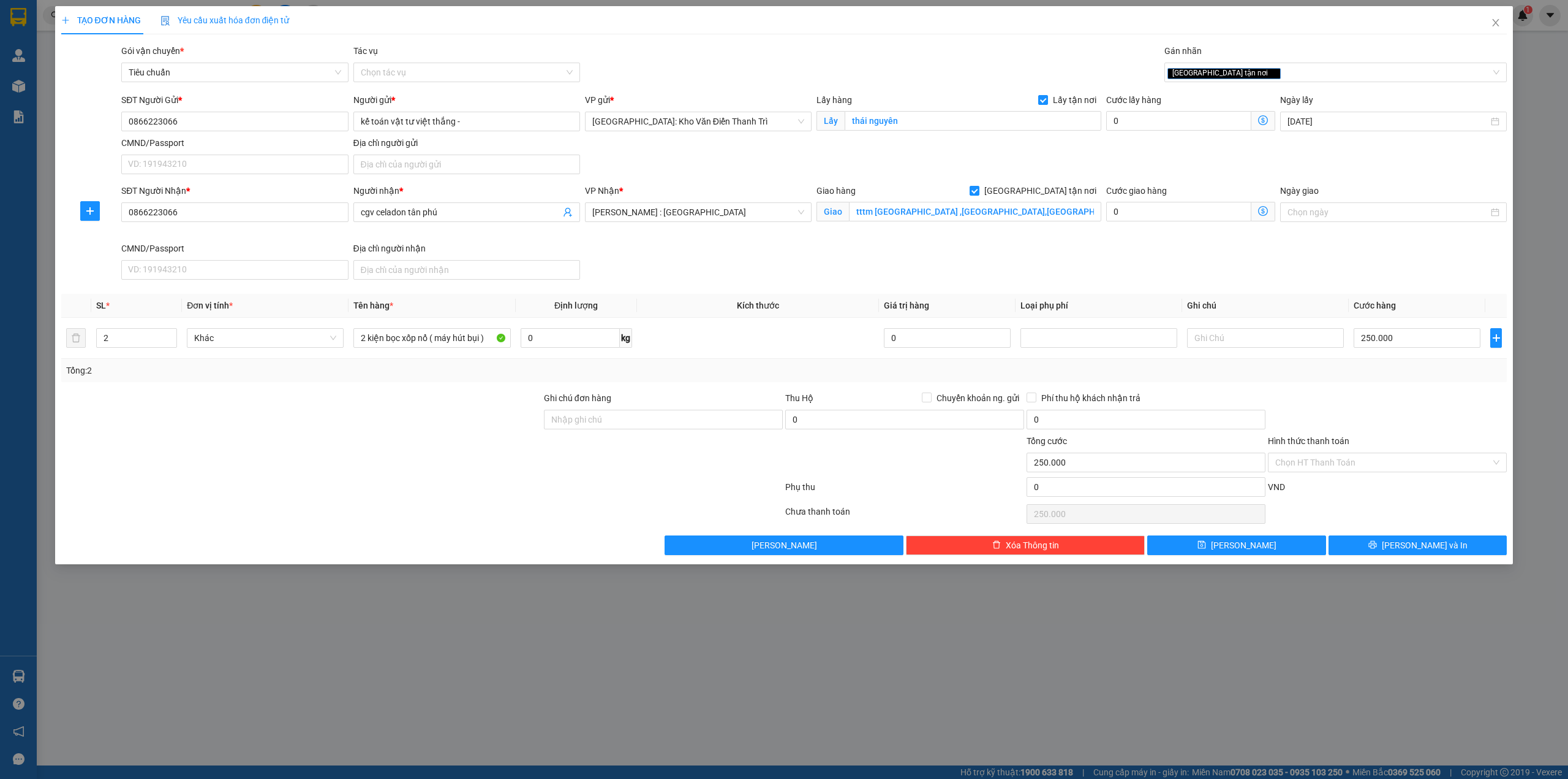
click at [1409, 378] on div "Tổng: 2" at bounding box center [784, 371] width 1436 height 14
click at [697, 429] on input "Ghi chú đơn hàng" at bounding box center [663, 419] width 239 height 20
type input "hàng giao nguyên kiện, hư vỡ ko đền"
drag, startPoint x: 834, startPoint y: 464, endPoint x: 1211, endPoint y: 486, distance: 377.6
click at [836, 464] on div at bounding box center [905, 455] width 242 height 43
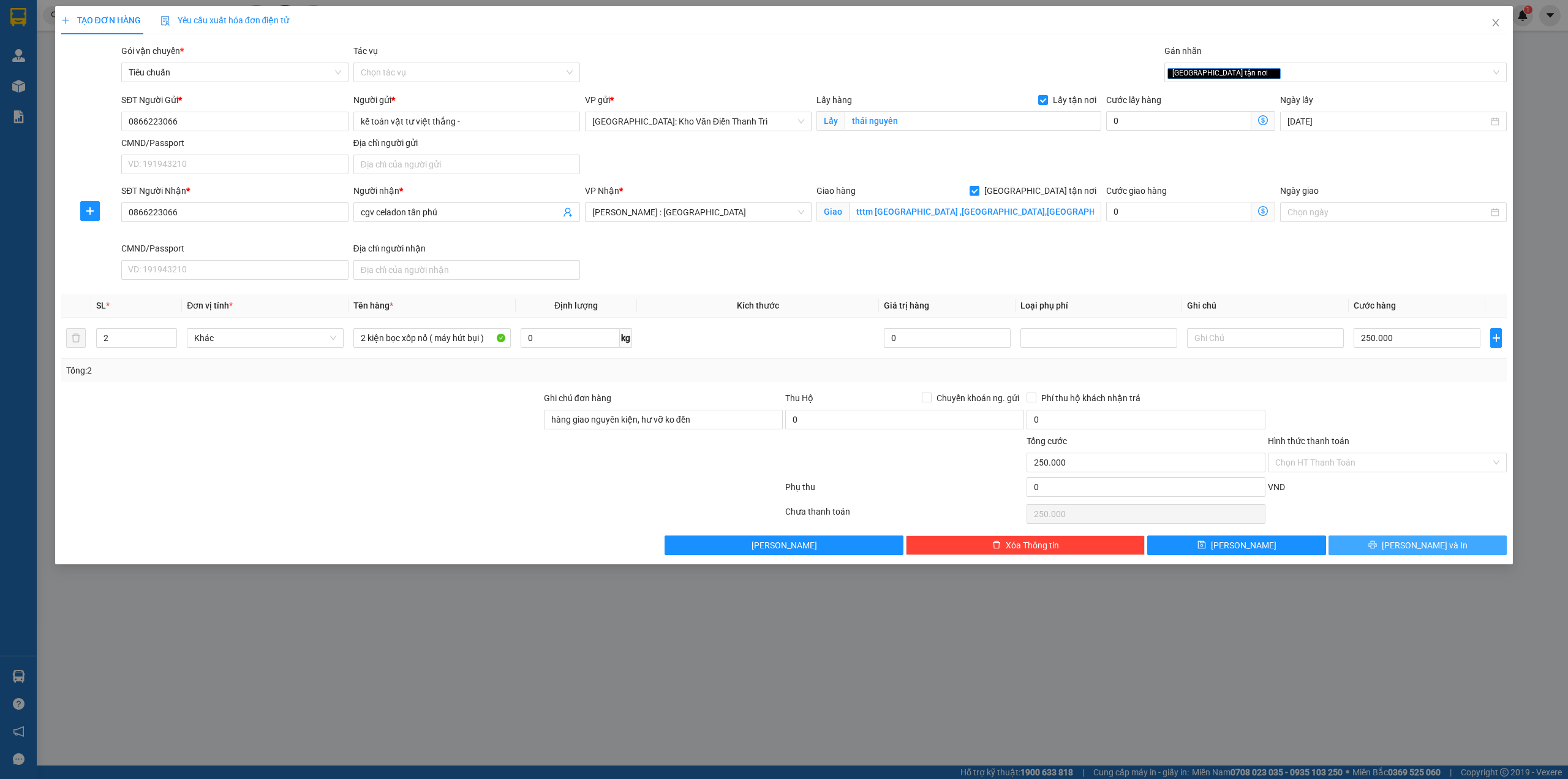
click at [1377, 547] on icon "printer" at bounding box center [1372, 544] width 9 height 9
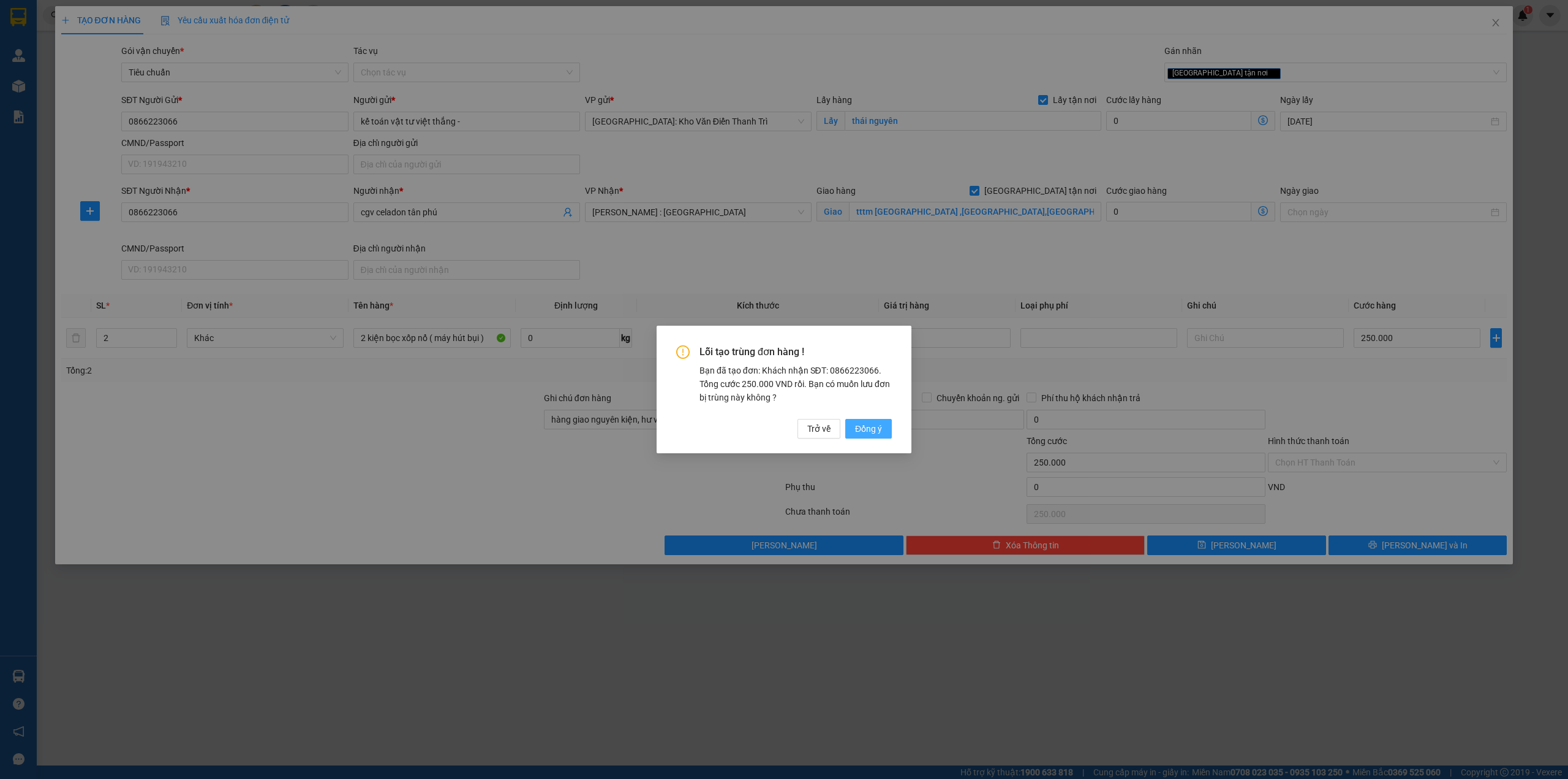
click at [866, 429] on span "Đồng ý" at bounding box center [868, 428] width 27 height 14
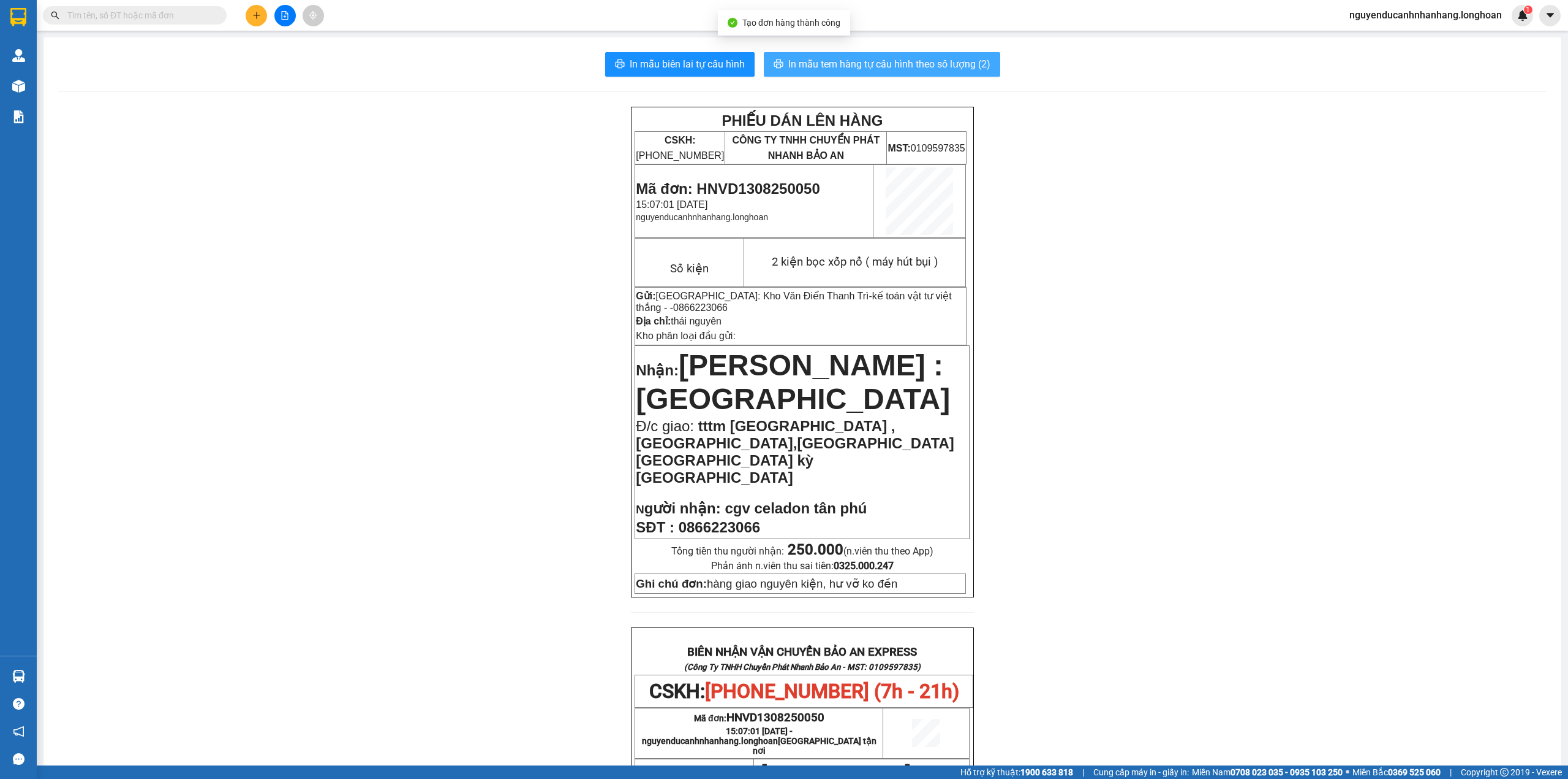
click at [862, 72] on span "In mẫu tem hàng tự cấu hình theo số lượng (2)" at bounding box center [889, 63] width 203 height 15
click at [262, 22] on button at bounding box center [256, 15] width 21 height 21
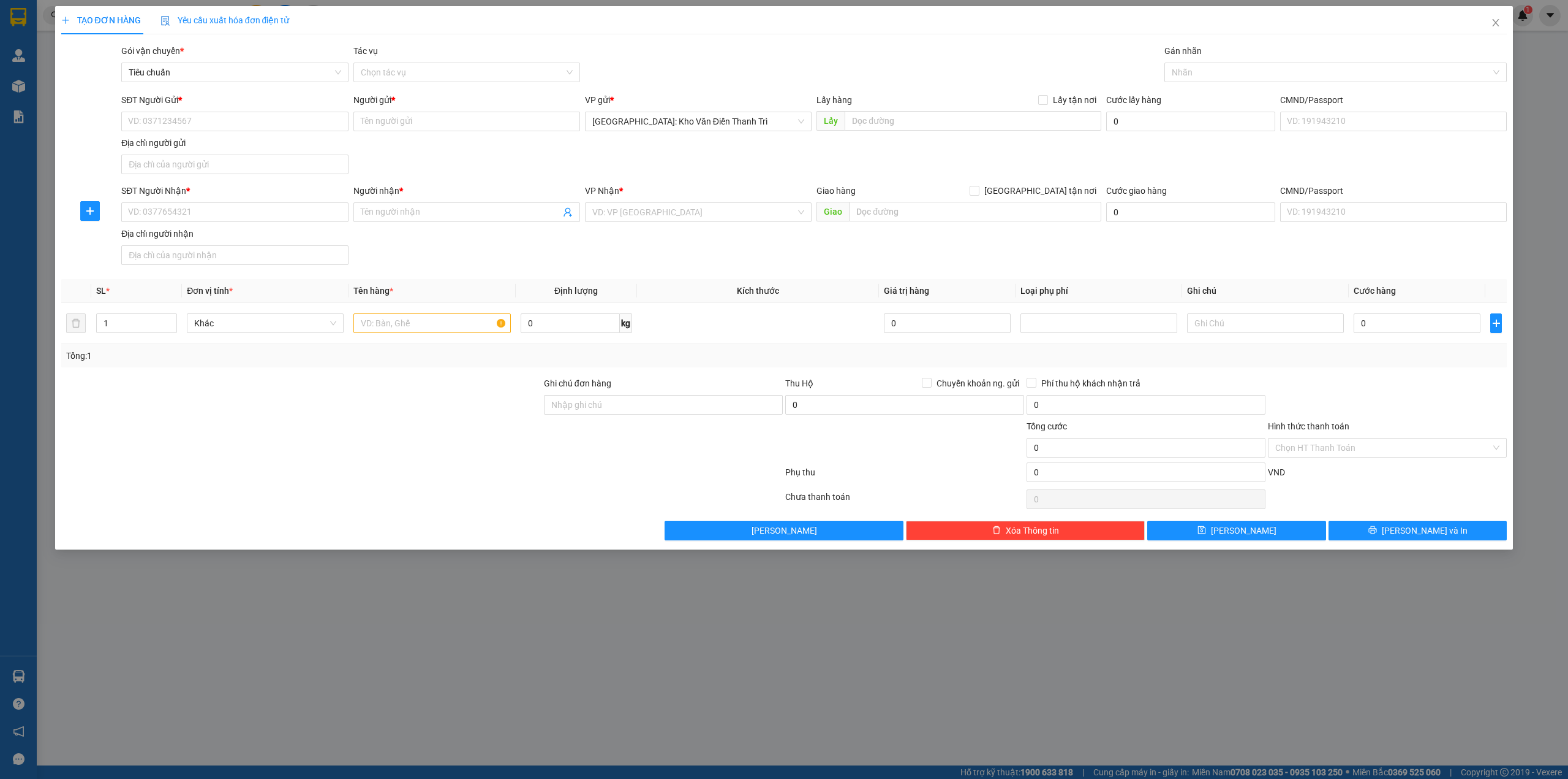
click at [429, 133] on div "Người gửi * Tên người gửi" at bounding box center [466, 114] width 227 height 43
click at [426, 131] on input "Người gửi *" at bounding box center [466, 122] width 227 height 20
paste input "kế toán vật tư việt thắng - 0866223066"
drag, startPoint x: 532, startPoint y: 122, endPoint x: 464, endPoint y: 120, distance: 68.0
click at [464, 120] on input "kế toán vật tư việt thắng - 0866223066" at bounding box center [466, 122] width 227 height 20
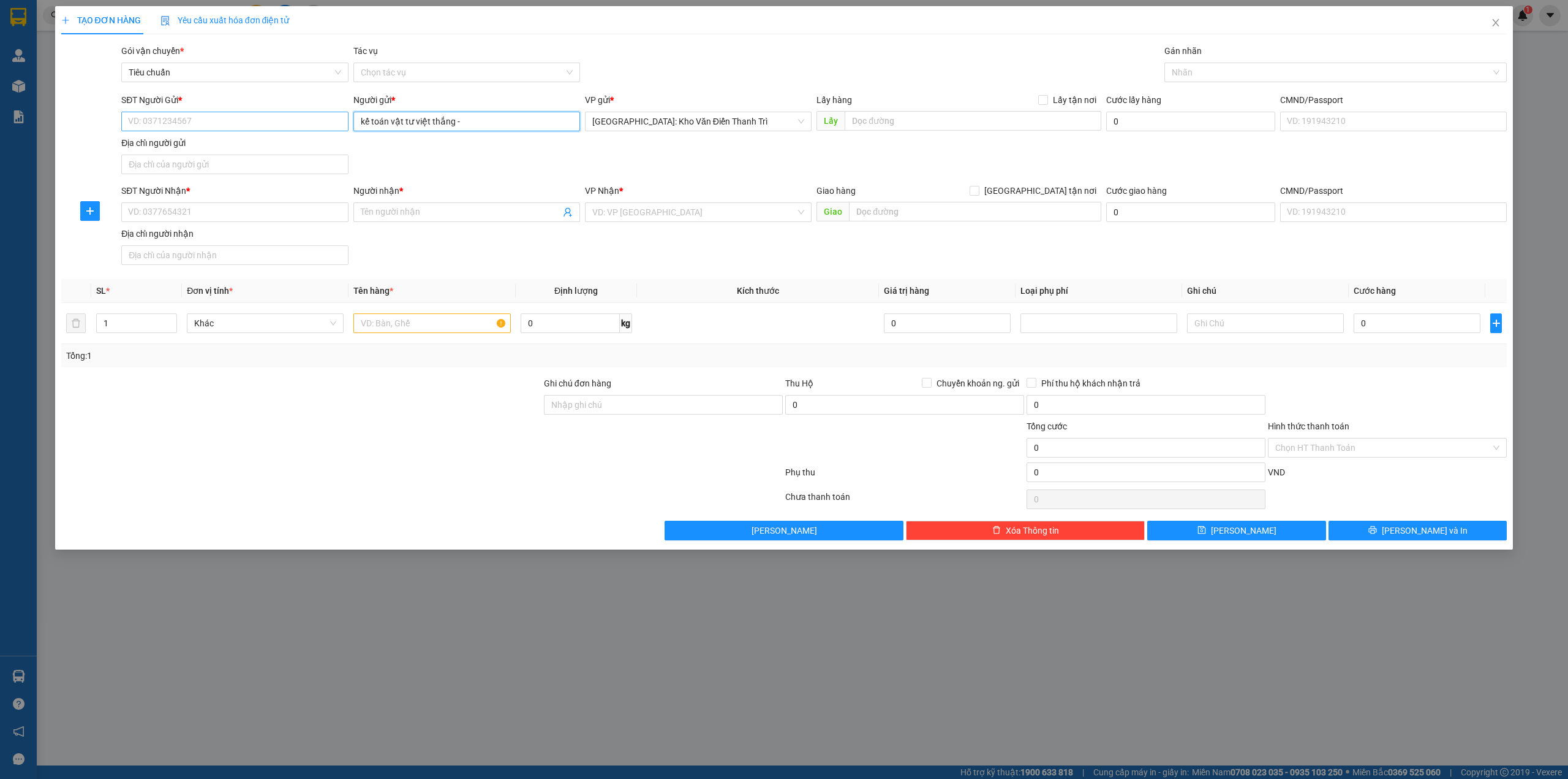
type input "kế toán vật tư việt thắng -"
click at [230, 128] on input "SĐT Người Gửi *" at bounding box center [235, 122] width 227 height 20
paste input "0866223066"
type input "0866223066"
click at [924, 146] on div "SĐT Người Gửi * 0866223066 0866223066 Người gửi * kế toán vật tư việt thắng - V…" at bounding box center [813, 136] width 1390 height 86
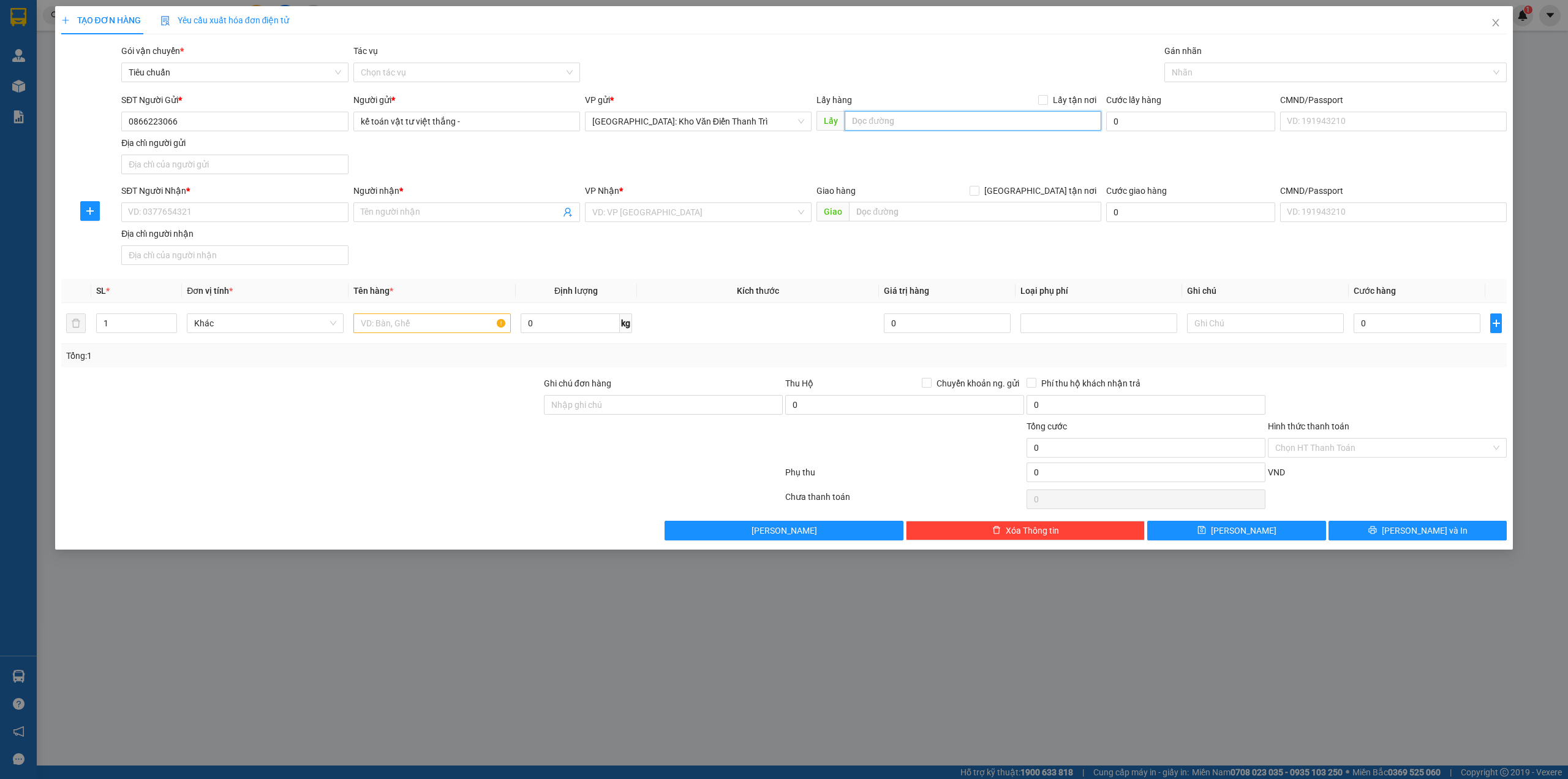
click at [913, 123] on input "text" at bounding box center [972, 121] width 257 height 20
type input "thái nguyên"
click at [1050, 101] on span "Lấy tận nơi" at bounding box center [1074, 100] width 53 height 14
click at [1047, 101] on input "Lấy tận nơi" at bounding box center [1042, 99] width 9 height 9
checkbox input "true"
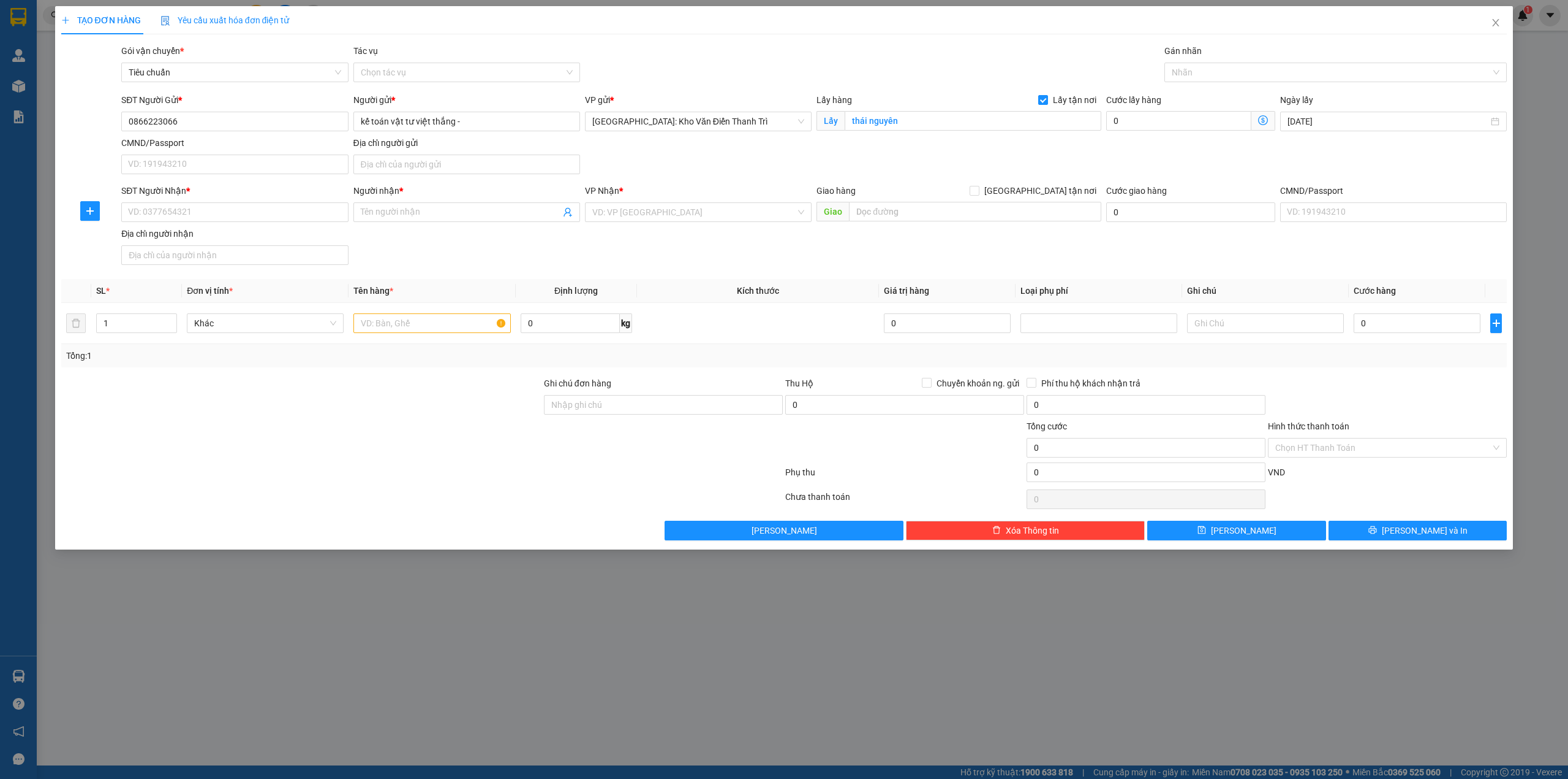
click at [1064, 74] on div "Gói vận chuyển * Tiêu chuẩn Tác vụ Chọn tác vụ Gán nhãn Nhãn" at bounding box center [813, 65] width 1390 height 43
click at [1189, 77] on div at bounding box center [1329, 72] width 324 height 15
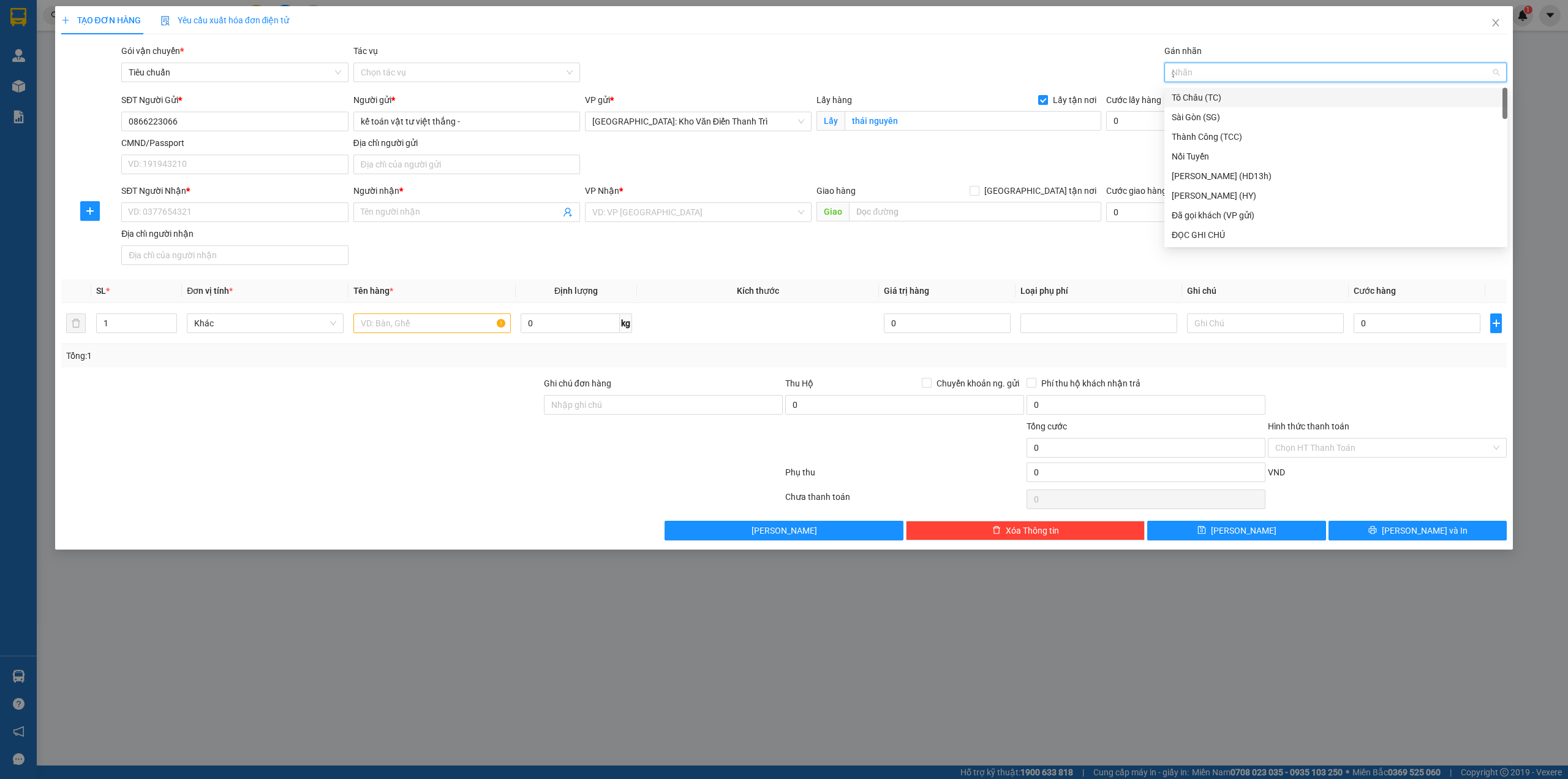
type input "gt"
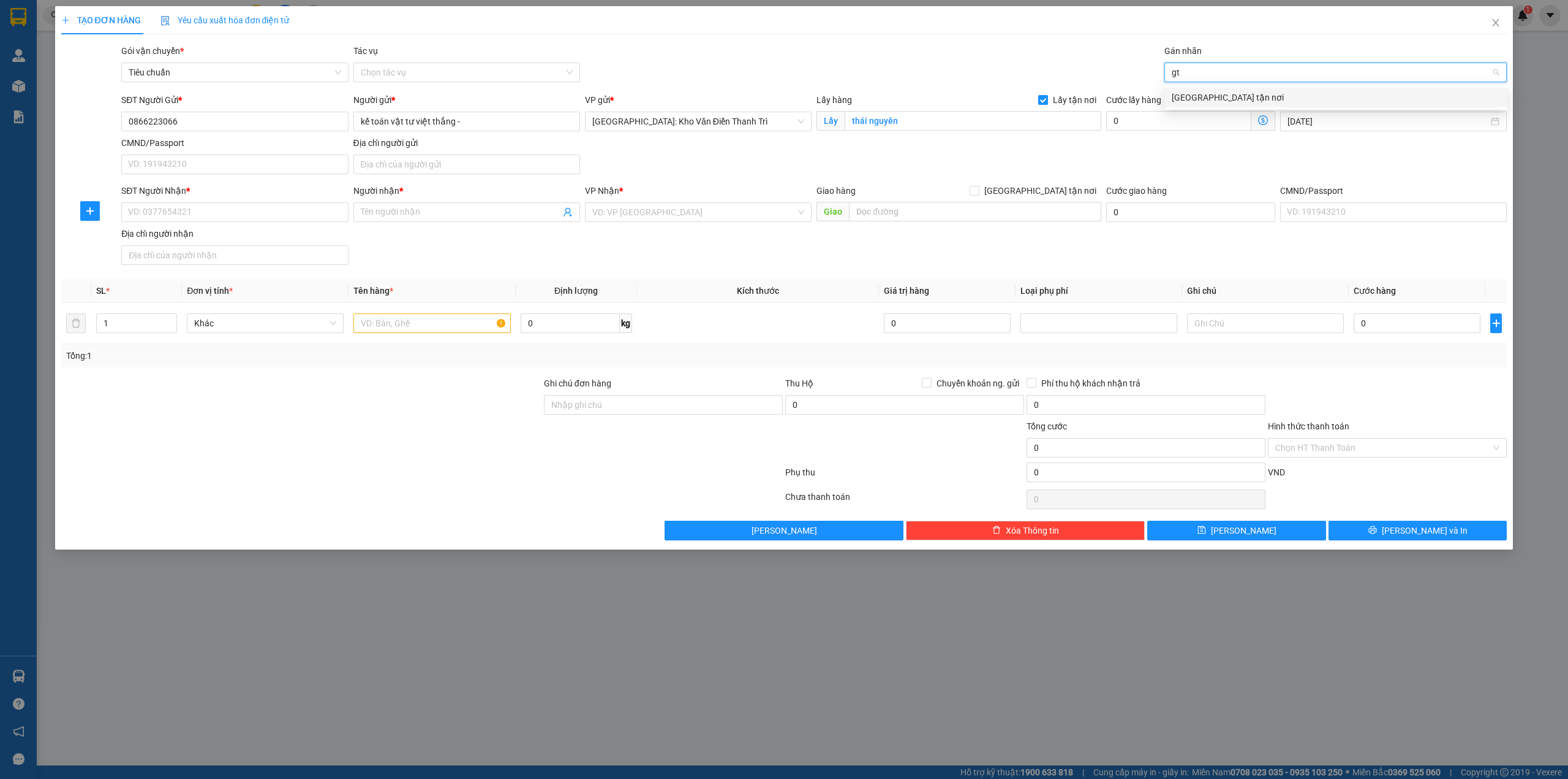
click at [1211, 93] on div "[GEOGRAPHIC_DATA] tận nơi" at bounding box center [1335, 98] width 328 height 14
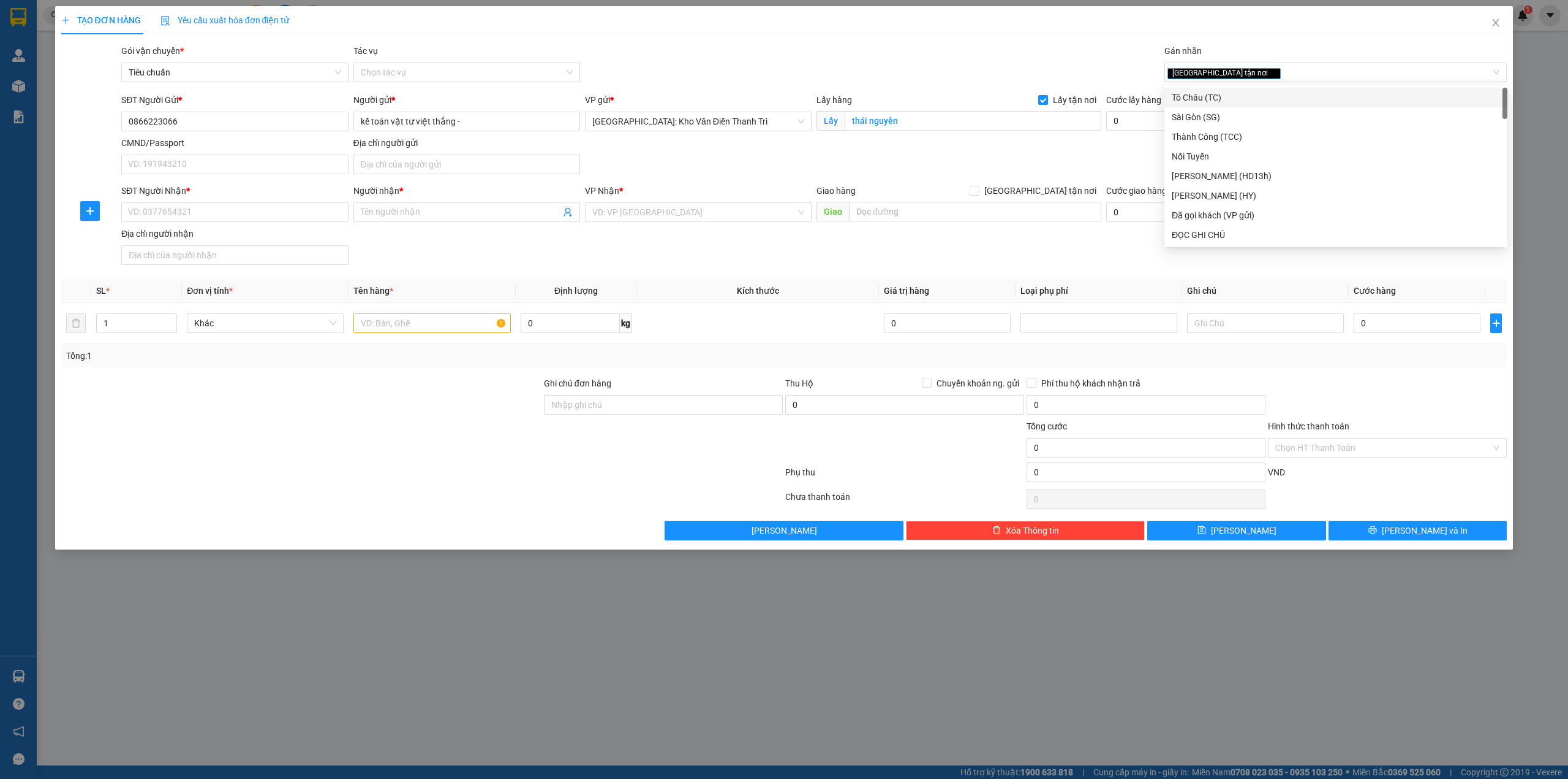
click at [1050, 55] on div "Gói vận chuyển * Tiêu chuẩn Tác vụ Chọn tác vụ Gán nhãn Giao tận nơi" at bounding box center [813, 65] width 1390 height 43
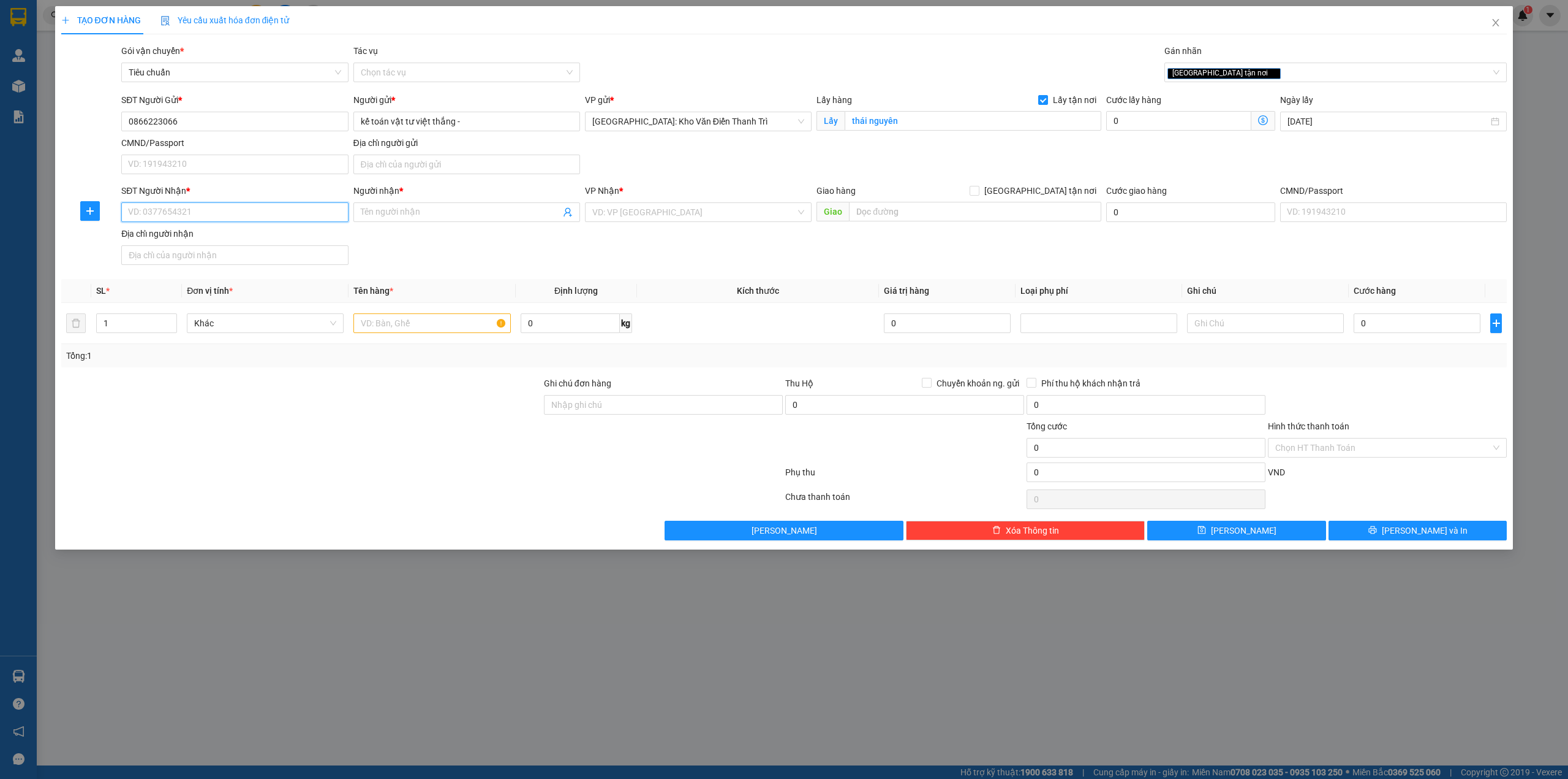
click at [230, 221] on input "SĐT Người Nhận *" at bounding box center [235, 213] width 227 height 20
click at [410, 217] on input "Người nhận *" at bounding box center [461, 213] width 200 height 14
click at [217, 126] on input "0866223066" at bounding box center [235, 122] width 227 height 20
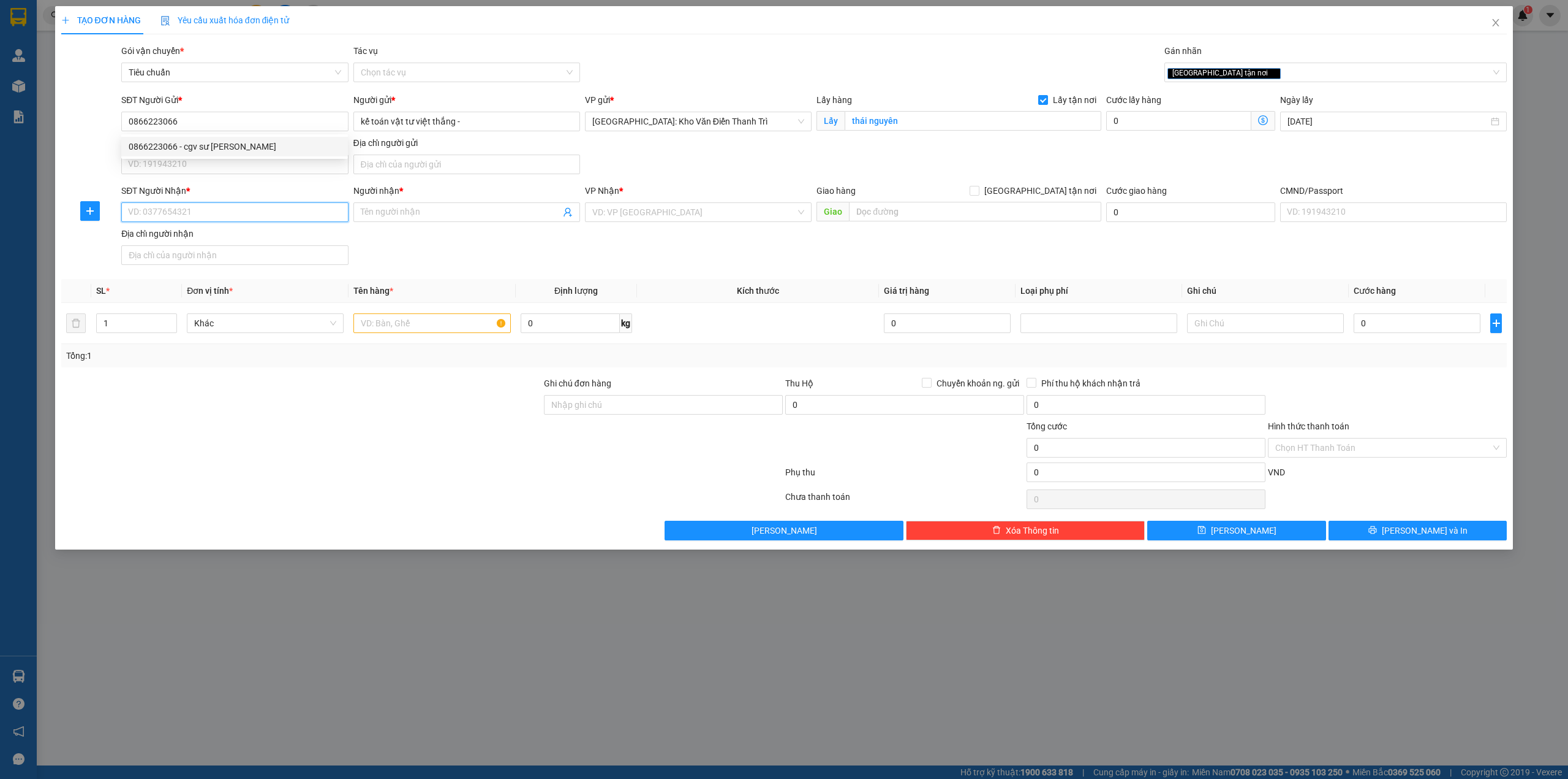
click at [211, 211] on input "SĐT Người Nhận *" at bounding box center [235, 213] width 227 height 20
paste input "0866223066"
type input "0866223066"
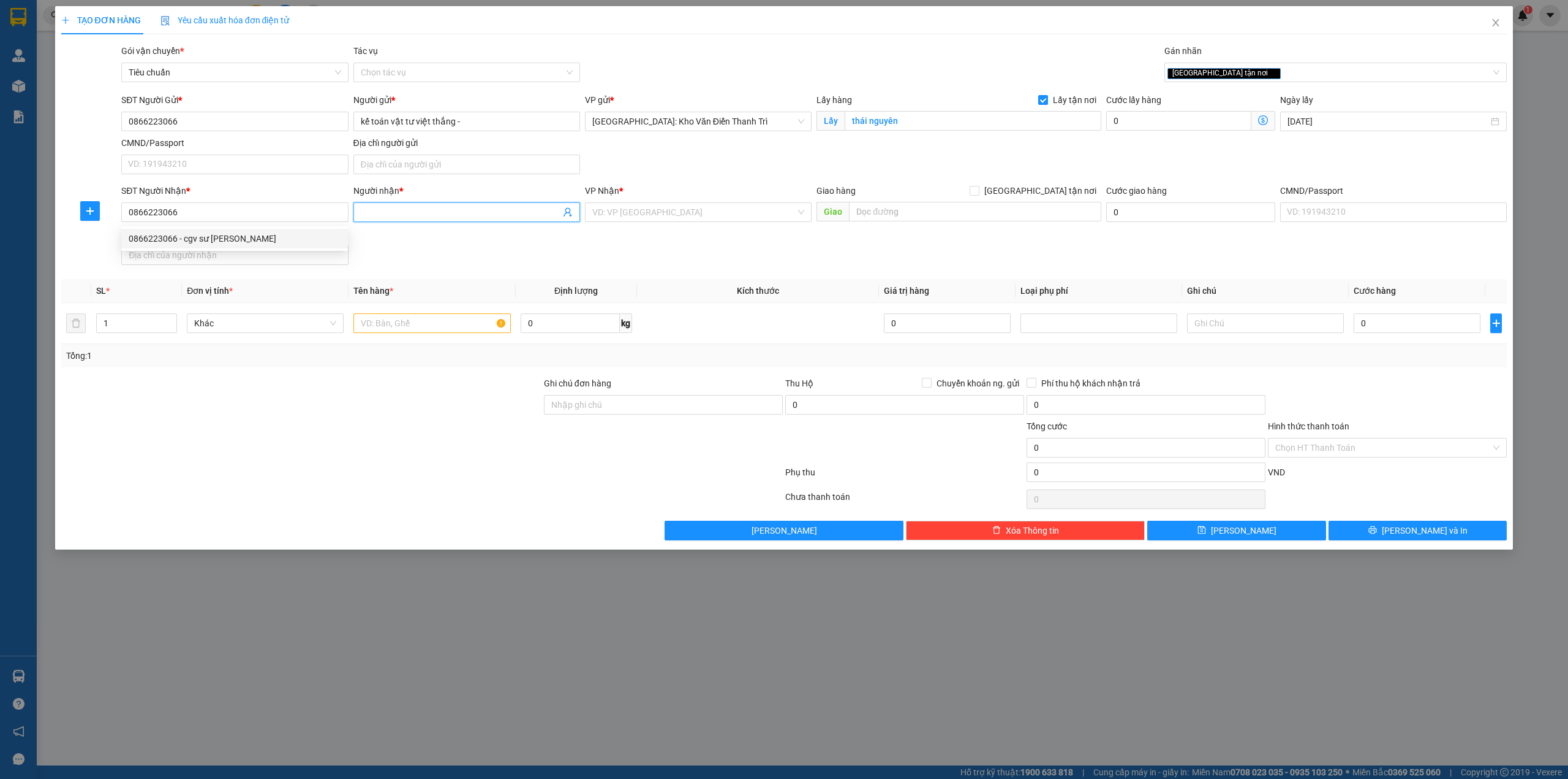
click at [420, 212] on input "Người nhận *" at bounding box center [461, 213] width 200 height 14
type input "cgv pearl palaza"
click at [652, 225] on div "VP Nhận * VD: VP [GEOGRAPHIC_DATA]" at bounding box center [698, 205] width 227 height 43
click at [652, 215] on input "search" at bounding box center [695, 212] width 204 height 18
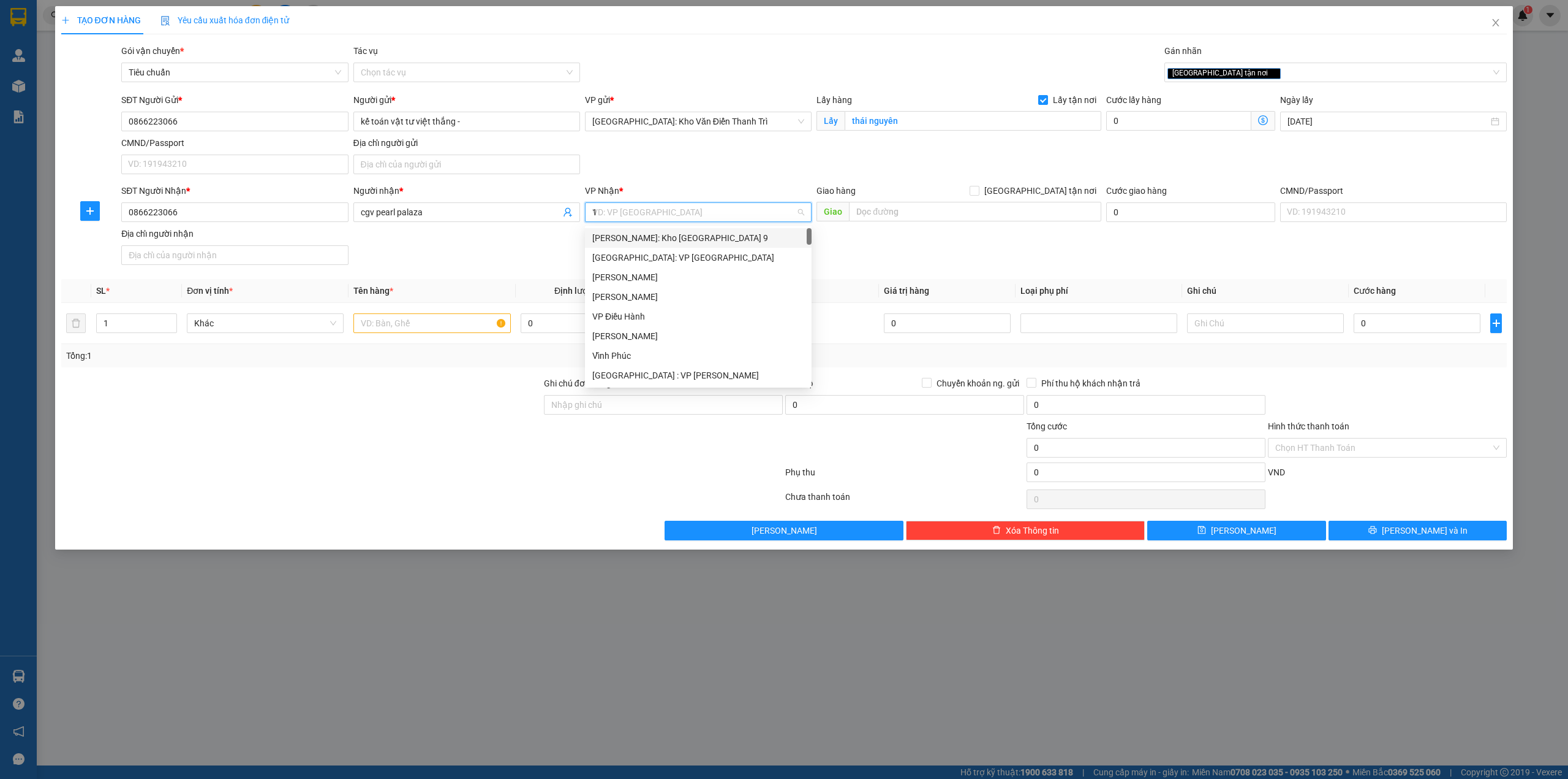
type input "12"
click at [682, 261] on div "[PERSON_NAME] : [GEOGRAPHIC_DATA]" at bounding box center [699, 258] width 212 height 14
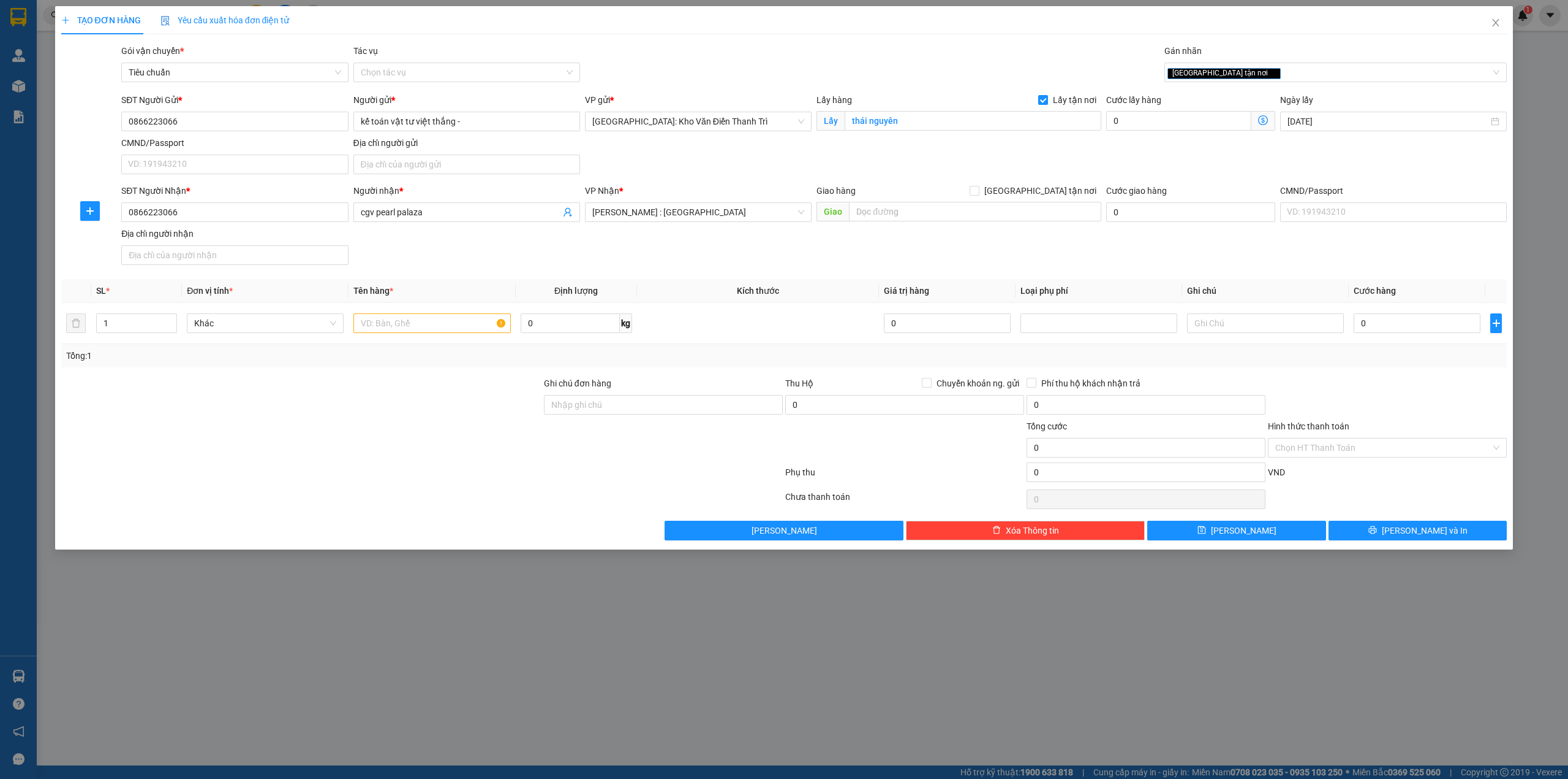
click at [925, 261] on div "SĐT Người Nhận * 0866223066 Người nhận * cgv pearl palaza VP Nhận * [GEOGRAPHIC…" at bounding box center [813, 227] width 1390 height 86
click at [914, 207] on input "text" at bounding box center [975, 212] width 253 height 20
type input "tòa nhà 561 diện biên phủ p25 ,[GEOGRAPHIC_DATA] , hcm"
click at [978, 192] on input "[GEOGRAPHIC_DATA] tận nơi" at bounding box center [974, 190] width 9 height 9
checkbox input "true"
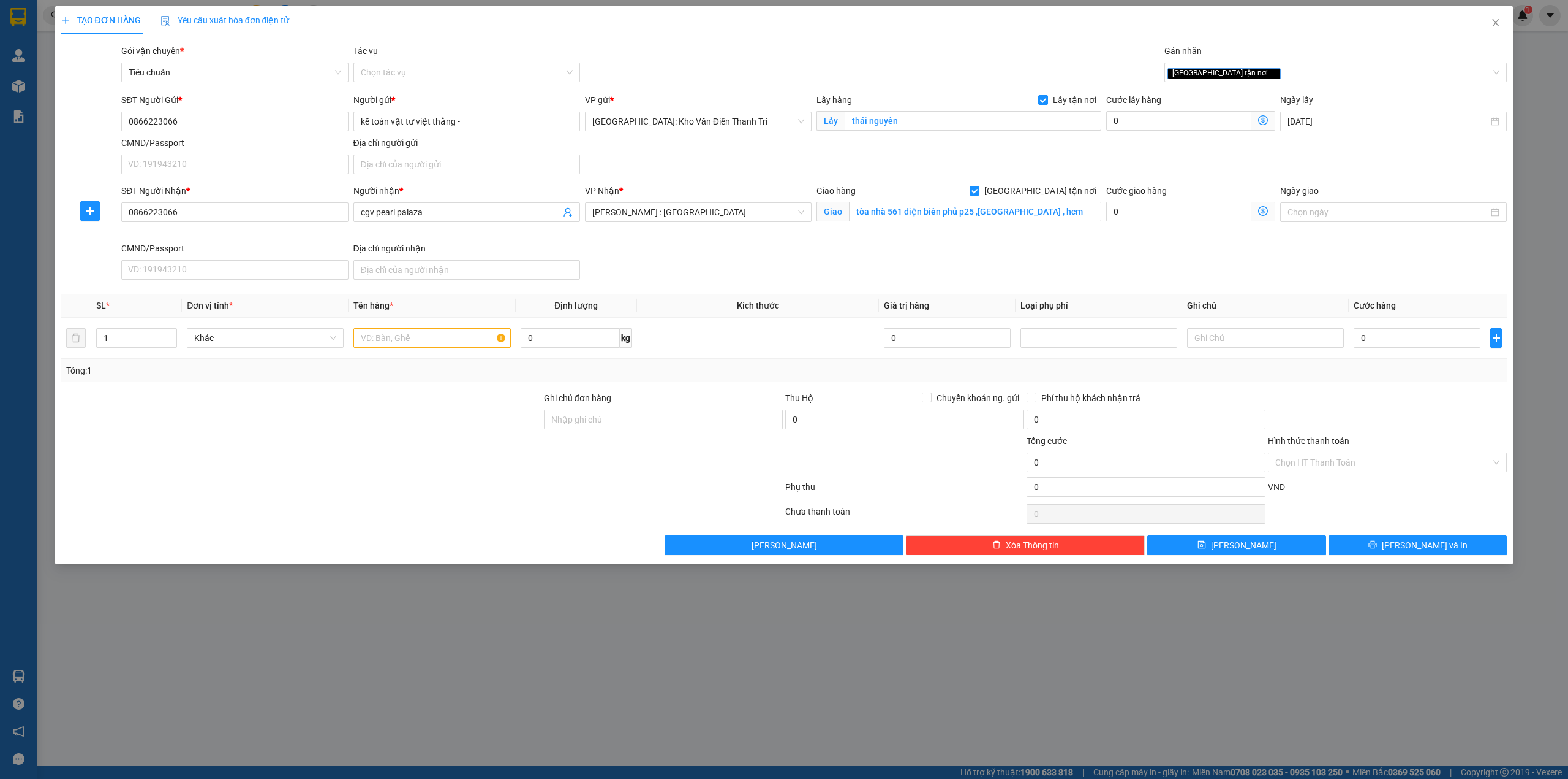
click at [1091, 156] on div "SĐT Người Gửi * 0866223066 Người gửi * kế toán vật tư việt thắng - VP gửi * [GE…" at bounding box center [813, 136] width 1390 height 86
click at [407, 344] on input "text" at bounding box center [431, 338] width 157 height 20
paste input "2 kiện bọc xốp nổ ( máy hút bụi )"
type input "2 kiện bọc xốp nổ ( máy hút bụi )"
click at [697, 285] on div "SĐT Người Nhận * 0866223066 Người nhận * cgv pearl palaza VP Nhận * [GEOGRAPHIC…" at bounding box center [813, 234] width 1390 height 101
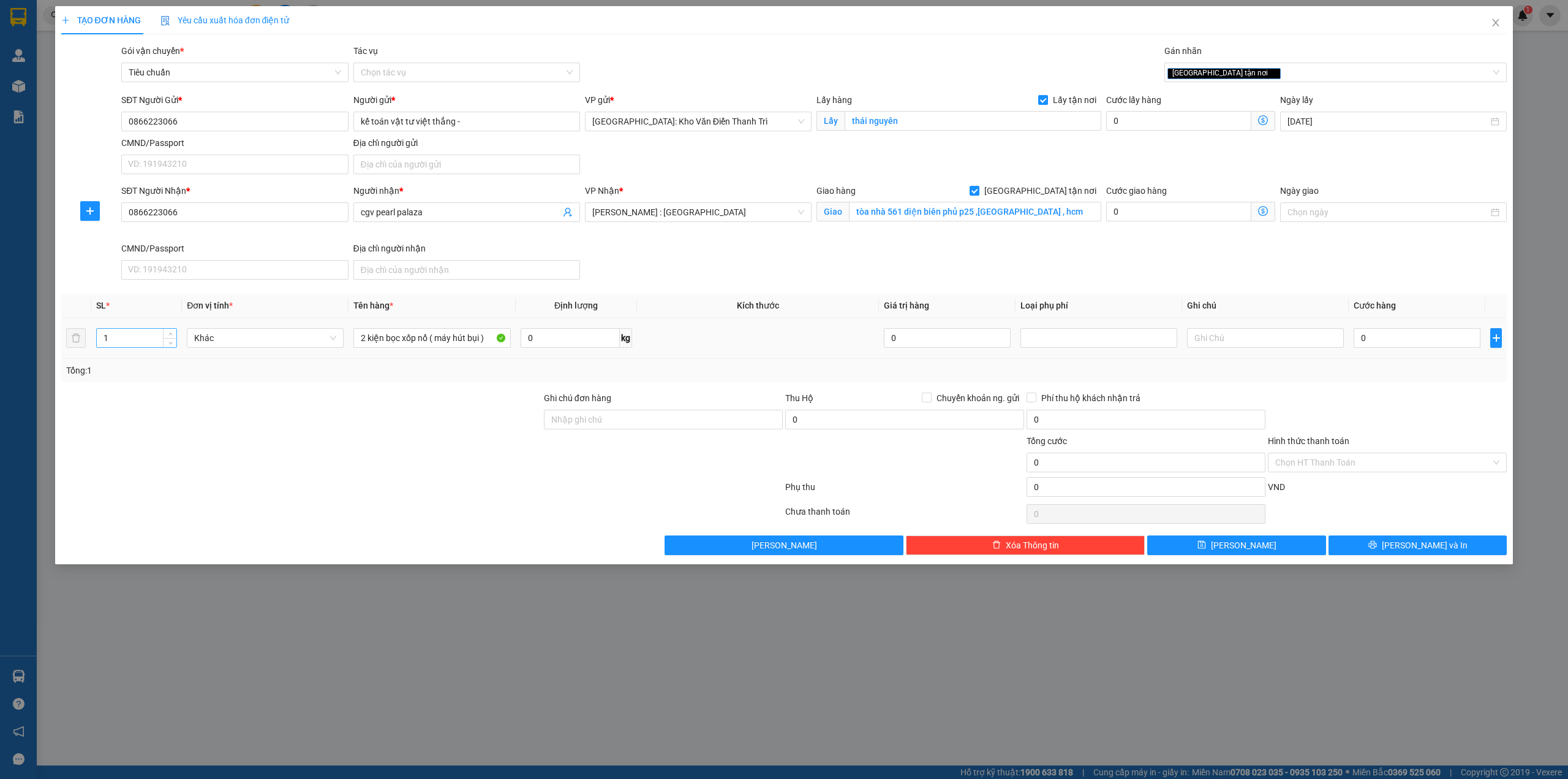
click at [133, 340] on input "1" at bounding box center [137, 338] width 80 height 18
type input "2"
click at [1405, 339] on input "0" at bounding box center [1417, 338] width 127 height 20
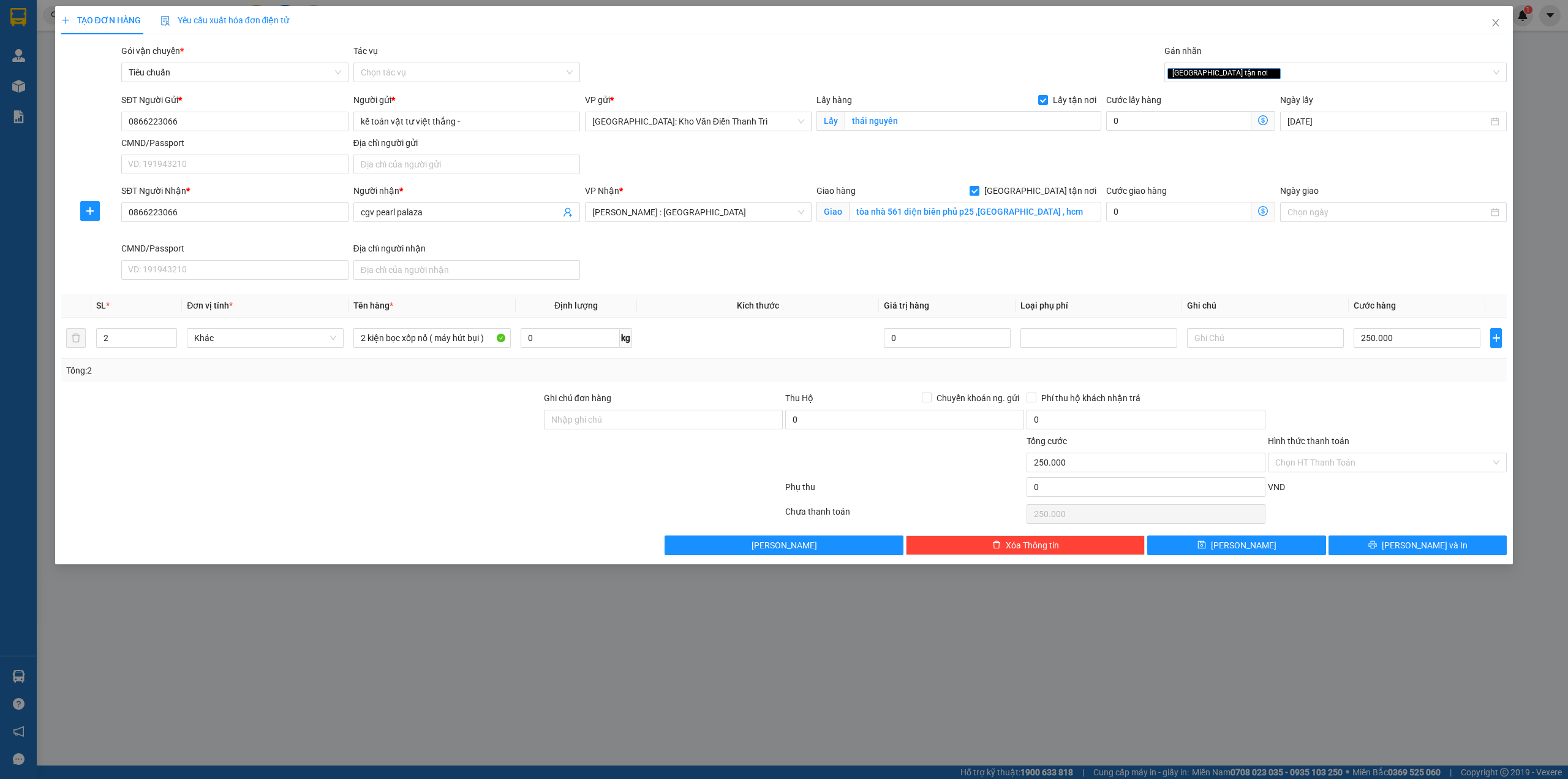
click at [1393, 397] on div at bounding box center [1387, 412] width 242 height 43
click at [738, 421] on input "Ghi chú đơn hàng" at bounding box center [663, 419] width 239 height 20
click at [839, 456] on div at bounding box center [905, 455] width 242 height 43
click at [1385, 548] on button "[PERSON_NAME] và In" at bounding box center [1417, 545] width 179 height 20
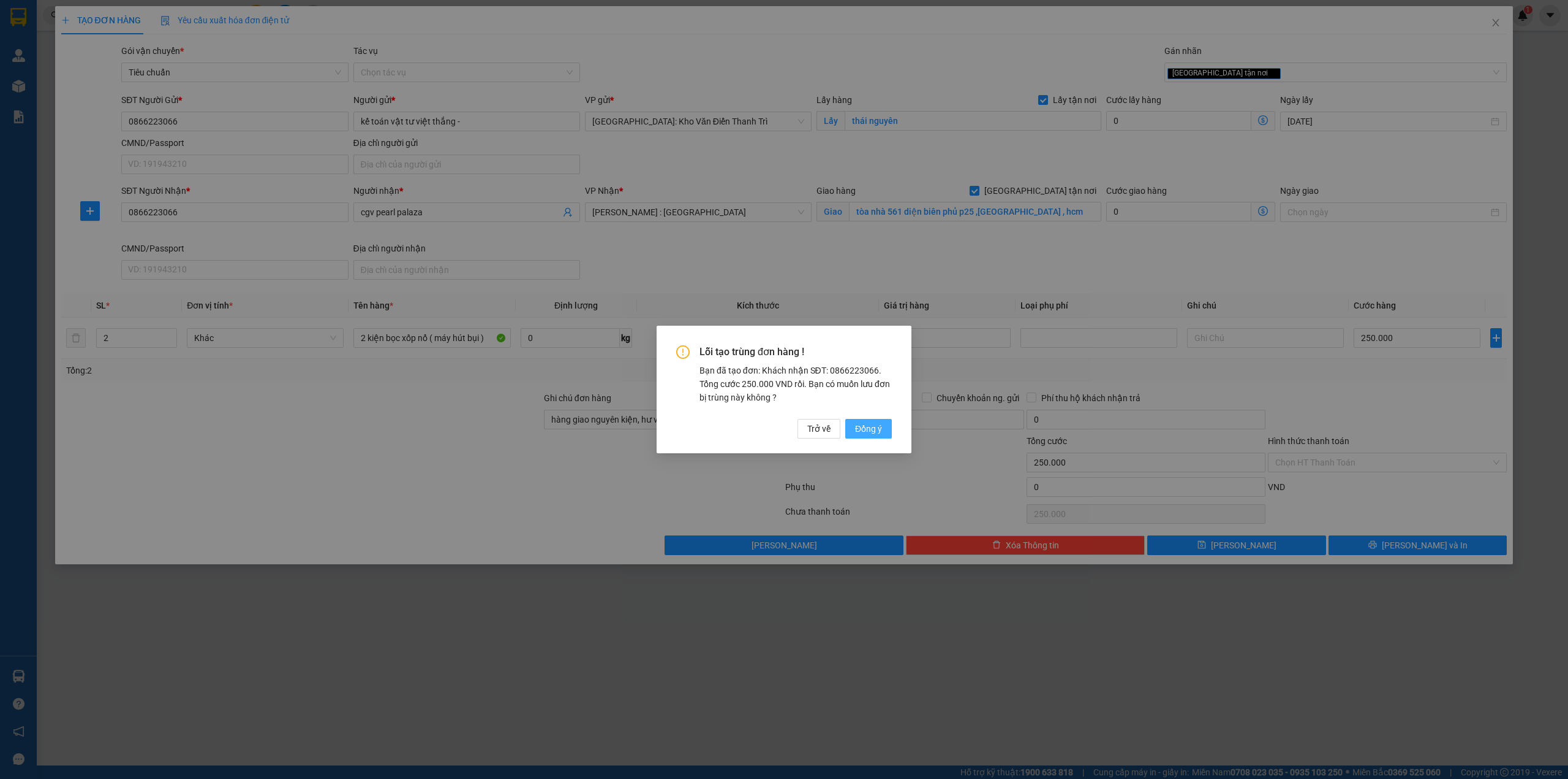
click at [862, 426] on span "Đồng ý" at bounding box center [868, 428] width 27 height 14
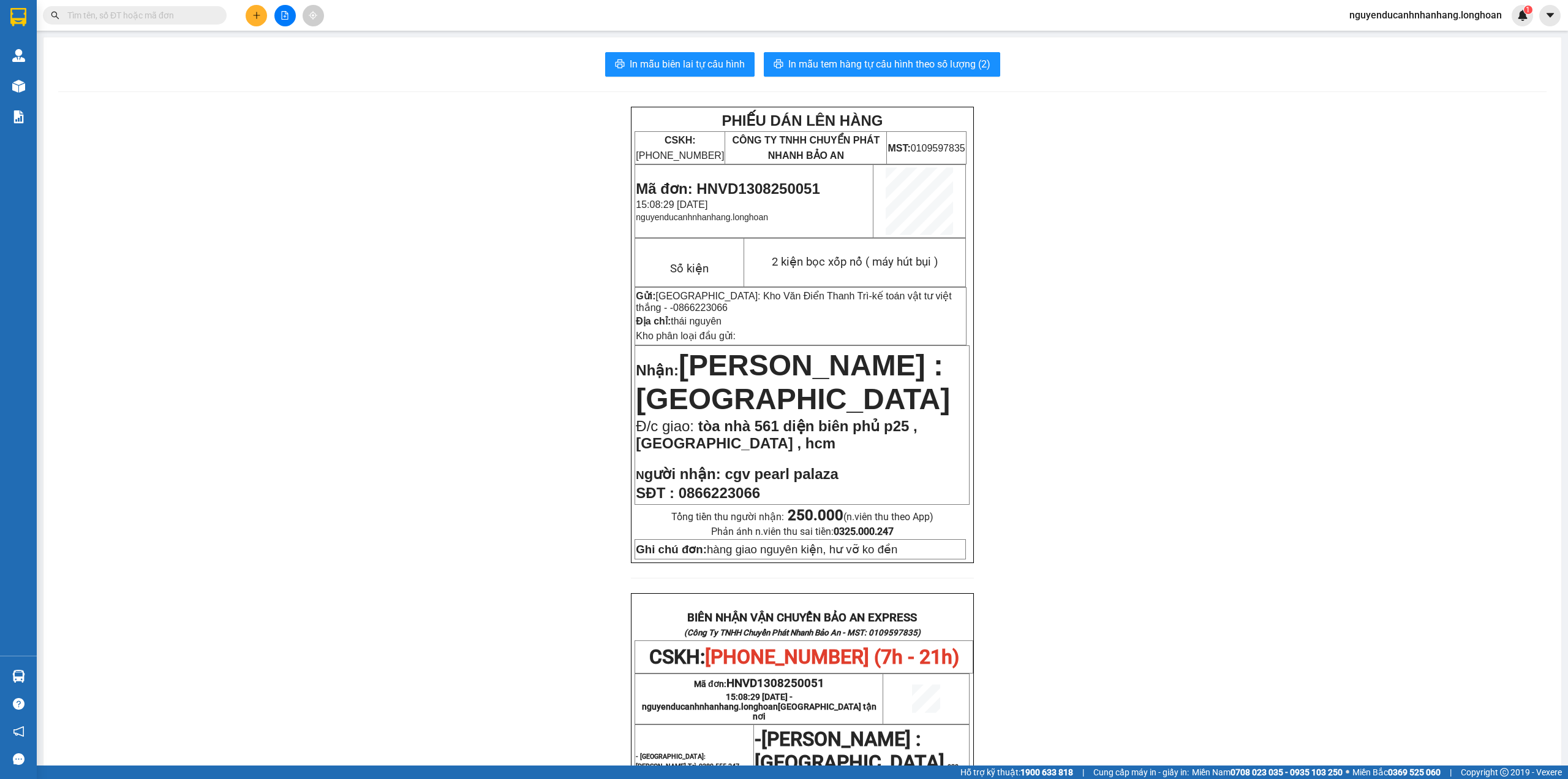
click at [1099, 61] on div "In mẫu biên lai tự cấu hình In mẫu tem hàng tự cấu hình theo số lượng (2)" at bounding box center [802, 64] width 1489 height 25
click at [937, 60] on span "In mẫu tem hàng tự cấu hình theo số lượng (2)" at bounding box center [889, 63] width 203 height 15
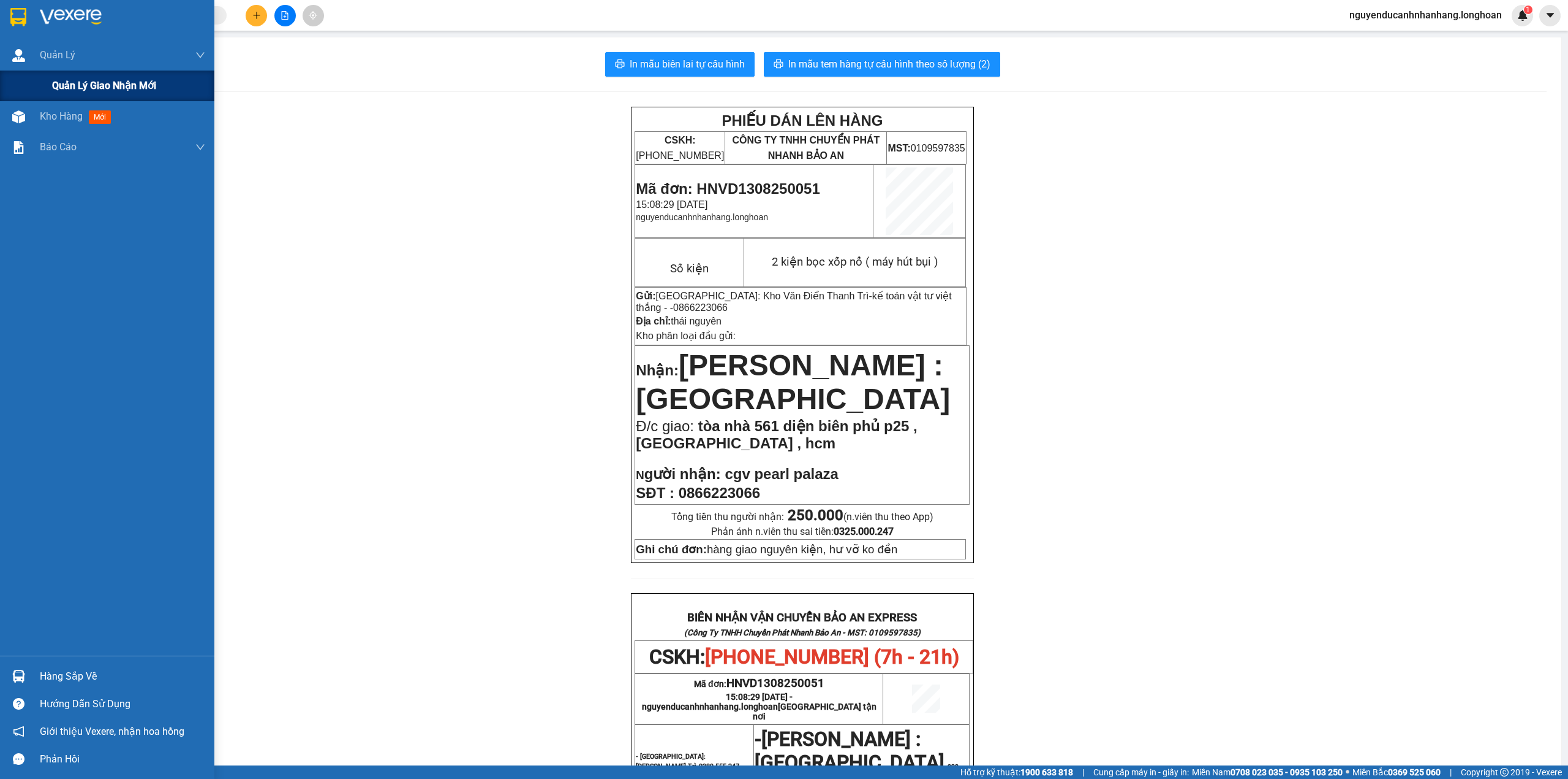
click at [69, 79] on span "Quản lý giao nhận mới" at bounding box center [104, 85] width 104 height 15
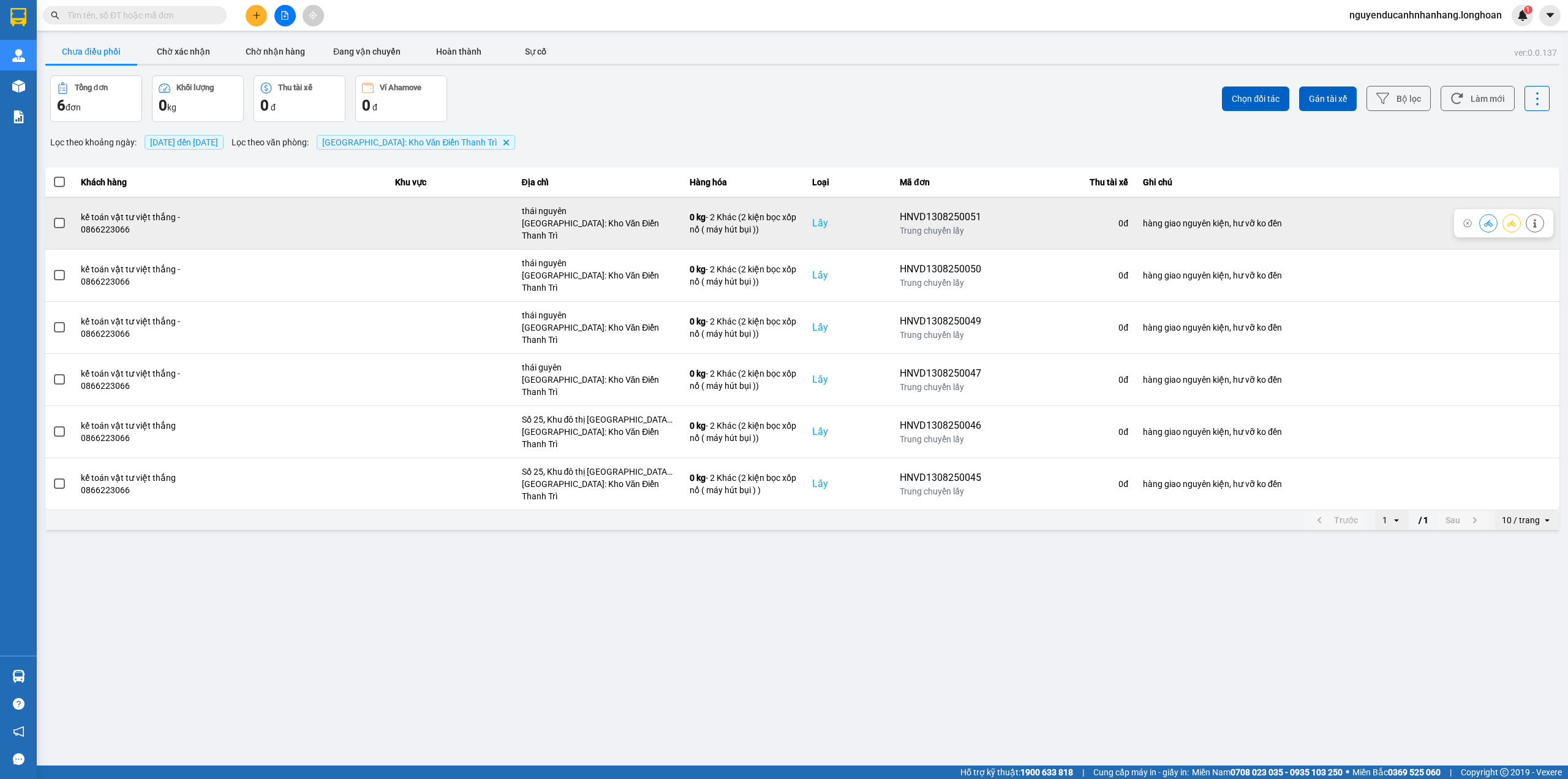
click at [64, 220] on span at bounding box center [59, 223] width 11 height 11
click at [53, 217] on input "checkbox" at bounding box center [53, 217] width 0 height 0
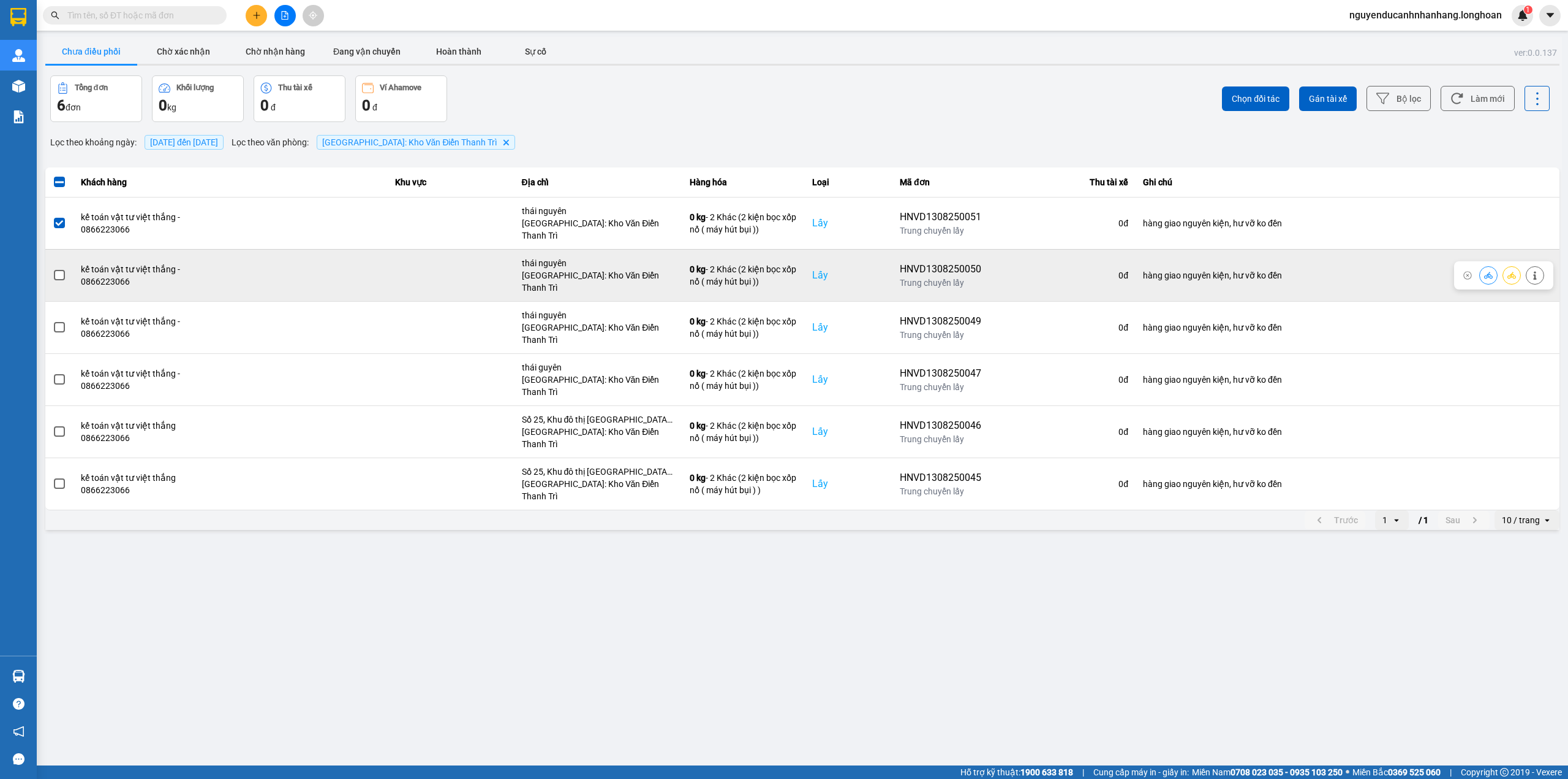
click at [64, 270] on span at bounding box center [59, 275] width 11 height 11
click at [53, 269] on input "checkbox" at bounding box center [53, 269] width 0 height 0
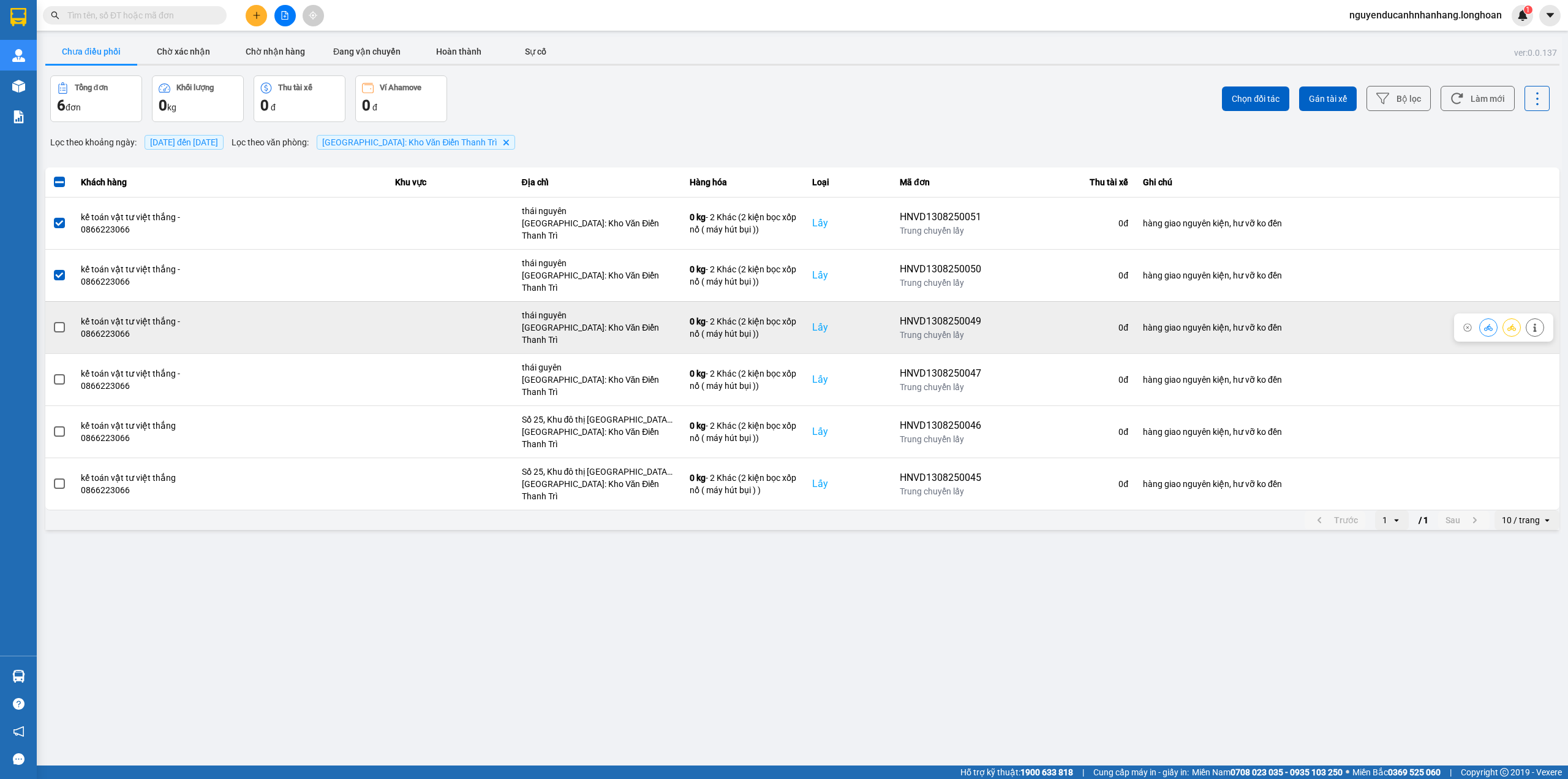
click at [64, 322] on span at bounding box center [59, 327] width 11 height 11
click at [53, 321] on input "checkbox" at bounding box center [53, 321] width 0 height 0
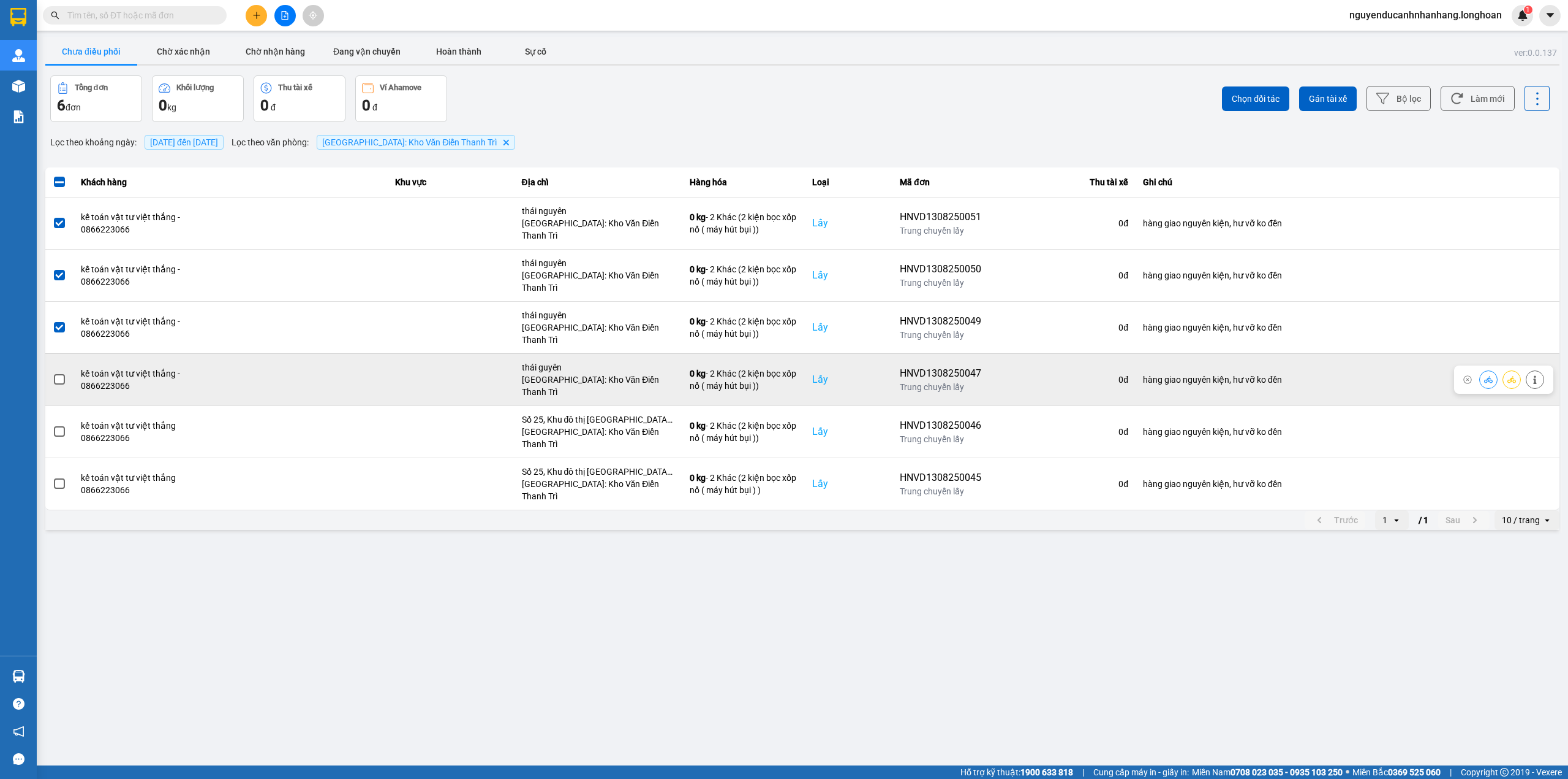
click at [60, 374] on span at bounding box center [59, 379] width 11 height 11
click at [53, 373] on input "checkbox" at bounding box center [53, 373] width 0 height 0
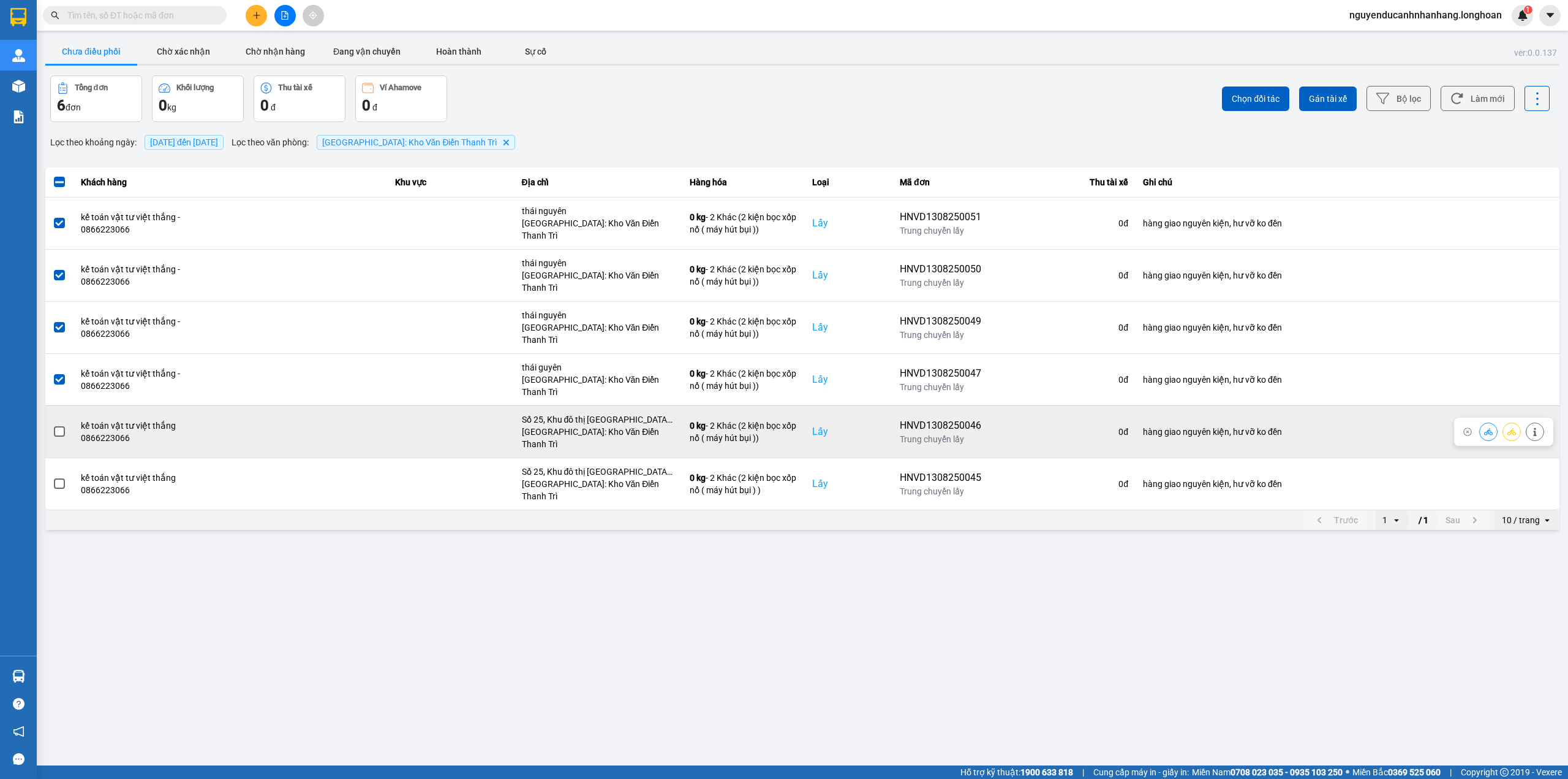
click at [60, 426] on span at bounding box center [59, 431] width 11 height 11
click at [53, 424] on input "checkbox" at bounding box center [53, 424] width 0 height 0
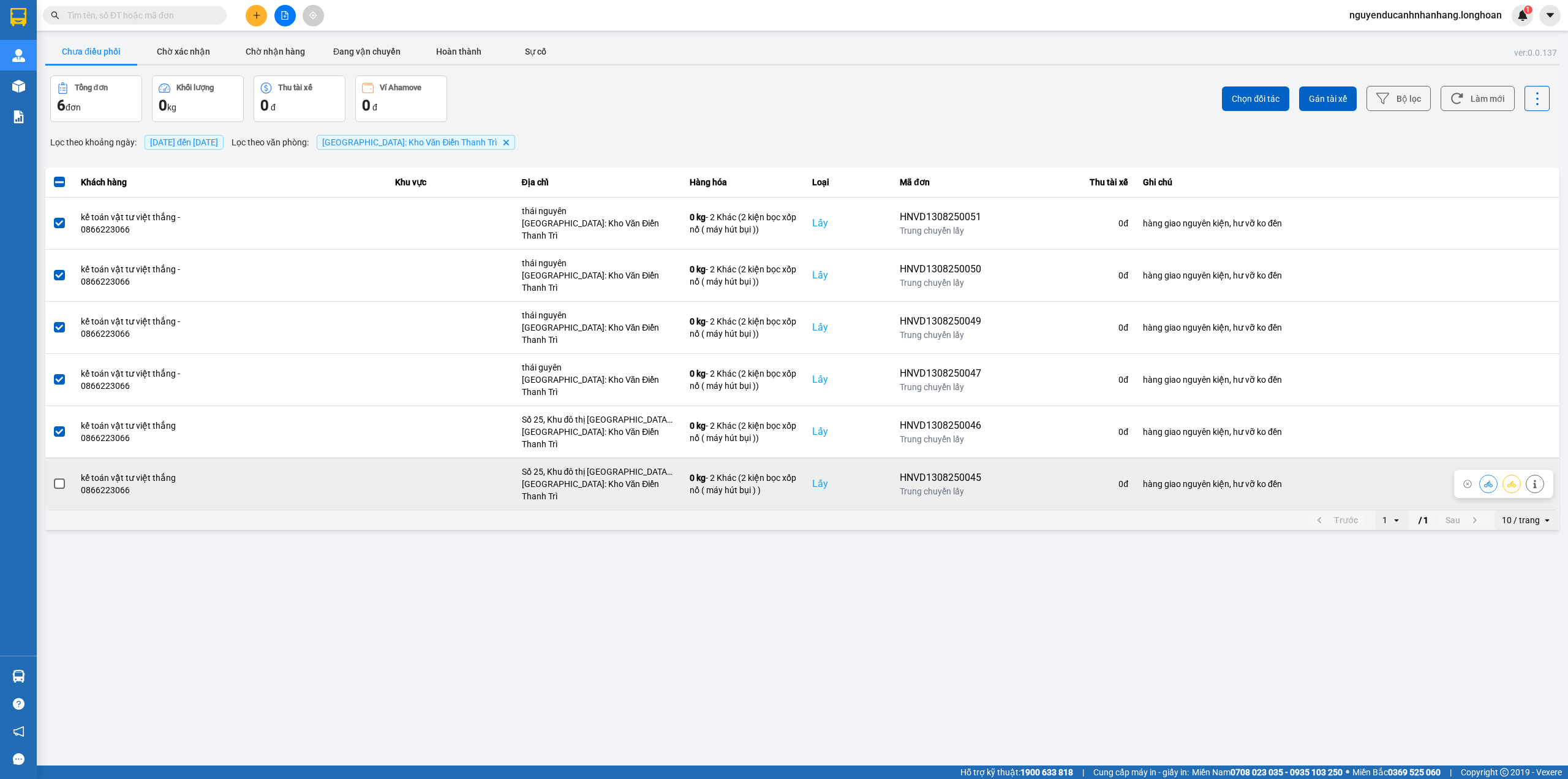
click at [60, 478] on span at bounding box center [59, 483] width 11 height 11
click at [53, 477] on input "checkbox" at bounding box center [53, 477] width 0 height 0
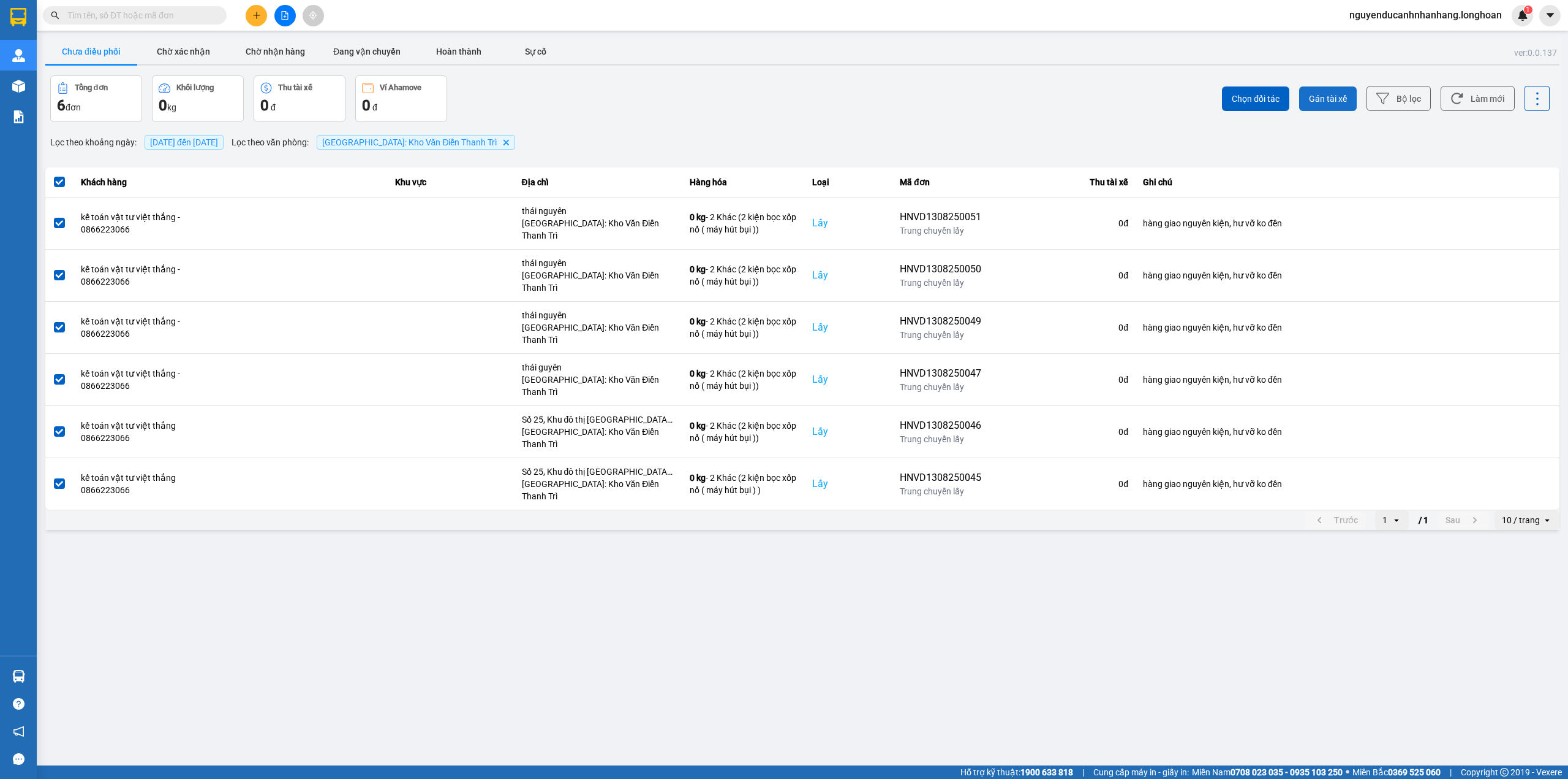
click at [1335, 104] on span "Gán tài xế" at bounding box center [1328, 99] width 38 height 12
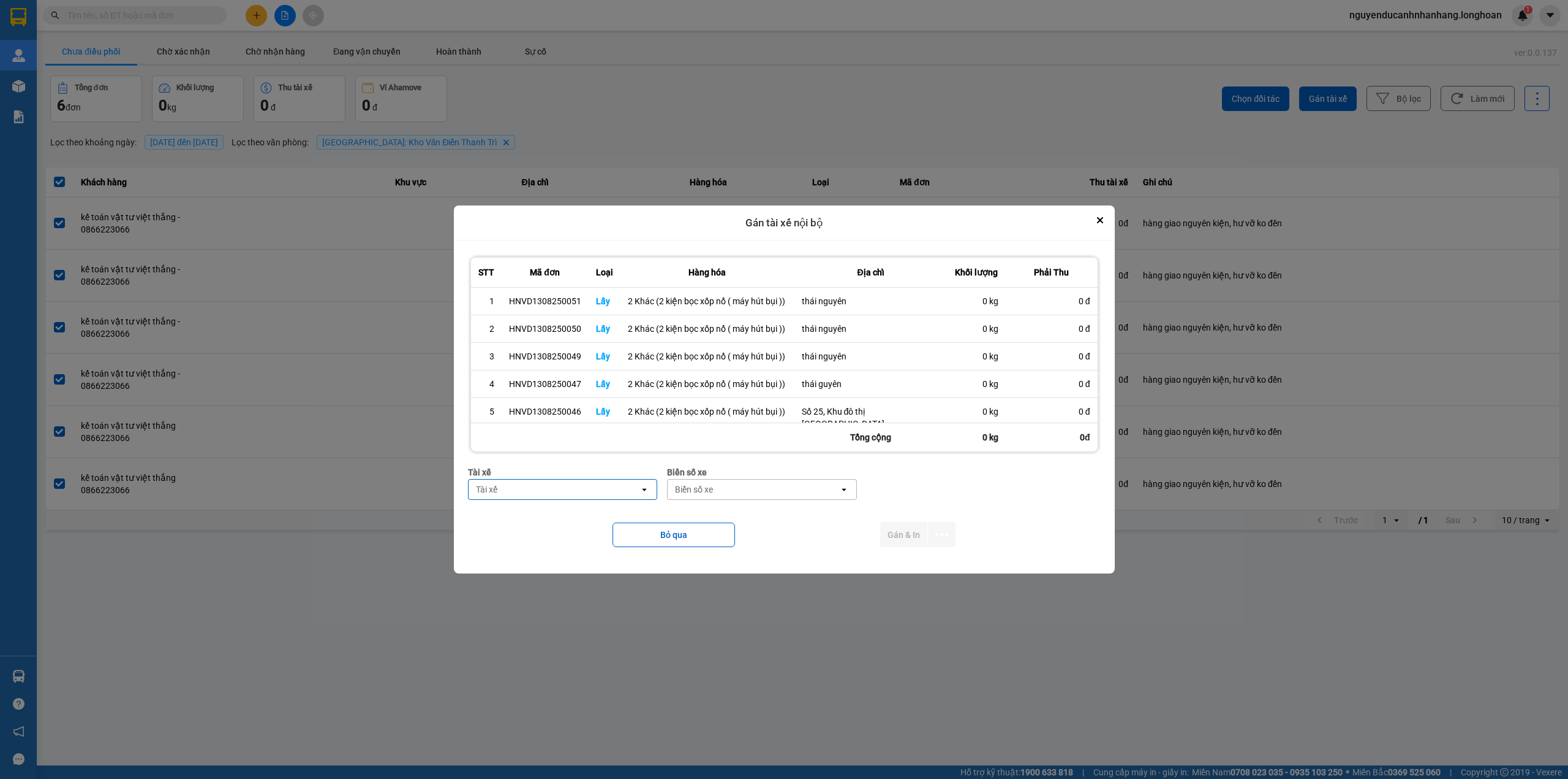
click at [524, 471] on div "Tài xế" at bounding box center [563, 472] width 190 height 14
click at [506, 497] on div "Tài xế" at bounding box center [555, 489] width 172 height 20
type input "phương"
click at [603, 533] on span "0387888247 - [PERSON_NAME] 0337.522.911" at bounding box center [561, 522] width 179 height 25
click at [741, 486] on div "Biển số xe" at bounding box center [783, 489] width 172 height 20
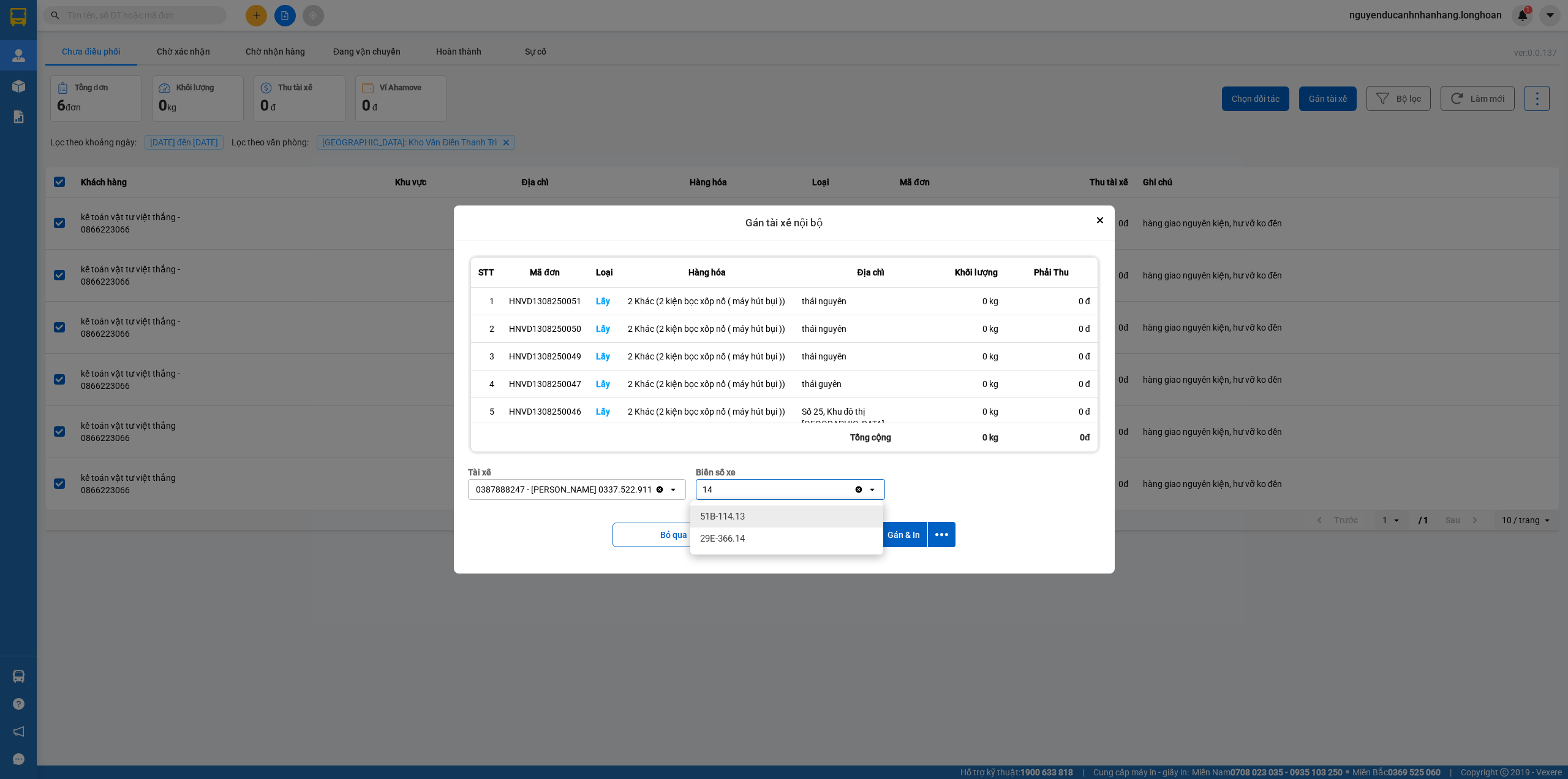
type input "14"
click at [749, 537] on div "29E-366.14" at bounding box center [786, 538] width 193 height 22
click at [941, 537] on icon "dialog" at bounding box center [941, 534] width 13 height 13
click at [914, 569] on span "Chỉ gán tài" at bounding box center [895, 568] width 41 height 12
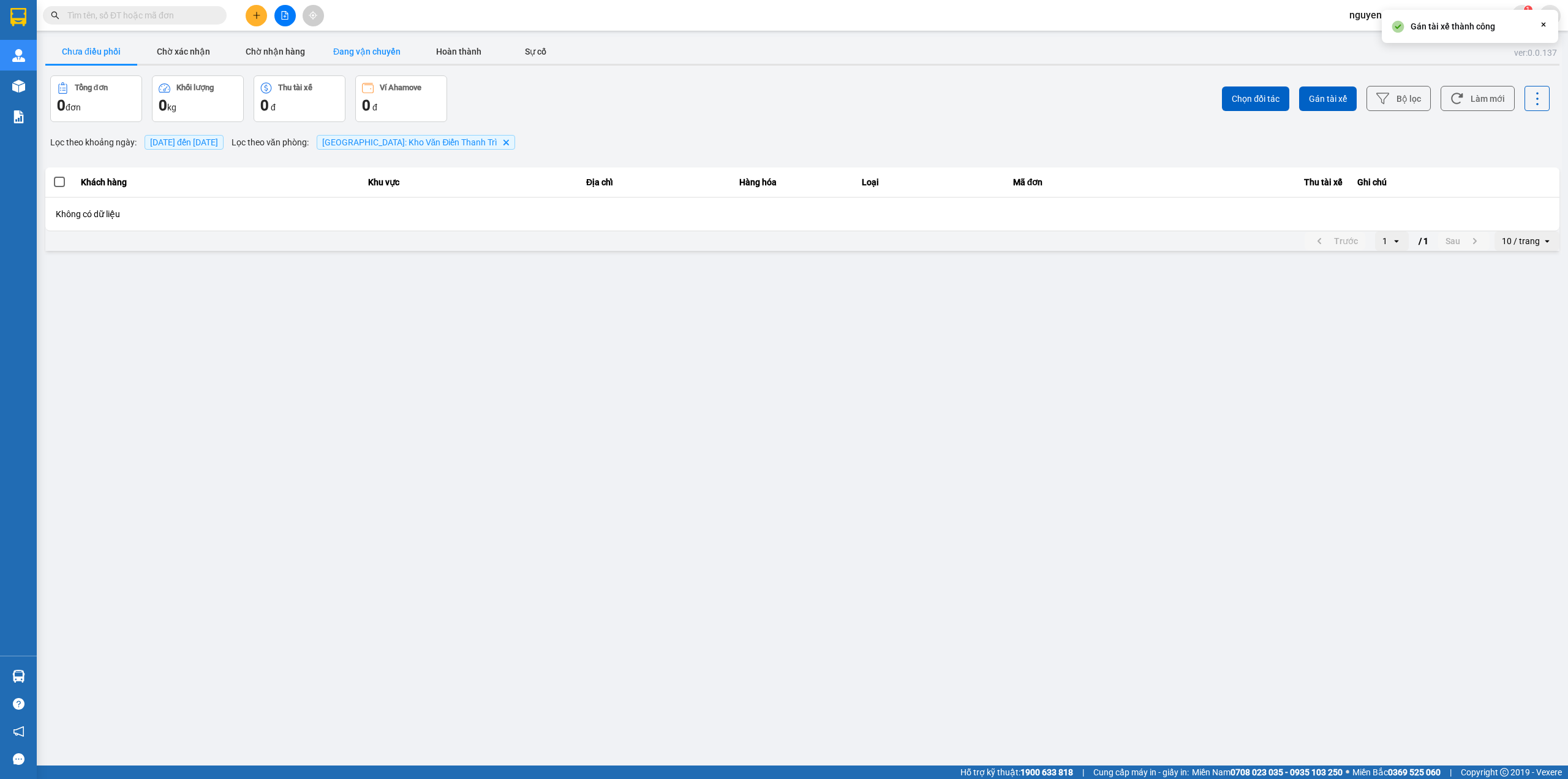
click at [398, 50] on button "Đang vận chuyển" at bounding box center [367, 51] width 92 height 25
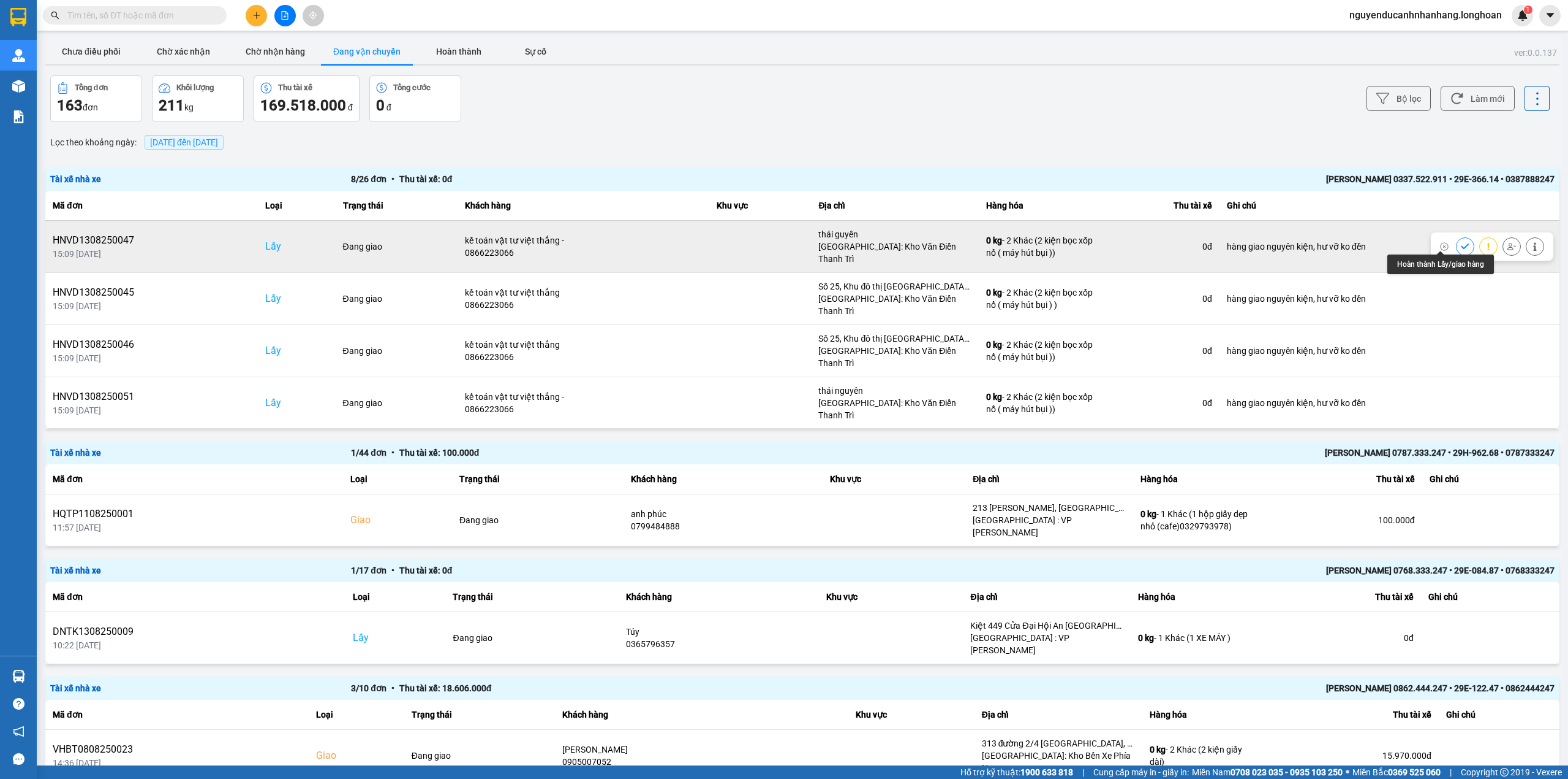
click at [1461, 246] on icon at bounding box center [1465, 246] width 9 height 9
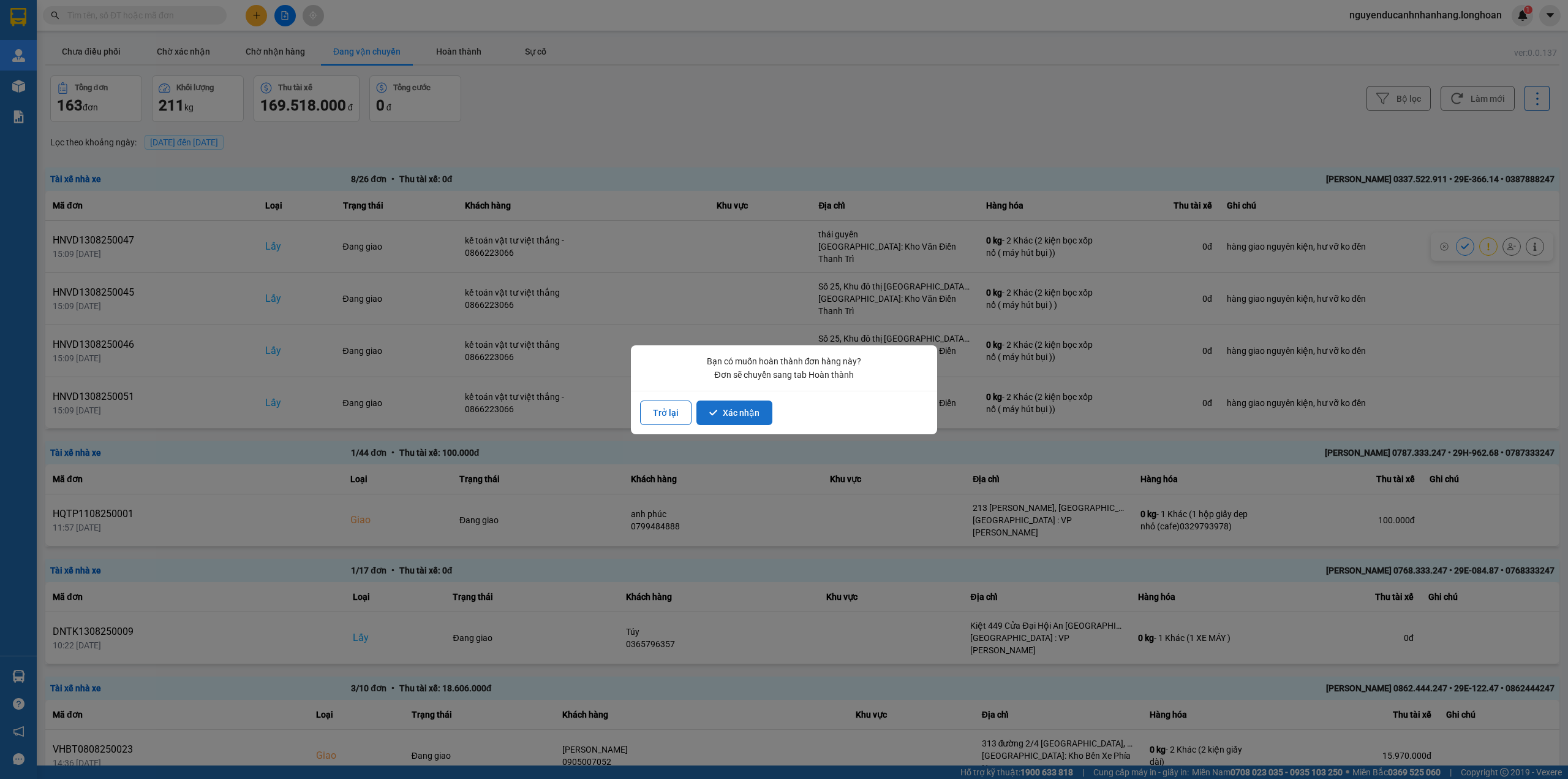
click at [739, 415] on button "Xác nhận" at bounding box center [735, 412] width 76 height 25
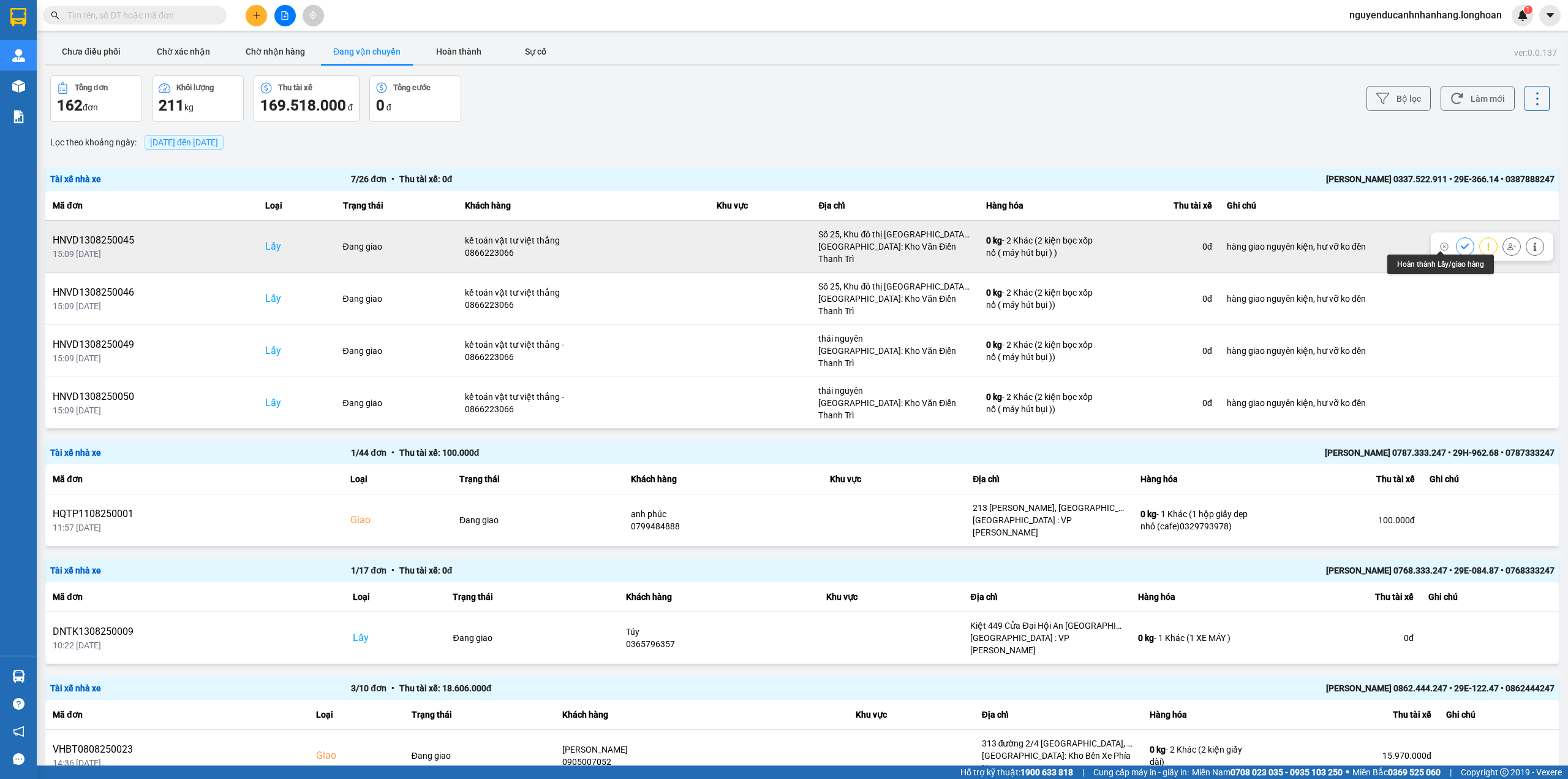
click at [1461, 244] on icon at bounding box center [1465, 246] width 9 height 9
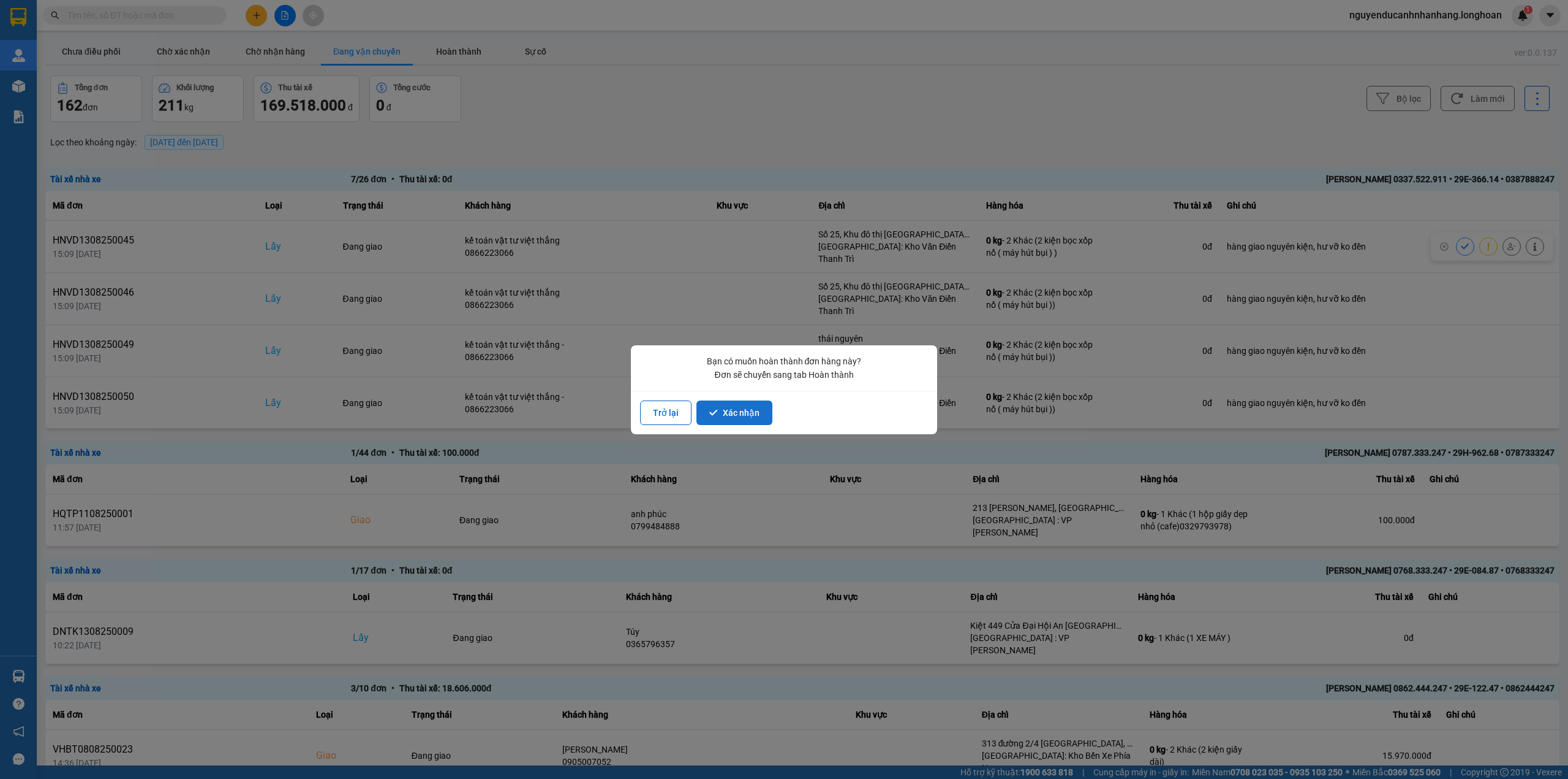
click at [721, 405] on button "Xác nhận" at bounding box center [735, 412] width 76 height 25
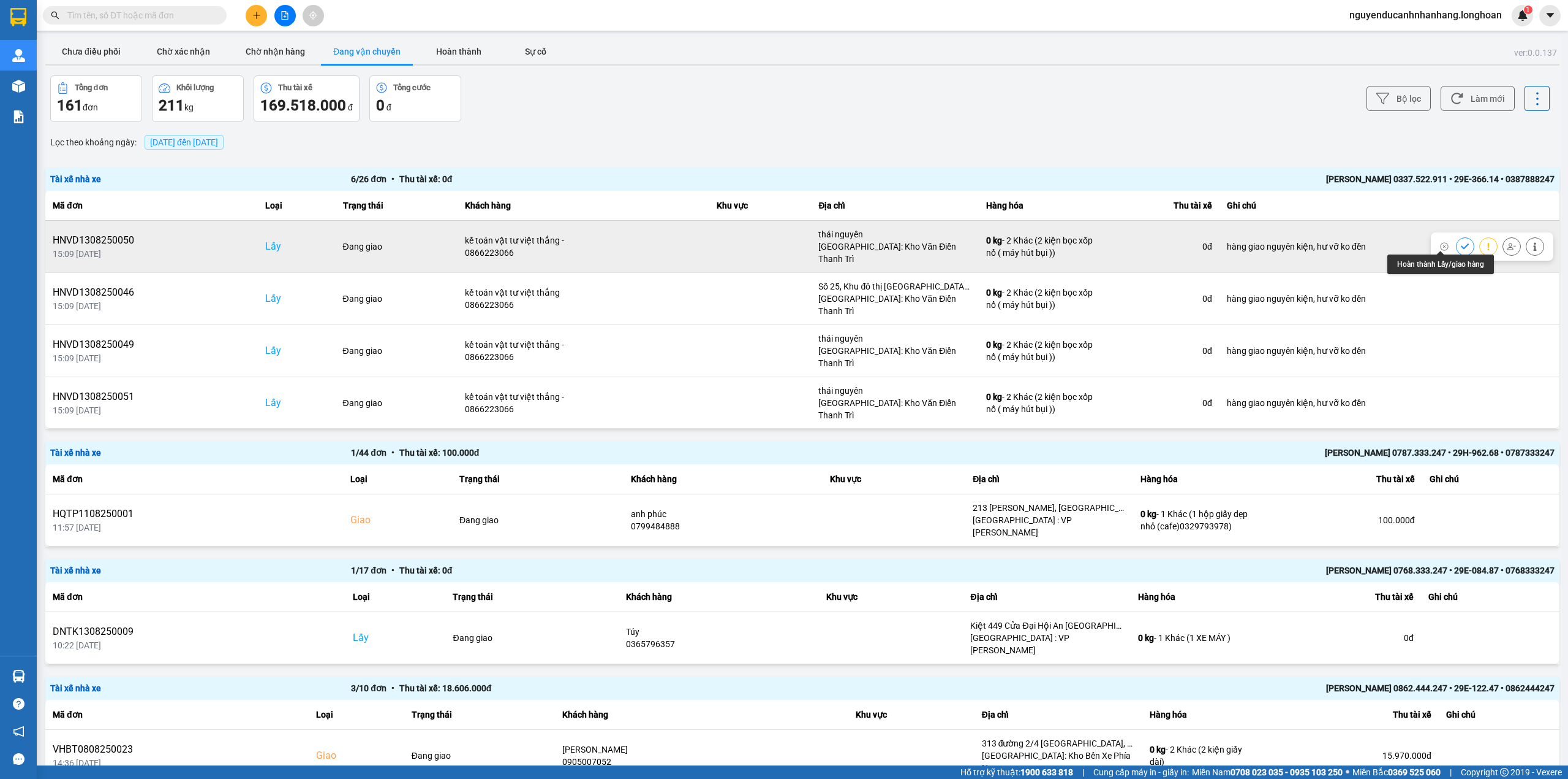
click at [1461, 242] on icon at bounding box center [1465, 246] width 9 height 9
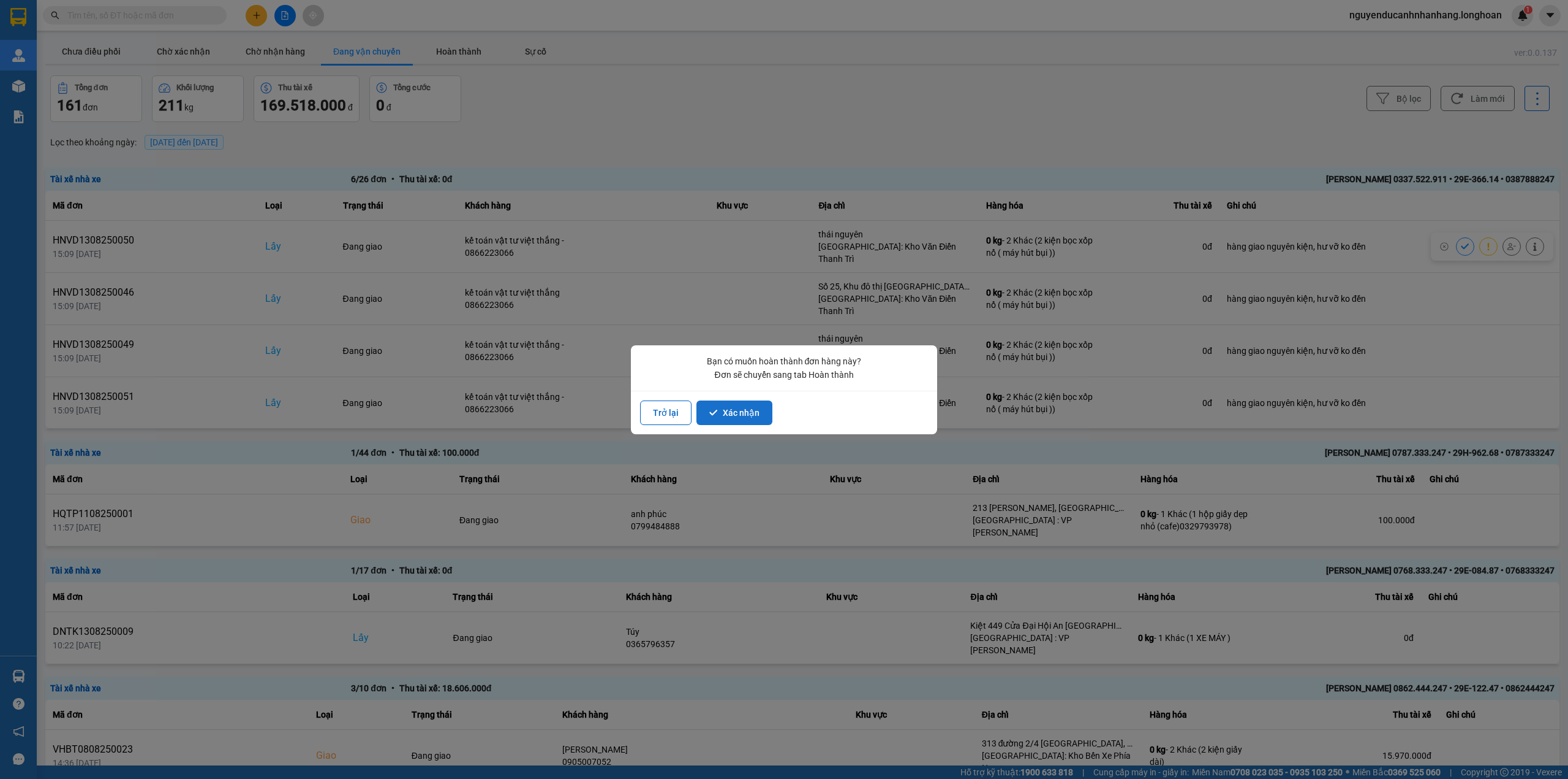
click at [728, 416] on button "Xác nhận" at bounding box center [735, 412] width 76 height 25
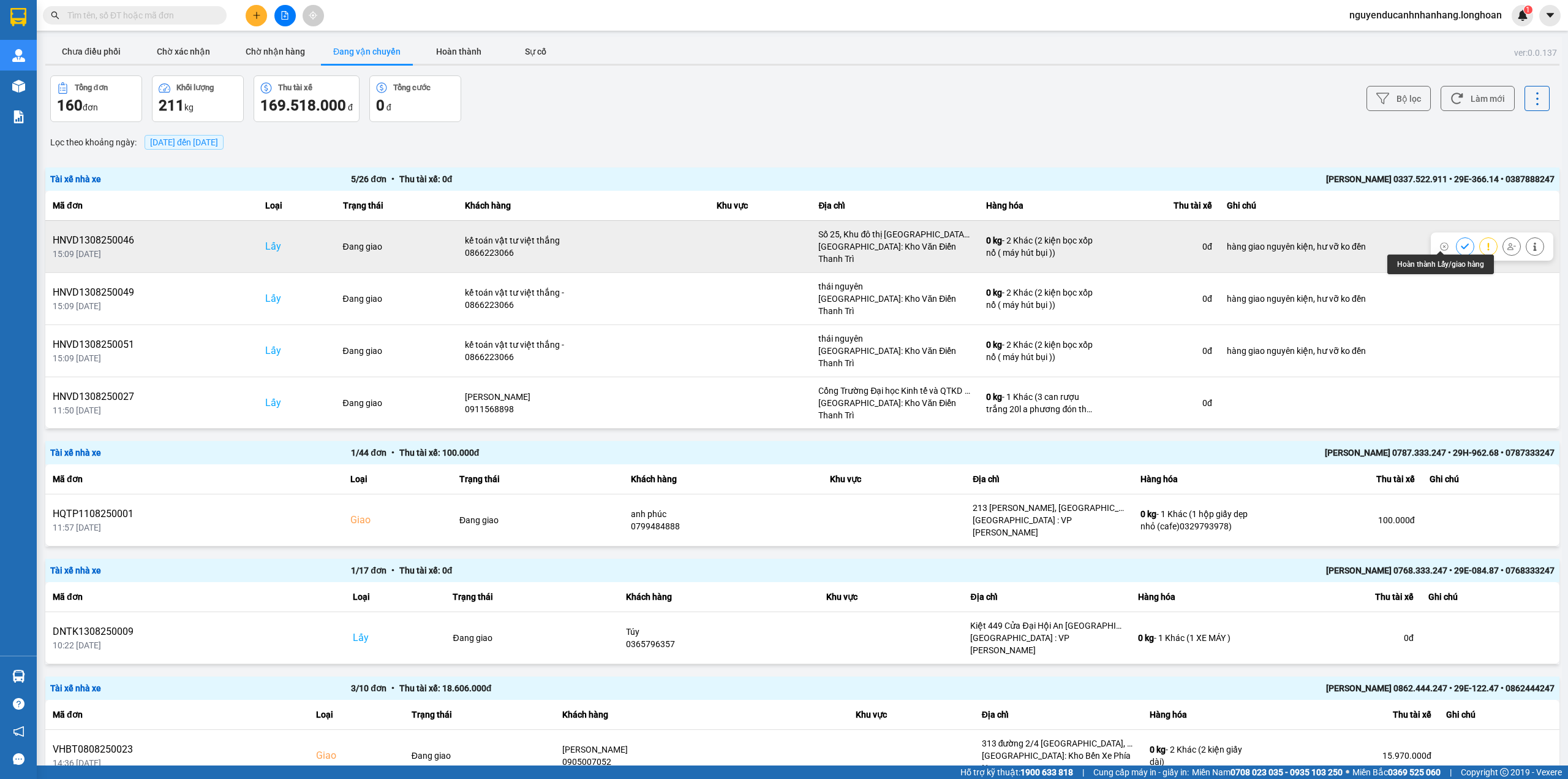
click at [1461, 242] on icon at bounding box center [1465, 246] width 9 height 9
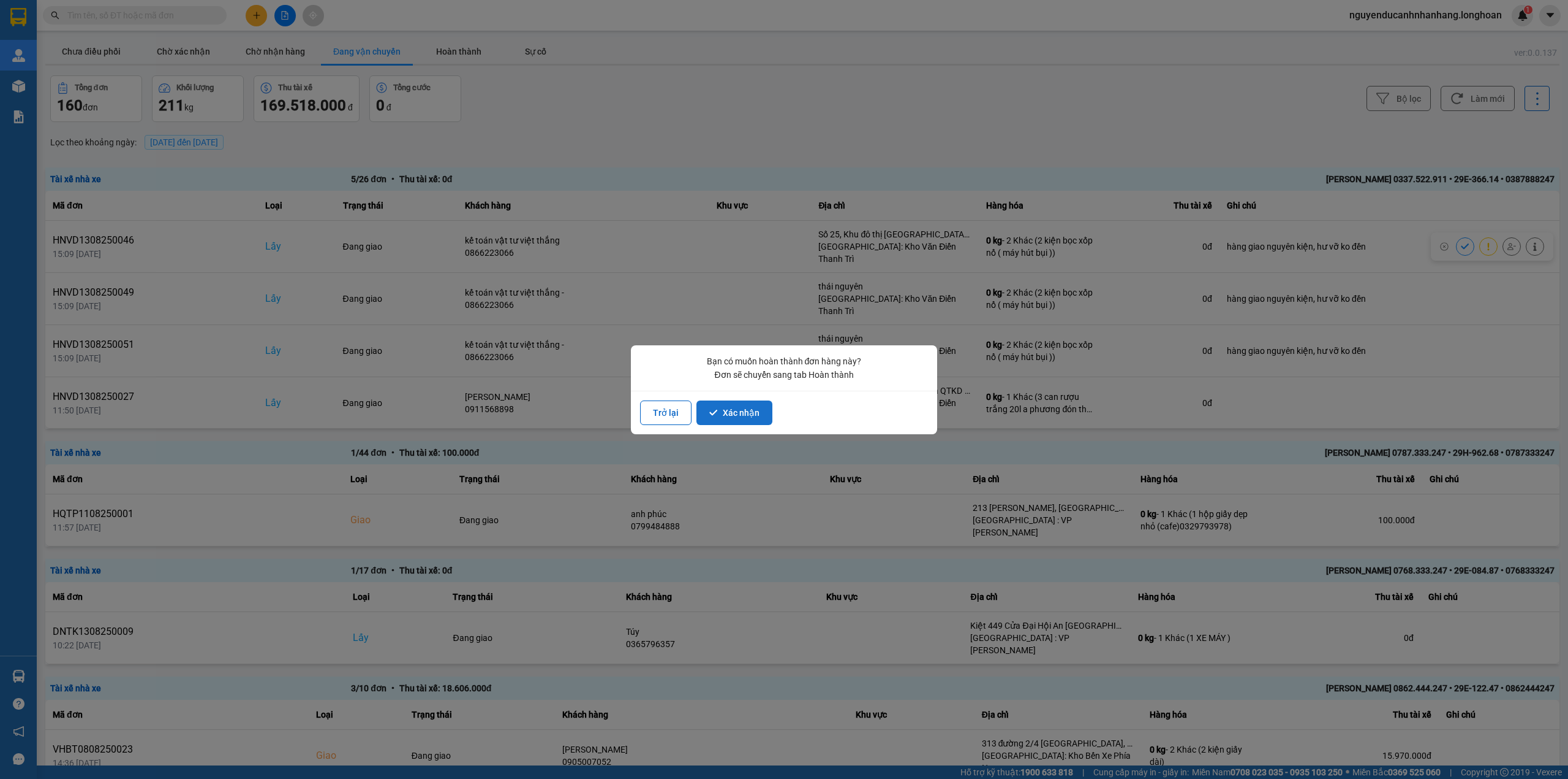
click at [733, 413] on button "Xác nhận" at bounding box center [735, 412] width 76 height 25
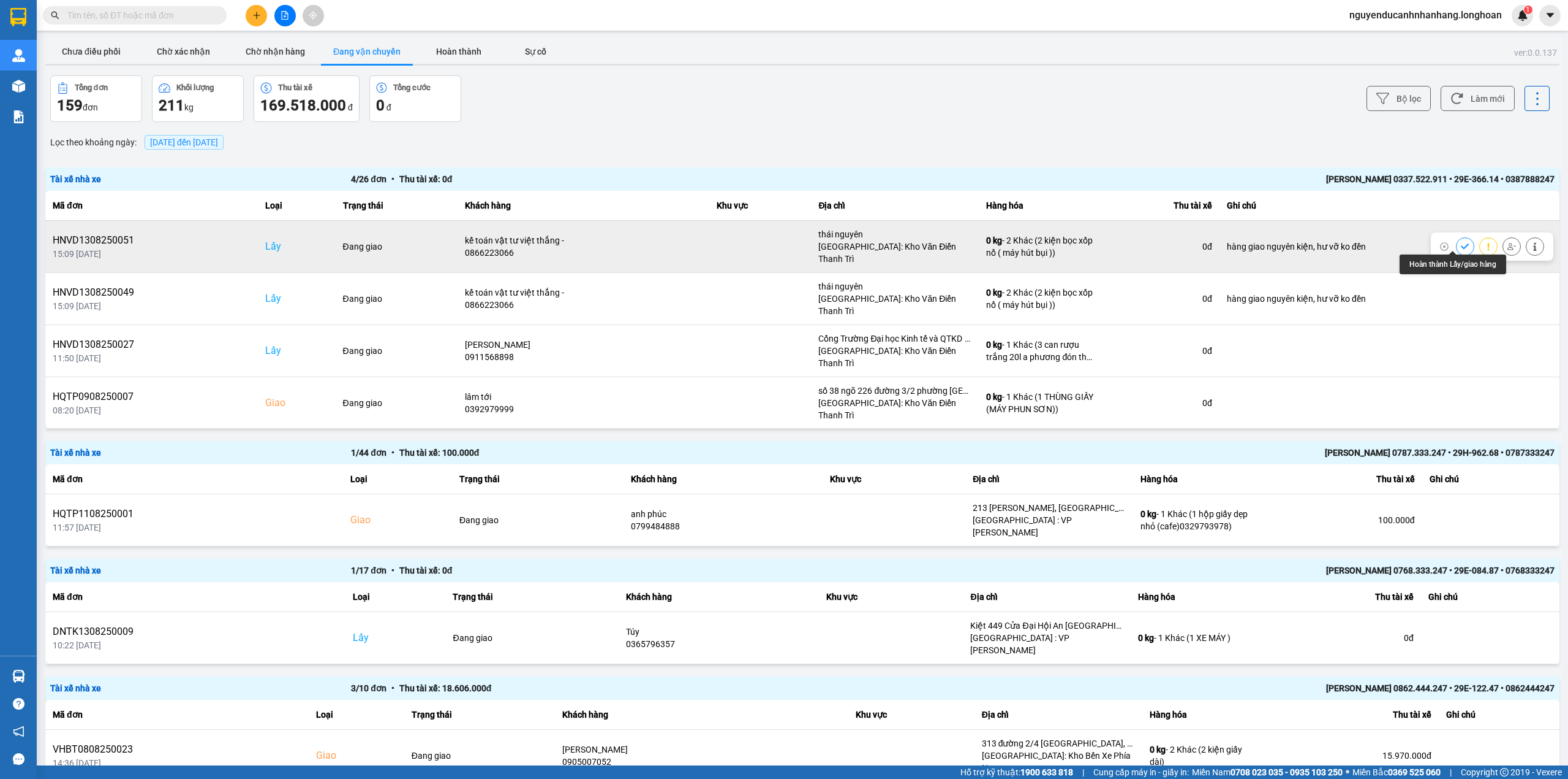
click at [1457, 244] on button at bounding box center [1465, 246] width 17 height 21
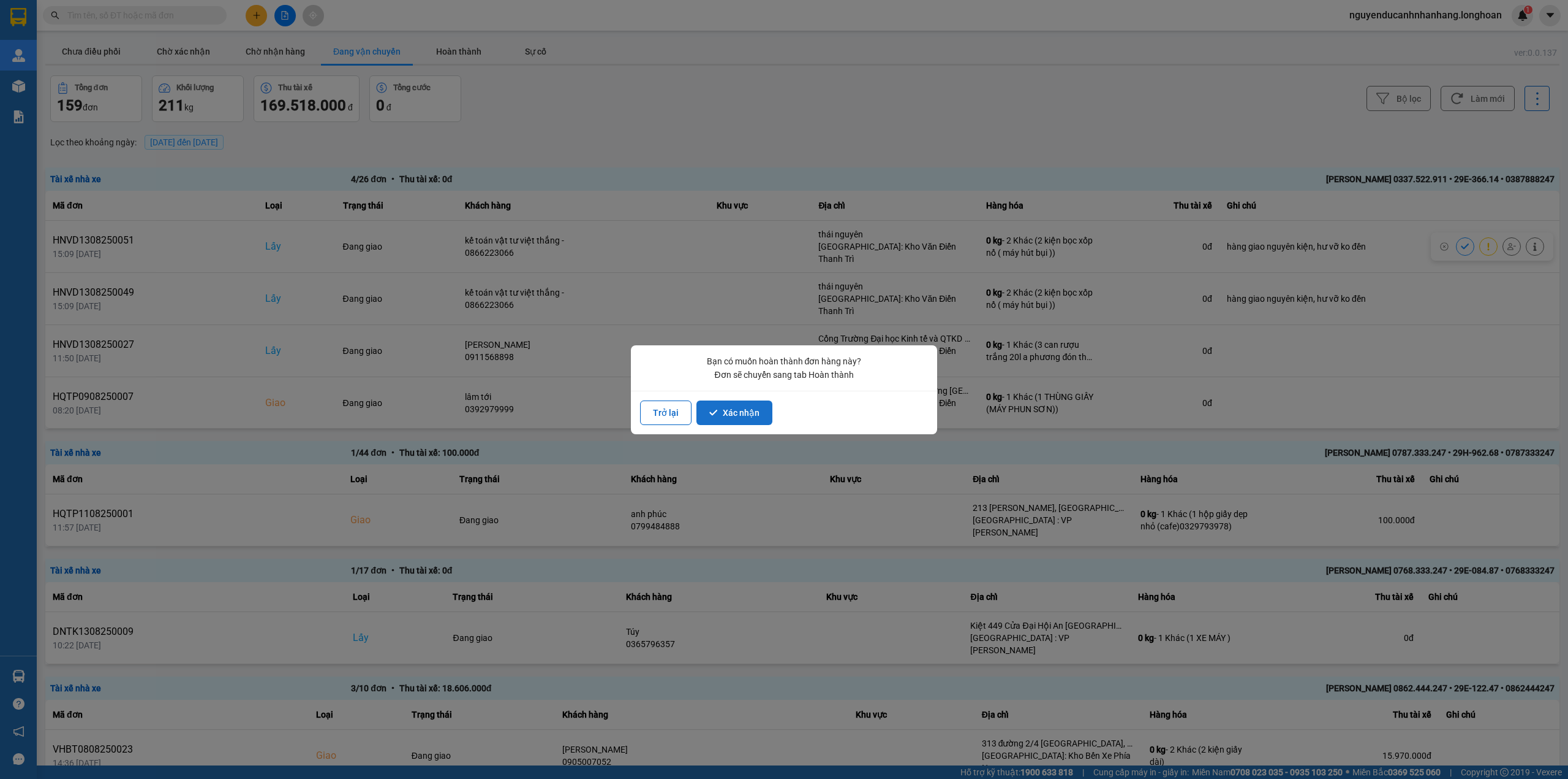
click at [714, 410] on icon "dialog" at bounding box center [714, 412] width 9 height 9
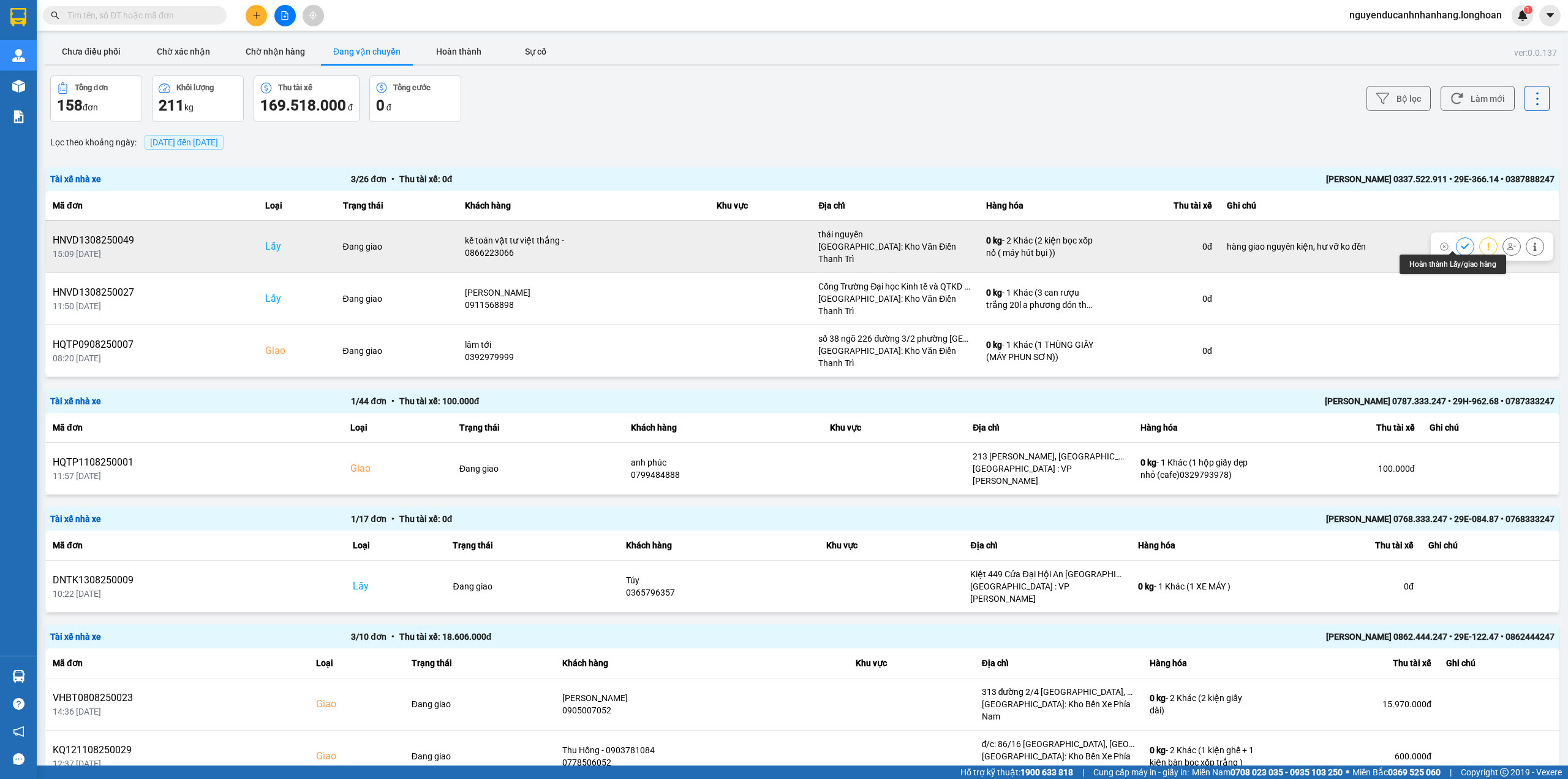
click at [1461, 246] on icon at bounding box center [1465, 246] width 9 height 9
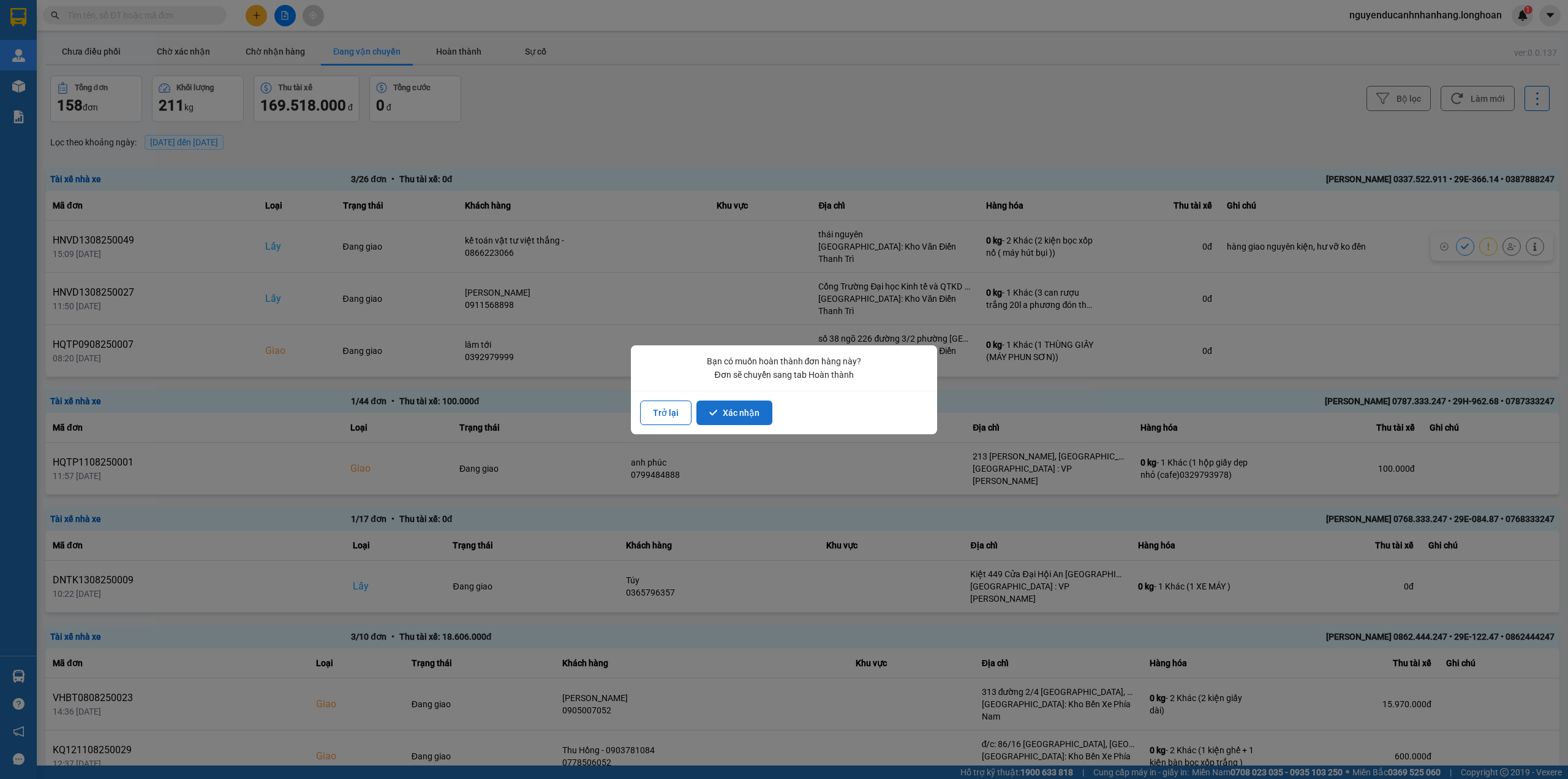
click at [749, 415] on button "Xác nhận" at bounding box center [735, 412] width 76 height 25
